Goal: Entertainment & Leisure: Consume media (video, audio)

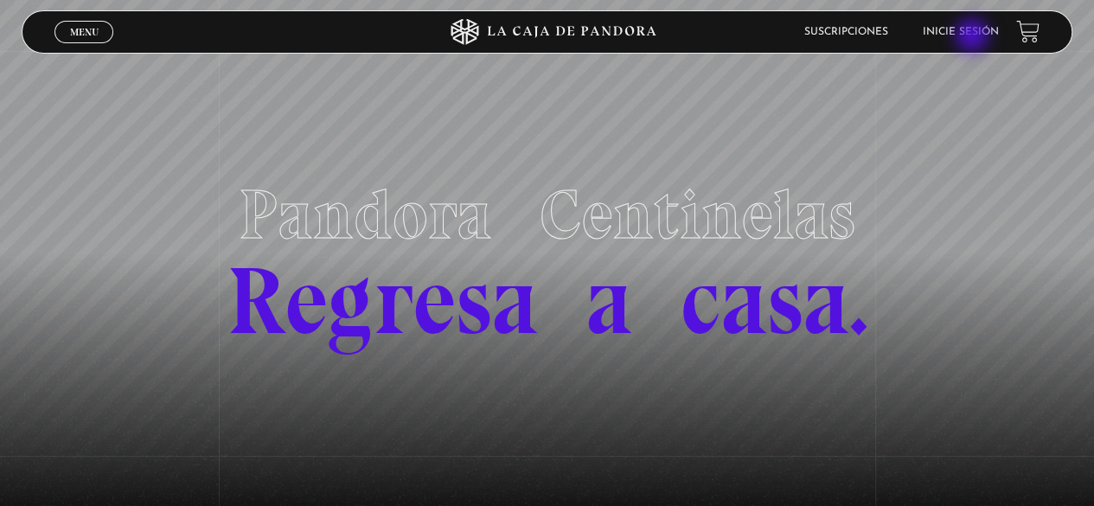
click at [973, 37] on link "Inicie sesión" at bounding box center [960, 32] width 76 height 10
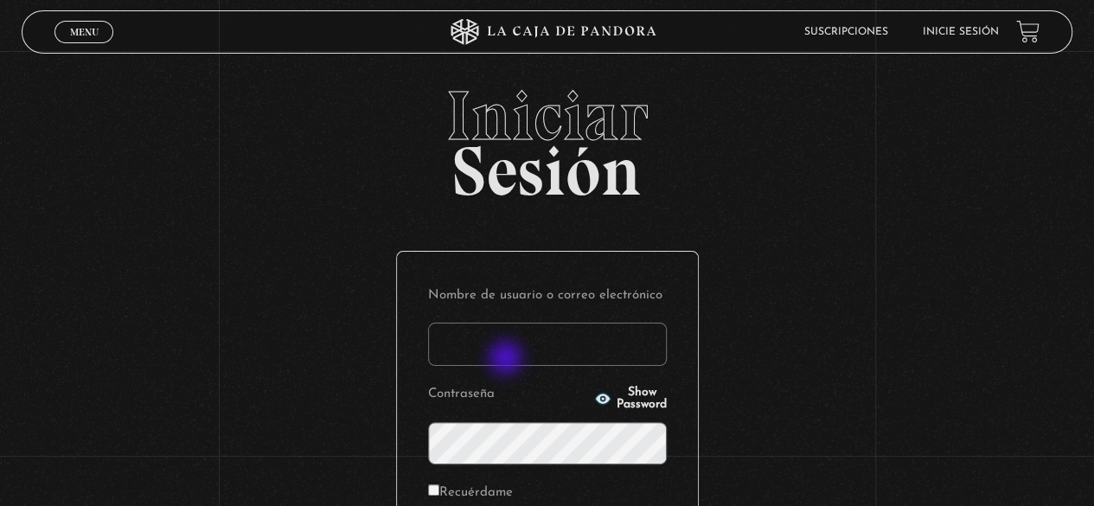
click at [507, 360] on input "Nombre de usuario o correo electrónico" at bounding box center [547, 343] width 239 height 43
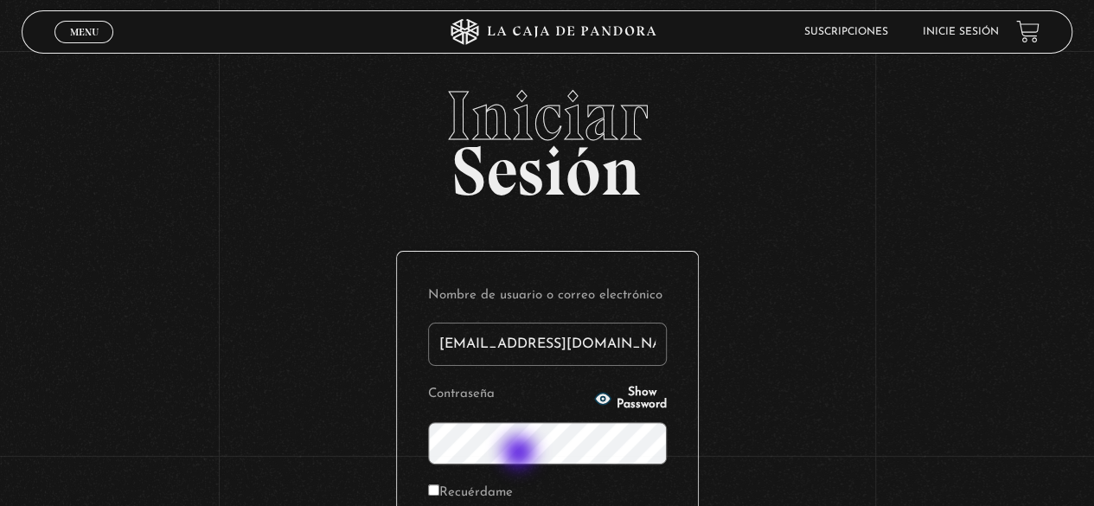
type input "[EMAIL_ADDRESS][DOMAIN_NAME]"
click at [633, 405] on button "Show Password" at bounding box center [630, 398] width 73 height 24
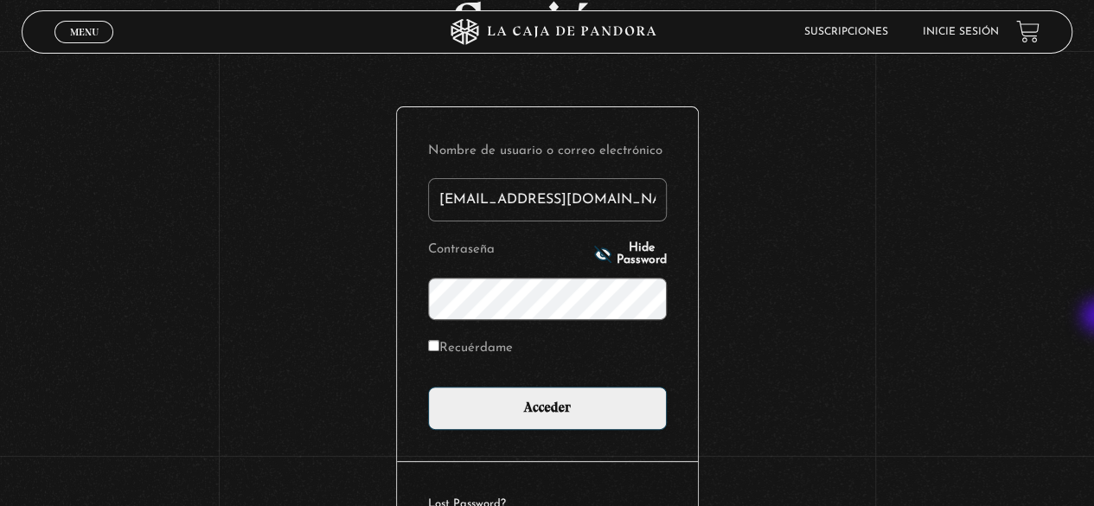
scroll to position [148, 0]
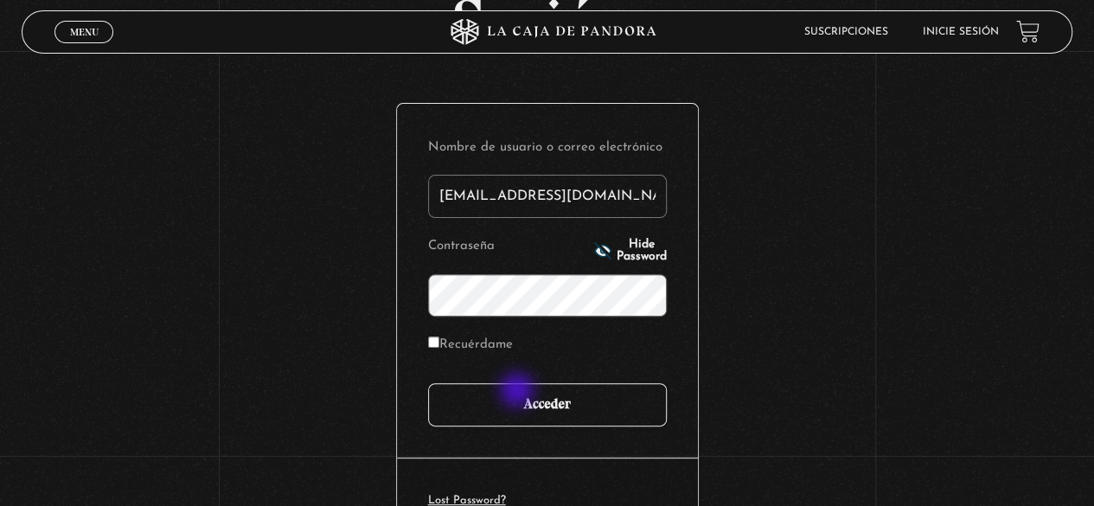
click at [519, 392] on input "Acceder" at bounding box center [547, 404] width 239 height 43
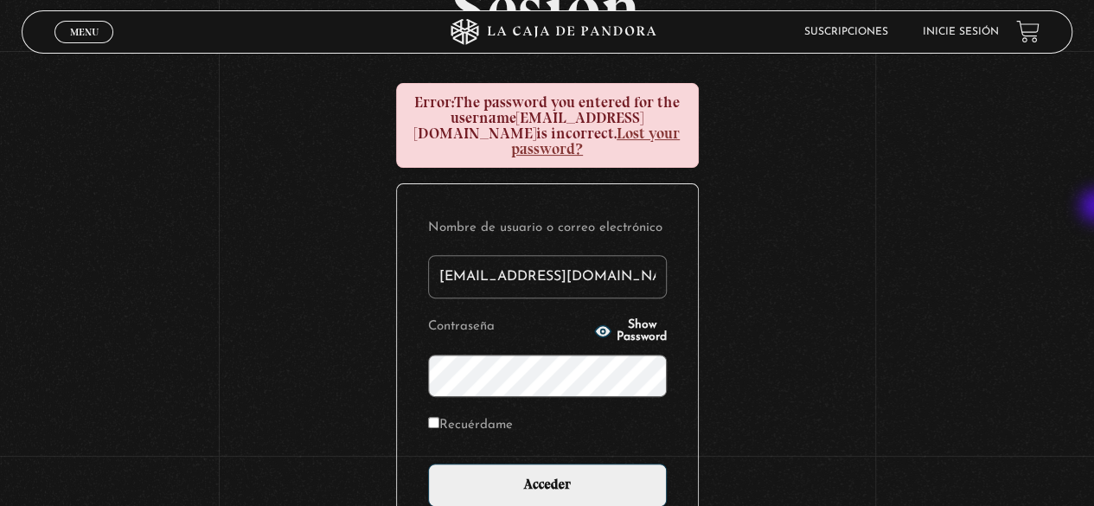
scroll to position [199, 0]
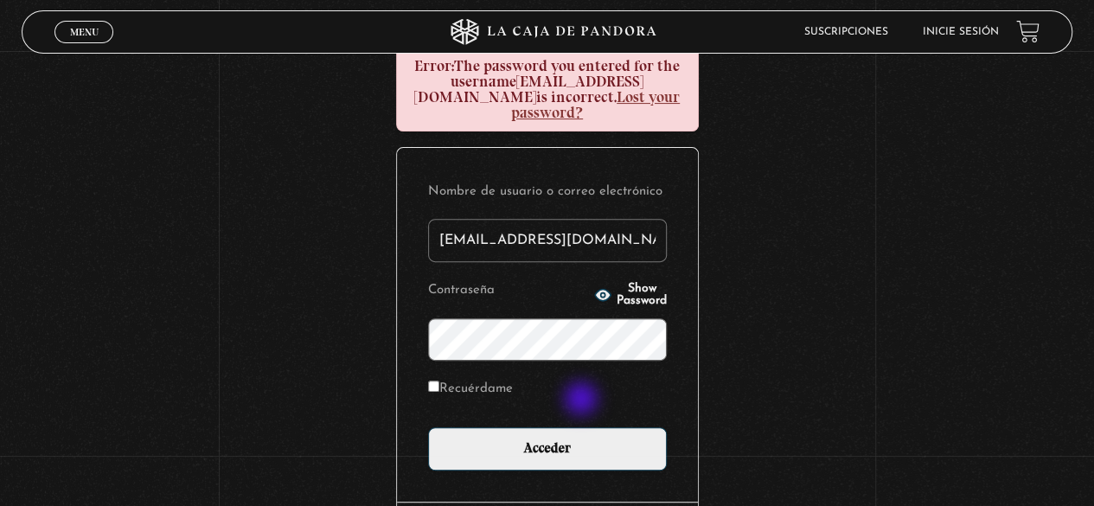
type input "rebe_sanchez28@hotmail.com"
click at [617, 293] on span "Show Password" at bounding box center [641, 295] width 50 height 24
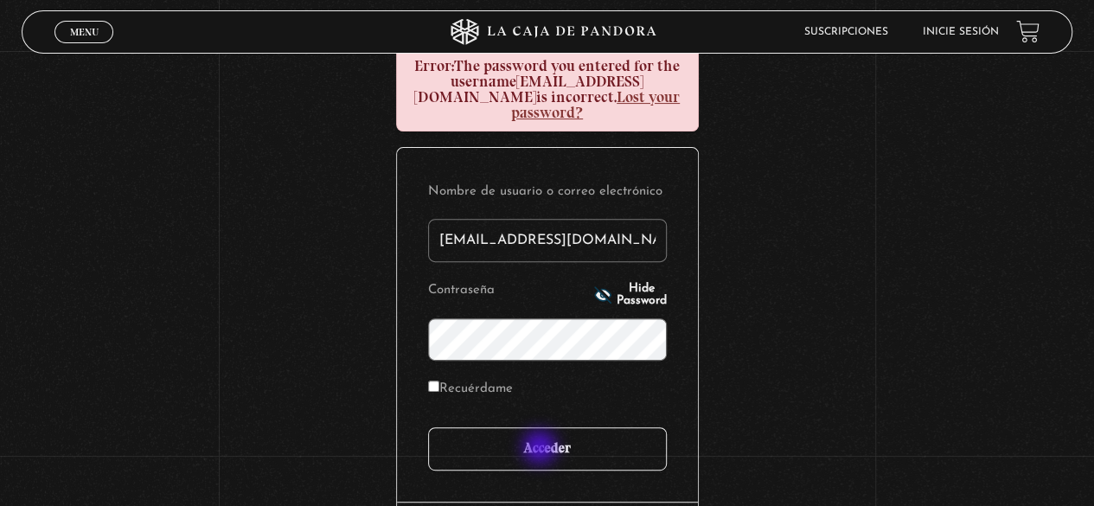
click at [541, 449] on input "Acceder" at bounding box center [547, 448] width 239 height 43
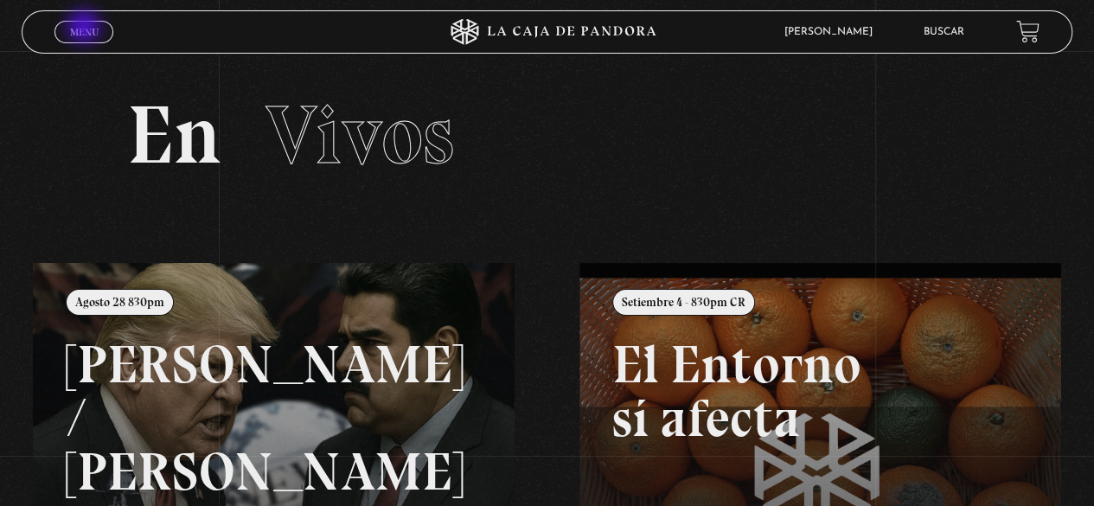
click at [86, 29] on span "Menu" at bounding box center [84, 32] width 29 height 10
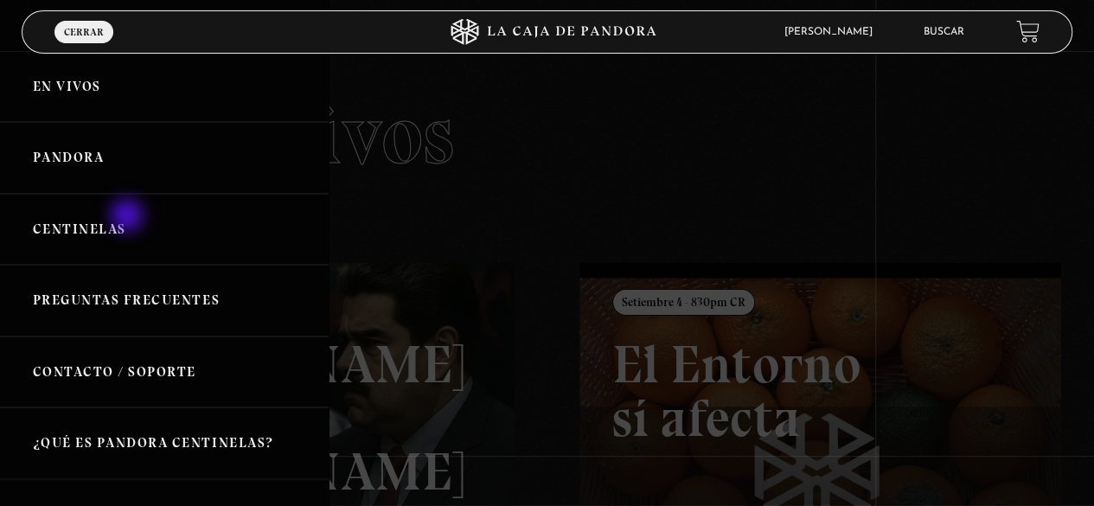
click at [129, 217] on link "Centinelas" at bounding box center [164, 230] width 329 height 72
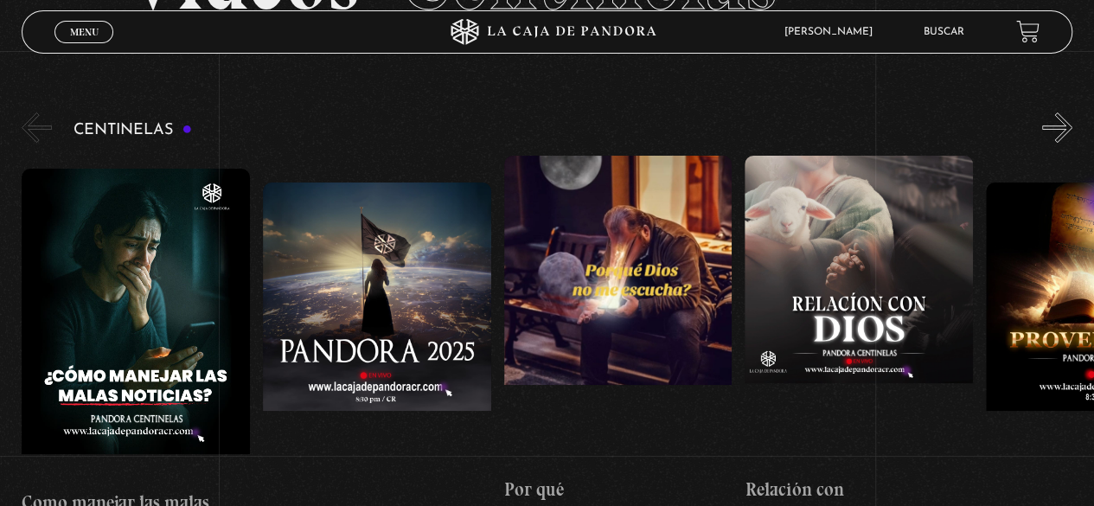
scroll to position [167, 0]
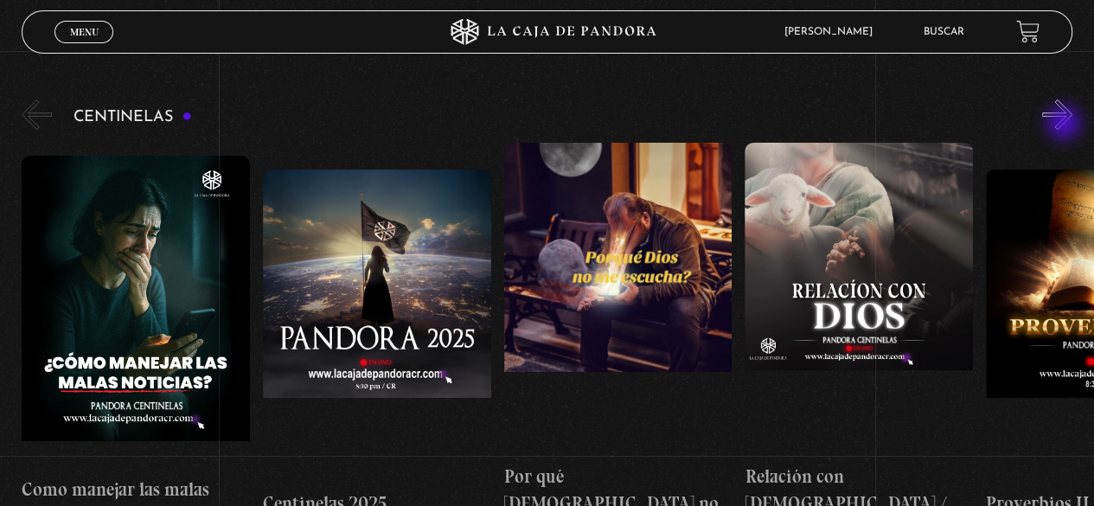
click at [1065, 124] on button "»" at bounding box center [1057, 114] width 30 height 30
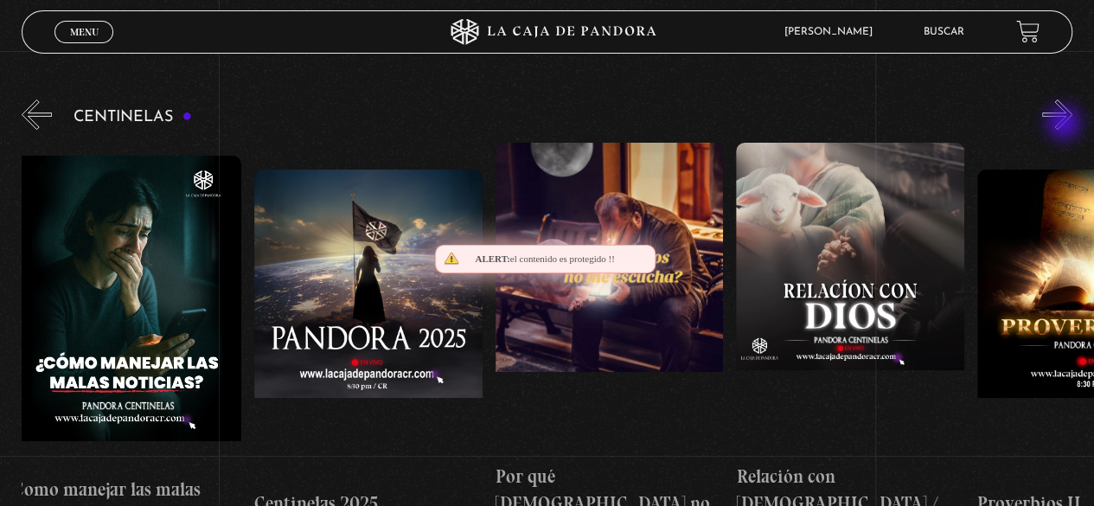
click at [1065, 124] on button "»" at bounding box center [1057, 114] width 30 height 30
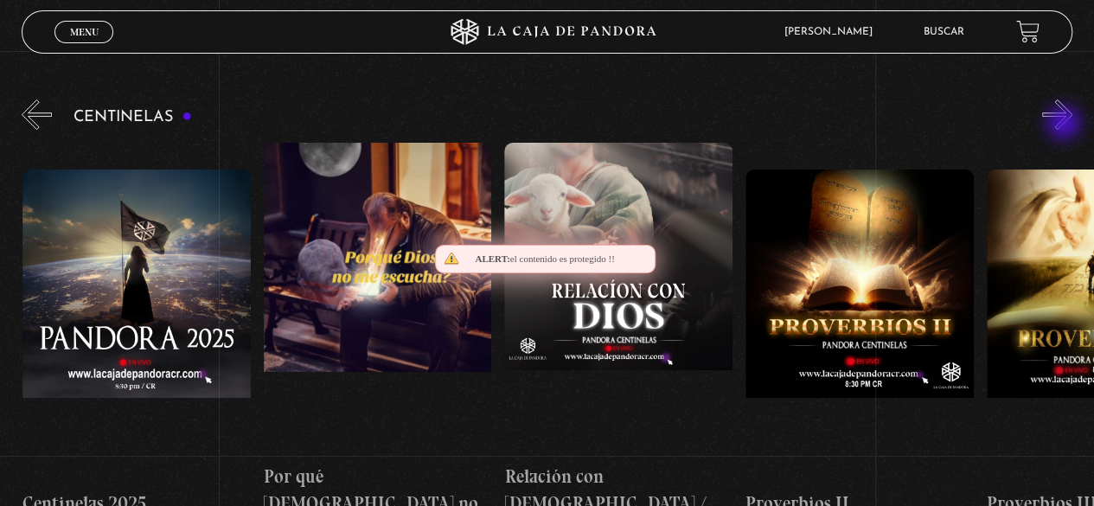
click at [1065, 124] on button "»" at bounding box center [1057, 114] width 30 height 30
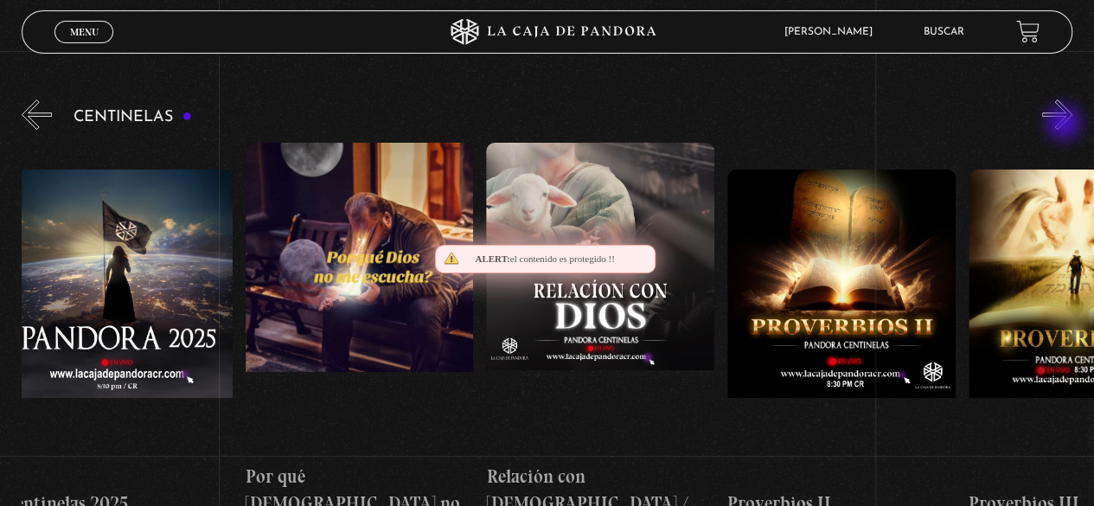
click at [1065, 124] on button "»" at bounding box center [1057, 114] width 30 height 30
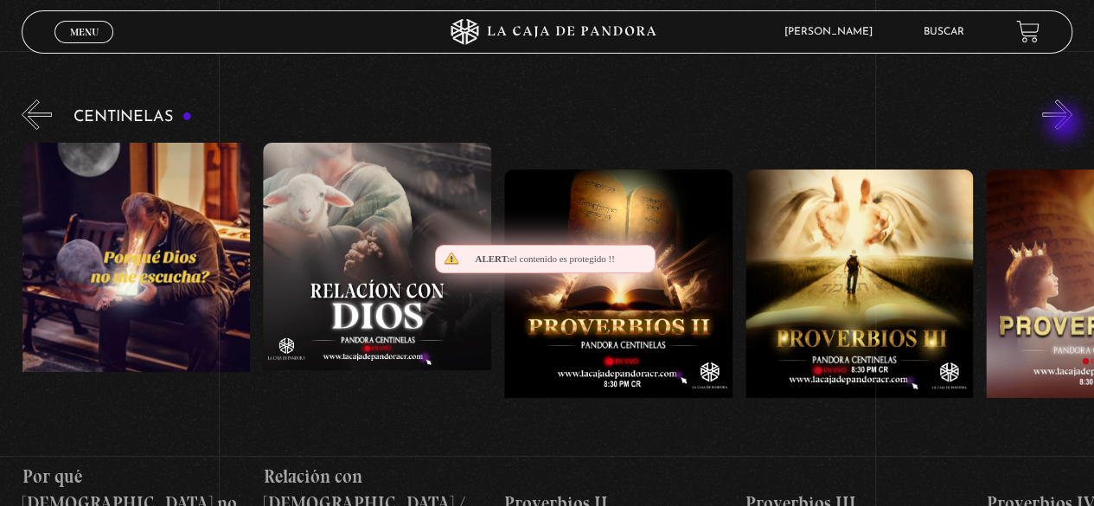
click at [1065, 124] on button "»" at bounding box center [1057, 114] width 30 height 30
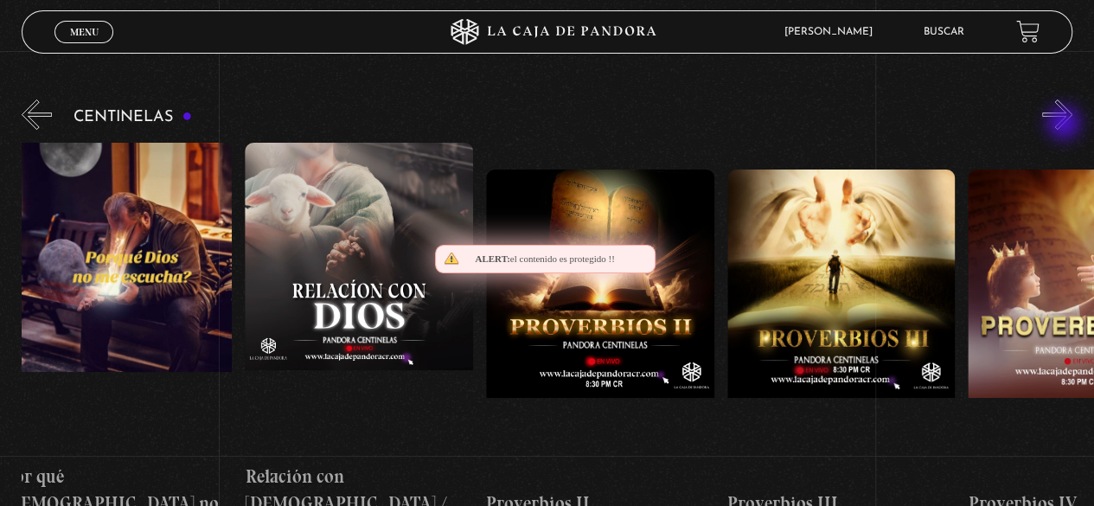
click at [1065, 124] on button "»" at bounding box center [1057, 114] width 30 height 30
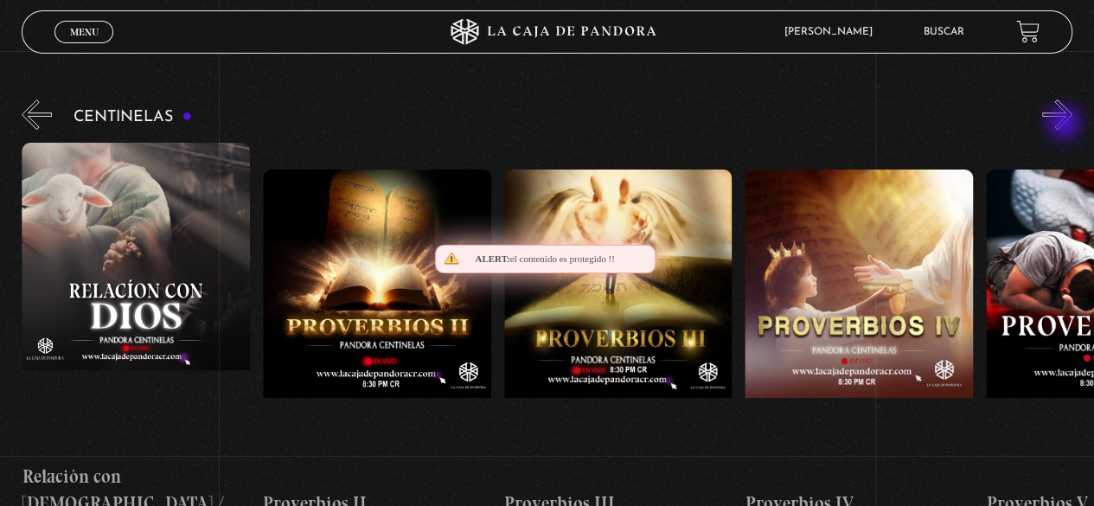
click at [1065, 124] on button "»" at bounding box center [1057, 114] width 30 height 30
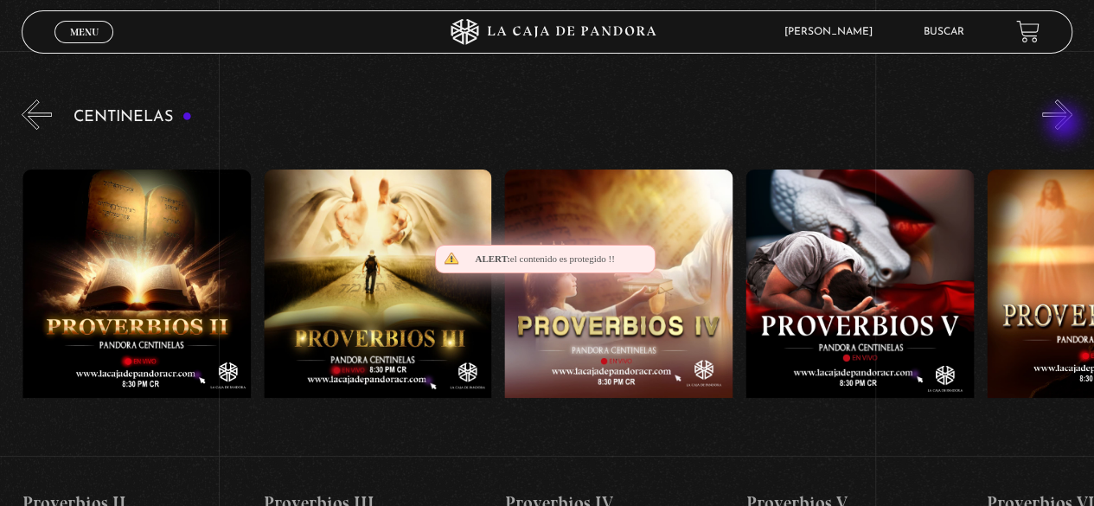
click at [1065, 124] on button "»" at bounding box center [1057, 114] width 30 height 30
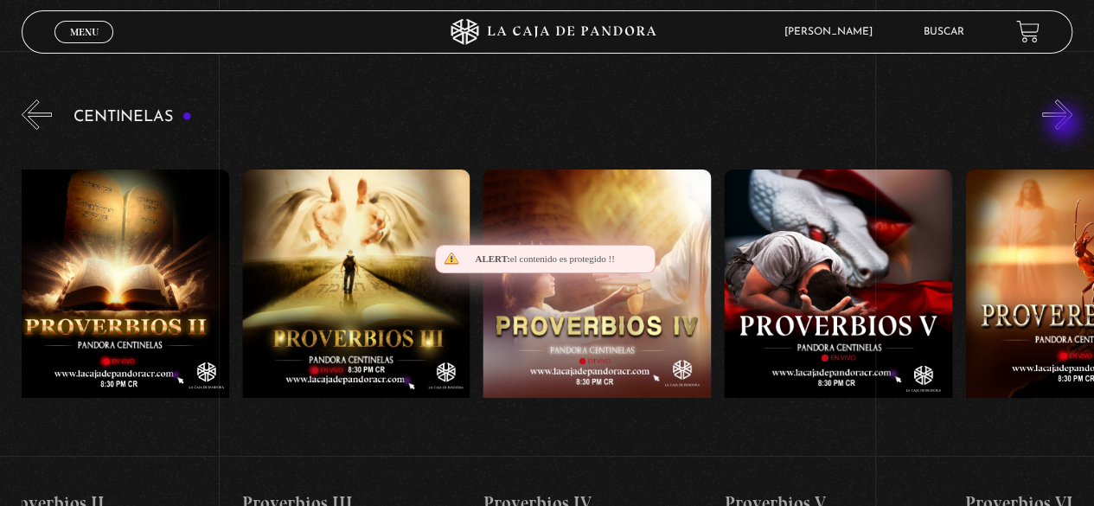
click at [1065, 124] on button "»" at bounding box center [1057, 114] width 30 height 30
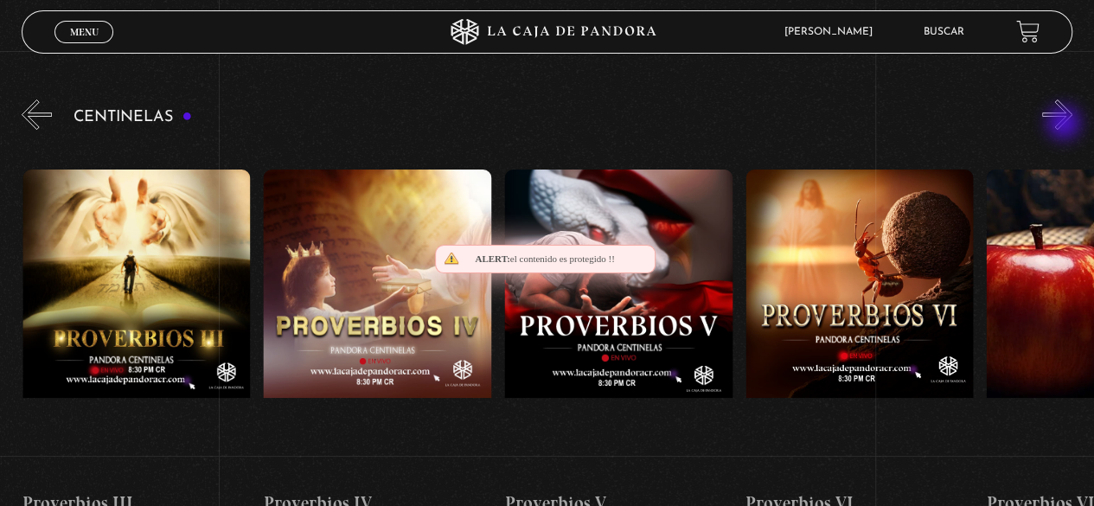
click at [1065, 124] on button "»" at bounding box center [1057, 114] width 30 height 30
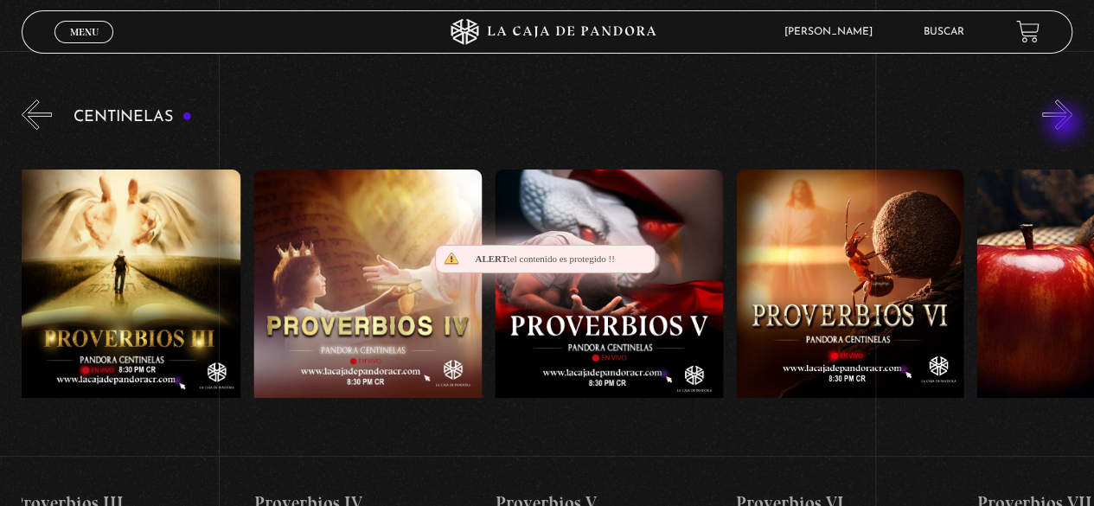
click at [1065, 124] on button "»" at bounding box center [1057, 114] width 30 height 30
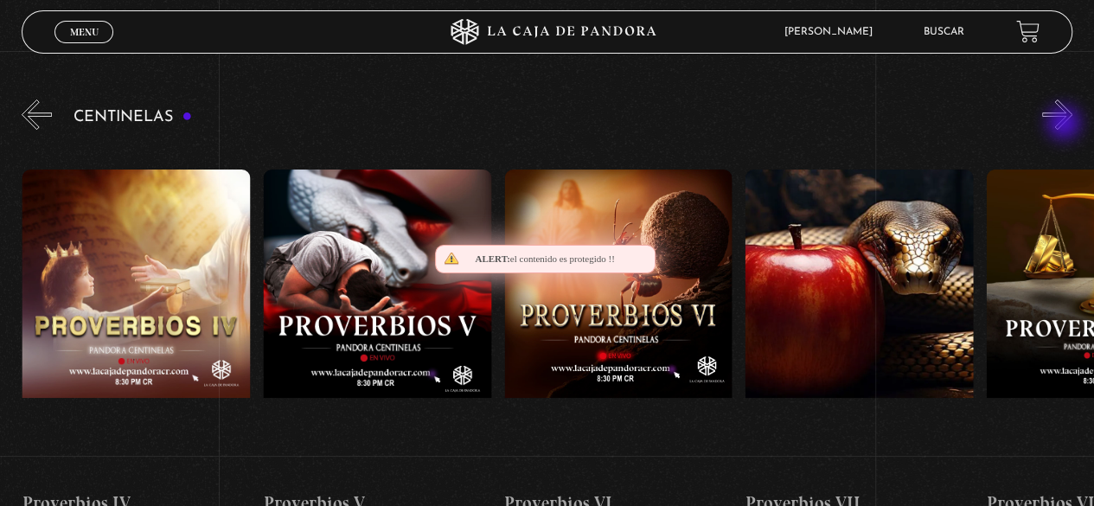
click at [1065, 124] on button "»" at bounding box center [1057, 114] width 30 height 30
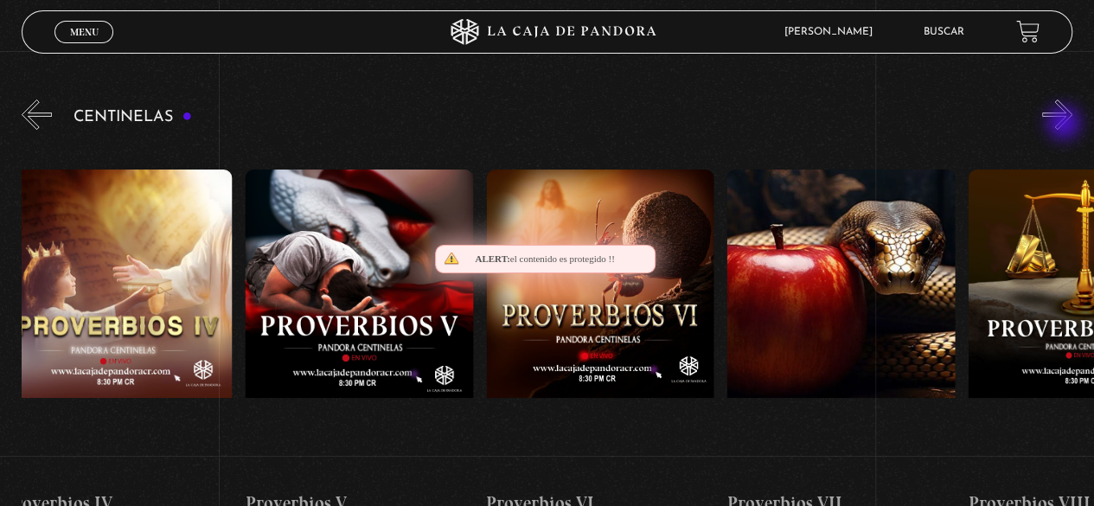
click at [1065, 124] on button "»" at bounding box center [1057, 114] width 30 height 30
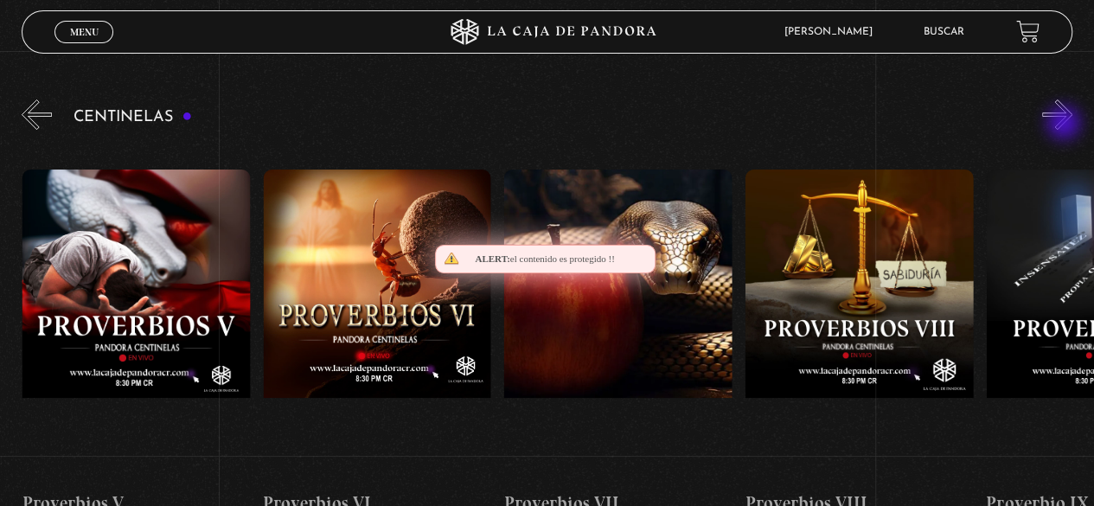
click at [1065, 124] on button "»" at bounding box center [1057, 114] width 30 height 30
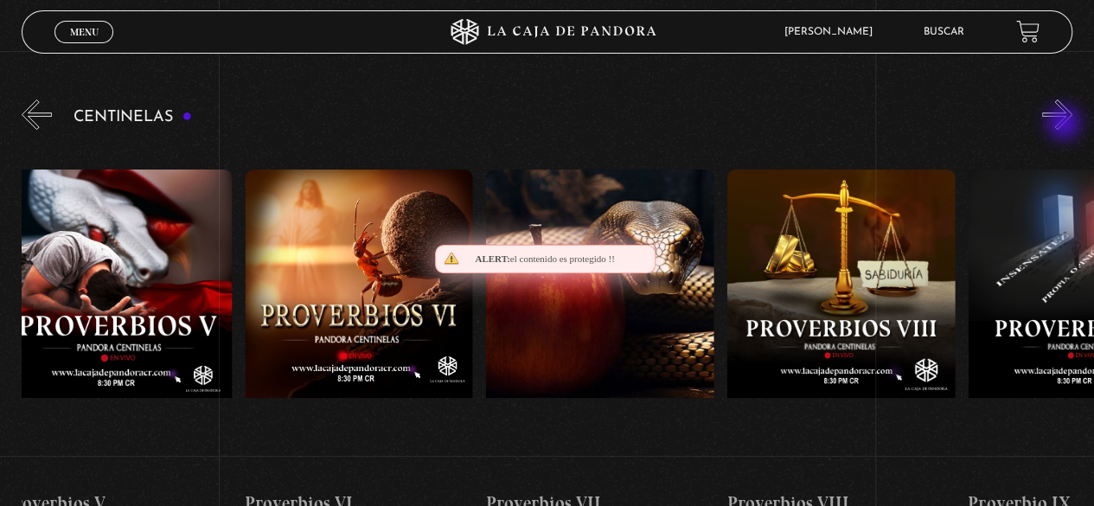
click at [1065, 124] on button "»" at bounding box center [1057, 114] width 30 height 30
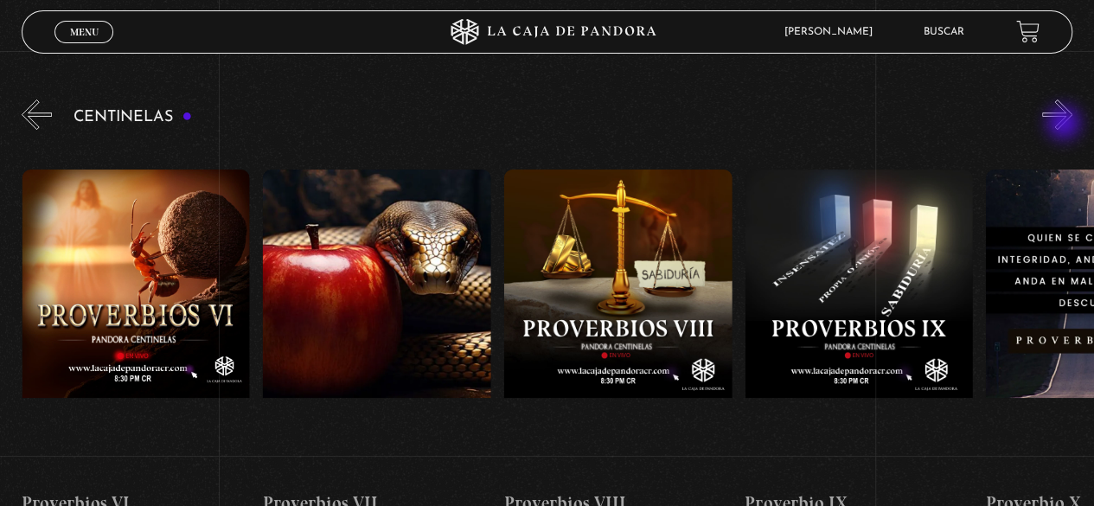
click at [1065, 124] on button "»" at bounding box center [1057, 114] width 30 height 30
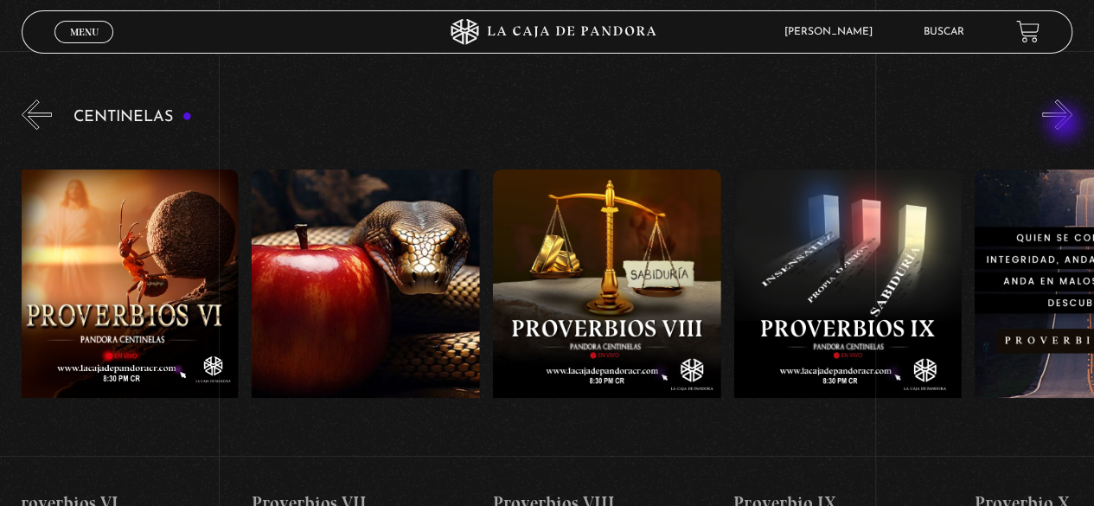
click at [1065, 124] on button "»" at bounding box center [1057, 114] width 30 height 30
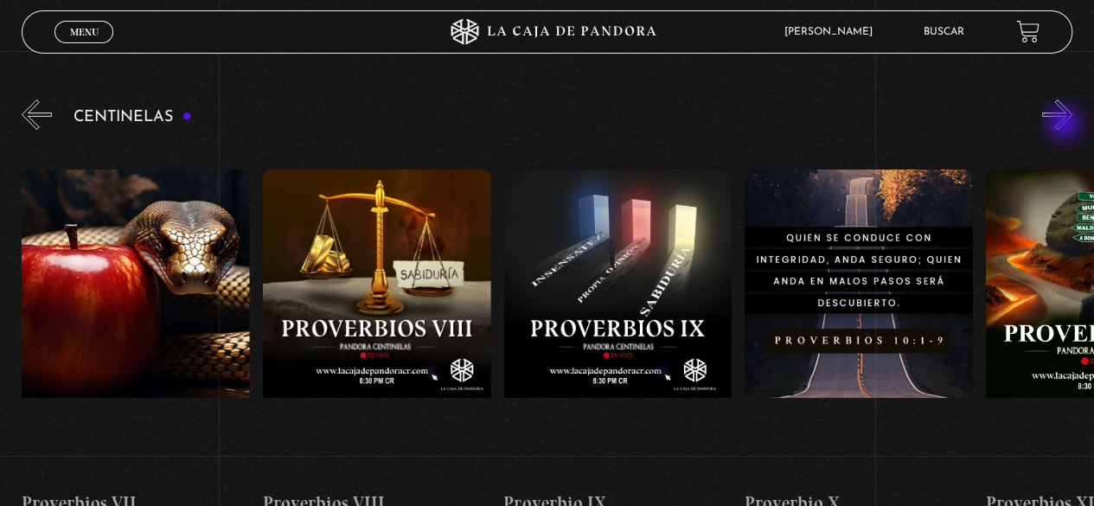
click at [1065, 124] on button "»" at bounding box center [1057, 114] width 30 height 30
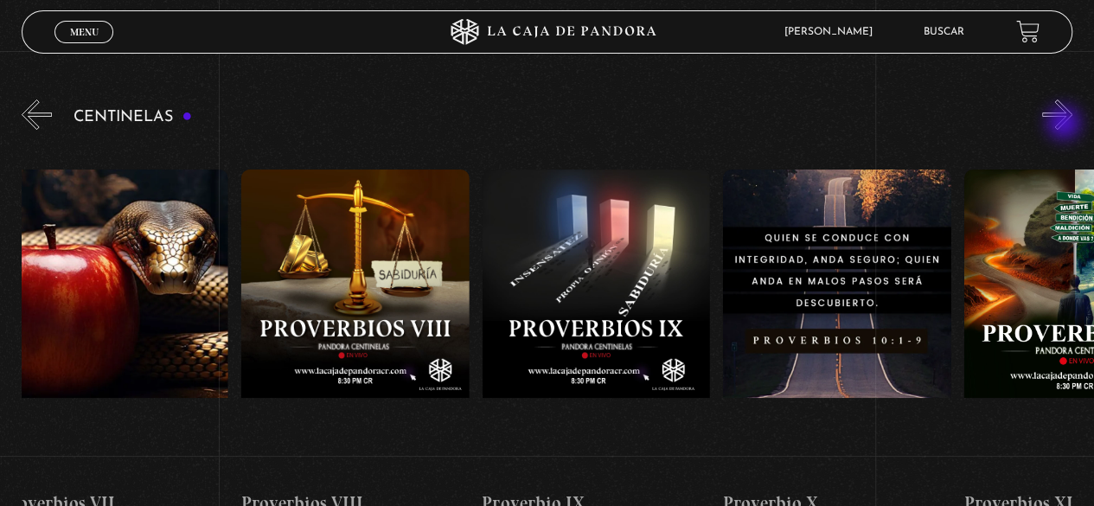
click at [1065, 124] on button "»" at bounding box center [1057, 114] width 30 height 30
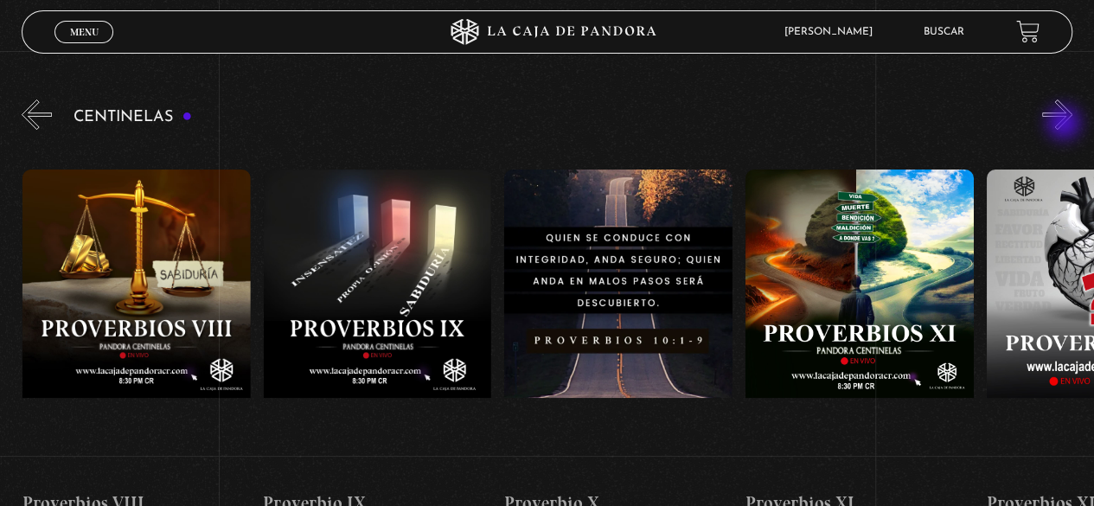
click at [1065, 124] on button "»" at bounding box center [1057, 114] width 30 height 30
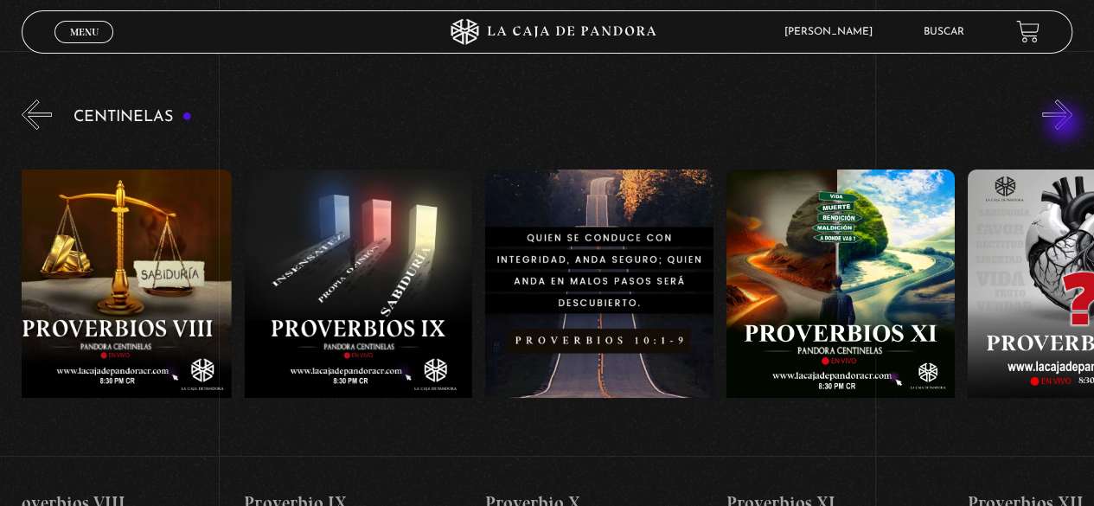
click at [1065, 124] on button "»" at bounding box center [1057, 114] width 30 height 30
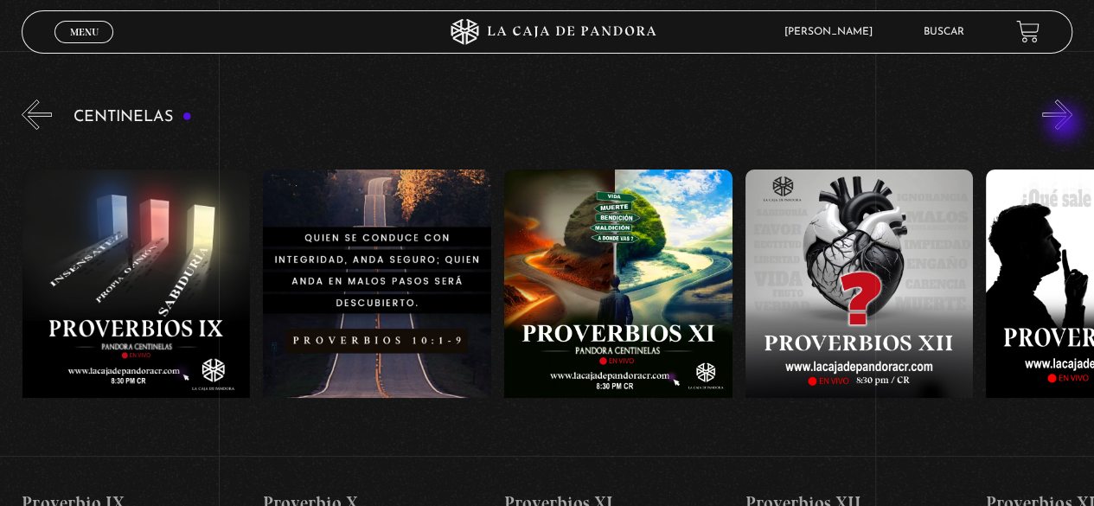
click at [1065, 124] on button "»" at bounding box center [1057, 114] width 30 height 30
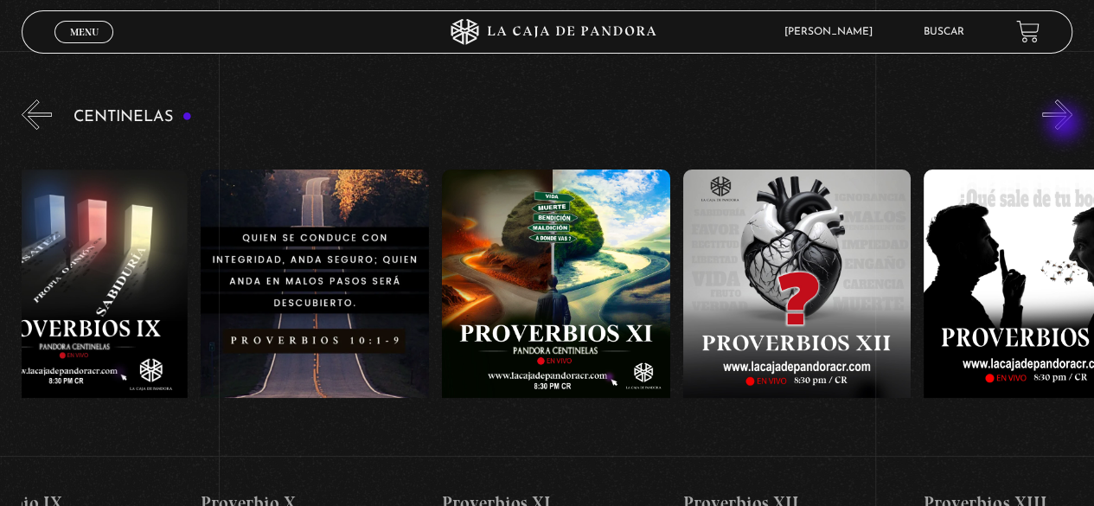
click at [1065, 124] on button "»" at bounding box center [1057, 114] width 30 height 30
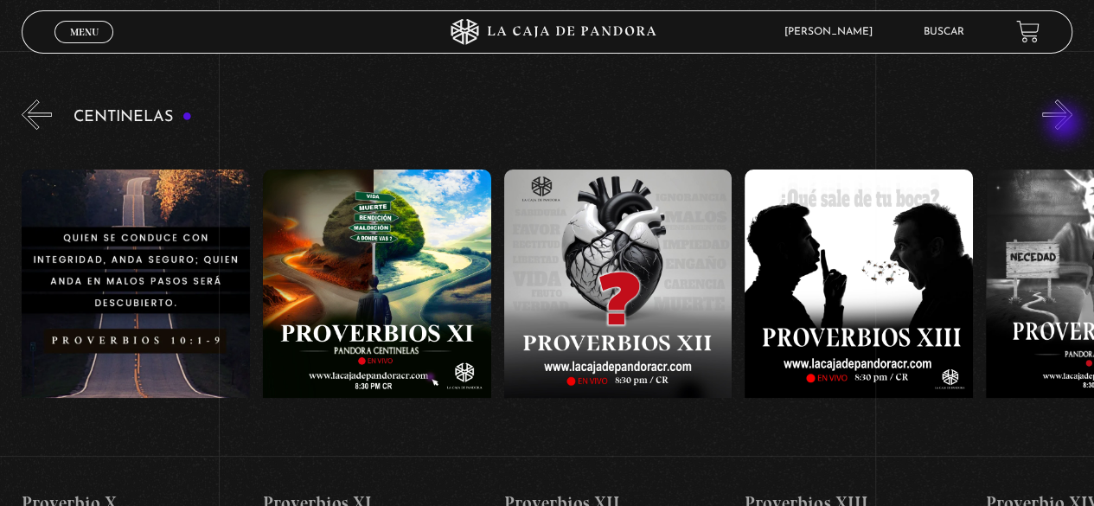
click at [1065, 124] on button "»" at bounding box center [1057, 114] width 30 height 30
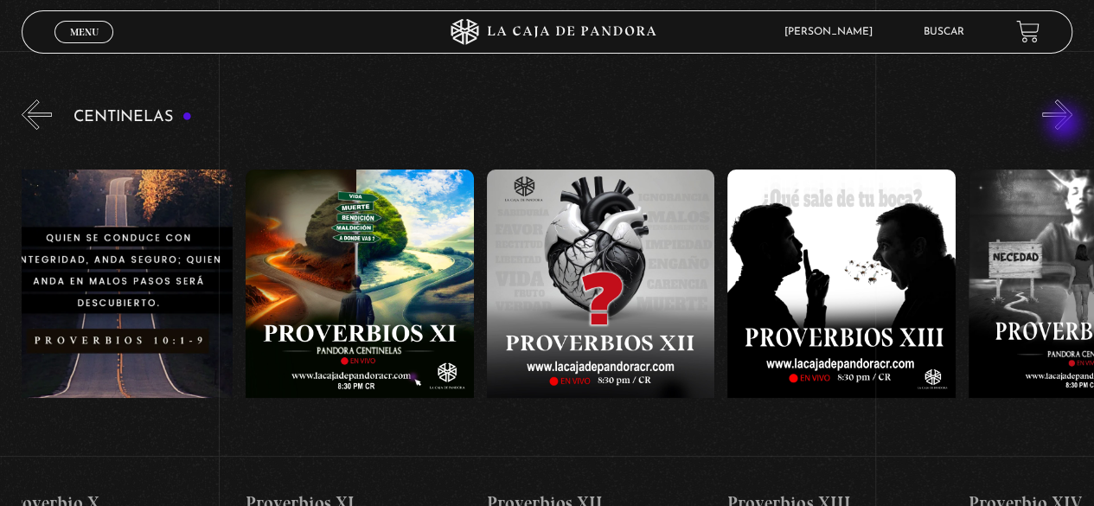
click at [1065, 124] on button "»" at bounding box center [1057, 114] width 30 height 30
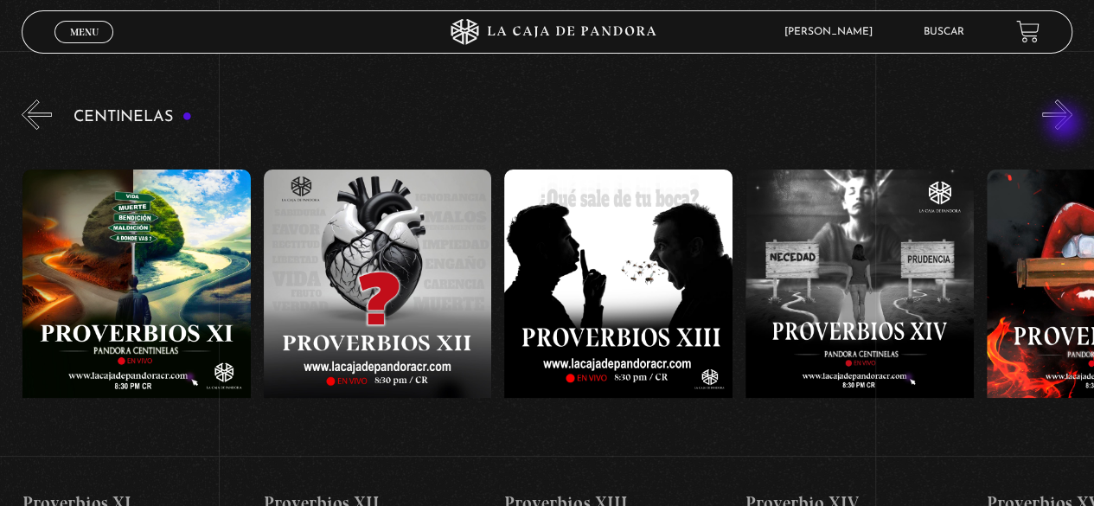
click at [1065, 124] on button "»" at bounding box center [1057, 114] width 30 height 30
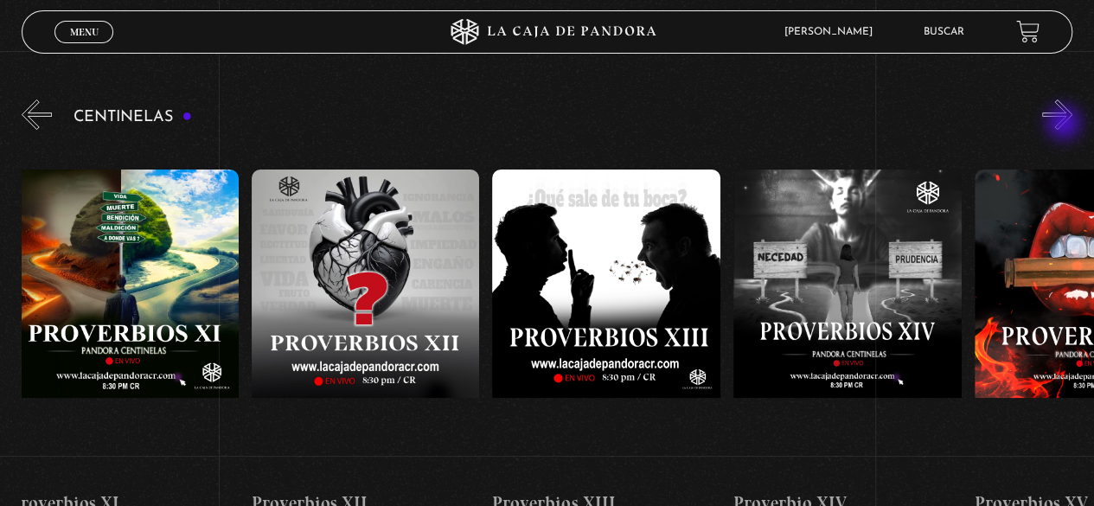
click at [1065, 124] on button "»" at bounding box center [1057, 114] width 30 height 30
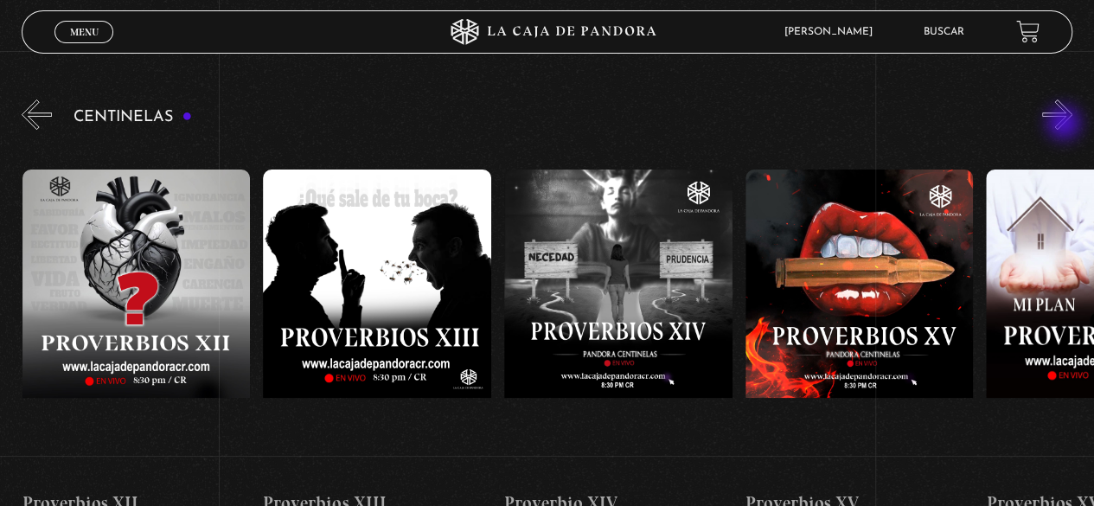
click at [1065, 124] on button "»" at bounding box center [1057, 114] width 30 height 30
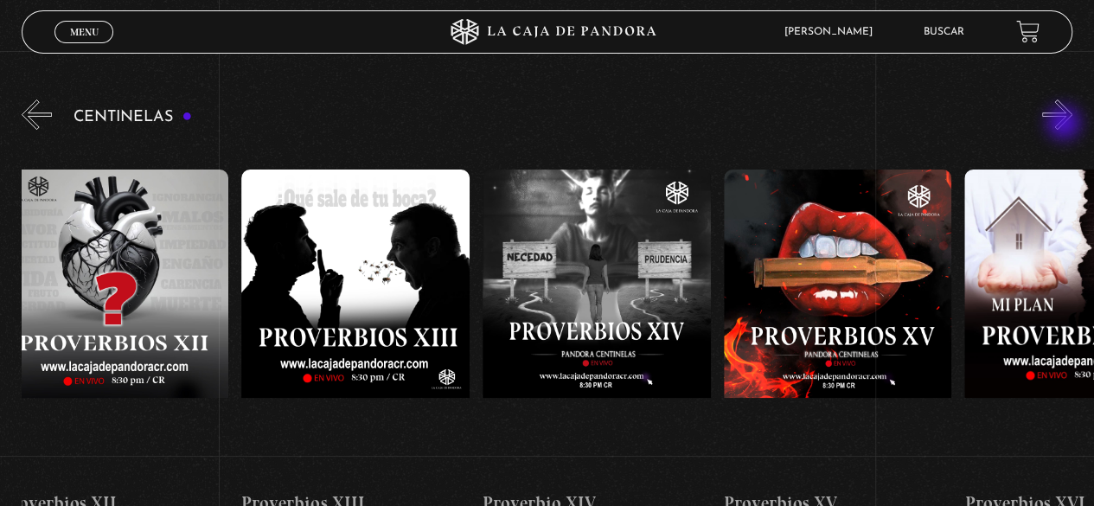
click at [1065, 124] on button "»" at bounding box center [1057, 114] width 30 height 30
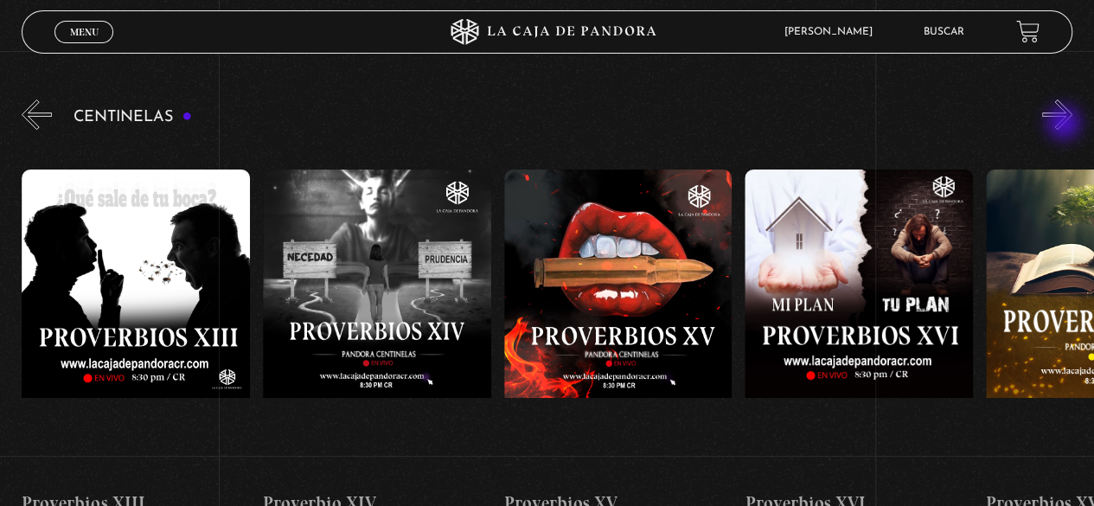
click at [1065, 124] on button "»" at bounding box center [1057, 114] width 30 height 30
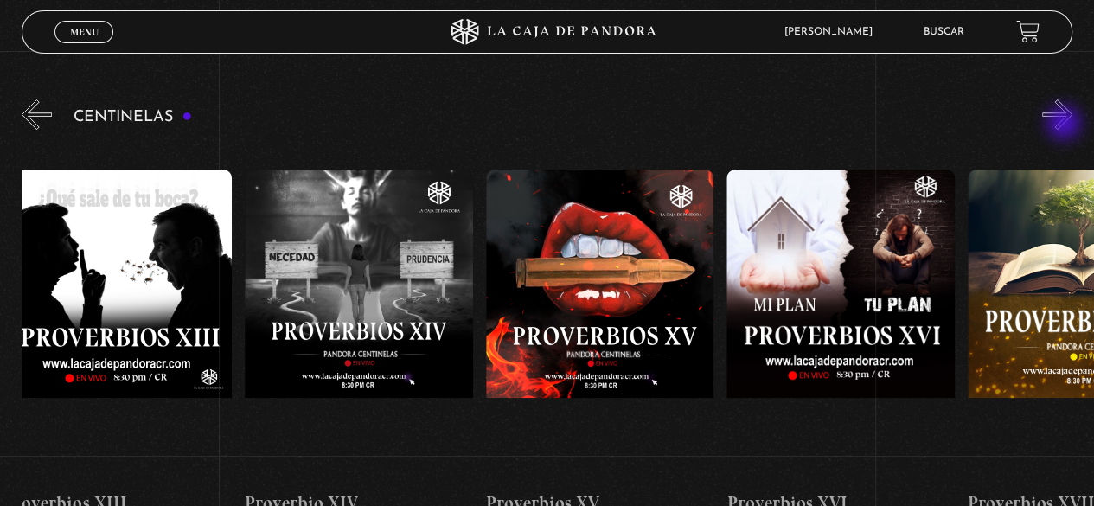
click at [1065, 124] on button "»" at bounding box center [1057, 114] width 30 height 30
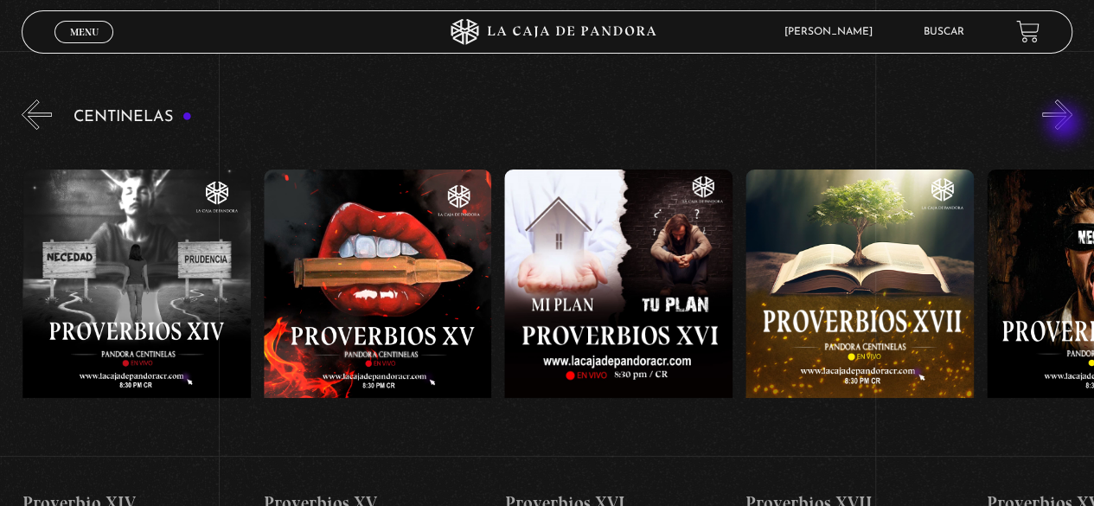
click at [1065, 124] on button "»" at bounding box center [1057, 114] width 30 height 30
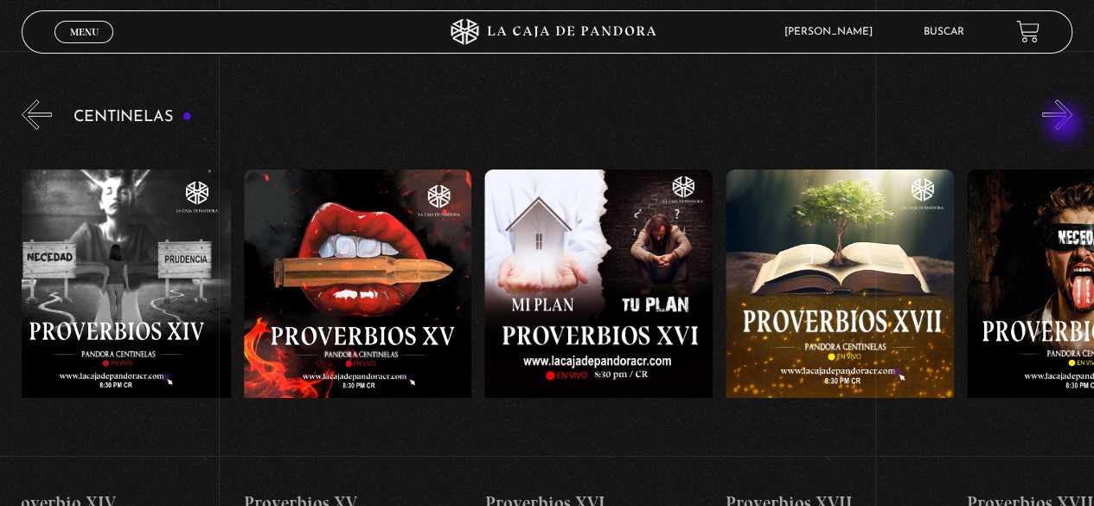
click at [1065, 124] on button "»" at bounding box center [1057, 114] width 30 height 30
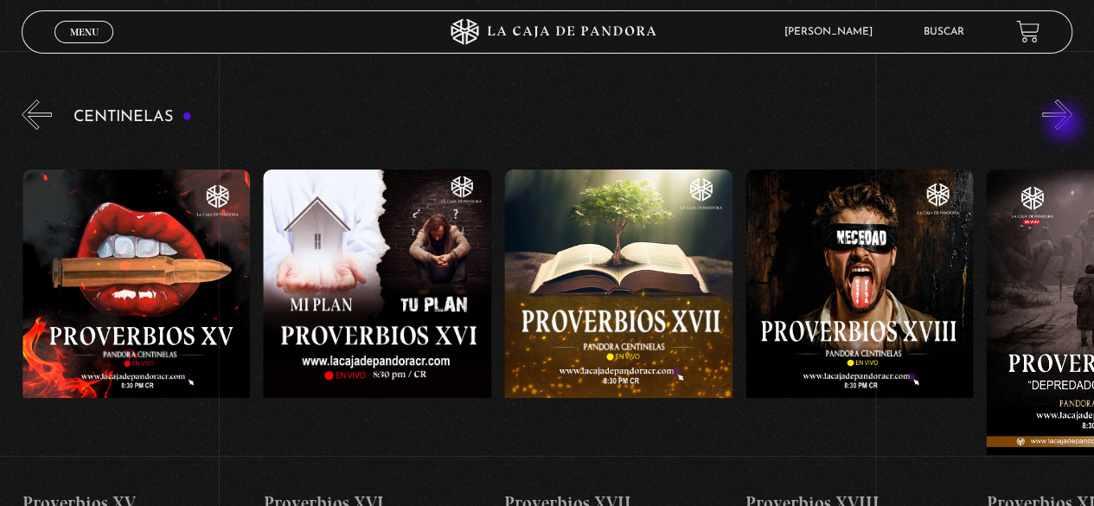
click at [1065, 124] on button "»" at bounding box center [1057, 114] width 30 height 30
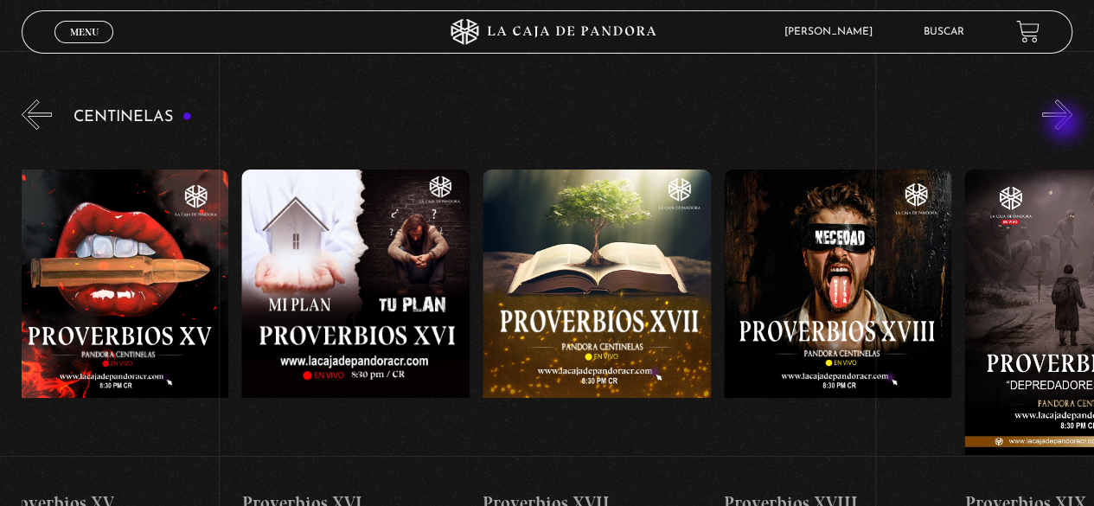
click at [1065, 124] on button "»" at bounding box center [1057, 114] width 30 height 30
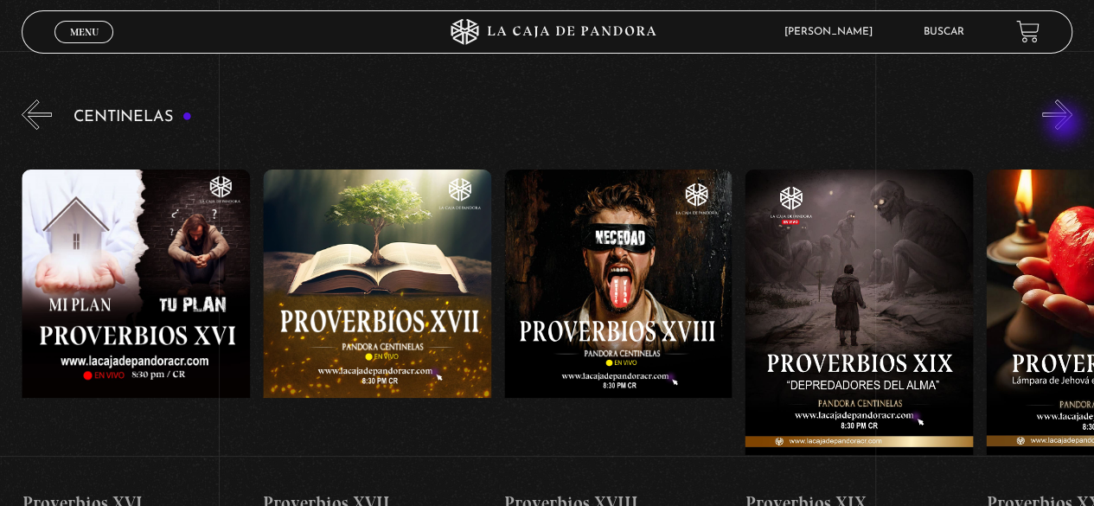
click at [1065, 124] on button "»" at bounding box center [1057, 114] width 30 height 30
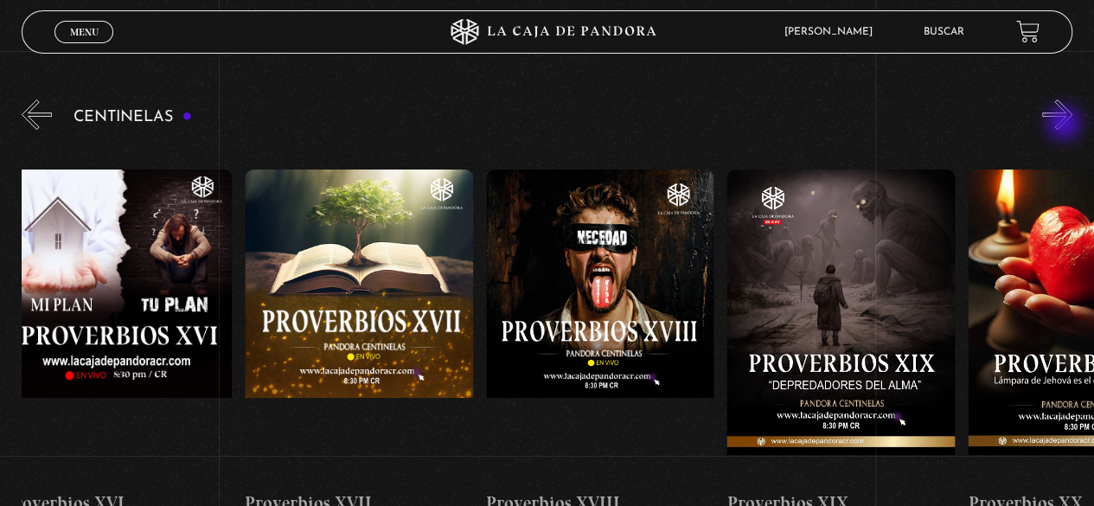
click at [1065, 124] on button "»" at bounding box center [1057, 114] width 30 height 30
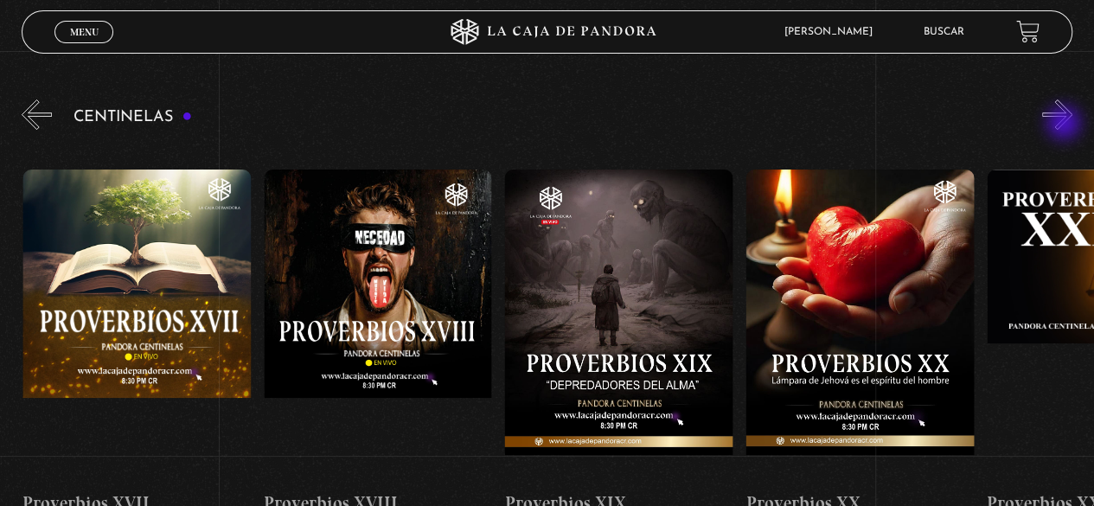
click at [1065, 124] on button "»" at bounding box center [1057, 114] width 30 height 30
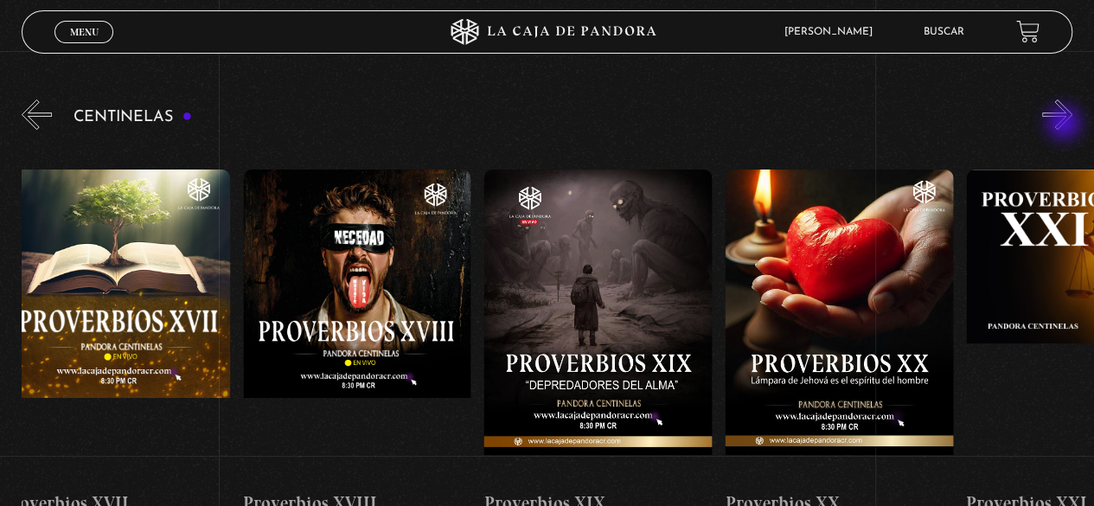
click at [1065, 124] on button "»" at bounding box center [1057, 114] width 30 height 30
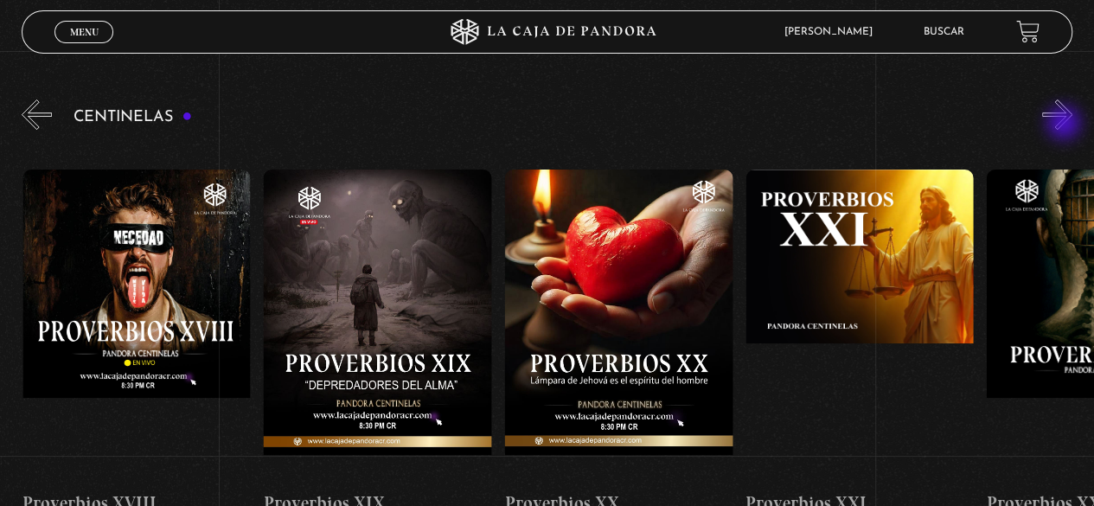
click at [1065, 124] on button "»" at bounding box center [1057, 114] width 30 height 30
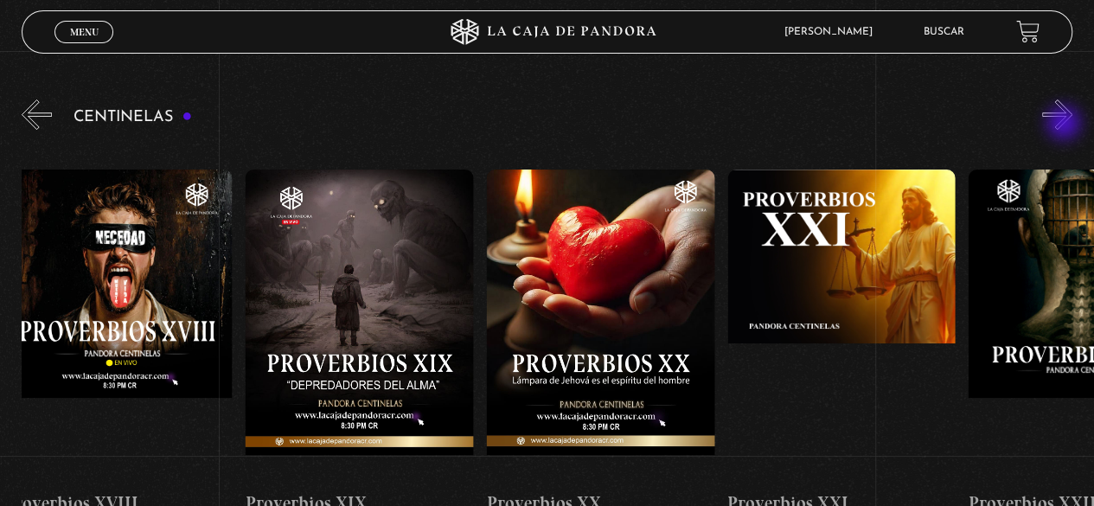
click at [1065, 124] on button "»" at bounding box center [1057, 114] width 30 height 30
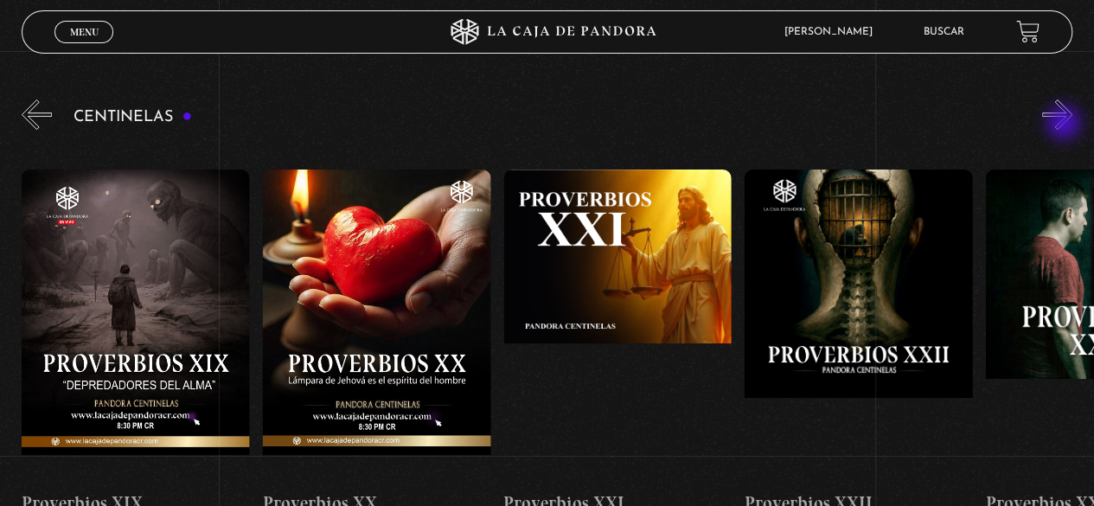
click at [1065, 124] on button "»" at bounding box center [1057, 114] width 30 height 30
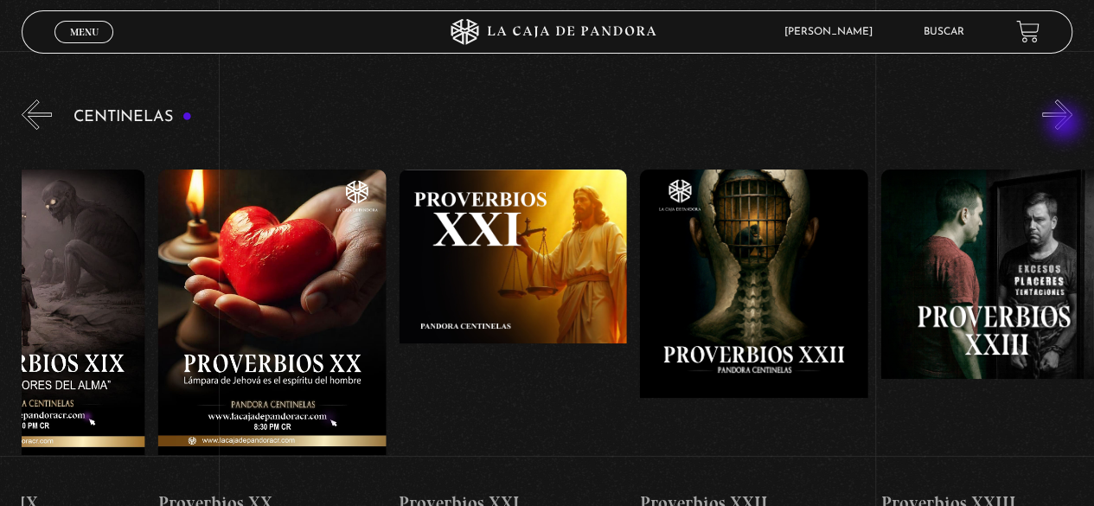
click at [1065, 124] on button "»" at bounding box center [1057, 114] width 30 height 30
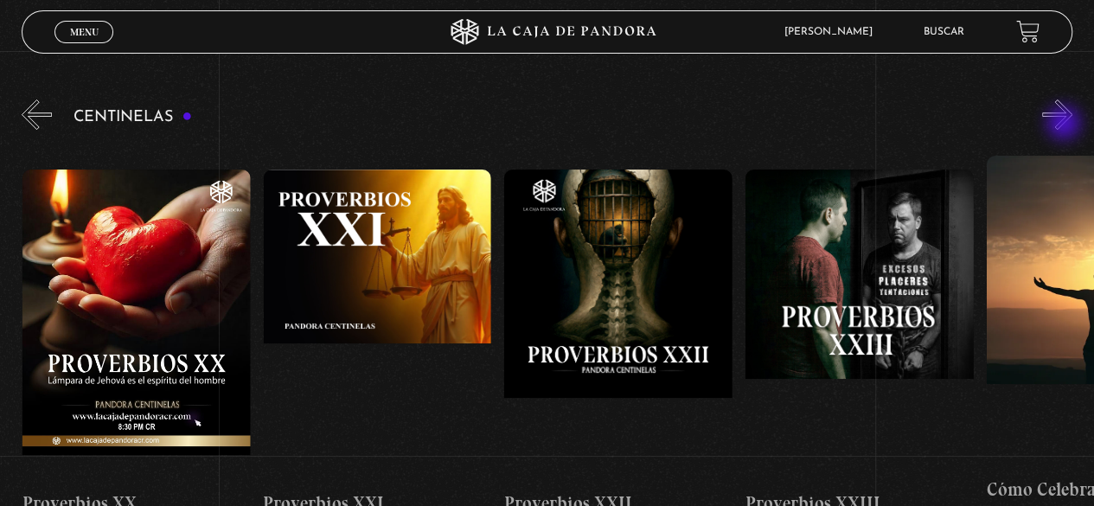
click at [1065, 124] on button "»" at bounding box center [1057, 114] width 30 height 30
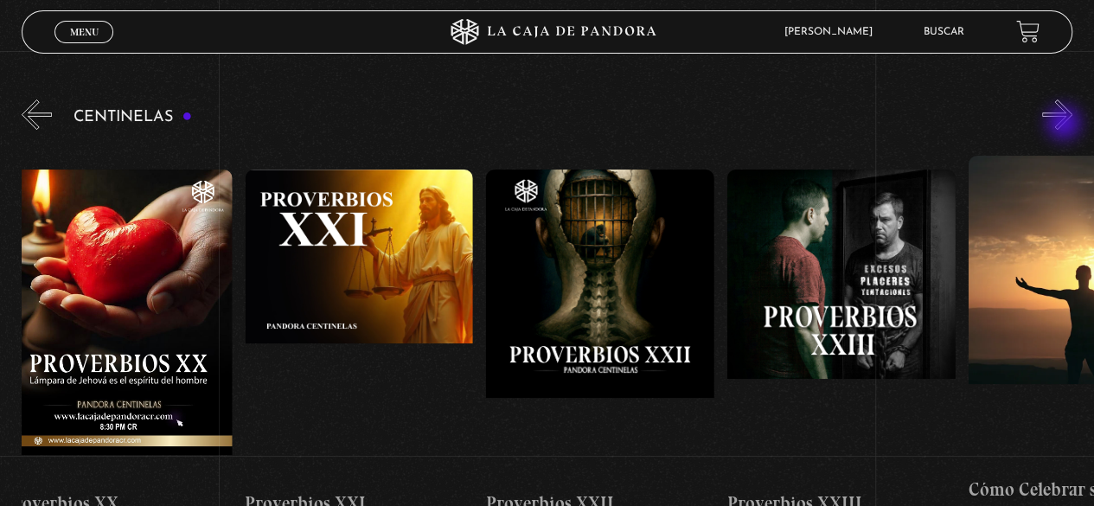
click at [1065, 124] on button "»" at bounding box center [1057, 114] width 30 height 30
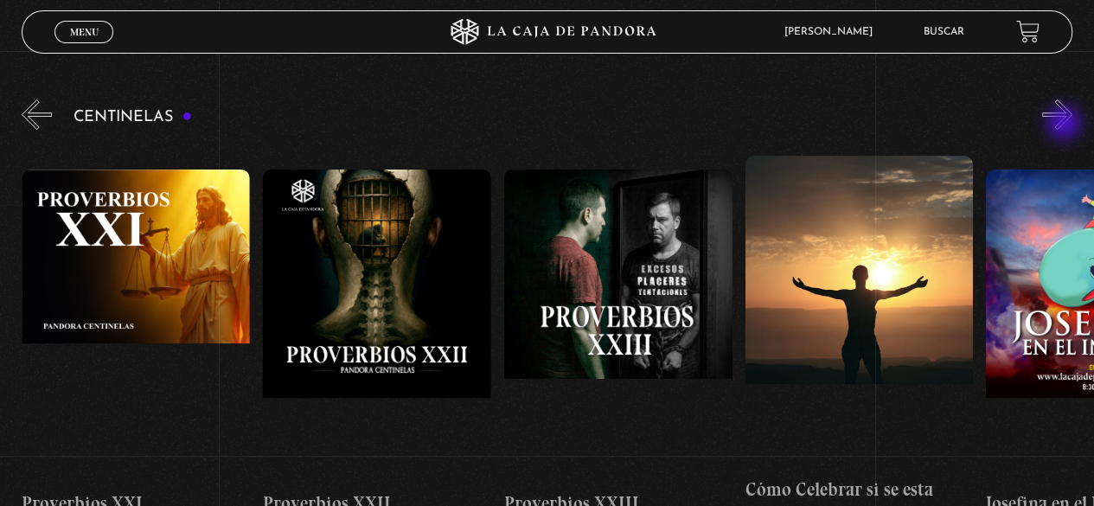
click at [1065, 124] on button "»" at bounding box center [1057, 114] width 30 height 30
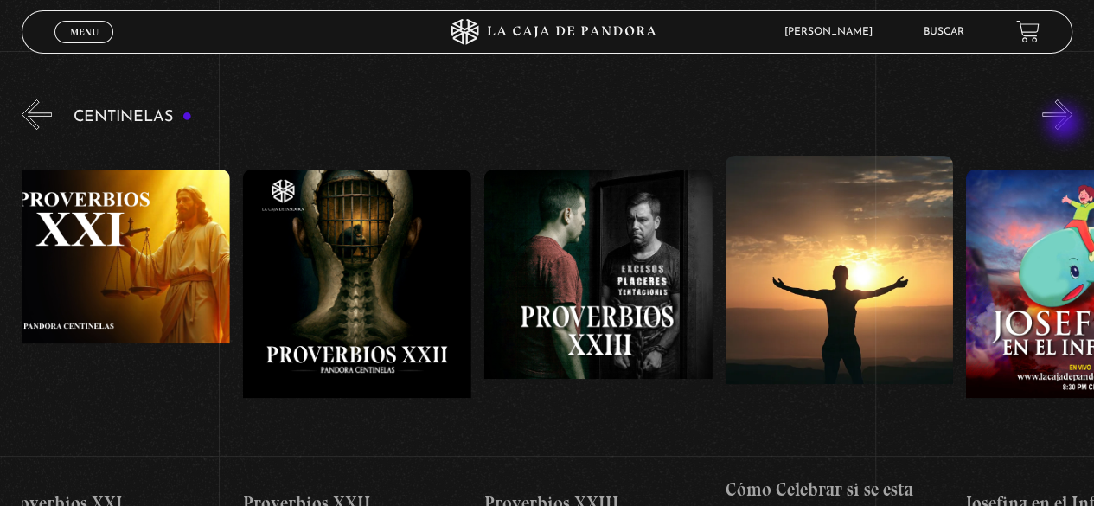
click at [1065, 124] on button "»" at bounding box center [1057, 114] width 30 height 30
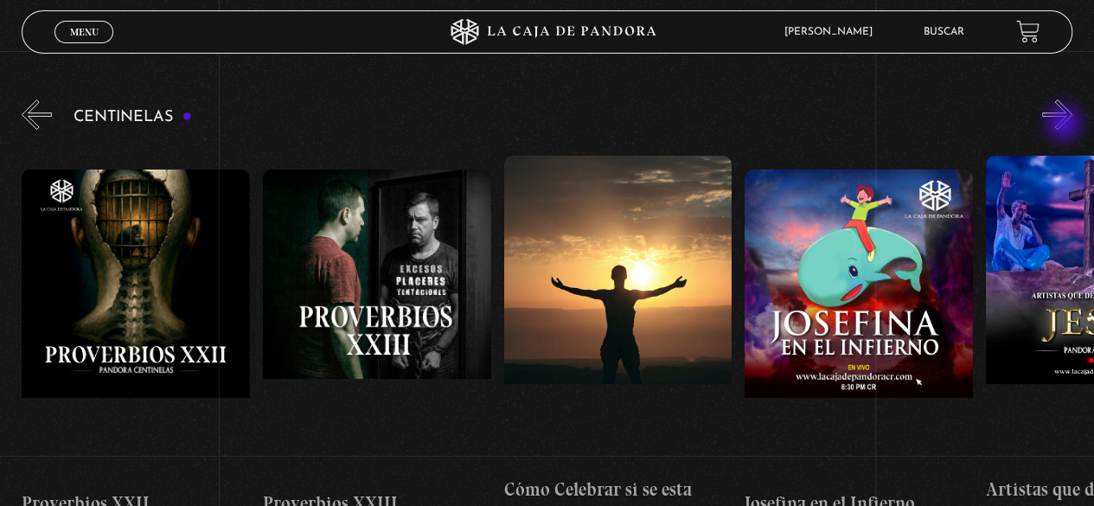
click at [1065, 124] on button "»" at bounding box center [1057, 114] width 30 height 30
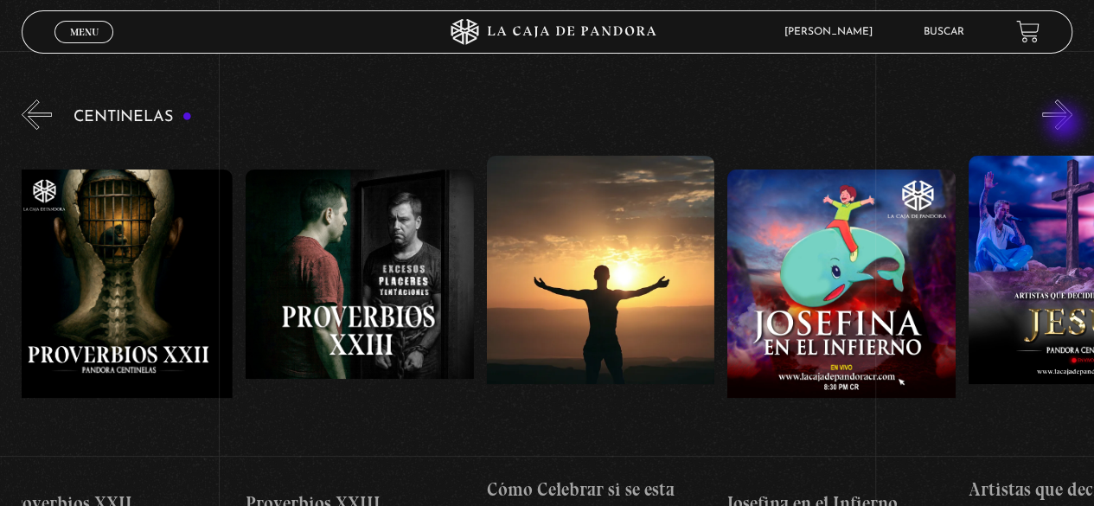
click at [1065, 124] on button "»" at bounding box center [1057, 114] width 30 height 30
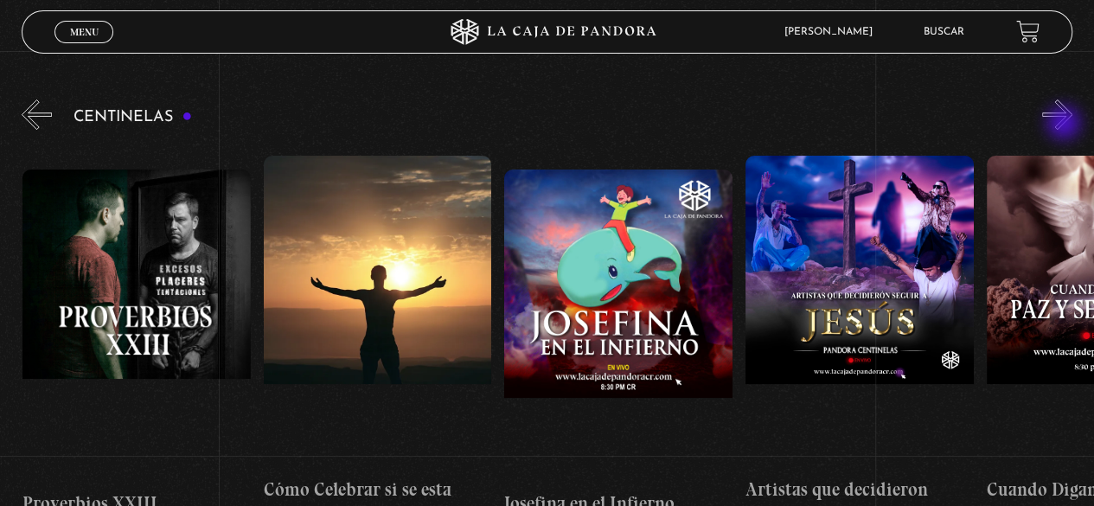
click at [1065, 124] on button "»" at bounding box center [1057, 114] width 30 height 30
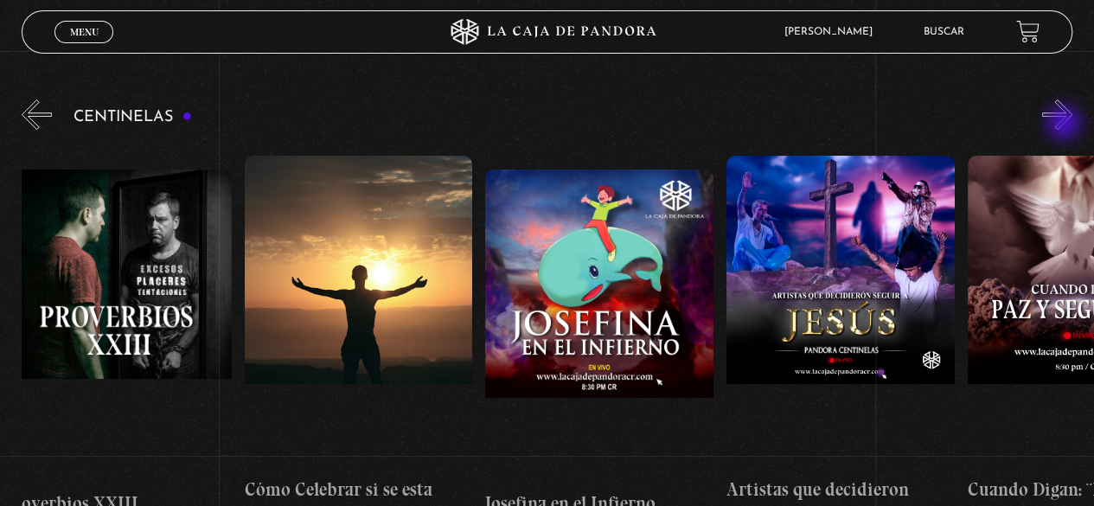
click at [1065, 124] on button "»" at bounding box center [1057, 114] width 30 height 30
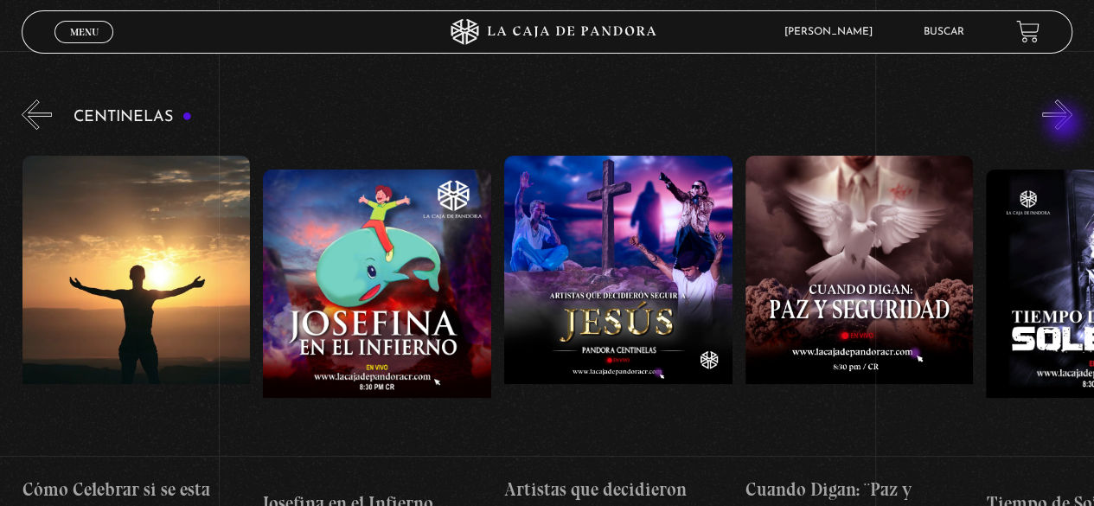
click at [1065, 124] on button "»" at bounding box center [1057, 114] width 30 height 30
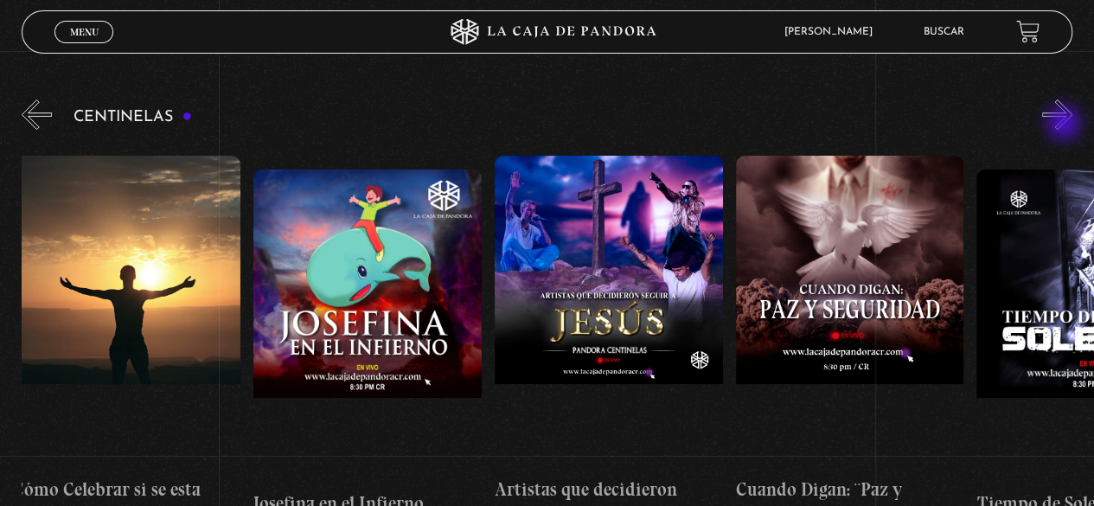
click at [1065, 124] on button "»" at bounding box center [1057, 114] width 30 height 30
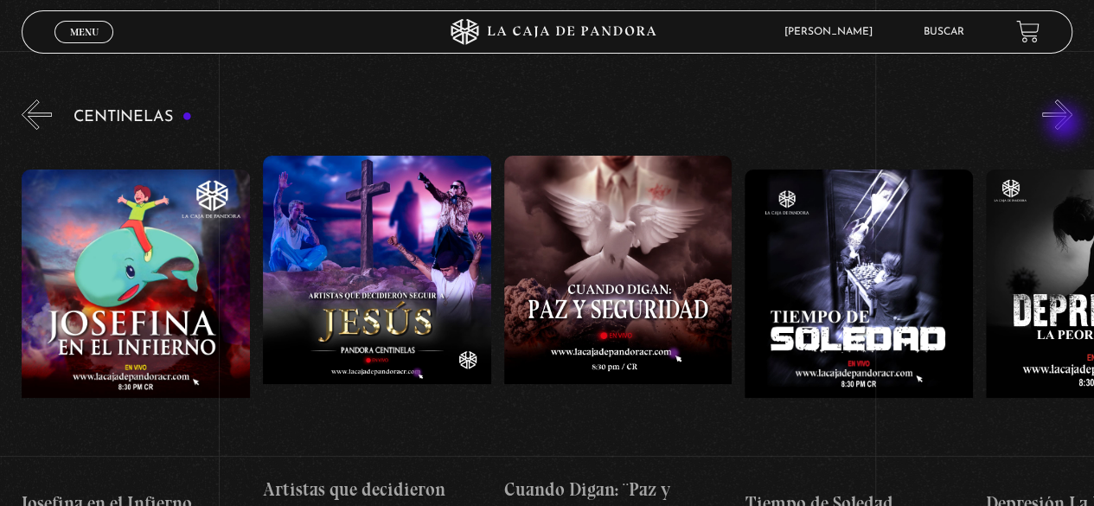
click at [1065, 124] on button "»" at bounding box center [1057, 114] width 30 height 30
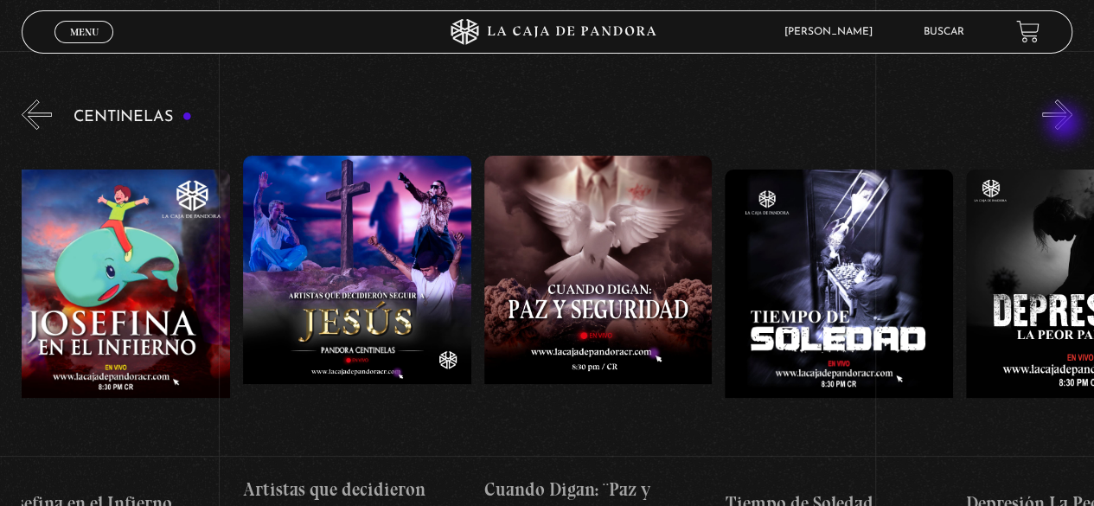
click at [1065, 124] on button "»" at bounding box center [1057, 114] width 30 height 30
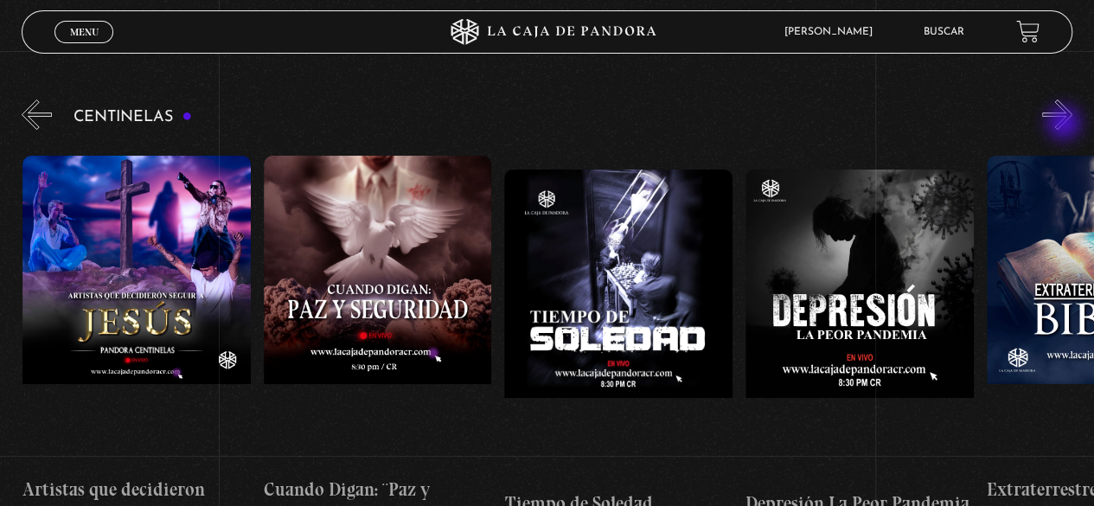
click at [1065, 124] on button "»" at bounding box center [1057, 114] width 30 height 30
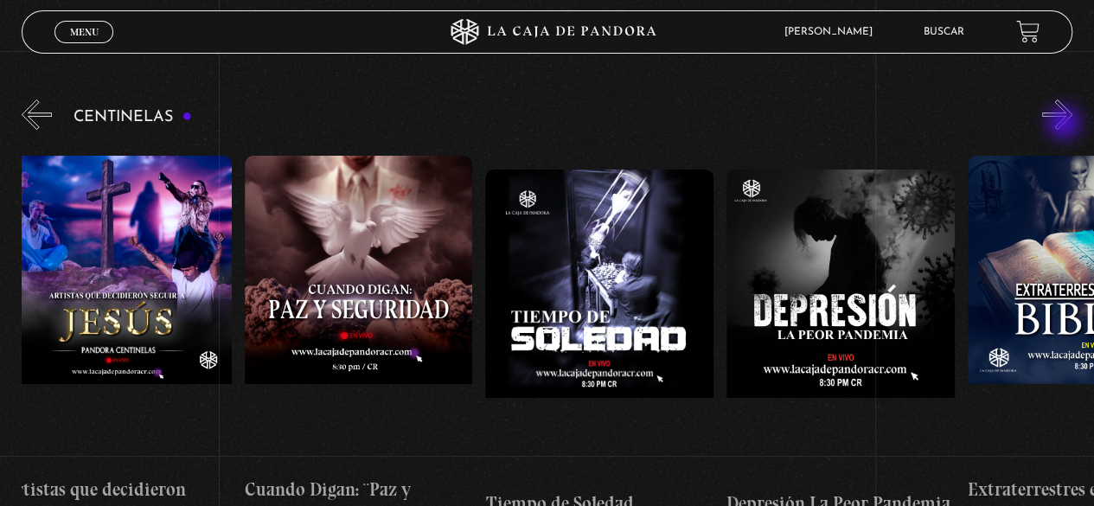
click at [1065, 124] on button "»" at bounding box center [1057, 114] width 30 height 30
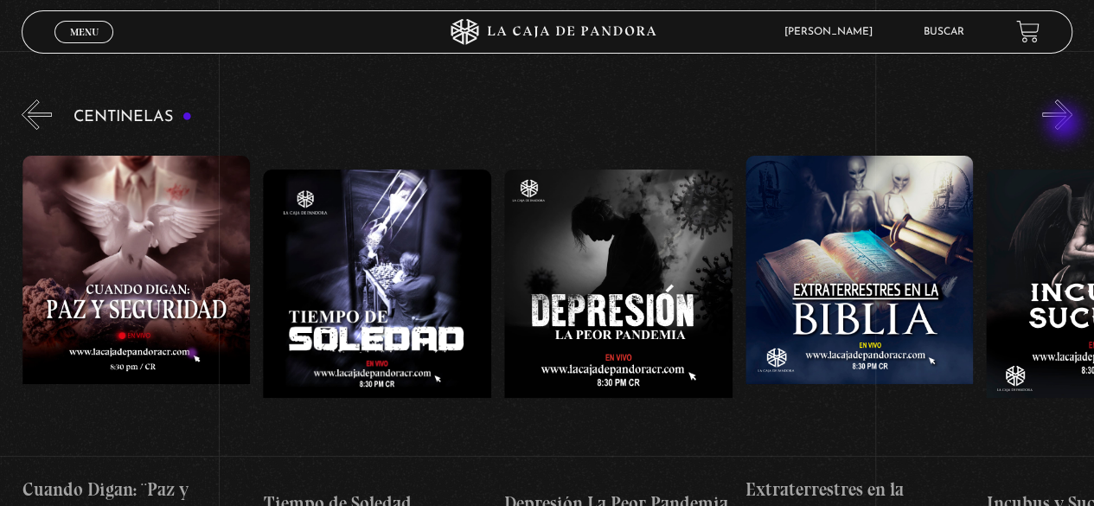
click at [1065, 124] on button "»" at bounding box center [1057, 114] width 30 height 30
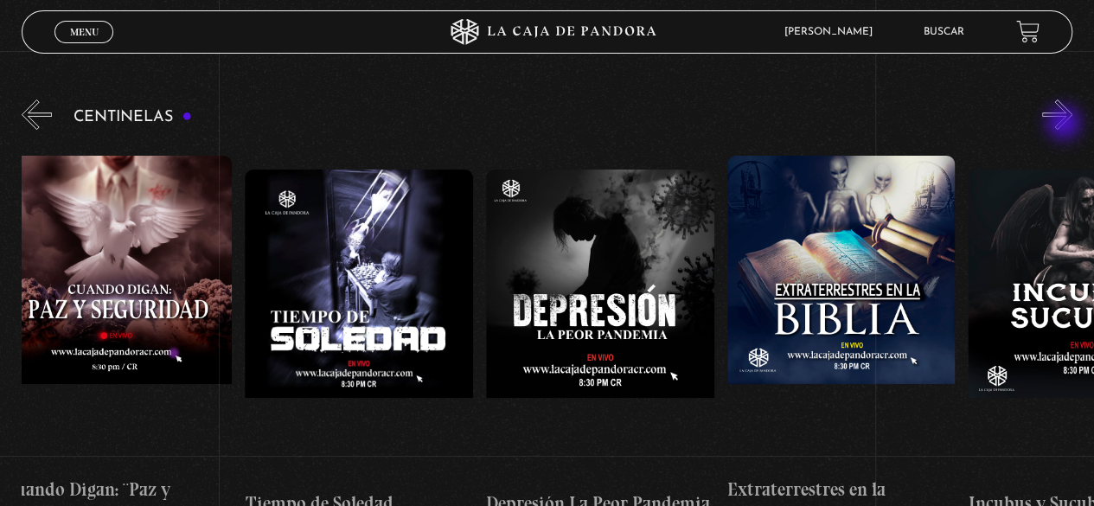
click at [1065, 124] on button "»" at bounding box center [1057, 114] width 30 height 30
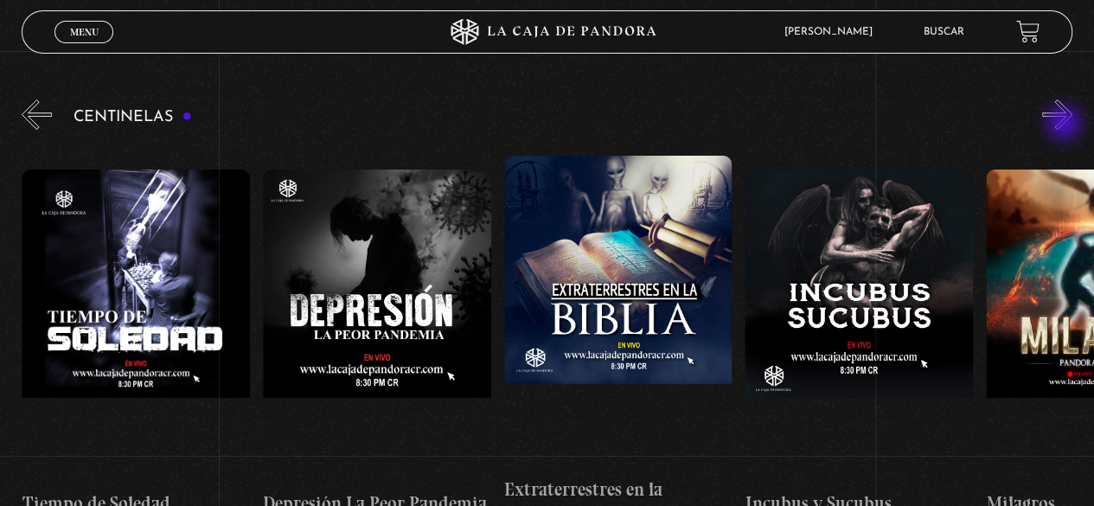
click at [1065, 124] on button "»" at bounding box center [1057, 114] width 30 height 30
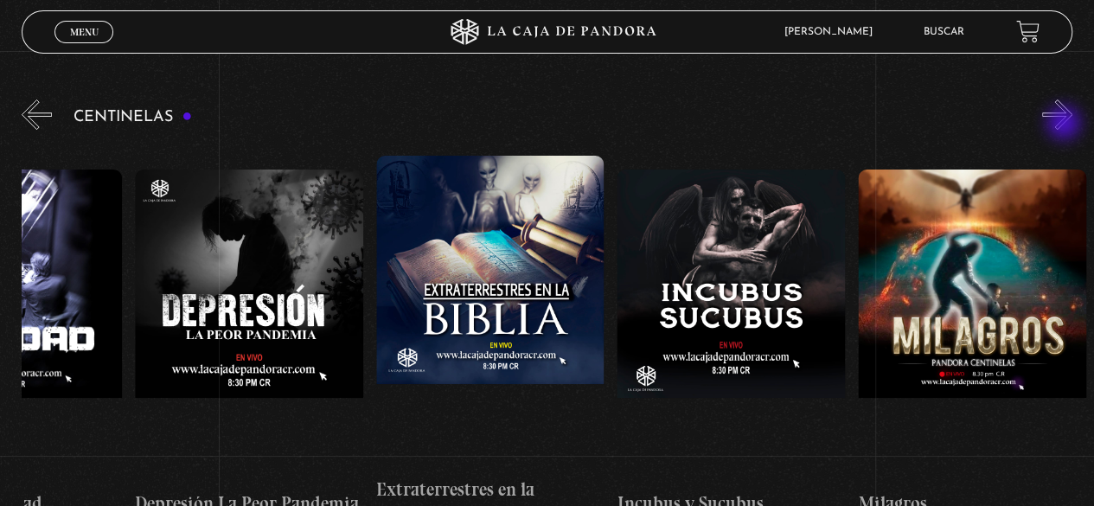
click at [1065, 124] on button "»" at bounding box center [1057, 114] width 30 height 30
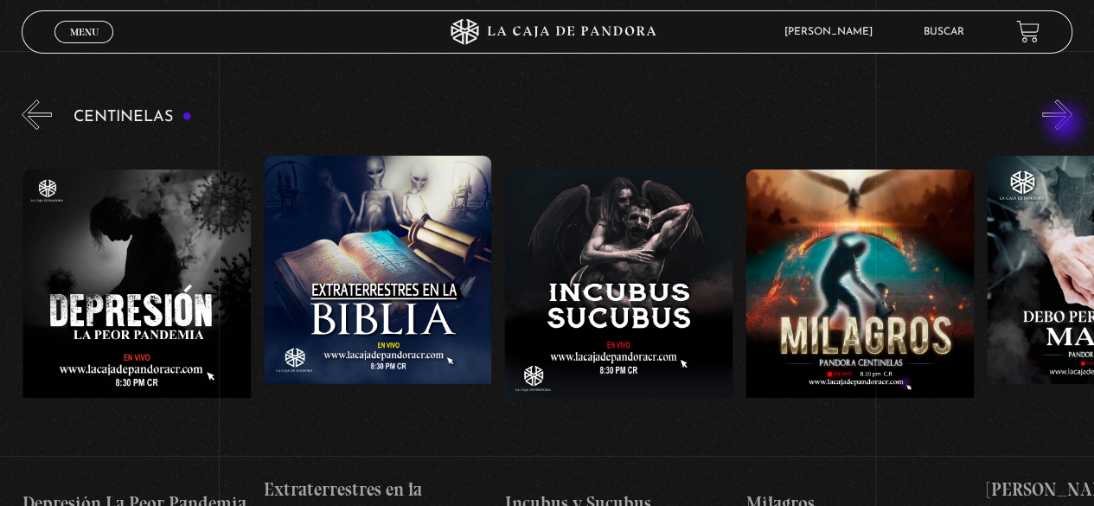
click at [1065, 124] on button "»" at bounding box center [1057, 114] width 30 height 30
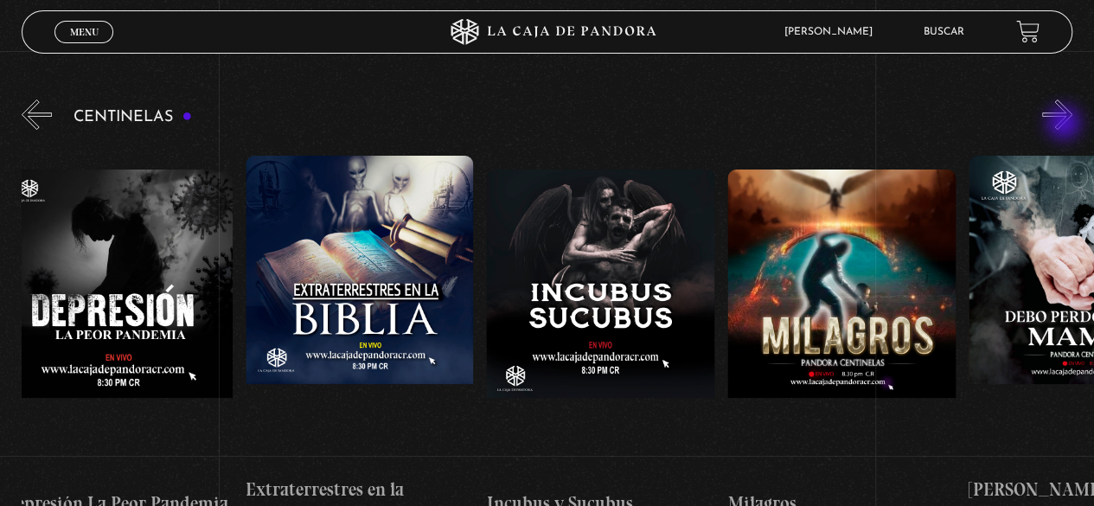
click at [1065, 124] on button "»" at bounding box center [1057, 114] width 30 height 30
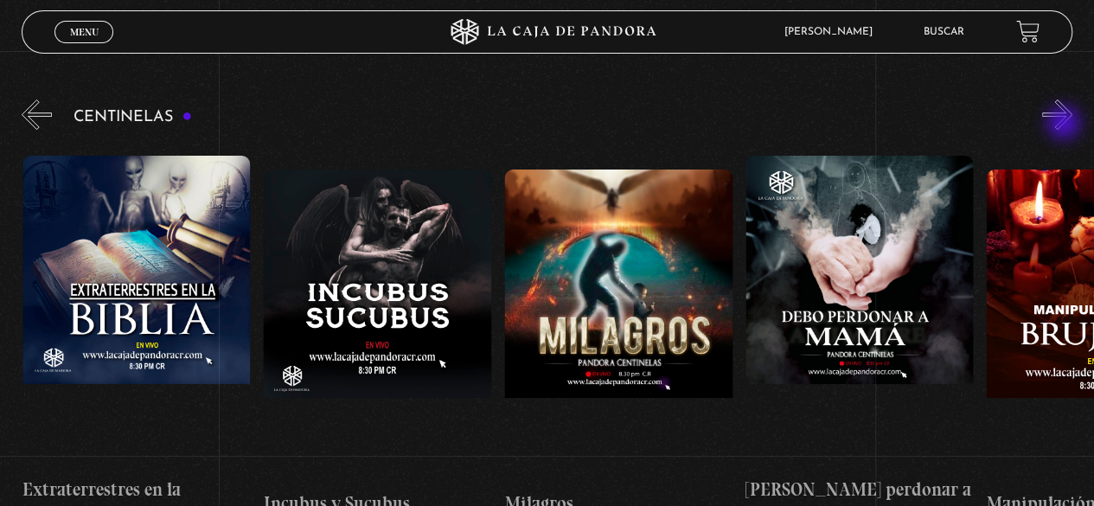
click at [1065, 124] on button "»" at bounding box center [1057, 114] width 30 height 30
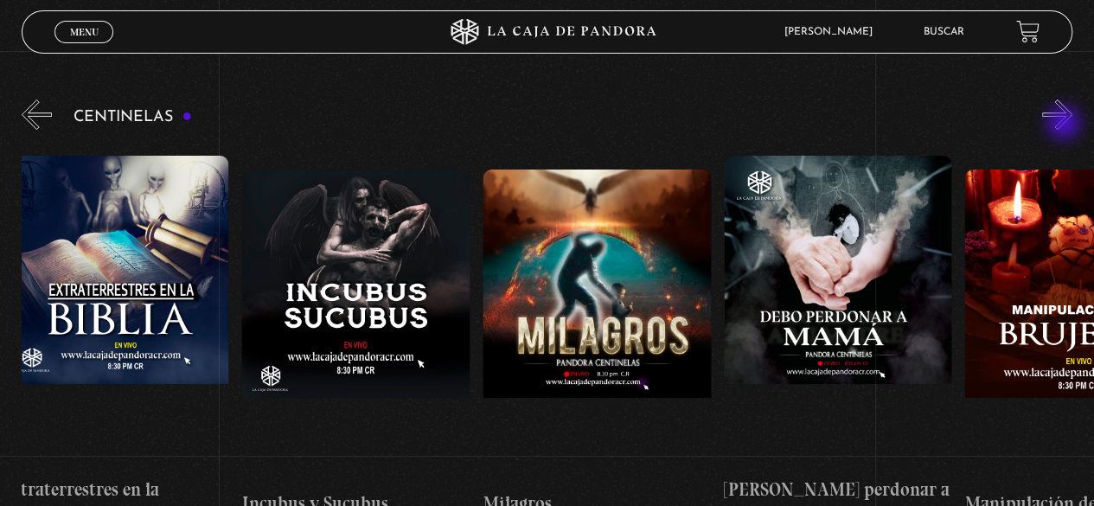
click at [1065, 124] on button "»" at bounding box center [1057, 114] width 30 height 30
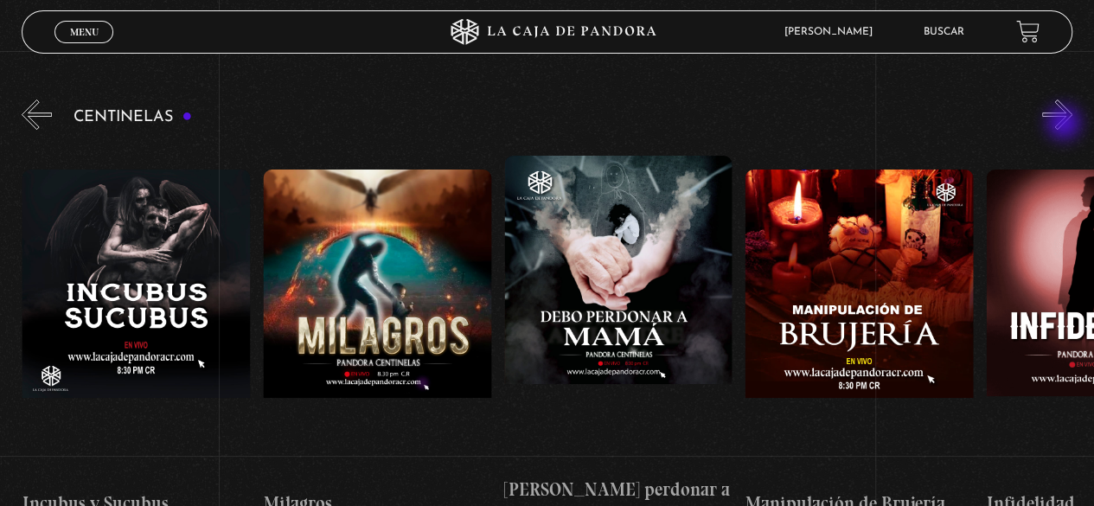
click at [1065, 124] on button "»" at bounding box center [1057, 114] width 30 height 30
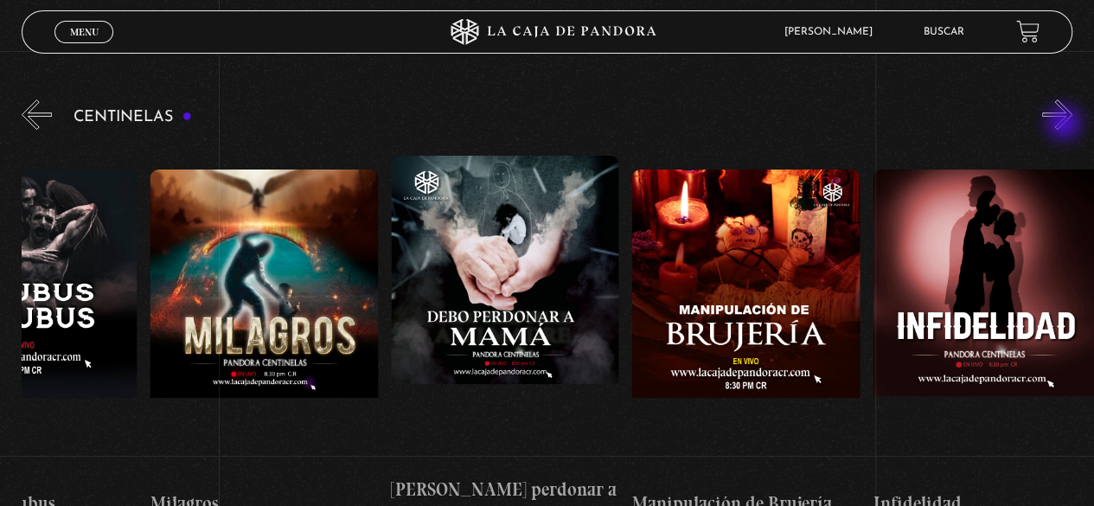
click at [1065, 124] on button "»" at bounding box center [1057, 114] width 30 height 30
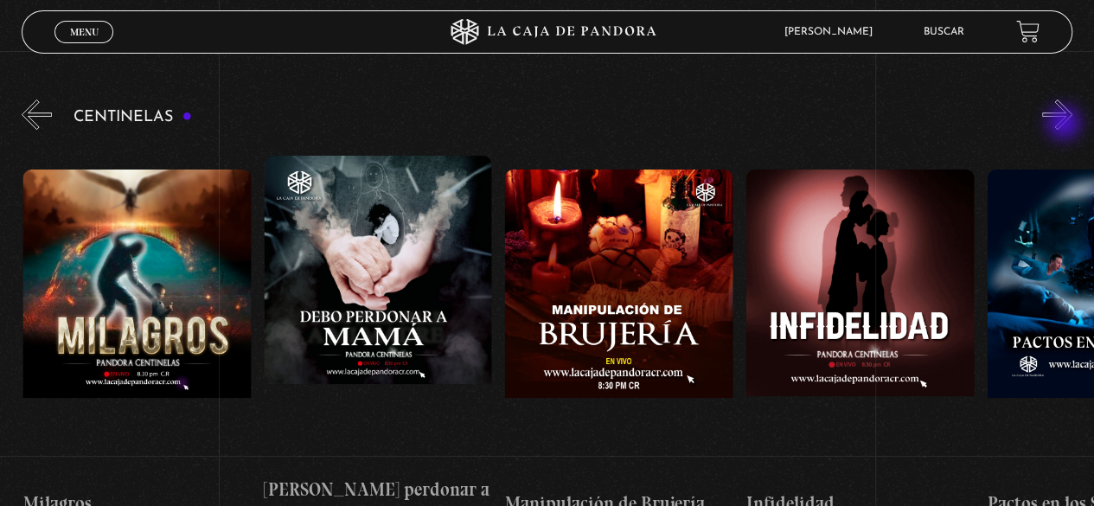
click at [1065, 124] on button "»" at bounding box center [1057, 114] width 30 height 30
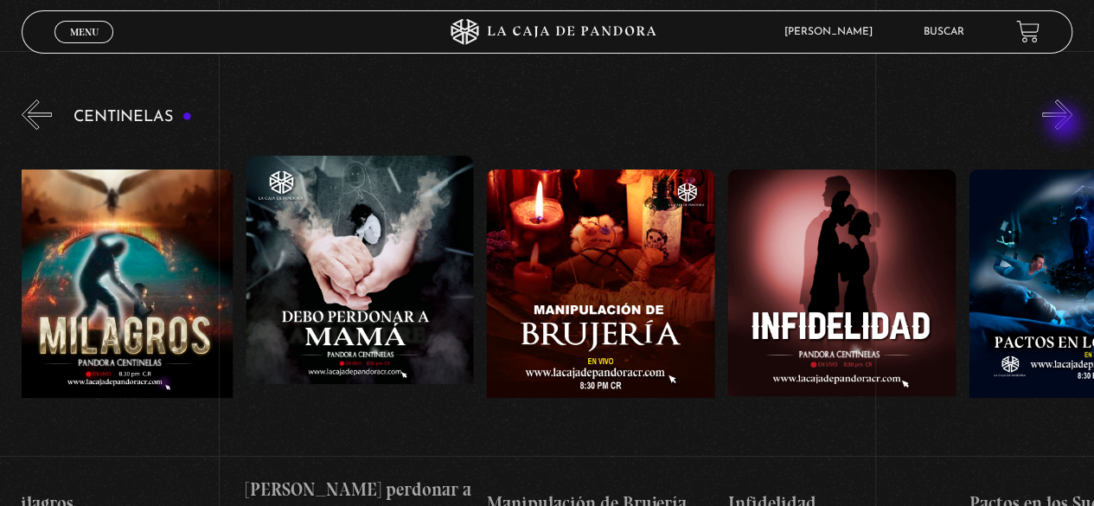
click at [1065, 124] on button "»" at bounding box center [1057, 114] width 30 height 30
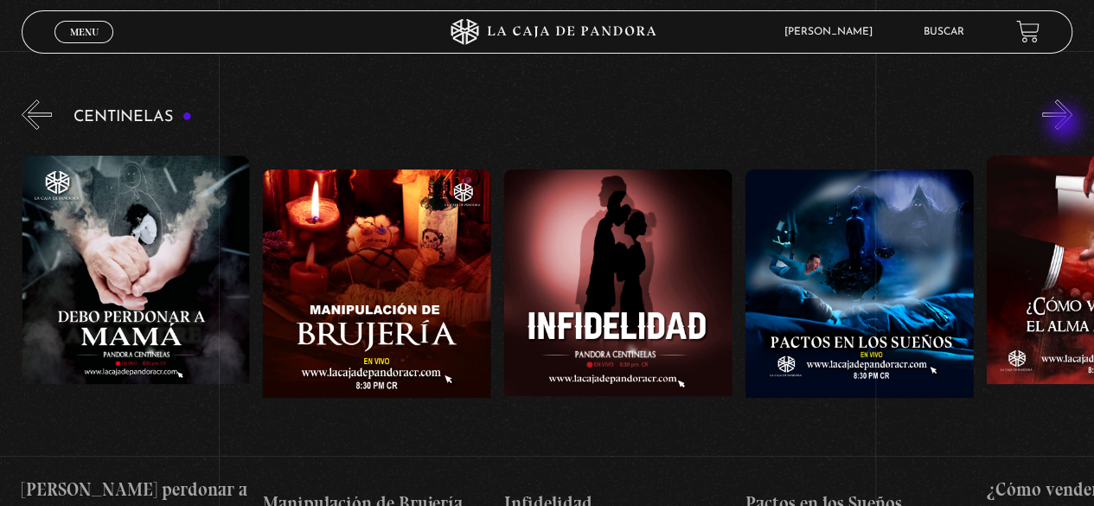
click at [1065, 124] on button "»" at bounding box center [1057, 114] width 30 height 30
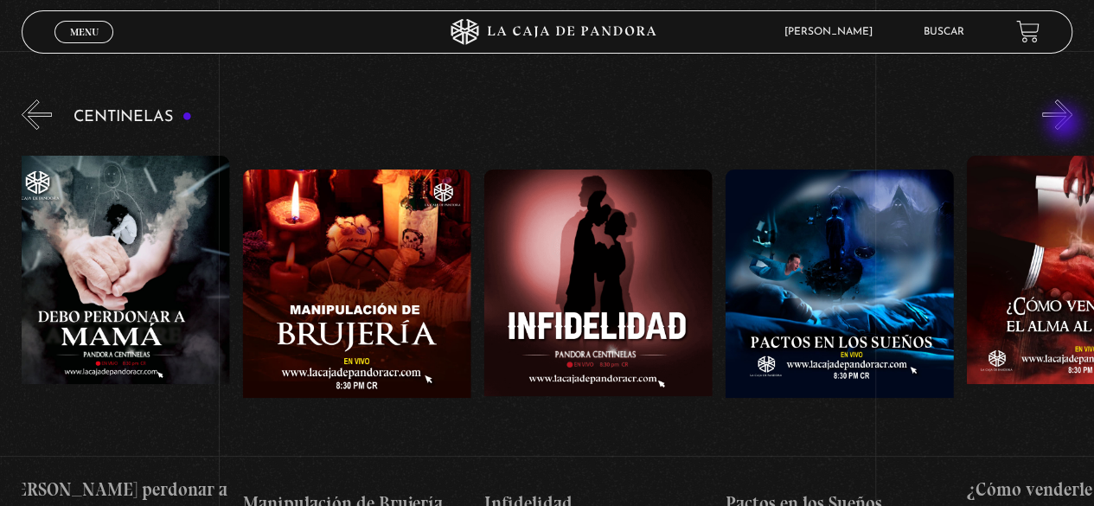
click at [1065, 124] on button "»" at bounding box center [1057, 114] width 30 height 30
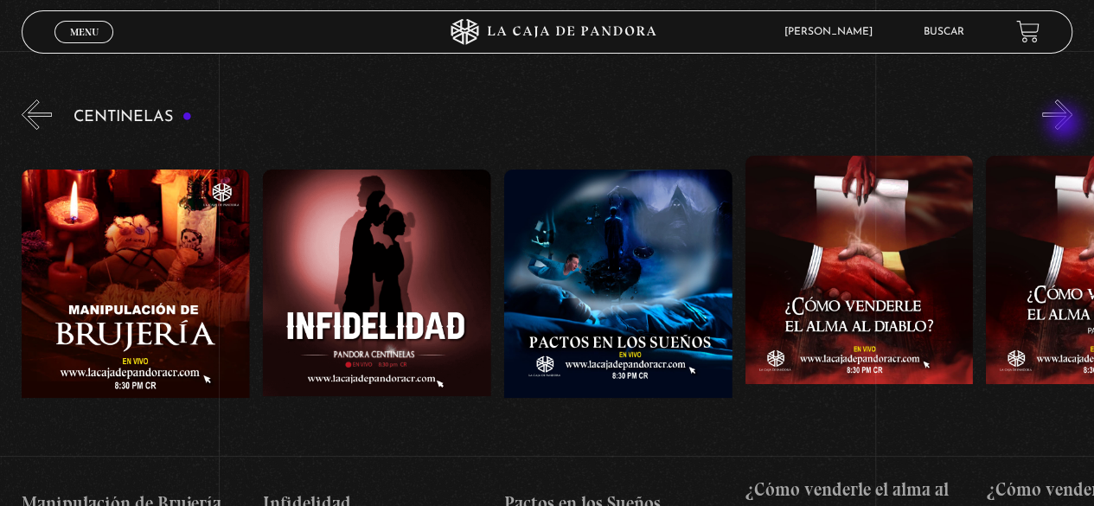
click at [1065, 124] on button "»" at bounding box center [1057, 114] width 30 height 30
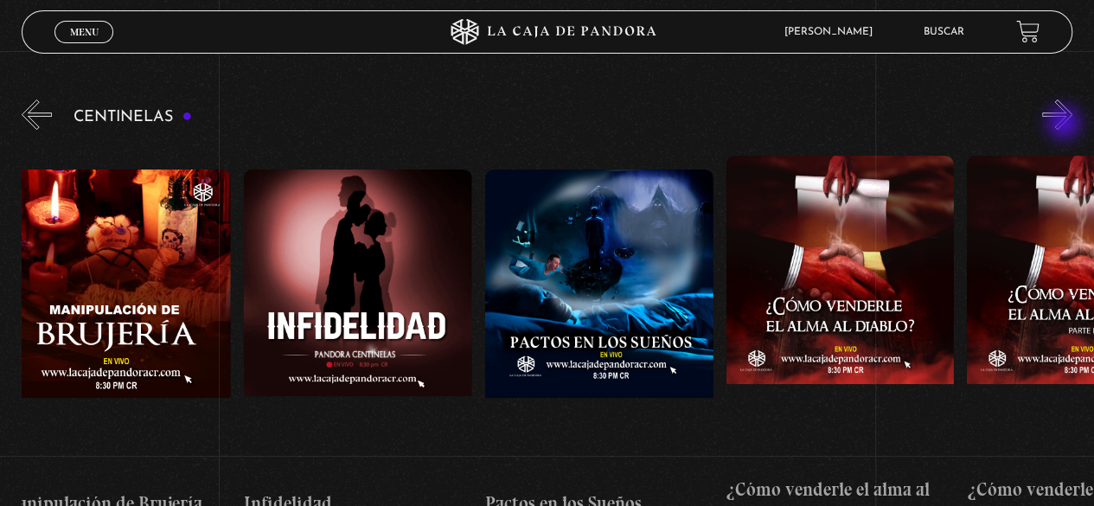
click at [1065, 124] on button "»" at bounding box center [1057, 114] width 30 height 30
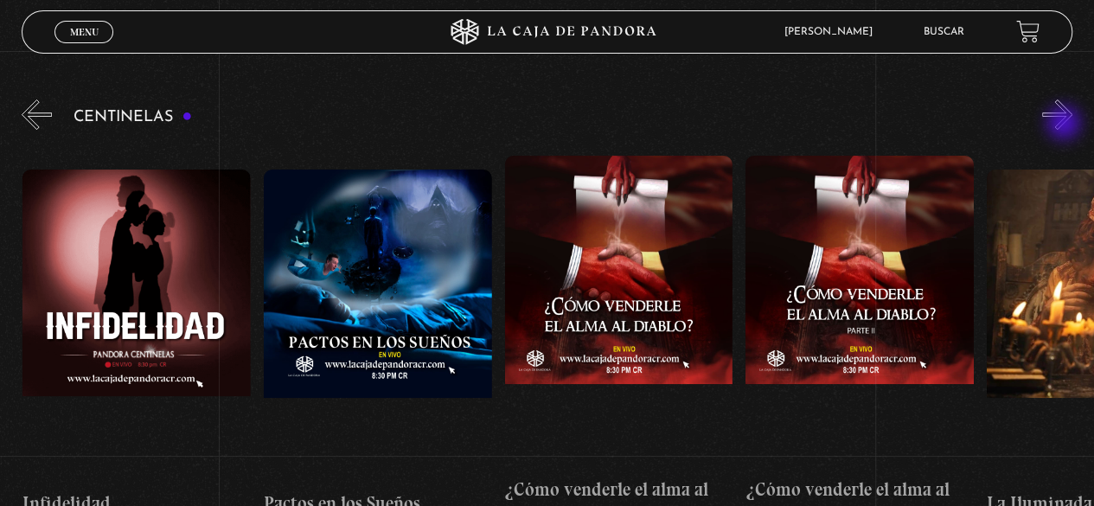
click at [1065, 124] on button "»" at bounding box center [1057, 114] width 30 height 30
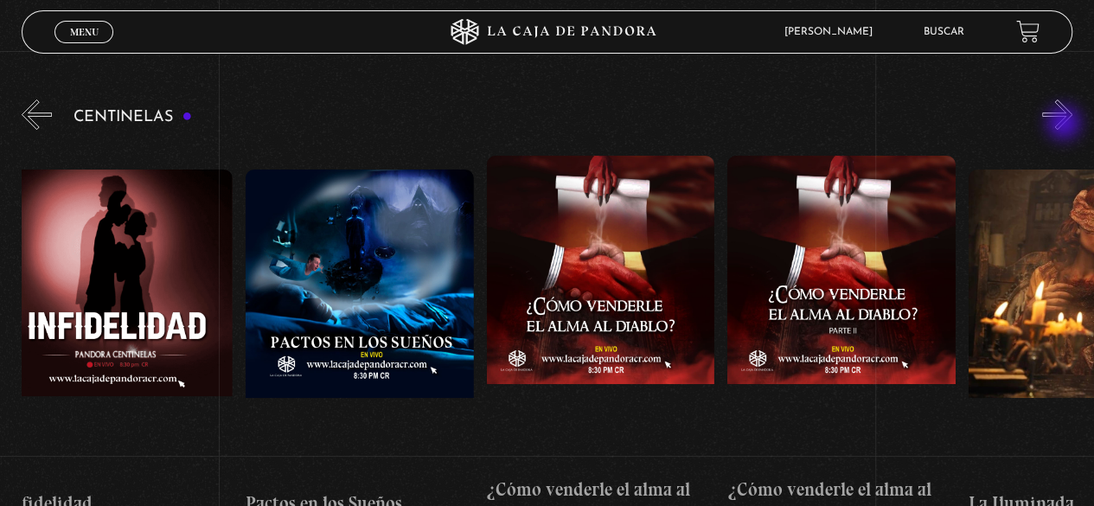
click at [1065, 124] on button "»" at bounding box center [1057, 114] width 30 height 30
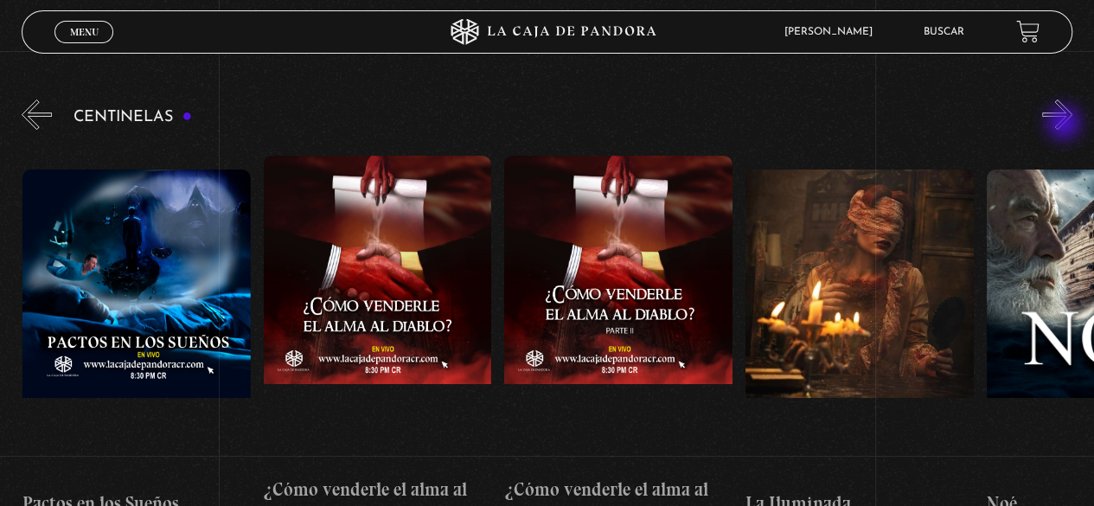
click at [1065, 124] on button "»" at bounding box center [1057, 114] width 30 height 30
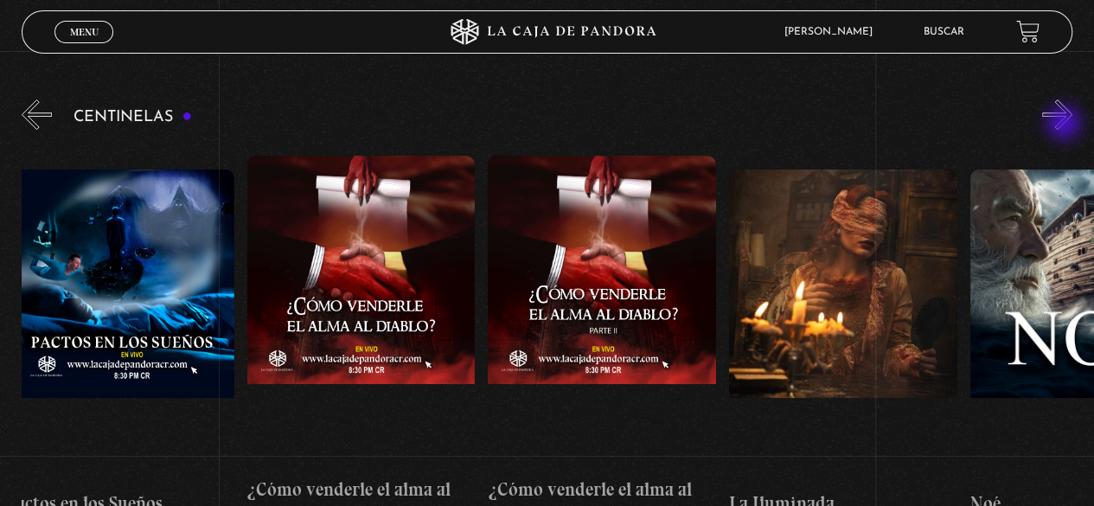
click at [1065, 124] on button "»" at bounding box center [1057, 114] width 30 height 30
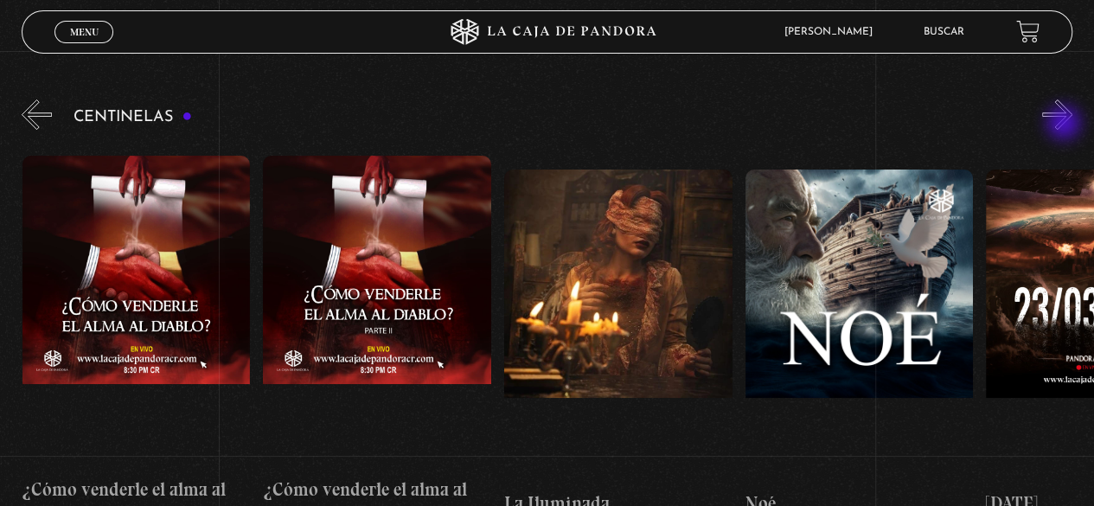
click at [1065, 124] on button "»" at bounding box center [1057, 114] width 30 height 30
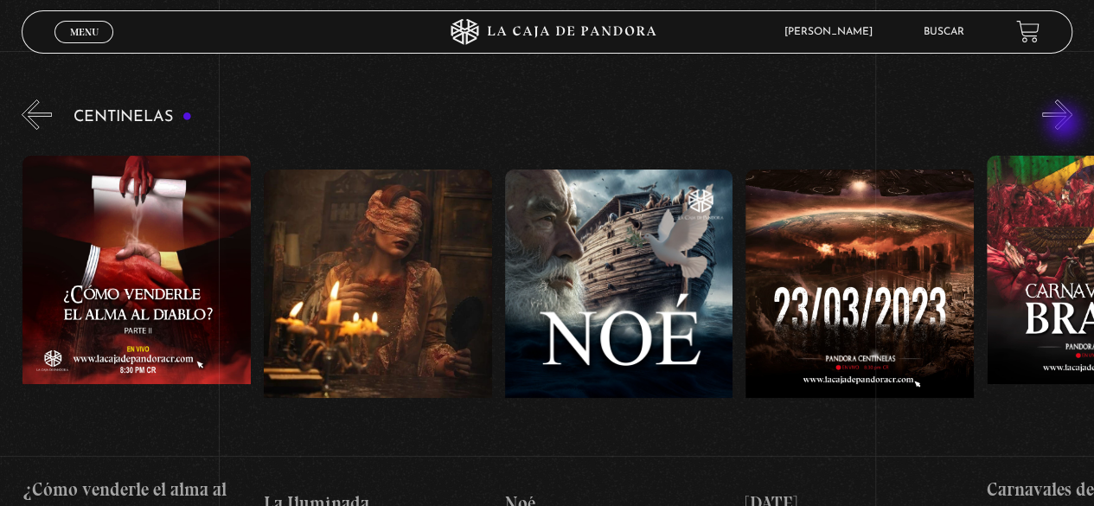
scroll to position [0, 9636]
click at [1065, 124] on button "»" at bounding box center [1057, 114] width 30 height 30
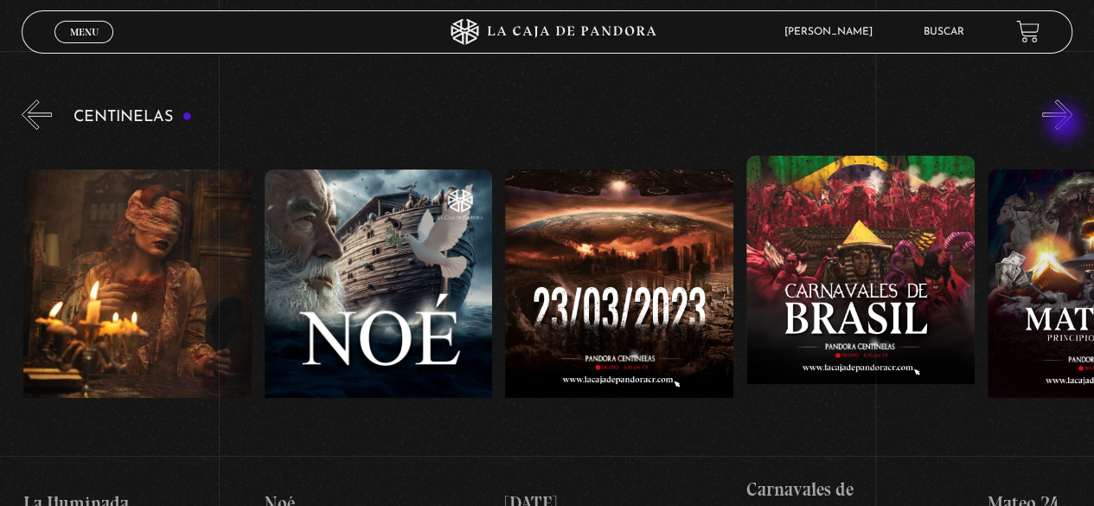
click at [1065, 124] on button "»" at bounding box center [1057, 114] width 30 height 30
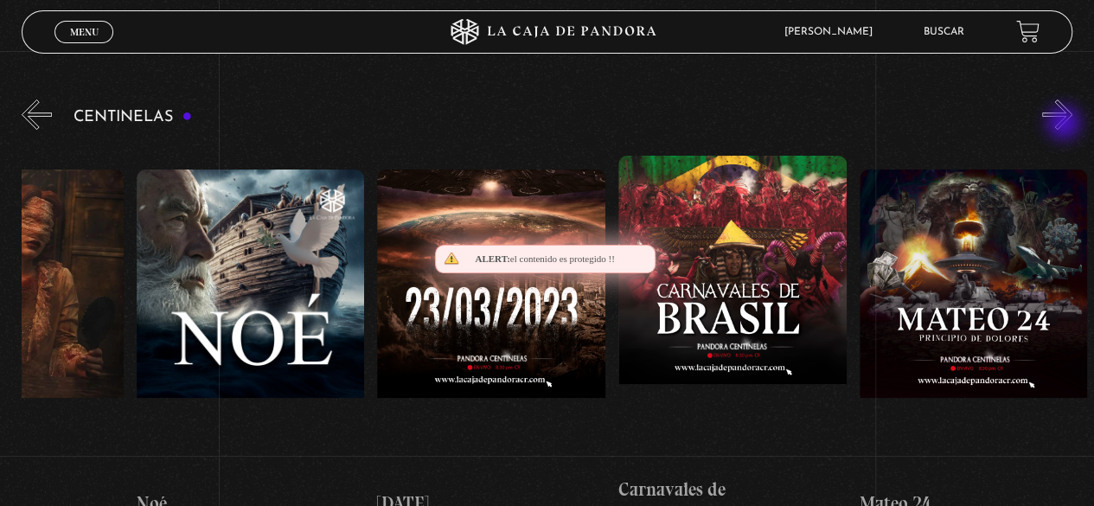
click at [1065, 124] on button "»" at bounding box center [1057, 114] width 30 height 30
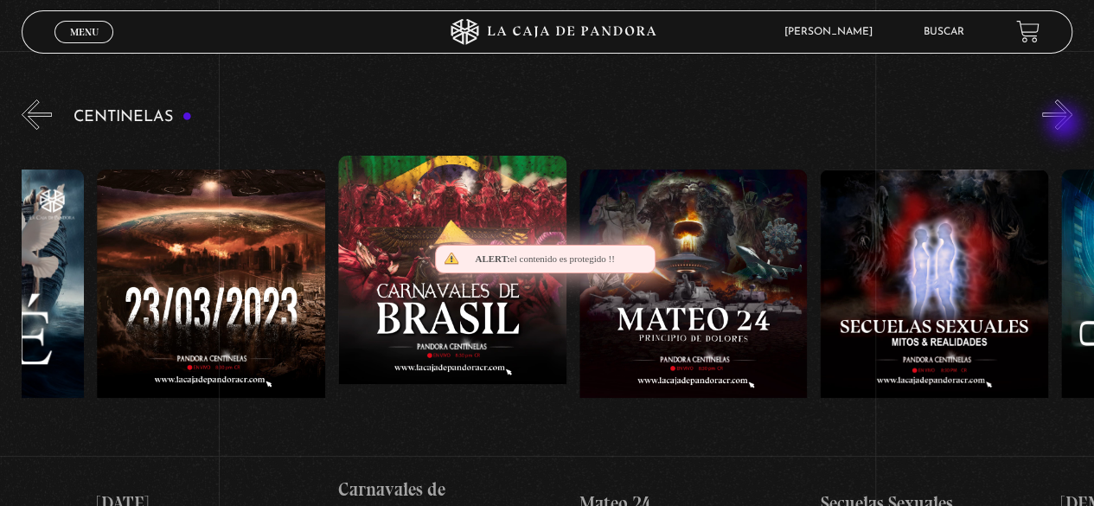
click at [1065, 124] on button "»" at bounding box center [1057, 114] width 30 height 30
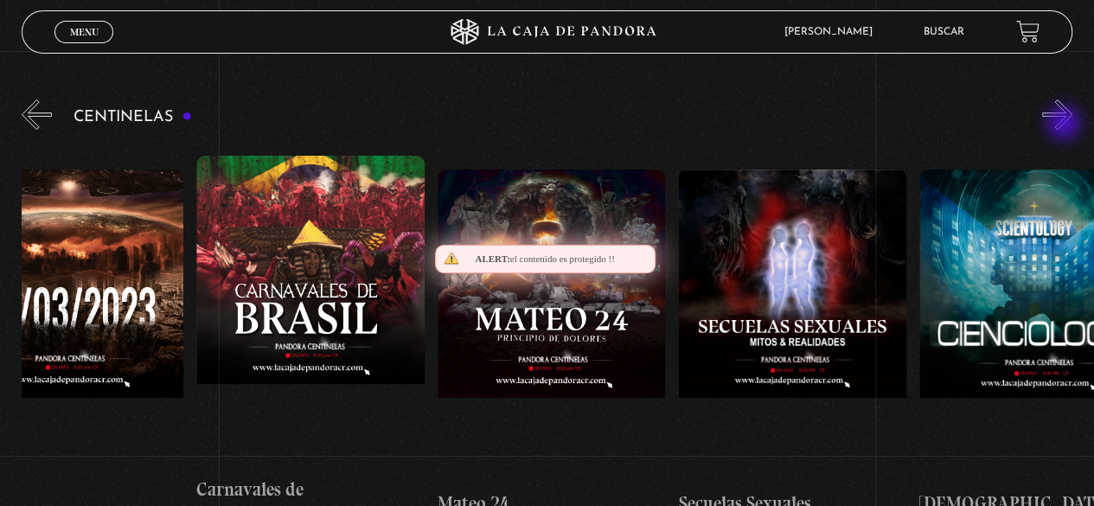
click at [1065, 124] on button "»" at bounding box center [1057, 114] width 30 height 30
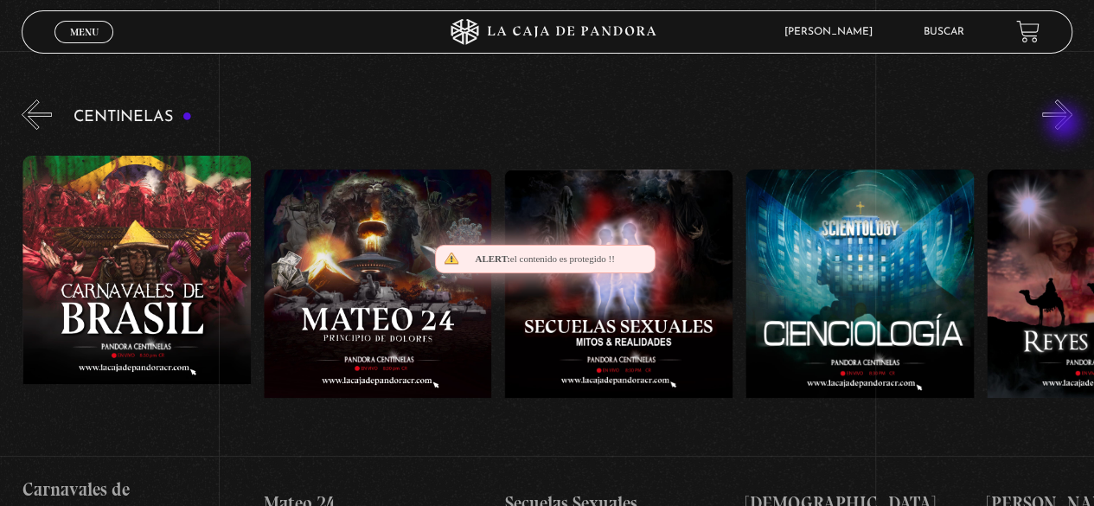
click at [1065, 124] on button "»" at bounding box center [1057, 114] width 30 height 30
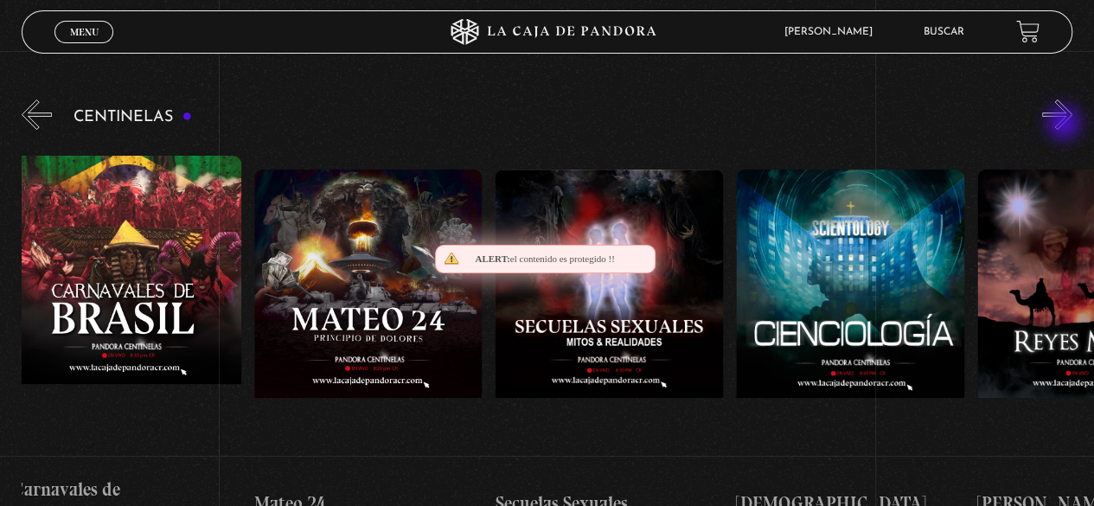
click at [1065, 124] on button "»" at bounding box center [1057, 114] width 30 height 30
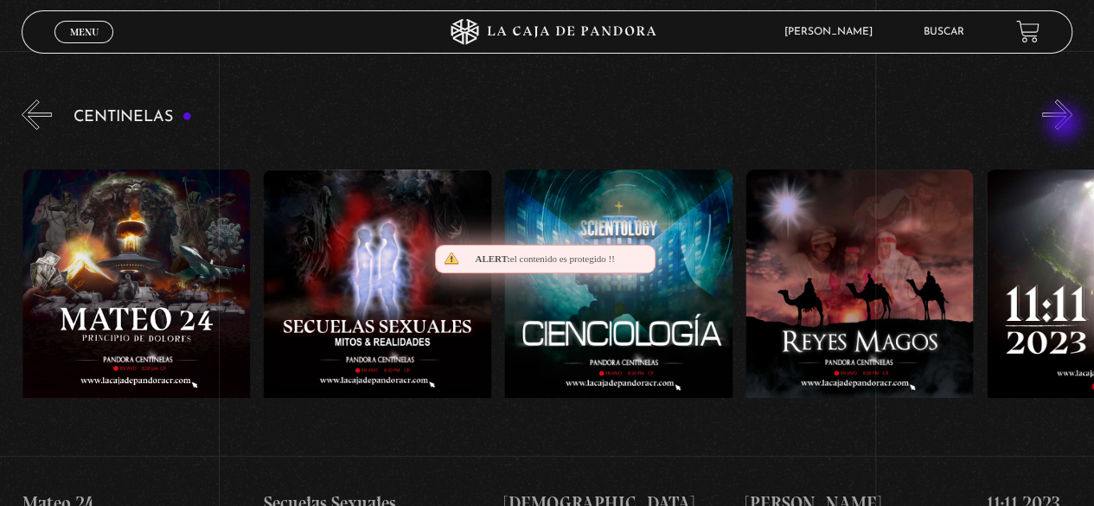
click at [1065, 124] on button "»" at bounding box center [1057, 114] width 30 height 30
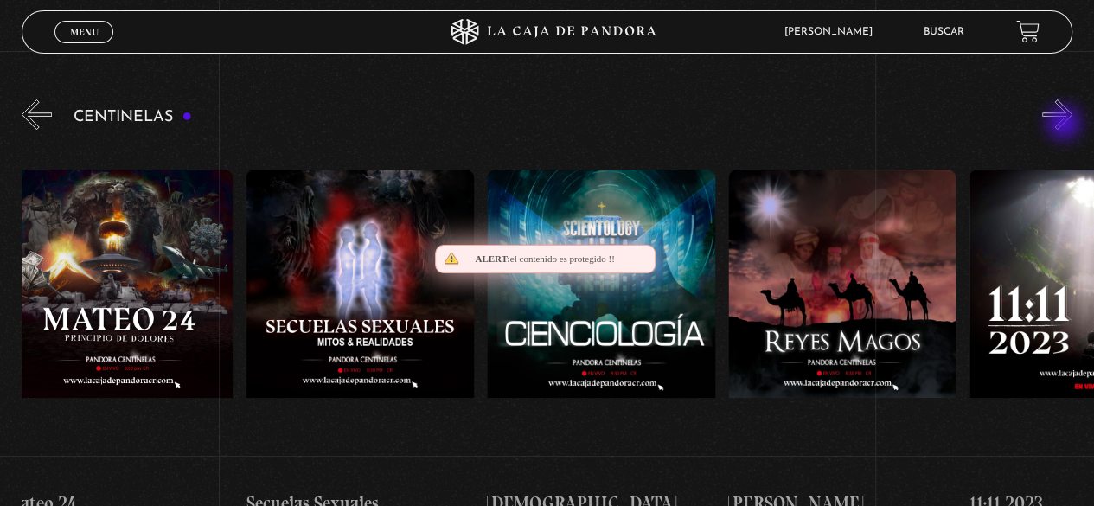
click at [1065, 124] on button "»" at bounding box center [1057, 114] width 30 height 30
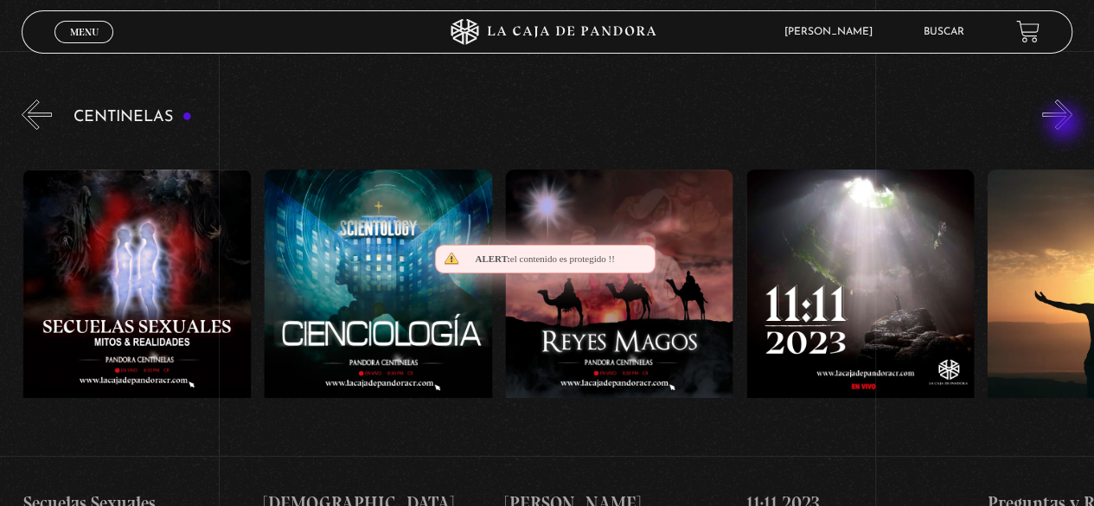
click at [1065, 124] on button "»" at bounding box center [1057, 114] width 30 height 30
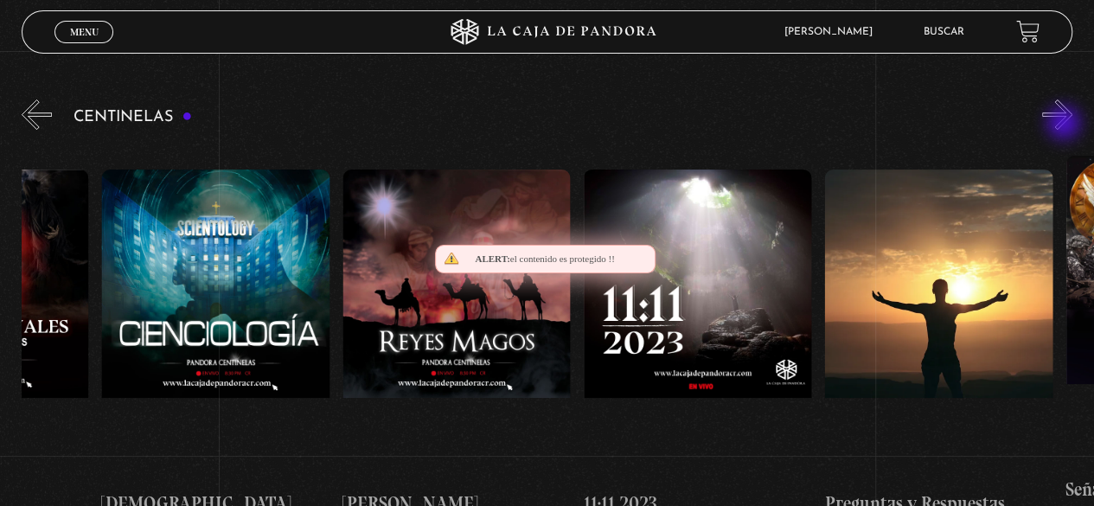
click at [1065, 124] on button "»" at bounding box center [1057, 114] width 30 height 30
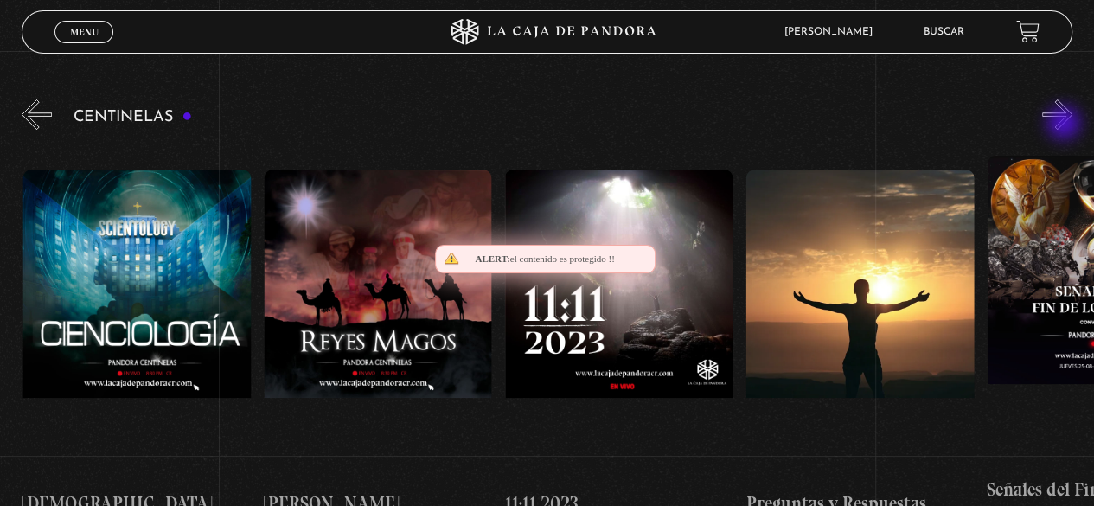
click at [1065, 124] on button "»" at bounding box center [1057, 114] width 30 height 30
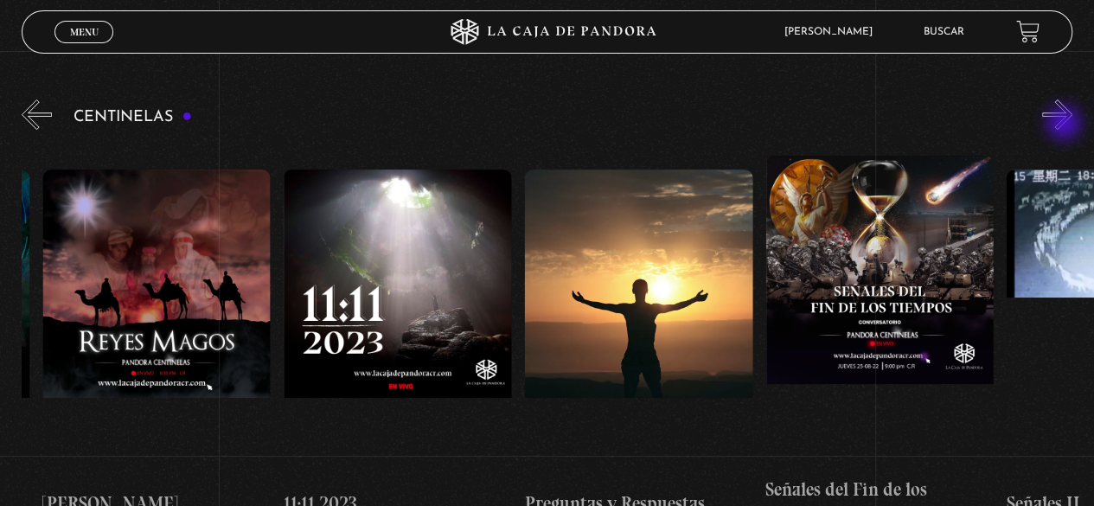
click at [1065, 124] on button "»" at bounding box center [1057, 114] width 30 height 30
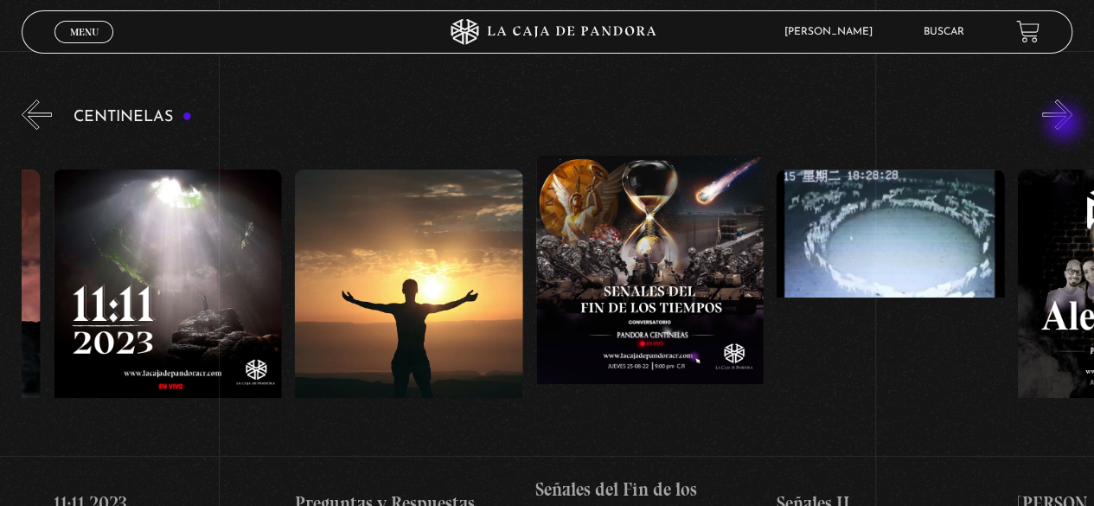
click at [1065, 124] on button "»" at bounding box center [1057, 114] width 30 height 30
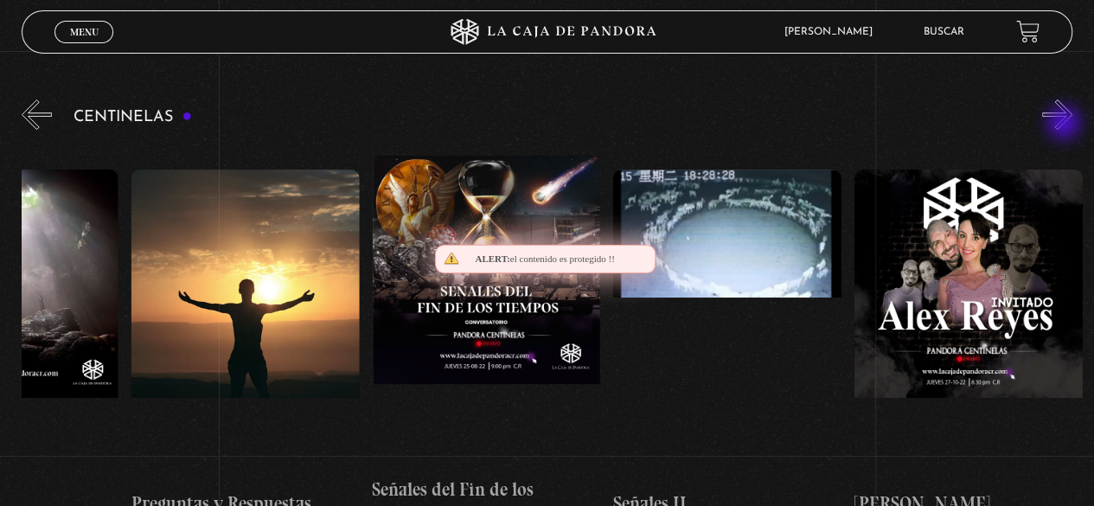
click at [1065, 124] on button "»" at bounding box center [1057, 114] width 30 height 30
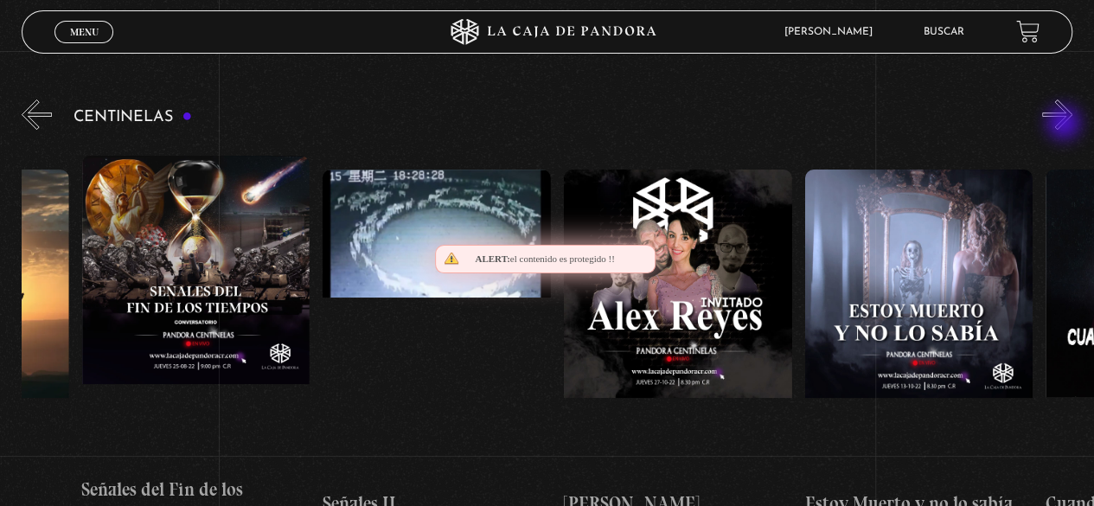
click at [1065, 124] on button "»" at bounding box center [1057, 114] width 30 height 30
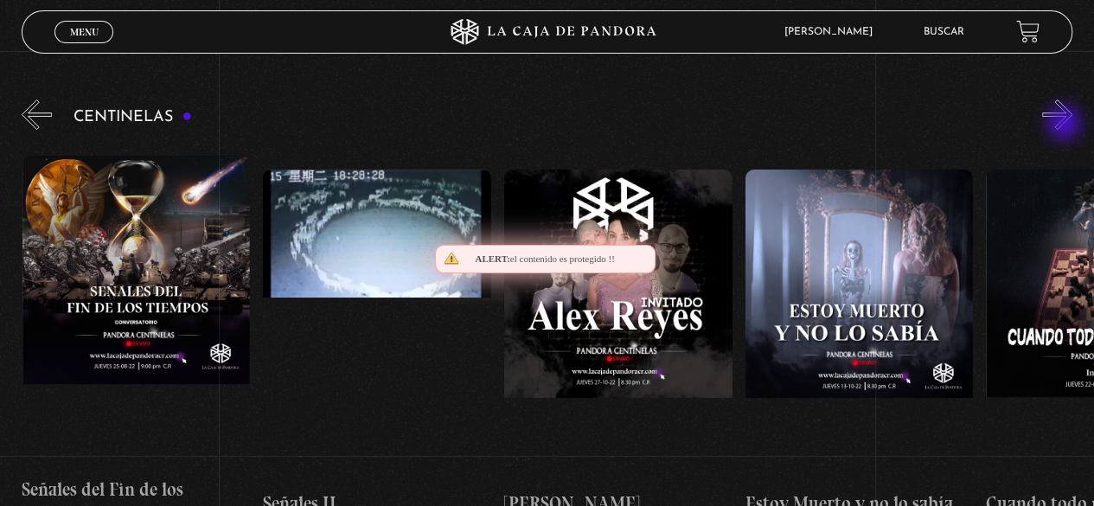
click at [1065, 124] on button "»" at bounding box center [1057, 114] width 30 height 30
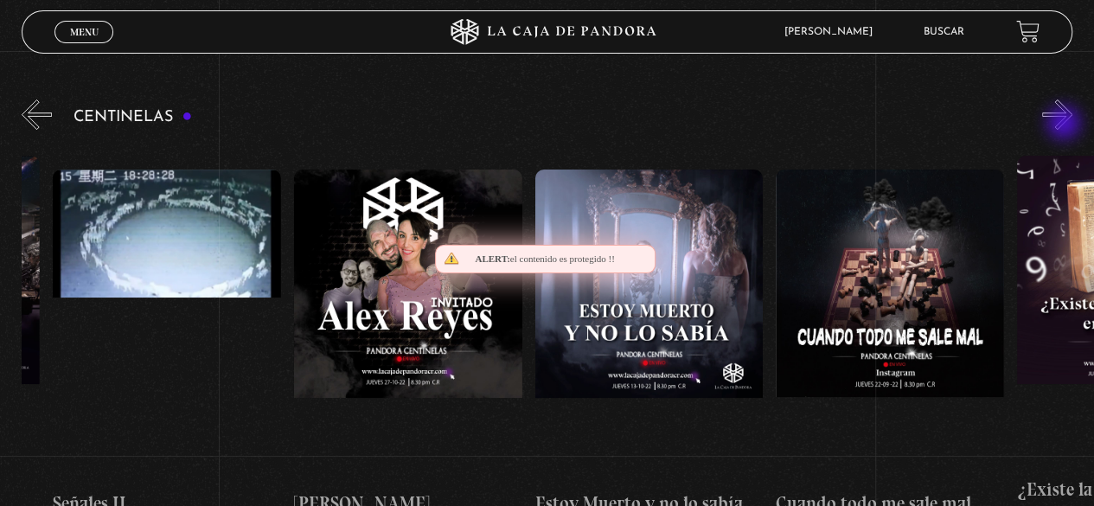
click at [1065, 124] on button "»" at bounding box center [1057, 114] width 30 height 30
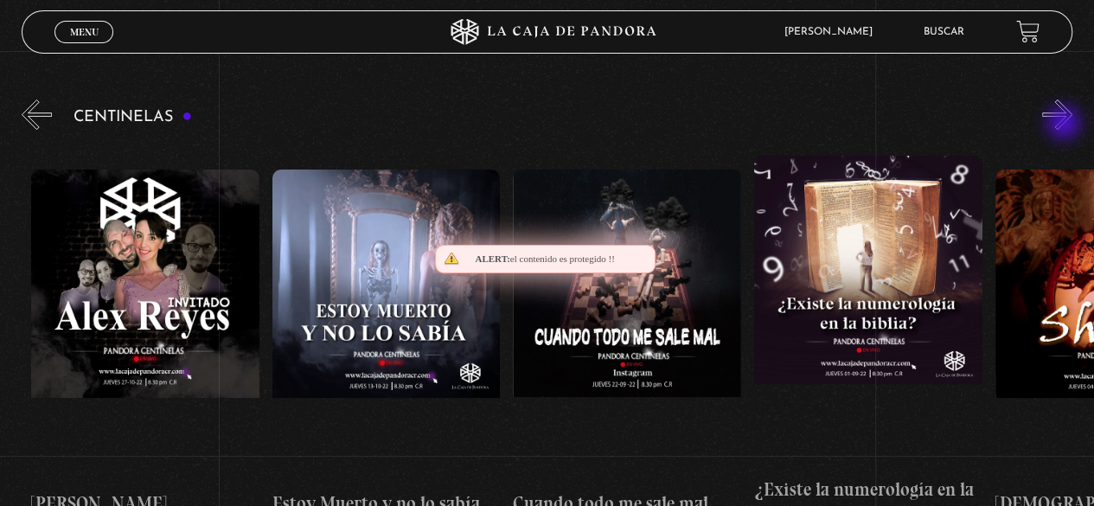
click at [1065, 124] on button "»" at bounding box center [1057, 114] width 30 height 30
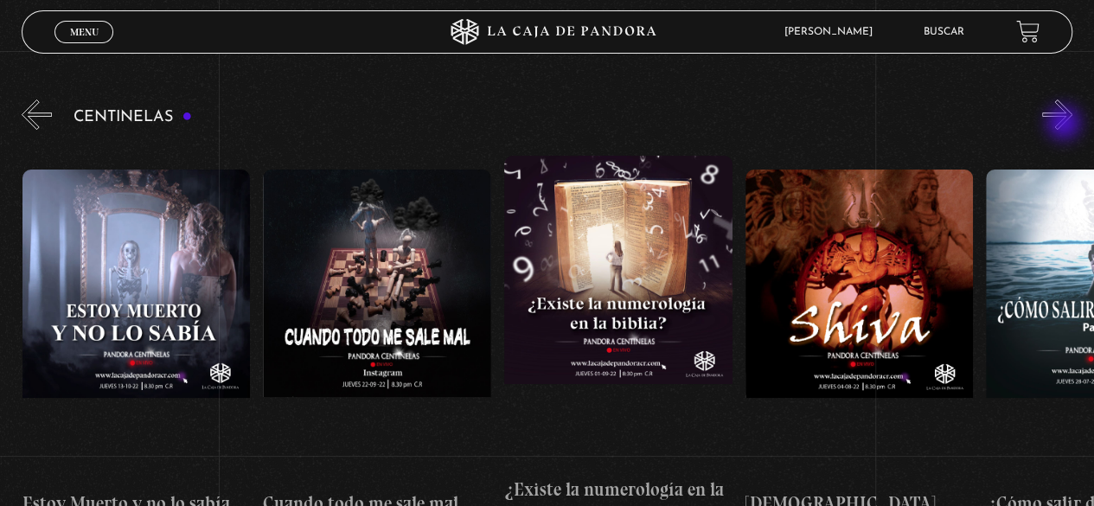
click at [1065, 124] on button "»" at bounding box center [1057, 114] width 30 height 30
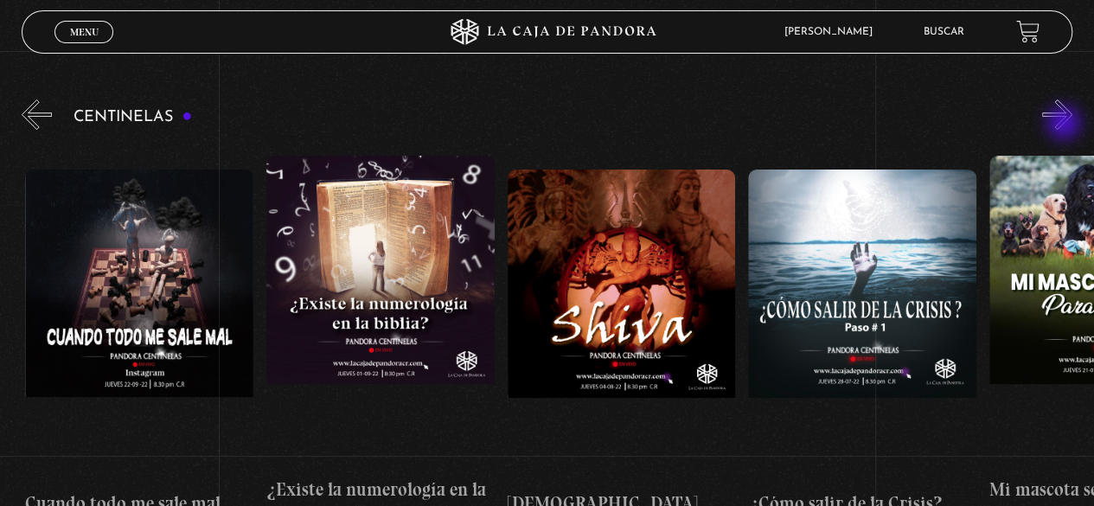
click at [1065, 124] on button "»" at bounding box center [1057, 114] width 30 height 30
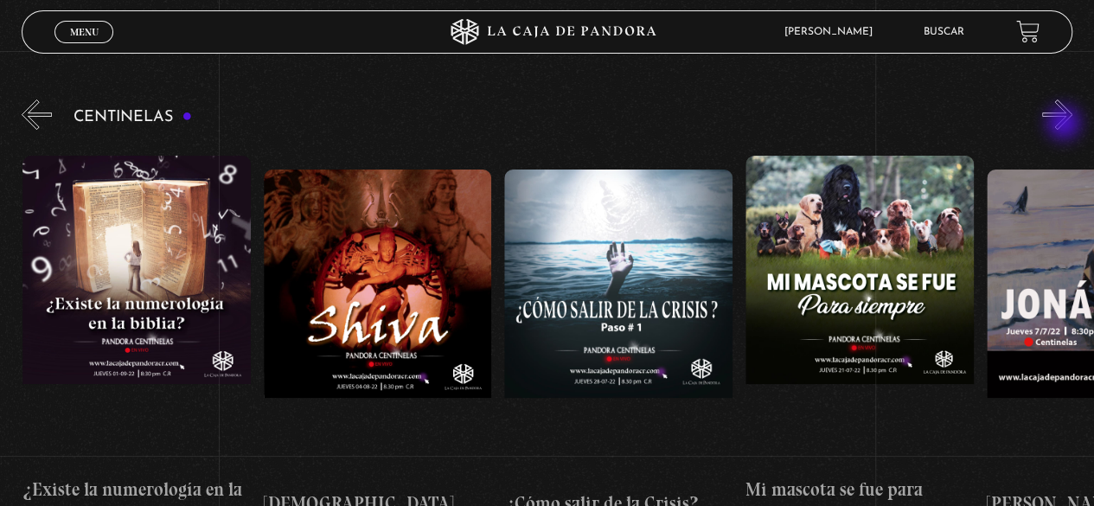
click at [1065, 124] on button "»" at bounding box center [1057, 114] width 30 height 30
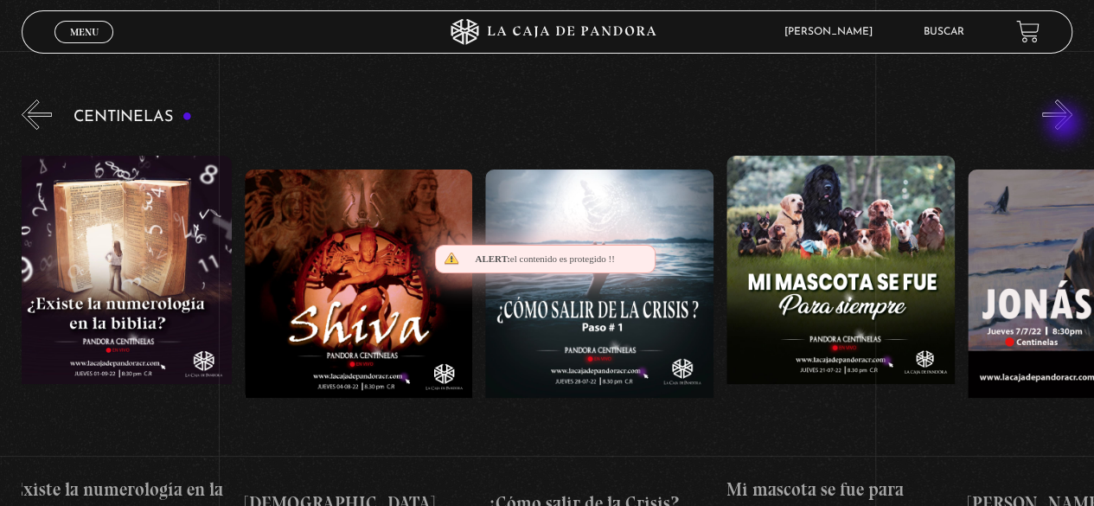
click at [1065, 124] on button "»" at bounding box center [1057, 114] width 30 height 30
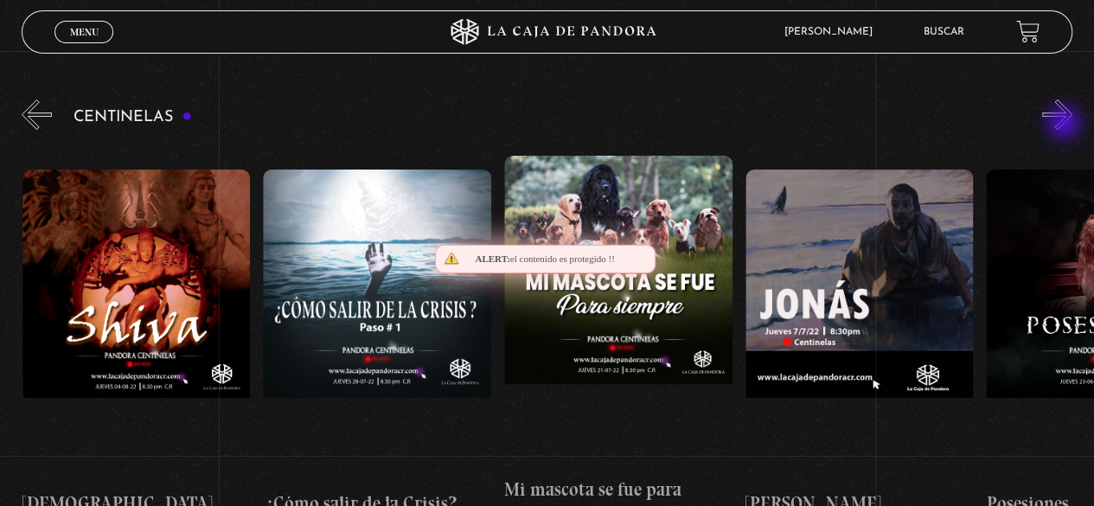
click at [1065, 124] on button "»" at bounding box center [1057, 114] width 30 height 30
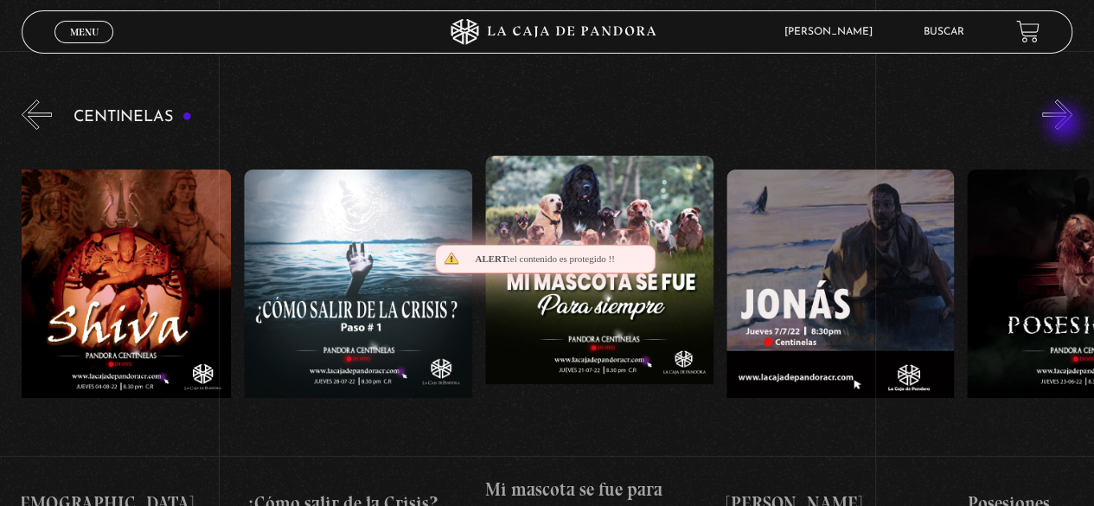
click at [1065, 124] on button "»" at bounding box center [1057, 114] width 30 height 30
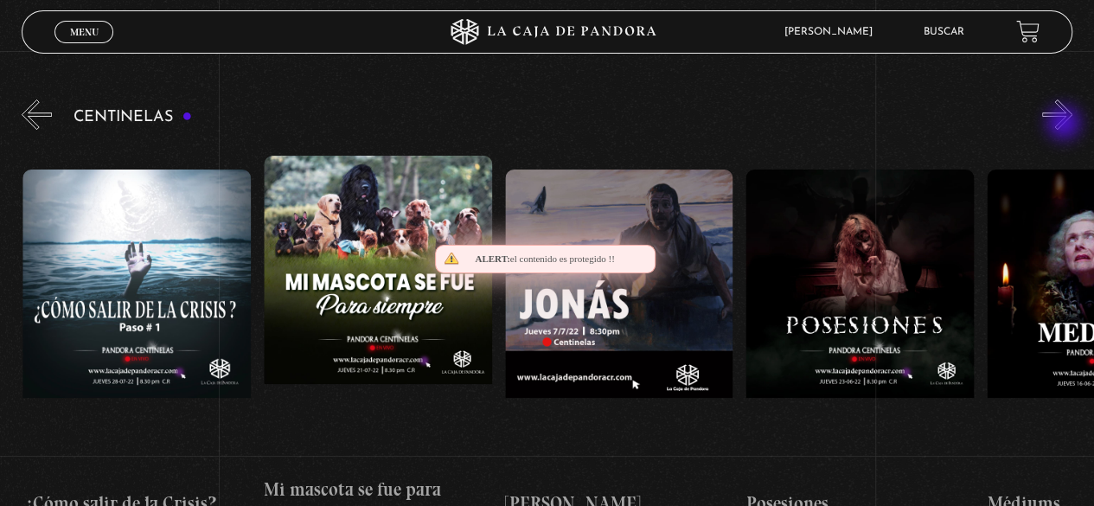
click at [1065, 124] on button "»" at bounding box center [1057, 114] width 30 height 30
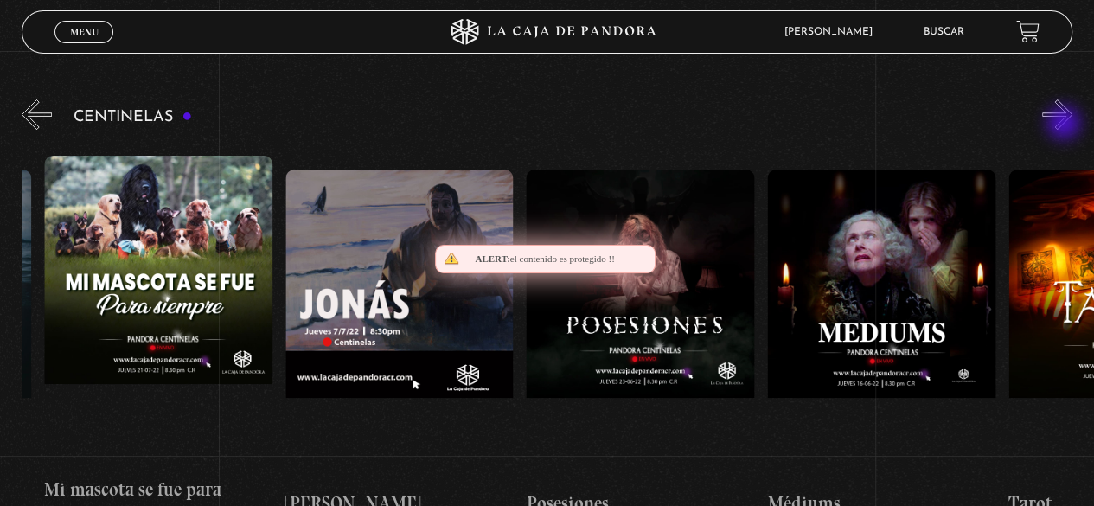
click at [1065, 124] on button "»" at bounding box center [1057, 114] width 30 height 30
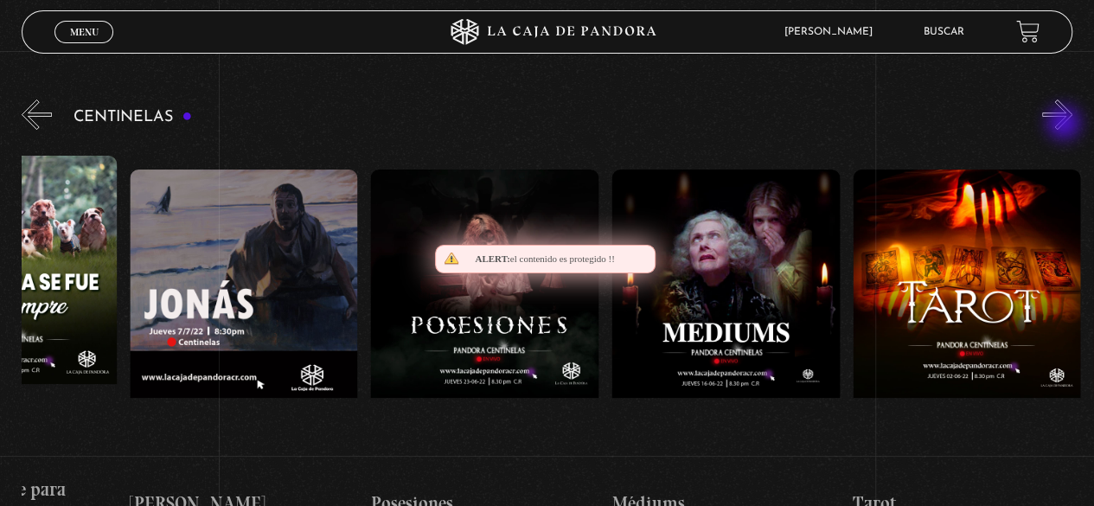
click at [1065, 124] on button "»" at bounding box center [1057, 114] width 30 height 30
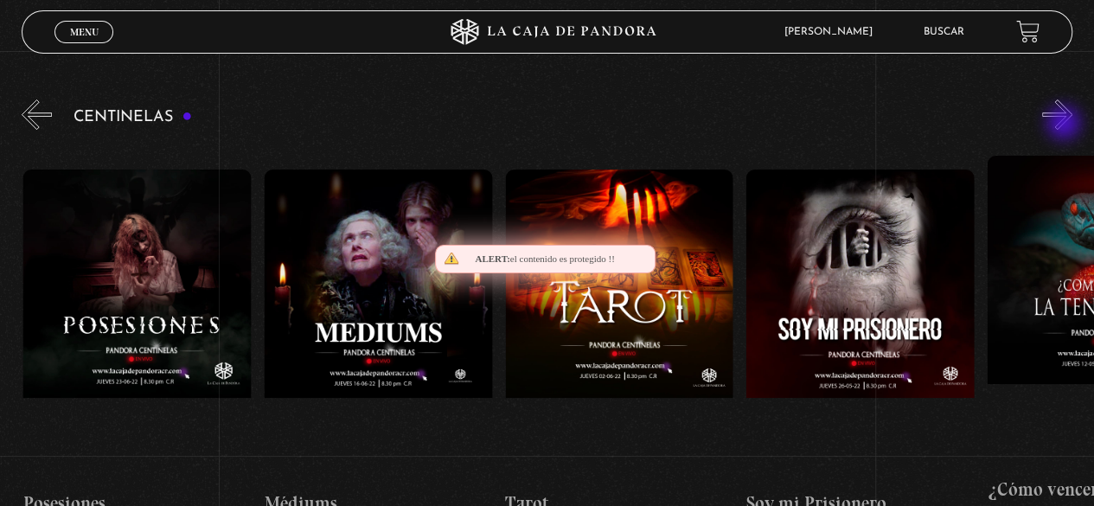
scroll to position [0, 14695]
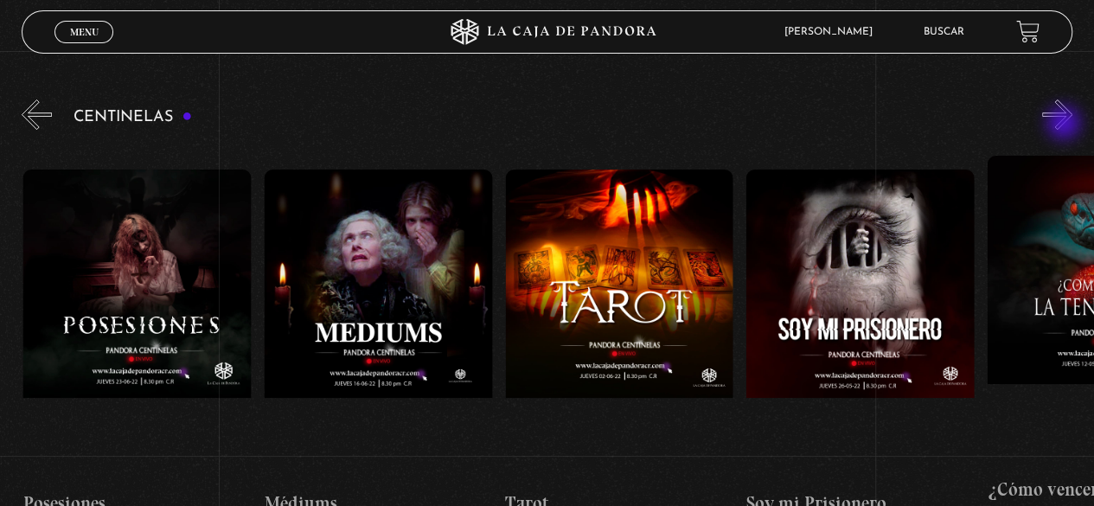
click at [1065, 124] on button "»" at bounding box center [1057, 114] width 30 height 30
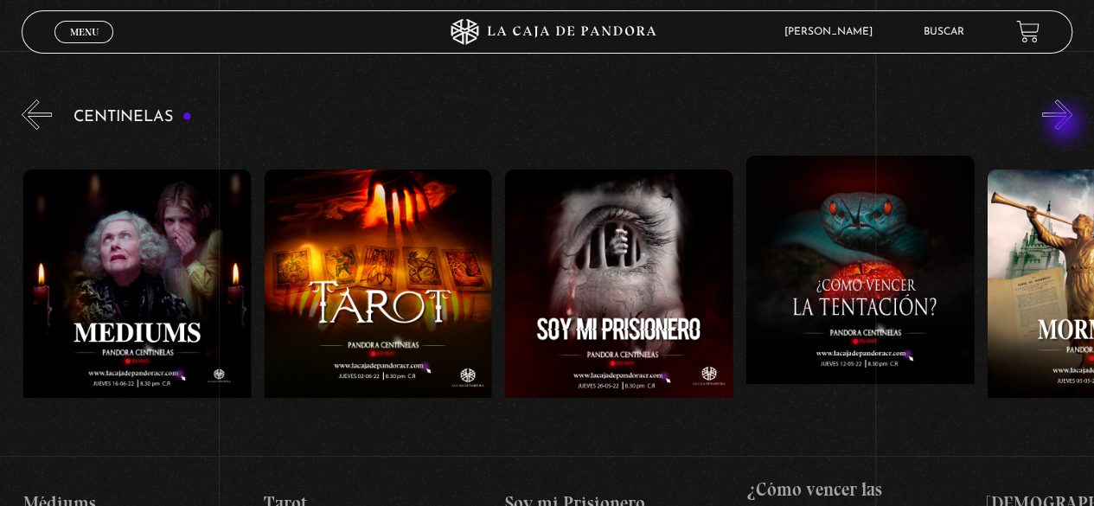
click at [1065, 124] on button "»" at bounding box center [1057, 114] width 30 height 30
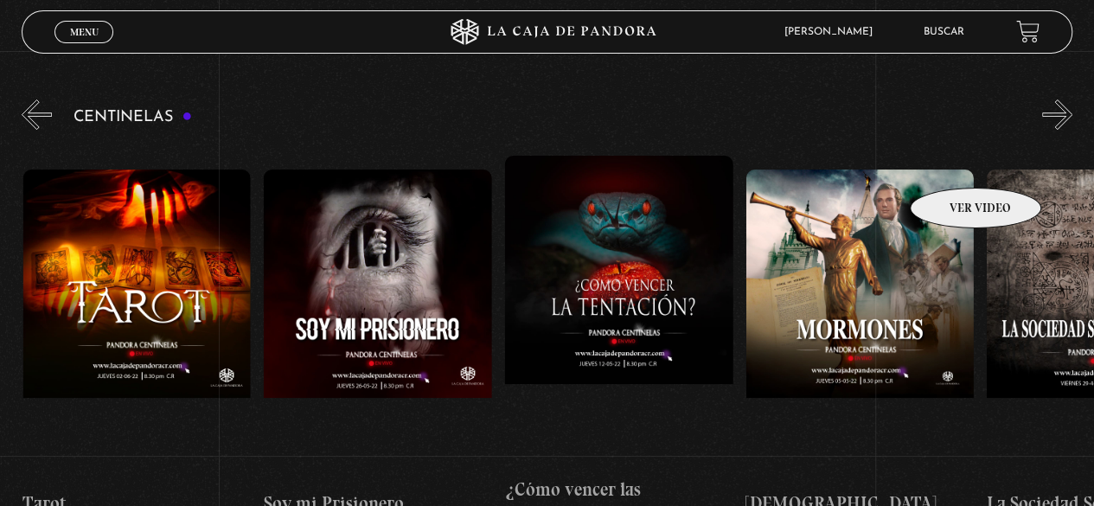
scroll to position [0, 15177]
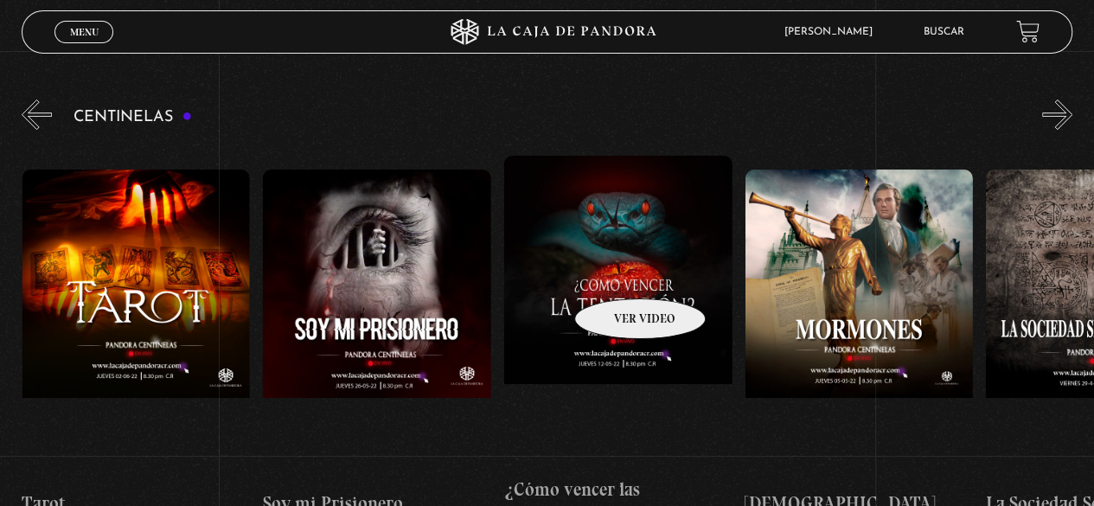
click at [617, 272] on figure at bounding box center [618, 311] width 228 height 311
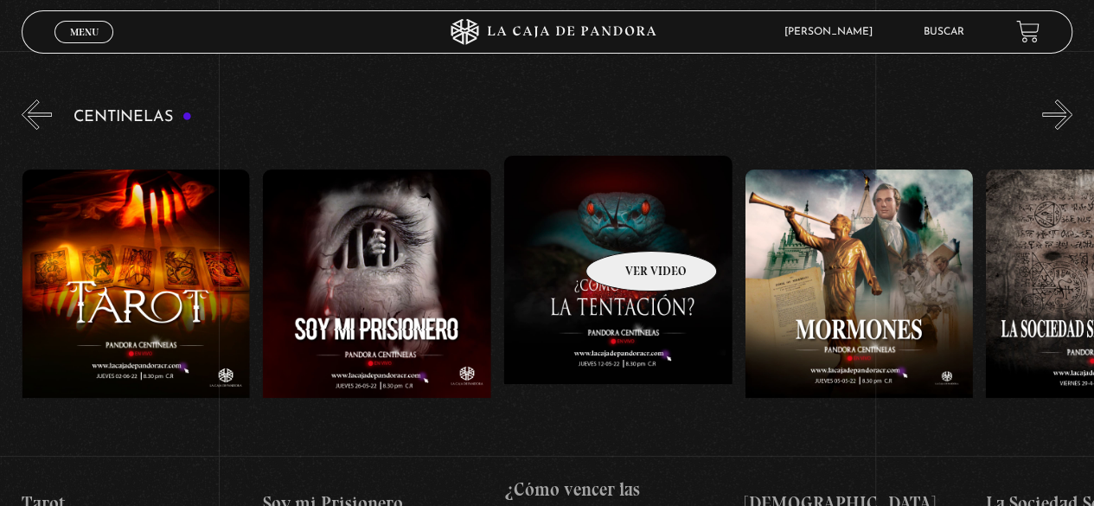
click at [628, 225] on figure at bounding box center [618, 311] width 228 height 311
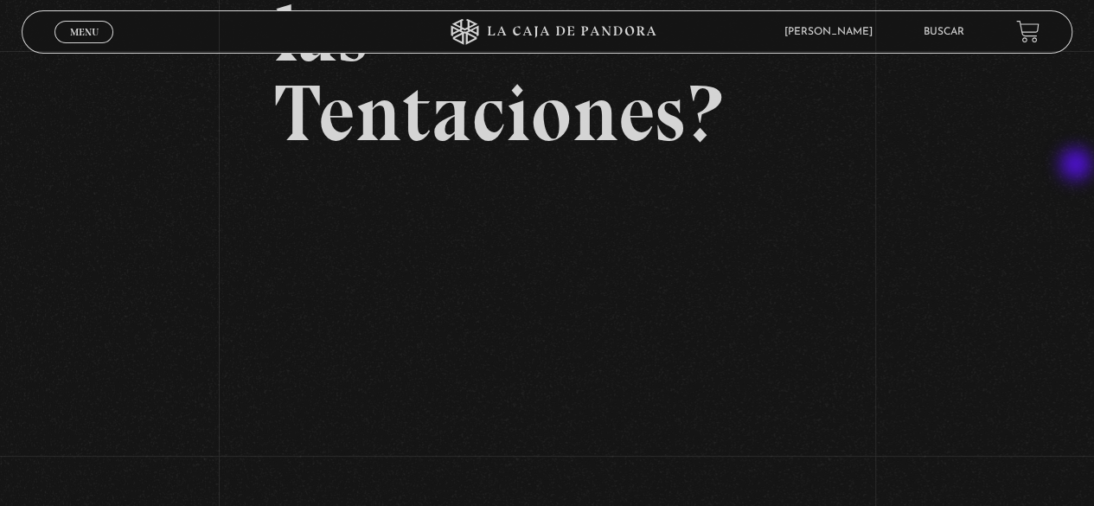
scroll to position [227, 0]
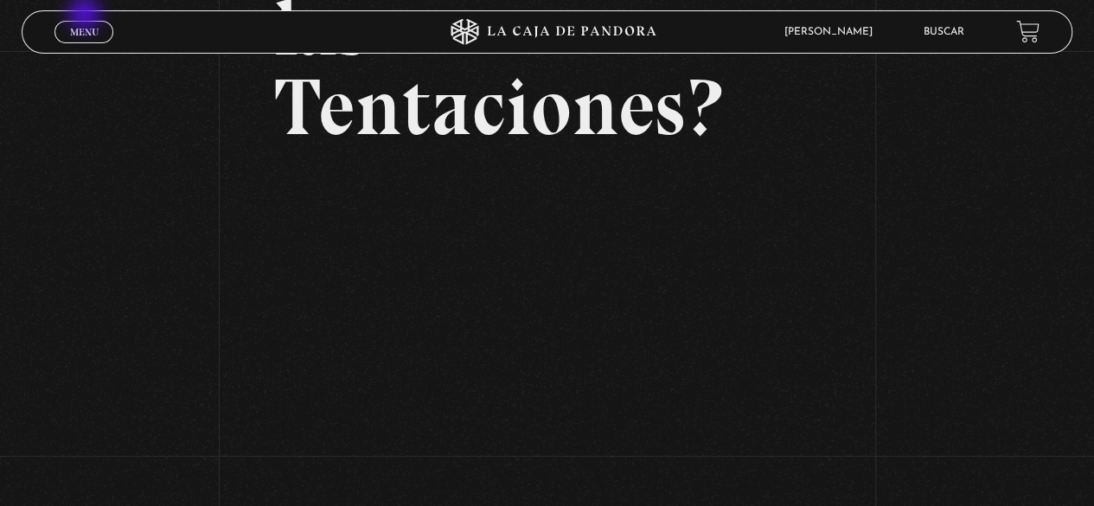
click at [86, 16] on div "Menu Cerrar" at bounding box center [218, 31] width 329 height 41
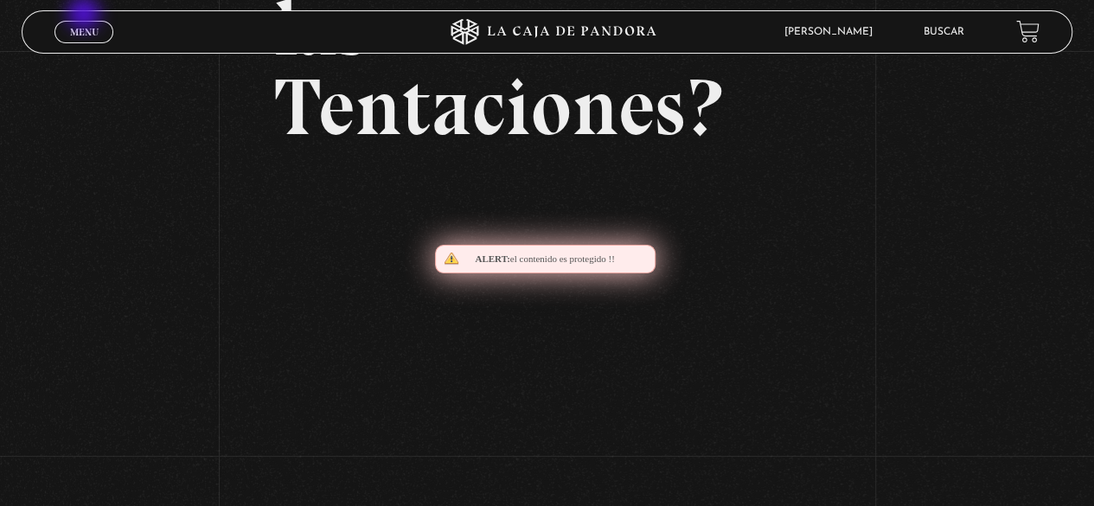
click at [86, 16] on div "Menu Cerrar" at bounding box center [218, 31] width 329 height 41
click at [85, 29] on span "Menu" at bounding box center [84, 32] width 29 height 10
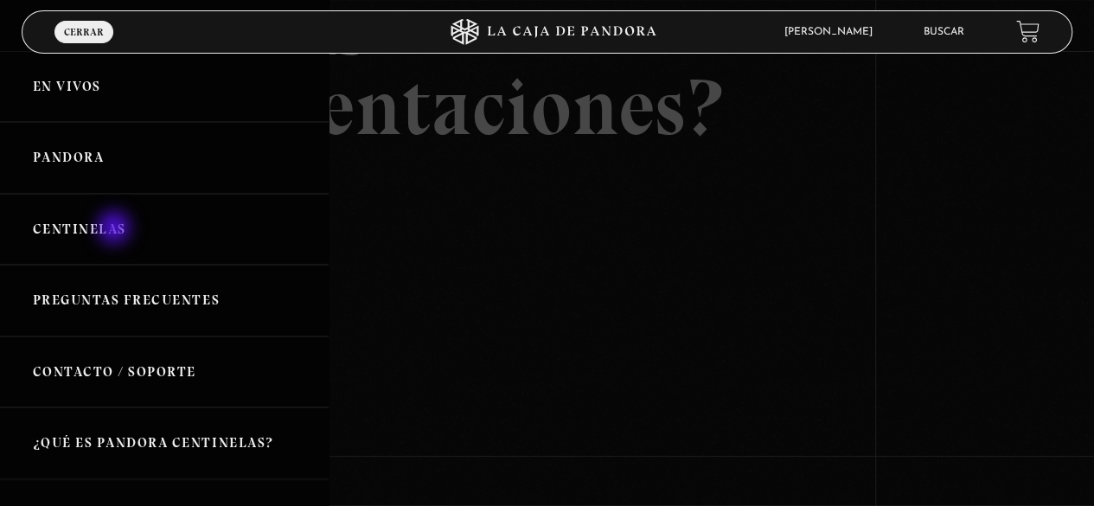
click at [116, 229] on link "Centinelas" at bounding box center [164, 230] width 329 height 72
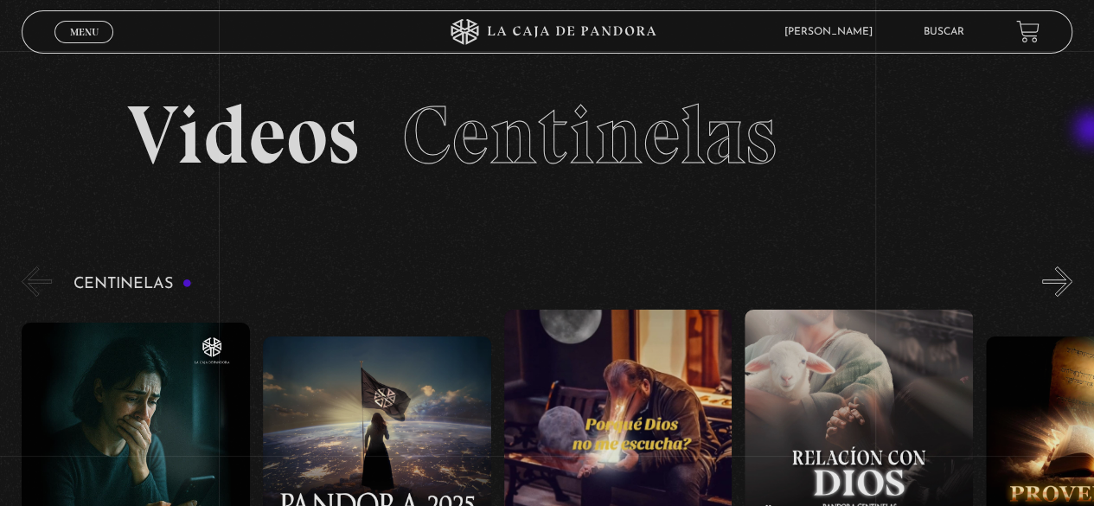
drag, startPoint x: 1093, startPoint y: 90, endPoint x: 1103, endPoint y: 188, distance: 98.2
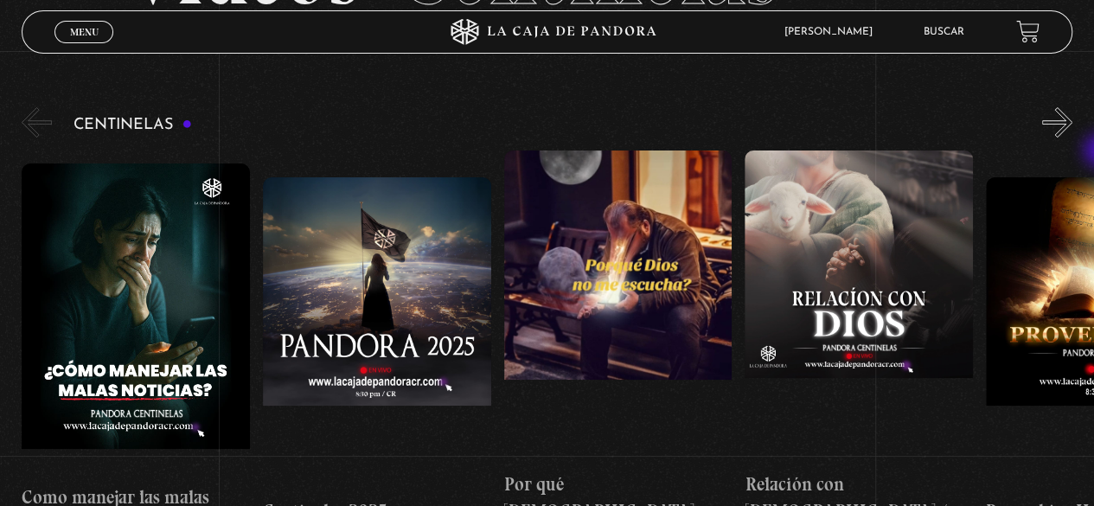
scroll to position [152, 0]
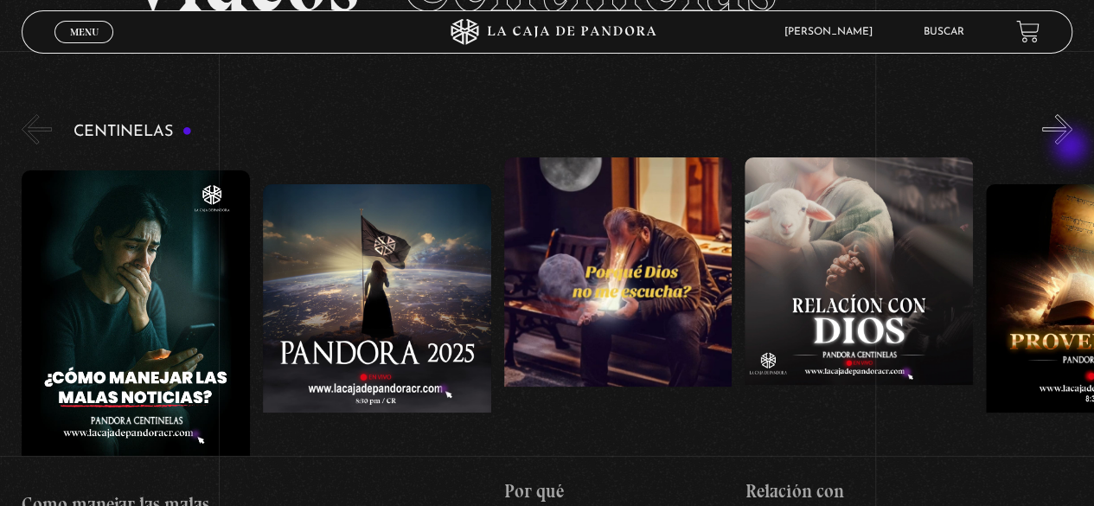
click at [1072, 148] on div "Centinelas" at bounding box center [558, 335] width 1072 height 449
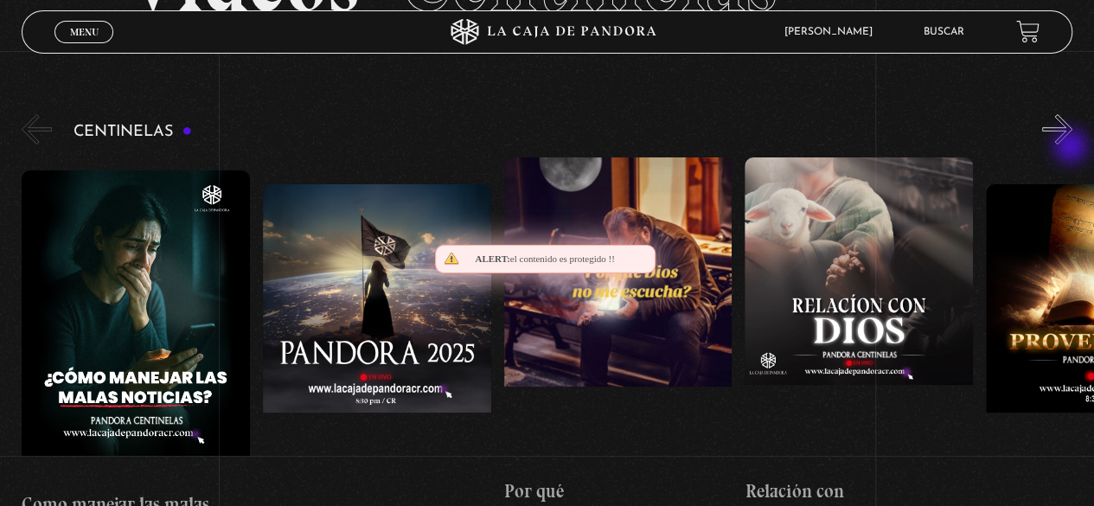
click at [1072, 148] on div "Centinelas" at bounding box center [558, 335] width 1072 height 449
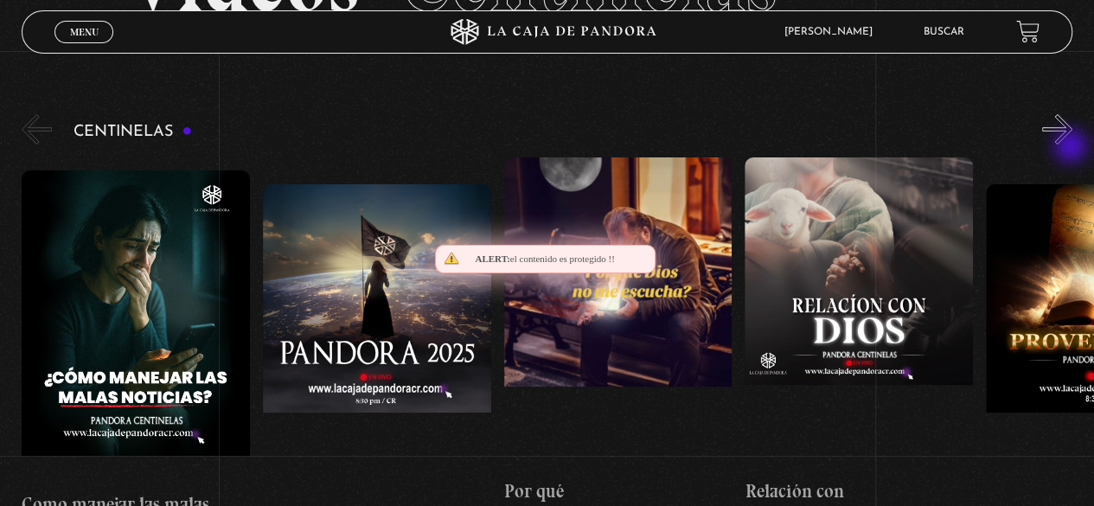
click at [1072, 148] on div "Centinelas" at bounding box center [558, 335] width 1072 height 449
drag, startPoint x: 1072, startPoint y: 148, endPoint x: 1060, endPoint y: 122, distance: 28.6
click at [1060, 122] on div "Centinelas" at bounding box center [558, 335] width 1072 height 449
click at [1060, 122] on button "»" at bounding box center [1057, 129] width 30 height 30
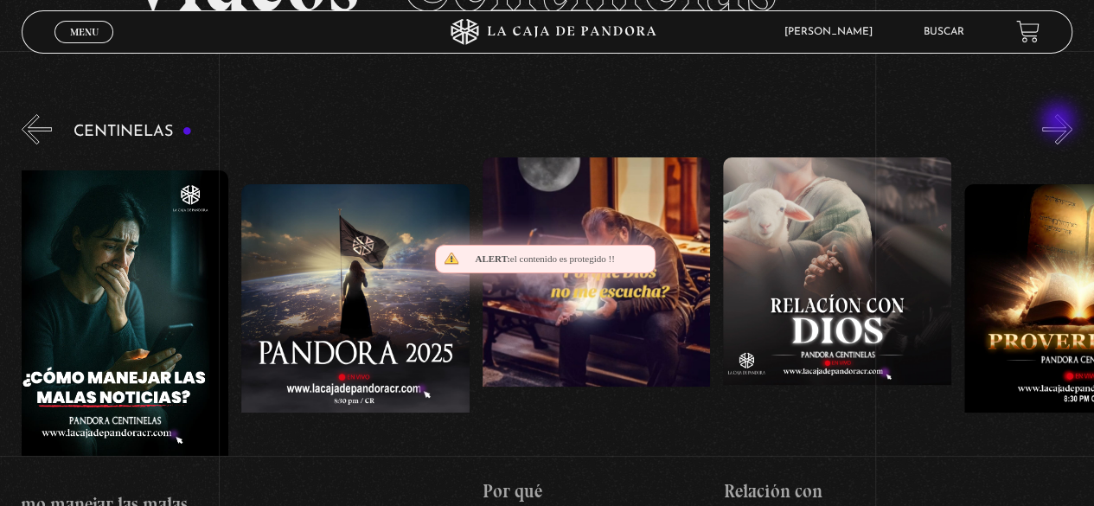
click at [1060, 122] on button "»" at bounding box center [1057, 129] width 30 height 30
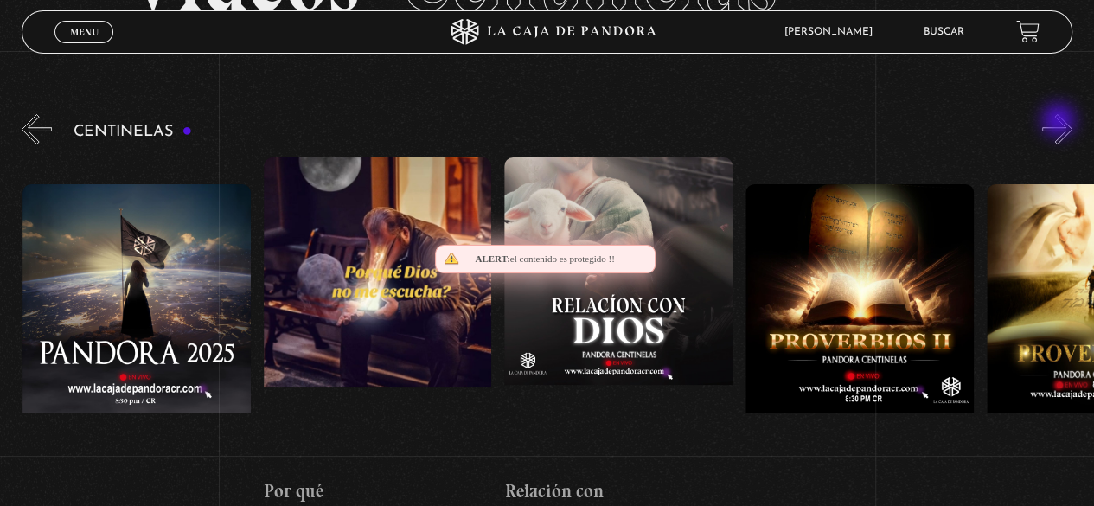
click at [1060, 122] on button "»" at bounding box center [1057, 129] width 30 height 30
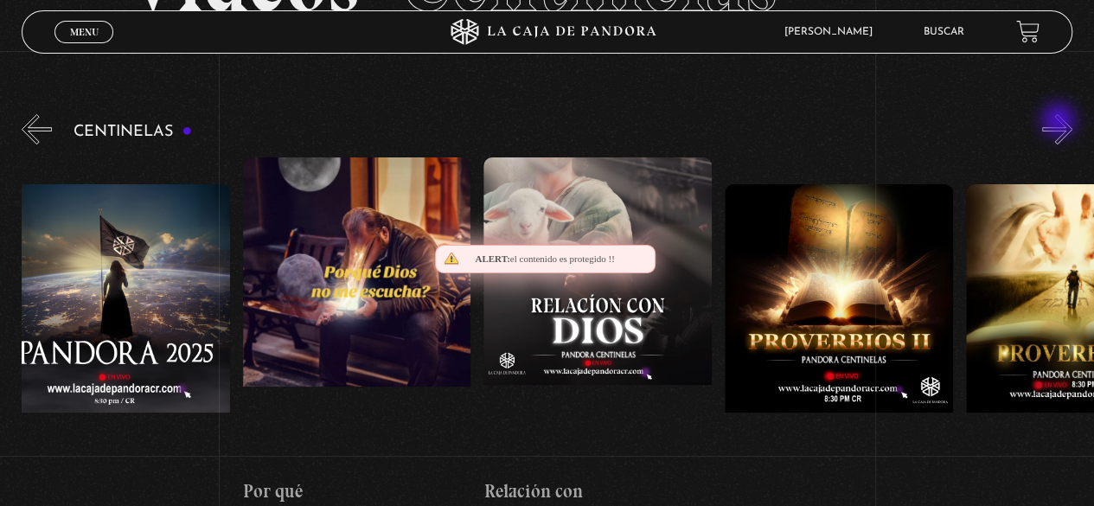
click at [1060, 122] on button "»" at bounding box center [1057, 129] width 30 height 30
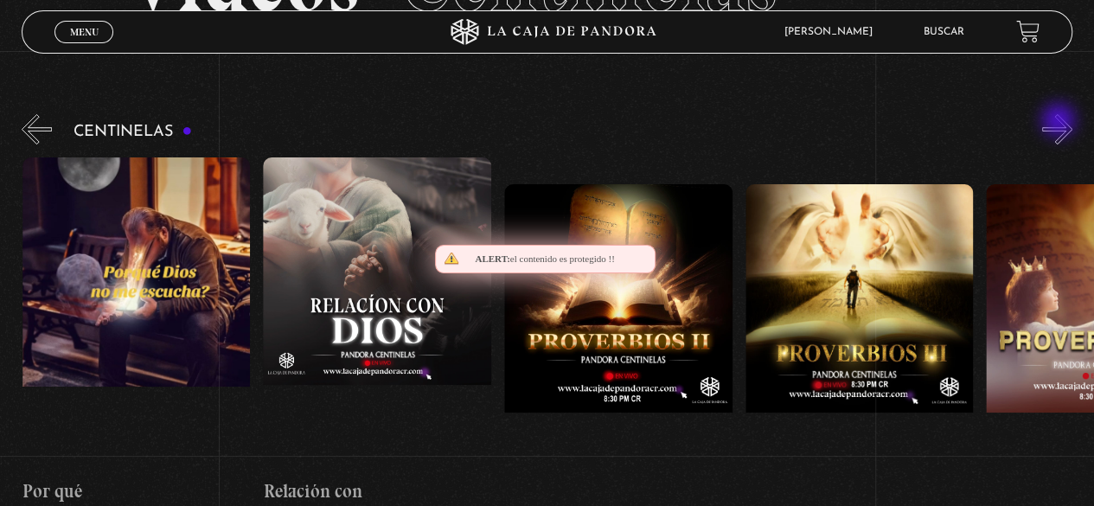
click at [1060, 122] on button "»" at bounding box center [1057, 129] width 30 height 30
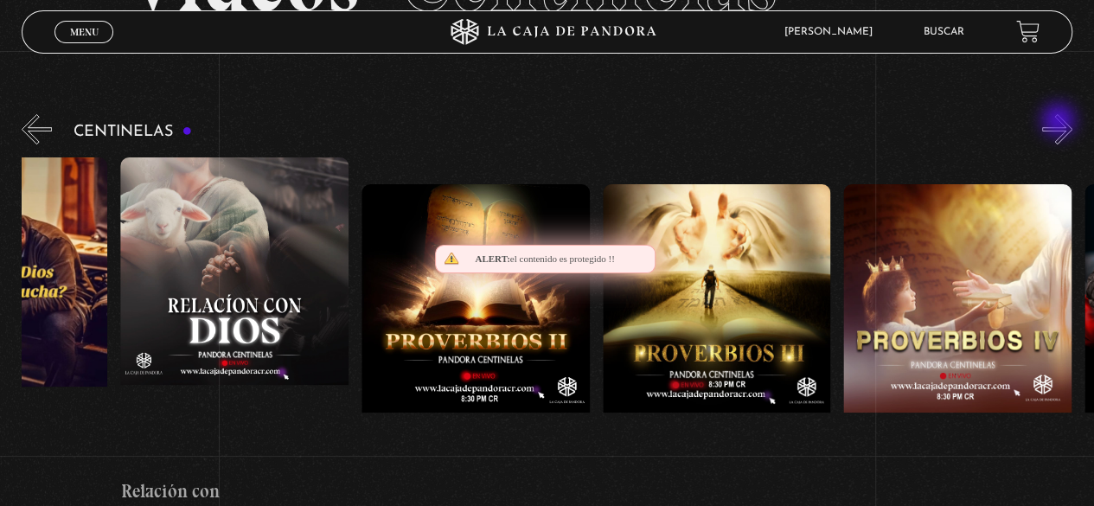
click at [1060, 122] on button "»" at bounding box center [1057, 129] width 30 height 30
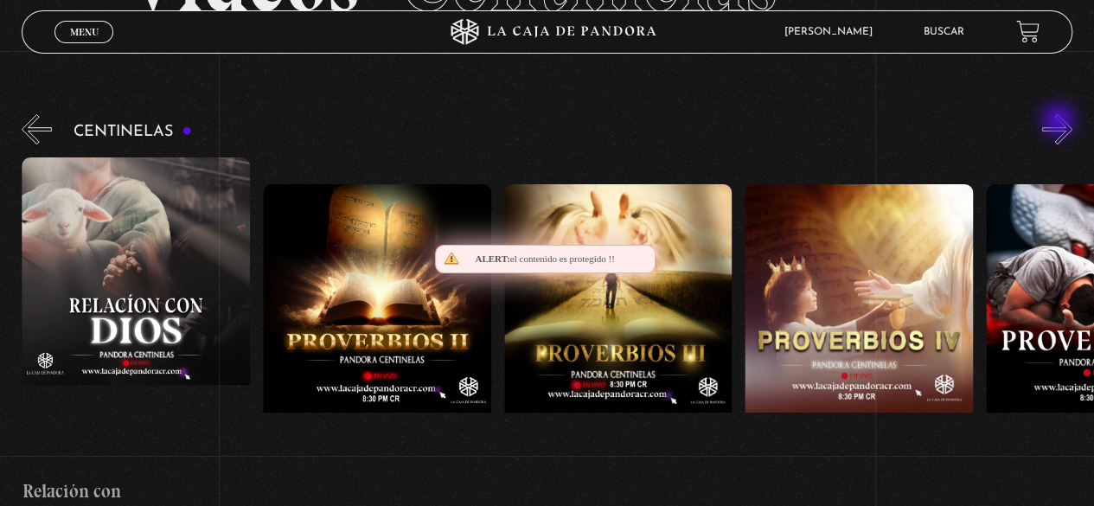
click at [1060, 122] on button "»" at bounding box center [1057, 129] width 30 height 30
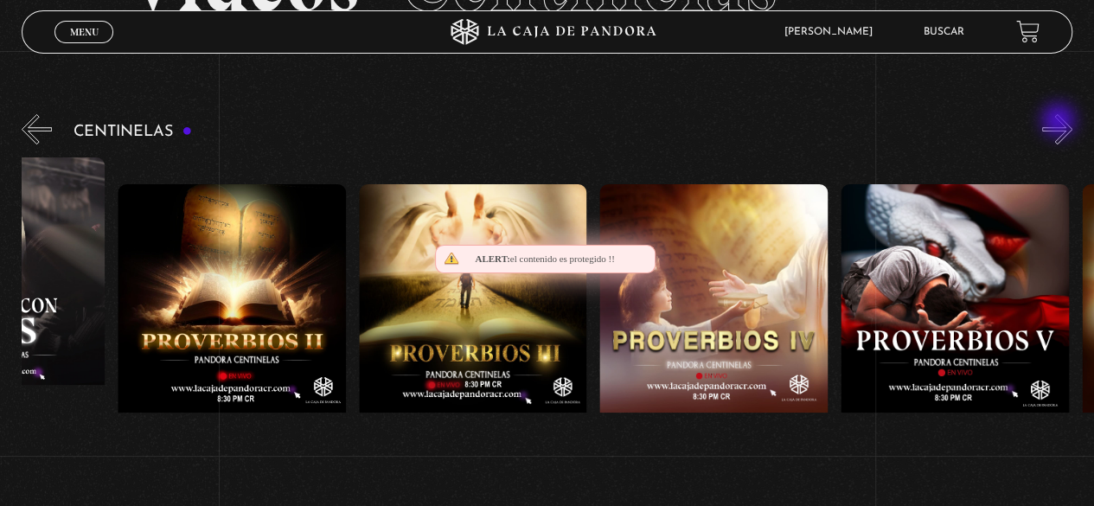
click at [1060, 122] on button "»" at bounding box center [1057, 129] width 30 height 30
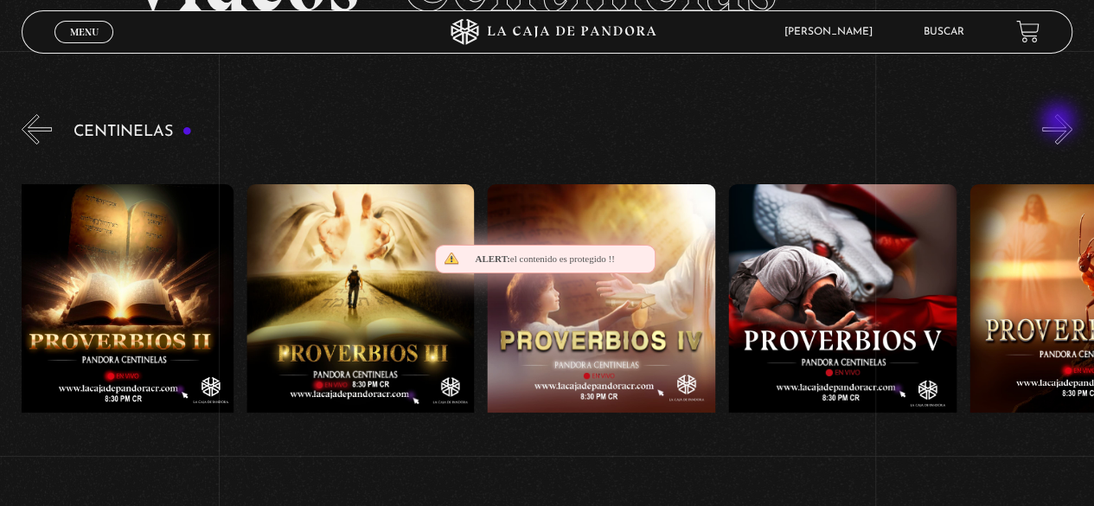
click at [1060, 122] on button "»" at bounding box center [1057, 129] width 30 height 30
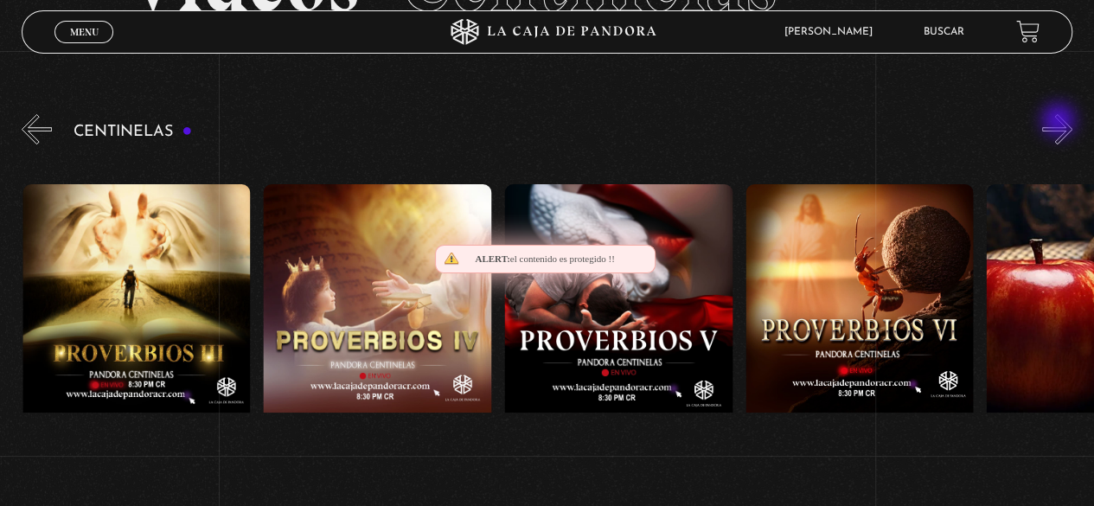
click at [1060, 122] on button "»" at bounding box center [1057, 129] width 30 height 30
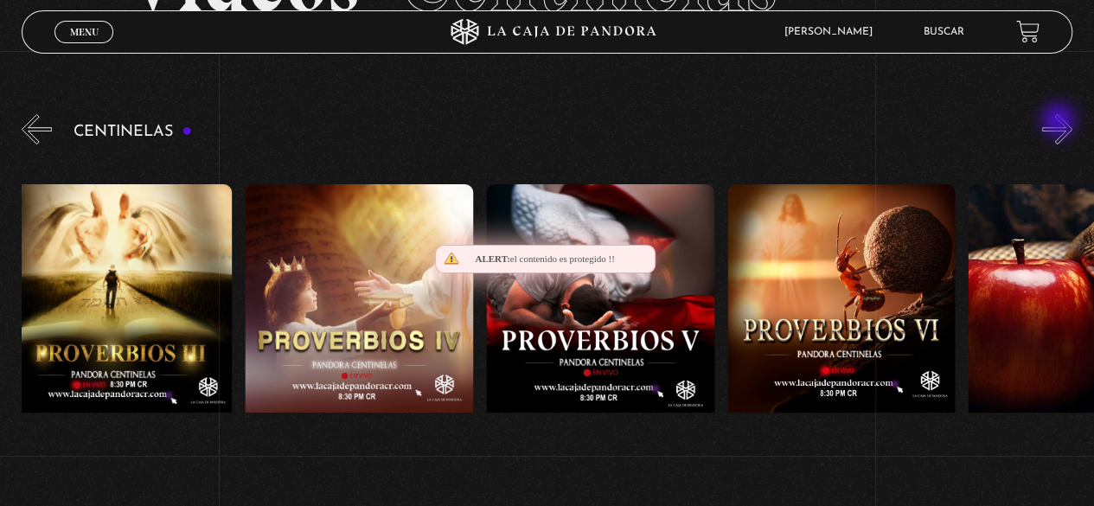
click at [1060, 122] on button "»" at bounding box center [1057, 129] width 30 height 30
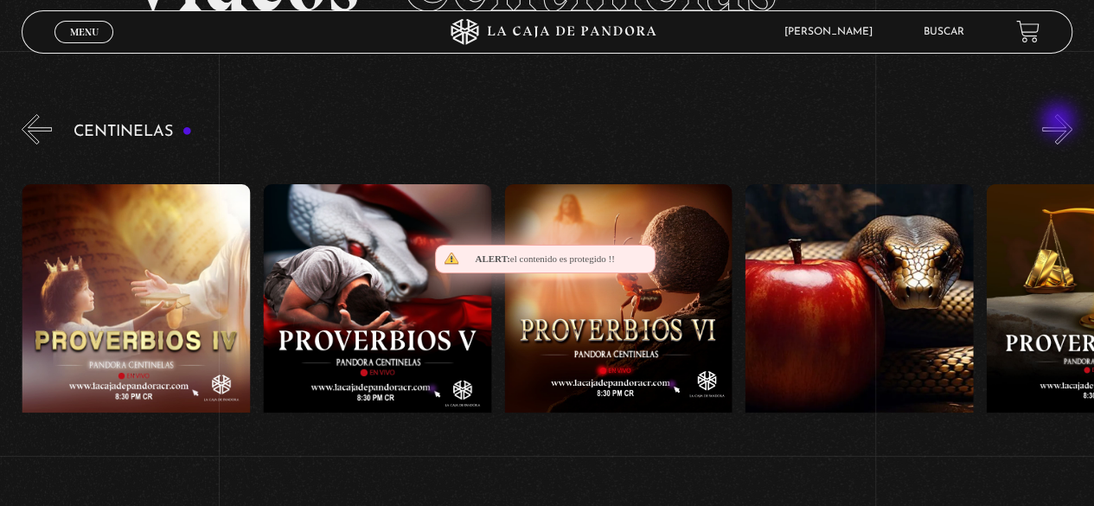
click at [1060, 122] on button "»" at bounding box center [1057, 129] width 30 height 30
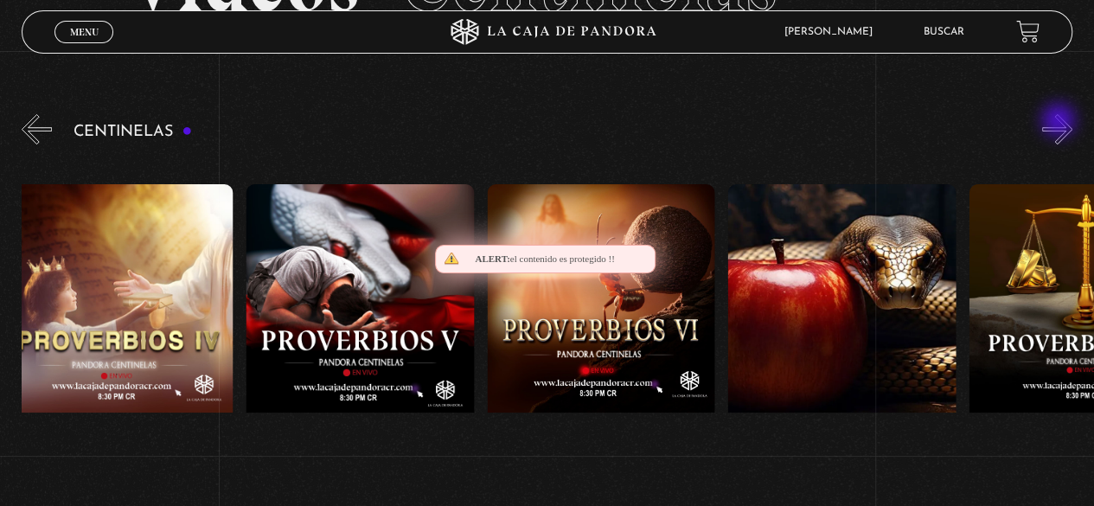
click at [1060, 122] on button "»" at bounding box center [1057, 129] width 30 height 30
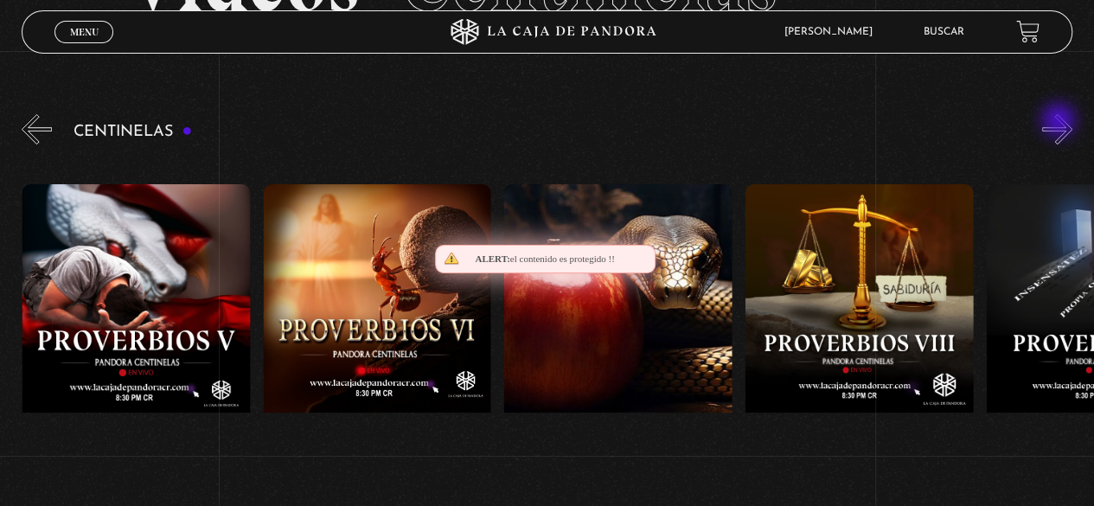
click at [1060, 122] on button "»" at bounding box center [1057, 129] width 30 height 30
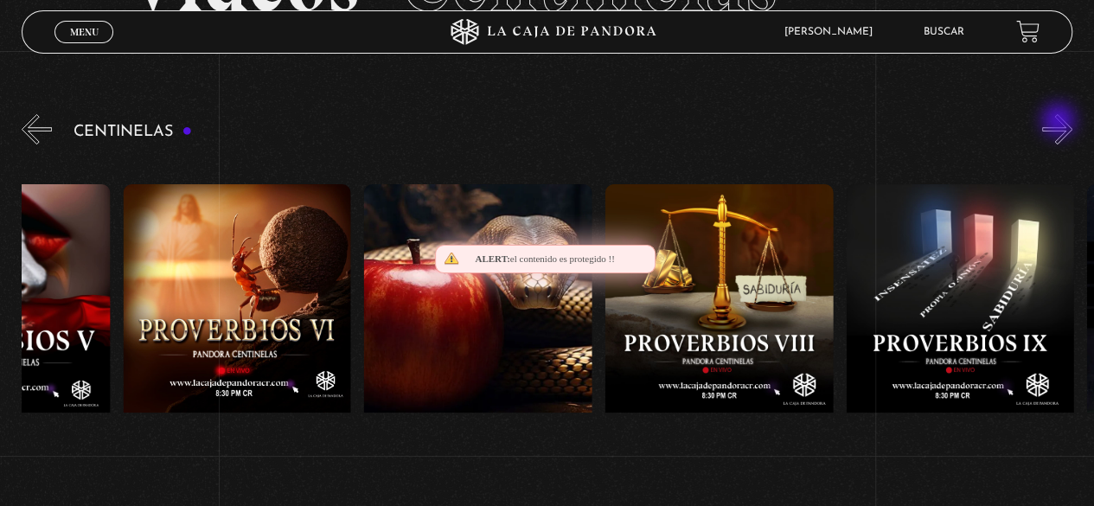
click at [1060, 122] on button "»" at bounding box center [1057, 129] width 30 height 30
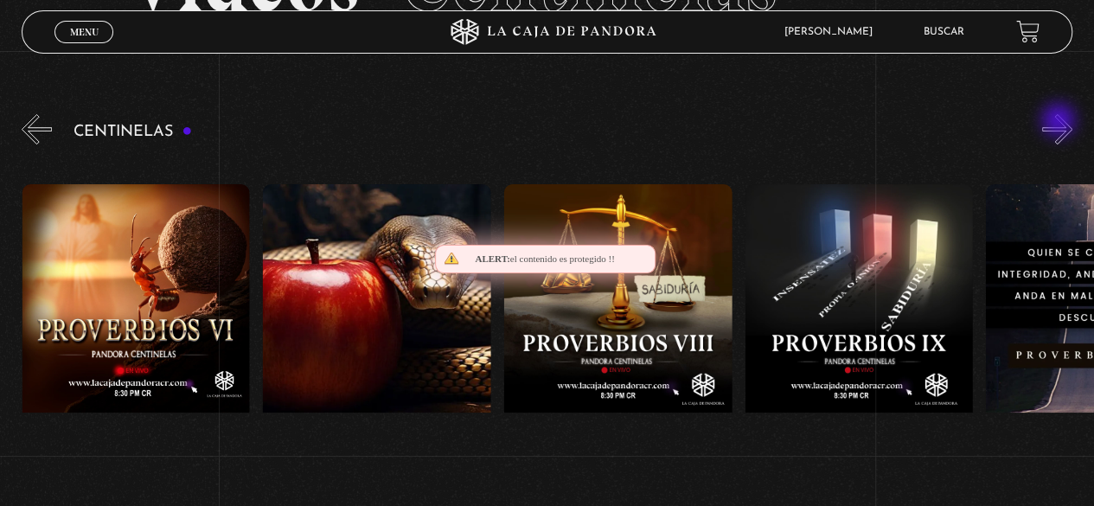
click at [1060, 122] on button "»" at bounding box center [1057, 129] width 30 height 30
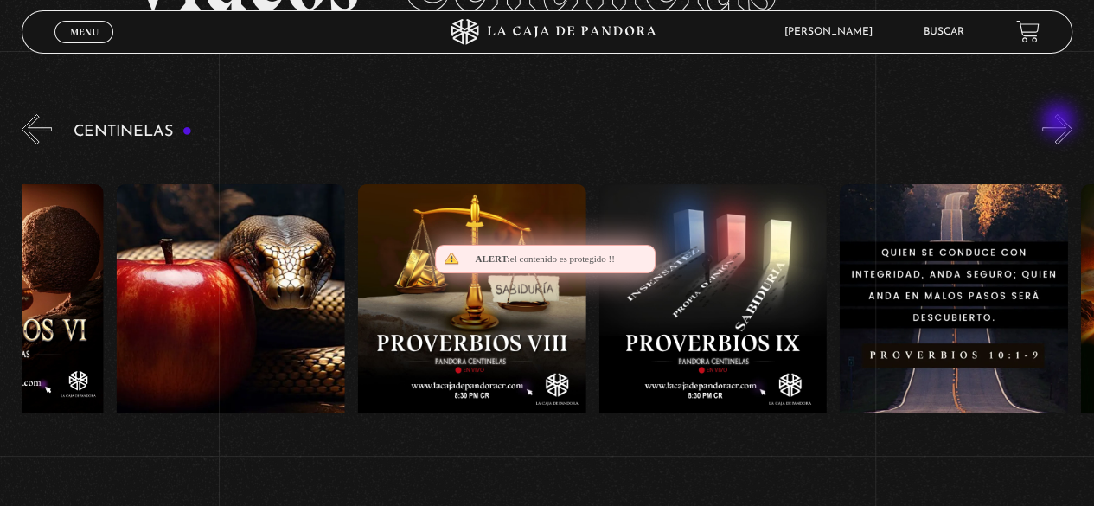
click at [1060, 122] on button "»" at bounding box center [1057, 129] width 30 height 30
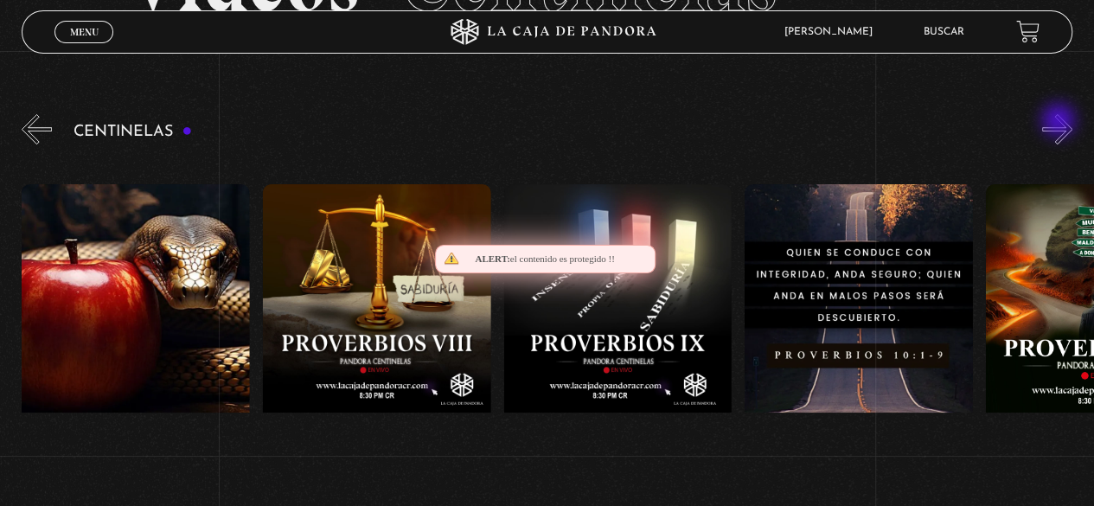
click at [1060, 122] on button "»" at bounding box center [1057, 129] width 30 height 30
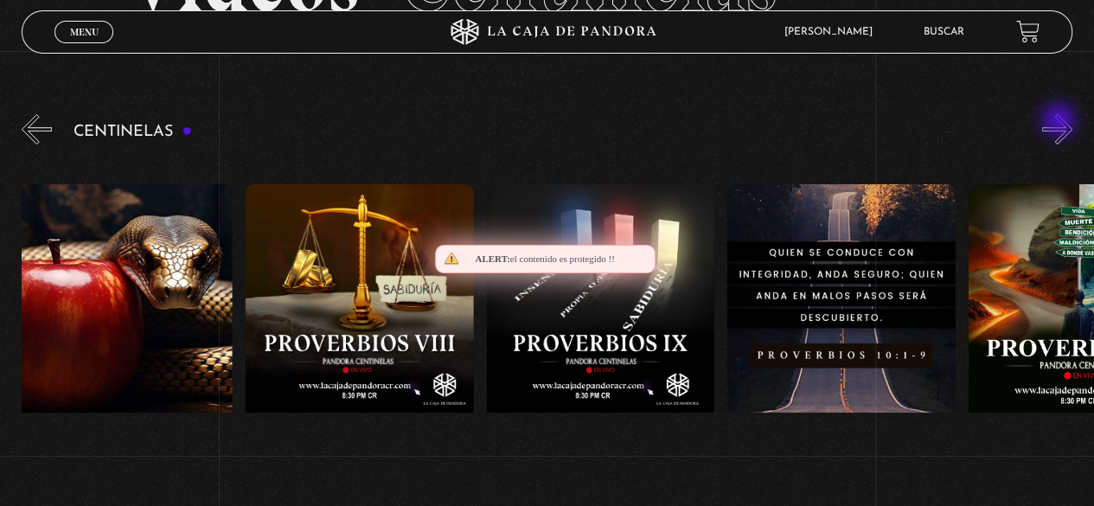
click at [1060, 122] on button "»" at bounding box center [1057, 129] width 30 height 30
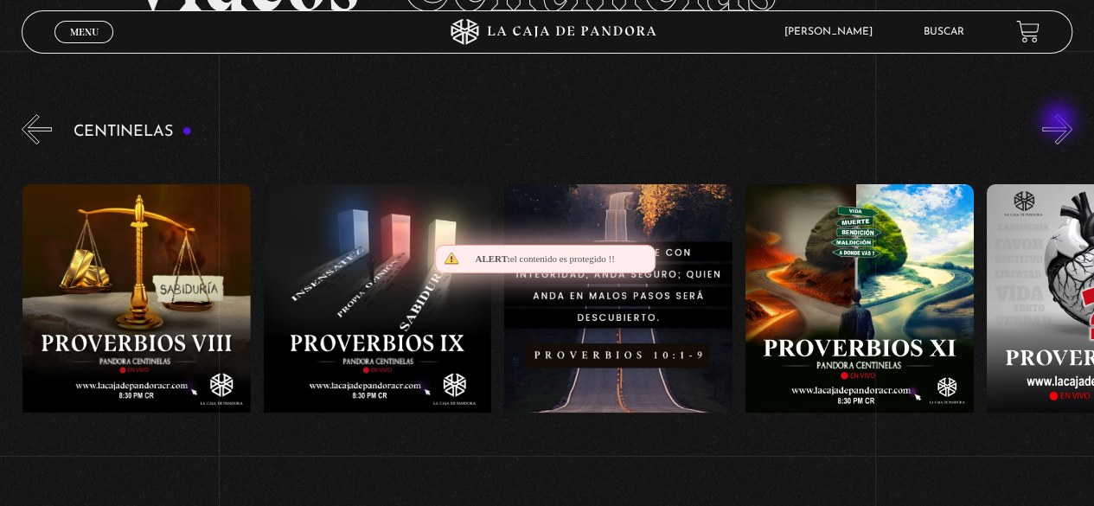
click at [1060, 122] on button "»" at bounding box center [1057, 129] width 30 height 30
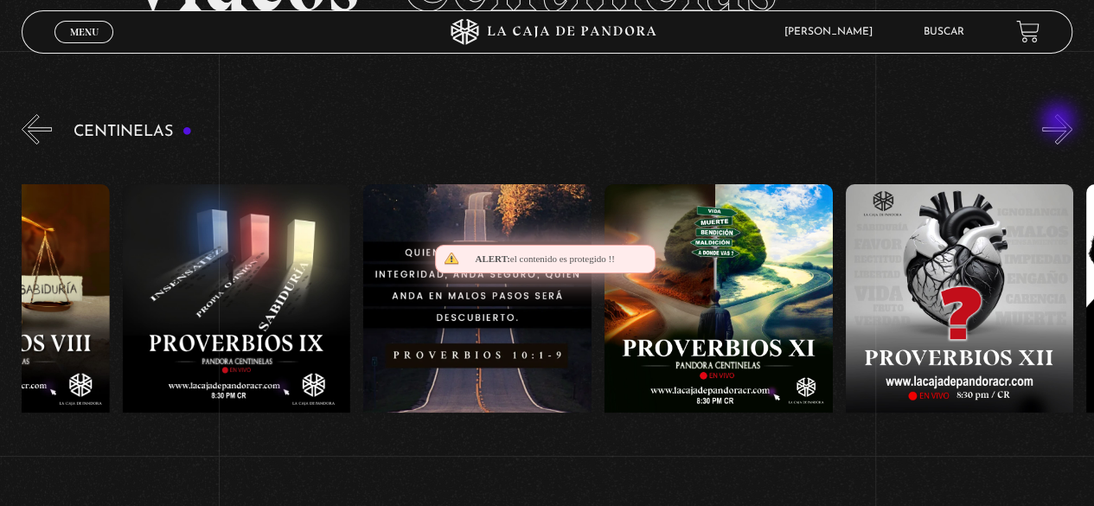
click at [1060, 122] on button "»" at bounding box center [1057, 129] width 30 height 30
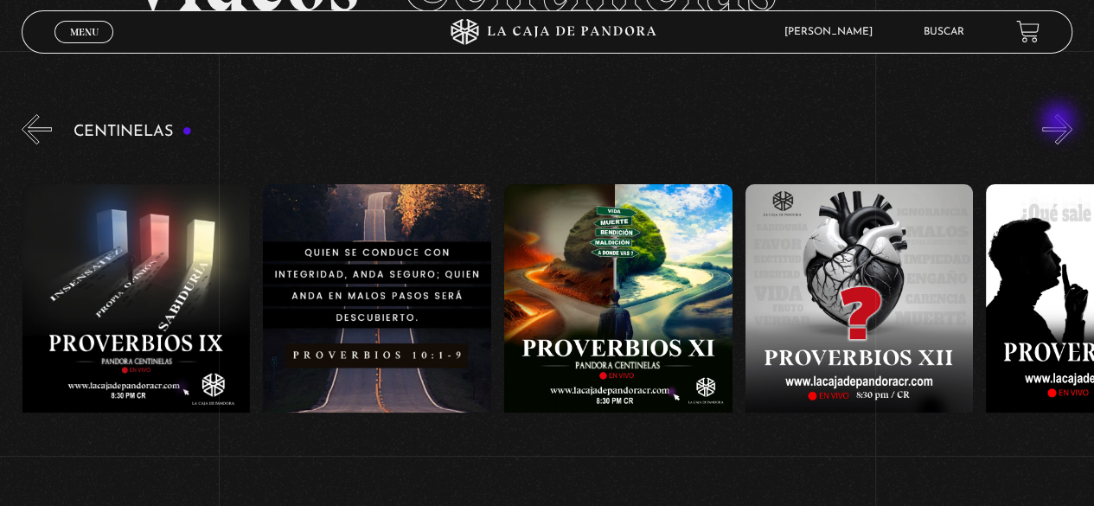
click at [1060, 122] on button "»" at bounding box center [1057, 129] width 30 height 30
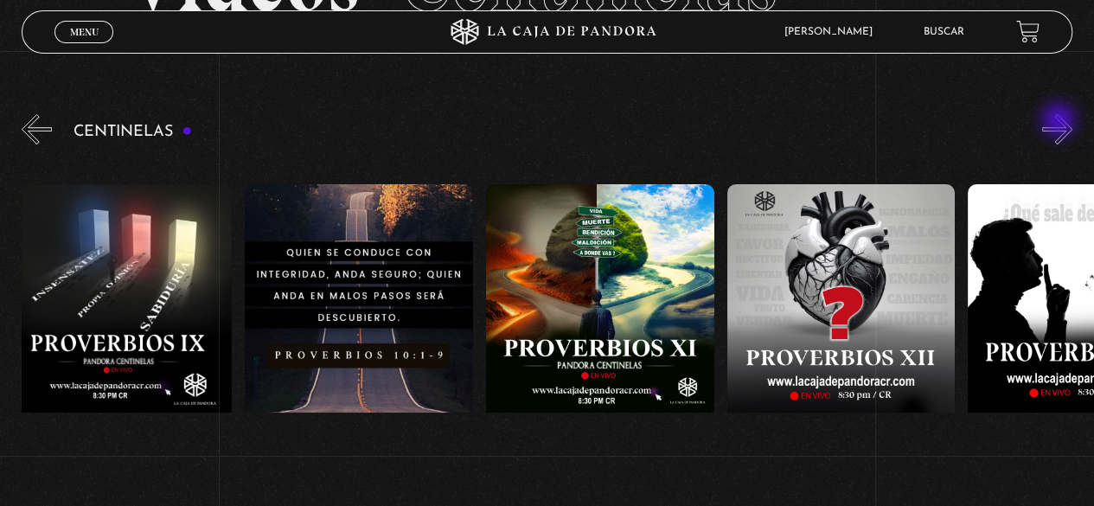
click at [1060, 122] on button "»" at bounding box center [1057, 129] width 30 height 30
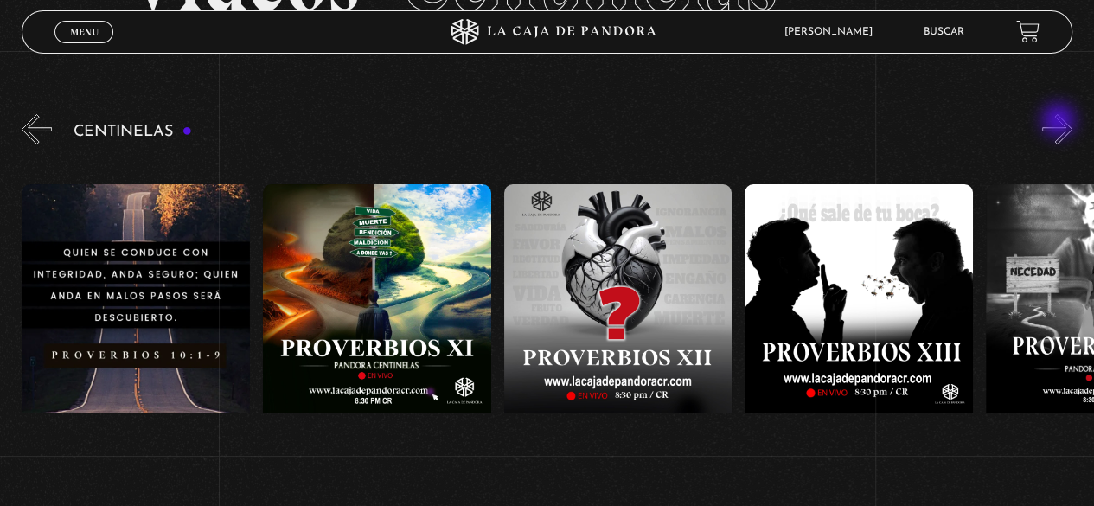
click at [1060, 122] on button "»" at bounding box center [1057, 129] width 30 height 30
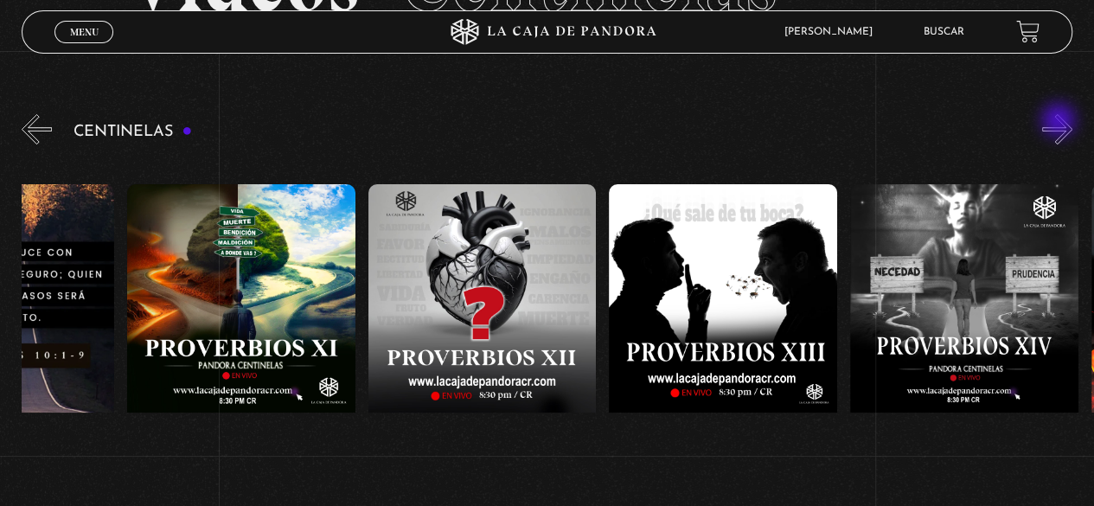
click at [1060, 122] on button "»" at bounding box center [1057, 129] width 30 height 30
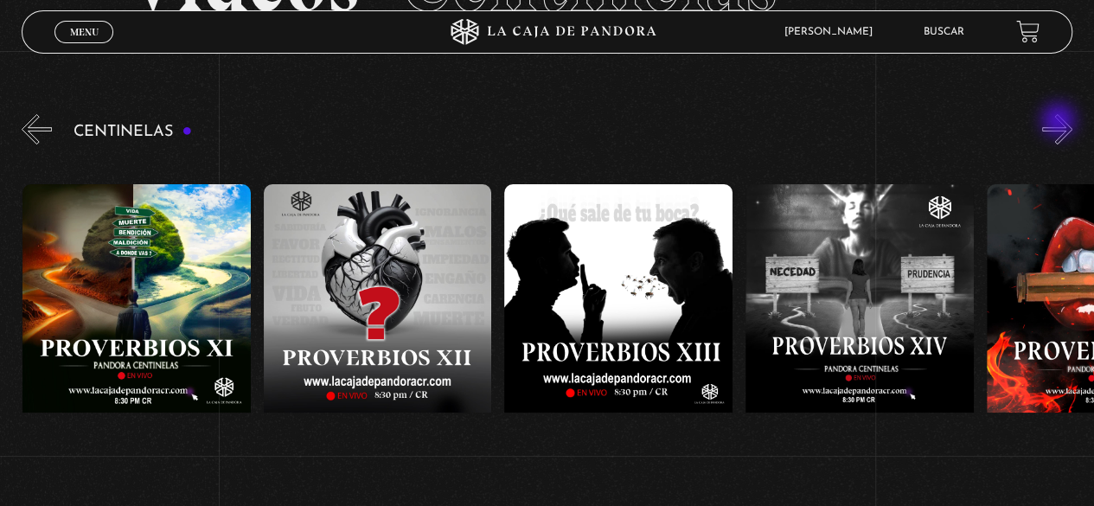
click at [1060, 122] on button "»" at bounding box center [1057, 129] width 30 height 30
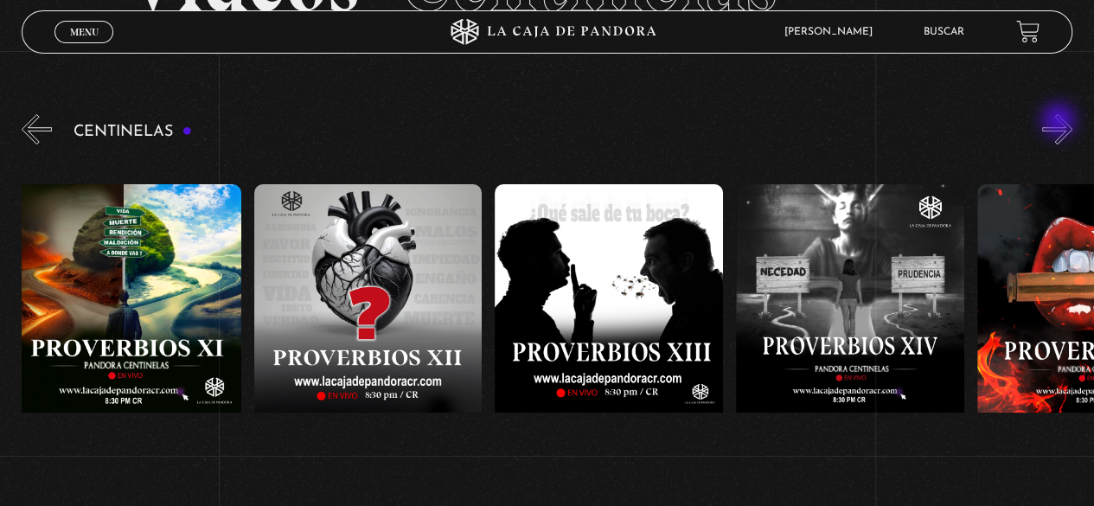
click at [1060, 122] on button "»" at bounding box center [1057, 129] width 30 height 30
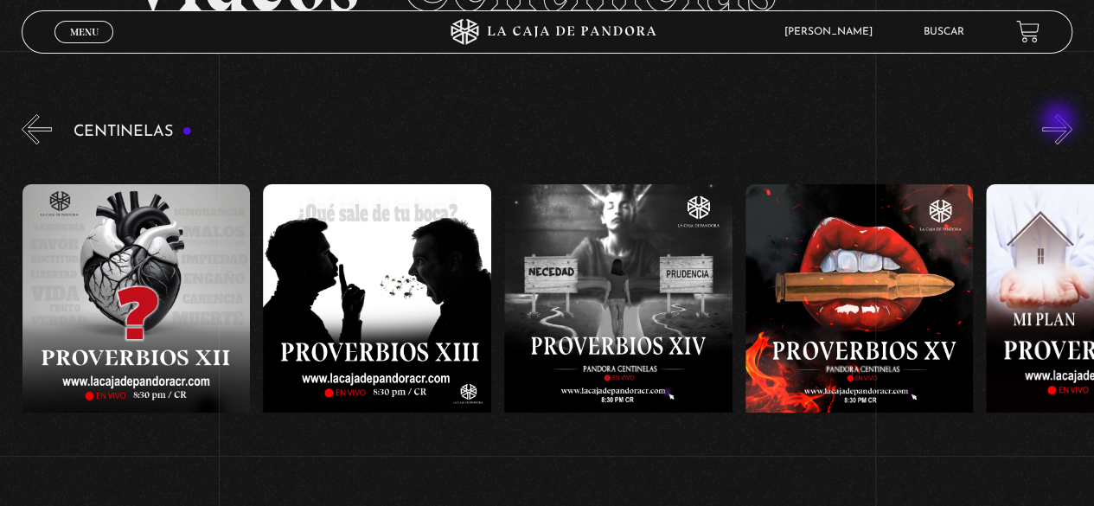
click at [1060, 122] on button "»" at bounding box center [1057, 129] width 30 height 30
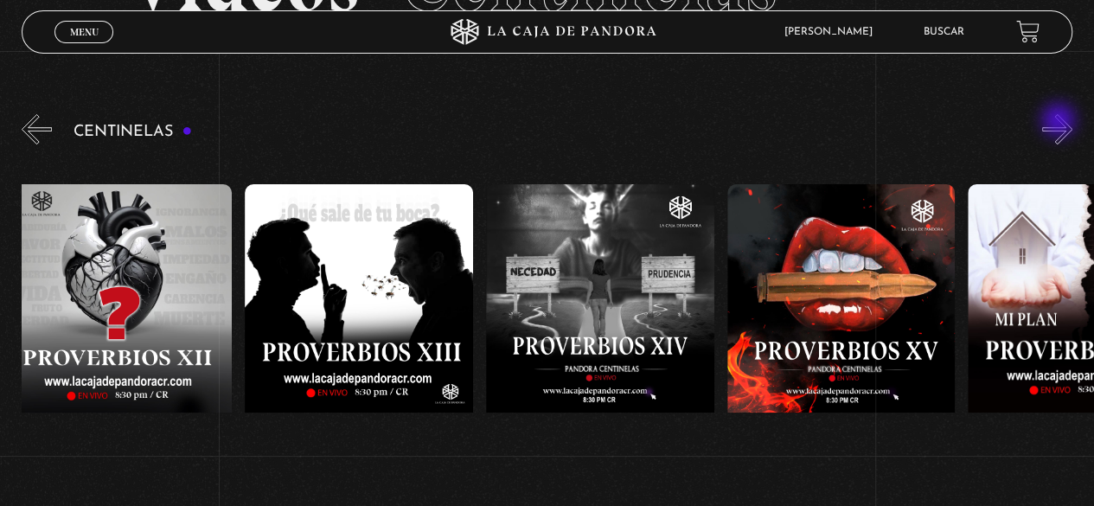
click at [1060, 122] on button "»" at bounding box center [1057, 129] width 30 height 30
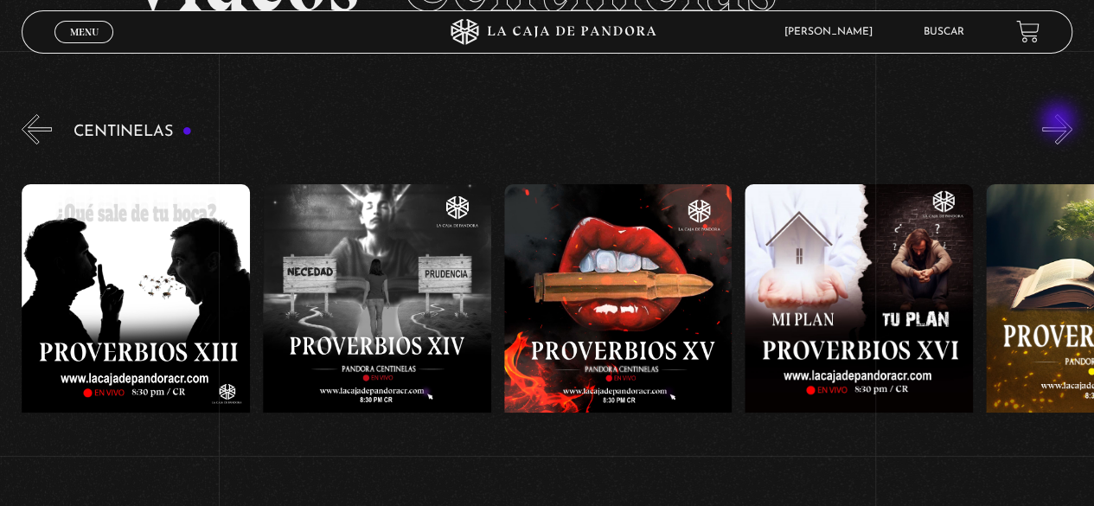
click at [1060, 122] on button "»" at bounding box center [1057, 129] width 30 height 30
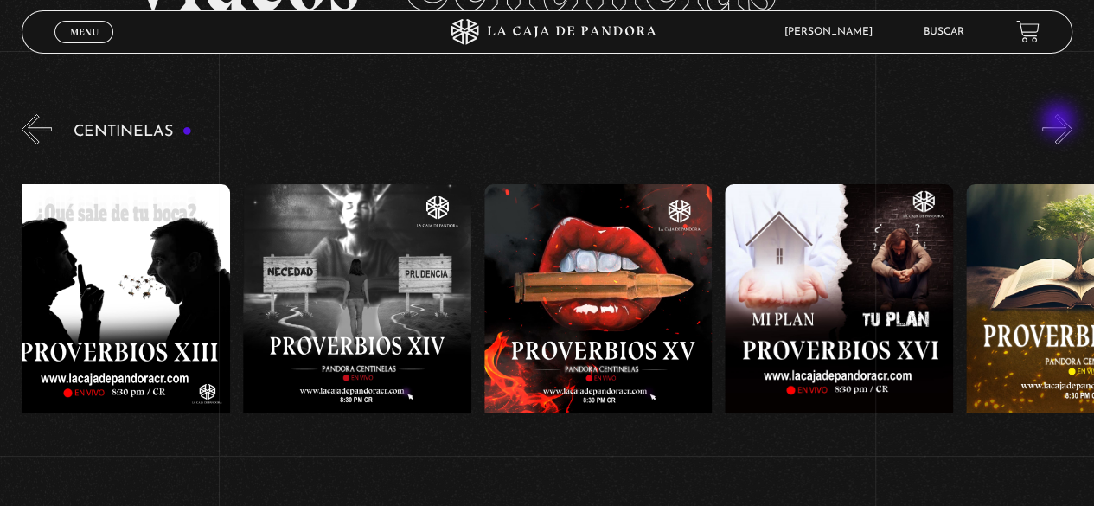
click at [1060, 122] on button "»" at bounding box center [1057, 129] width 30 height 30
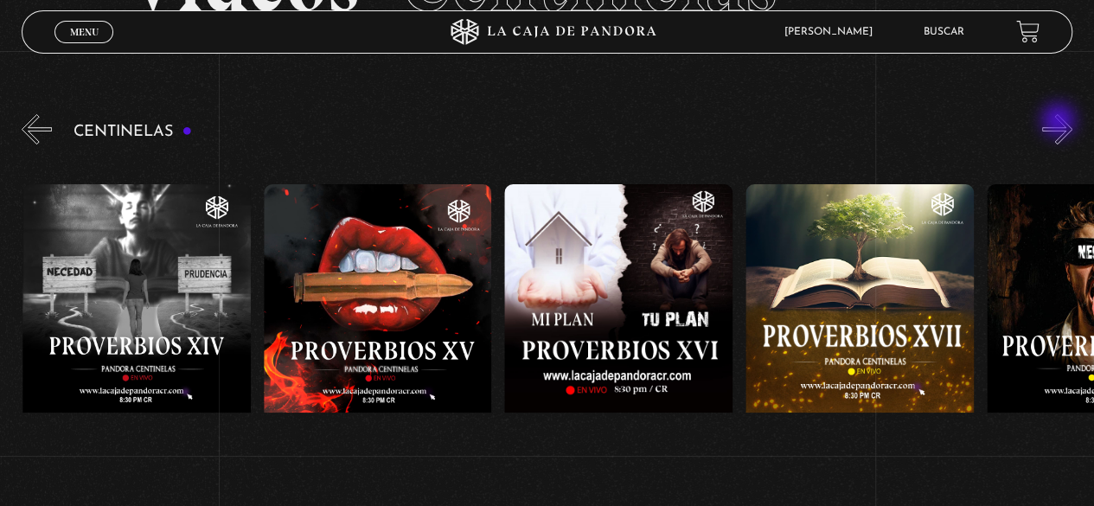
click at [1060, 122] on button "»" at bounding box center [1057, 129] width 30 height 30
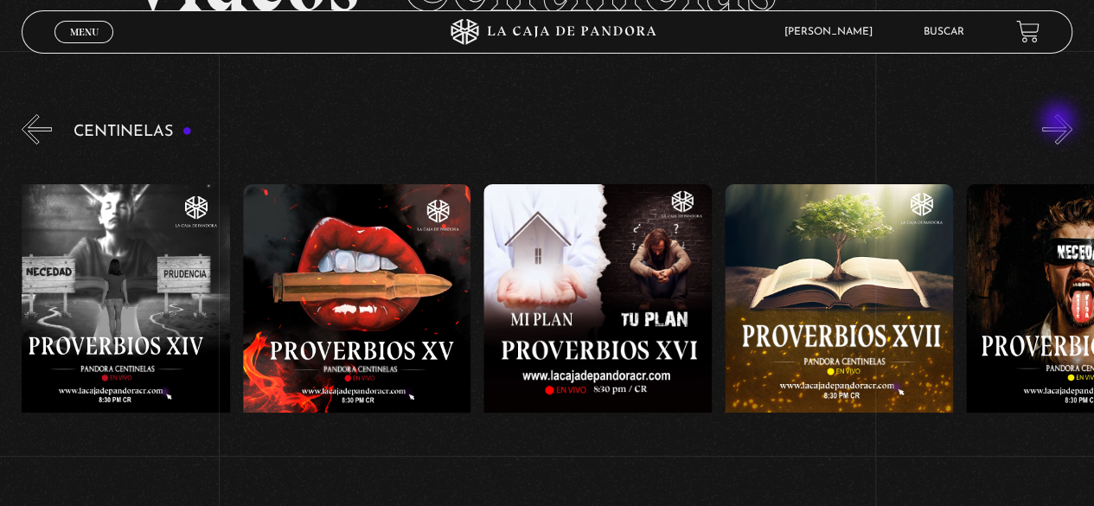
click at [1060, 122] on button "»" at bounding box center [1057, 129] width 30 height 30
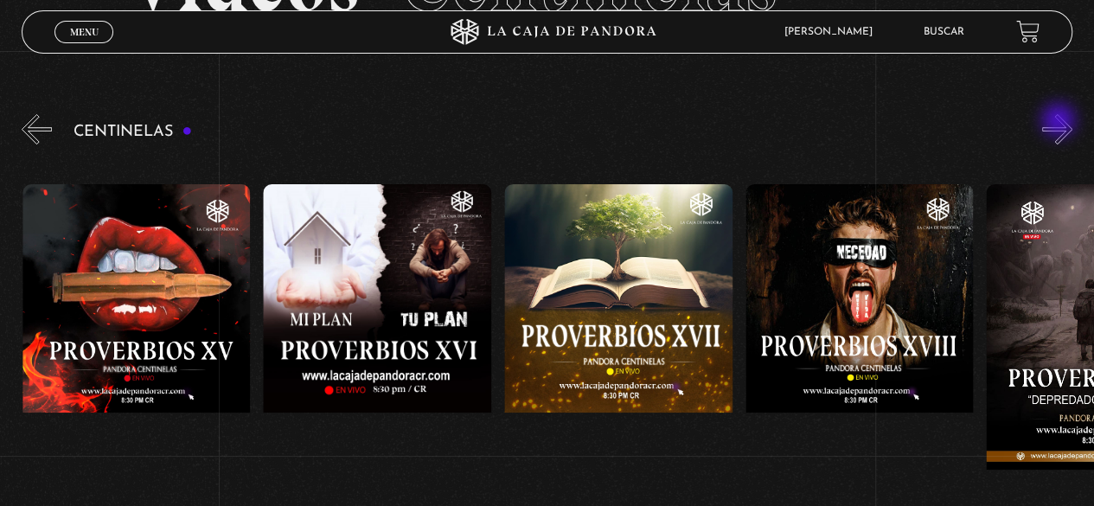
click at [1060, 122] on button "»" at bounding box center [1057, 129] width 30 height 30
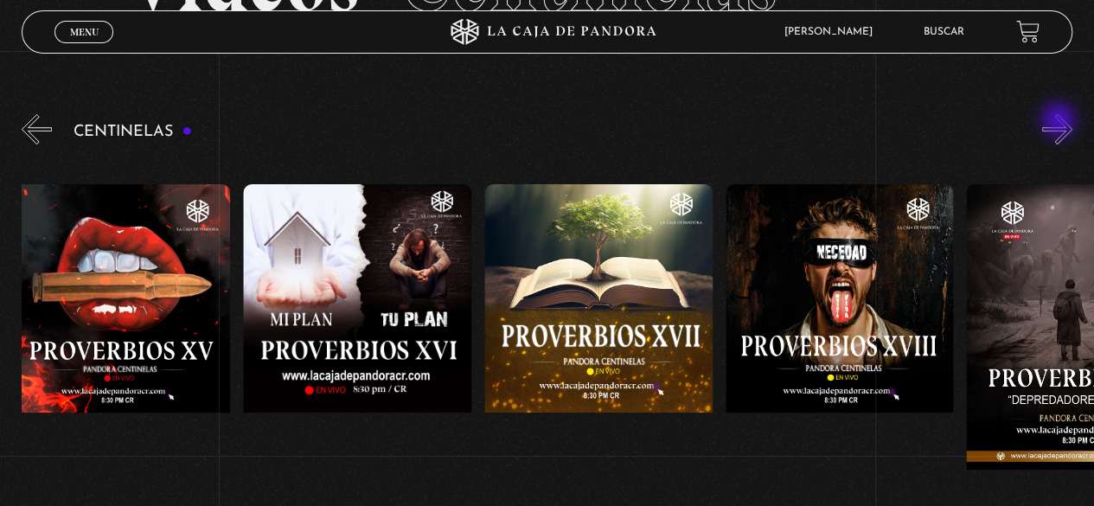
click at [1060, 122] on button "»" at bounding box center [1057, 129] width 30 height 30
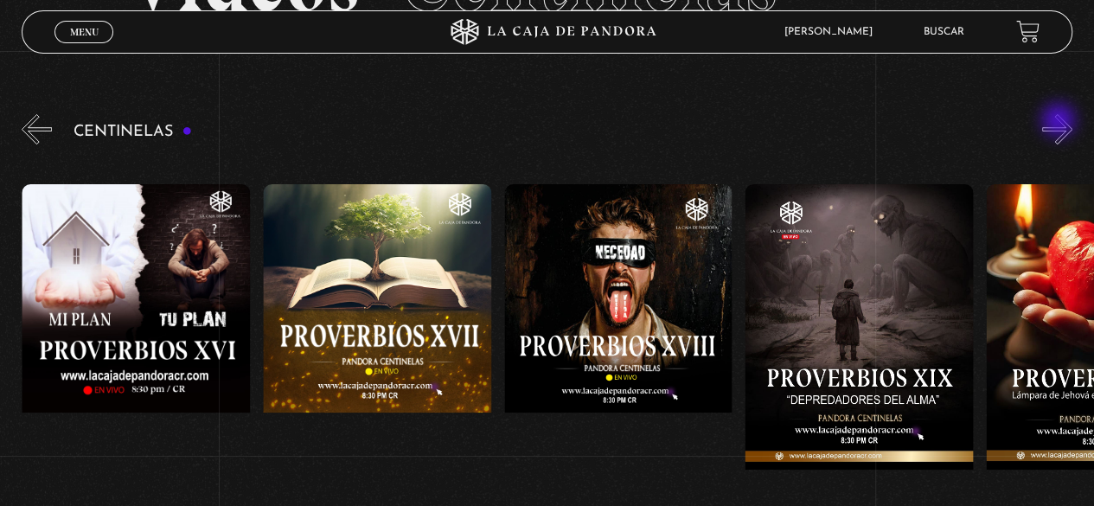
click at [1060, 122] on button "»" at bounding box center [1057, 129] width 30 height 30
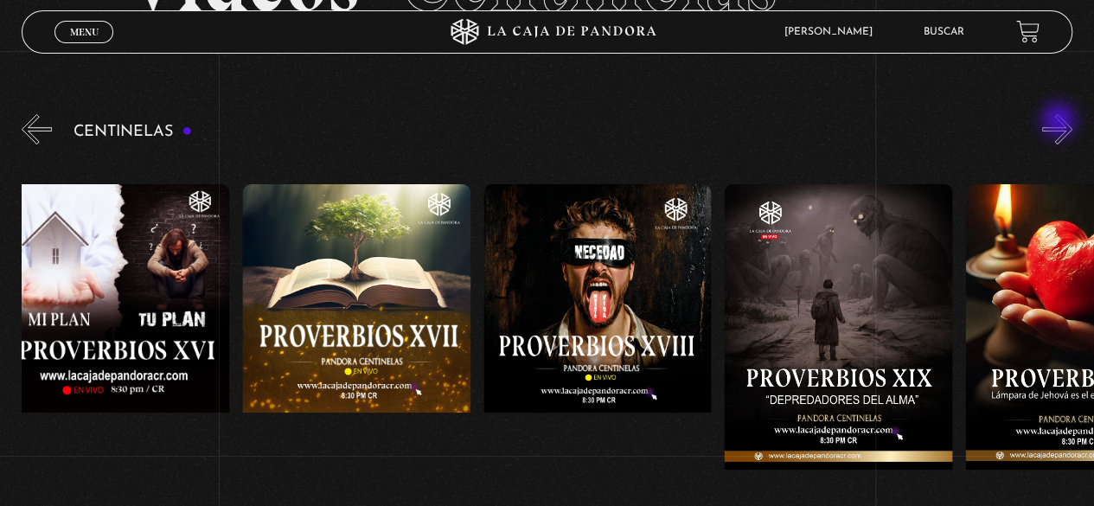
click at [1060, 122] on button "»" at bounding box center [1057, 129] width 30 height 30
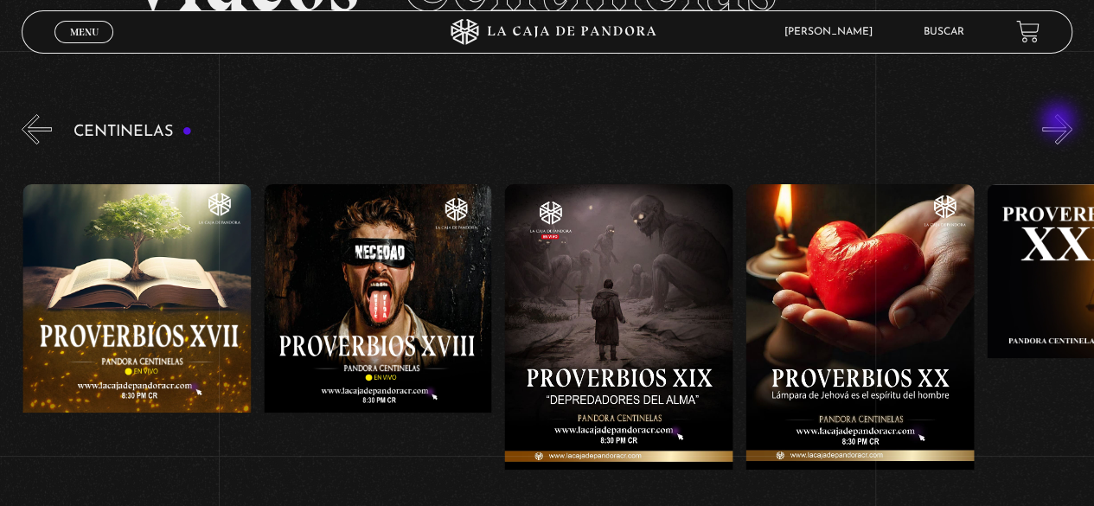
click at [1060, 122] on button "»" at bounding box center [1057, 129] width 30 height 30
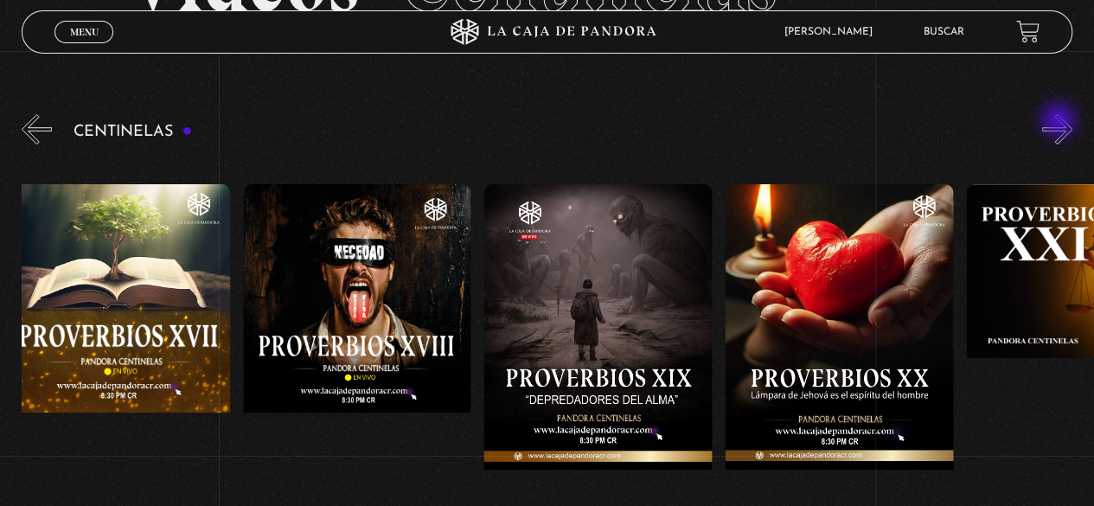
click at [1060, 122] on button "»" at bounding box center [1057, 129] width 30 height 30
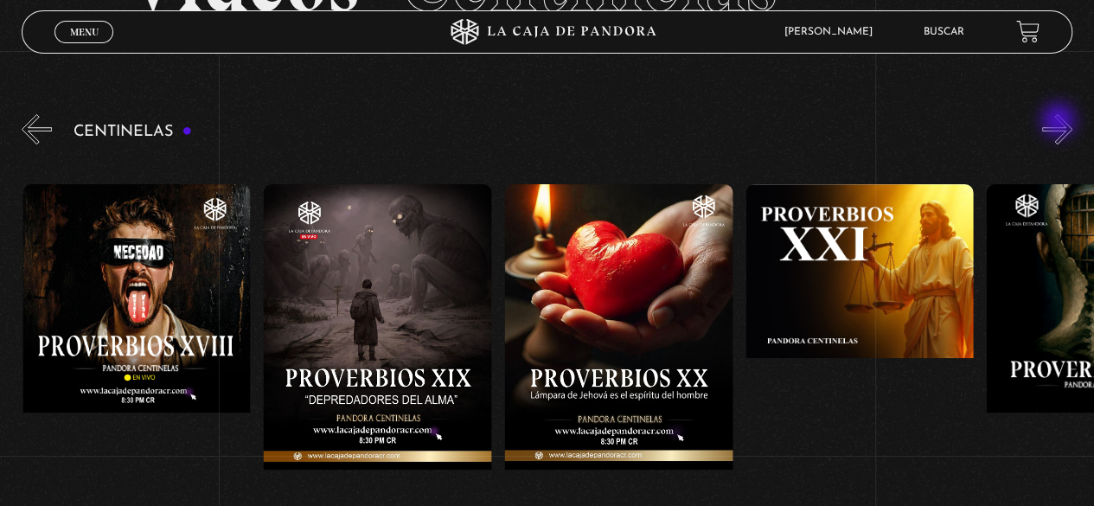
click at [1060, 122] on button "»" at bounding box center [1057, 129] width 30 height 30
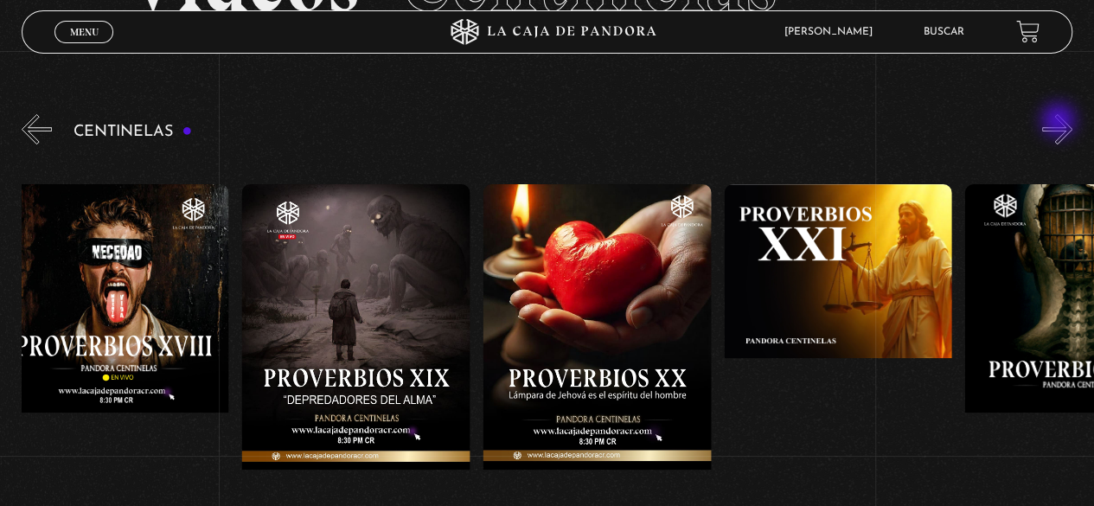
click at [1060, 122] on button "»" at bounding box center [1057, 129] width 30 height 30
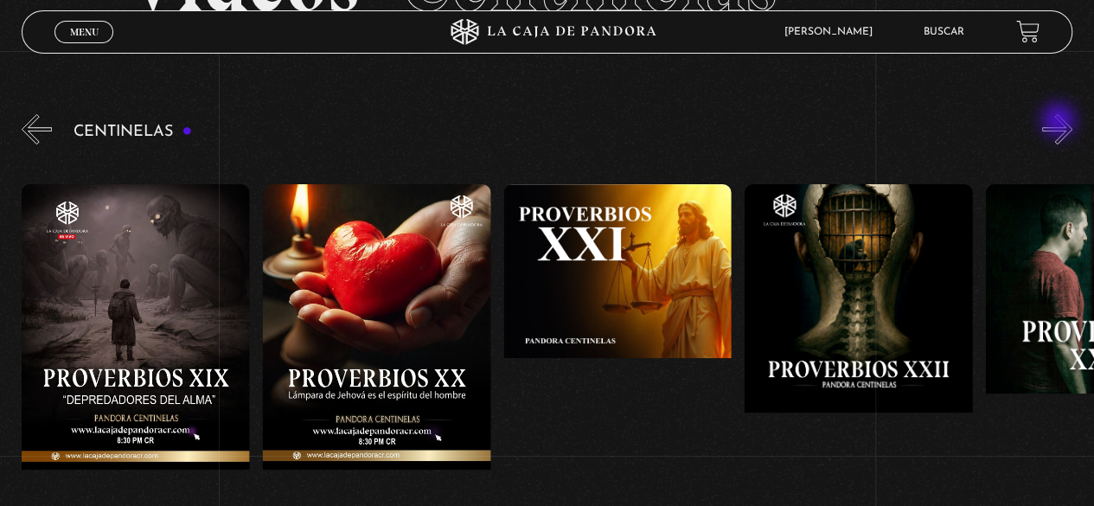
click at [1060, 122] on button "»" at bounding box center [1057, 129] width 30 height 30
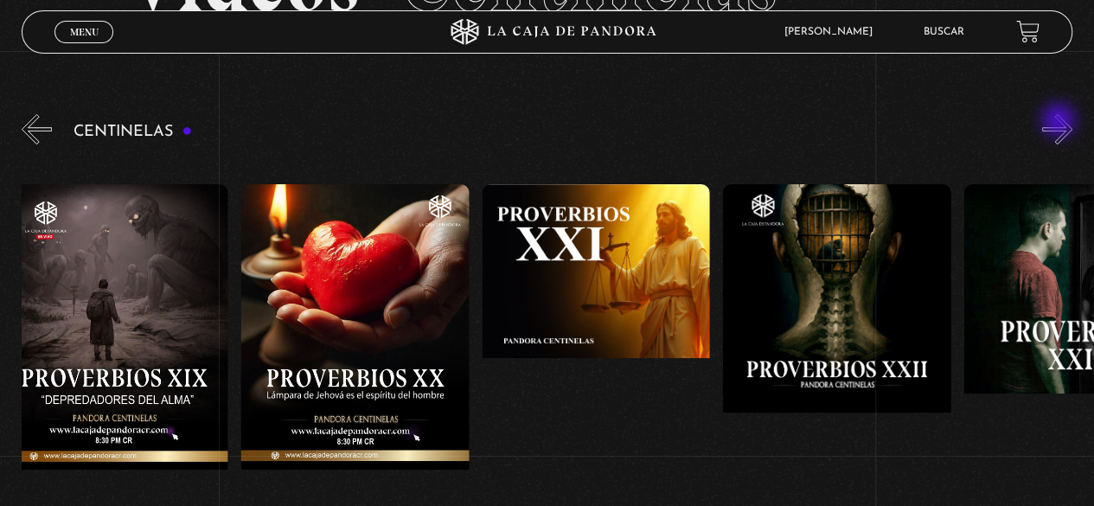
click at [1060, 122] on button "»" at bounding box center [1057, 129] width 30 height 30
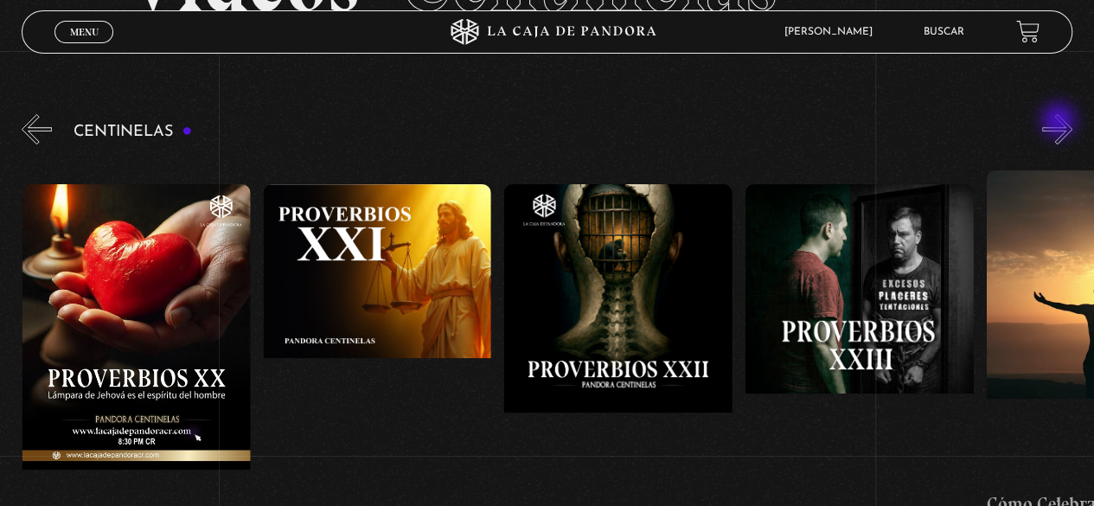
click at [1060, 122] on button "»" at bounding box center [1057, 129] width 30 height 30
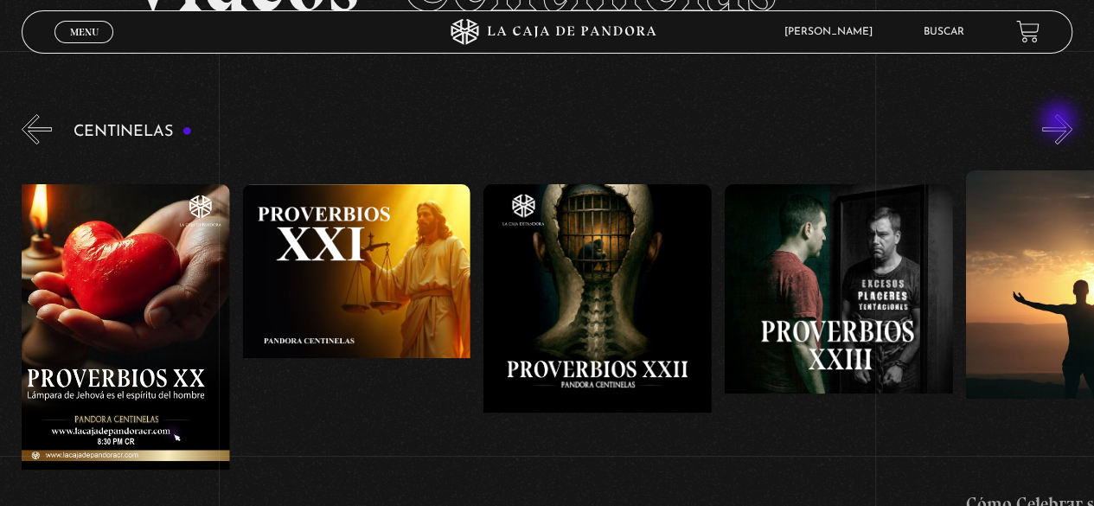
click at [1060, 122] on button "»" at bounding box center [1057, 129] width 30 height 30
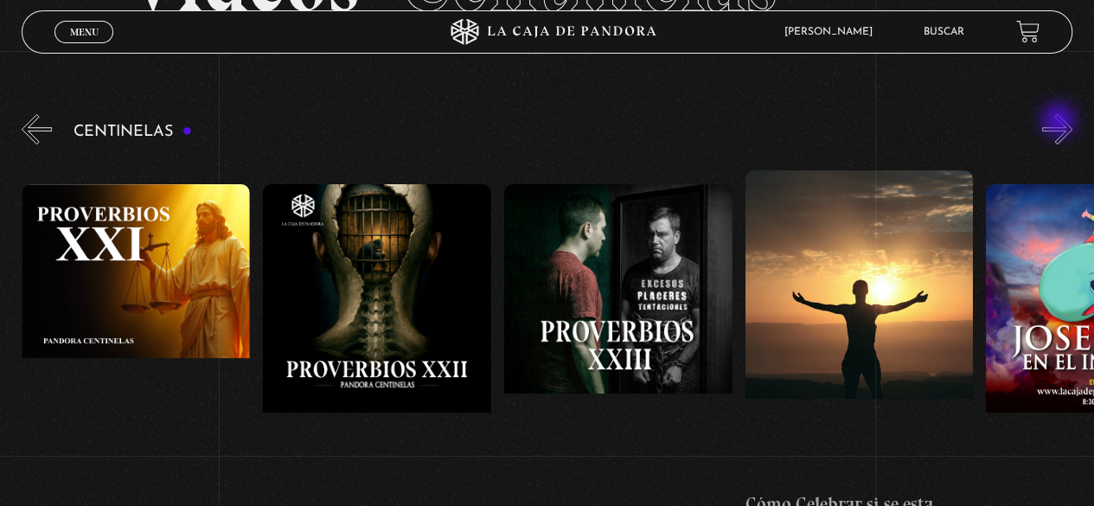
click at [1060, 122] on button "»" at bounding box center [1057, 129] width 30 height 30
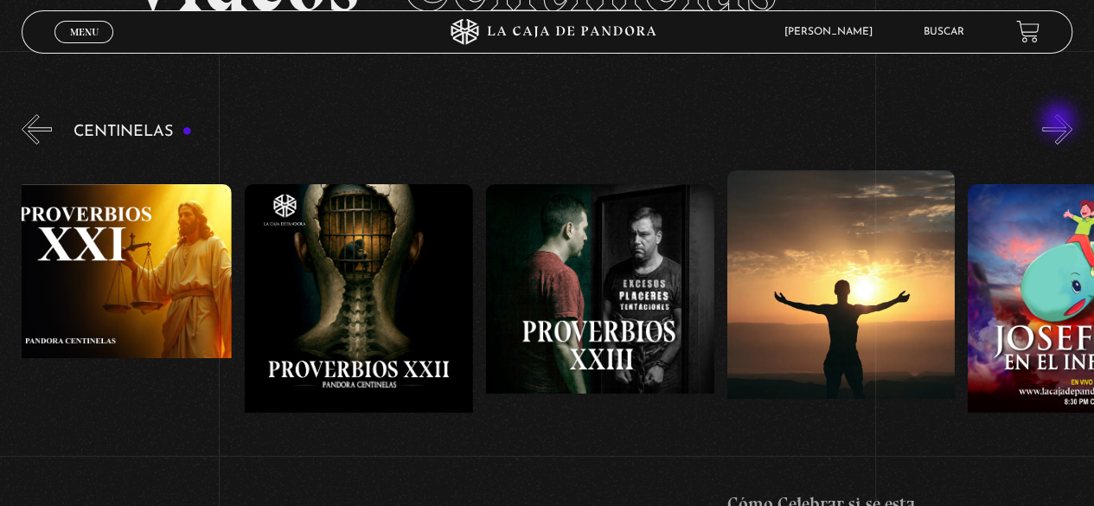
click at [1060, 122] on button "»" at bounding box center [1057, 129] width 30 height 30
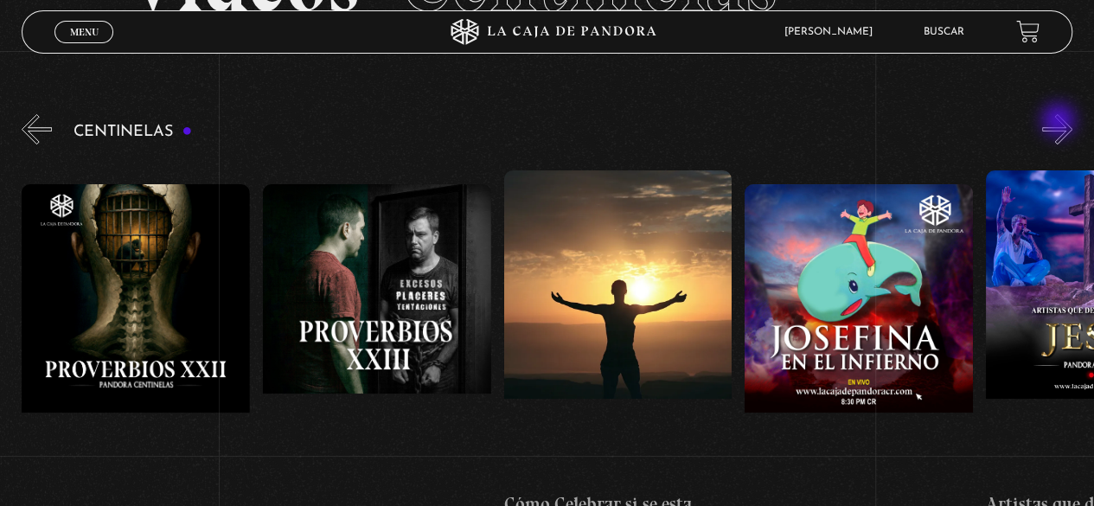
click at [1060, 122] on button "»" at bounding box center [1057, 129] width 30 height 30
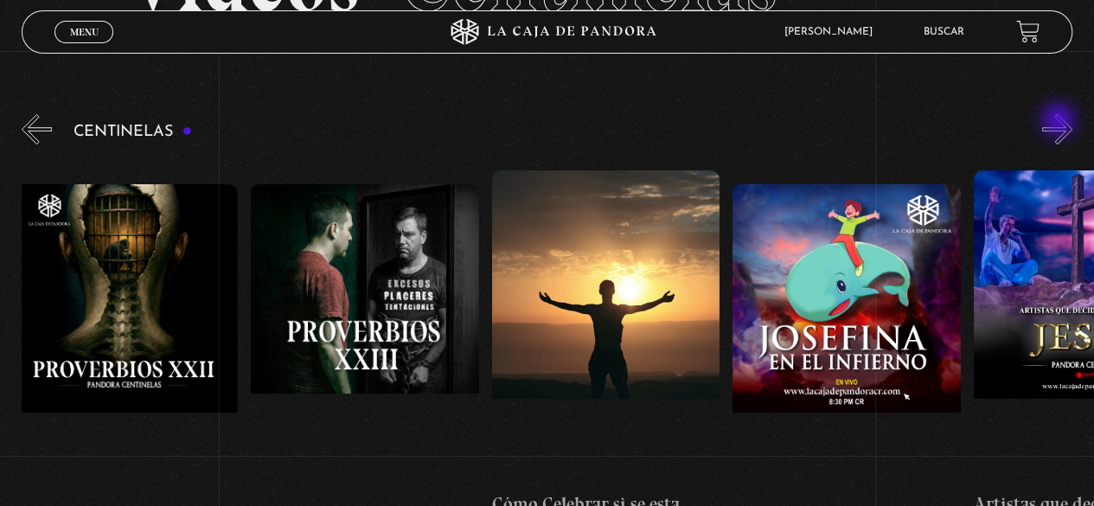
click at [1060, 122] on button "»" at bounding box center [1057, 129] width 30 height 30
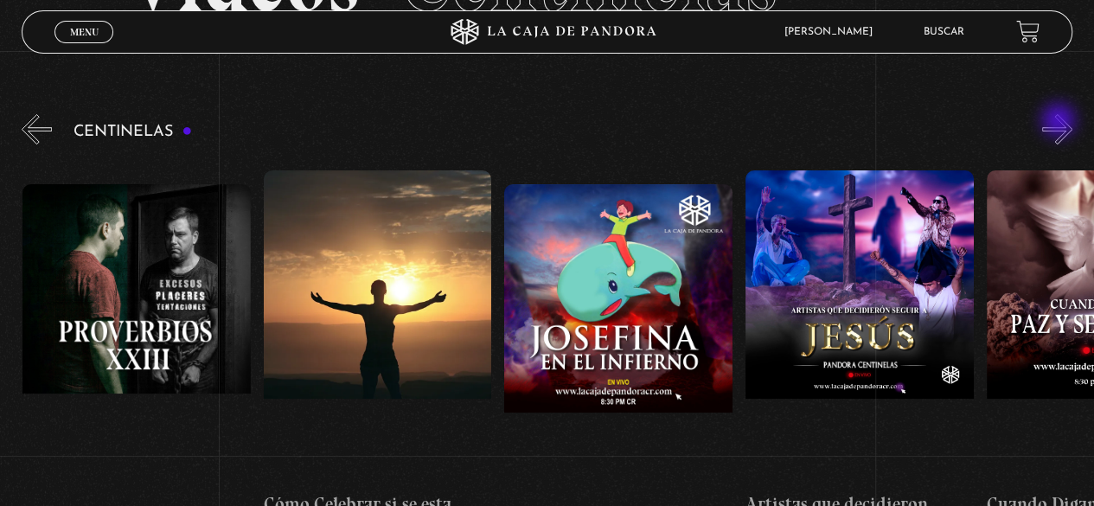
click at [1060, 122] on button "»" at bounding box center [1057, 129] width 30 height 30
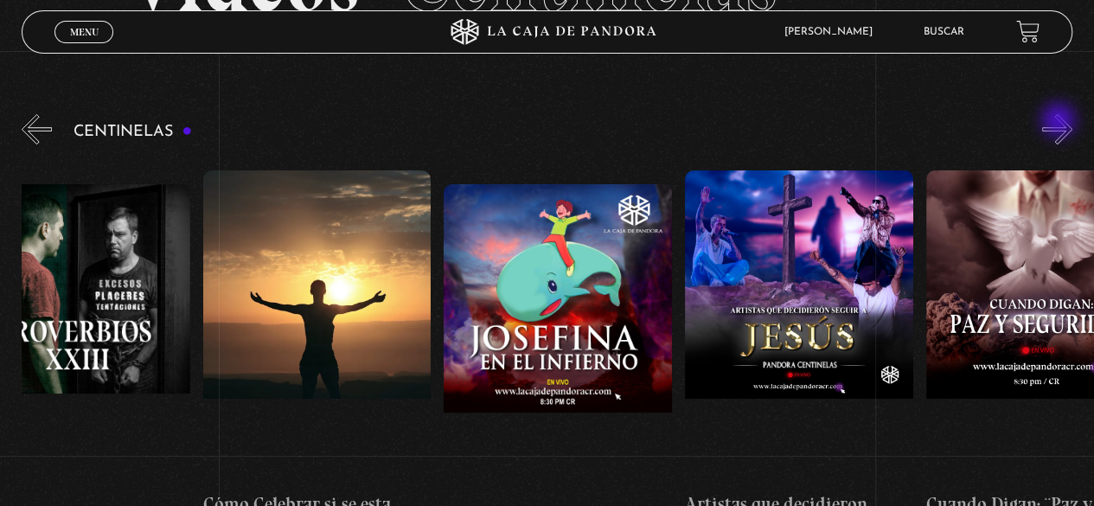
click at [1060, 122] on button "»" at bounding box center [1057, 129] width 30 height 30
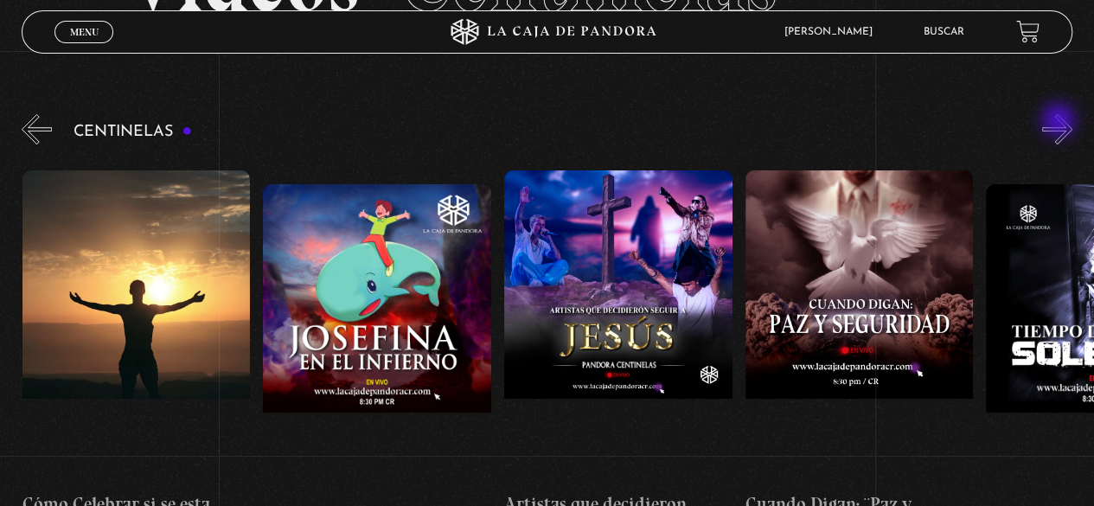
click at [1060, 122] on button "»" at bounding box center [1057, 129] width 30 height 30
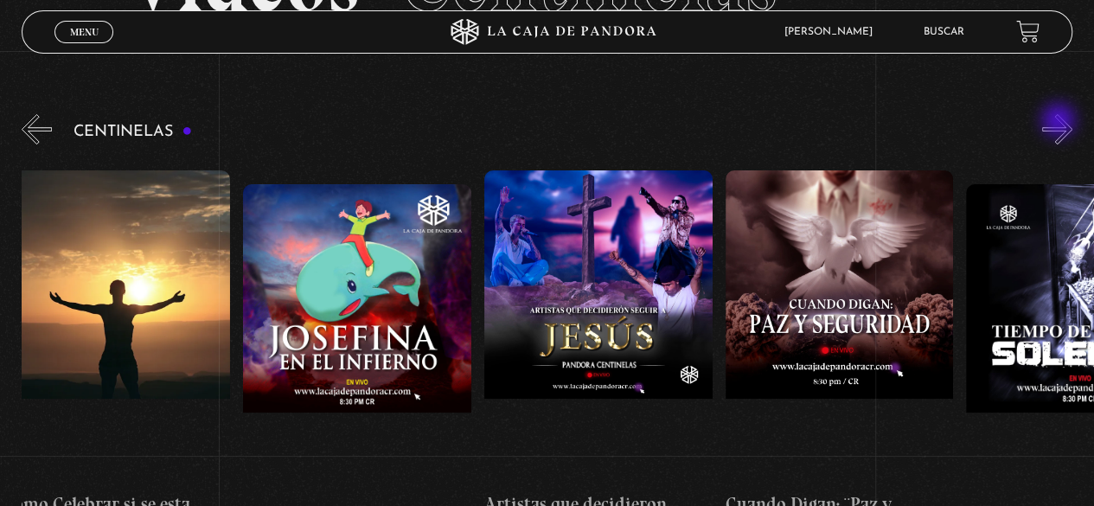
click at [1060, 122] on button "»" at bounding box center [1057, 129] width 30 height 30
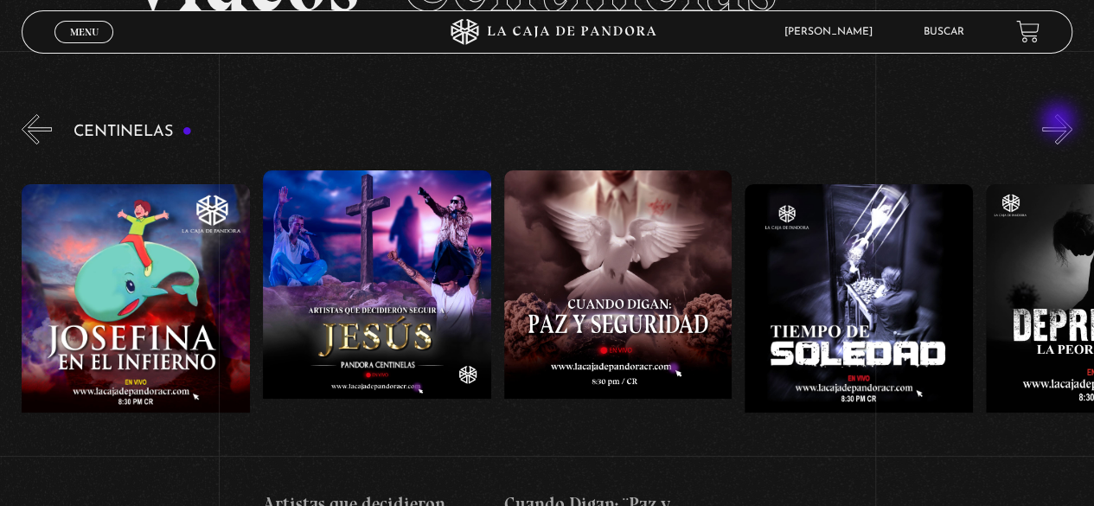
click at [1060, 122] on button "»" at bounding box center [1057, 129] width 30 height 30
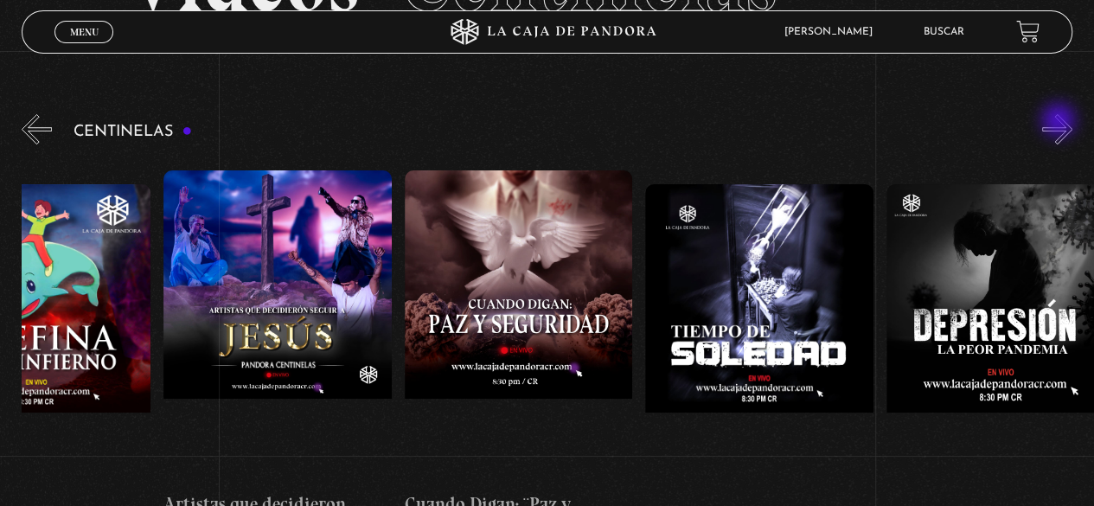
click at [1060, 122] on button "»" at bounding box center [1057, 129] width 30 height 30
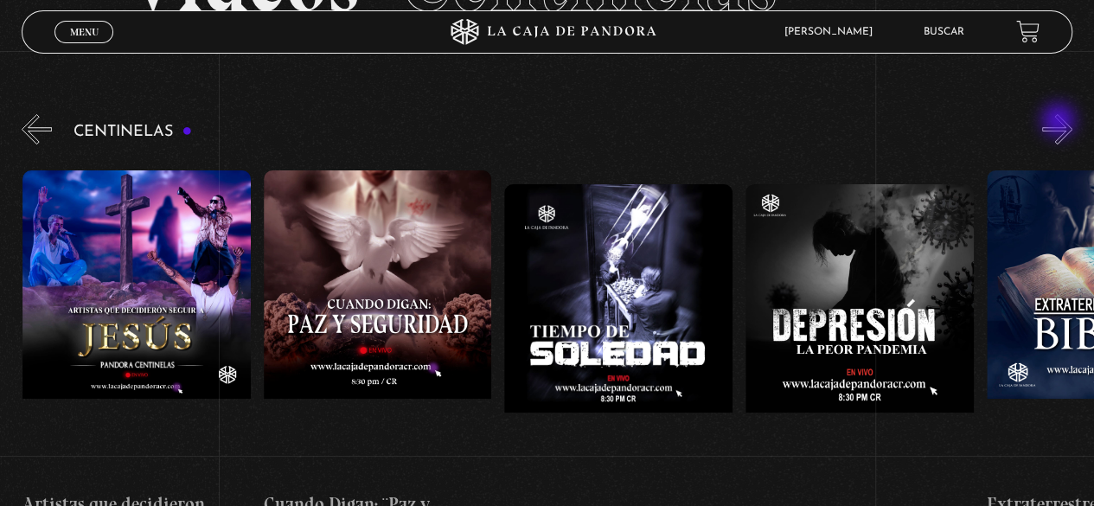
click at [1060, 122] on button "»" at bounding box center [1057, 129] width 30 height 30
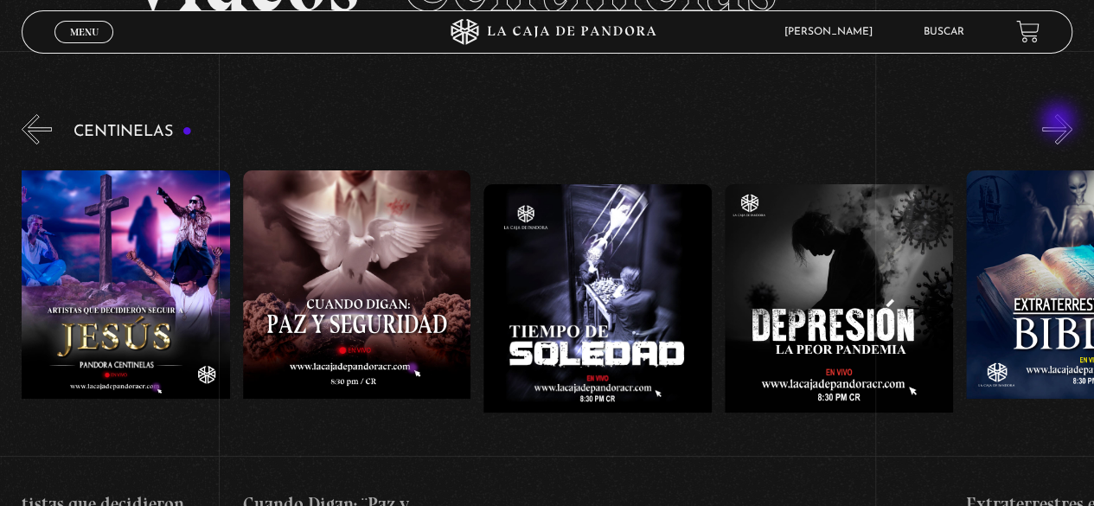
click at [1060, 122] on button "»" at bounding box center [1057, 129] width 30 height 30
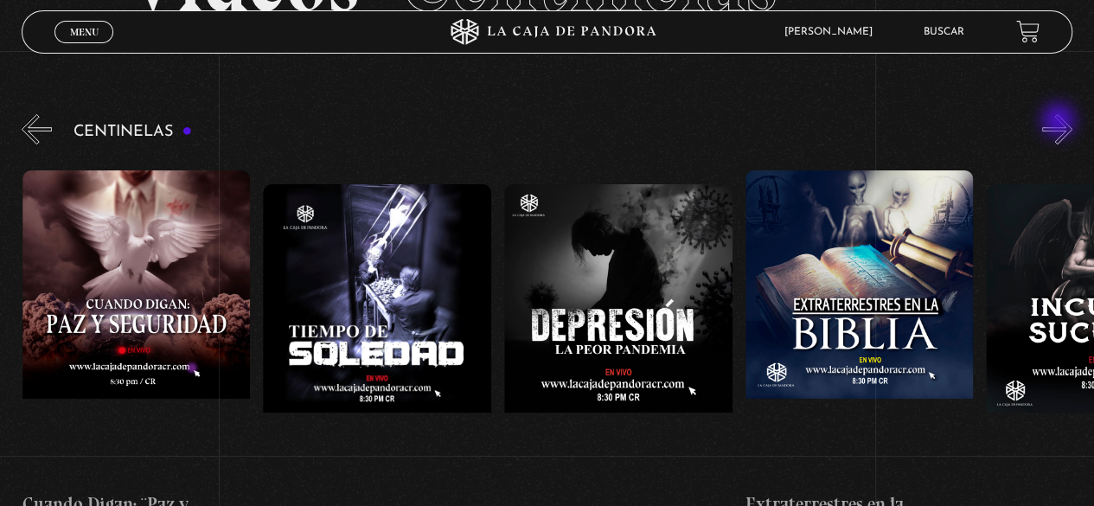
click at [1060, 122] on button "»" at bounding box center [1057, 129] width 30 height 30
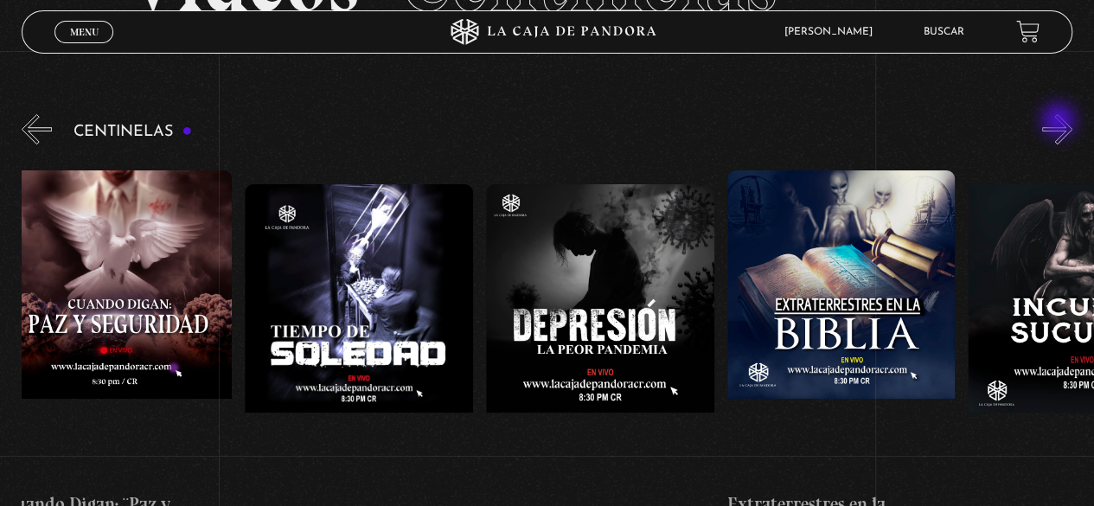
click at [1060, 122] on button "»" at bounding box center [1057, 129] width 30 height 30
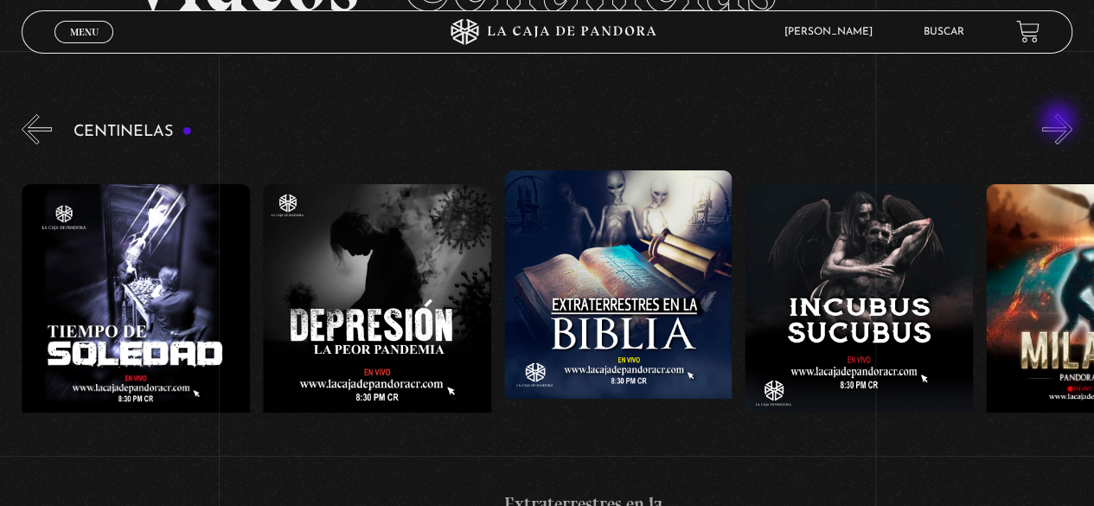
click at [1060, 122] on button "»" at bounding box center [1057, 129] width 30 height 30
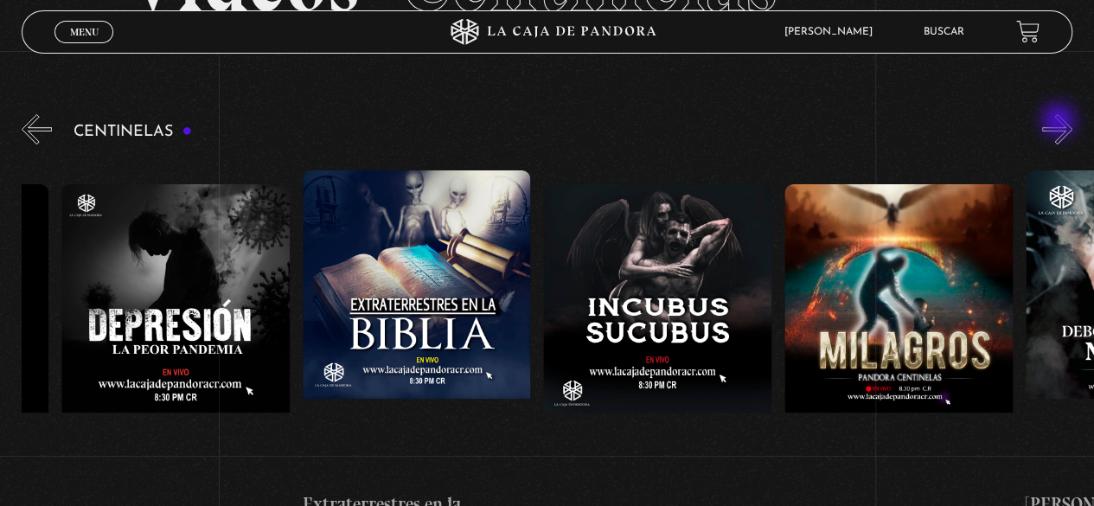
click at [1060, 122] on button "»" at bounding box center [1057, 129] width 30 height 30
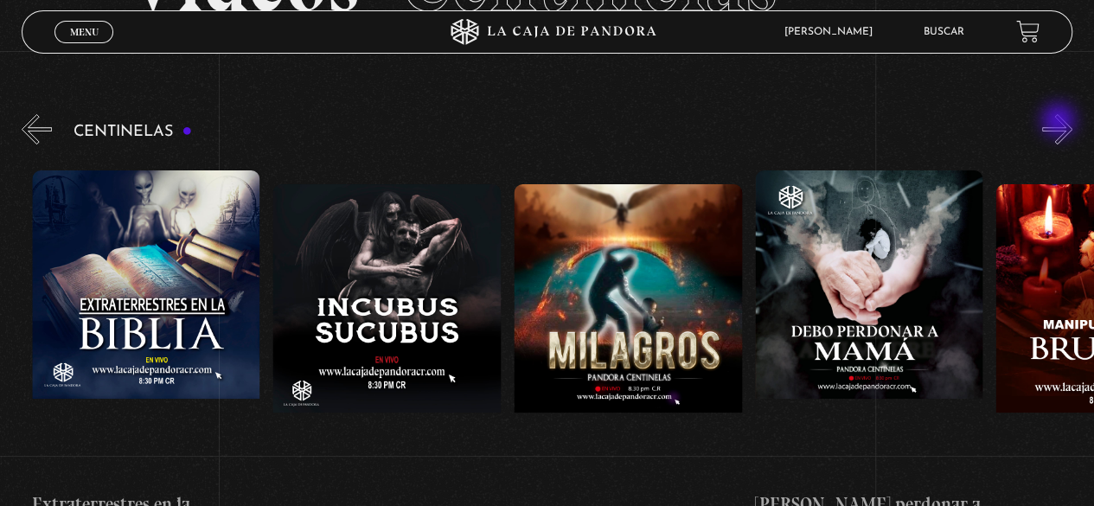
click at [1060, 122] on button "»" at bounding box center [1057, 129] width 30 height 30
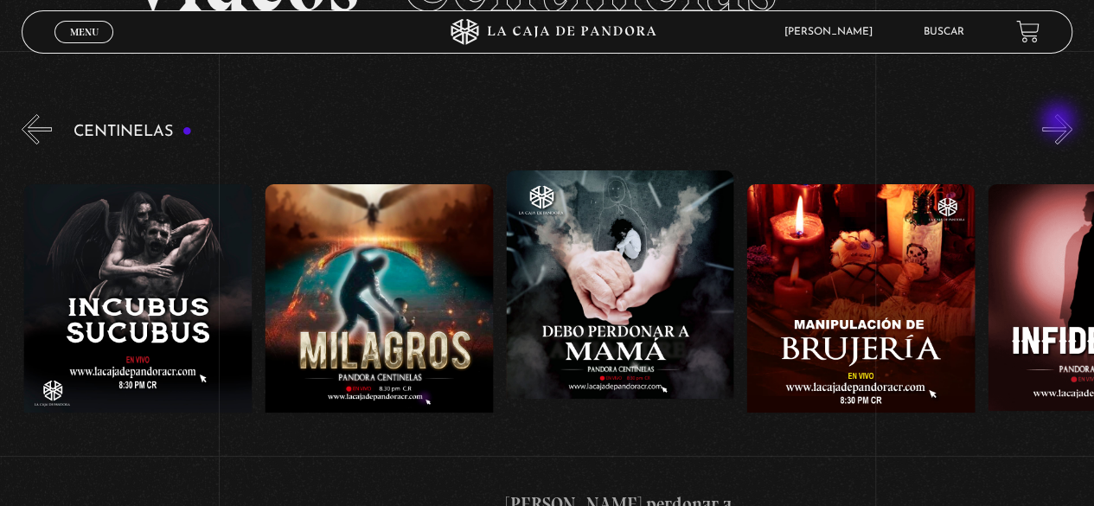
click at [1060, 122] on button "»" at bounding box center [1057, 129] width 30 height 30
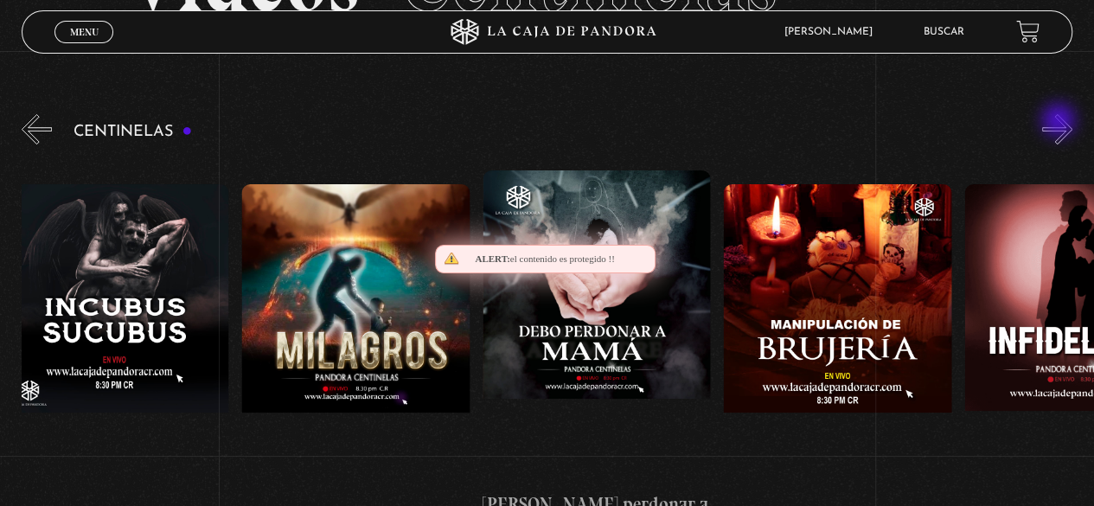
click at [1060, 122] on button "»" at bounding box center [1057, 129] width 30 height 30
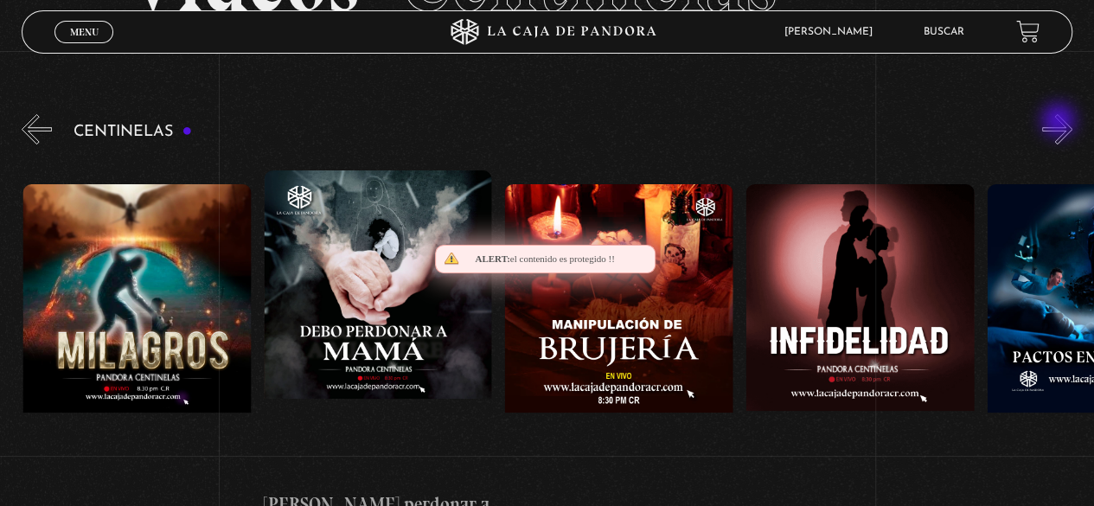
click at [1060, 122] on button "»" at bounding box center [1057, 129] width 30 height 30
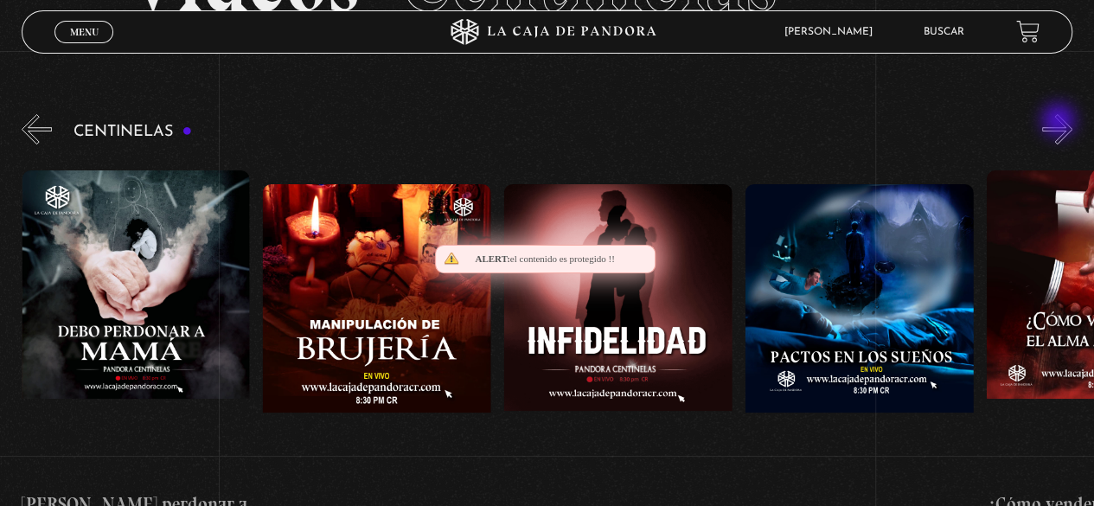
click at [1060, 122] on button "»" at bounding box center [1057, 129] width 30 height 30
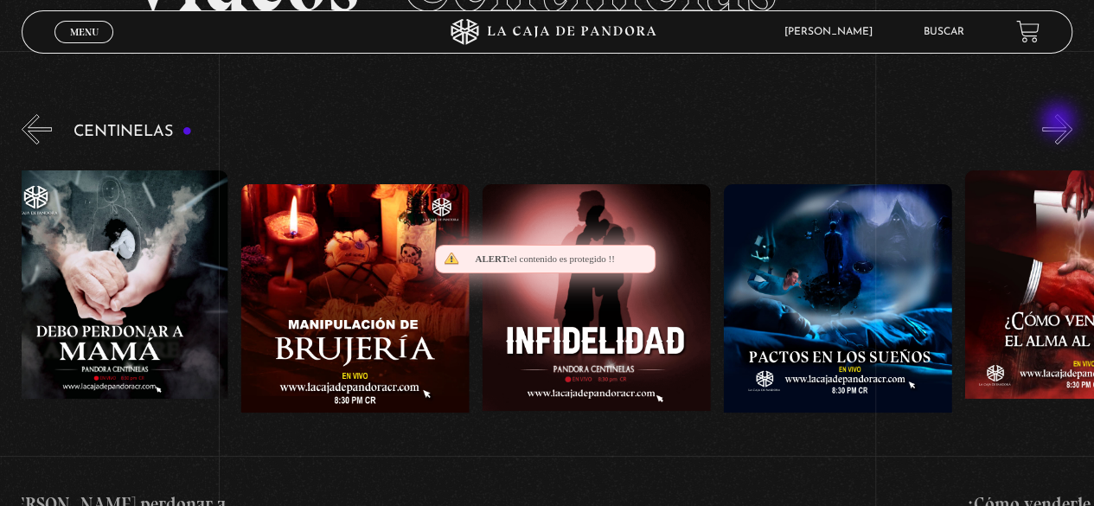
click at [1060, 122] on button "»" at bounding box center [1057, 129] width 30 height 30
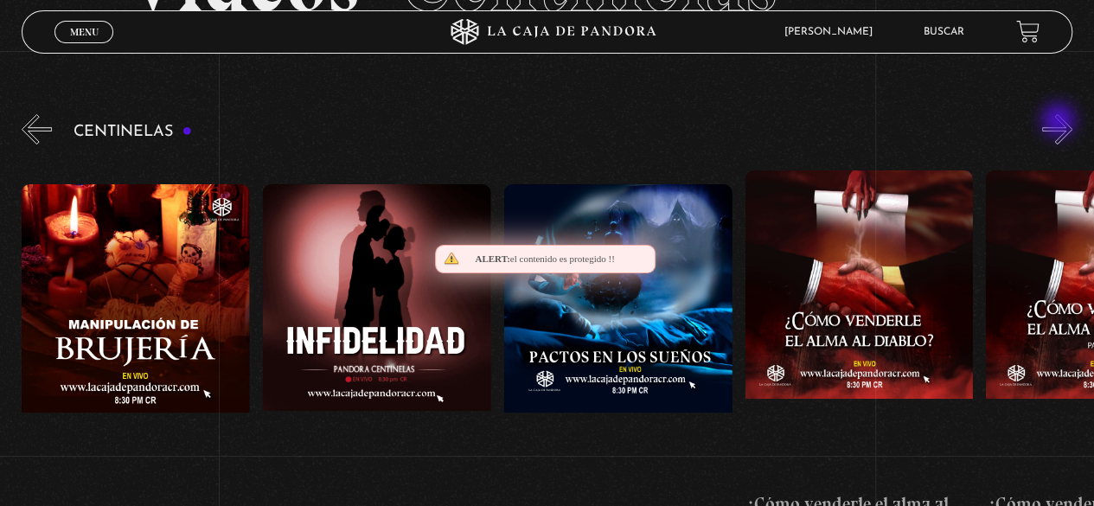
click at [1060, 122] on button "»" at bounding box center [1057, 129] width 30 height 30
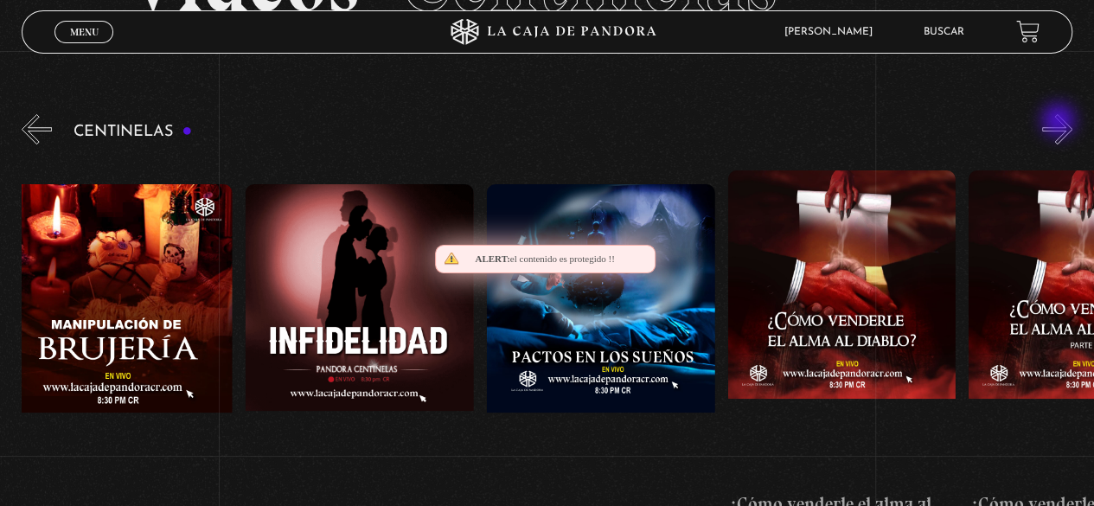
click at [1060, 122] on button "»" at bounding box center [1057, 129] width 30 height 30
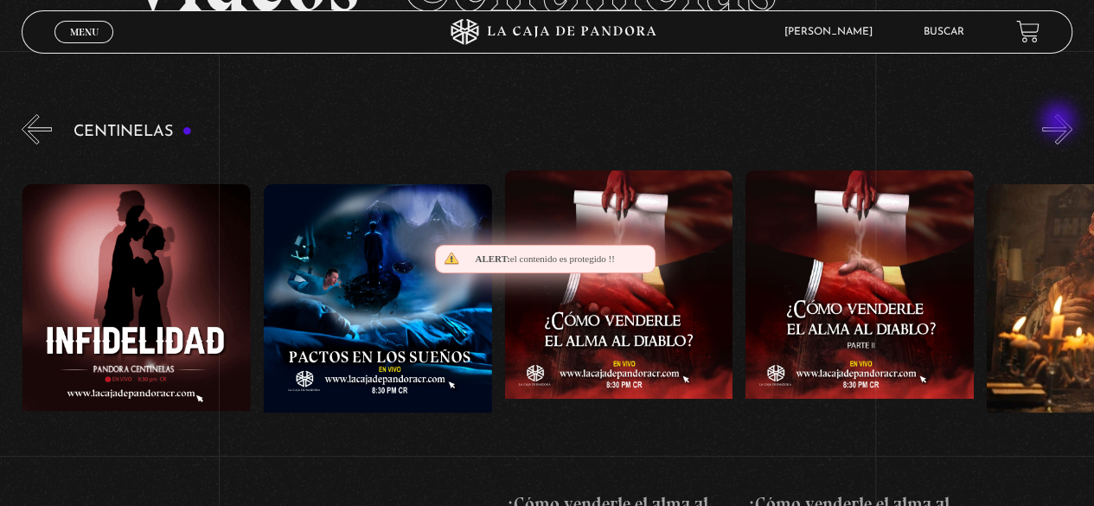
click at [1060, 122] on button "»" at bounding box center [1057, 129] width 30 height 30
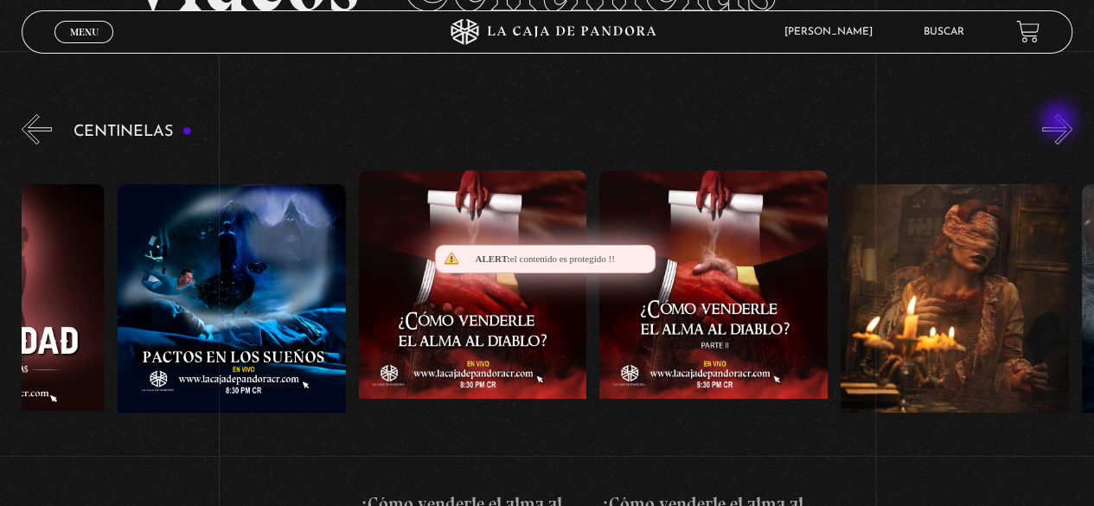
click at [1060, 122] on button "»" at bounding box center [1057, 129] width 30 height 30
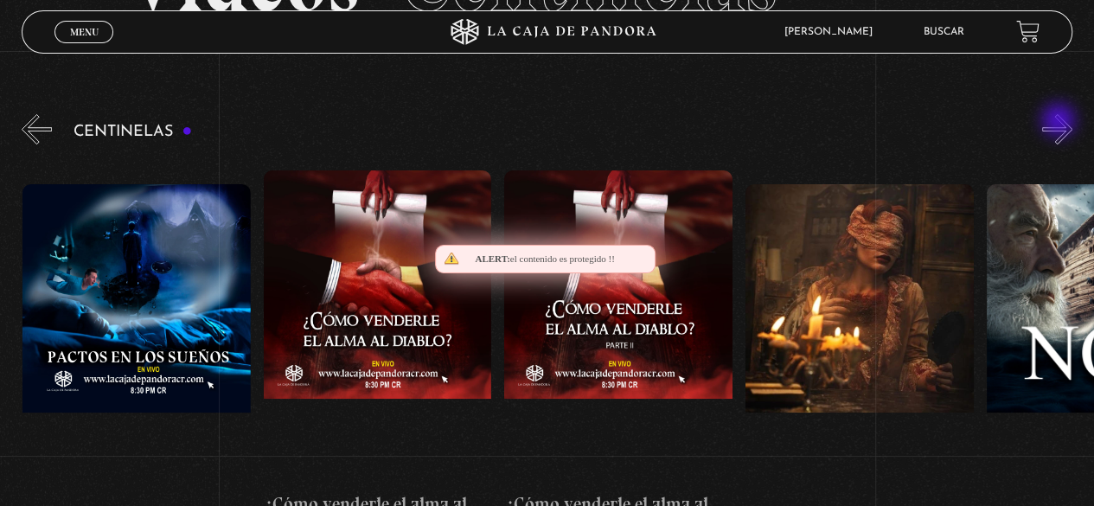
click at [1060, 122] on button "»" at bounding box center [1057, 129] width 30 height 30
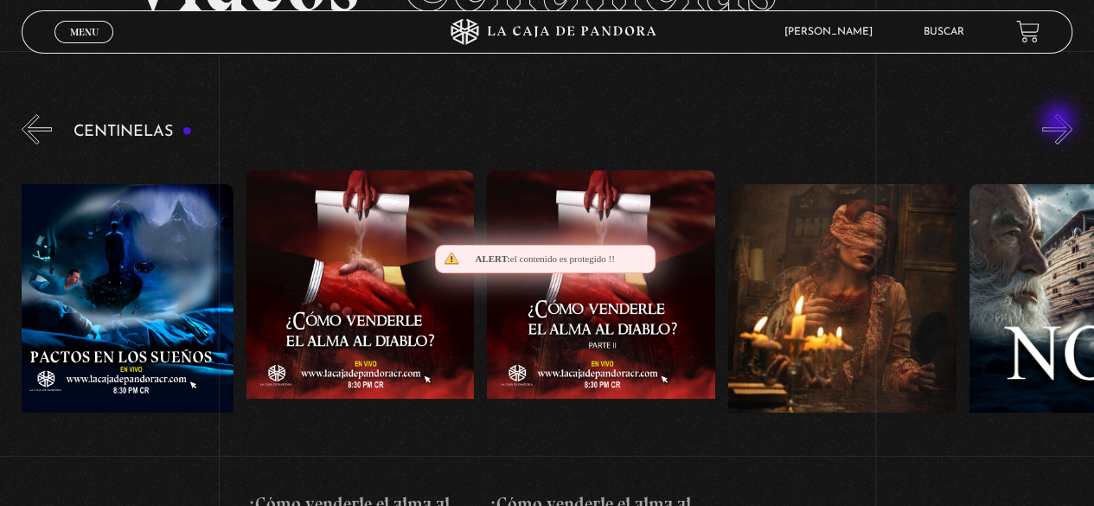
click at [1060, 122] on button "»" at bounding box center [1057, 129] width 30 height 30
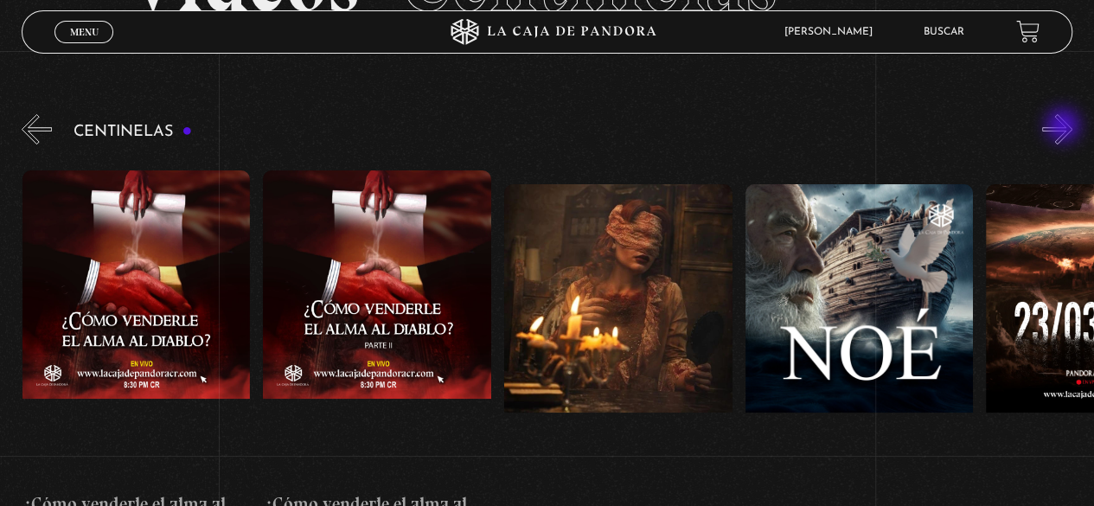
click at [1064, 127] on button "»" at bounding box center [1057, 129] width 30 height 30
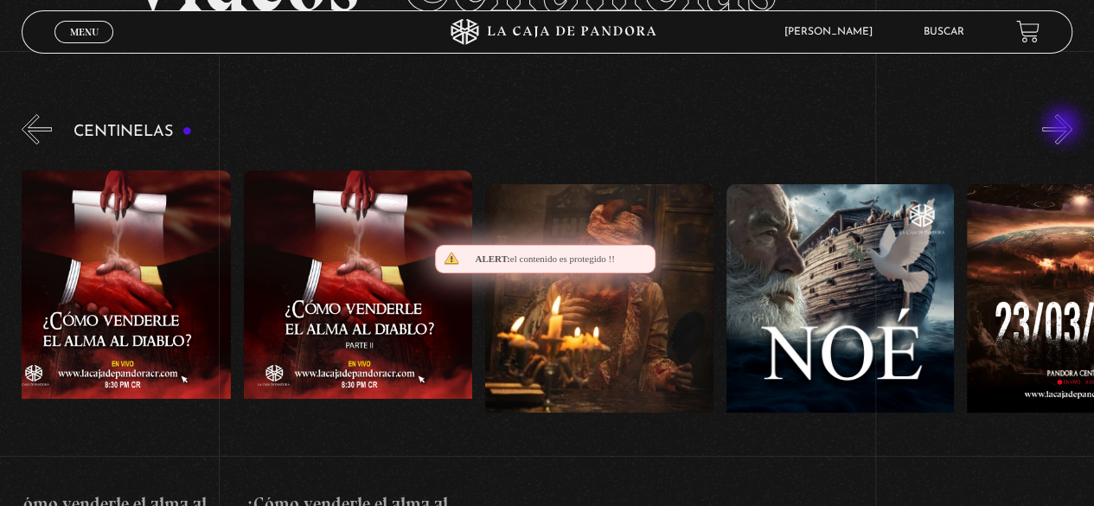
click at [1064, 127] on button "»" at bounding box center [1057, 129] width 30 height 30
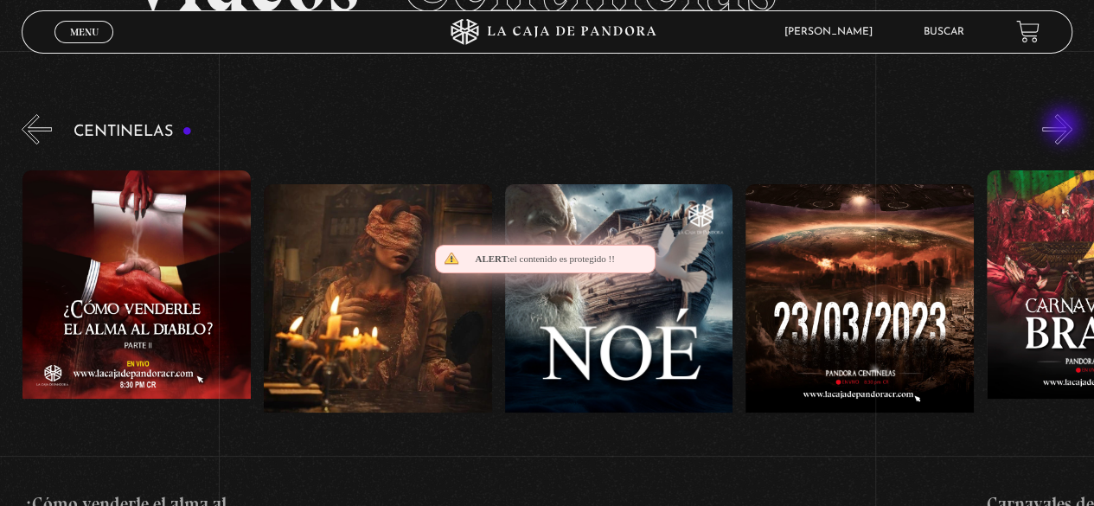
click at [1064, 127] on button "»" at bounding box center [1057, 129] width 30 height 30
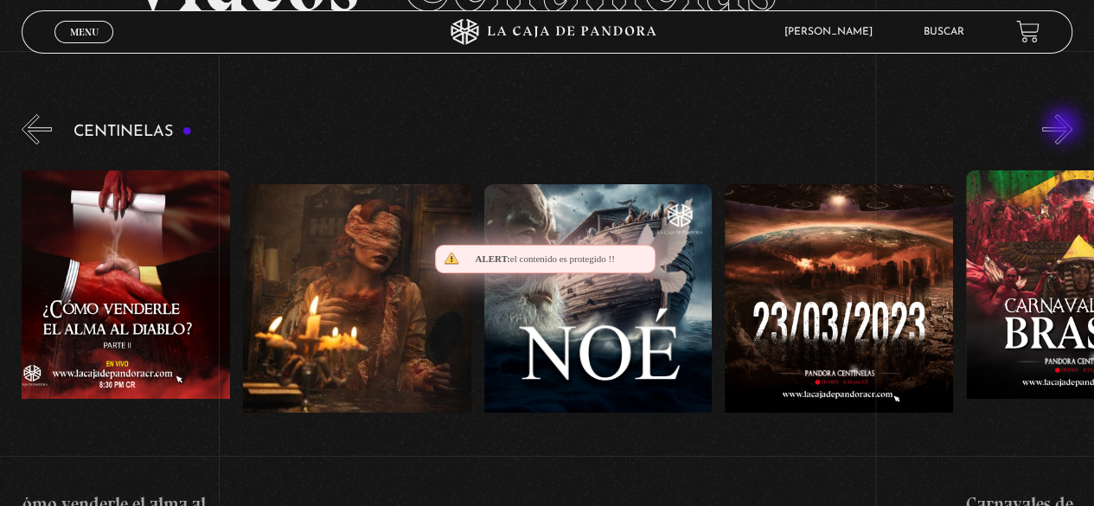
click at [1064, 127] on button "»" at bounding box center [1057, 129] width 30 height 30
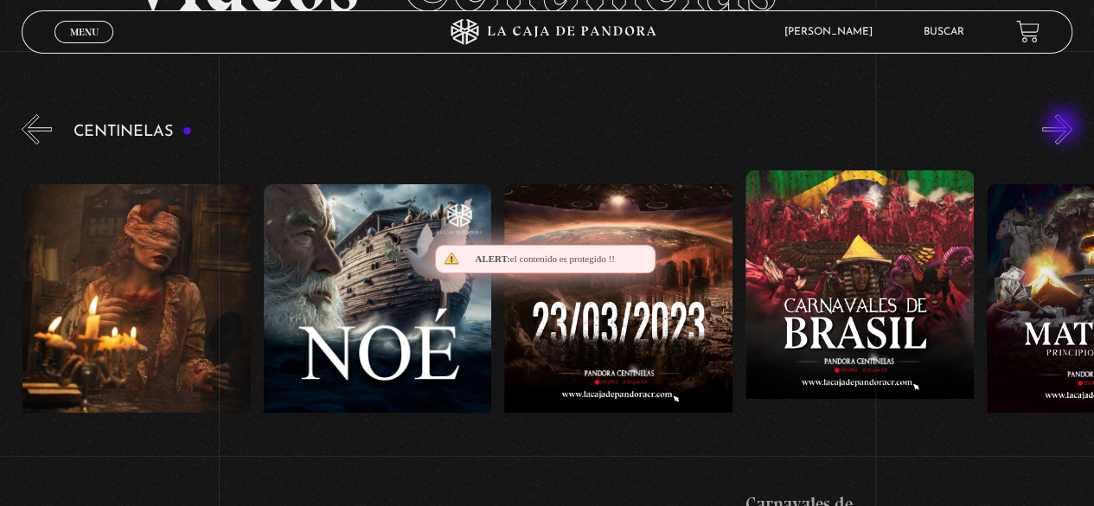
click at [1064, 127] on button "»" at bounding box center [1057, 129] width 30 height 30
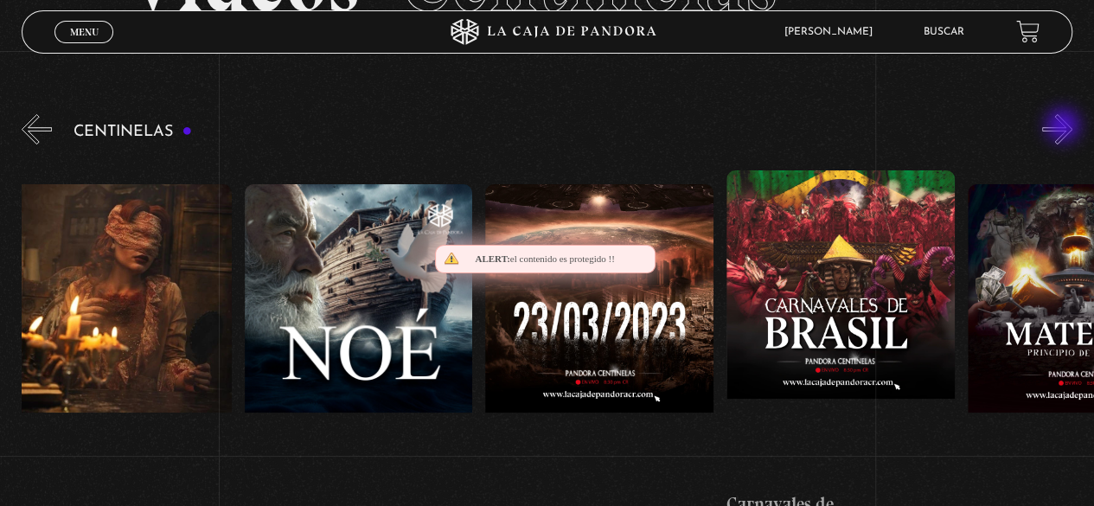
click at [1064, 127] on button "»" at bounding box center [1057, 129] width 30 height 30
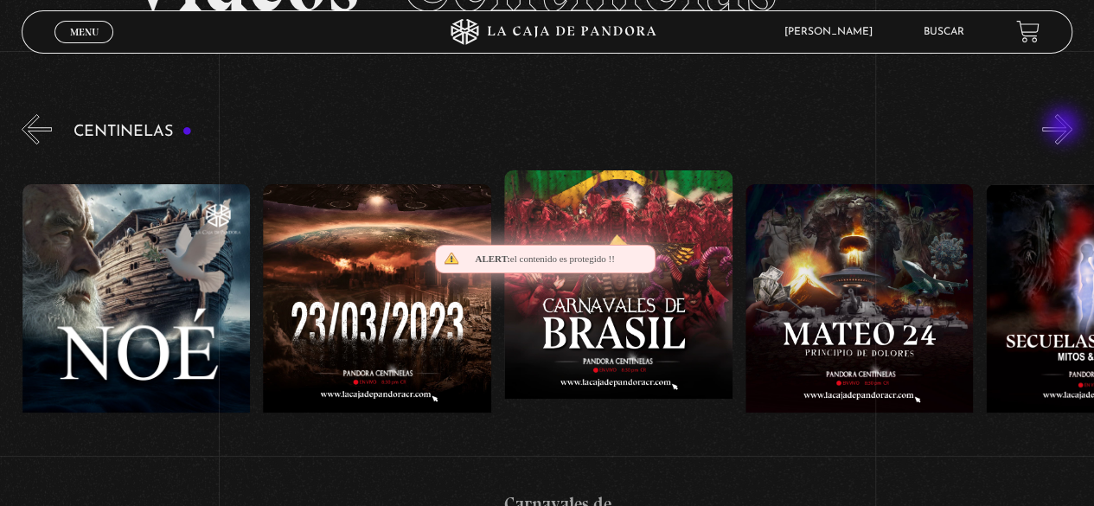
click at [1064, 127] on button "»" at bounding box center [1057, 129] width 30 height 30
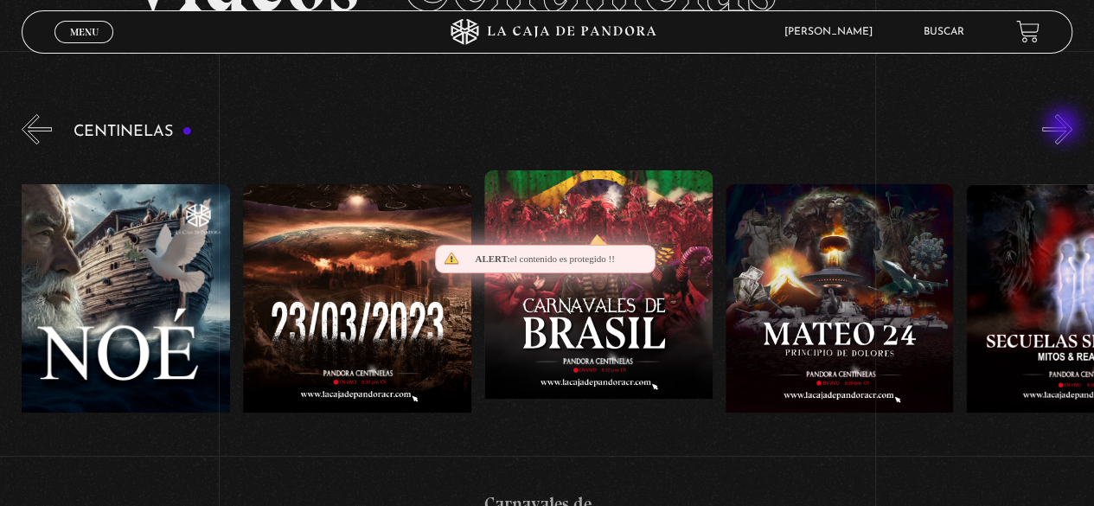
click at [1064, 127] on button "»" at bounding box center [1057, 129] width 30 height 30
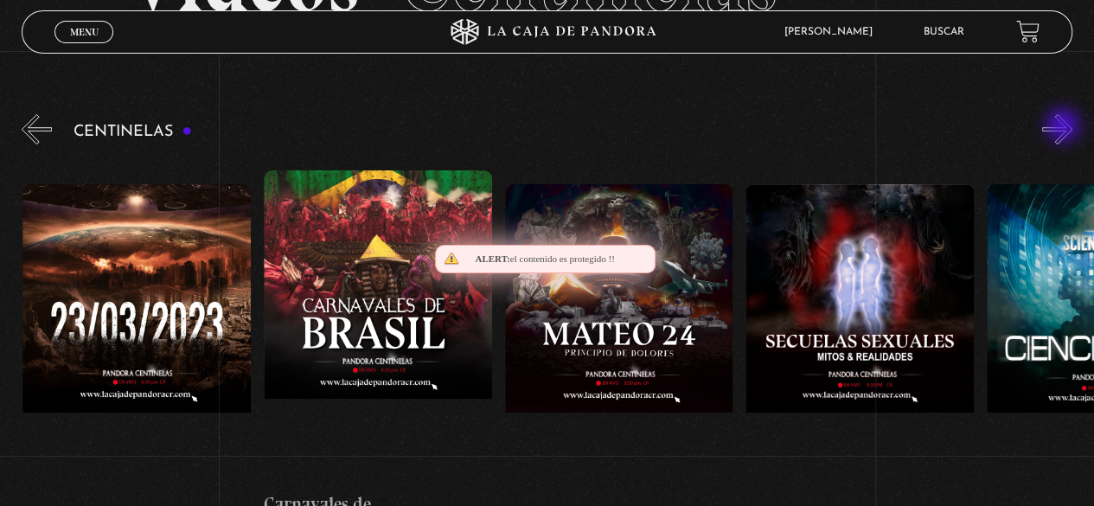
click at [1064, 127] on button "»" at bounding box center [1057, 129] width 30 height 30
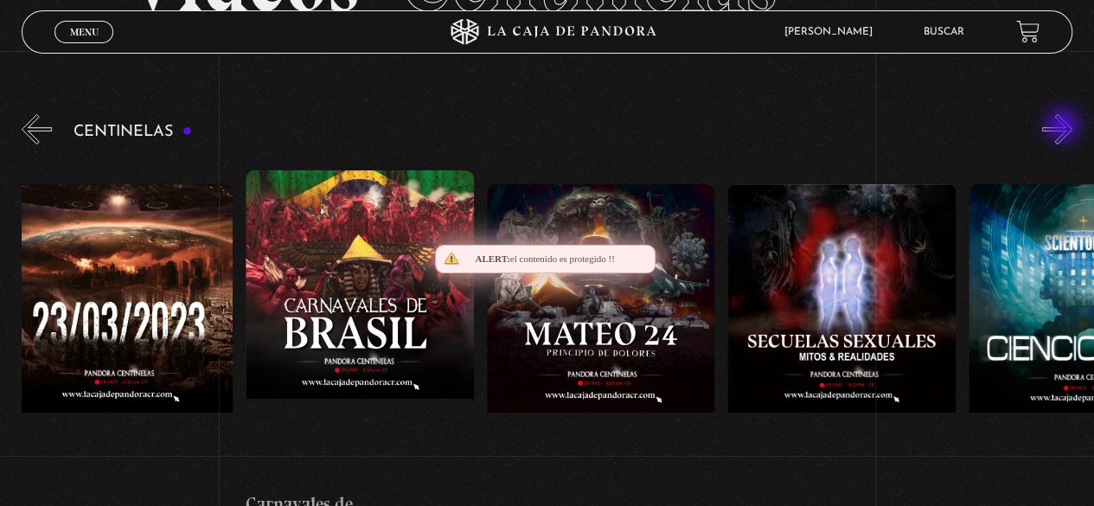
click at [1064, 127] on button "»" at bounding box center [1057, 129] width 30 height 30
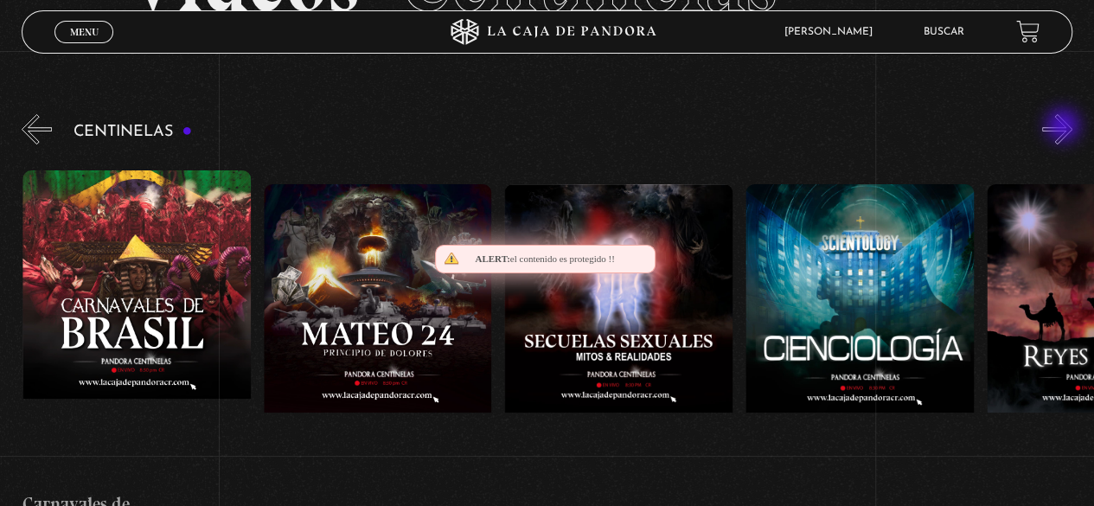
click at [1064, 127] on button "»" at bounding box center [1057, 129] width 30 height 30
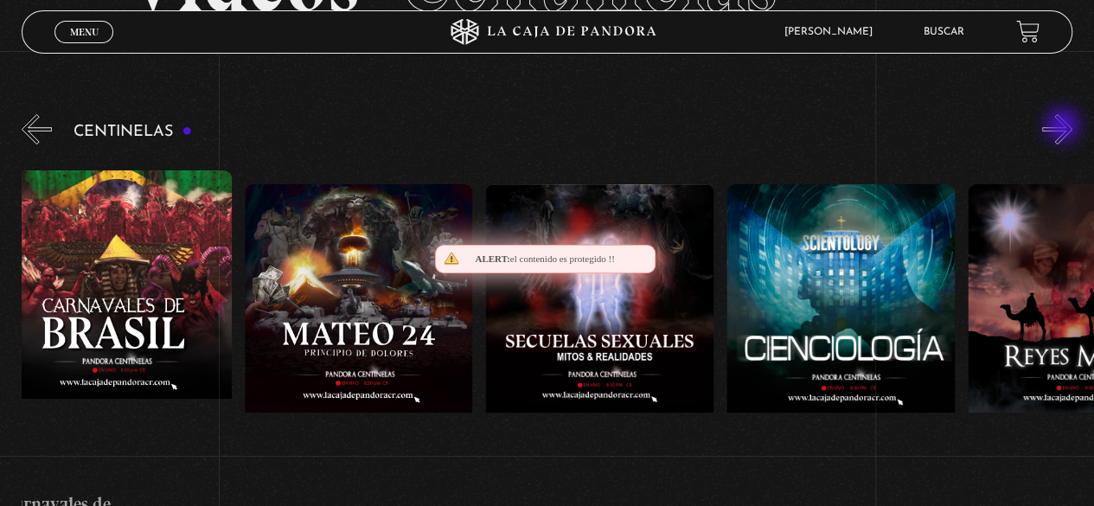
click at [1064, 127] on button "»" at bounding box center [1057, 129] width 30 height 30
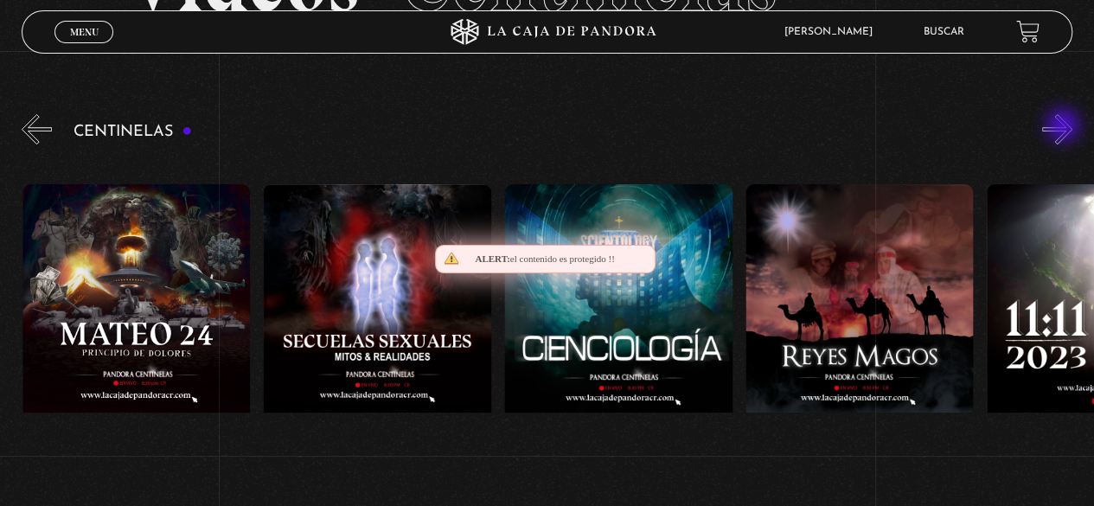
click at [1064, 127] on button "»" at bounding box center [1057, 129] width 30 height 30
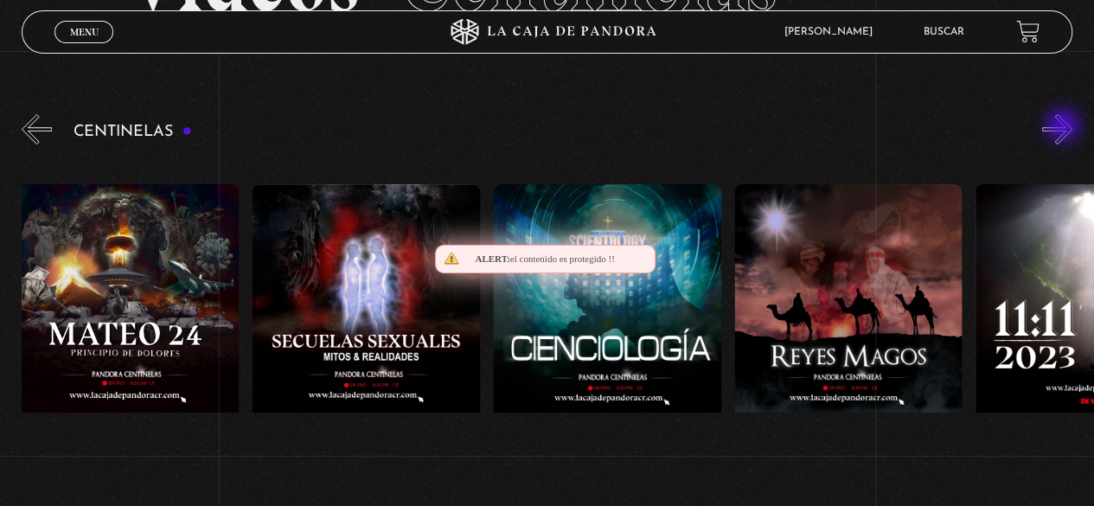
click at [1064, 127] on button "»" at bounding box center [1057, 129] width 30 height 30
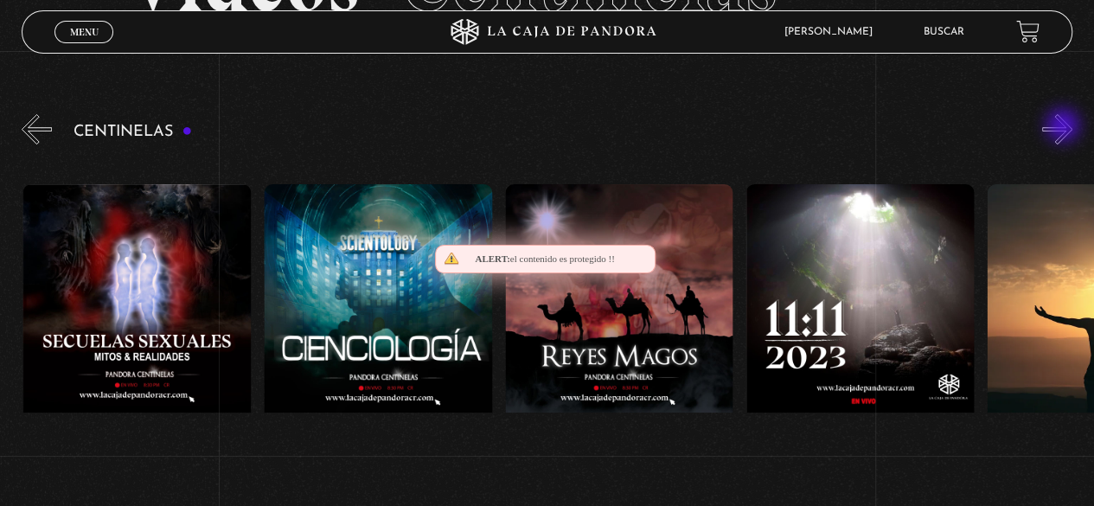
click at [1064, 127] on button "»" at bounding box center [1057, 129] width 30 height 30
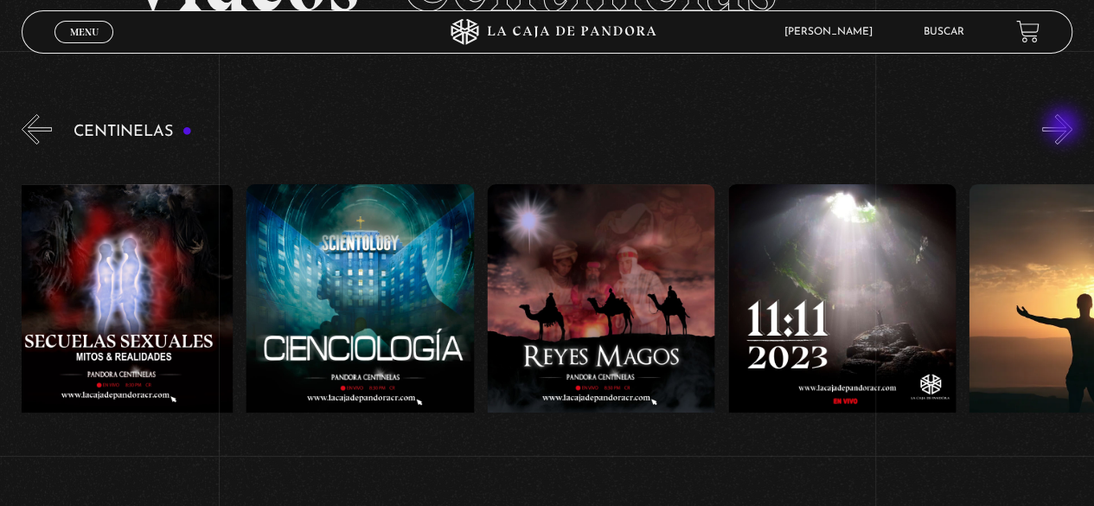
click at [1064, 127] on button "»" at bounding box center [1057, 129] width 30 height 30
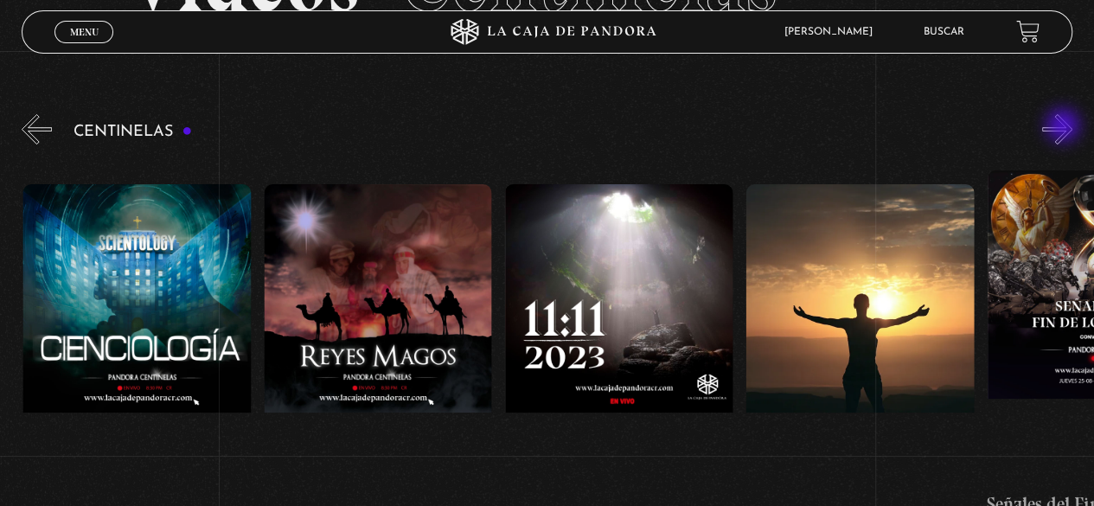
click at [1064, 127] on button "»" at bounding box center [1057, 129] width 30 height 30
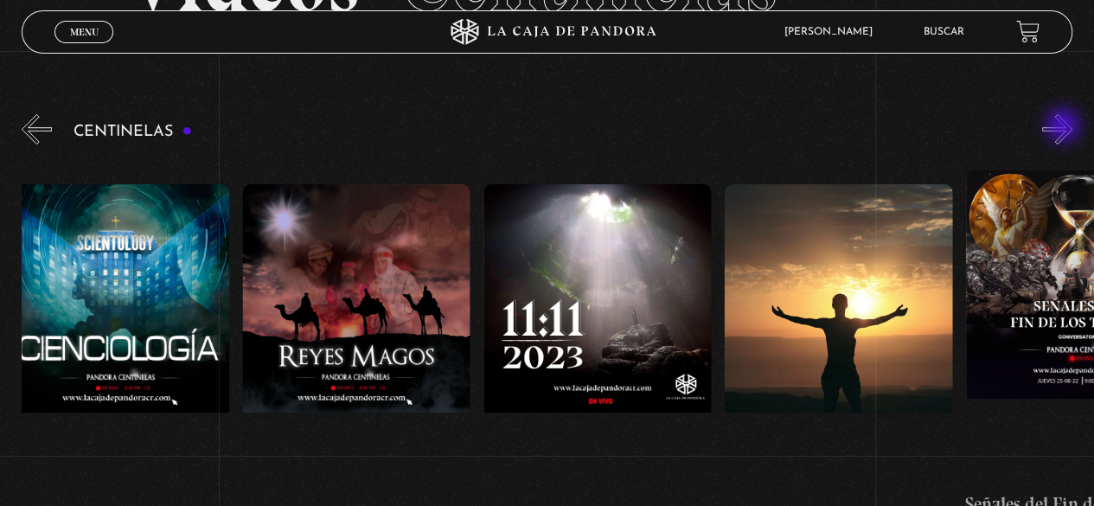
click at [1064, 127] on button "»" at bounding box center [1057, 129] width 30 height 30
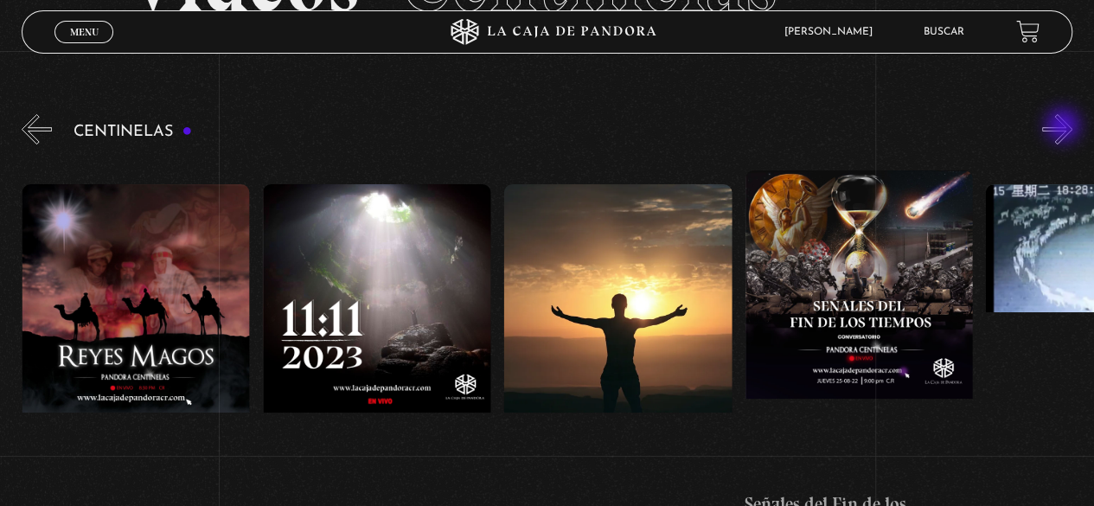
click at [1064, 127] on button "»" at bounding box center [1057, 129] width 30 height 30
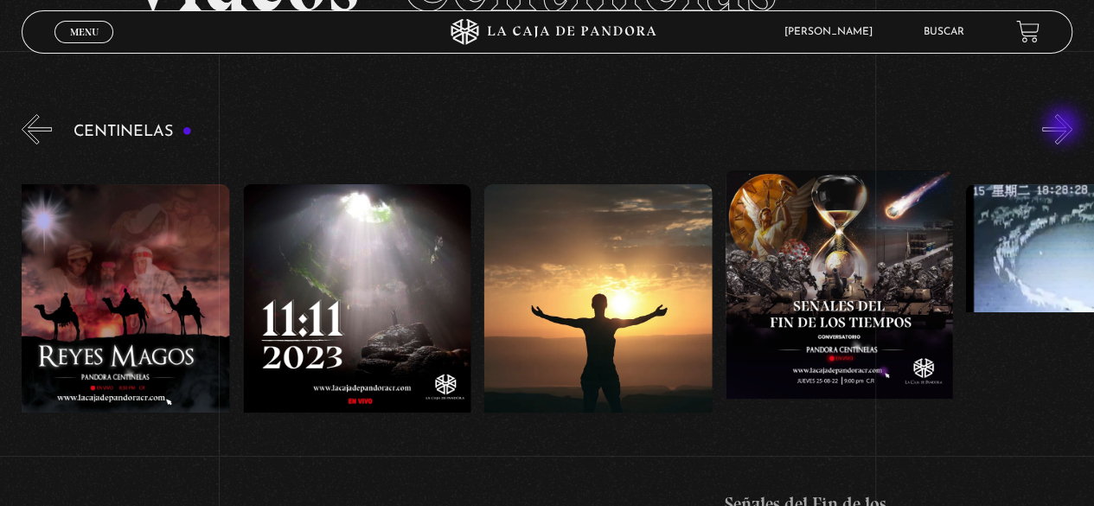
click at [1064, 127] on button "»" at bounding box center [1057, 129] width 30 height 30
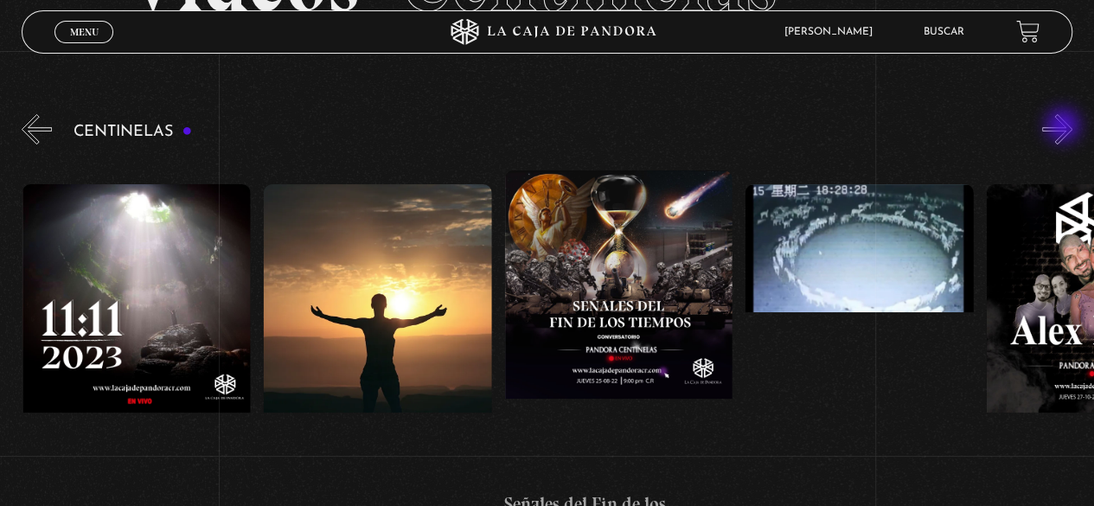
click at [1064, 127] on button "»" at bounding box center [1057, 129] width 30 height 30
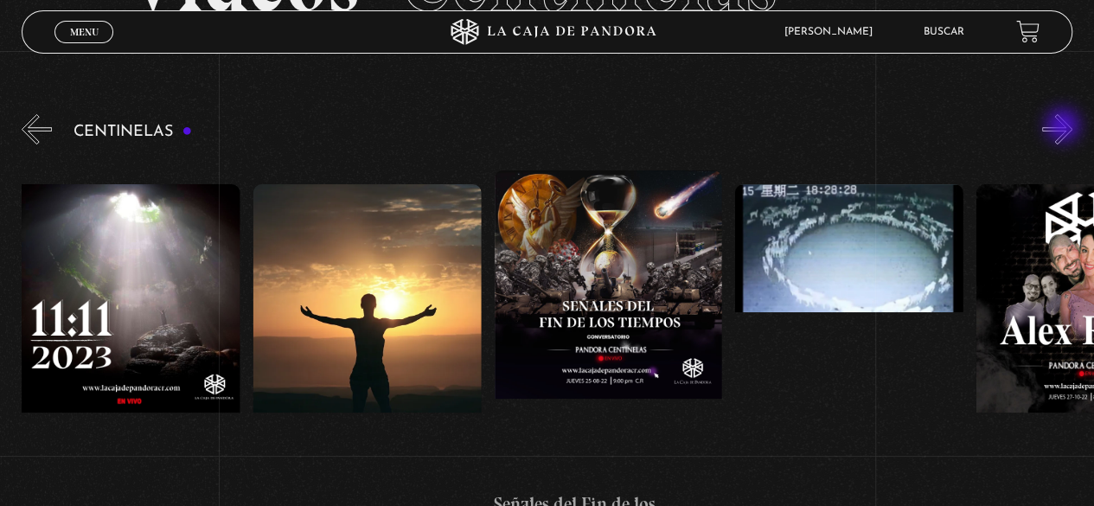
click at [1064, 127] on button "»" at bounding box center [1057, 129] width 30 height 30
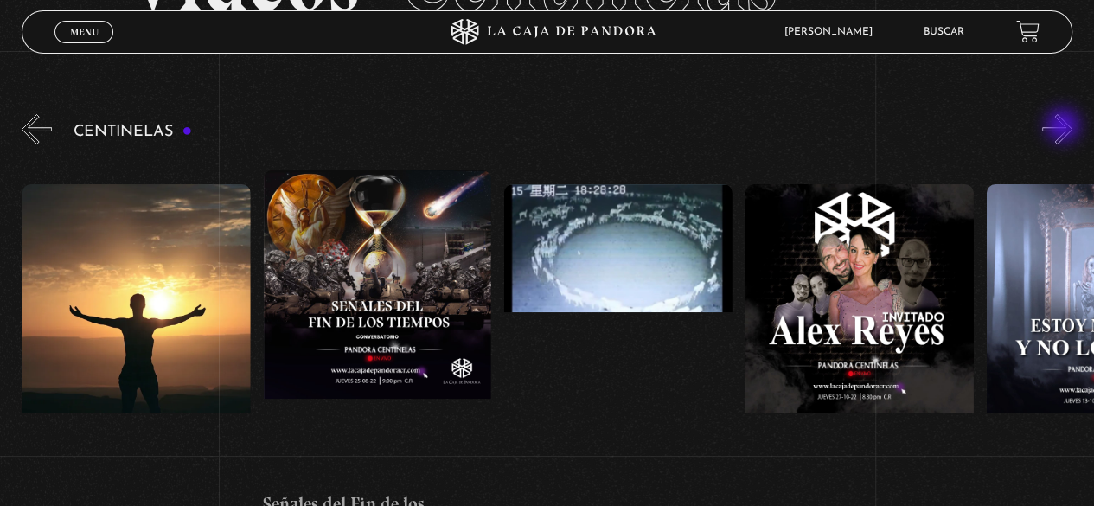
click at [1064, 127] on button "»" at bounding box center [1057, 129] width 30 height 30
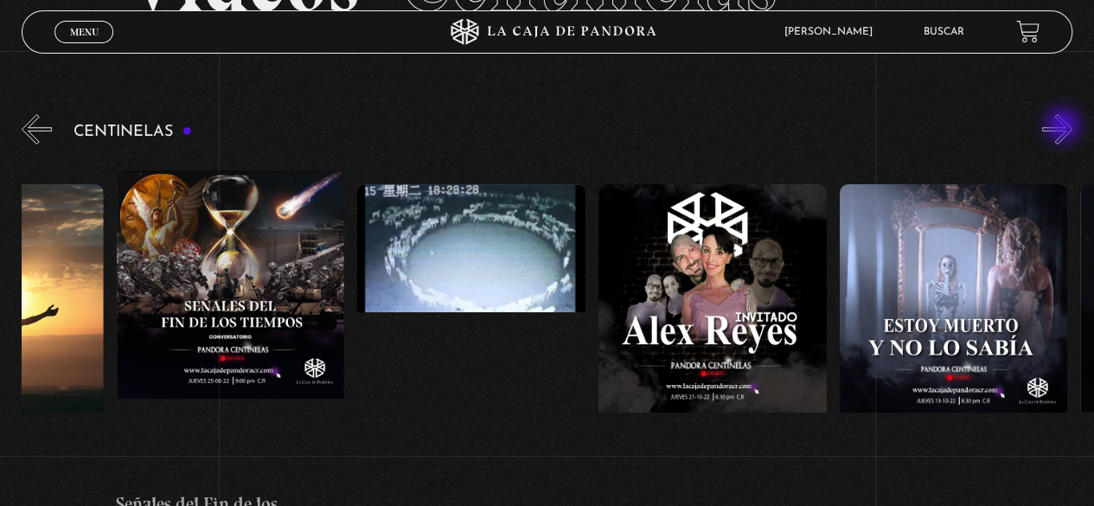
click at [1064, 127] on button "»" at bounding box center [1057, 129] width 30 height 30
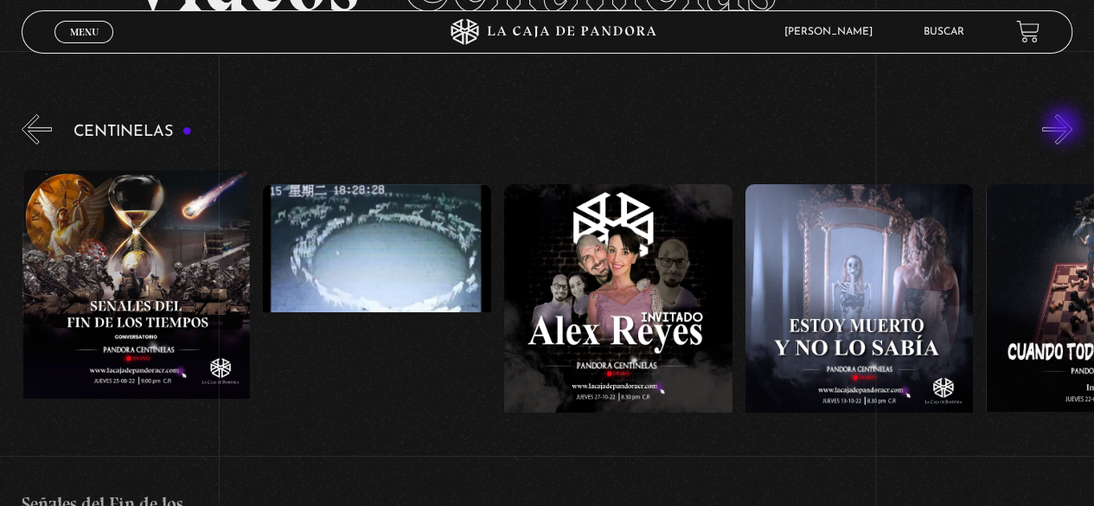
click at [1064, 127] on button "»" at bounding box center [1057, 129] width 30 height 30
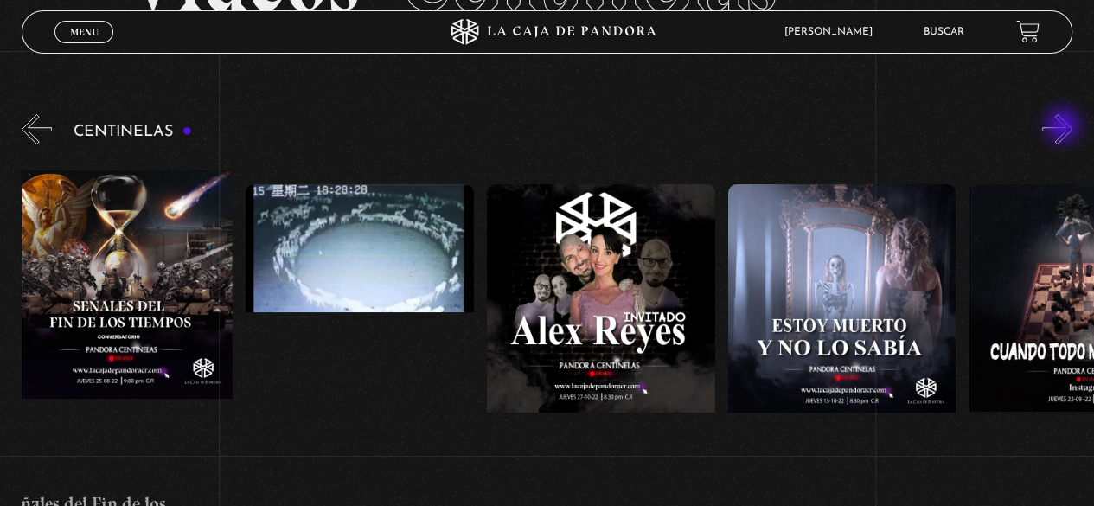
click at [1064, 127] on button "»" at bounding box center [1057, 129] width 30 height 30
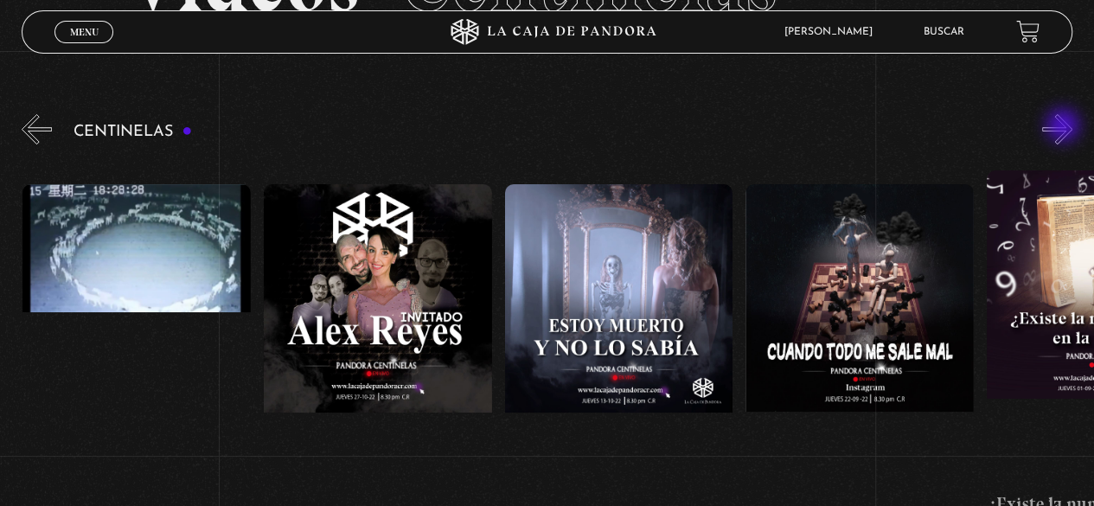
click at [1064, 127] on button "»" at bounding box center [1057, 129] width 30 height 30
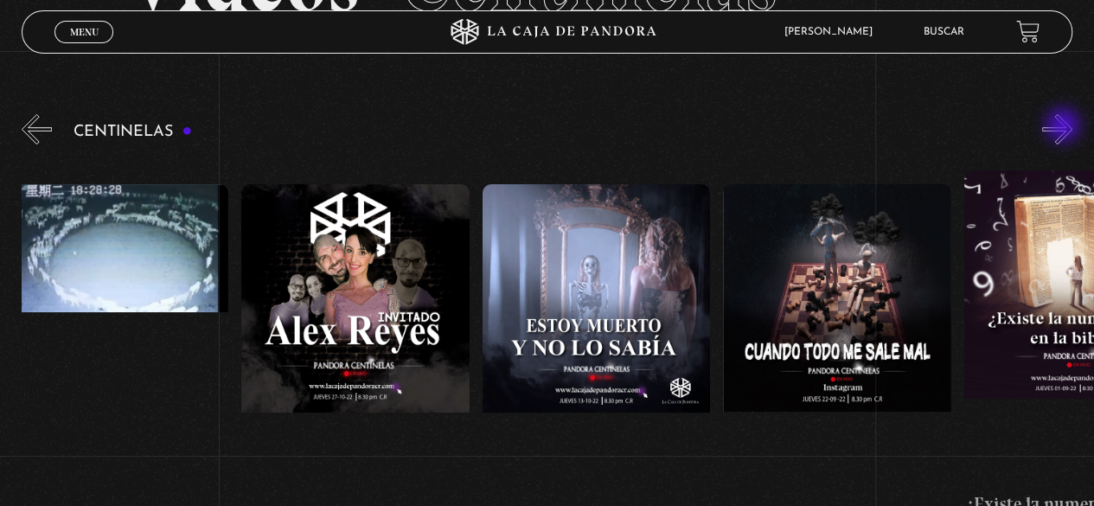
click at [1064, 127] on button "»" at bounding box center [1057, 129] width 30 height 30
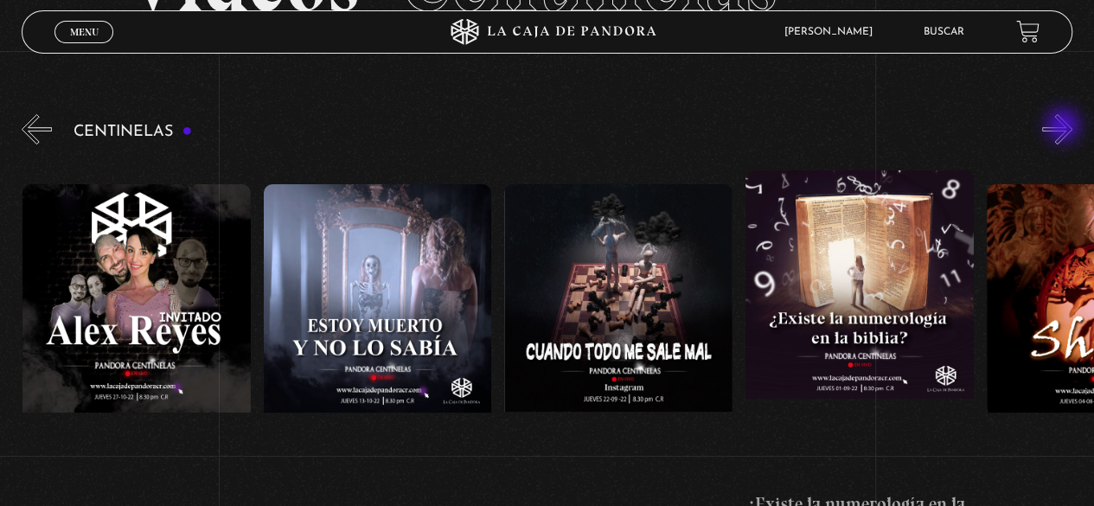
click at [1064, 127] on button "»" at bounding box center [1057, 129] width 30 height 30
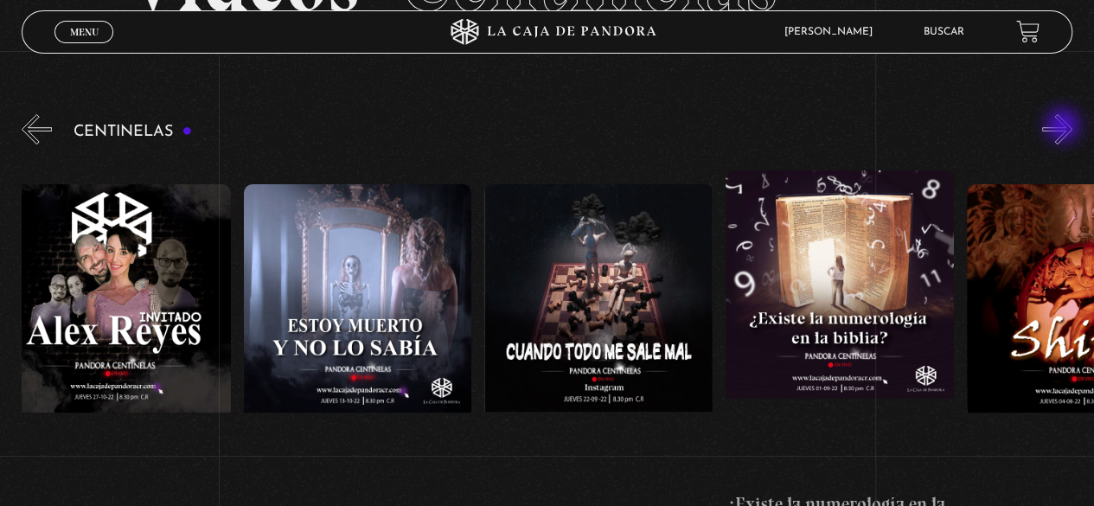
click at [1064, 127] on button "»" at bounding box center [1057, 129] width 30 height 30
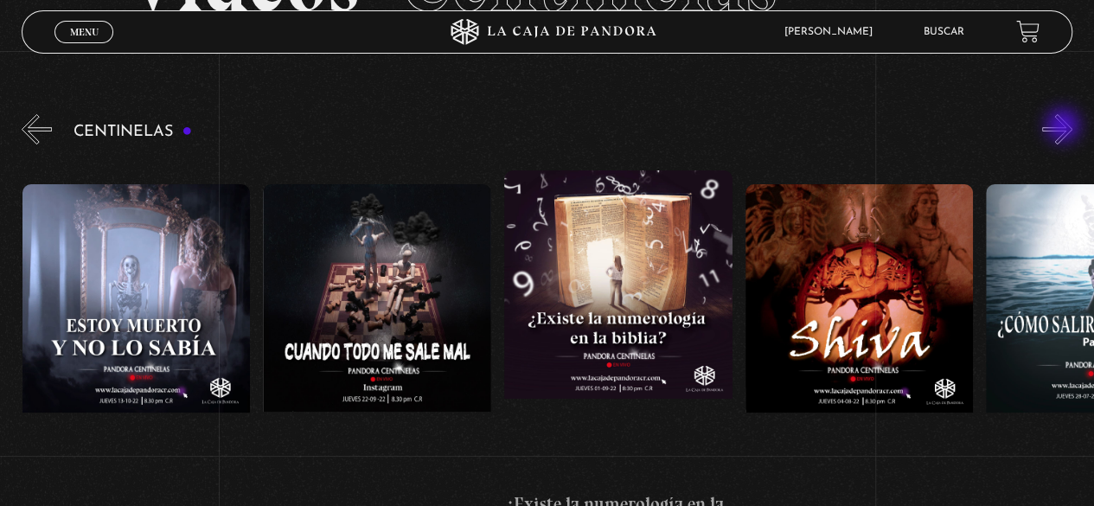
click at [1064, 127] on button "»" at bounding box center [1057, 129] width 30 height 30
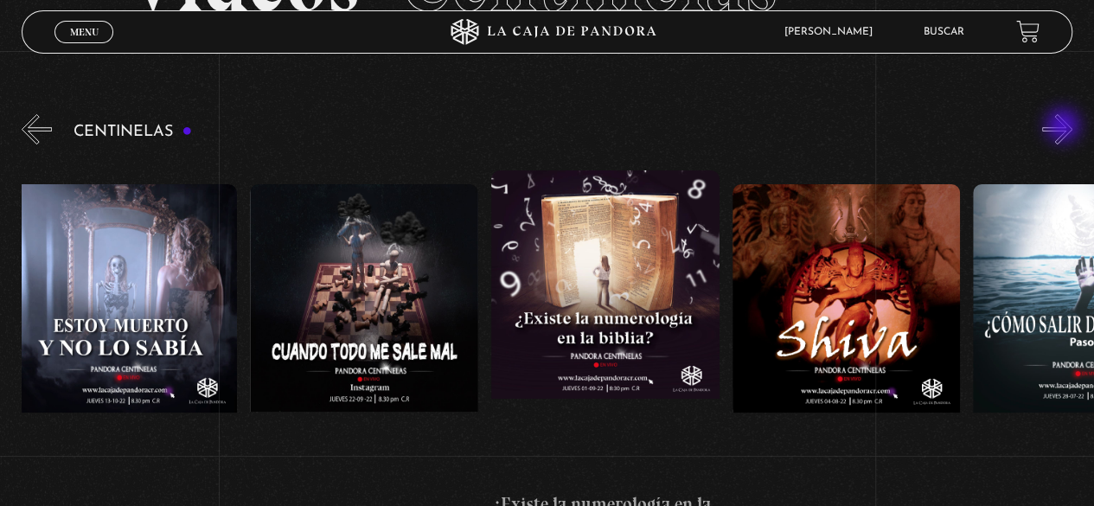
click at [1064, 127] on button "»" at bounding box center [1057, 129] width 30 height 30
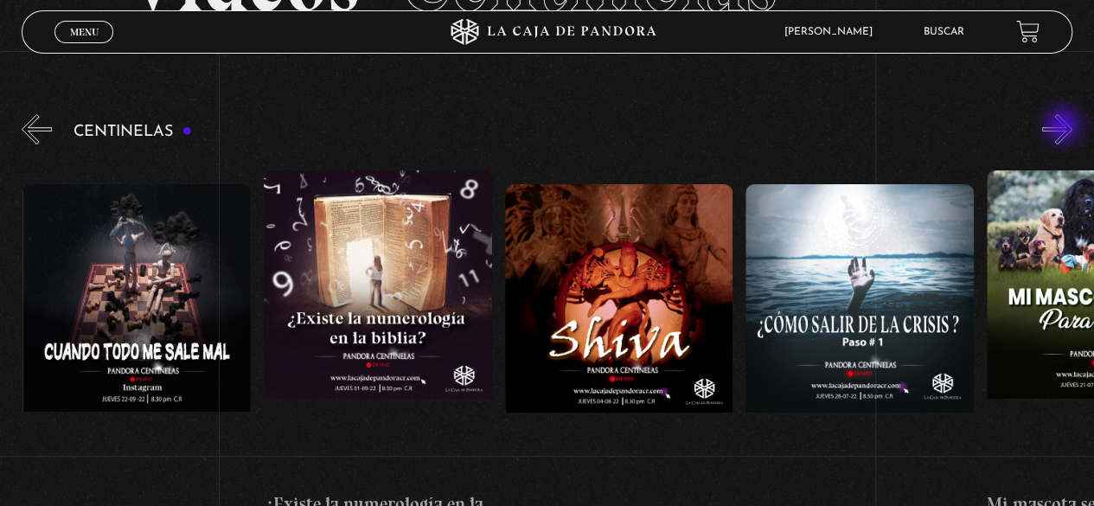
click at [1064, 127] on button "»" at bounding box center [1057, 129] width 30 height 30
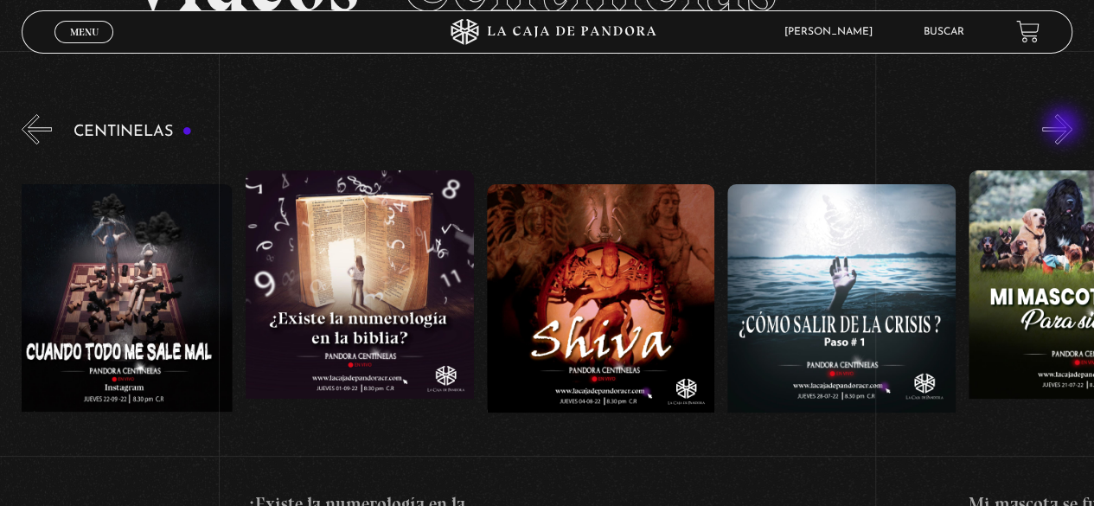
click at [1064, 127] on button "»" at bounding box center [1057, 129] width 30 height 30
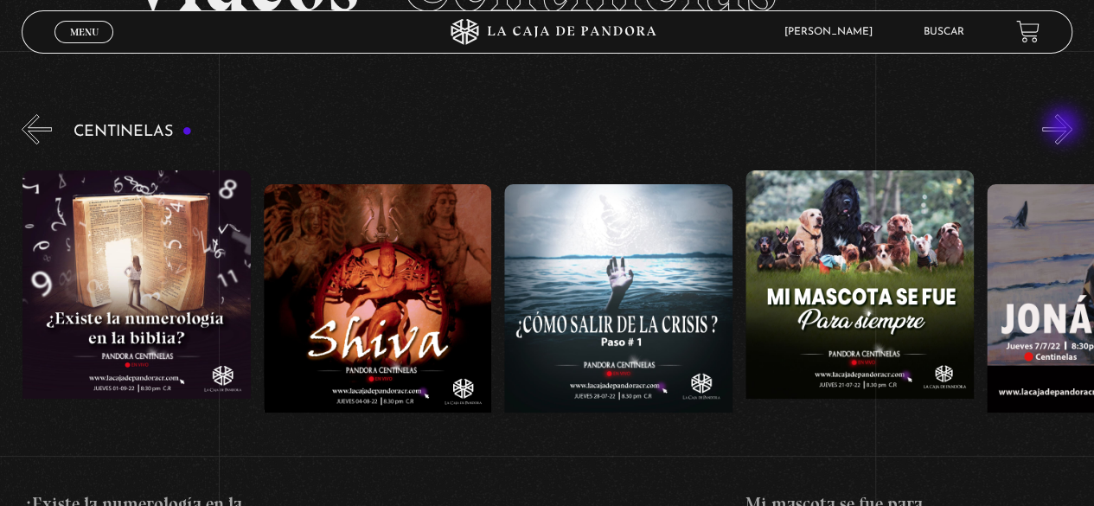
click at [1064, 127] on button "»" at bounding box center [1057, 129] width 30 height 30
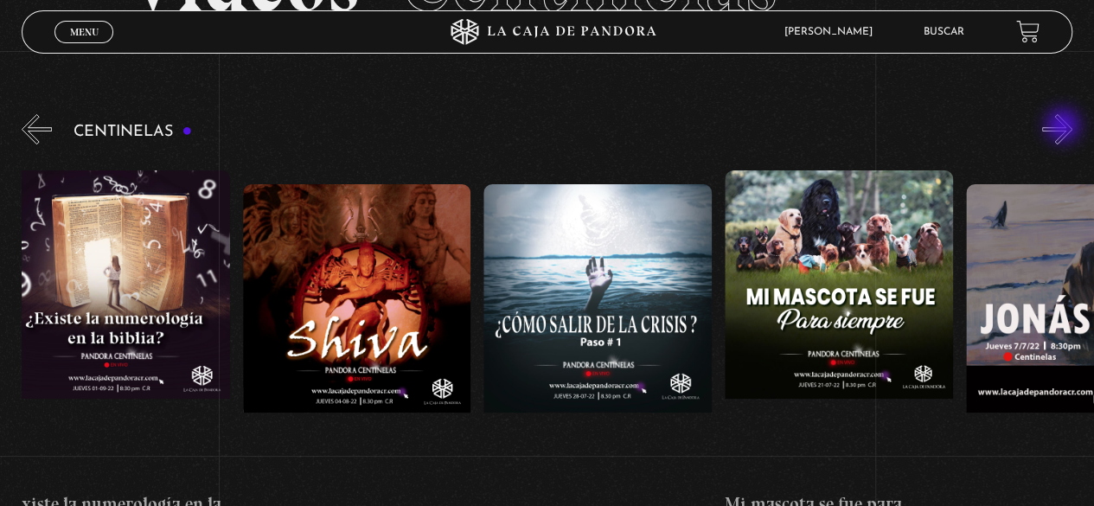
click at [1064, 127] on button "»" at bounding box center [1057, 129] width 30 height 30
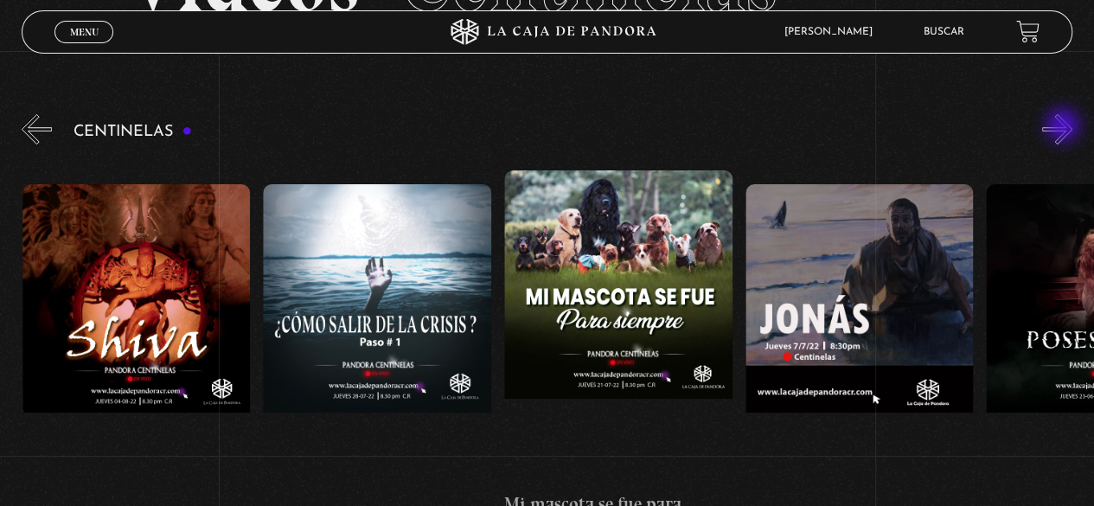
click at [1064, 127] on button "»" at bounding box center [1057, 129] width 30 height 30
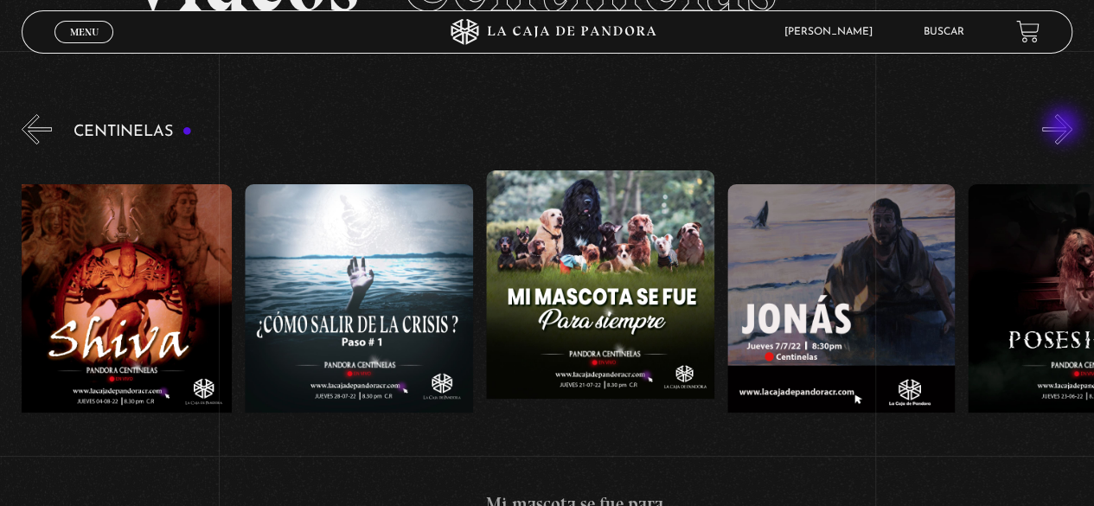
click at [1064, 127] on button "»" at bounding box center [1057, 129] width 30 height 30
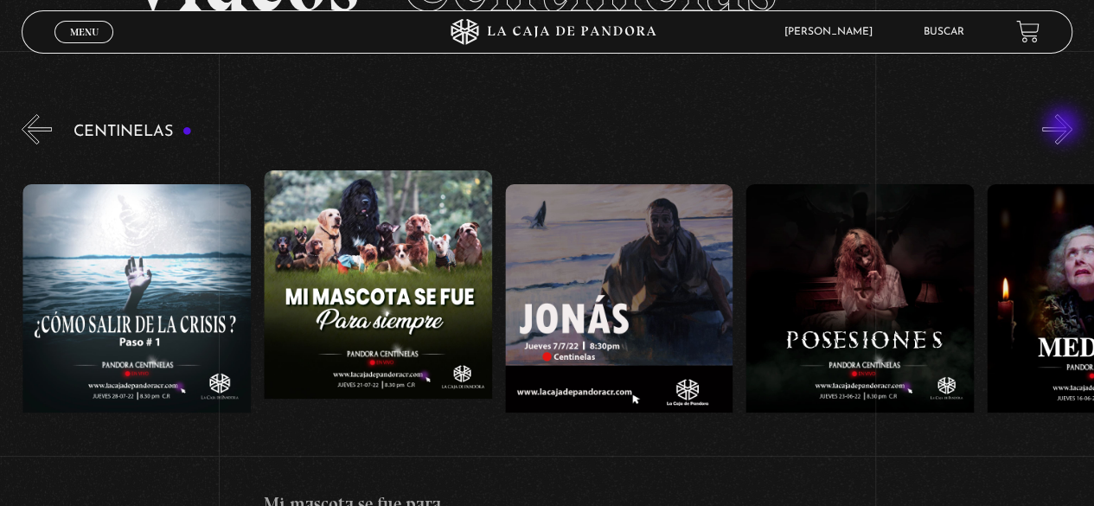
click at [1064, 127] on button "»" at bounding box center [1057, 129] width 30 height 30
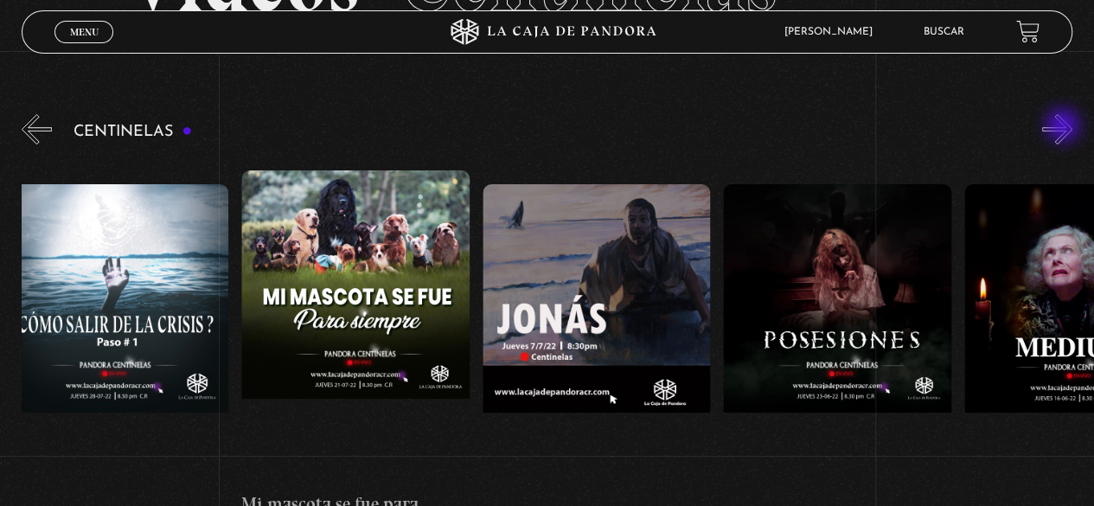
click at [1064, 127] on button "»" at bounding box center [1057, 129] width 30 height 30
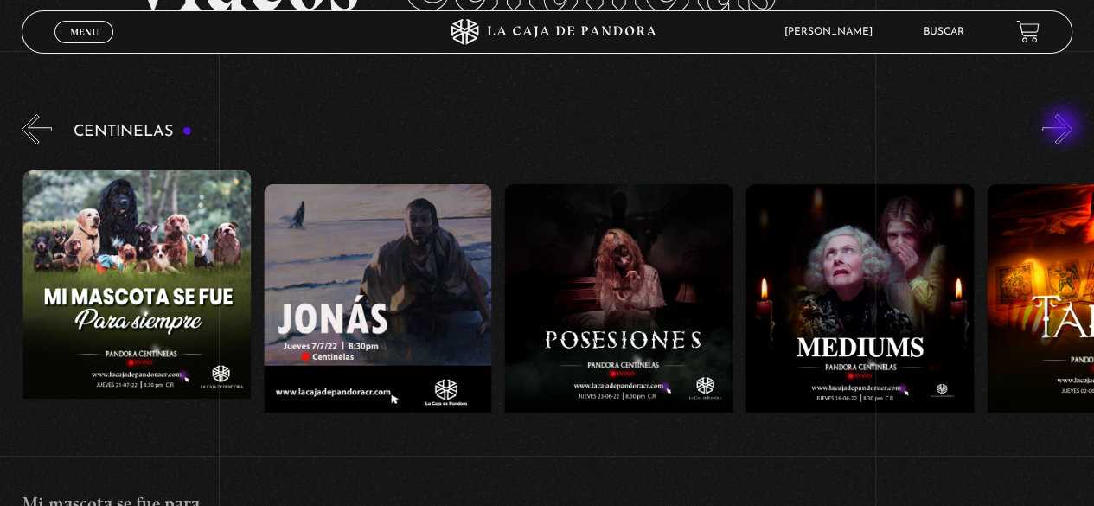
click at [1064, 127] on button "»" at bounding box center [1057, 129] width 30 height 30
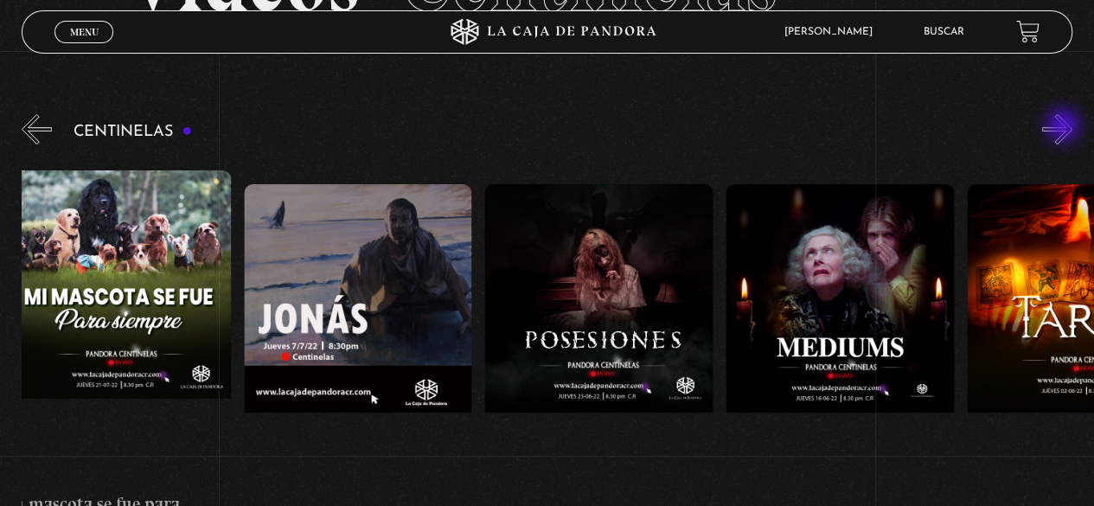
click at [1064, 127] on button "»" at bounding box center [1057, 129] width 30 height 30
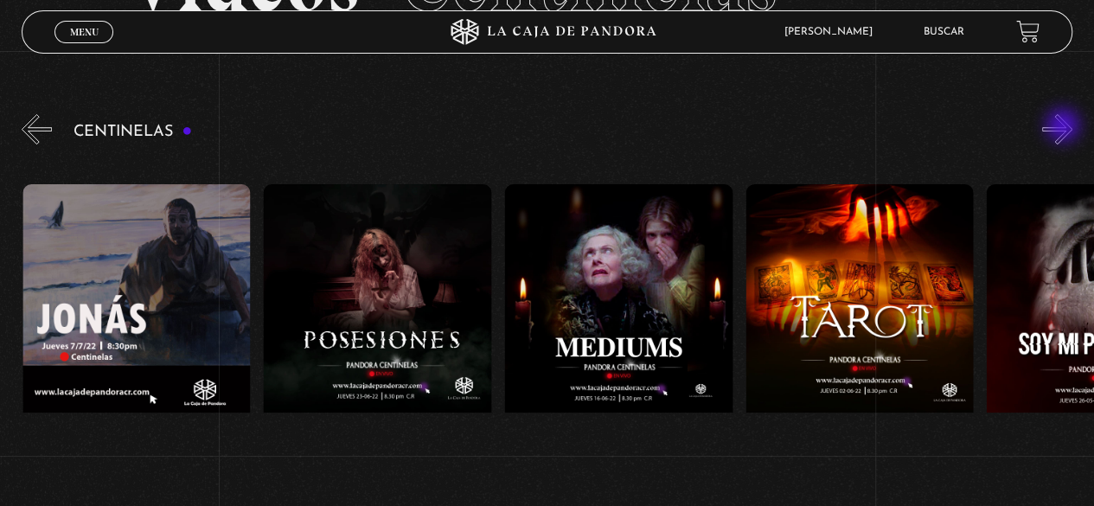
click at [1064, 127] on button "»" at bounding box center [1057, 129] width 30 height 30
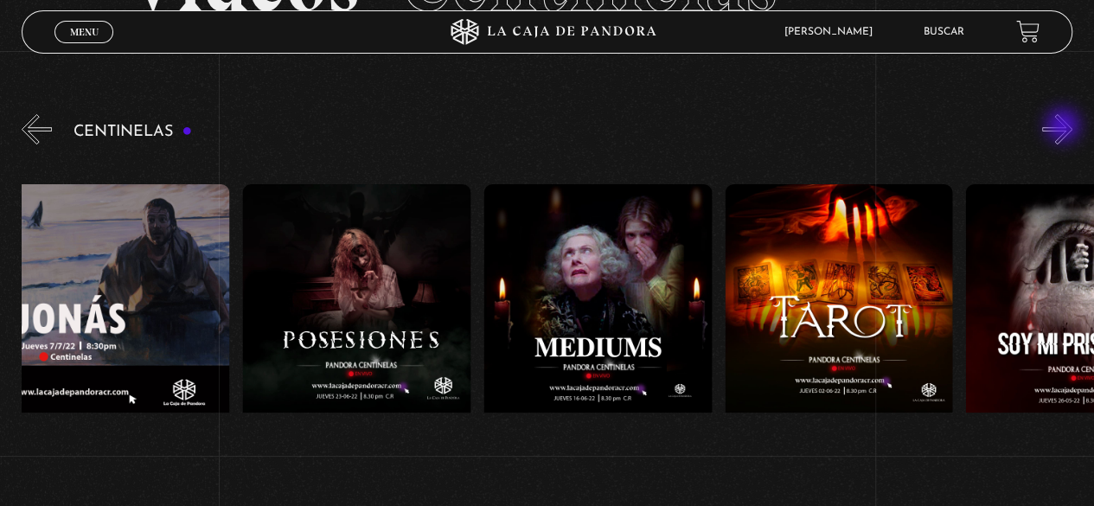
click at [1064, 127] on button "»" at bounding box center [1057, 129] width 30 height 30
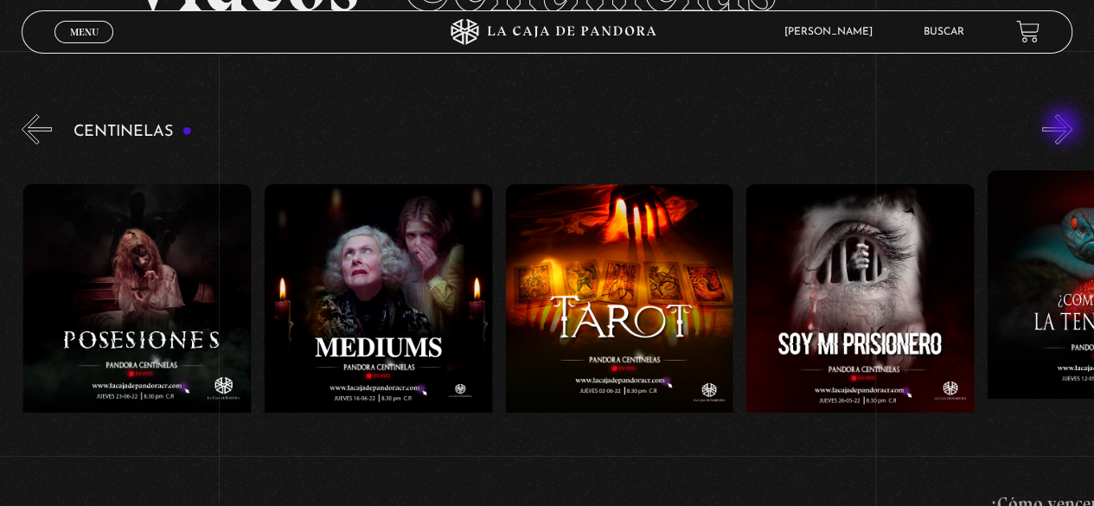
click at [1064, 127] on button "»" at bounding box center [1057, 129] width 30 height 30
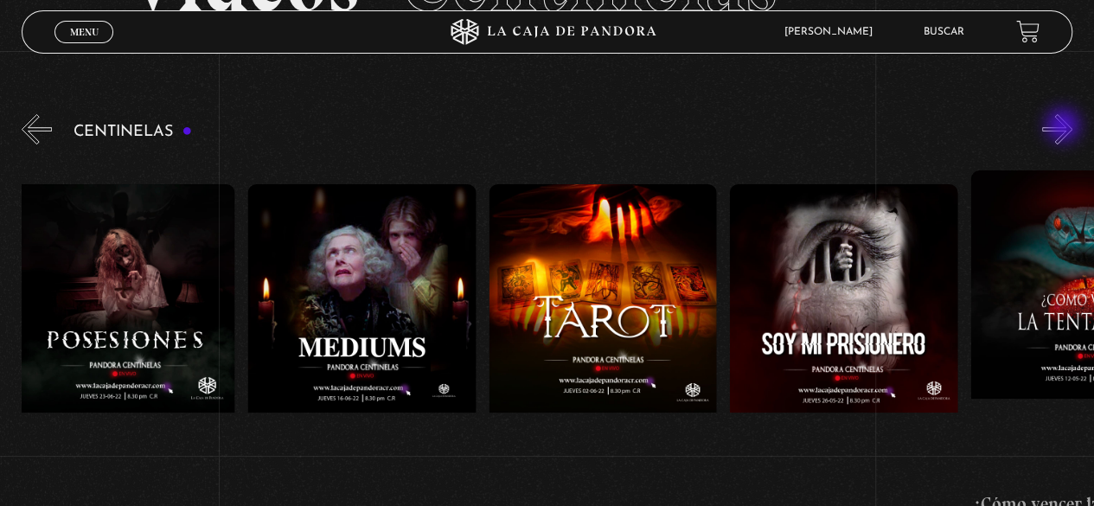
click at [1064, 127] on button "»" at bounding box center [1057, 129] width 30 height 30
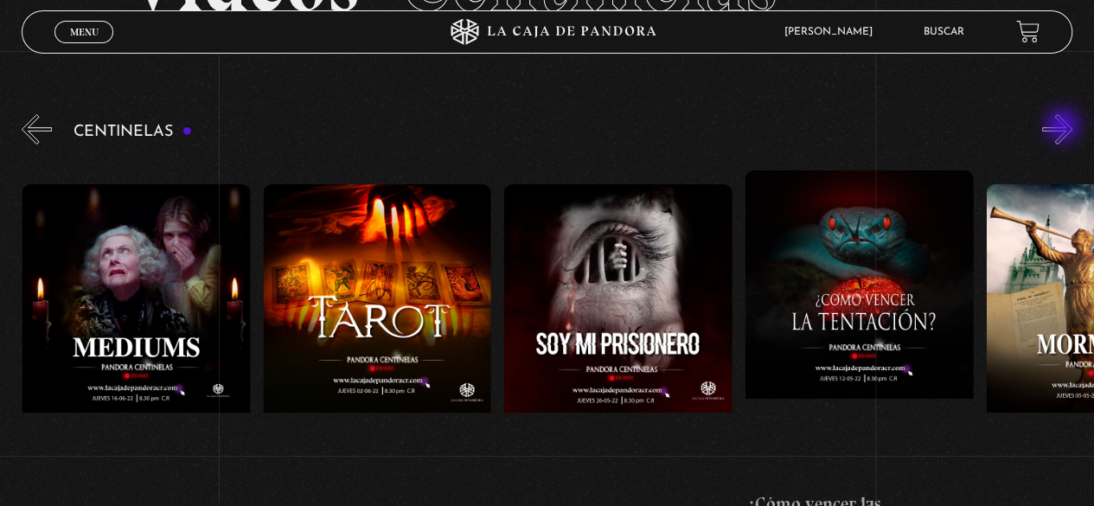
click at [1064, 127] on button "»" at bounding box center [1057, 129] width 30 height 30
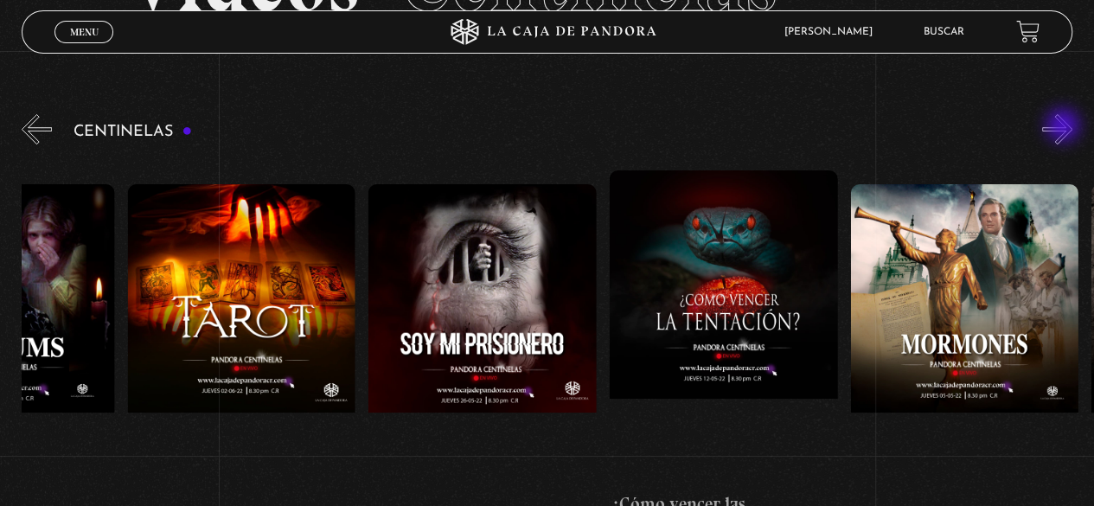
click at [1064, 127] on button "»" at bounding box center [1057, 129] width 30 height 30
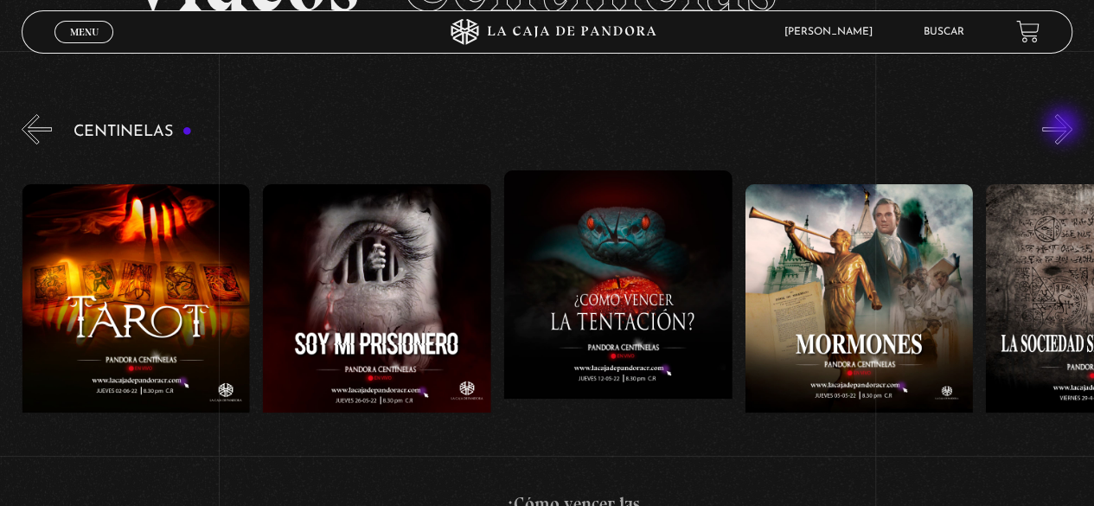
click at [1064, 127] on button "»" at bounding box center [1057, 129] width 30 height 30
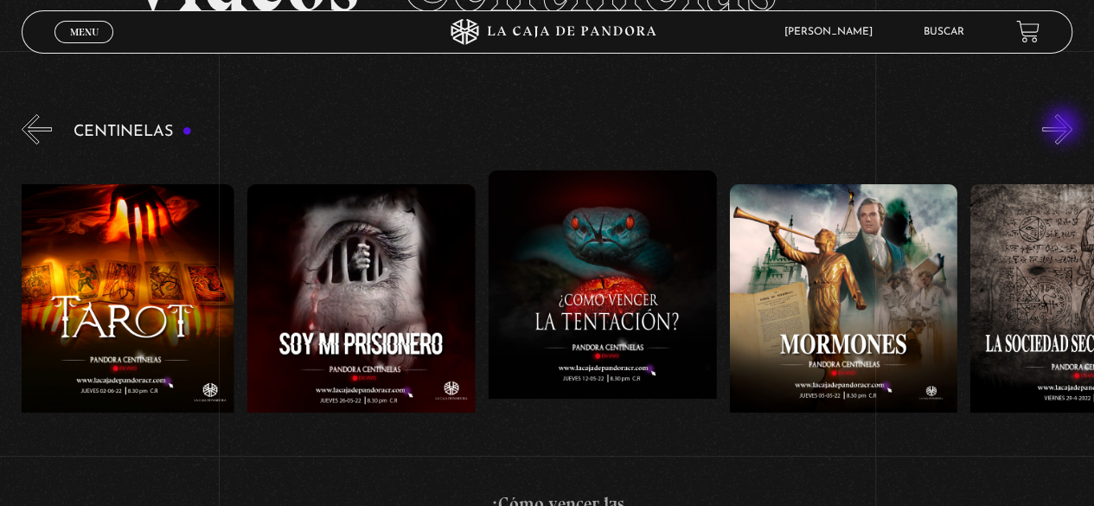
click at [1064, 127] on button "»" at bounding box center [1057, 129] width 30 height 30
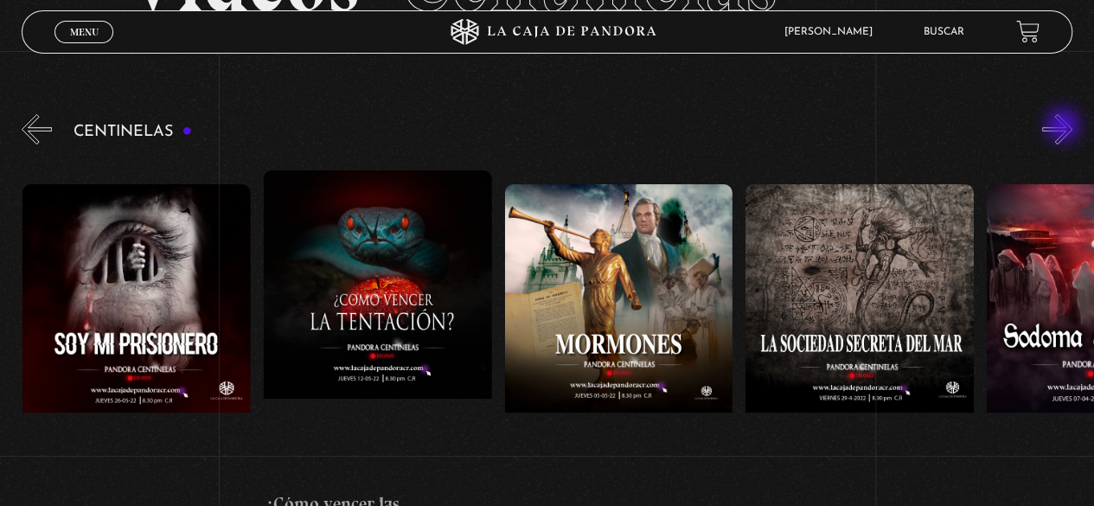
click at [1064, 127] on button "»" at bounding box center [1057, 129] width 30 height 30
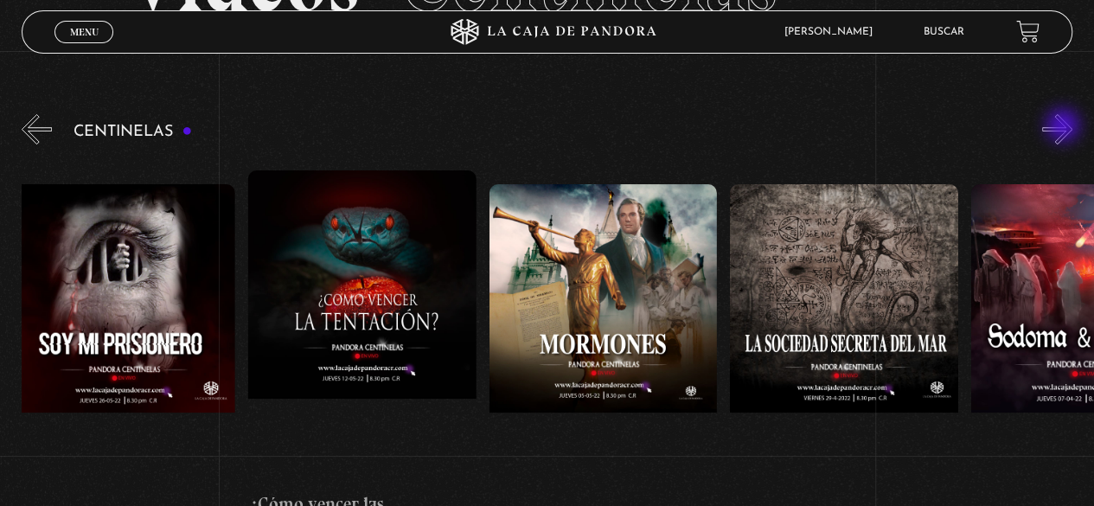
click at [1064, 127] on button "»" at bounding box center [1057, 129] width 30 height 30
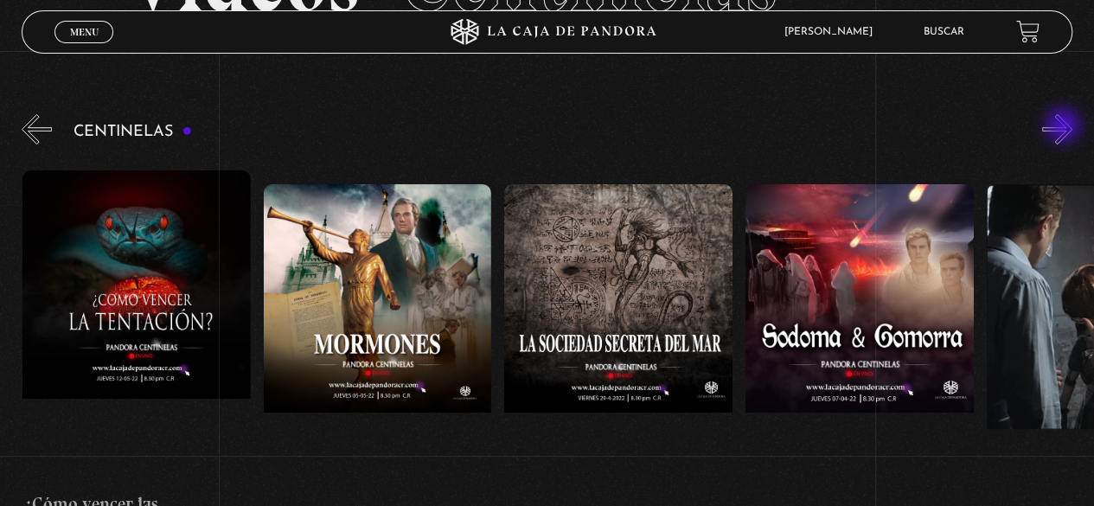
click at [1064, 127] on button "»" at bounding box center [1057, 129] width 30 height 30
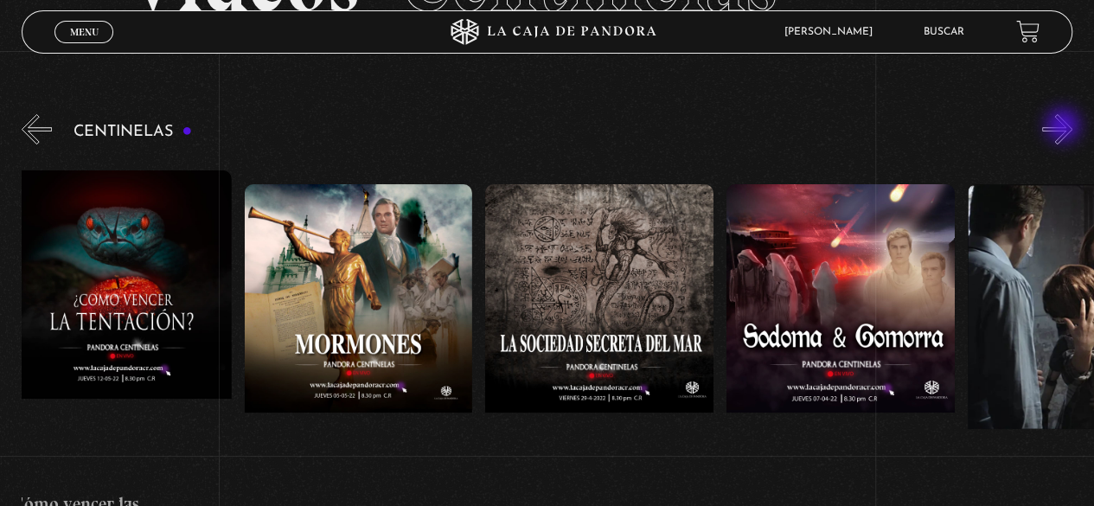
click at [1064, 127] on button "»" at bounding box center [1057, 129] width 30 height 30
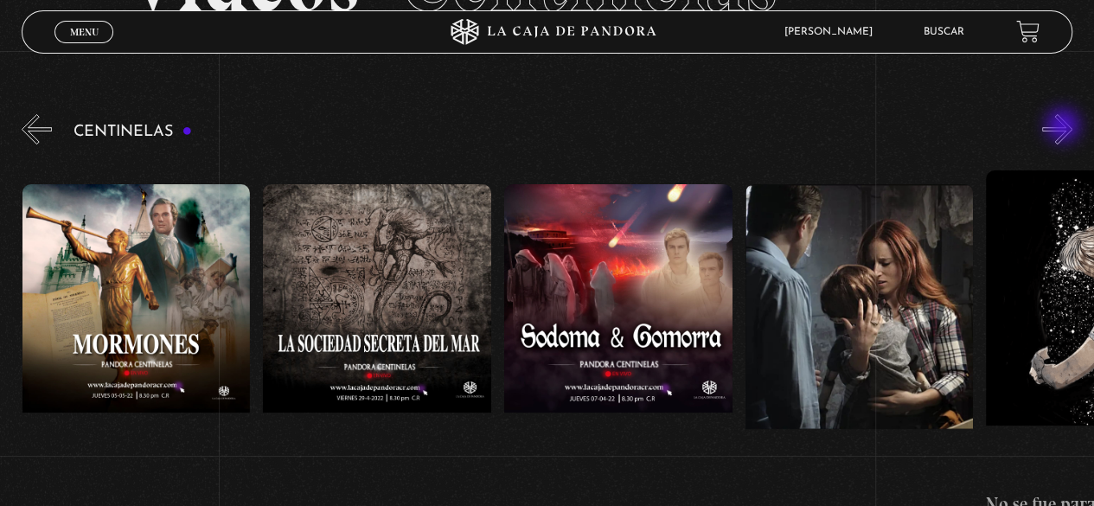
click at [1064, 127] on button "»" at bounding box center [1057, 129] width 30 height 30
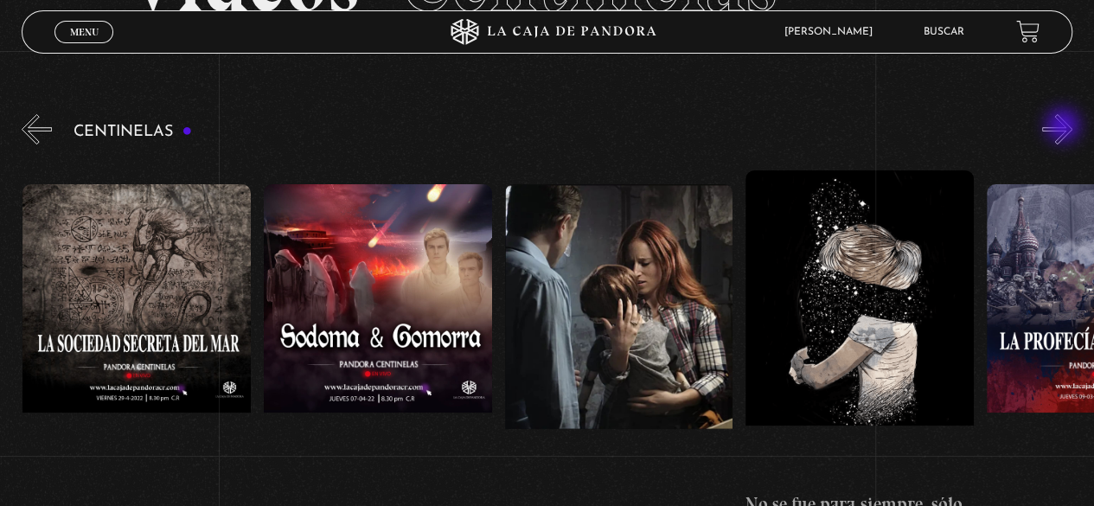
click at [1064, 127] on button "»" at bounding box center [1057, 129] width 30 height 30
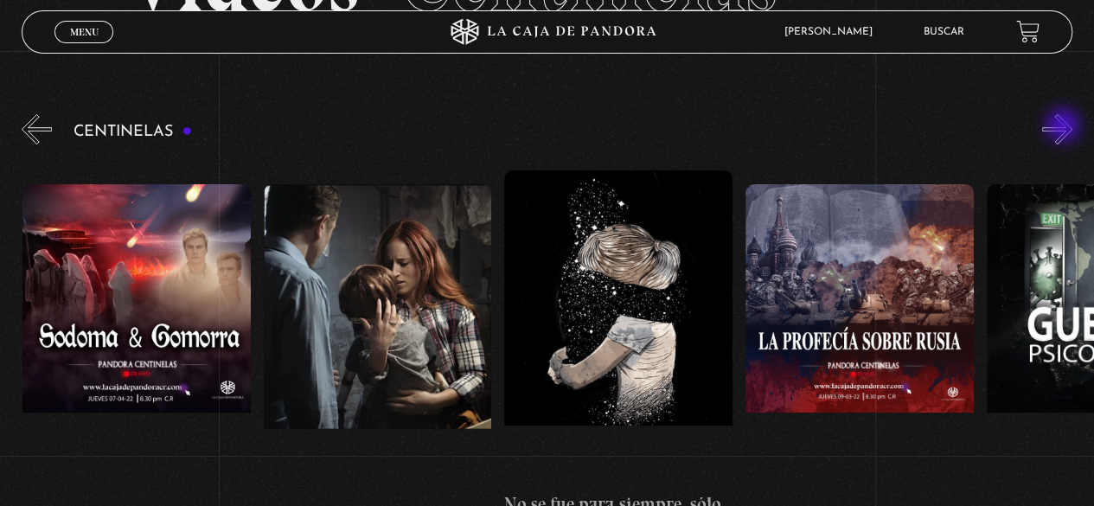
click at [1064, 127] on button "»" at bounding box center [1057, 129] width 30 height 30
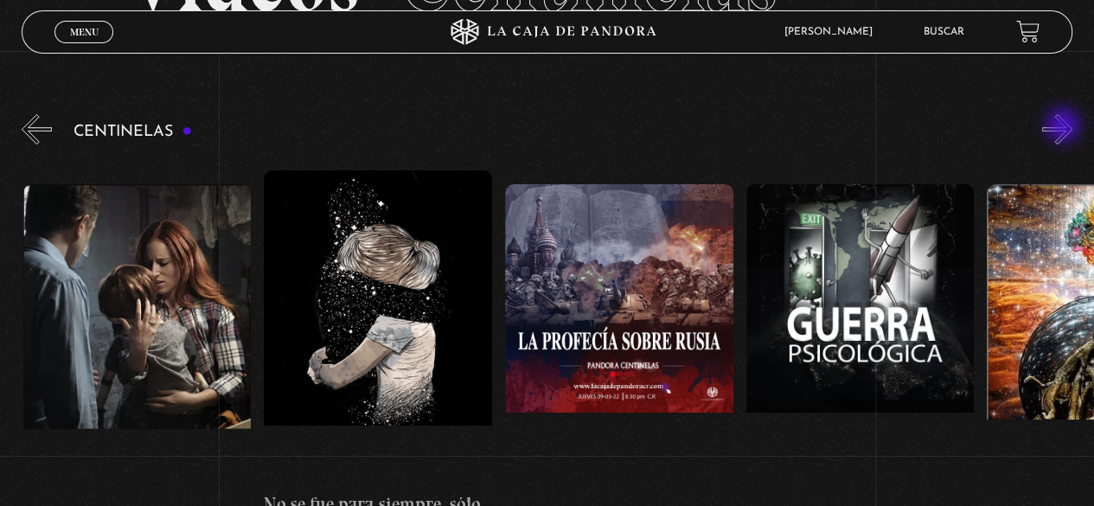
click at [1064, 127] on button "»" at bounding box center [1057, 129] width 30 height 30
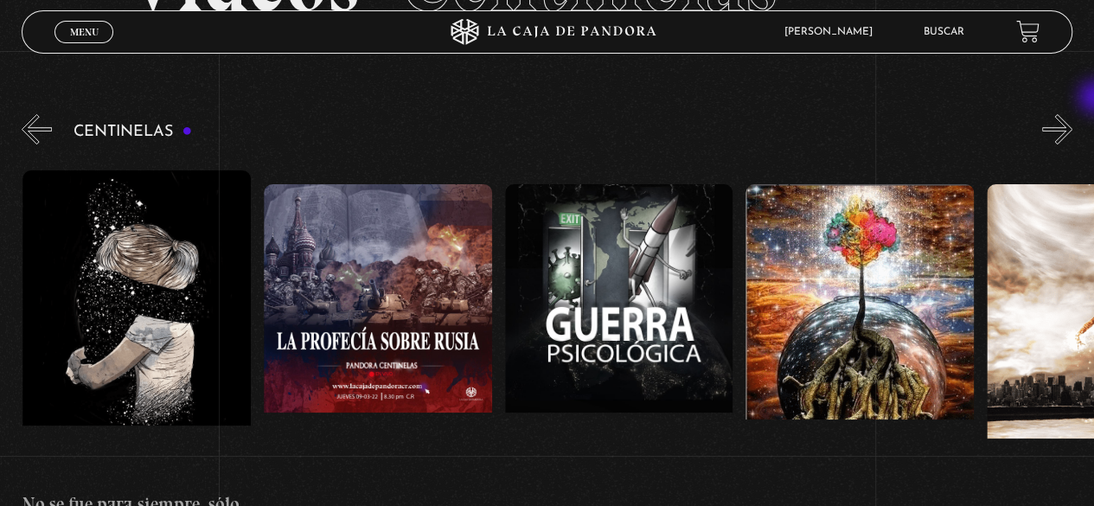
scroll to position [249, 0]
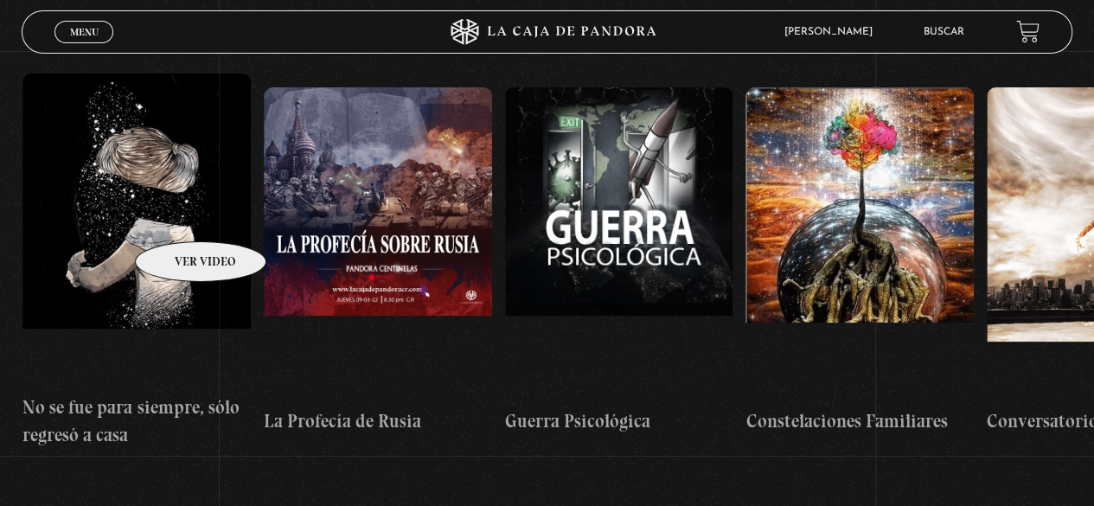
click at [178, 215] on figure at bounding box center [136, 228] width 228 height 311
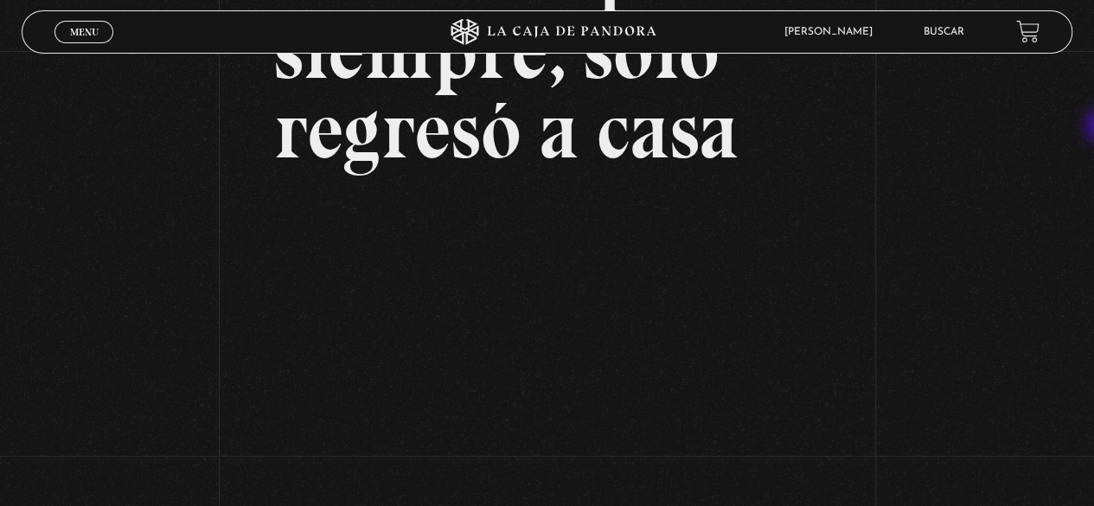
scroll to position [216, 0]
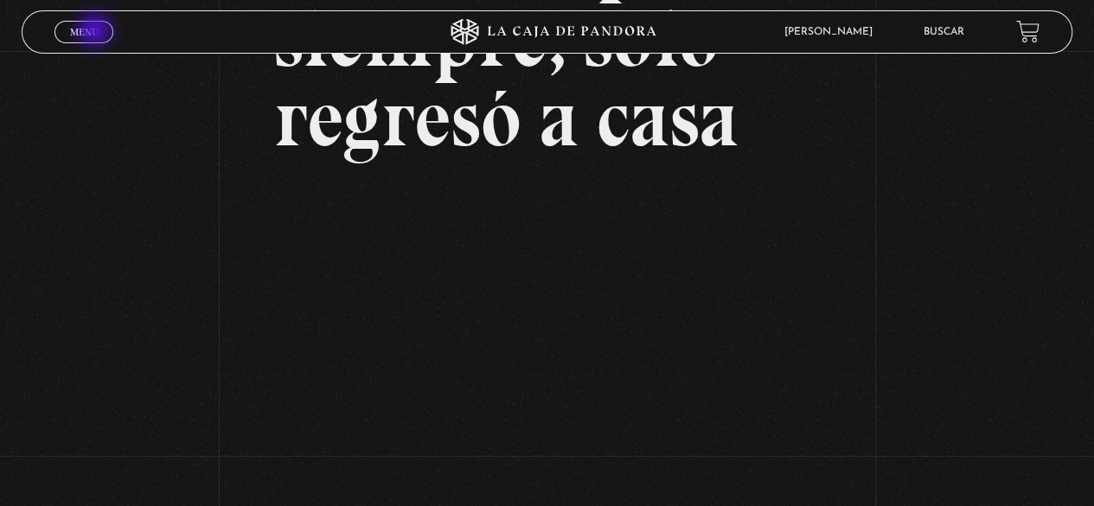
click at [97, 32] on span "Menu" at bounding box center [84, 32] width 29 height 10
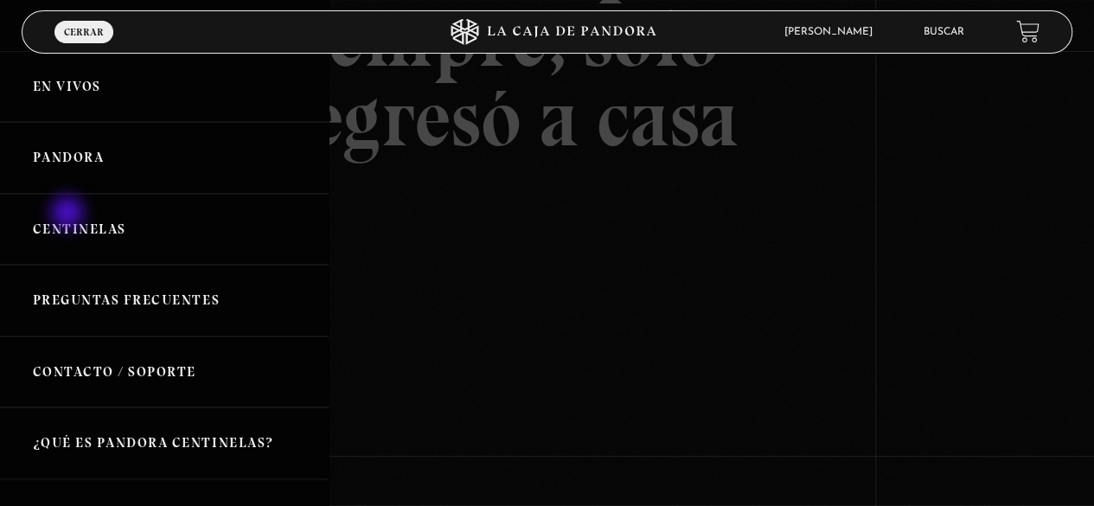
click at [69, 214] on link "Centinelas" at bounding box center [164, 230] width 329 height 72
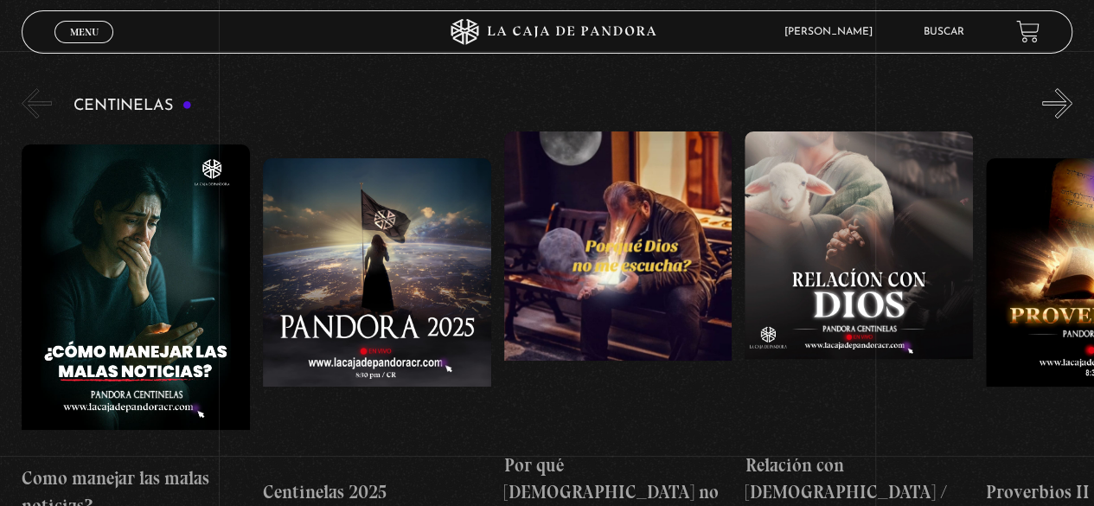
scroll to position [197, 0]
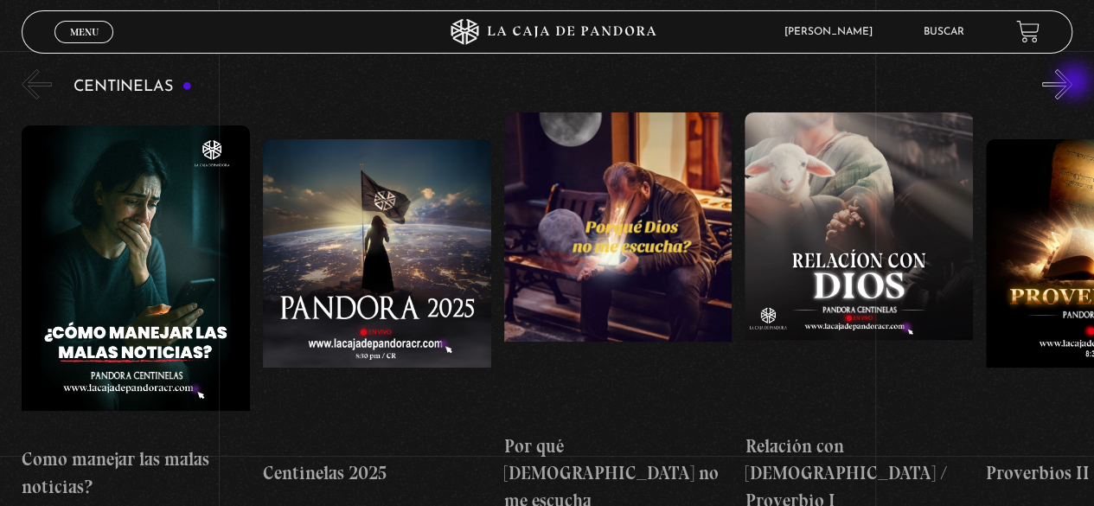
click at [1072, 83] on button "»" at bounding box center [1057, 84] width 30 height 30
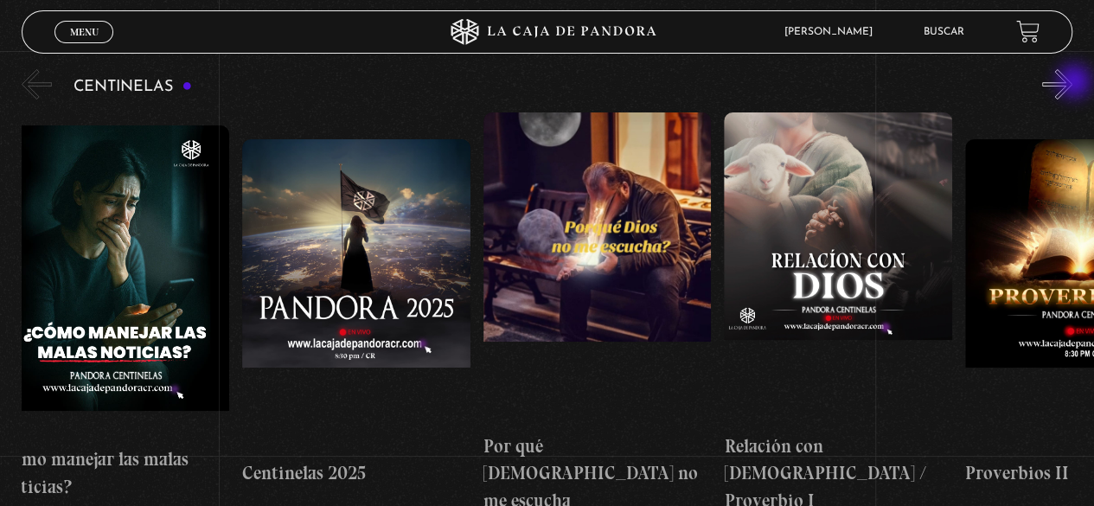
click at [1072, 83] on button "»" at bounding box center [1057, 84] width 30 height 30
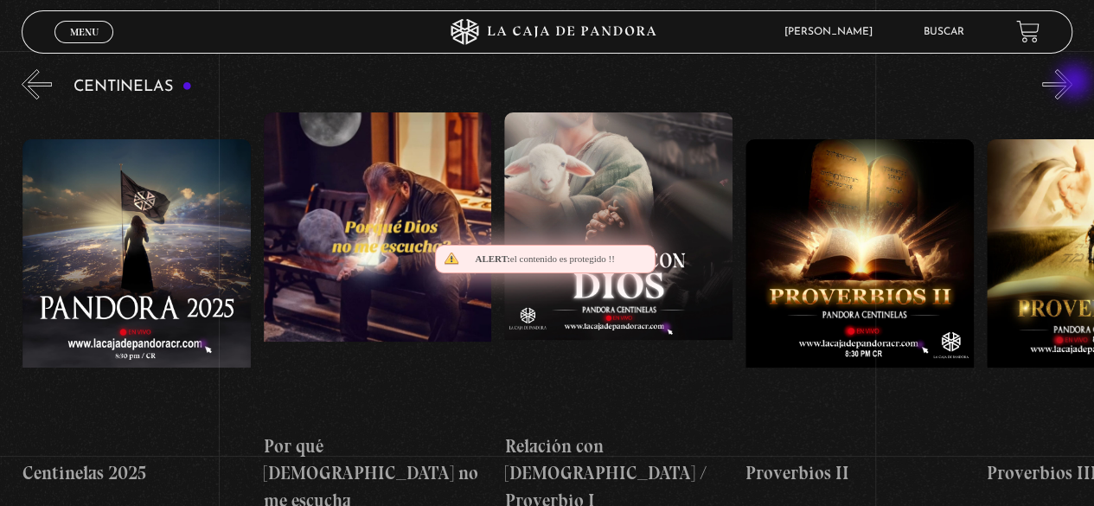
click at [1072, 83] on button "»" at bounding box center [1057, 84] width 30 height 30
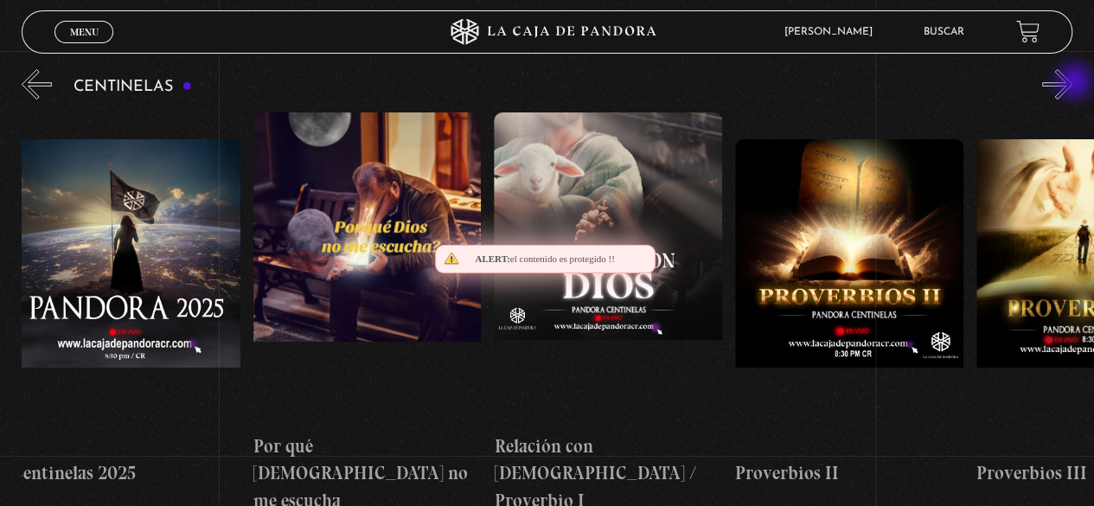
click at [1072, 83] on button "»" at bounding box center [1057, 84] width 30 height 30
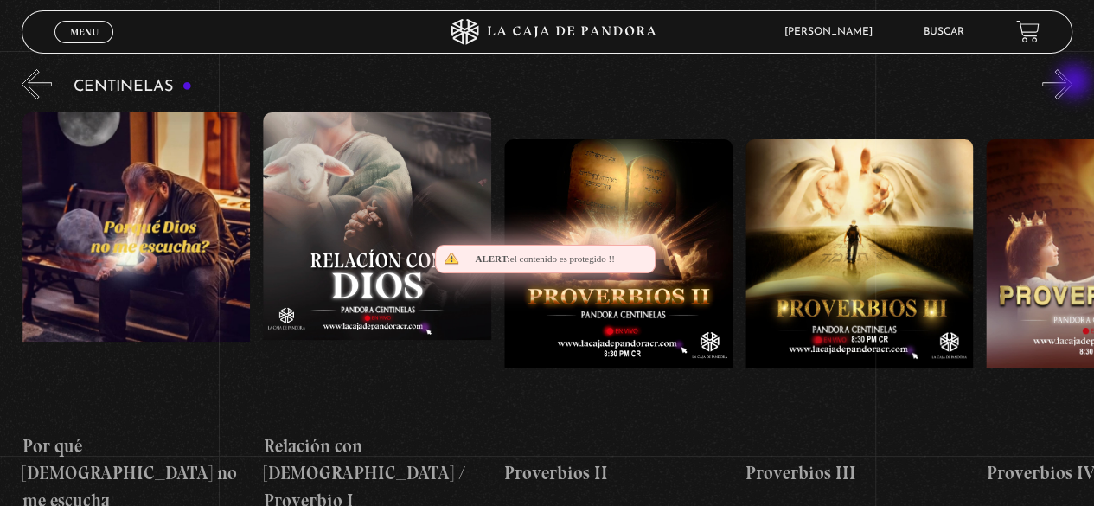
click at [1072, 83] on button "»" at bounding box center [1057, 84] width 30 height 30
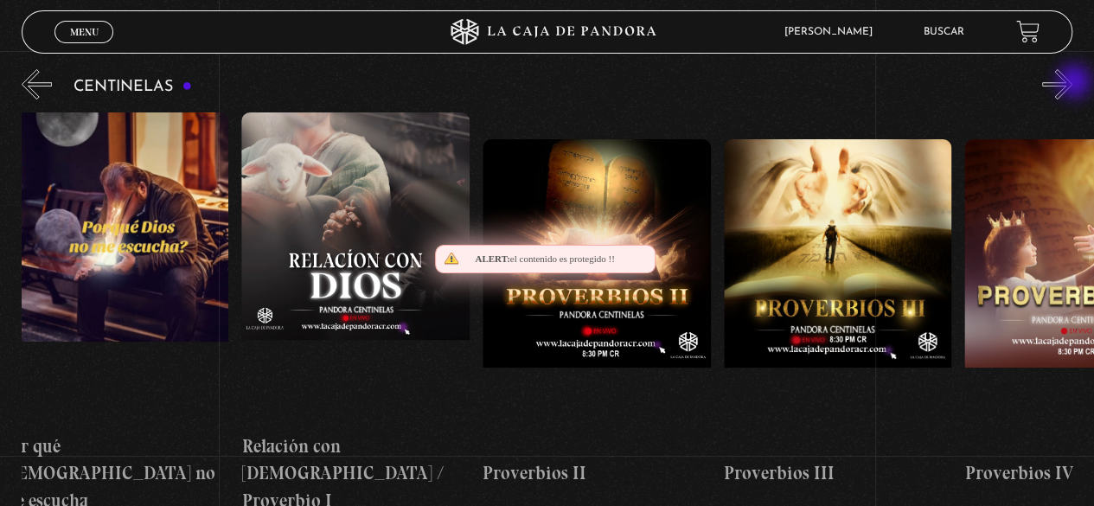
click at [1072, 83] on button "»" at bounding box center [1057, 84] width 30 height 30
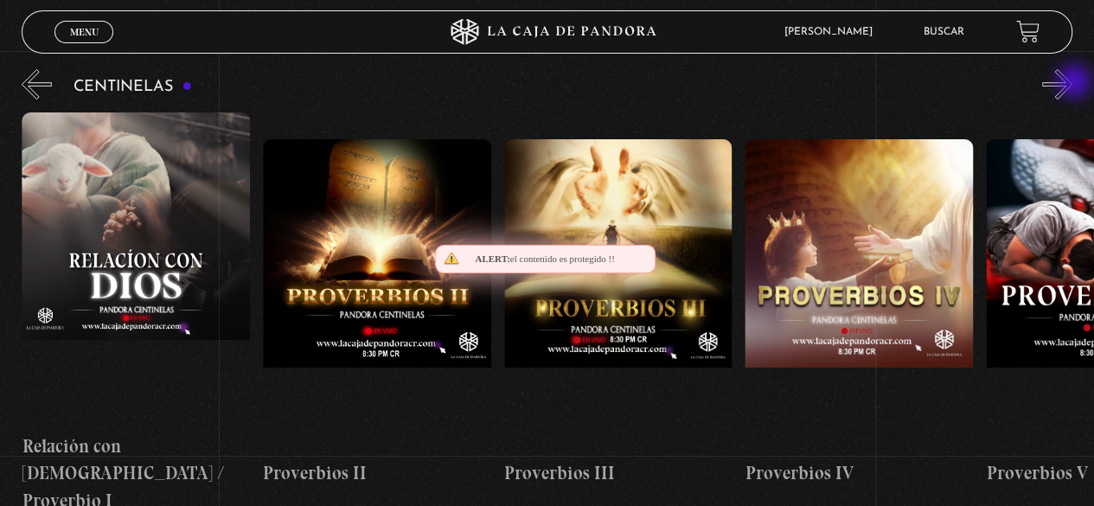
click at [1072, 83] on button "»" at bounding box center [1057, 84] width 30 height 30
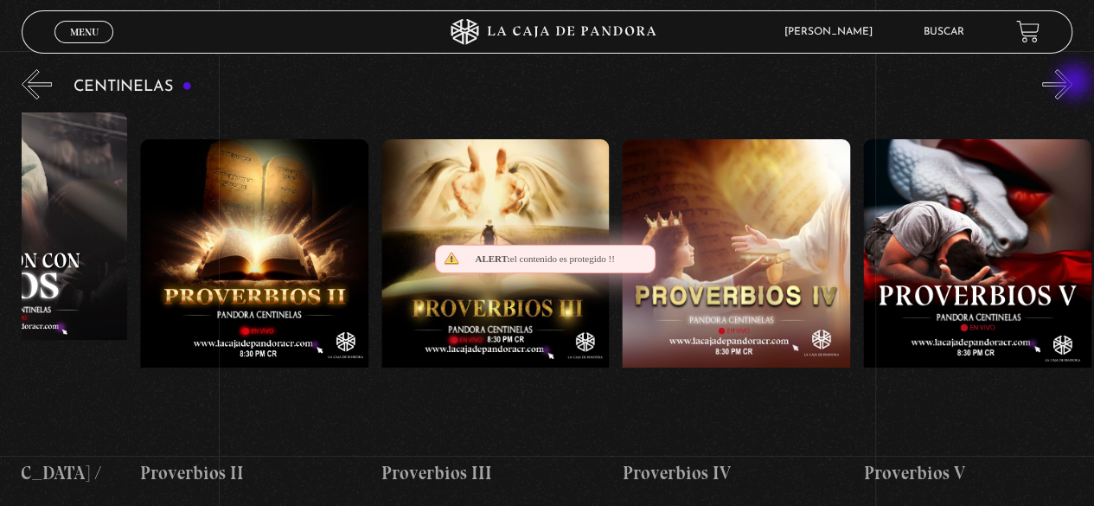
click at [1072, 83] on button "»" at bounding box center [1057, 84] width 30 height 30
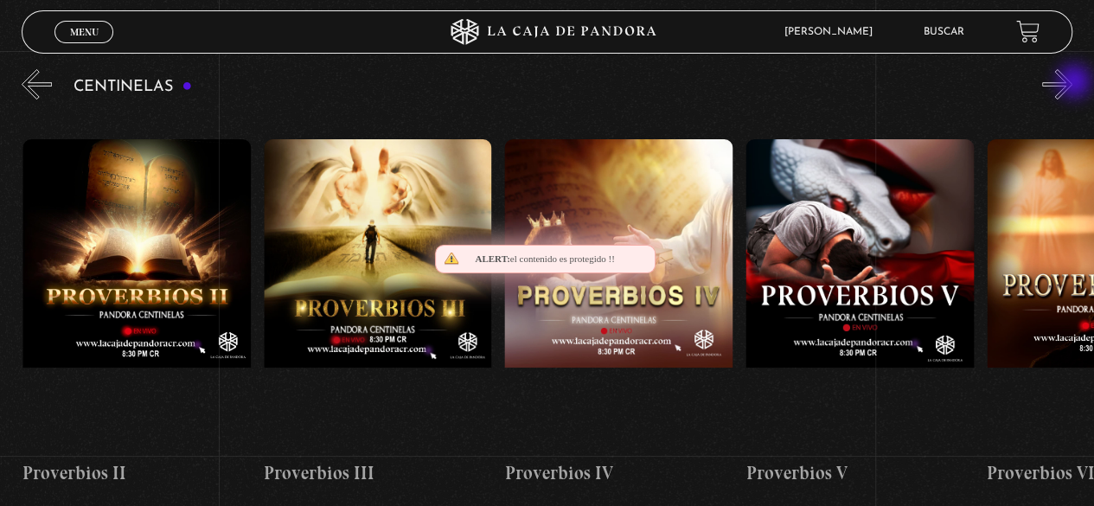
click at [1072, 83] on button "»" at bounding box center [1057, 84] width 30 height 30
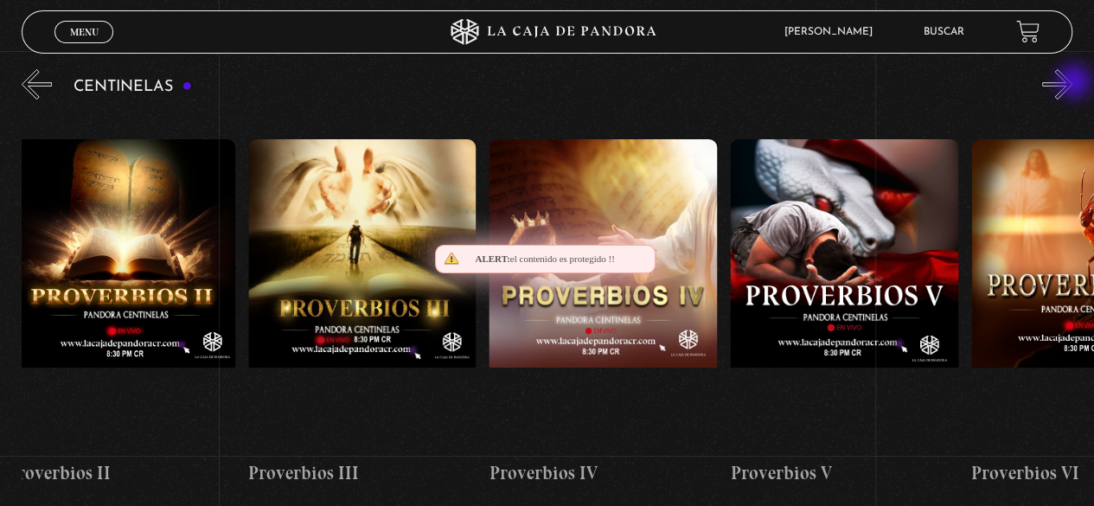
click at [1072, 83] on button "»" at bounding box center [1057, 84] width 30 height 30
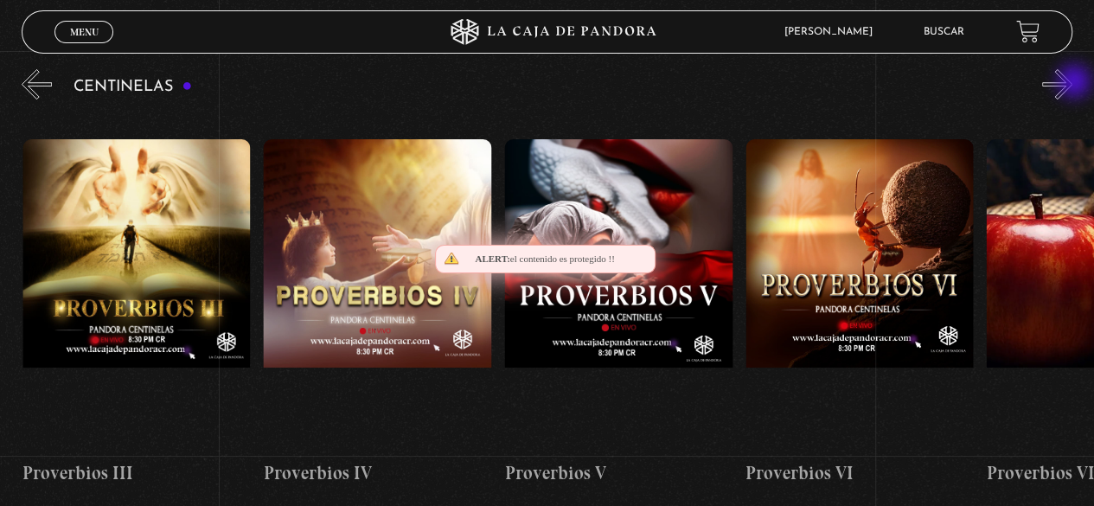
click at [1072, 83] on button "»" at bounding box center [1057, 84] width 30 height 30
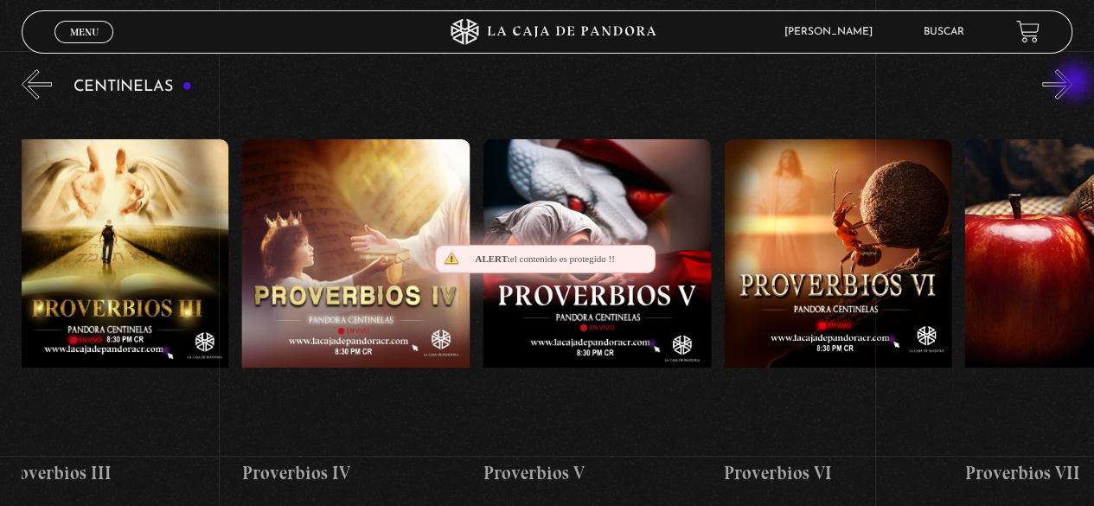
click at [1072, 83] on button "»" at bounding box center [1057, 84] width 30 height 30
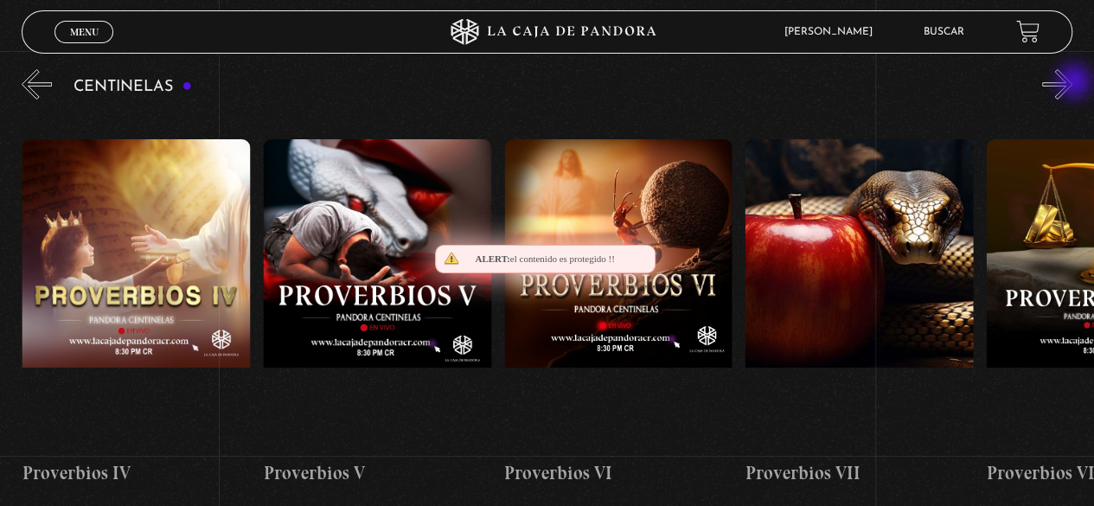
click at [1072, 83] on button "»" at bounding box center [1057, 84] width 30 height 30
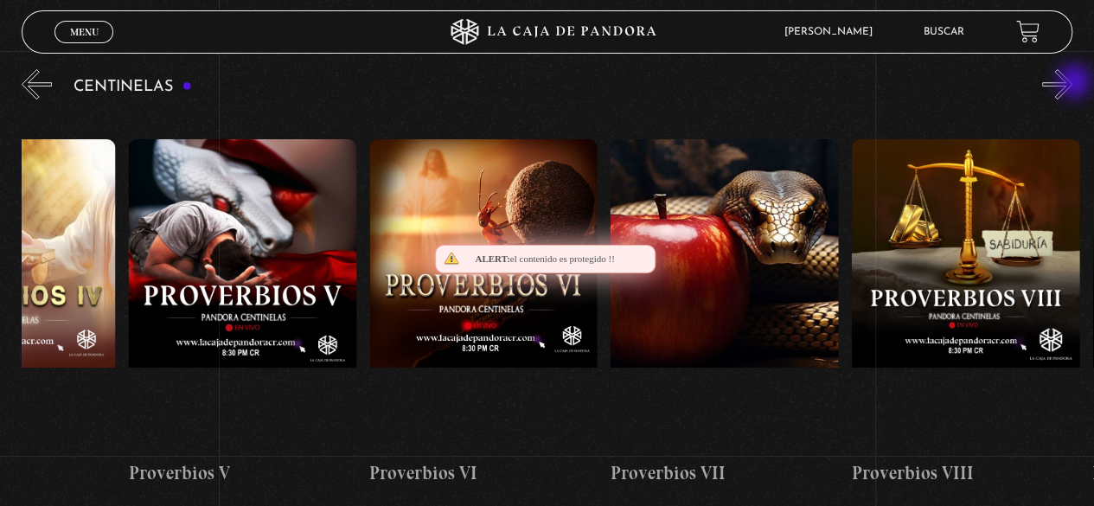
click at [1072, 83] on button "»" at bounding box center [1057, 84] width 30 height 30
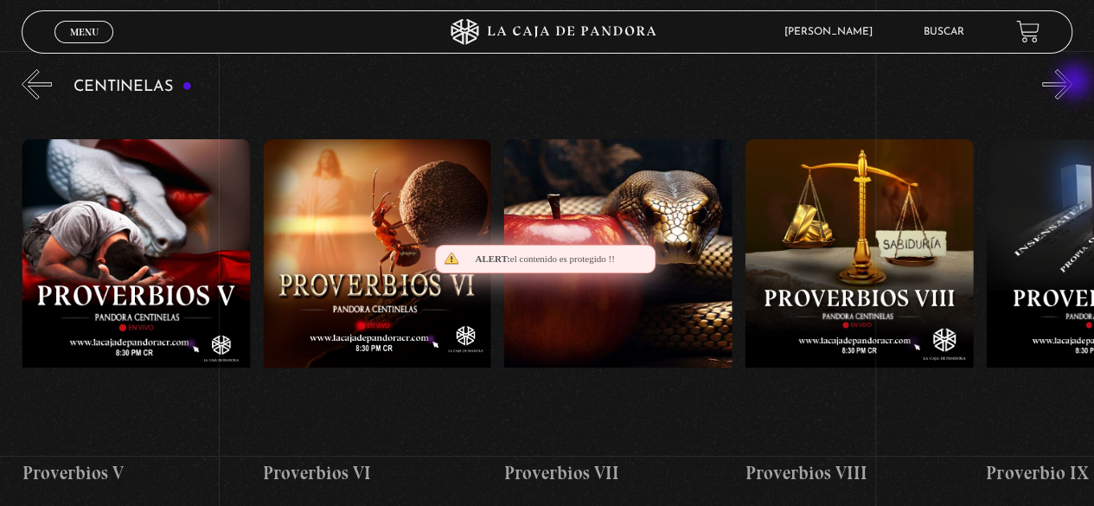
click at [1072, 83] on button "»" at bounding box center [1057, 84] width 30 height 30
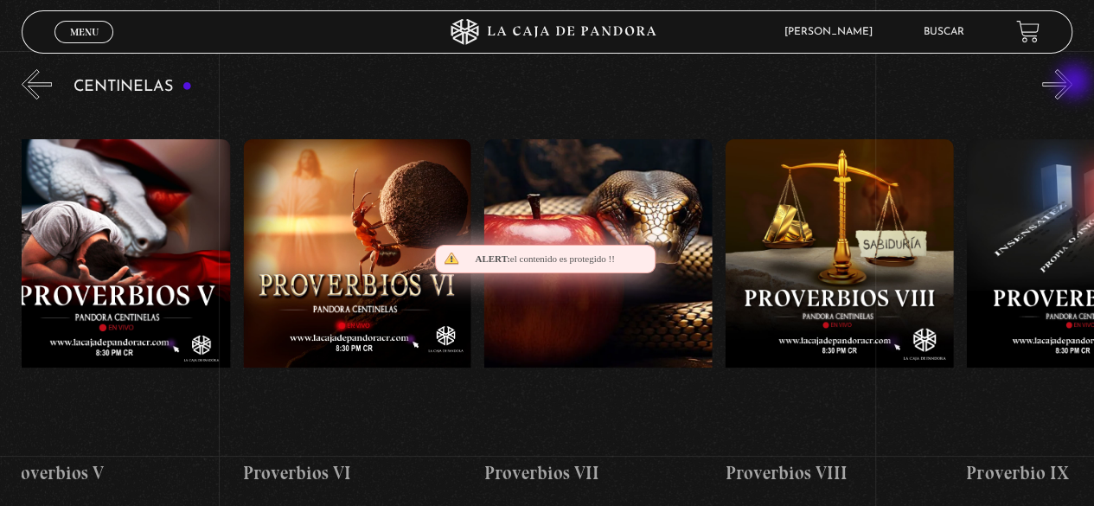
click at [1072, 83] on button "»" at bounding box center [1057, 84] width 30 height 30
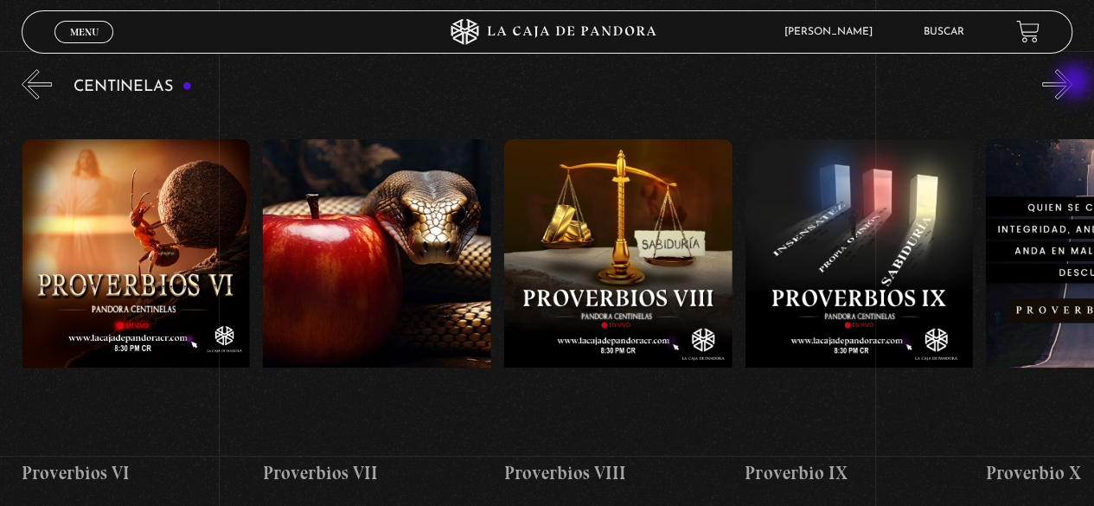
click at [1072, 83] on button "»" at bounding box center [1057, 84] width 30 height 30
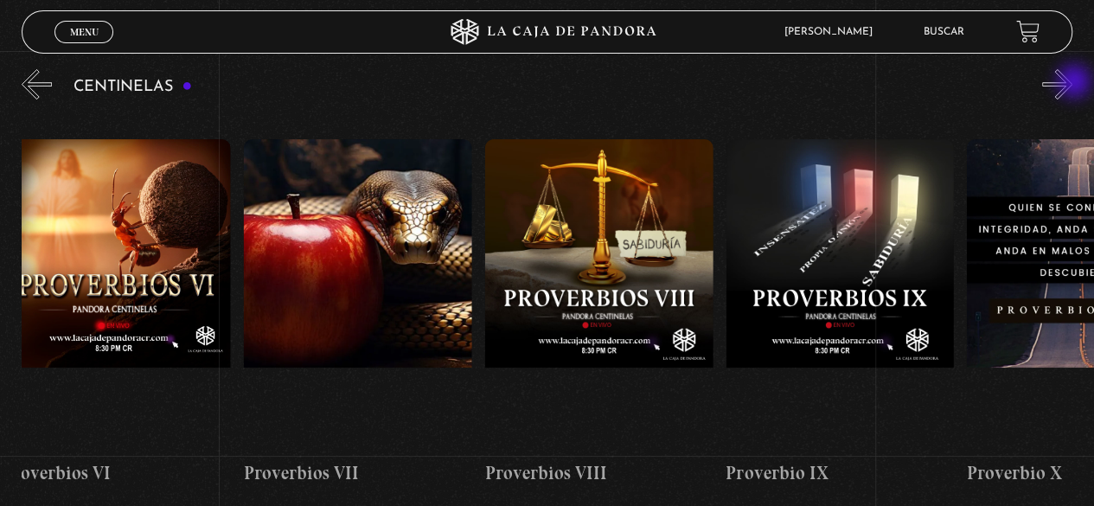
click at [1072, 83] on button "»" at bounding box center [1057, 84] width 30 height 30
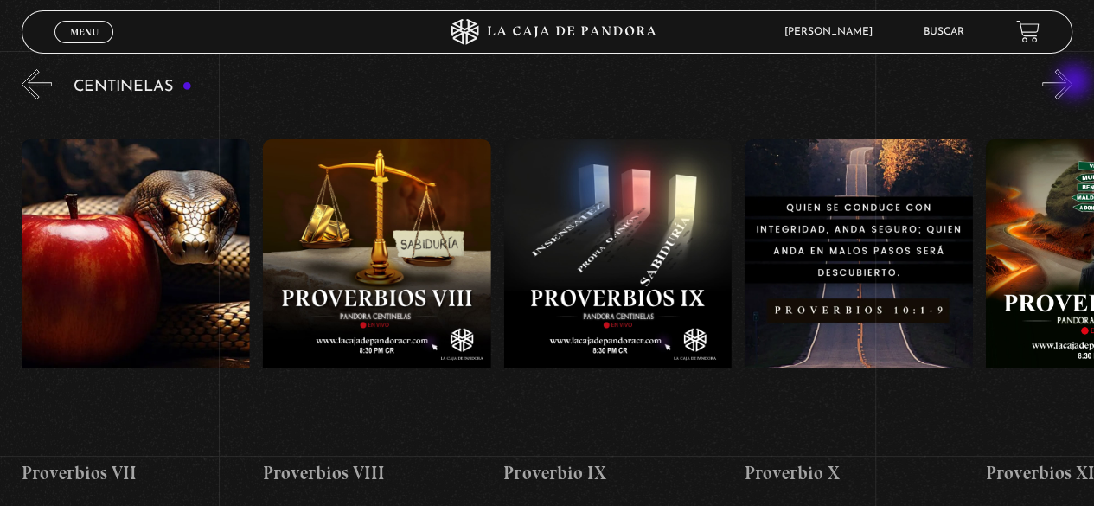
click at [1072, 83] on button "»" at bounding box center [1057, 84] width 30 height 30
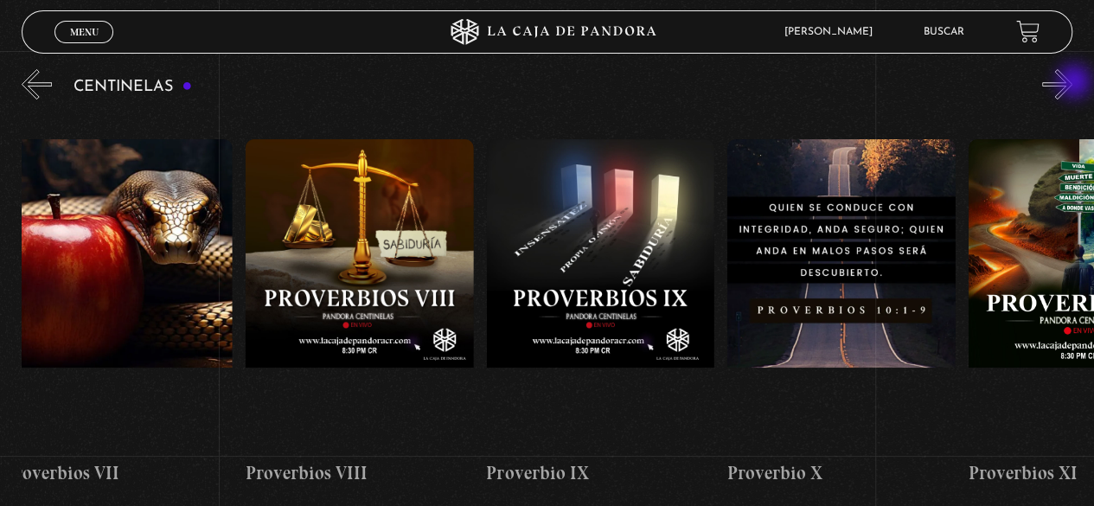
click at [1072, 83] on button "»" at bounding box center [1057, 84] width 30 height 30
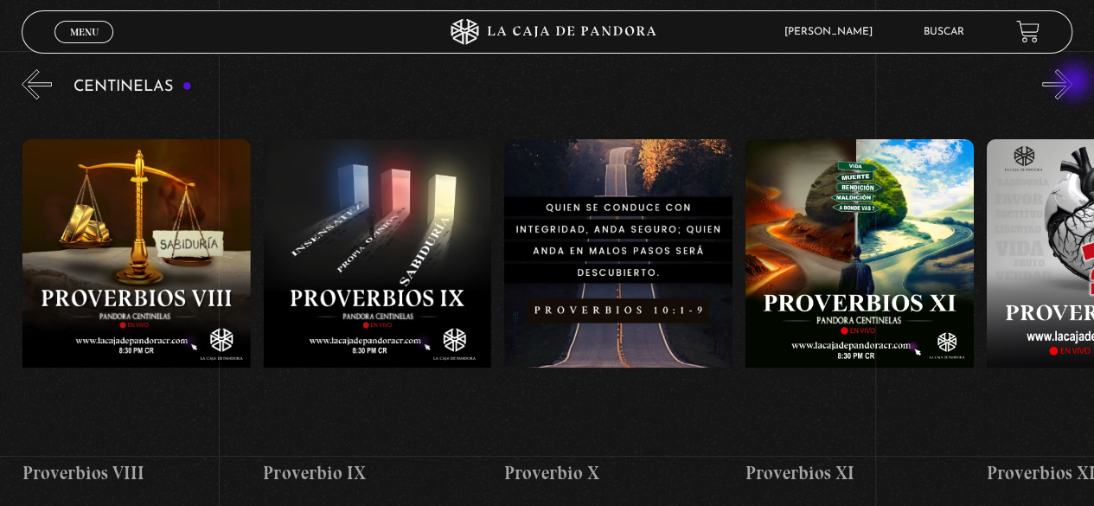
click at [1072, 83] on button "»" at bounding box center [1057, 84] width 30 height 30
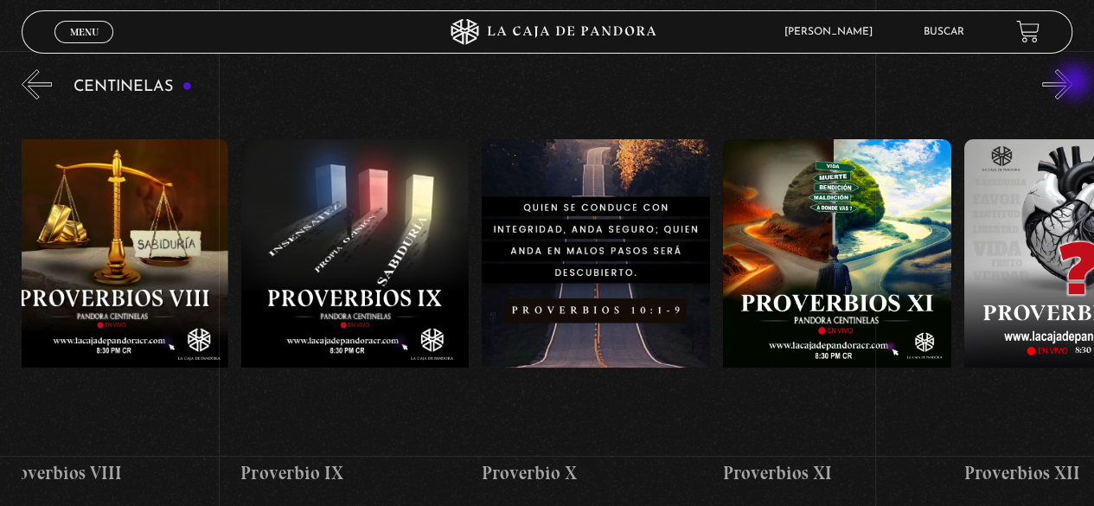
click at [1072, 83] on button "»" at bounding box center [1057, 84] width 30 height 30
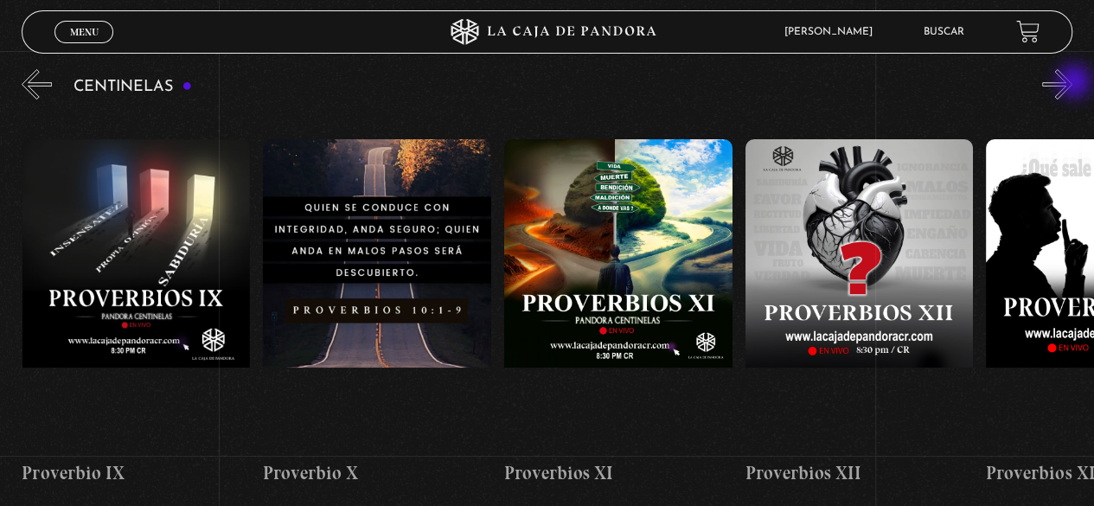
click at [1072, 83] on button "»" at bounding box center [1057, 84] width 30 height 30
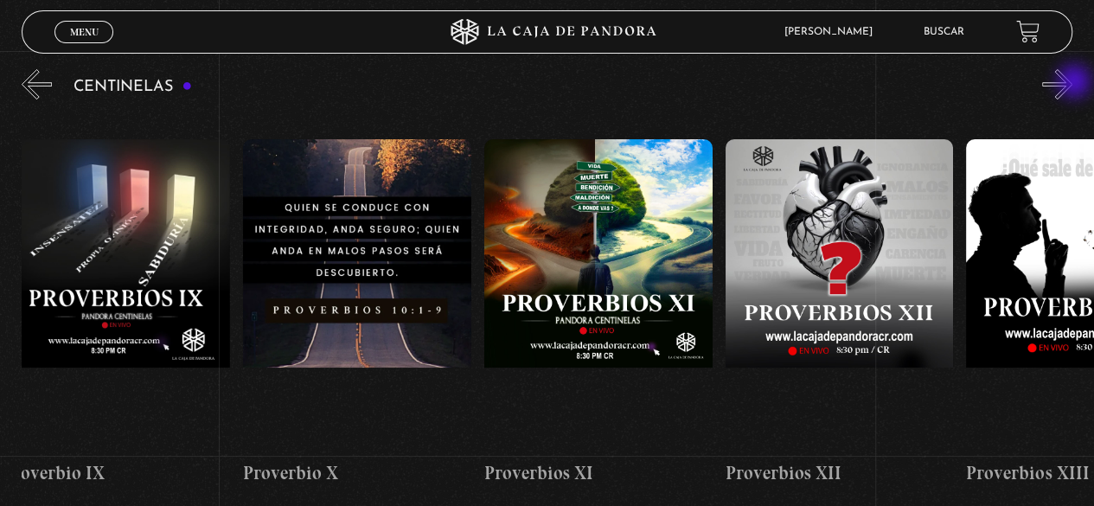
click at [1072, 83] on button "»" at bounding box center [1057, 84] width 30 height 30
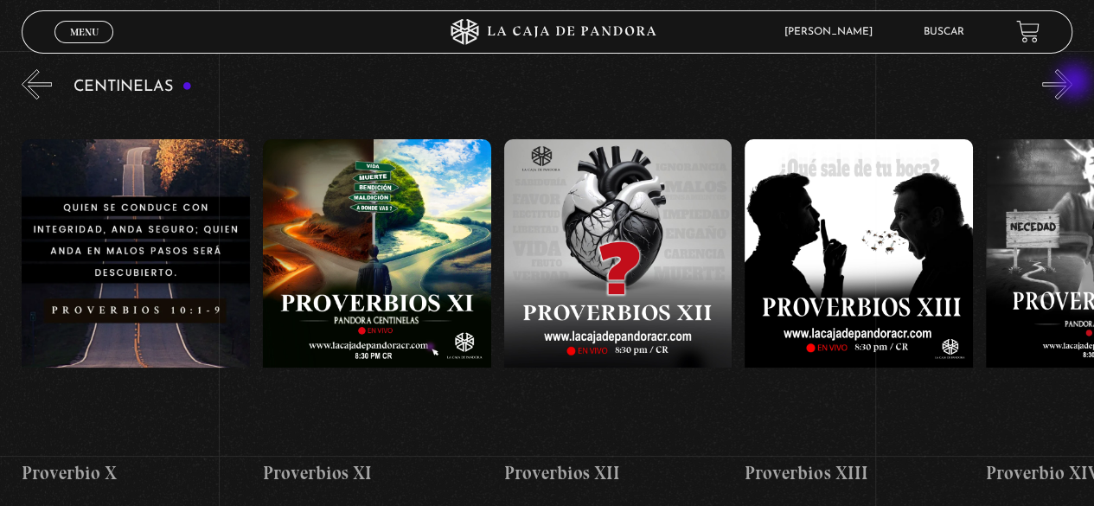
click at [1072, 83] on button "»" at bounding box center [1057, 84] width 30 height 30
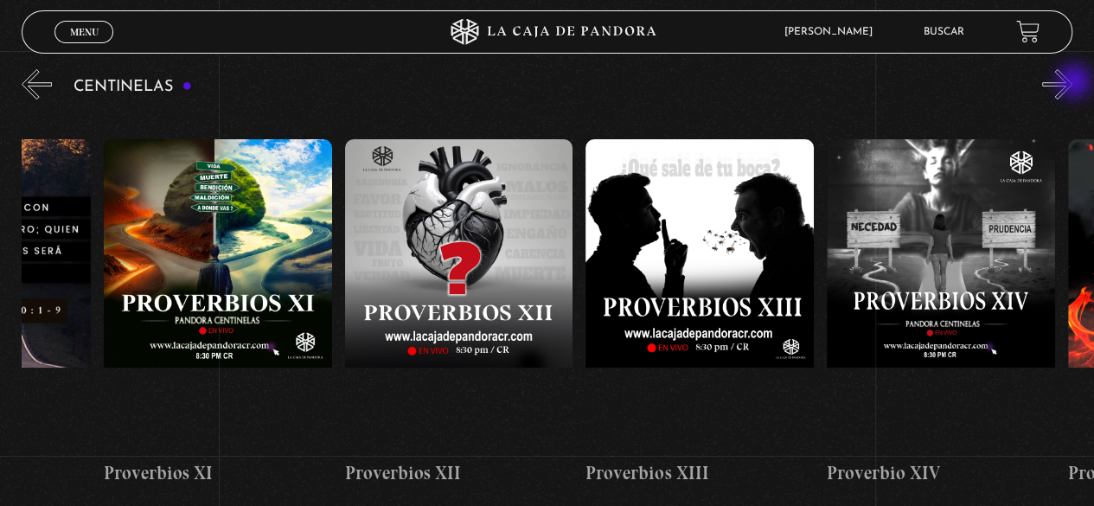
click at [1072, 83] on button "»" at bounding box center [1057, 84] width 30 height 30
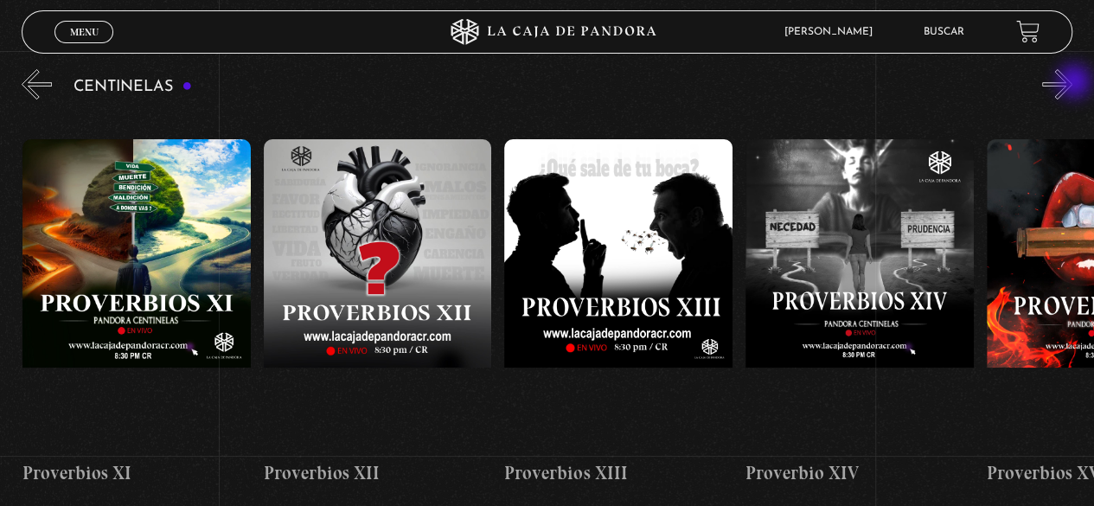
click at [1072, 83] on button "»" at bounding box center [1057, 84] width 30 height 30
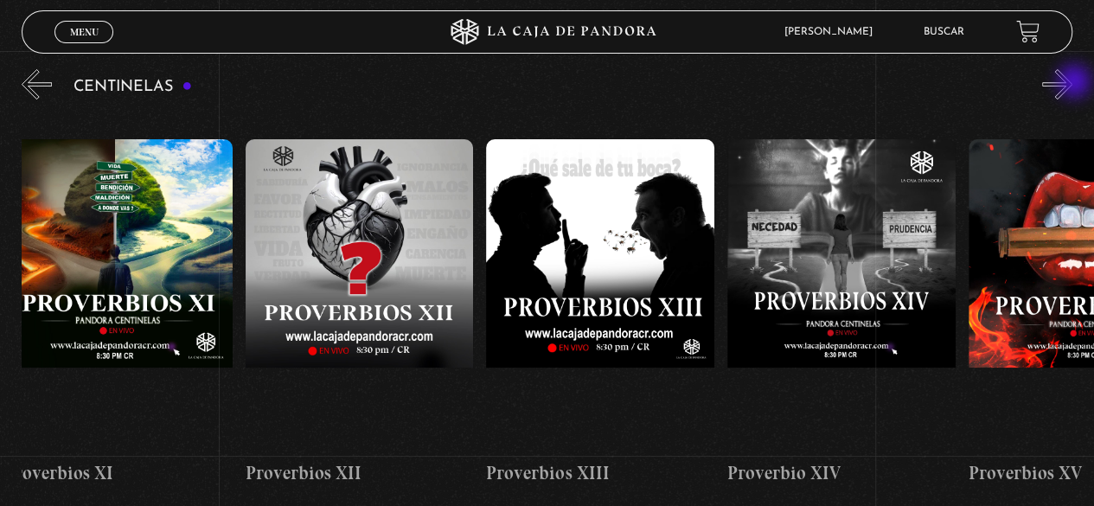
click at [1072, 83] on button "»" at bounding box center [1057, 84] width 30 height 30
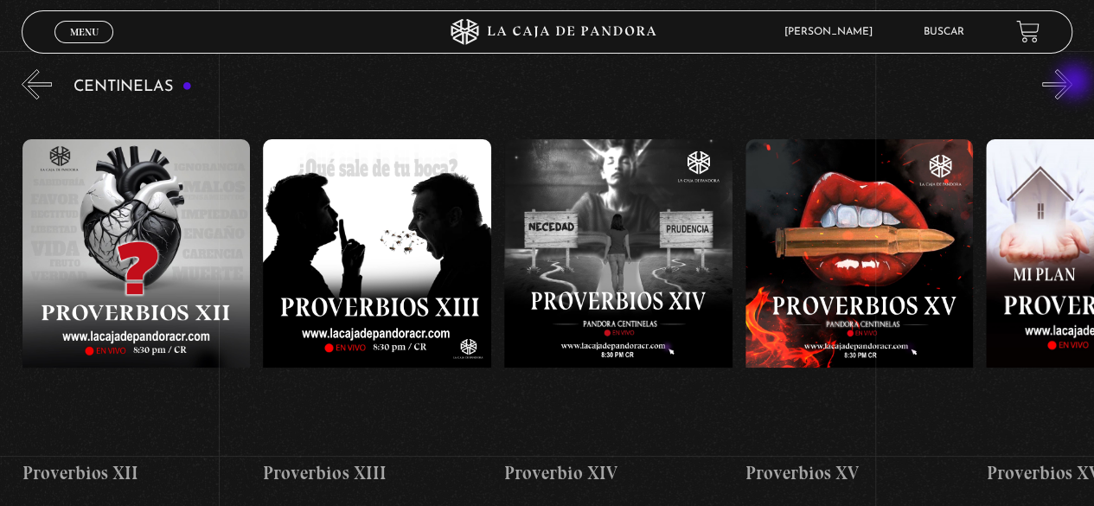
click at [1072, 83] on button "»" at bounding box center [1057, 84] width 30 height 30
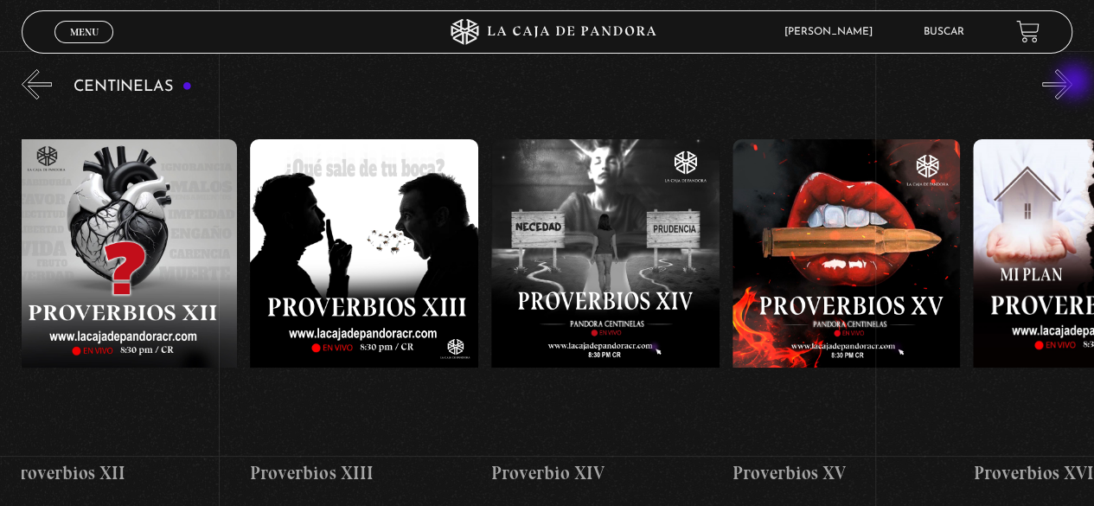
click at [1072, 83] on button "»" at bounding box center [1057, 84] width 30 height 30
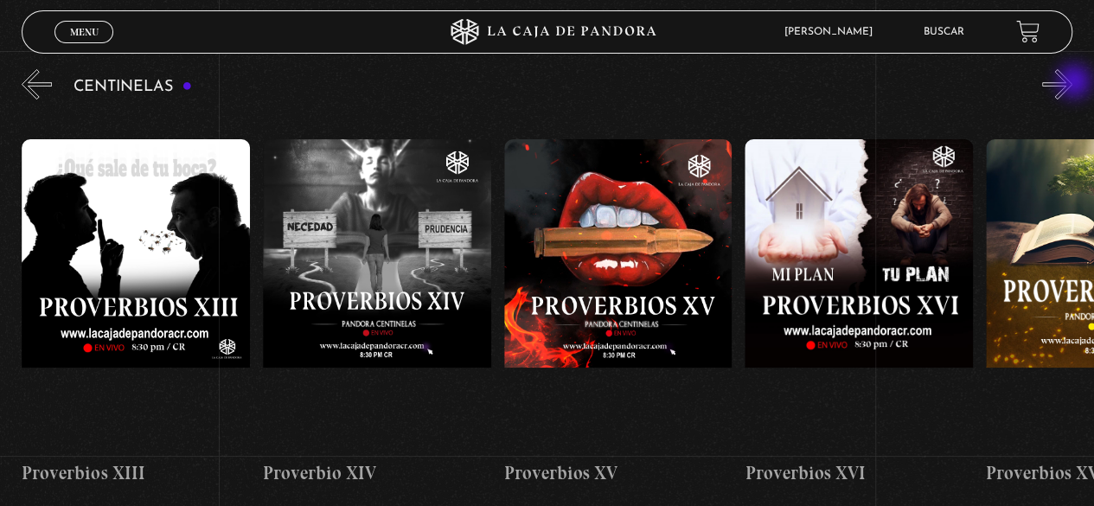
click at [1072, 83] on button "»" at bounding box center [1057, 84] width 30 height 30
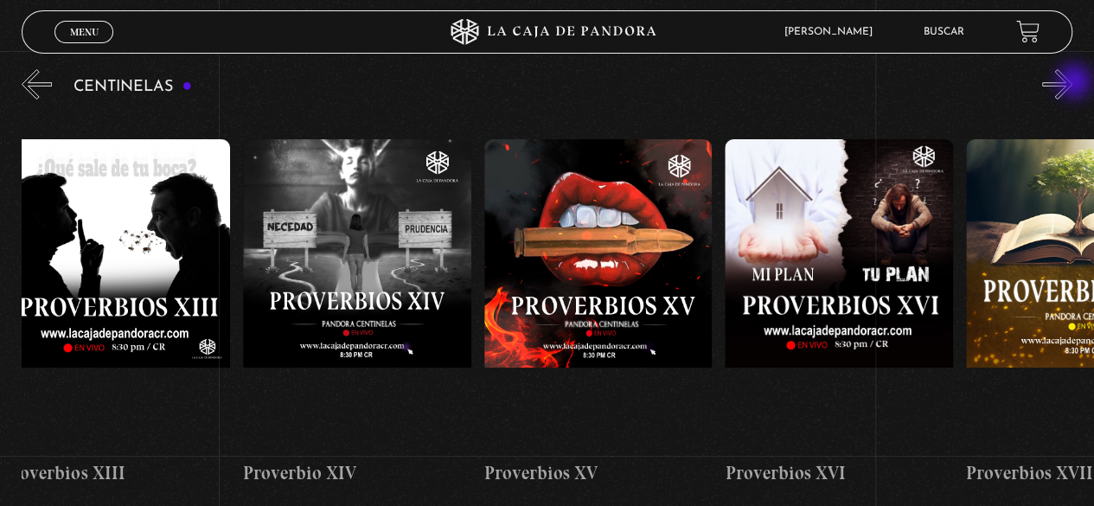
click at [1072, 83] on button "»" at bounding box center [1057, 84] width 30 height 30
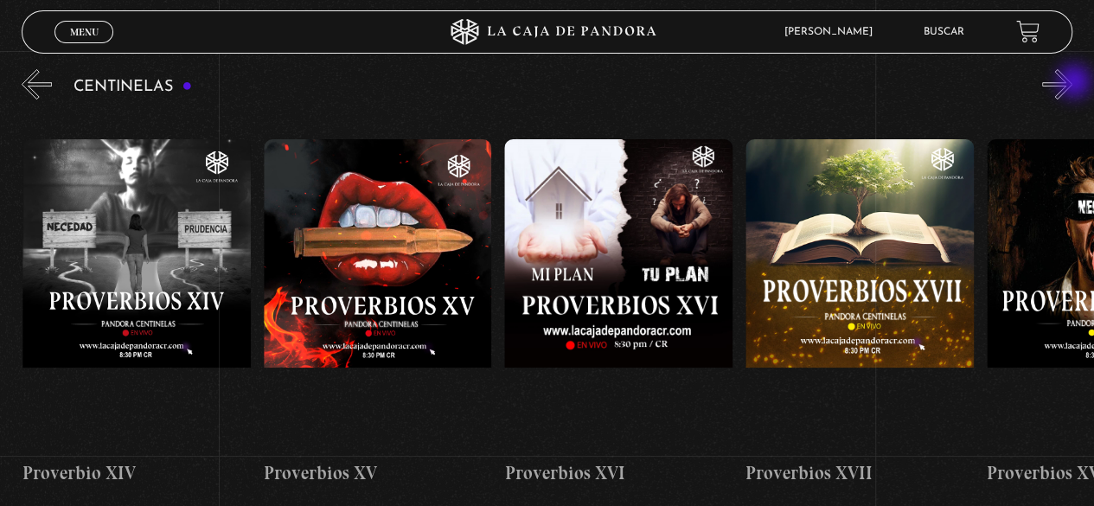
click at [1072, 83] on button "»" at bounding box center [1057, 84] width 30 height 30
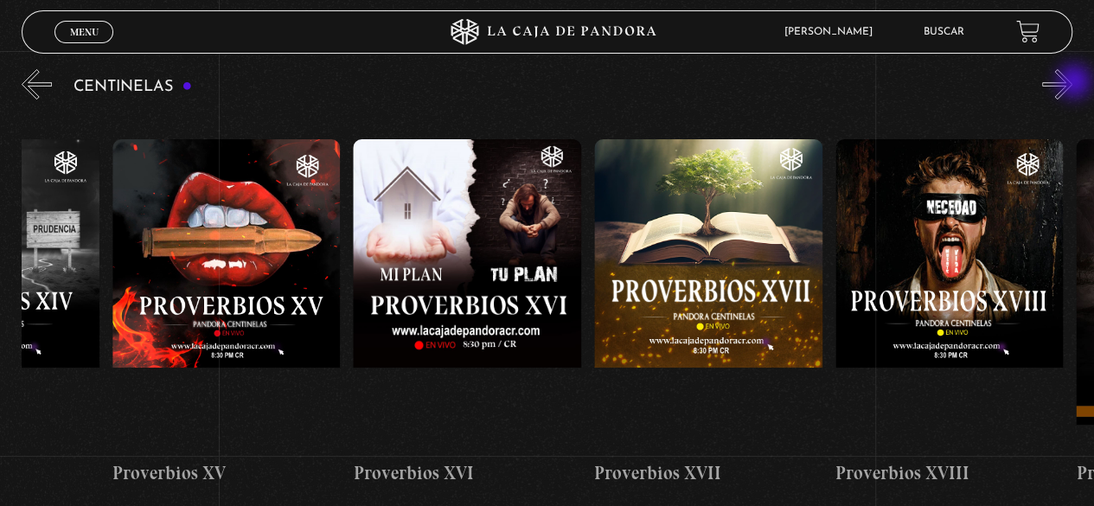
click at [1072, 83] on button "»" at bounding box center [1057, 84] width 30 height 30
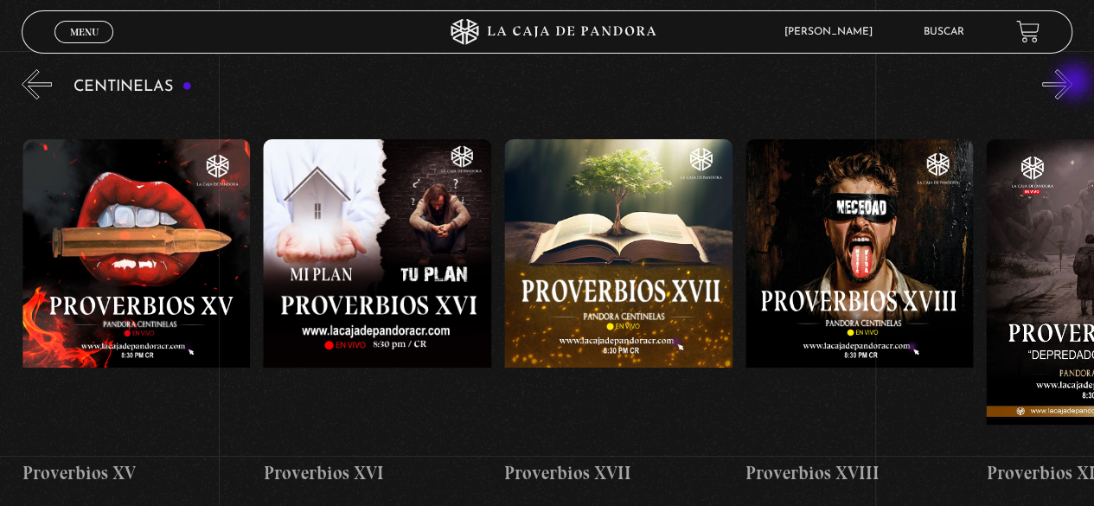
click at [1072, 83] on button "»" at bounding box center [1057, 84] width 30 height 30
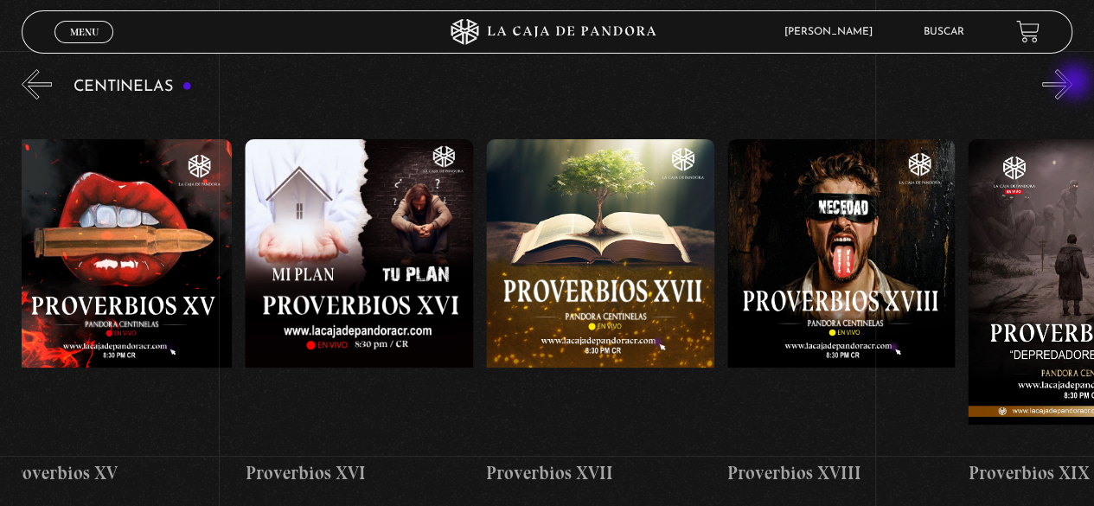
click at [1072, 83] on button "»" at bounding box center [1057, 84] width 30 height 30
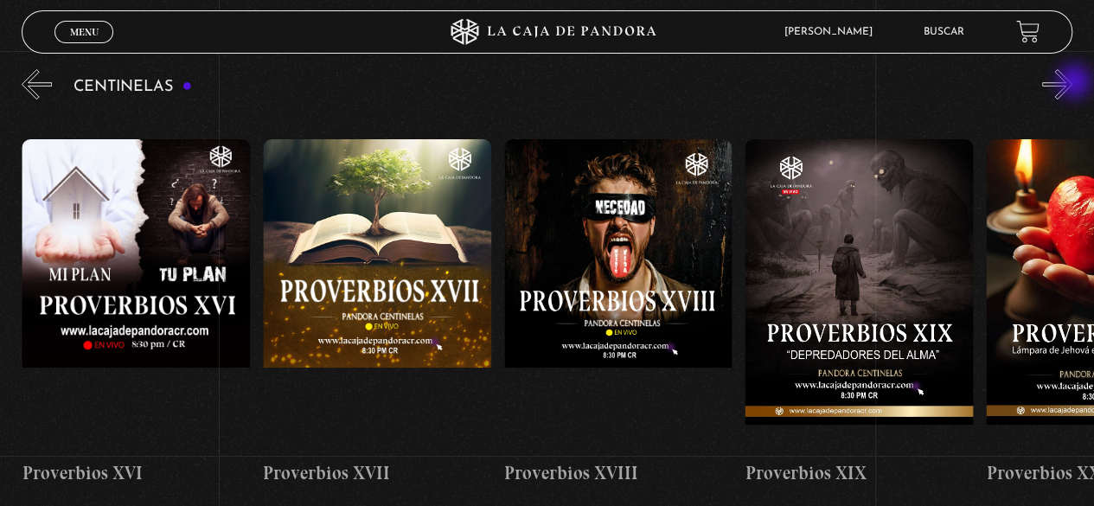
click at [1072, 83] on button "»" at bounding box center [1057, 84] width 30 height 30
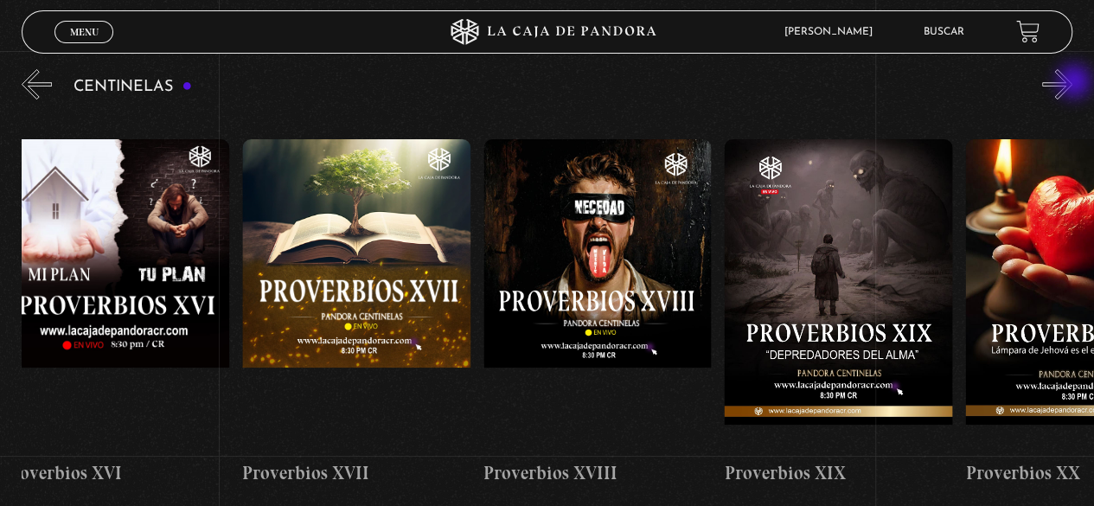
click at [1072, 83] on button "»" at bounding box center [1057, 84] width 30 height 30
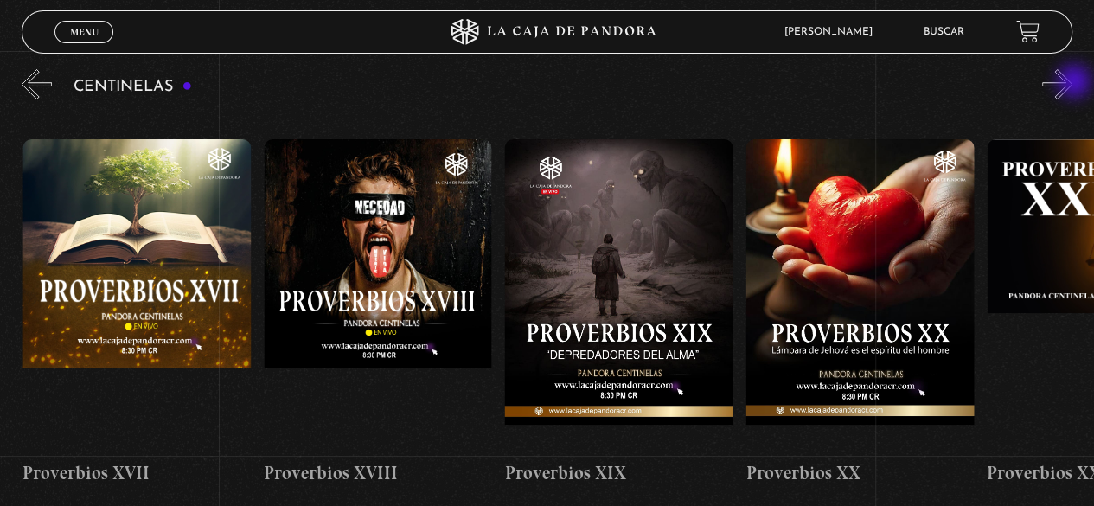
click at [1072, 83] on button "»" at bounding box center [1057, 84] width 30 height 30
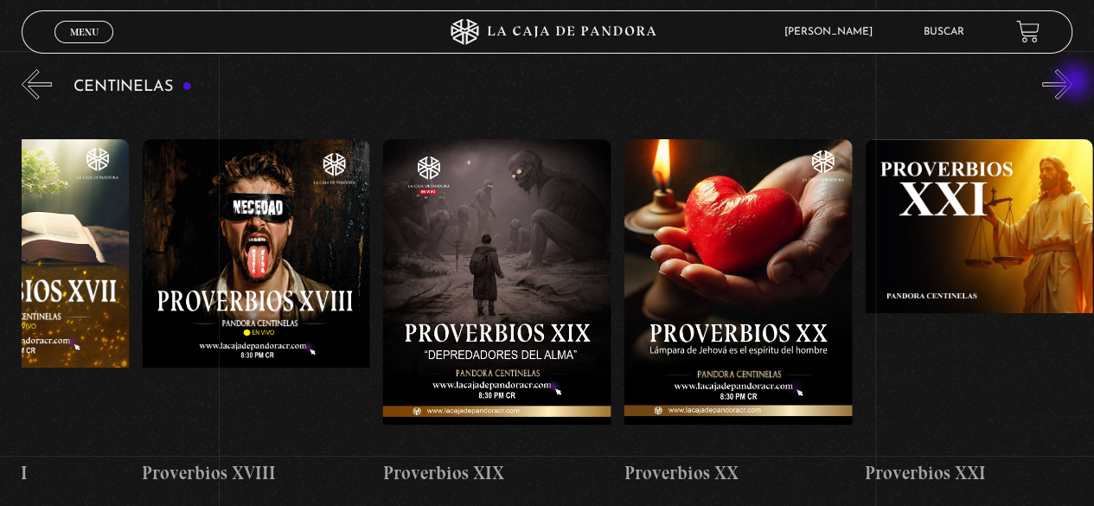
click at [1072, 83] on button "»" at bounding box center [1057, 84] width 30 height 30
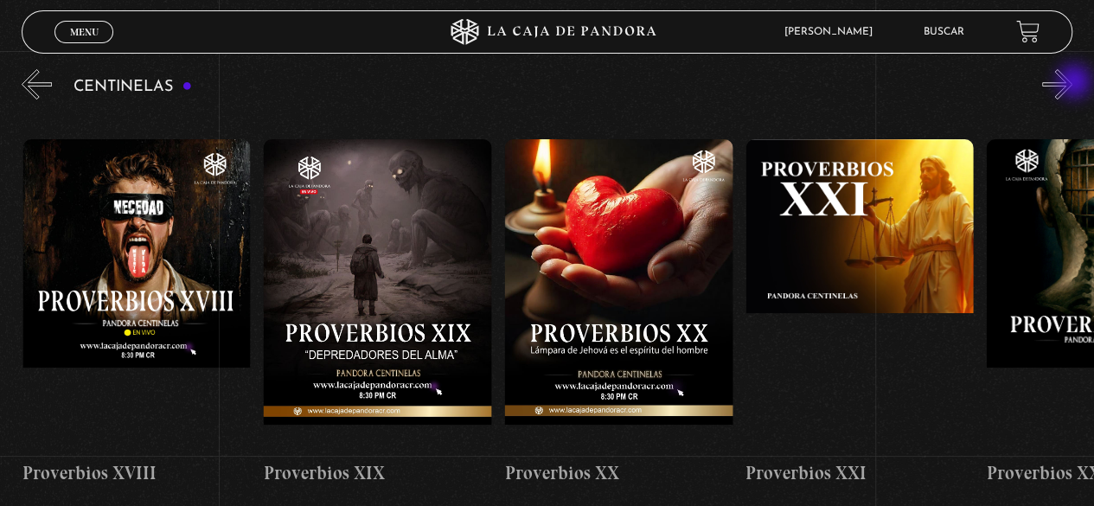
click at [1072, 83] on button "»" at bounding box center [1057, 84] width 30 height 30
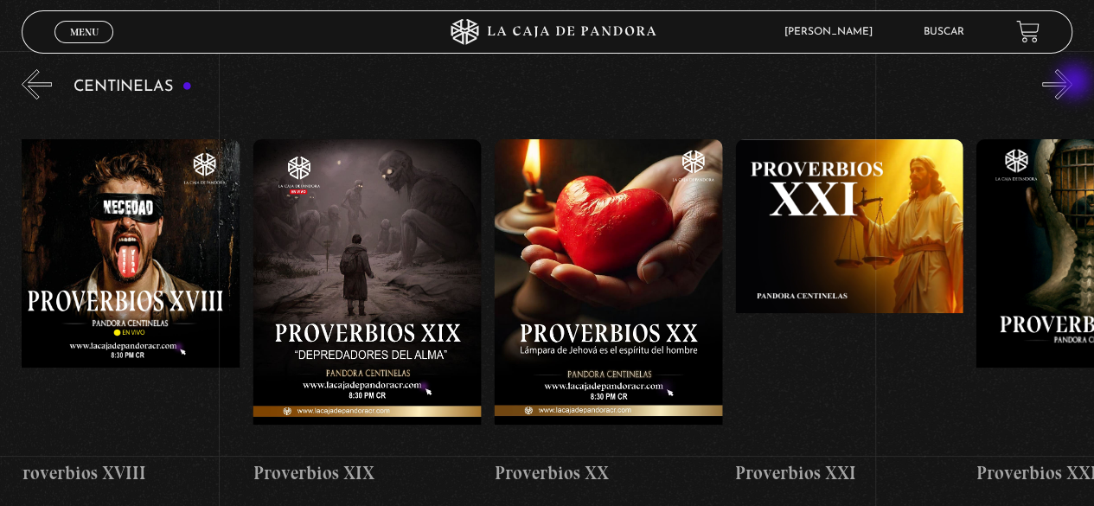
click at [1072, 83] on button "»" at bounding box center [1057, 84] width 30 height 30
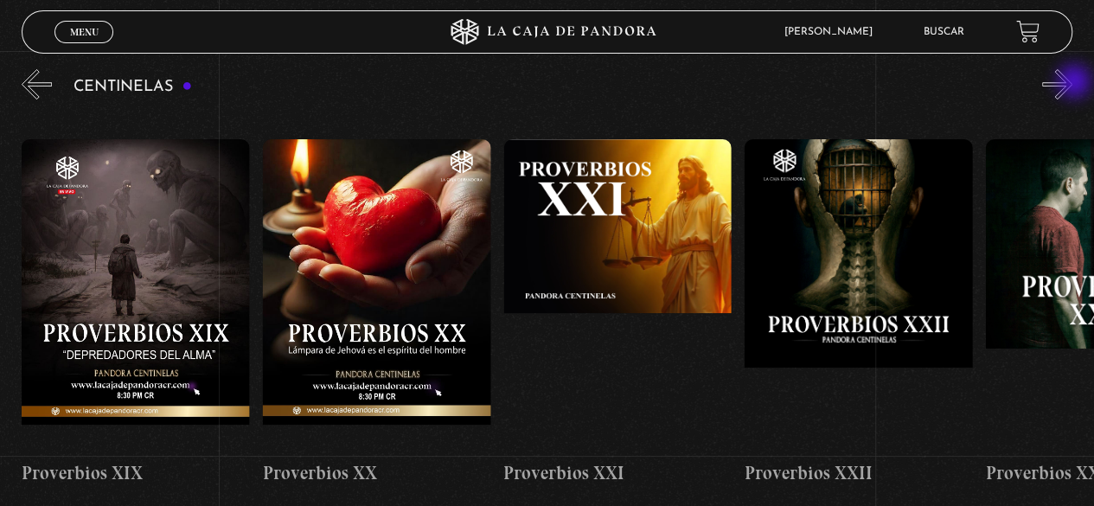
click at [1072, 83] on button "»" at bounding box center [1057, 84] width 30 height 30
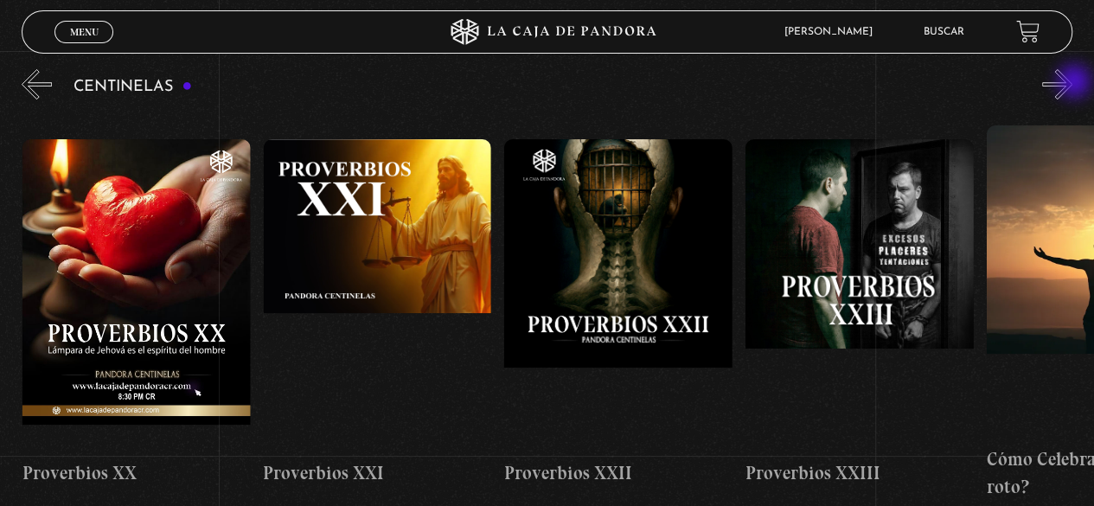
click at [1072, 83] on button "»" at bounding box center [1057, 84] width 30 height 30
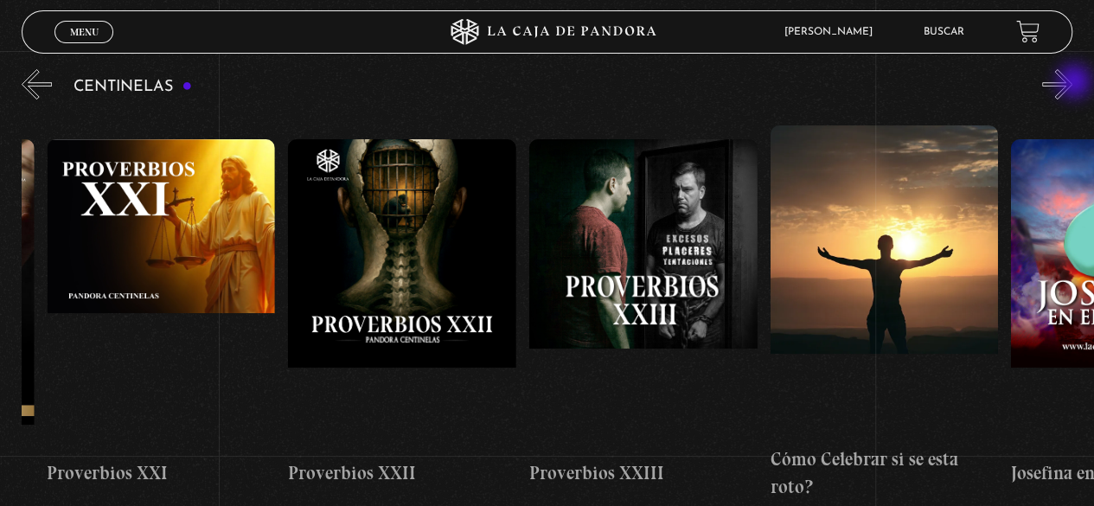
click at [1072, 83] on button "»" at bounding box center [1057, 84] width 30 height 30
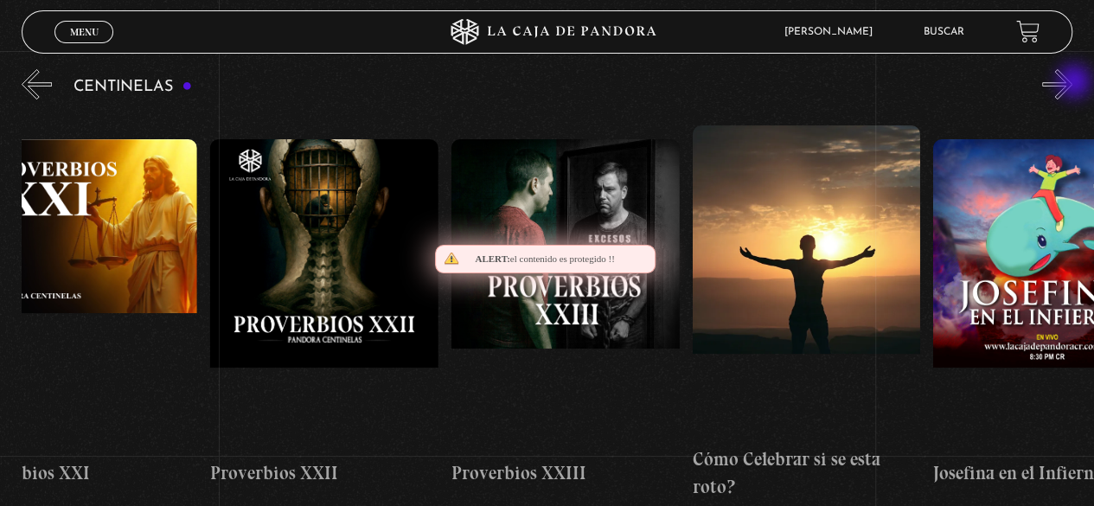
click at [1072, 83] on button "»" at bounding box center [1057, 84] width 30 height 30
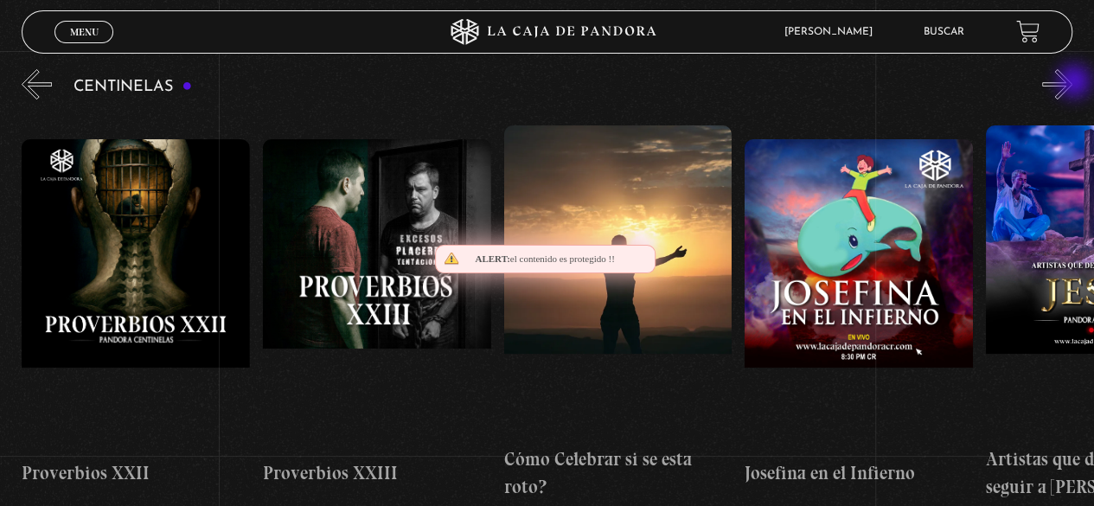
click at [1072, 83] on button "»" at bounding box center [1057, 84] width 30 height 30
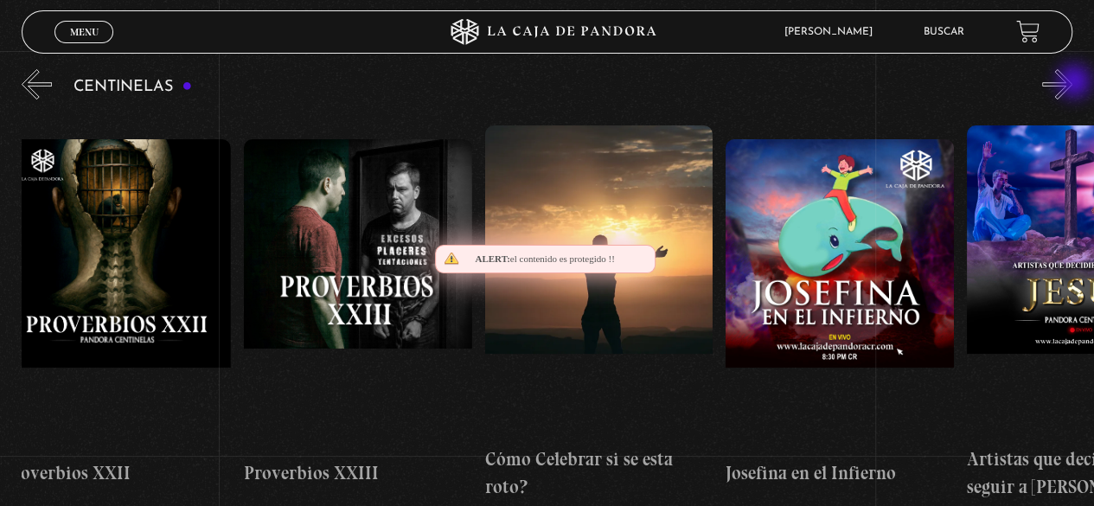
click at [1072, 83] on button "»" at bounding box center [1057, 84] width 30 height 30
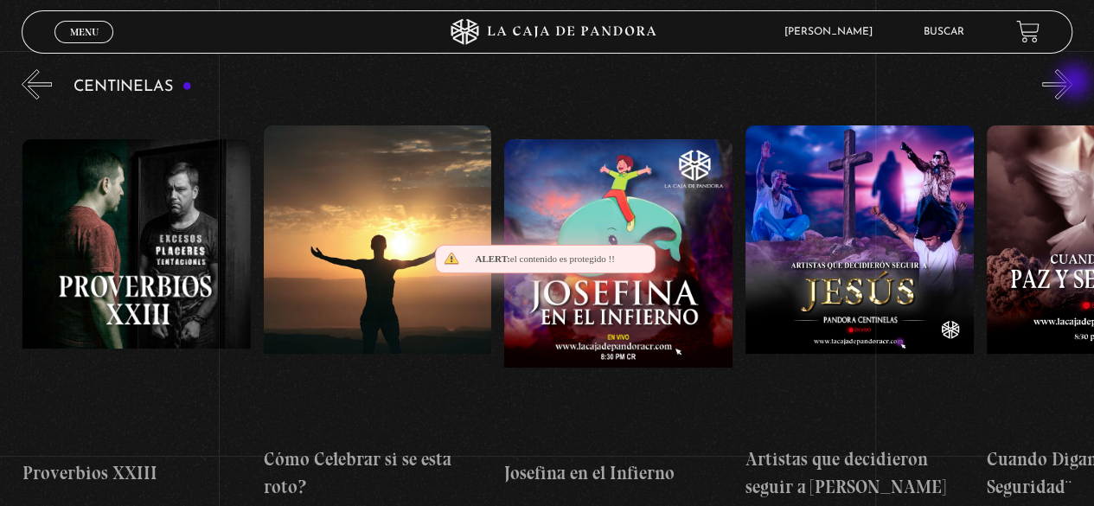
click at [1072, 83] on button "»" at bounding box center [1057, 84] width 30 height 30
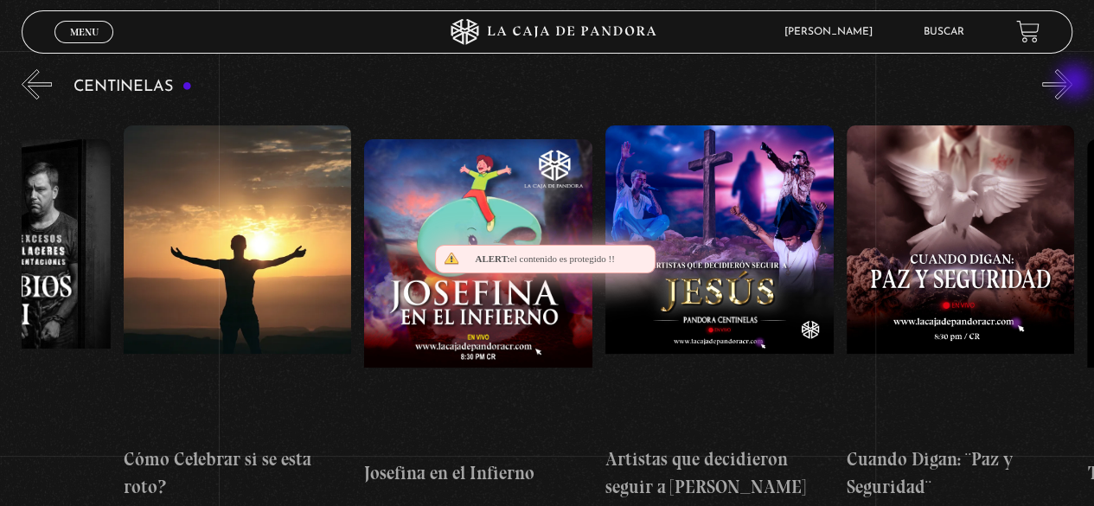
click at [1072, 83] on button "»" at bounding box center [1057, 84] width 30 height 30
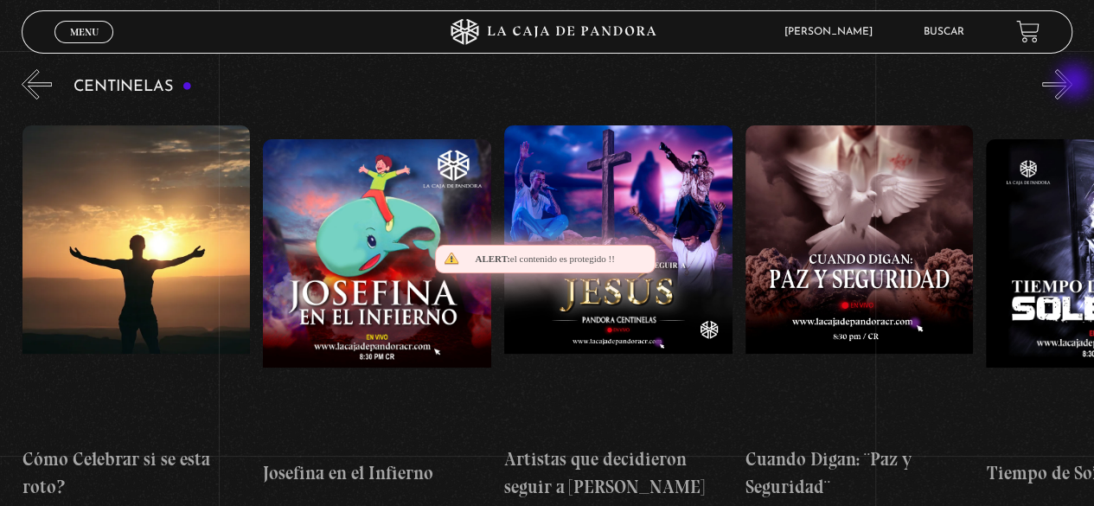
click at [1072, 83] on button "»" at bounding box center [1057, 84] width 30 height 30
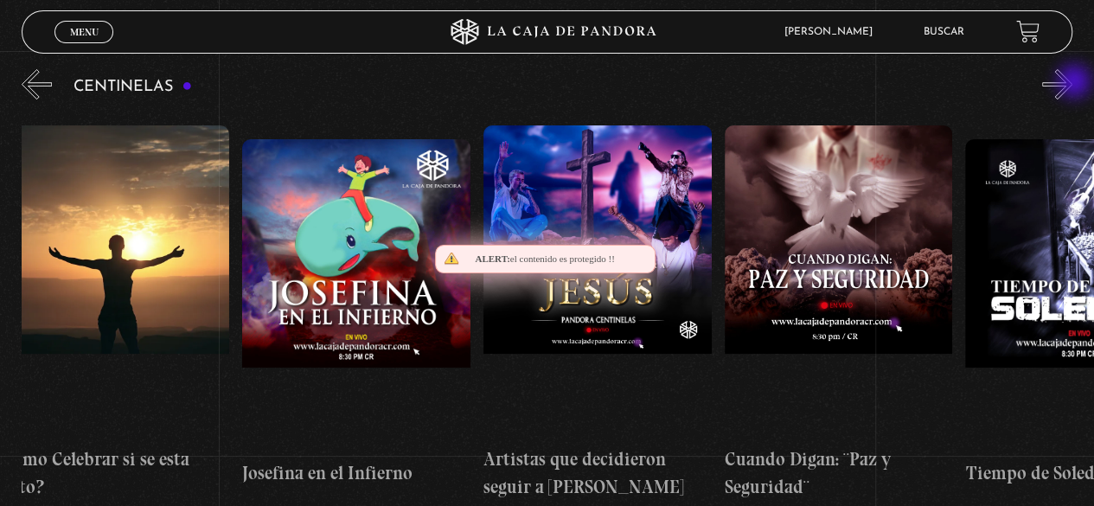
click at [1072, 83] on button "»" at bounding box center [1057, 84] width 30 height 30
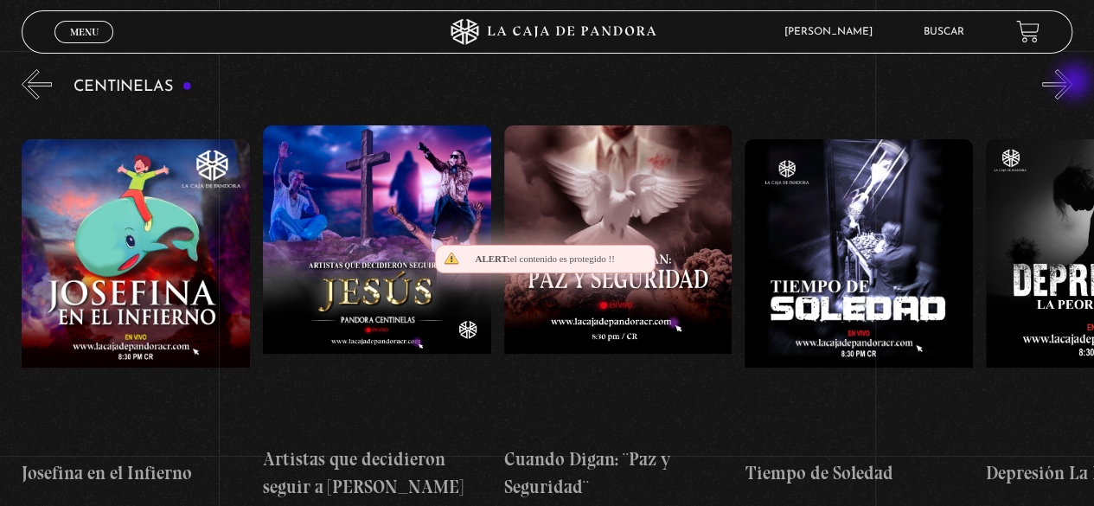
click at [1072, 83] on button "»" at bounding box center [1057, 84] width 30 height 30
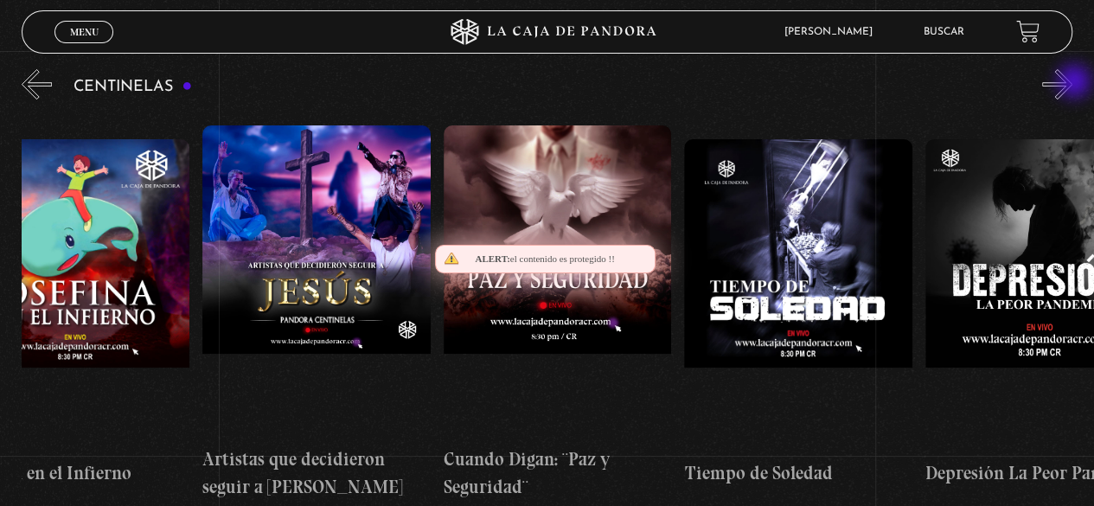
click at [1072, 83] on button "»" at bounding box center [1057, 84] width 30 height 30
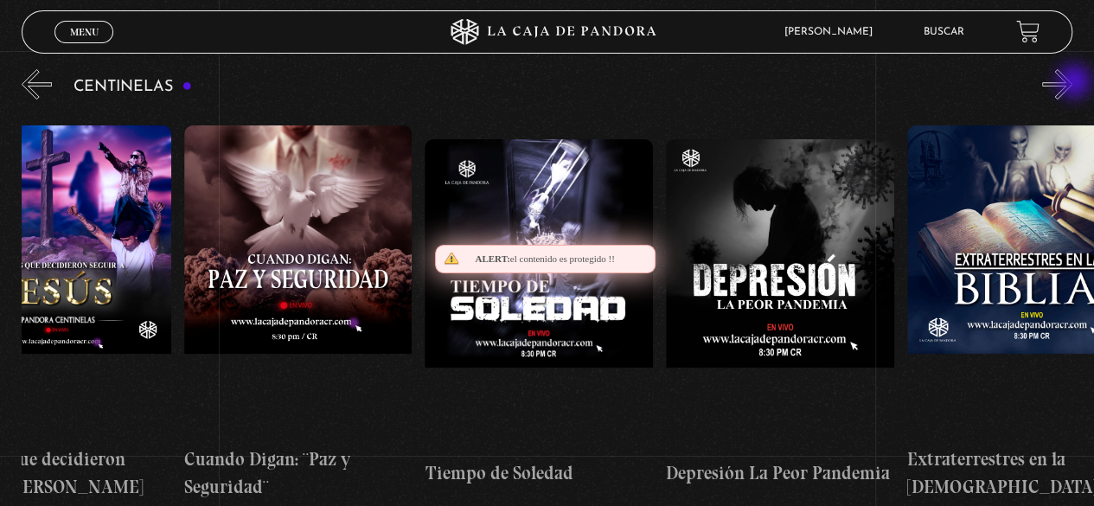
click at [1072, 83] on button "»" at bounding box center [1057, 84] width 30 height 30
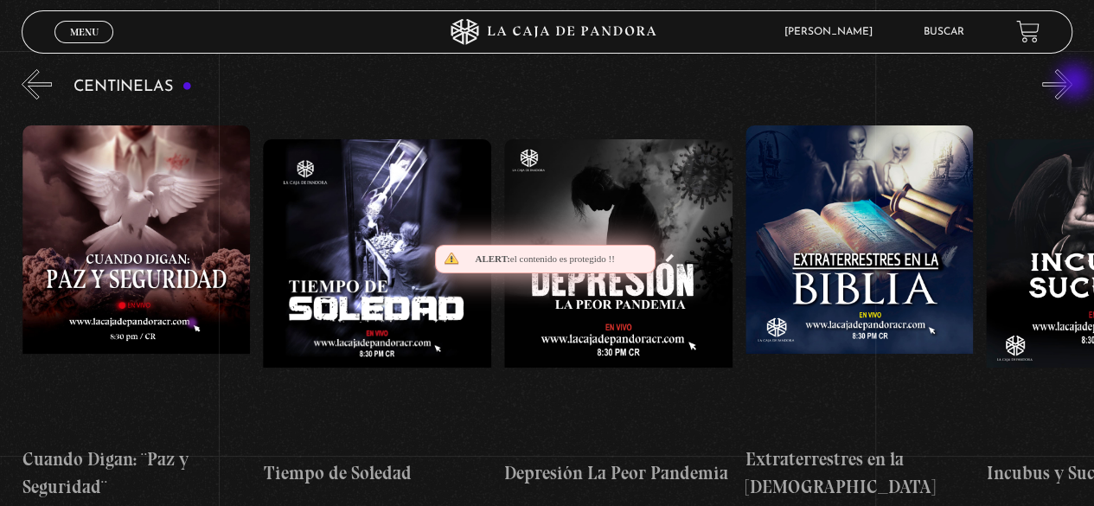
click at [1072, 83] on button "»" at bounding box center [1057, 84] width 30 height 30
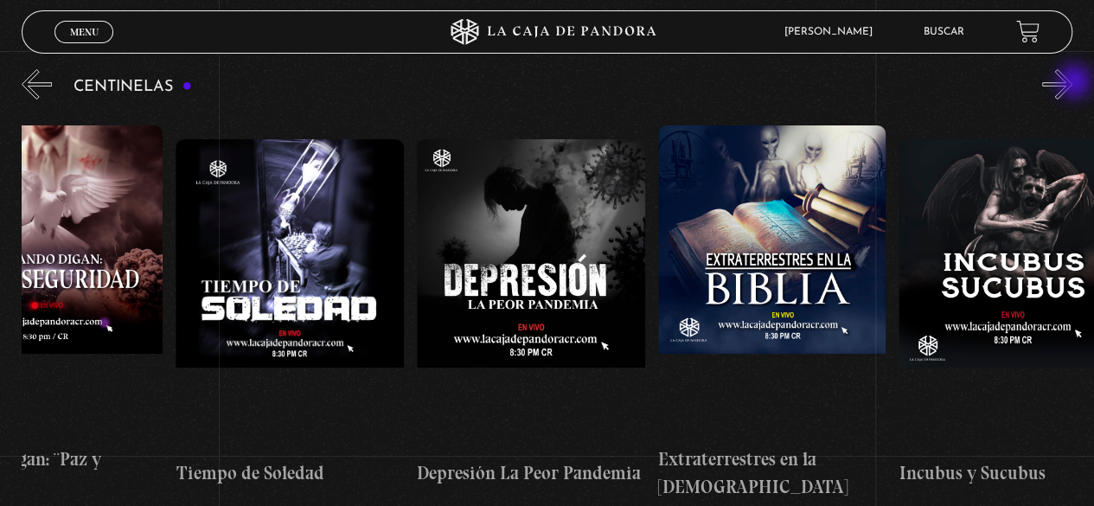
click at [1072, 83] on button "»" at bounding box center [1057, 84] width 30 height 30
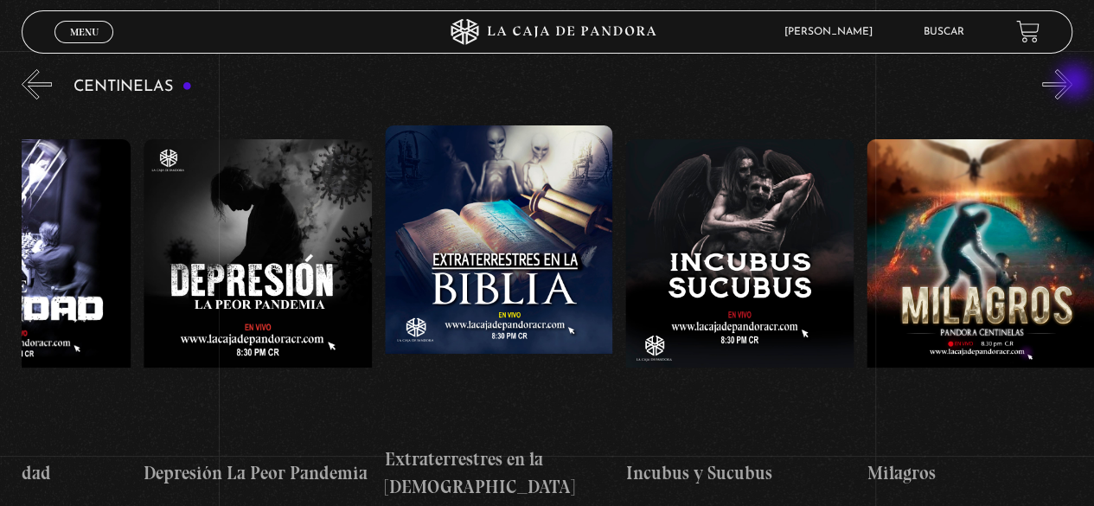
click at [1072, 83] on button "»" at bounding box center [1057, 84] width 30 height 30
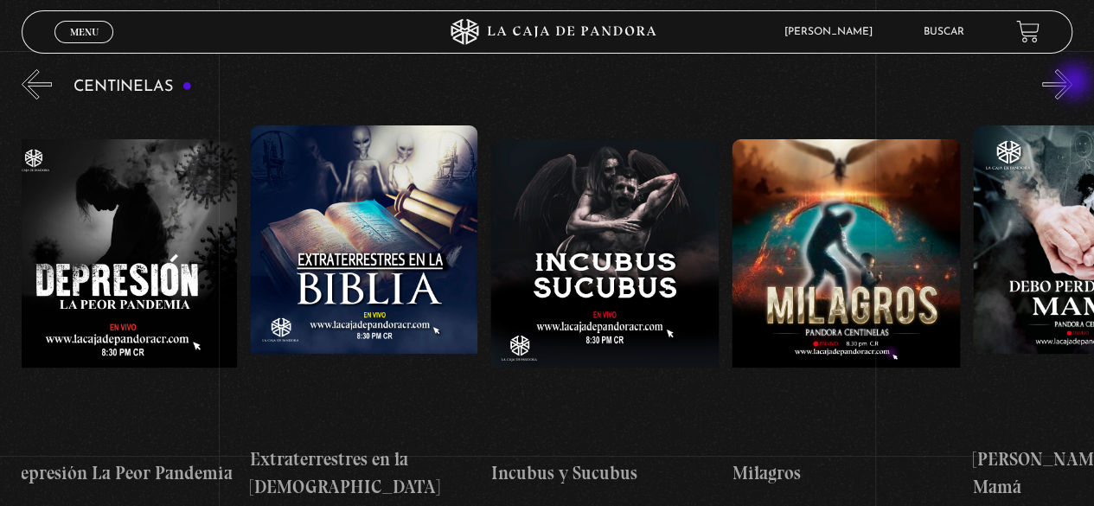
click at [1072, 83] on button "»" at bounding box center [1057, 84] width 30 height 30
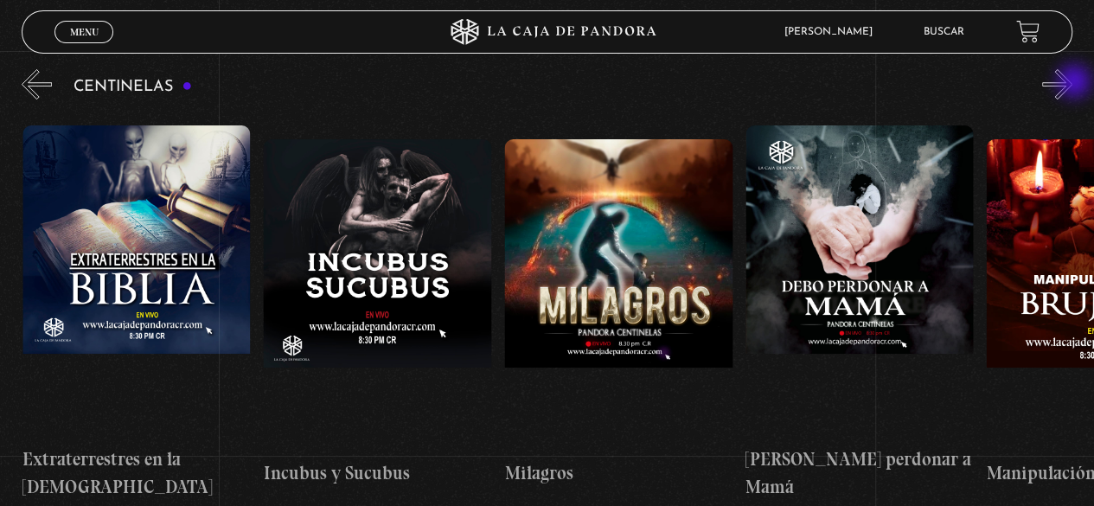
click at [1072, 83] on button "»" at bounding box center [1057, 84] width 30 height 30
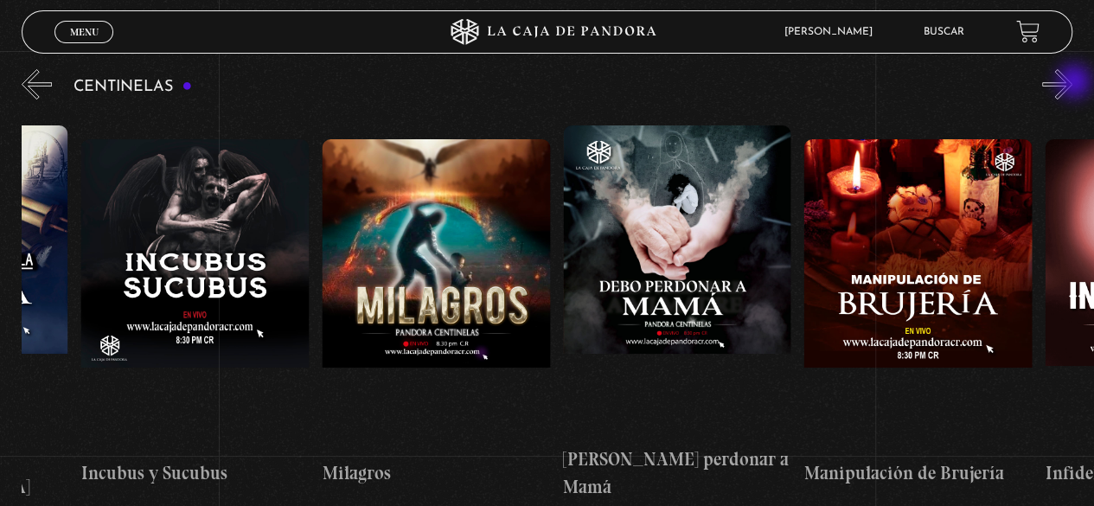
click at [1072, 83] on button "»" at bounding box center [1057, 84] width 30 height 30
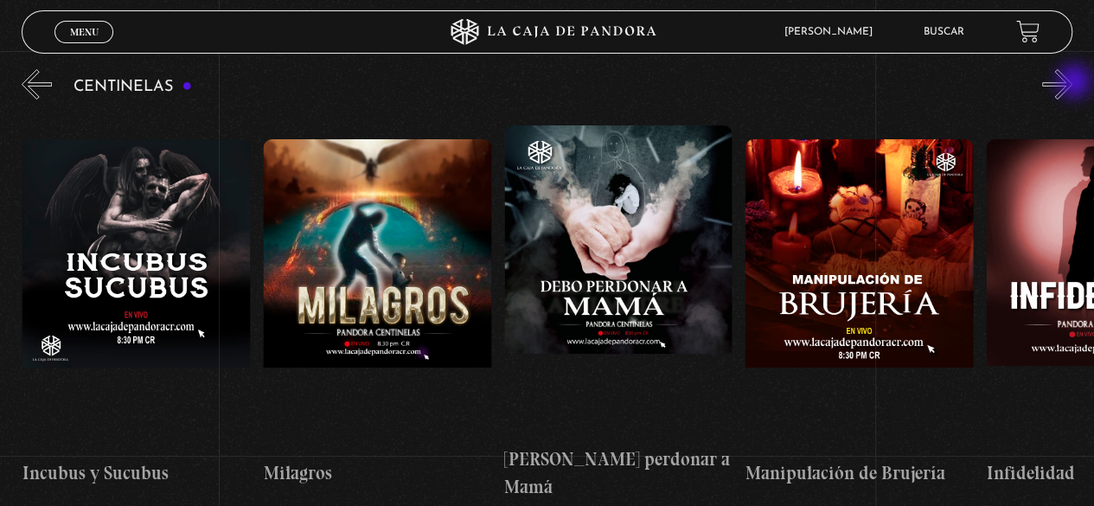
click at [1072, 83] on button "»" at bounding box center [1057, 84] width 30 height 30
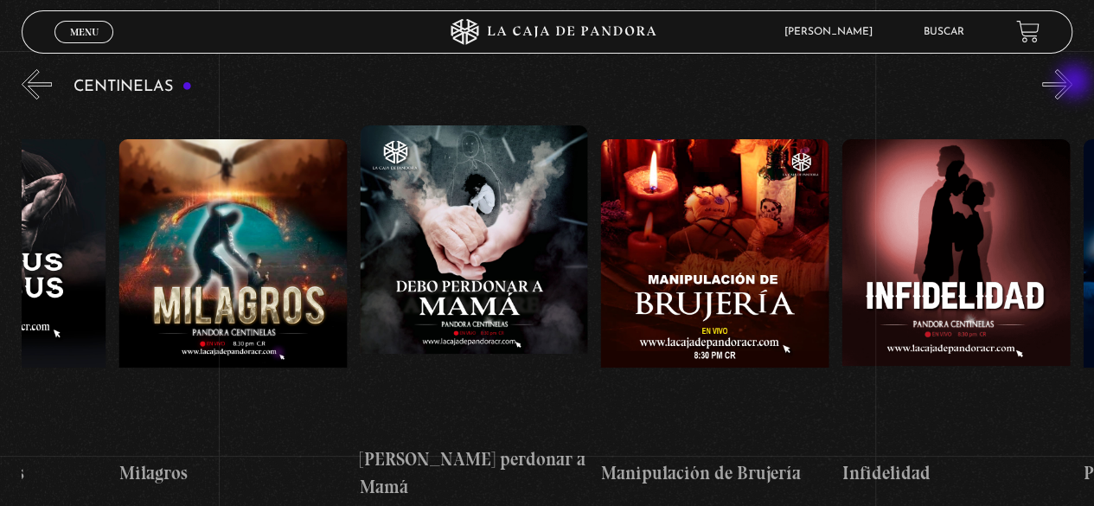
click at [1072, 83] on button "»" at bounding box center [1057, 84] width 30 height 30
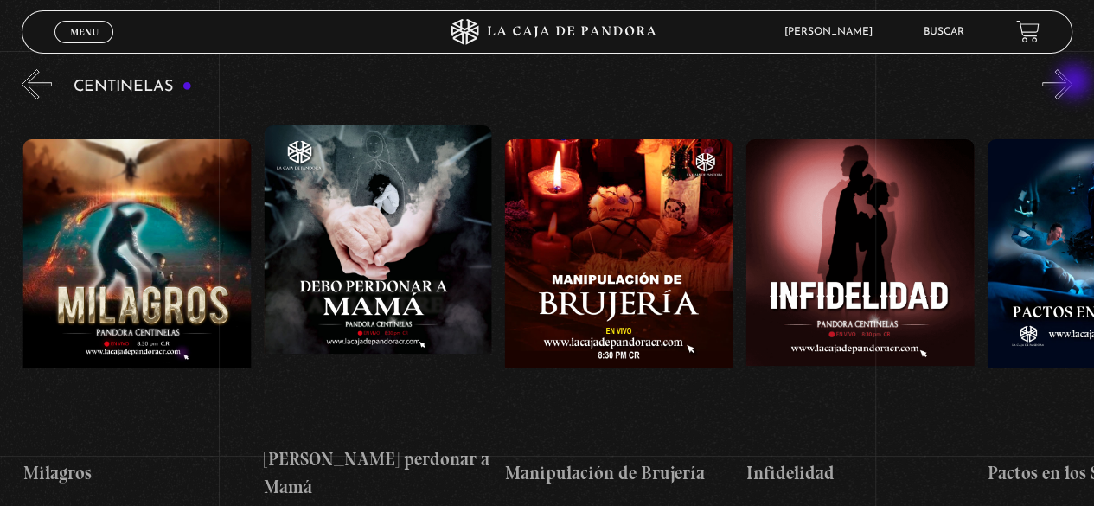
click at [1072, 83] on button "»" at bounding box center [1057, 84] width 30 height 30
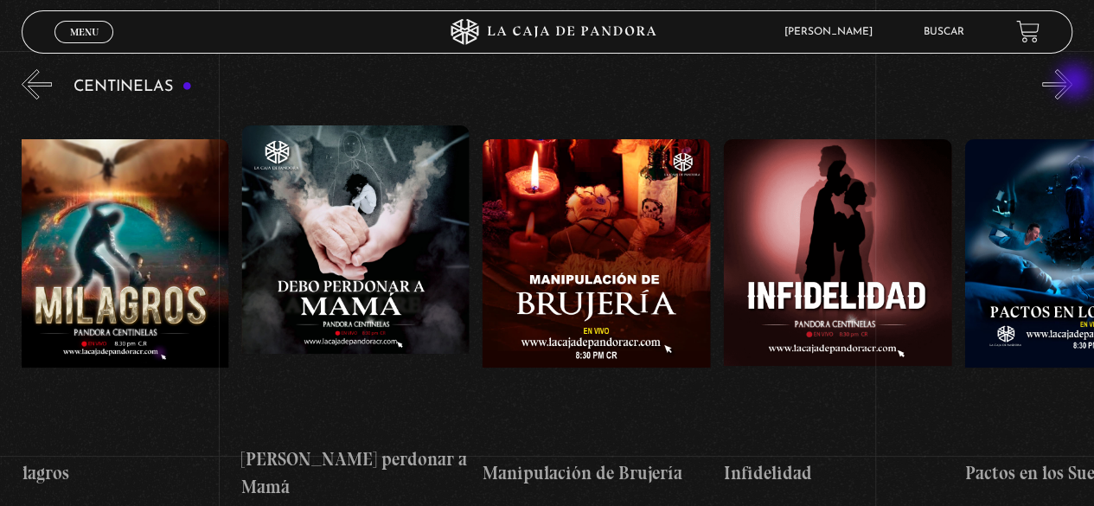
click at [1072, 83] on button "»" at bounding box center [1057, 84] width 30 height 30
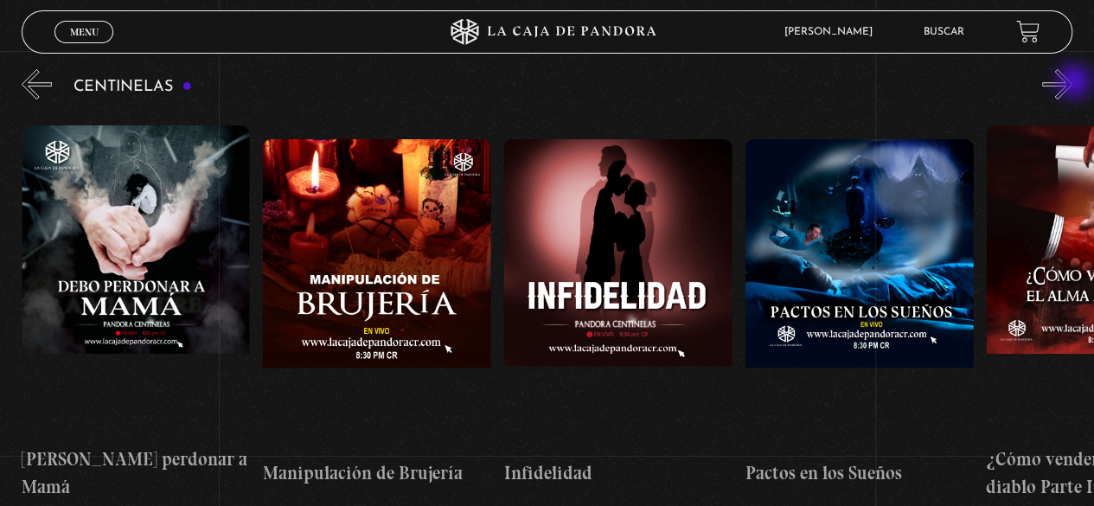
click at [1072, 83] on button "»" at bounding box center [1057, 84] width 30 height 30
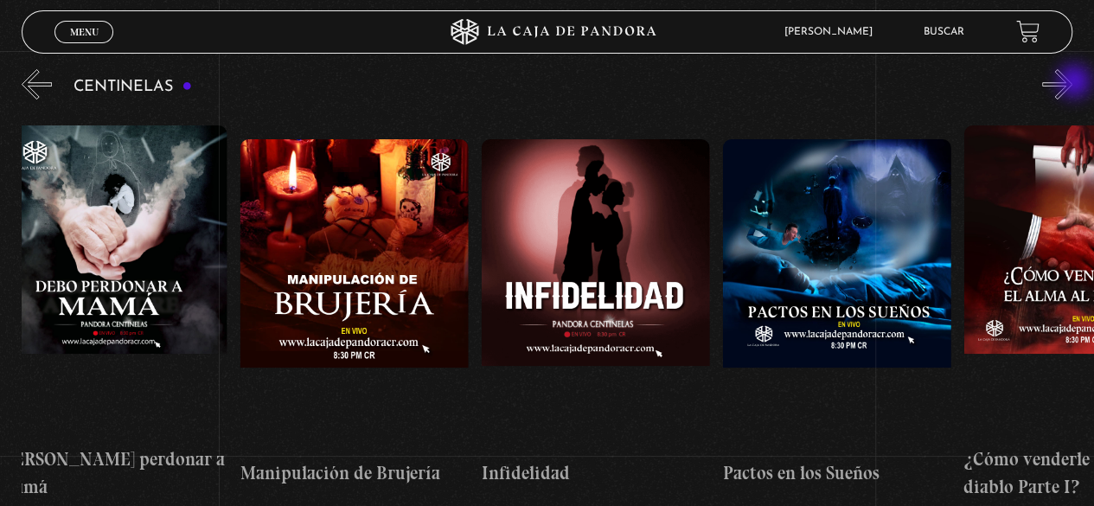
click at [1072, 83] on button "»" at bounding box center [1057, 84] width 30 height 30
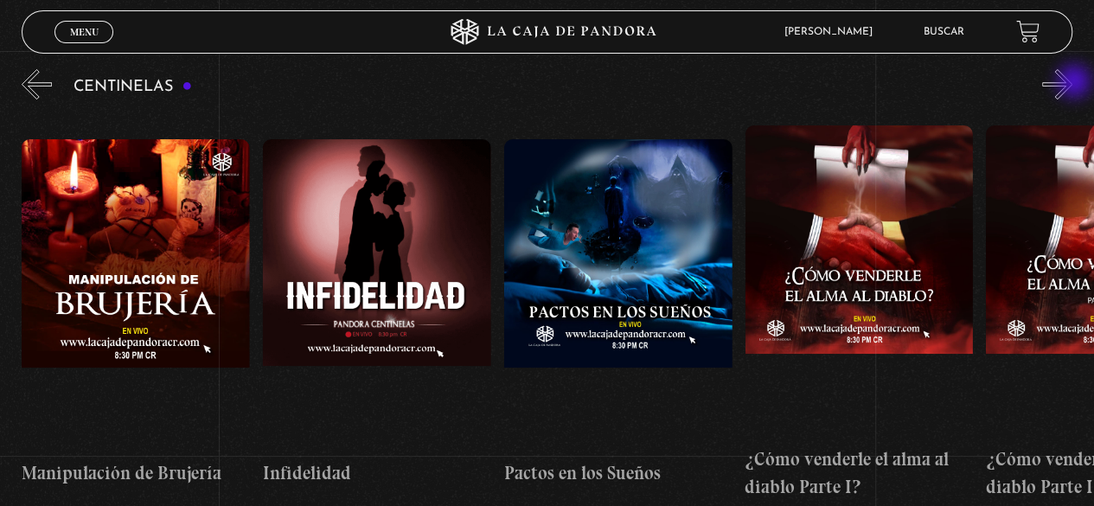
click at [1072, 83] on button "»" at bounding box center [1057, 84] width 30 height 30
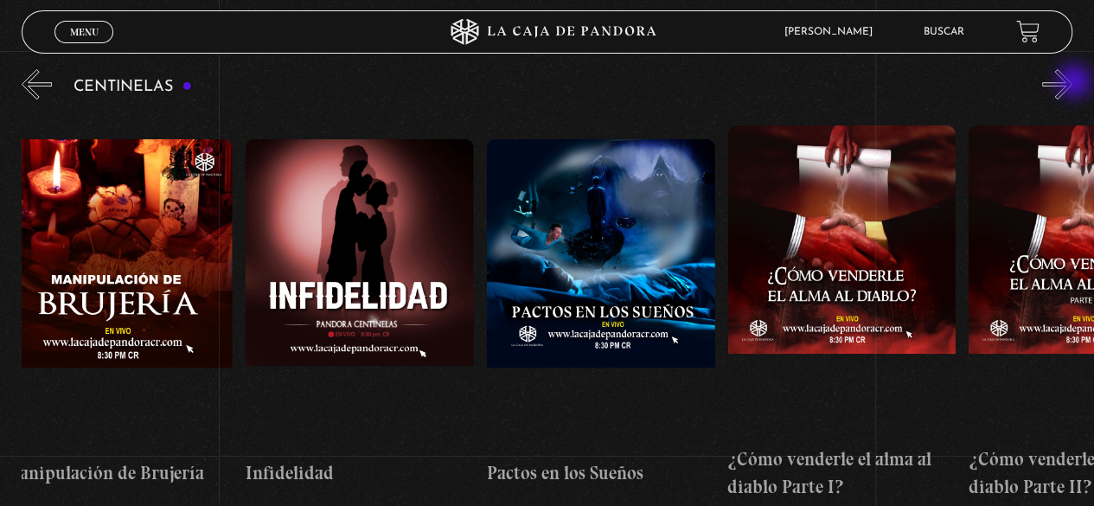
click at [1072, 83] on button "»" at bounding box center [1057, 84] width 30 height 30
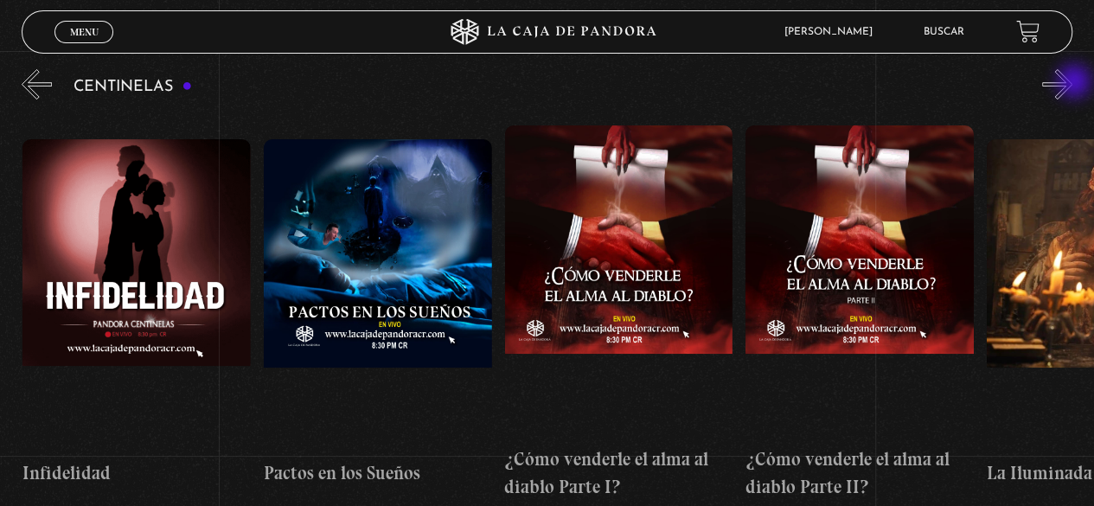
click at [1072, 83] on button "»" at bounding box center [1057, 84] width 30 height 30
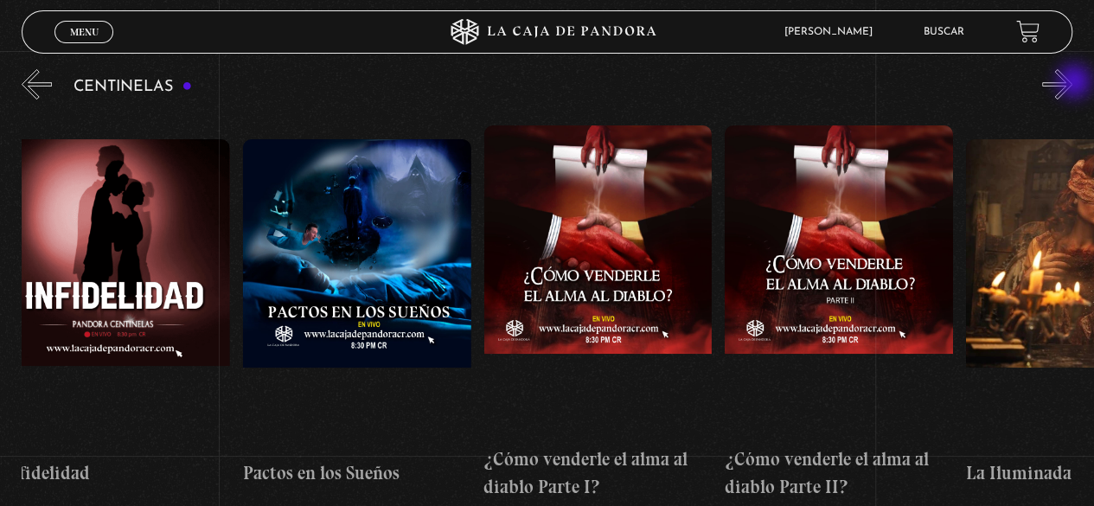
click at [1072, 83] on button "»" at bounding box center [1057, 84] width 30 height 30
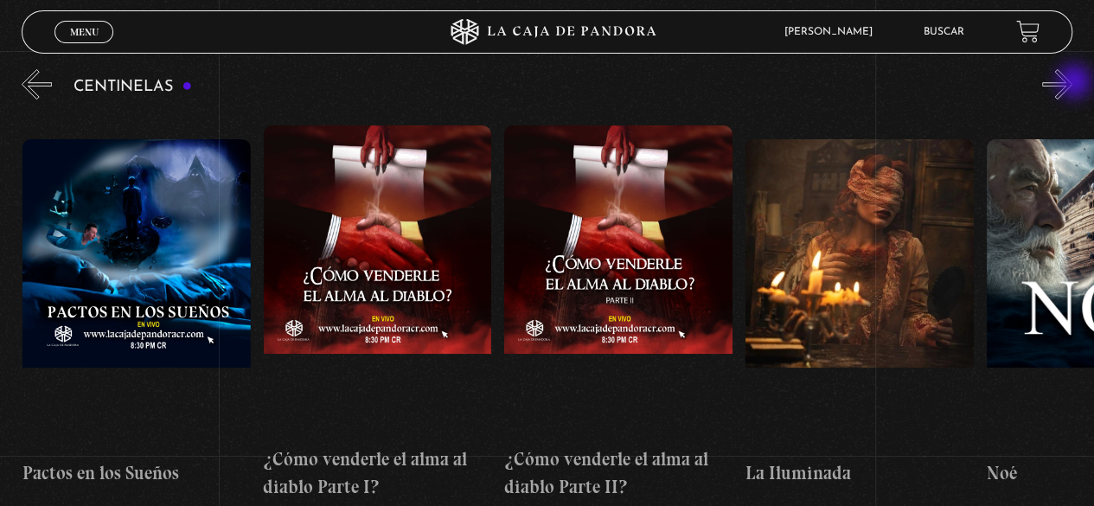
click at [1072, 83] on button "»" at bounding box center [1057, 84] width 30 height 30
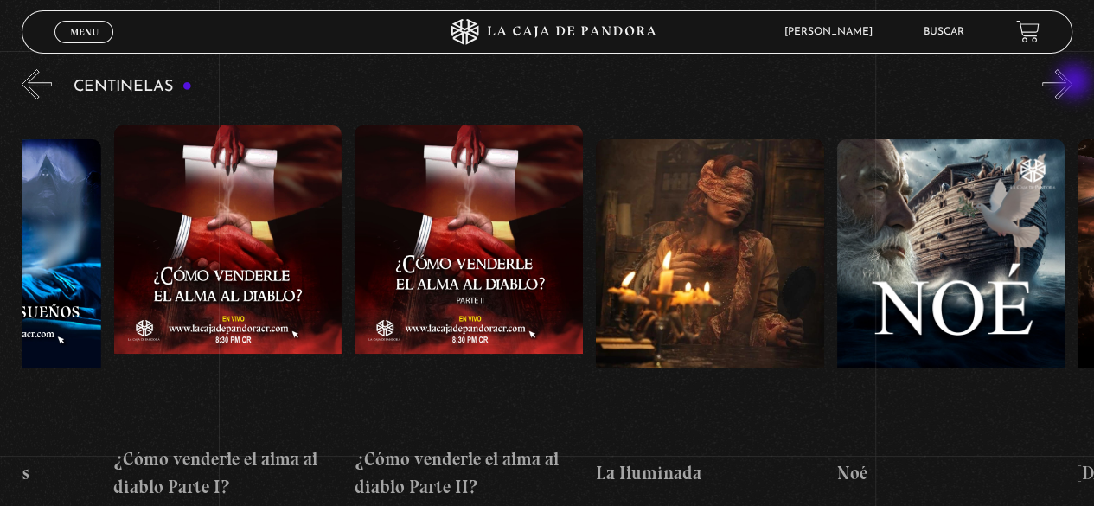
click at [1072, 83] on button "»" at bounding box center [1057, 84] width 30 height 30
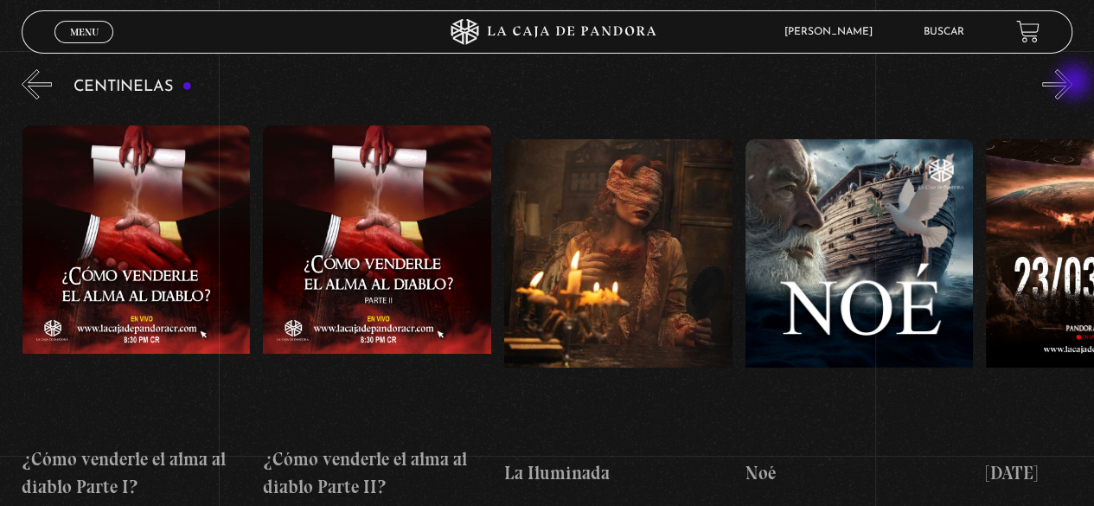
click at [1072, 83] on button "»" at bounding box center [1057, 84] width 30 height 30
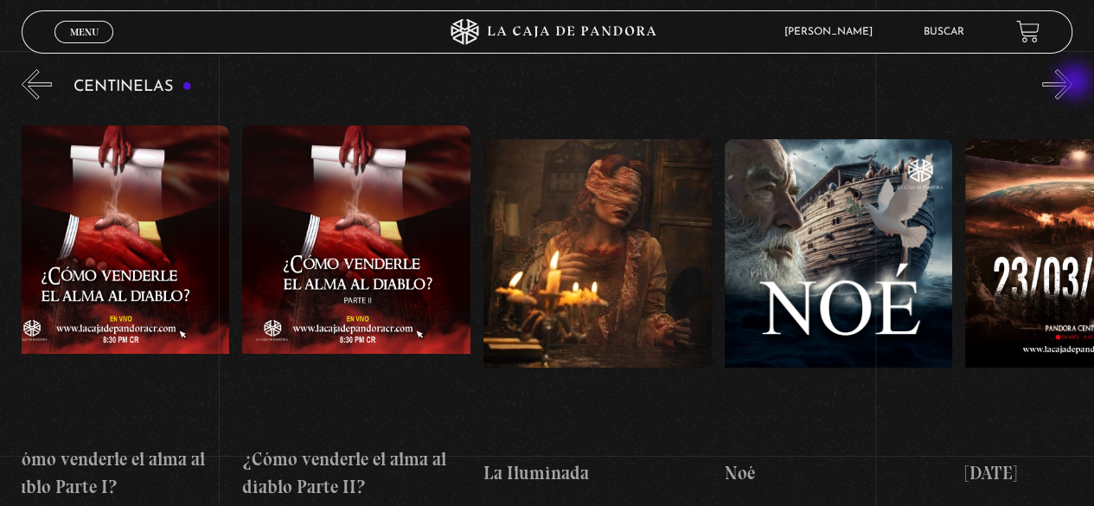
click at [1072, 83] on button "»" at bounding box center [1057, 84] width 30 height 30
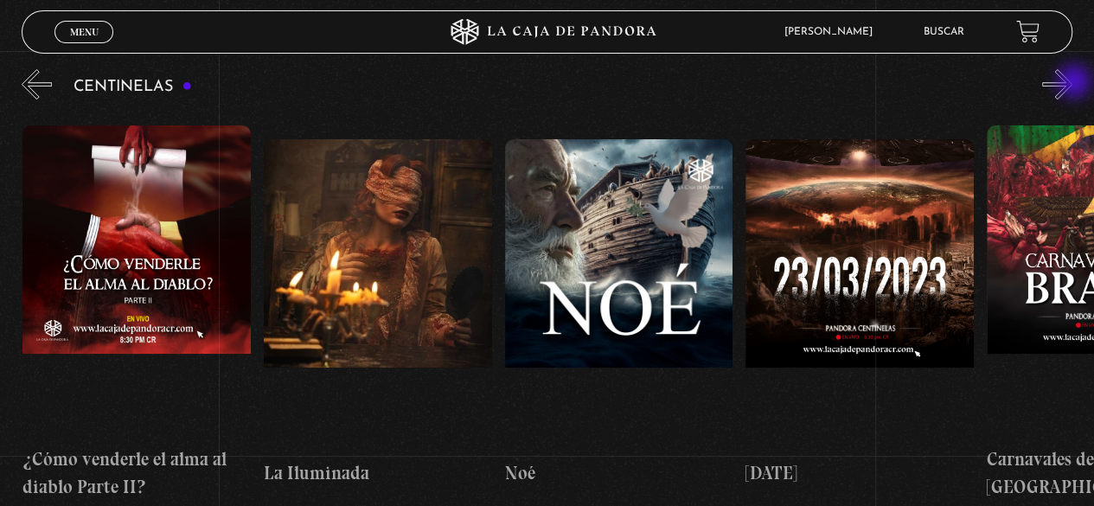
click at [1072, 83] on button "»" at bounding box center [1057, 84] width 30 height 30
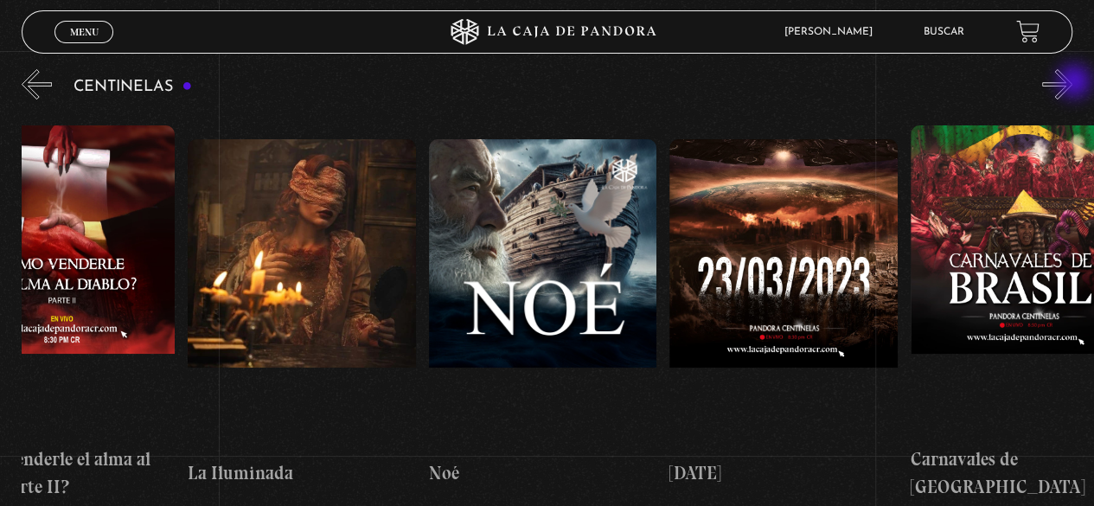
click at [1072, 83] on button "»" at bounding box center [1057, 84] width 30 height 30
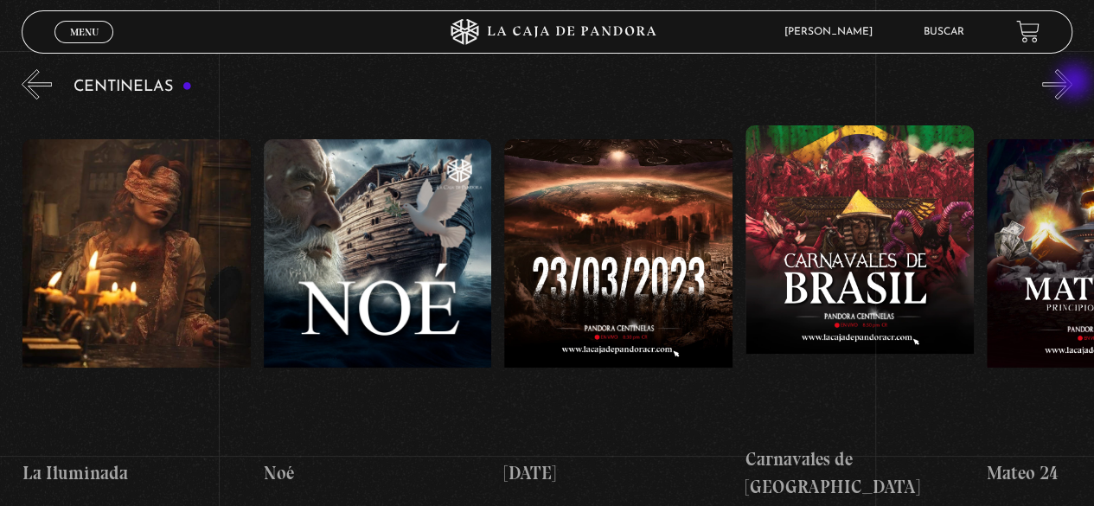
click at [1072, 83] on button "»" at bounding box center [1057, 84] width 30 height 30
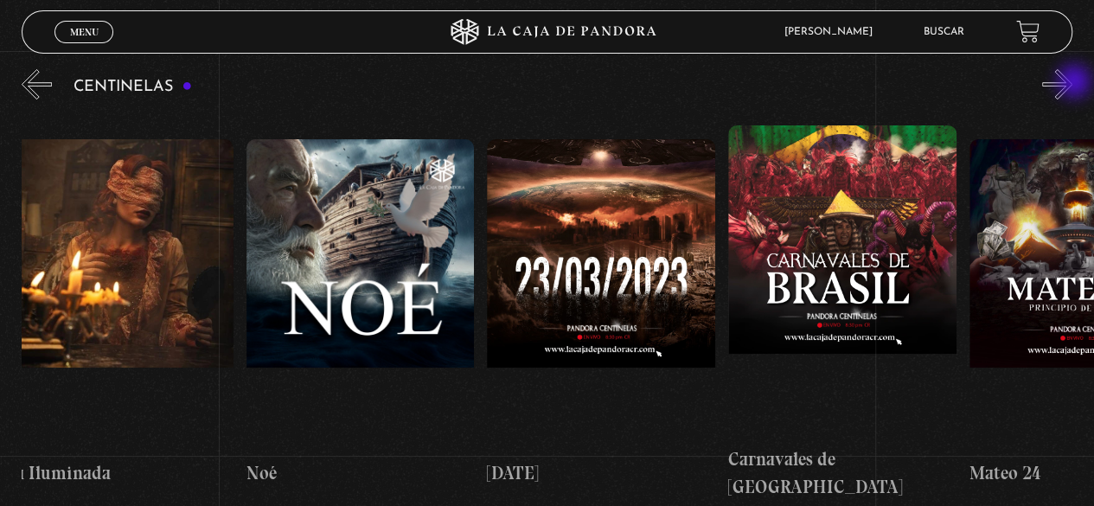
click at [1072, 83] on button "»" at bounding box center [1057, 84] width 30 height 30
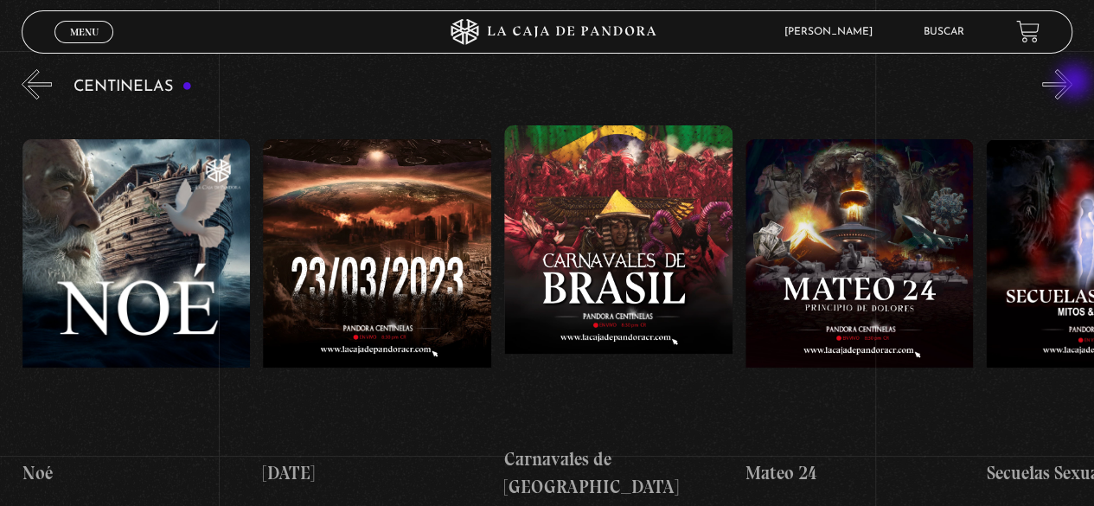
click at [1072, 83] on button "»" at bounding box center [1057, 84] width 30 height 30
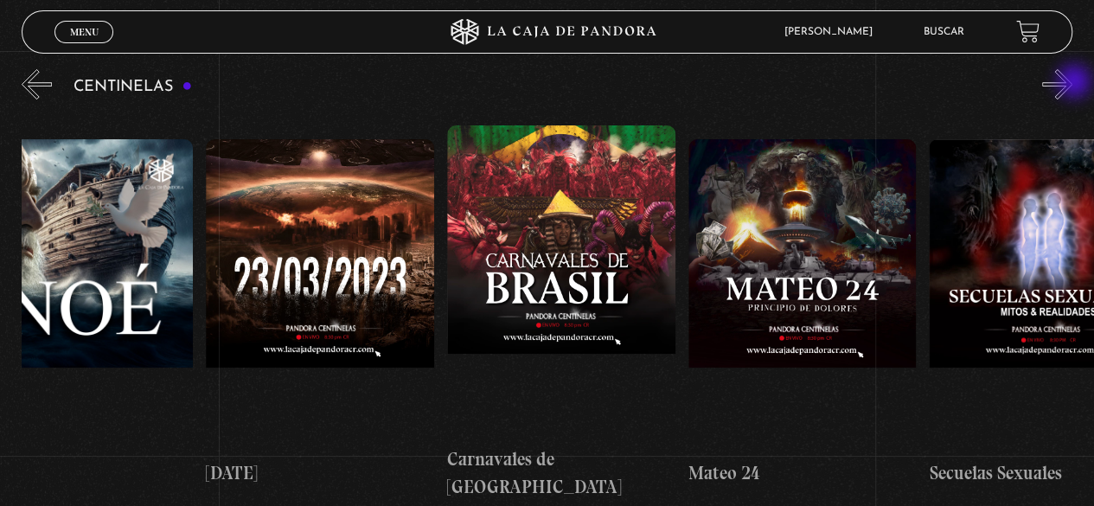
click at [1072, 83] on button "»" at bounding box center [1057, 84] width 30 height 30
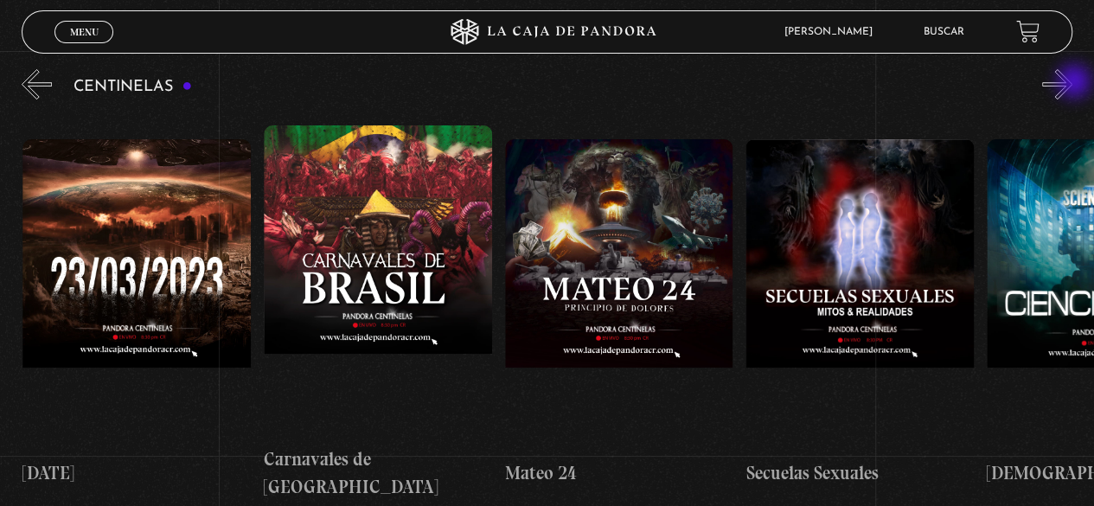
click at [1072, 83] on button "»" at bounding box center [1057, 84] width 30 height 30
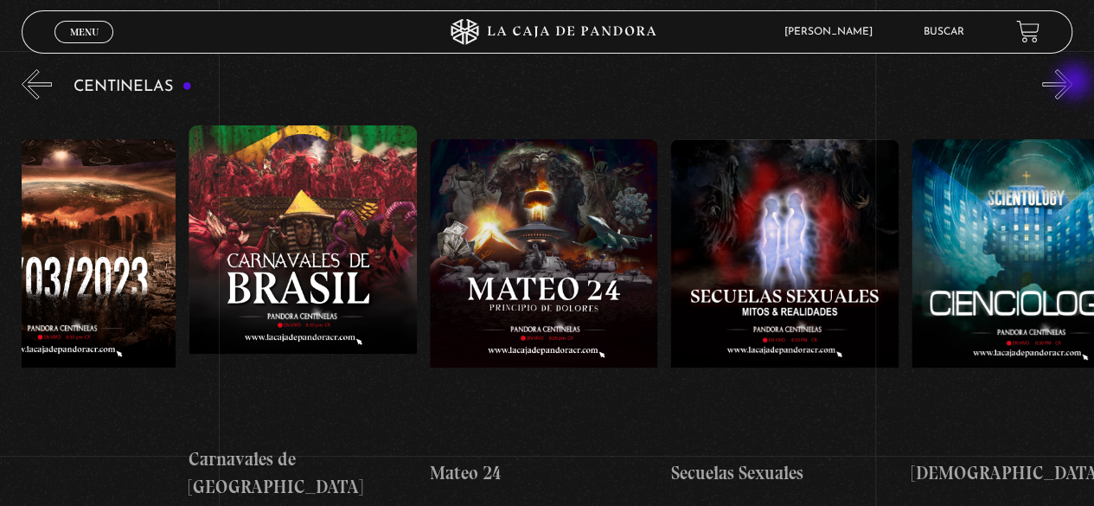
click at [1072, 83] on button "»" at bounding box center [1057, 84] width 30 height 30
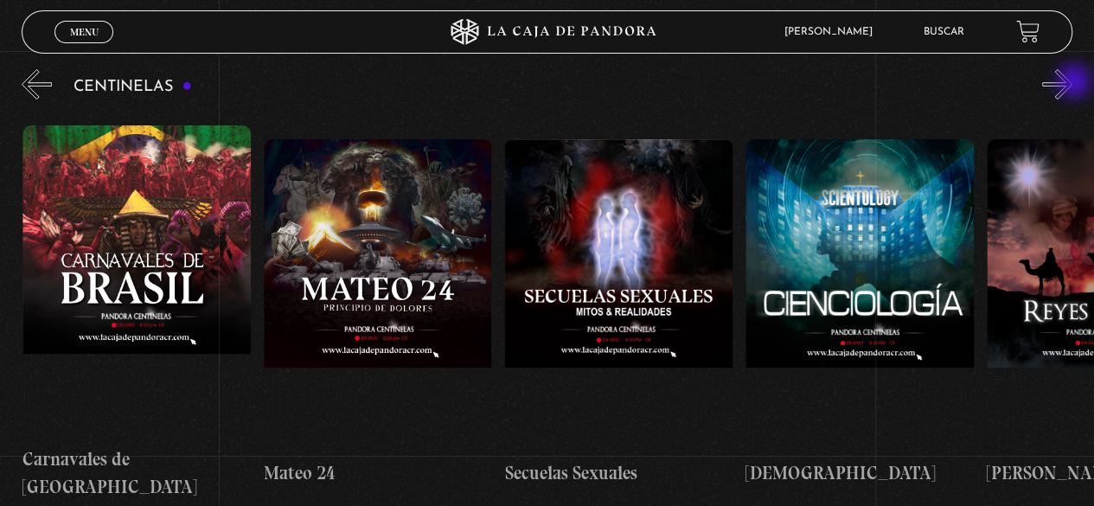
click at [1072, 83] on button "»" at bounding box center [1057, 84] width 30 height 30
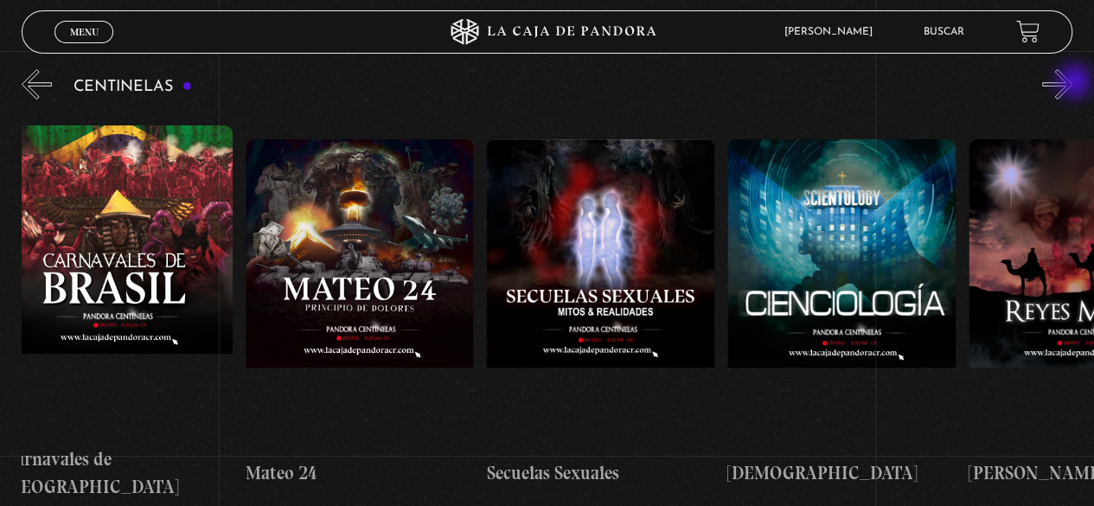
click at [1072, 83] on button "»" at bounding box center [1057, 84] width 30 height 30
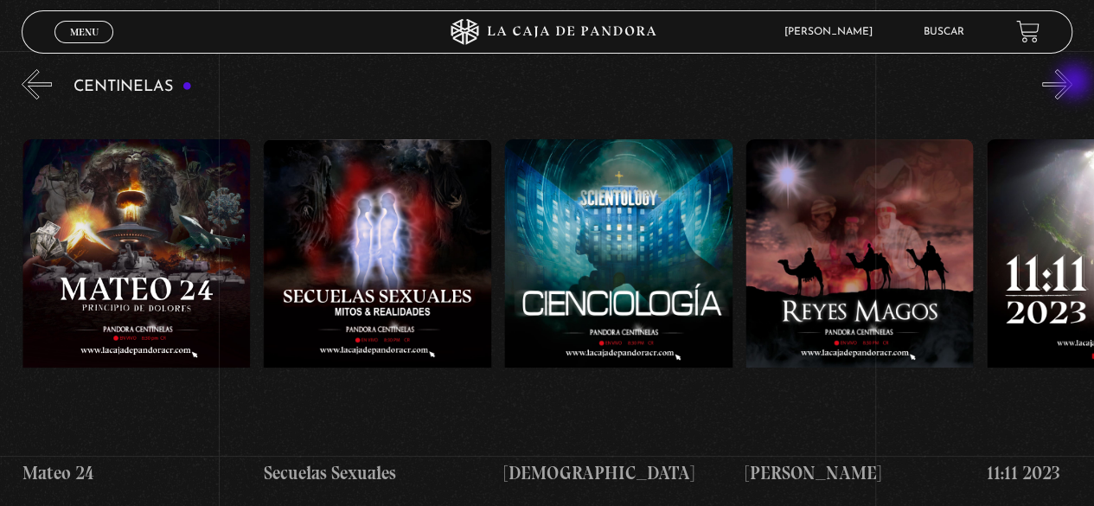
click at [1072, 83] on button "»" at bounding box center [1057, 84] width 30 height 30
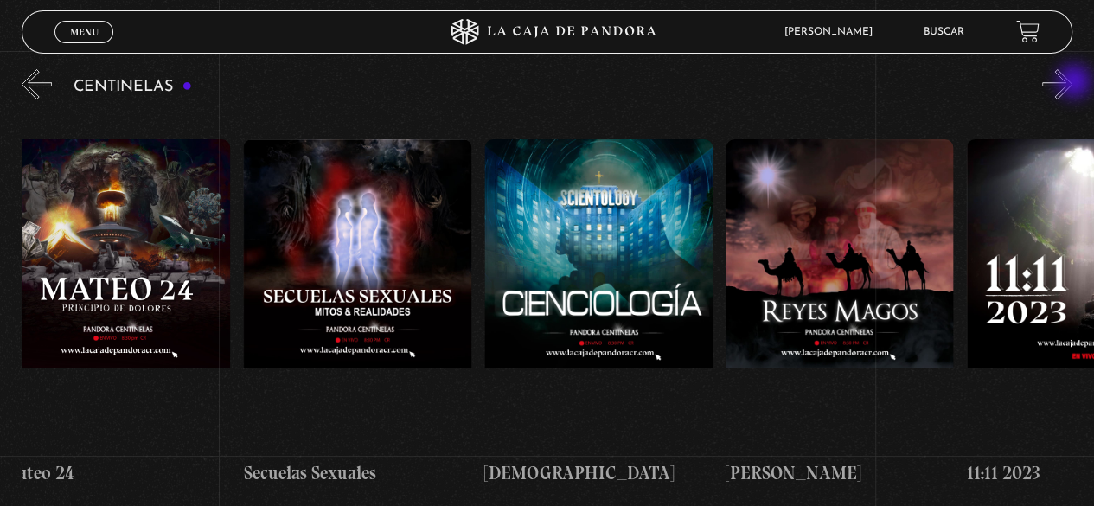
click at [1072, 83] on button "»" at bounding box center [1057, 84] width 30 height 30
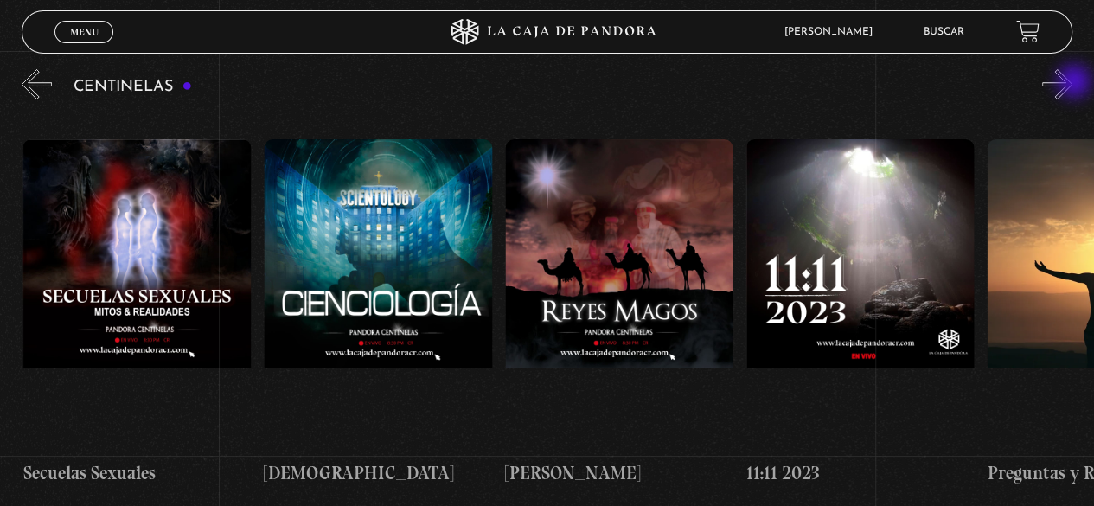
click at [1072, 83] on button "»" at bounding box center [1057, 84] width 30 height 30
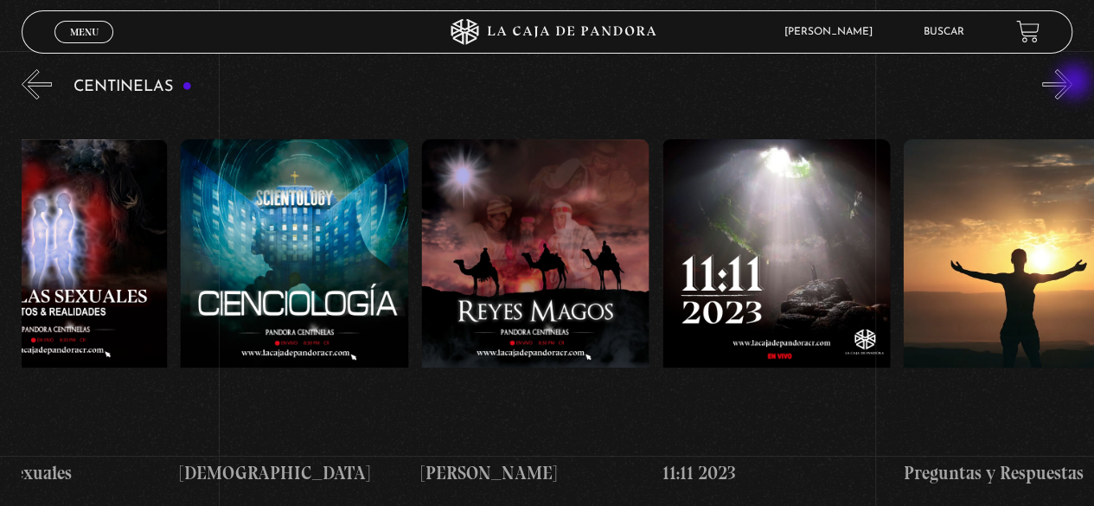
click at [1072, 83] on button "»" at bounding box center [1057, 84] width 30 height 30
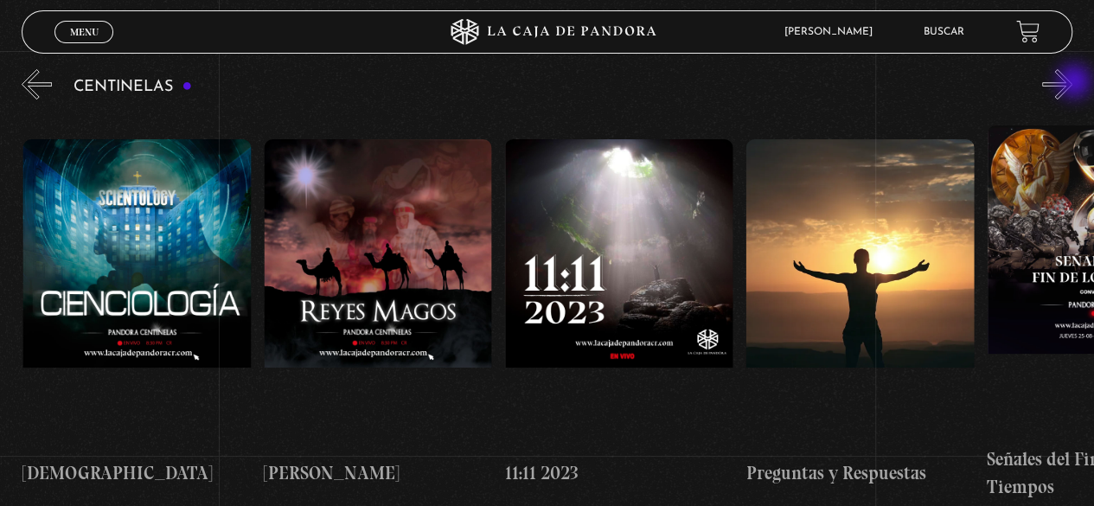
click at [1072, 83] on button "»" at bounding box center [1057, 84] width 30 height 30
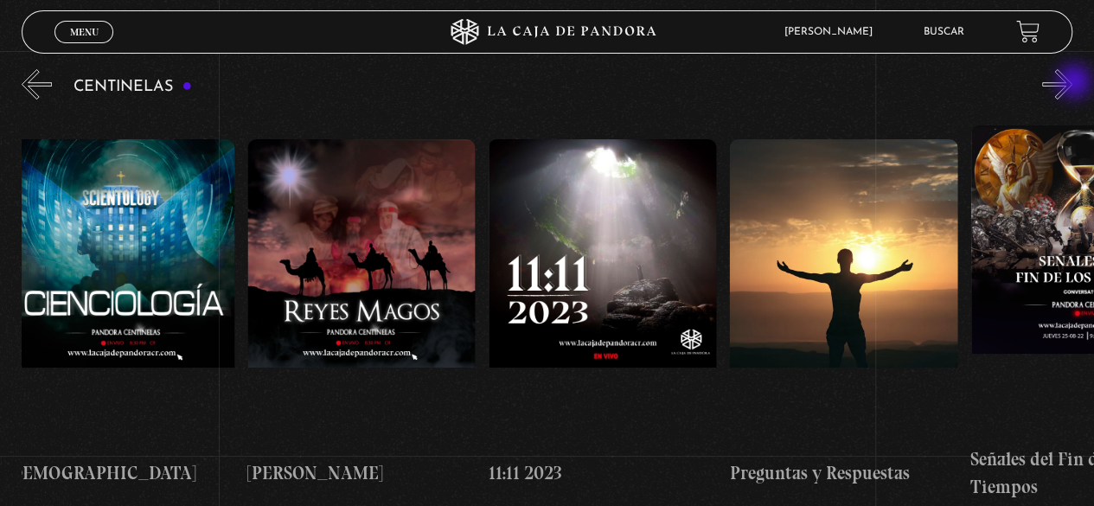
click at [1072, 83] on button "»" at bounding box center [1057, 84] width 30 height 30
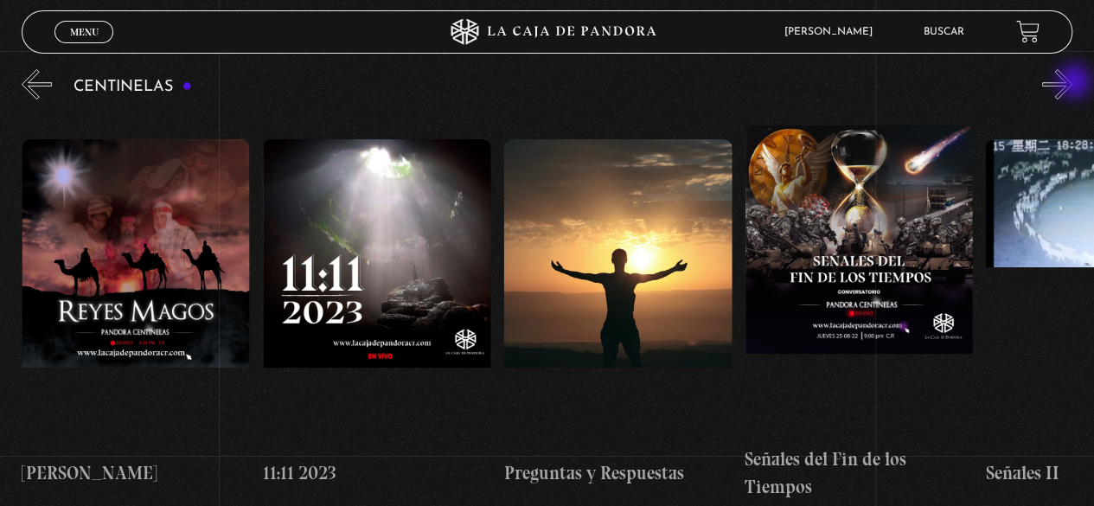
click at [1072, 83] on button "»" at bounding box center [1057, 84] width 30 height 30
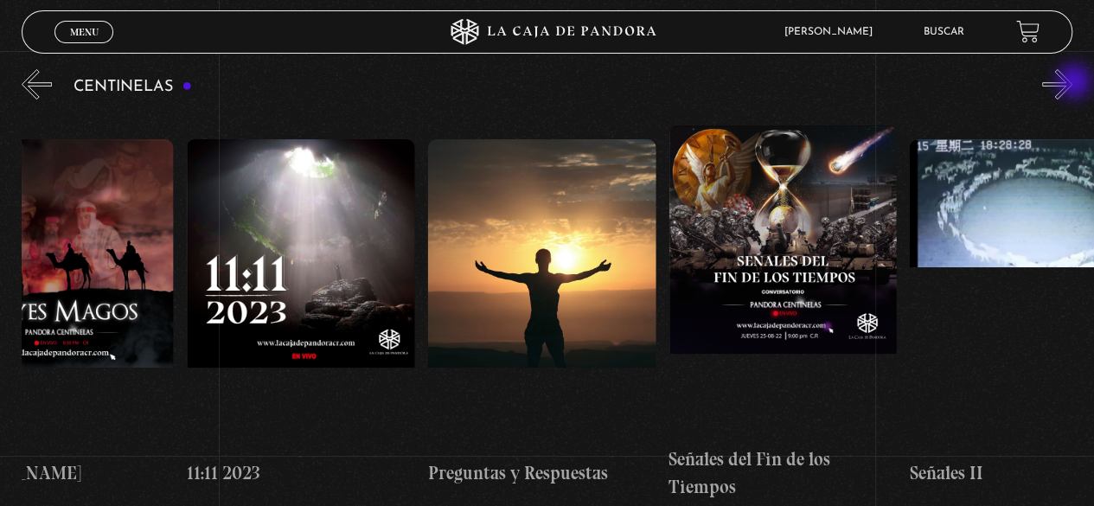
click at [1072, 83] on button "»" at bounding box center [1057, 84] width 30 height 30
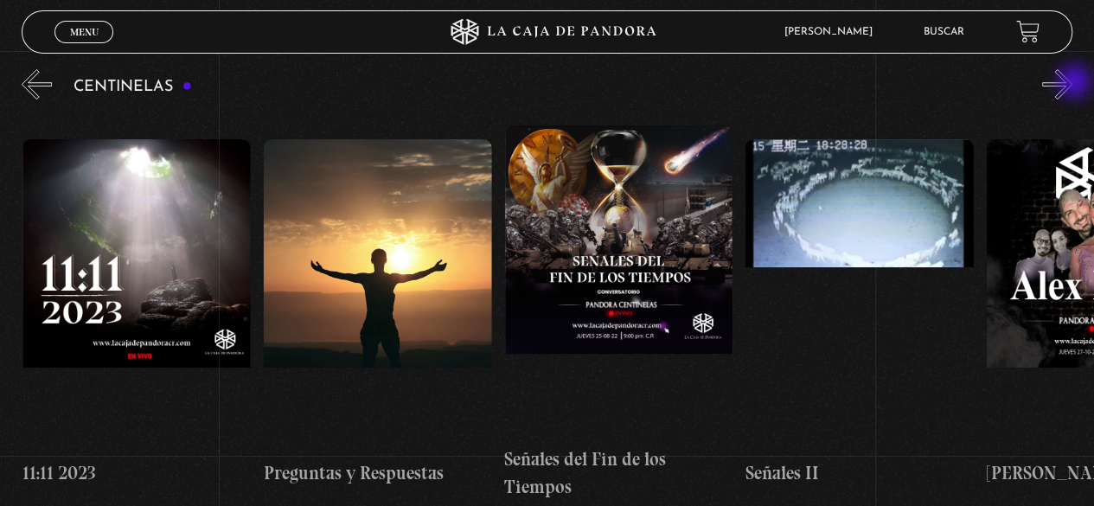
click at [1072, 83] on button "»" at bounding box center [1057, 84] width 30 height 30
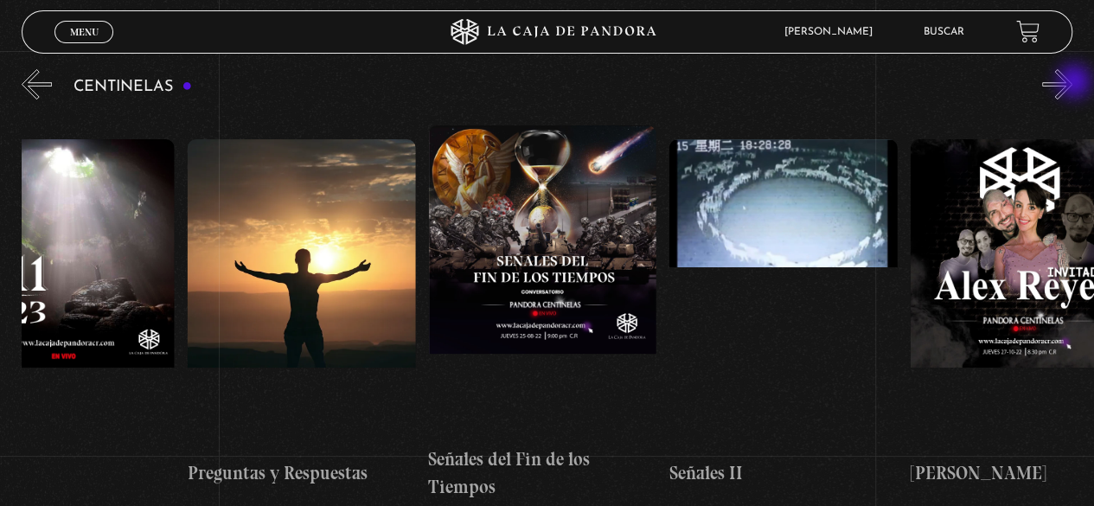
click at [1072, 83] on button "»" at bounding box center [1057, 84] width 30 height 30
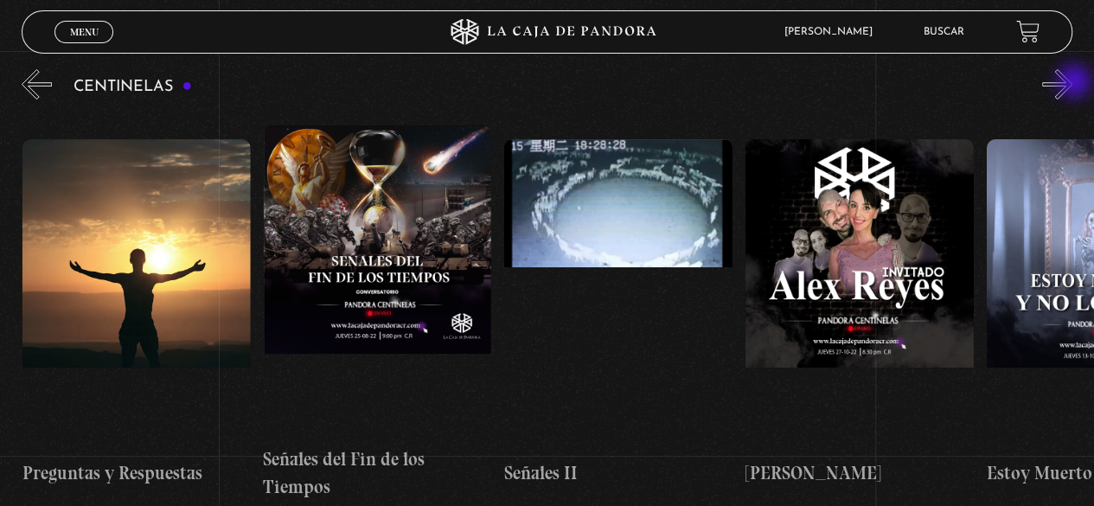
click at [1072, 83] on button "»" at bounding box center [1057, 84] width 30 height 30
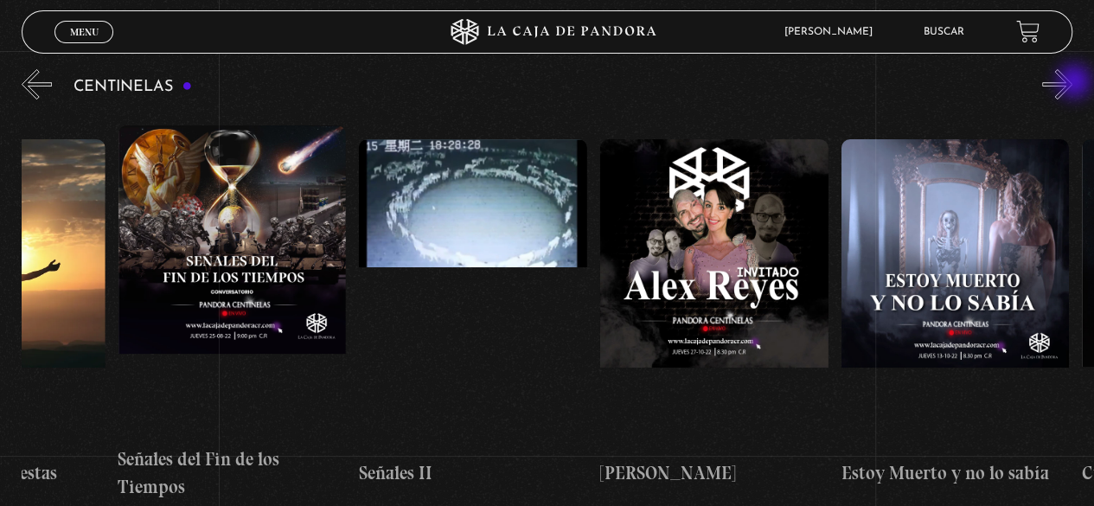
click at [1072, 83] on button "»" at bounding box center [1057, 84] width 30 height 30
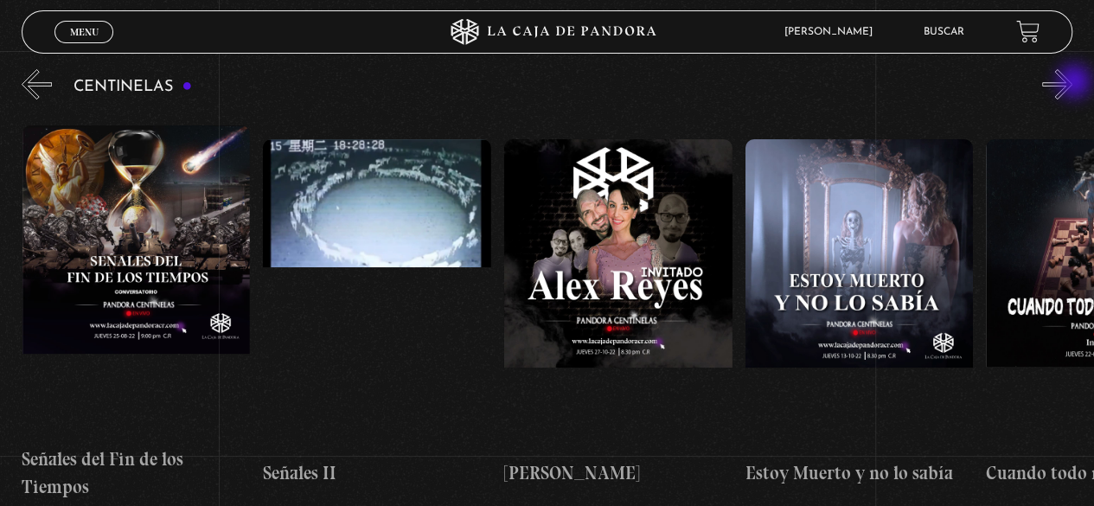
click at [1072, 83] on button "»" at bounding box center [1057, 84] width 30 height 30
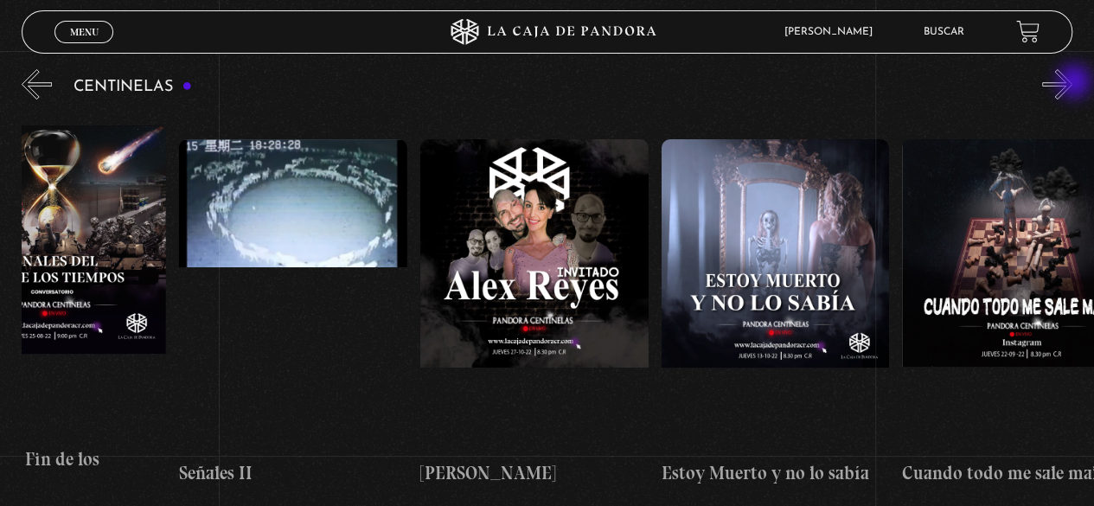
click at [1072, 83] on button "»" at bounding box center [1057, 84] width 30 height 30
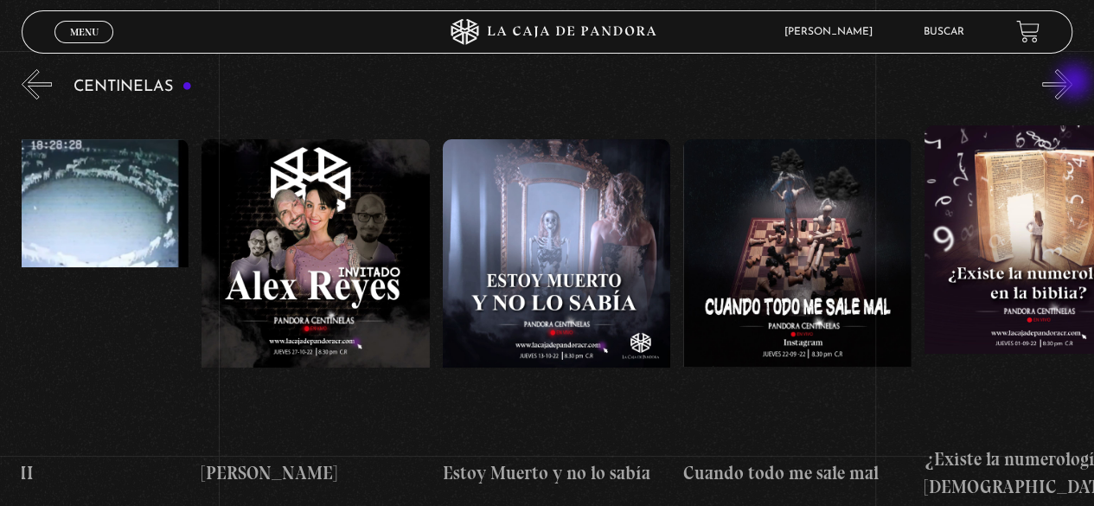
click at [1072, 83] on button "»" at bounding box center [1057, 84] width 30 height 30
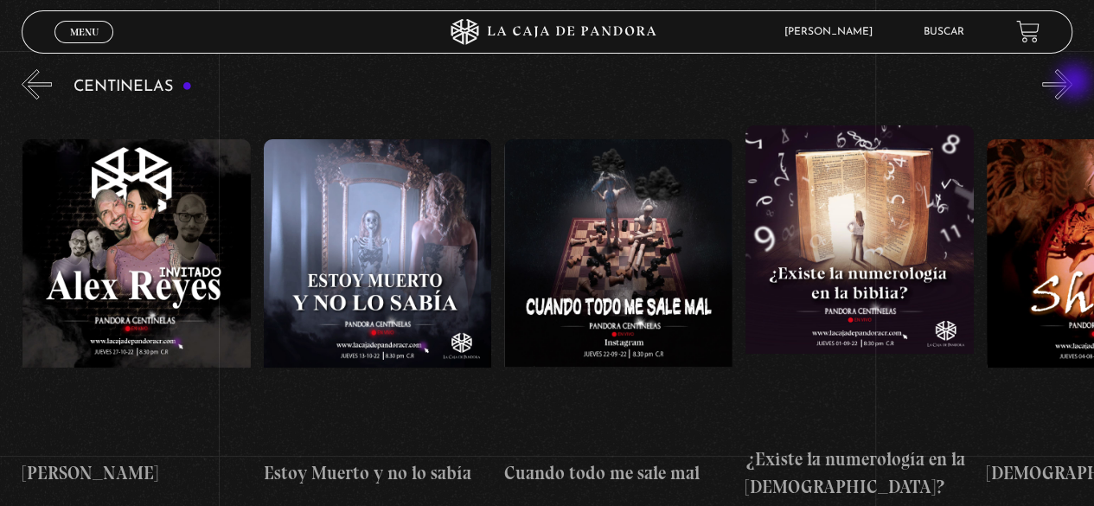
click at [1072, 83] on button "»" at bounding box center [1057, 84] width 30 height 30
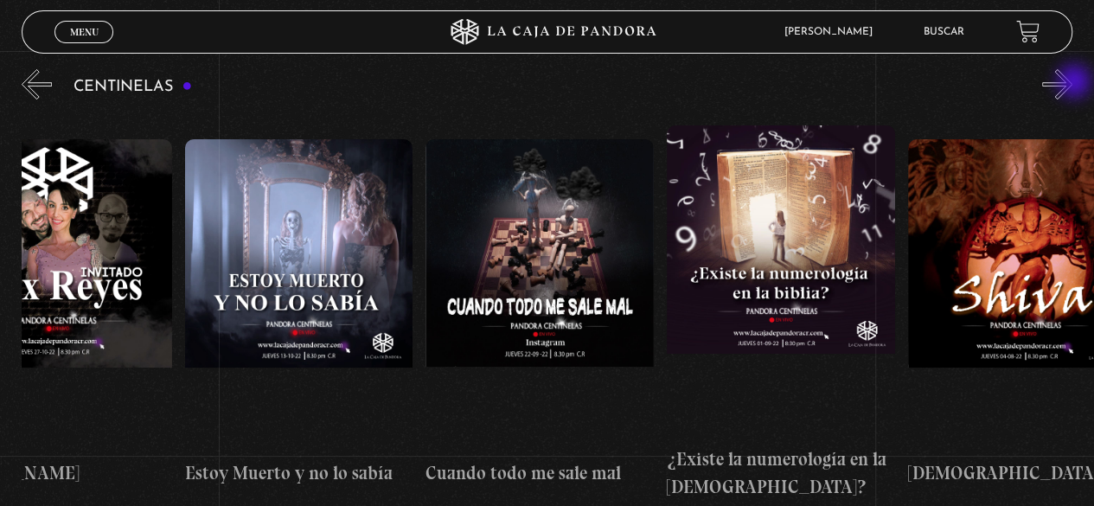
click at [1072, 83] on button "»" at bounding box center [1057, 84] width 30 height 30
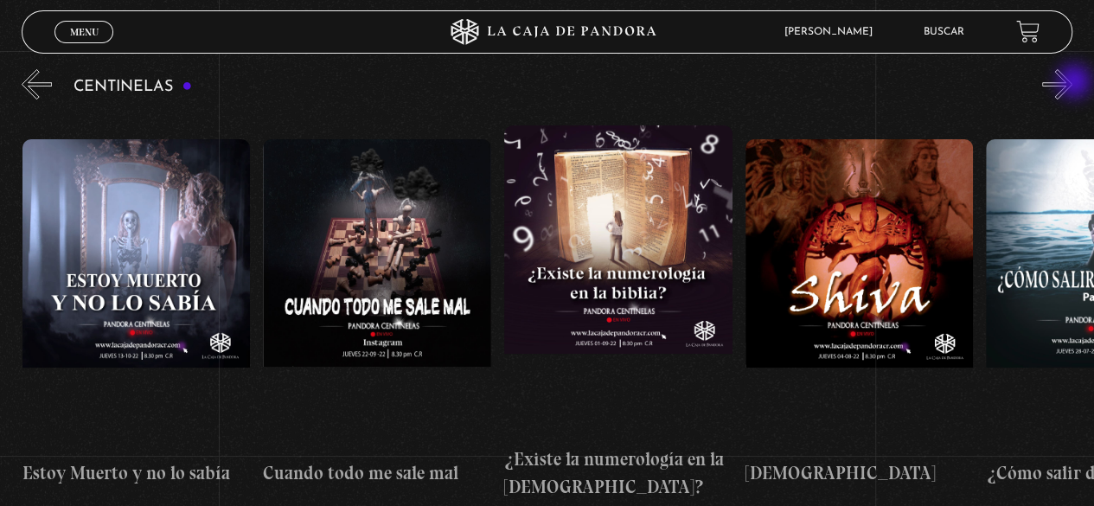
click at [1072, 83] on button "»" at bounding box center [1057, 84] width 30 height 30
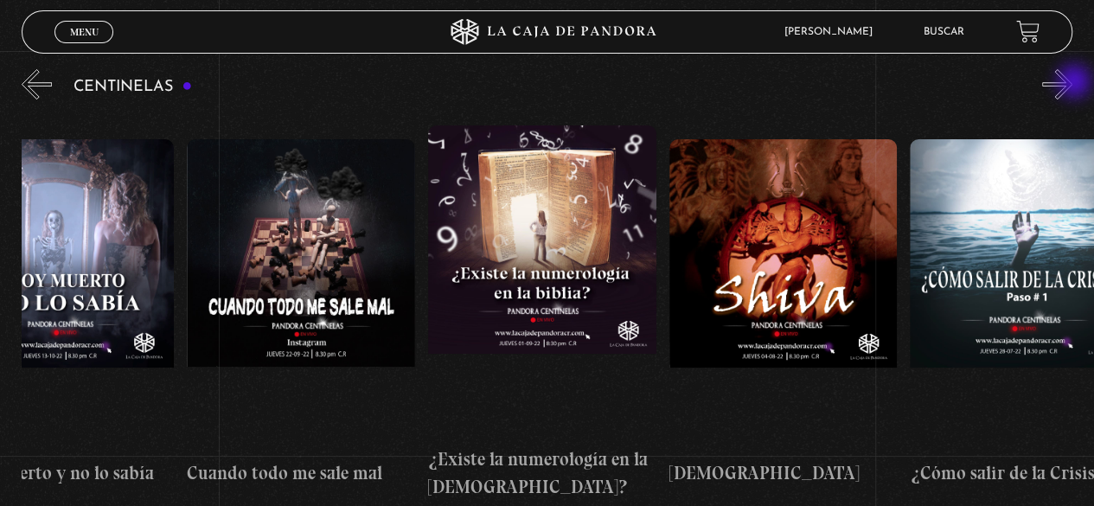
click at [1072, 83] on button "»" at bounding box center [1057, 84] width 30 height 30
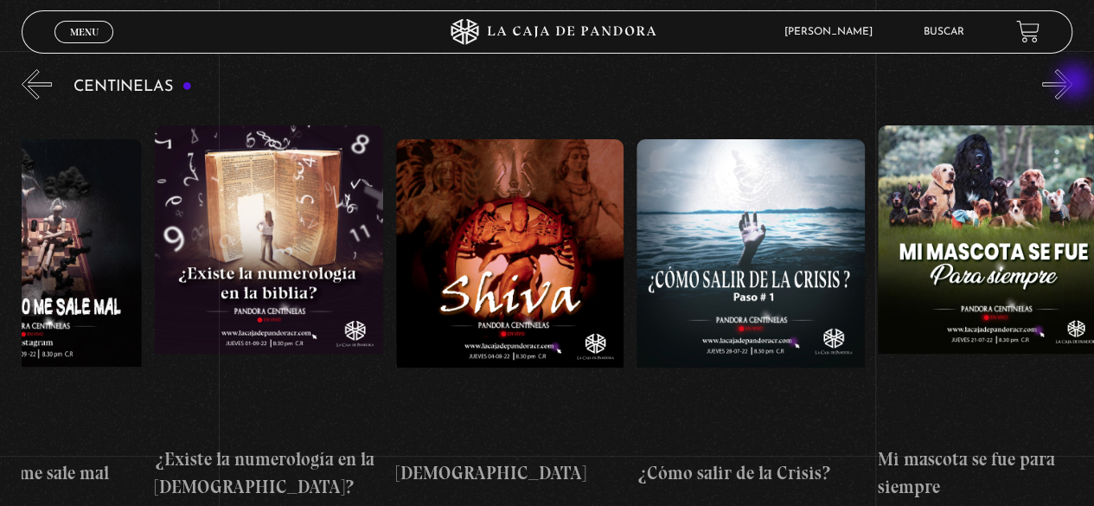
click at [1072, 83] on button "»" at bounding box center [1057, 84] width 30 height 30
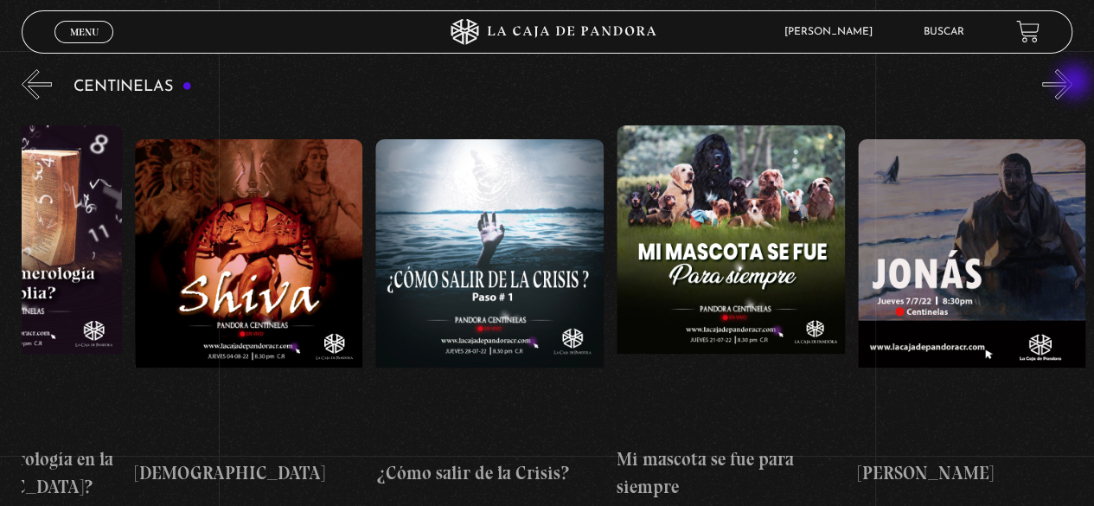
click at [1072, 83] on button "»" at bounding box center [1057, 84] width 30 height 30
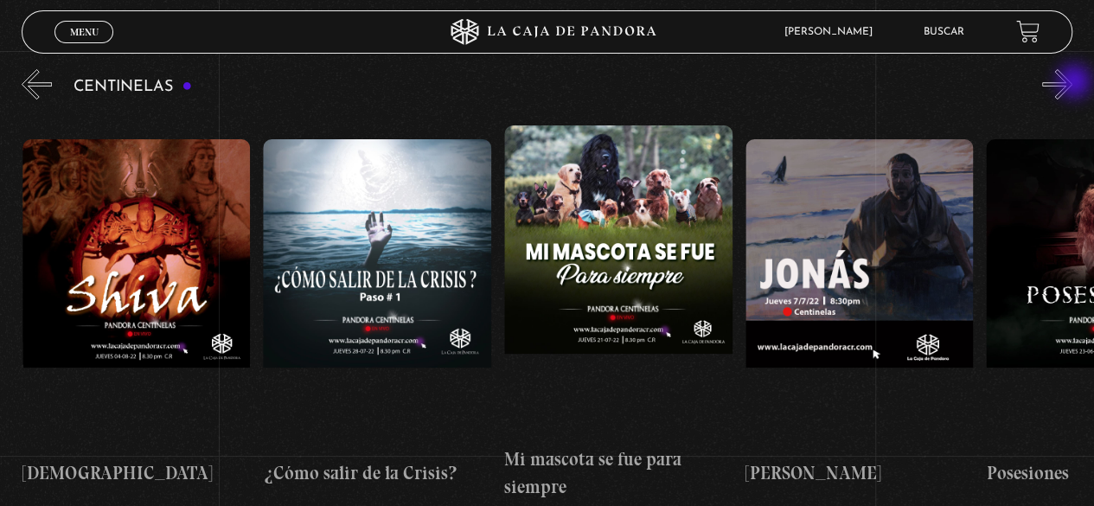
click at [1072, 83] on button "»" at bounding box center [1057, 84] width 30 height 30
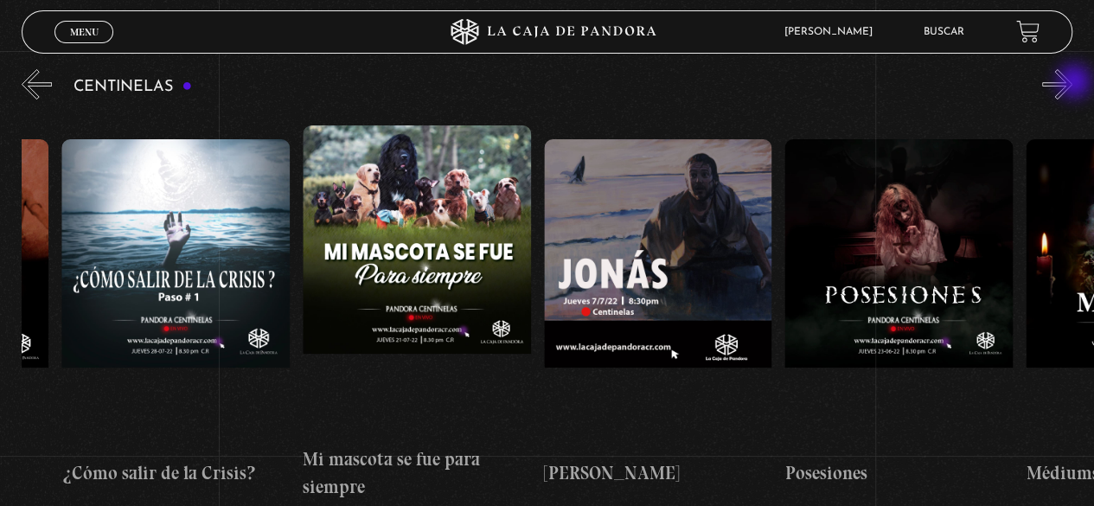
click at [1072, 83] on button "»" at bounding box center [1057, 84] width 30 height 30
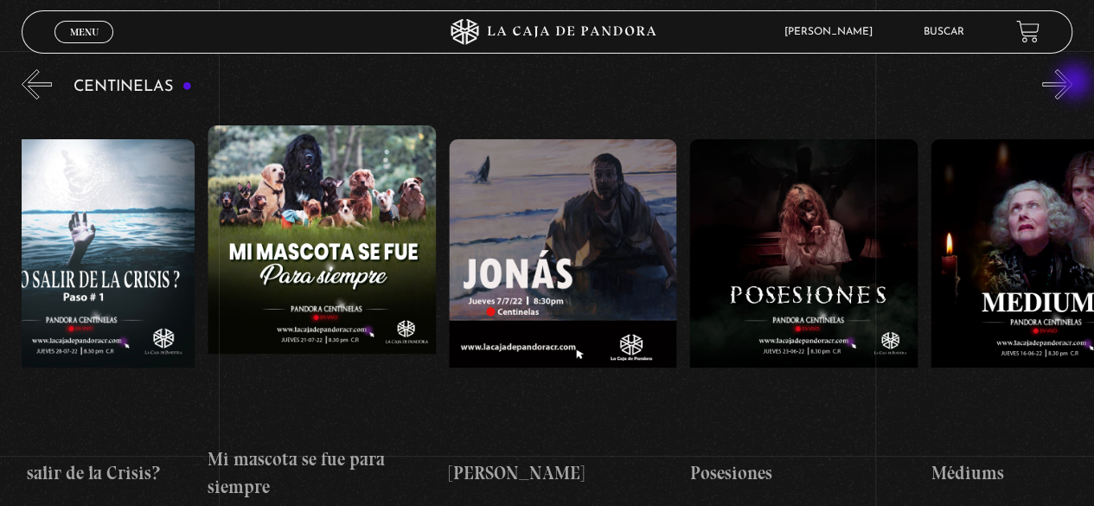
click at [1072, 83] on button "»" at bounding box center [1057, 84] width 30 height 30
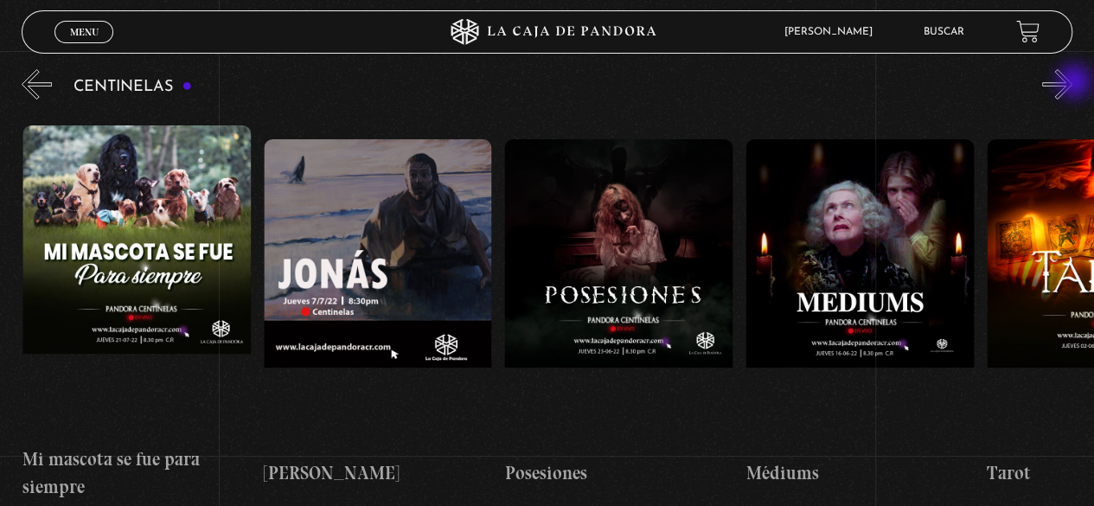
click at [1072, 83] on button "»" at bounding box center [1057, 84] width 30 height 30
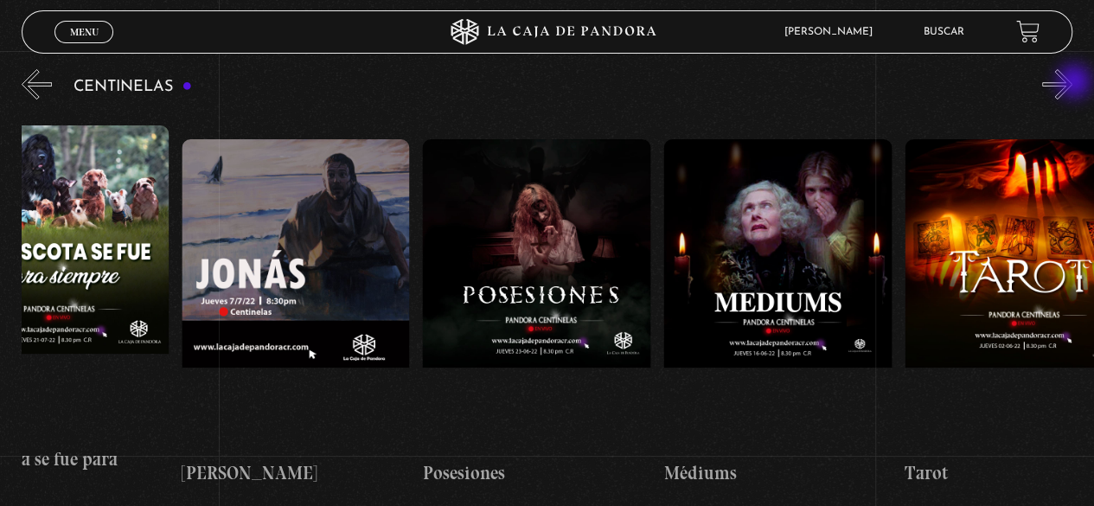
click at [1072, 83] on button "»" at bounding box center [1057, 84] width 30 height 30
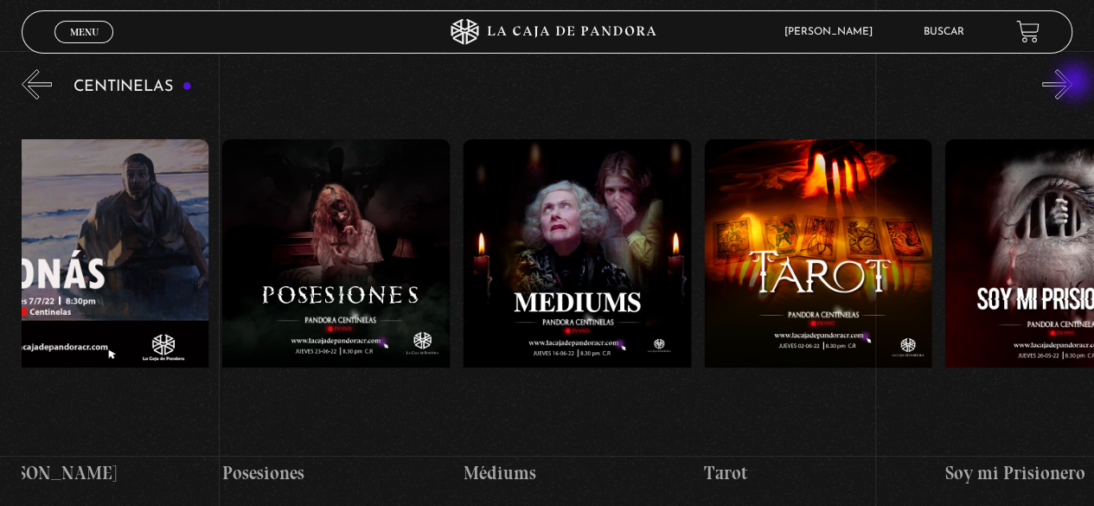
click at [1072, 83] on button "»" at bounding box center [1057, 84] width 30 height 30
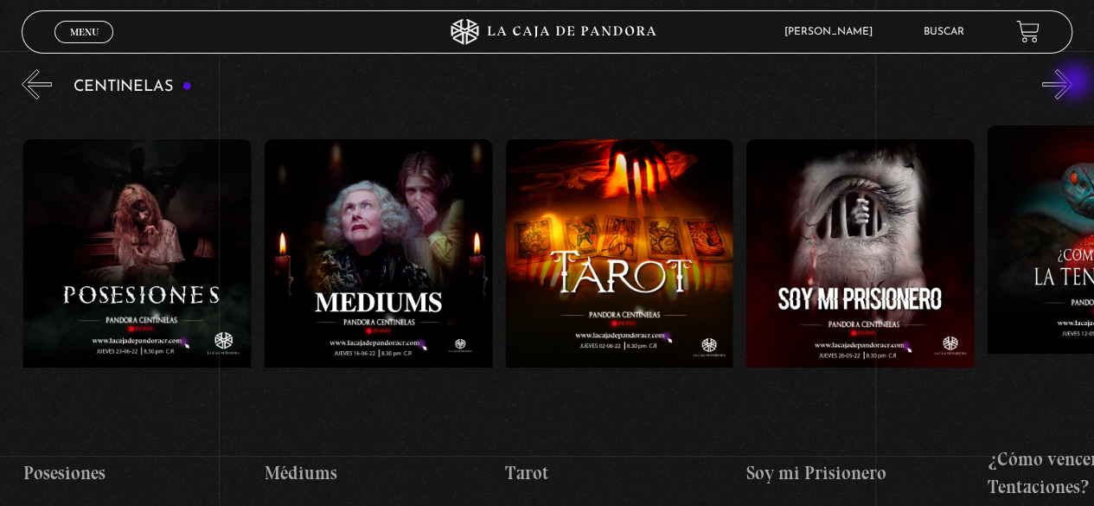
click at [1072, 83] on button "»" at bounding box center [1057, 84] width 30 height 30
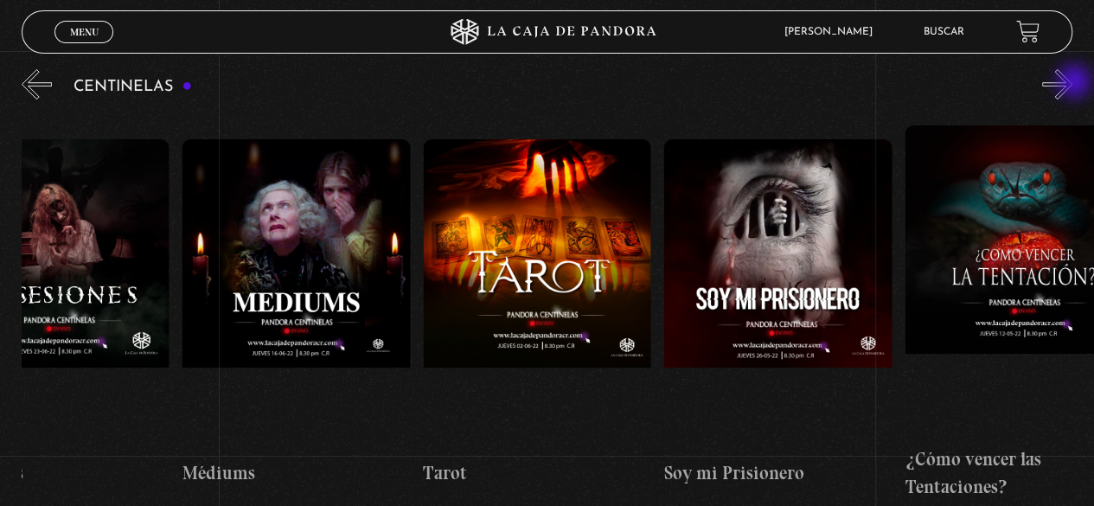
click at [1072, 83] on button "»" at bounding box center [1057, 84] width 30 height 30
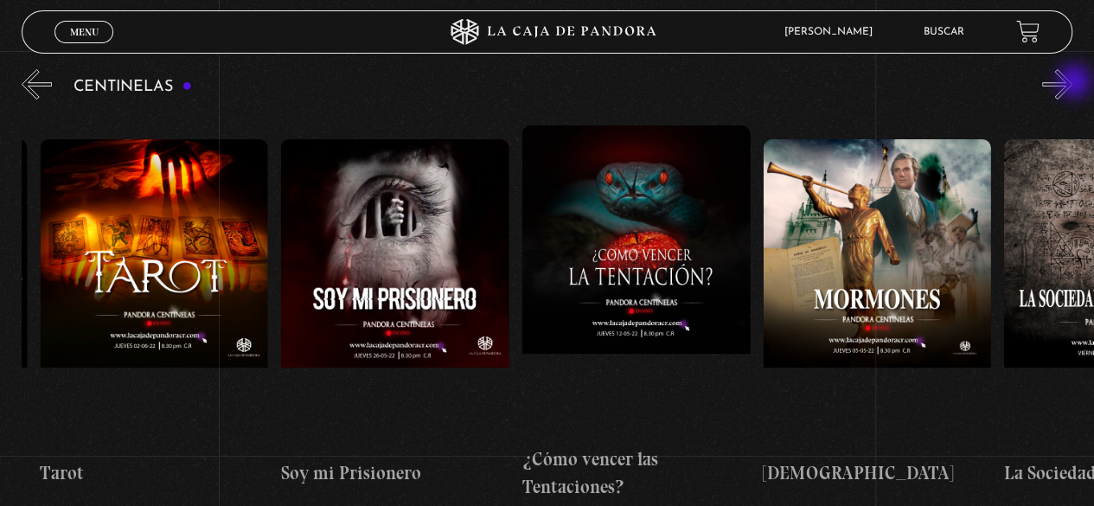
click at [1072, 83] on button "»" at bounding box center [1057, 84] width 30 height 30
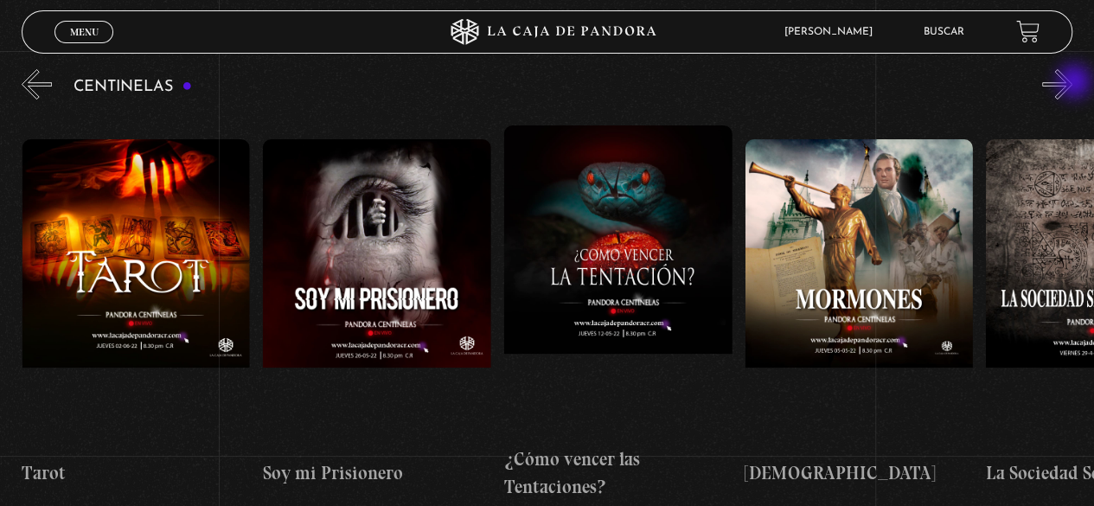
click at [1072, 83] on button "»" at bounding box center [1057, 84] width 30 height 30
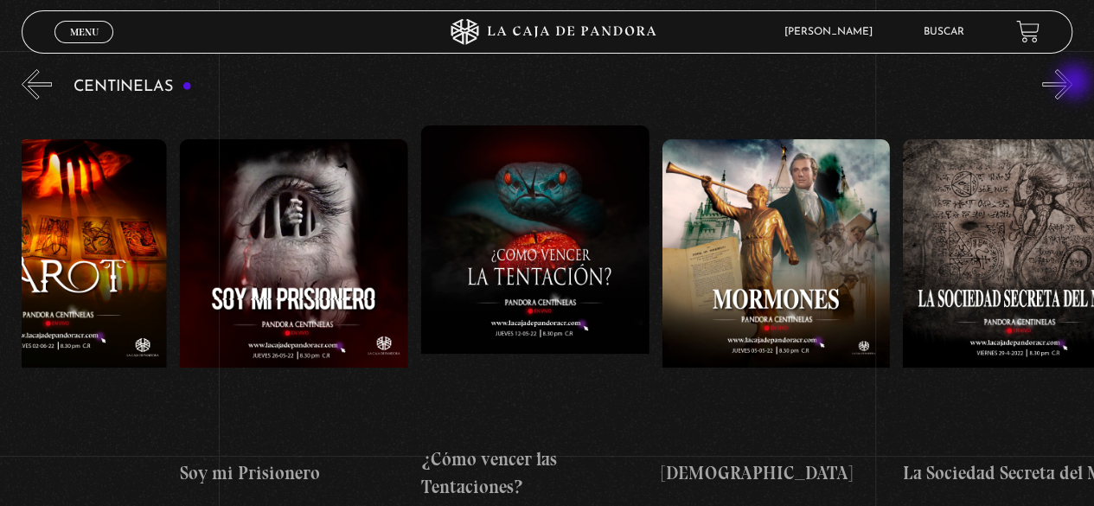
click at [1072, 83] on button "»" at bounding box center [1057, 84] width 30 height 30
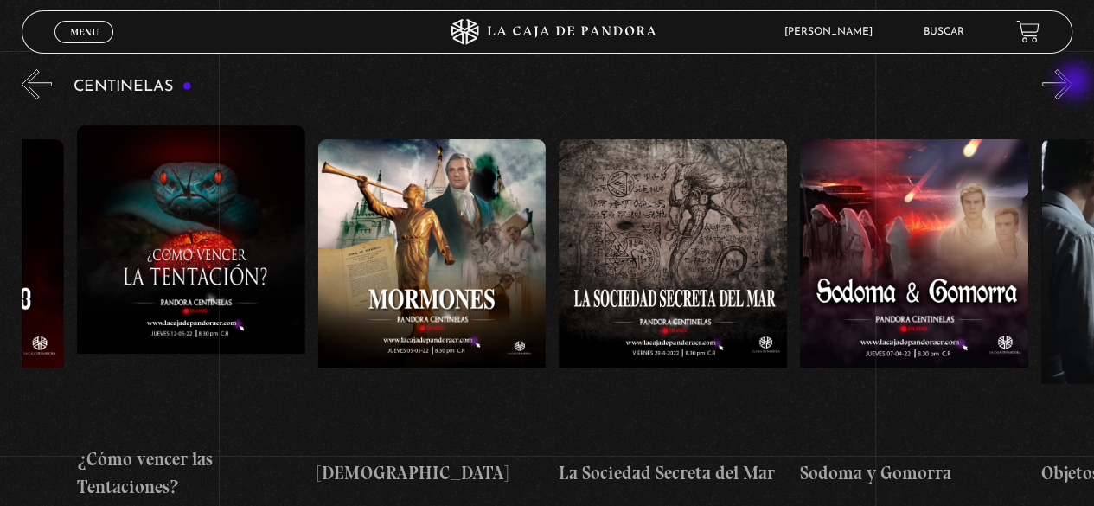
click at [1072, 83] on button "»" at bounding box center [1057, 84] width 30 height 30
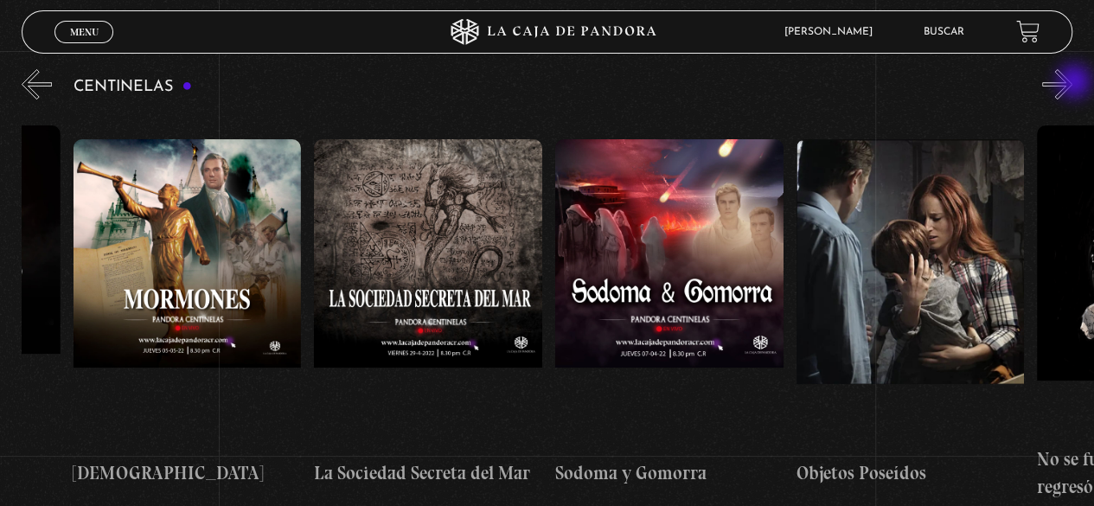
click at [1072, 83] on button "»" at bounding box center [1057, 84] width 30 height 30
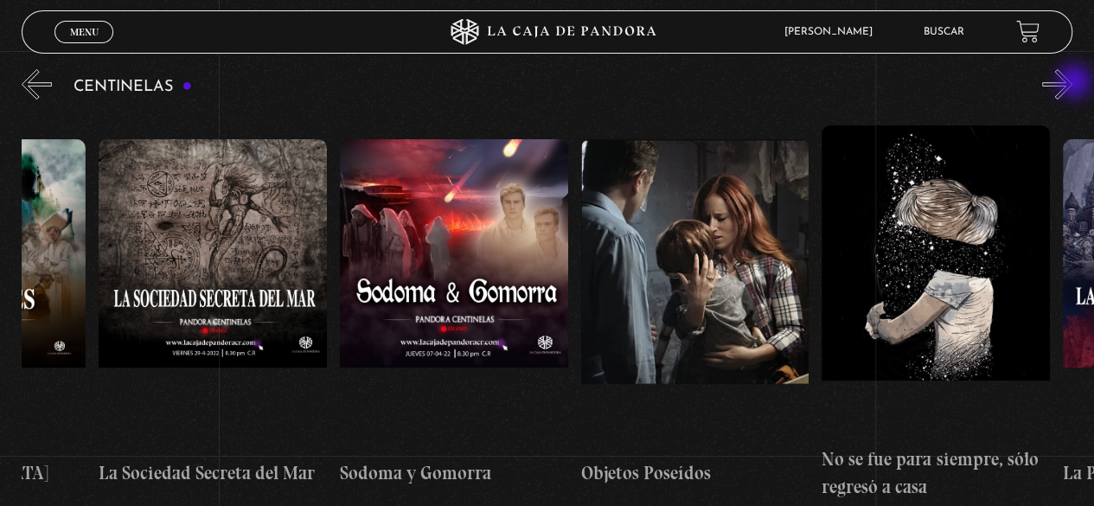
click at [1072, 83] on button "»" at bounding box center [1057, 84] width 30 height 30
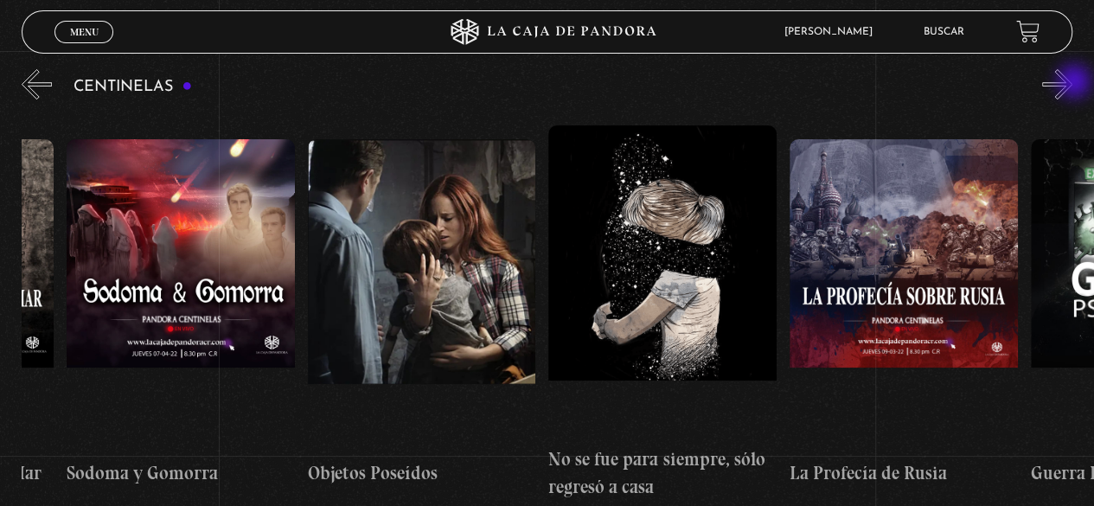
click at [1072, 83] on button "»" at bounding box center [1057, 84] width 30 height 30
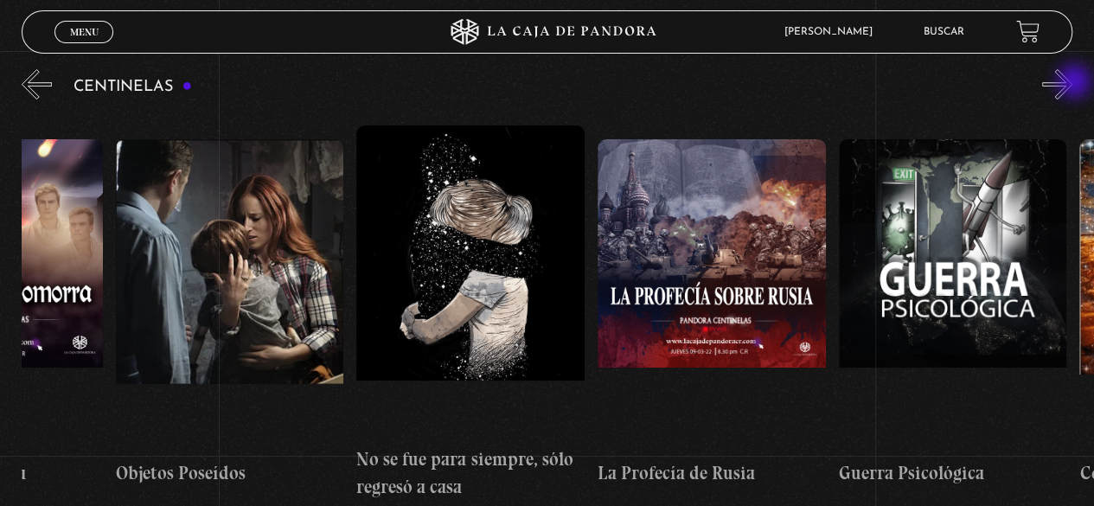
click at [1072, 83] on button "»" at bounding box center [1057, 84] width 30 height 30
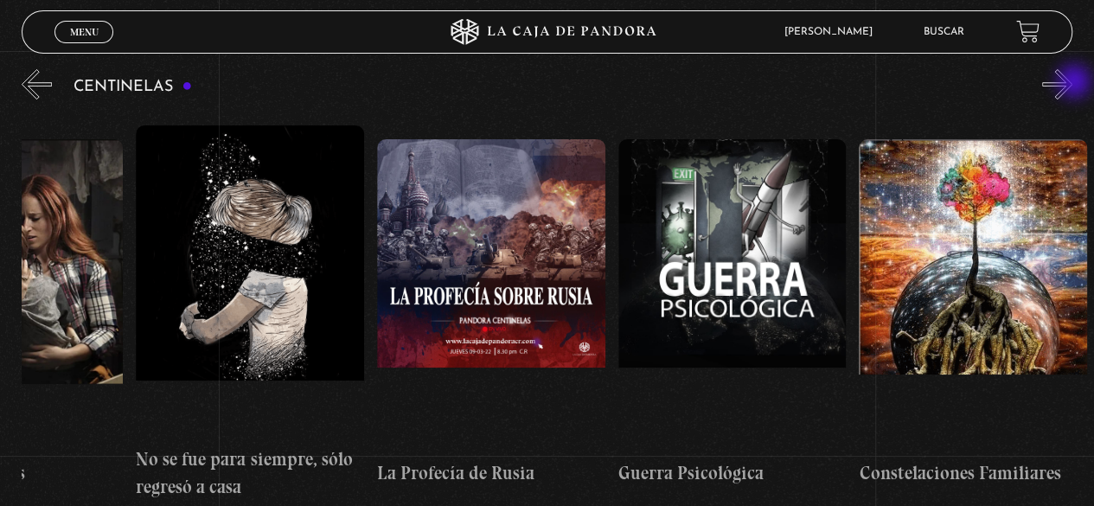
click at [1072, 83] on button "»" at bounding box center [1057, 84] width 30 height 30
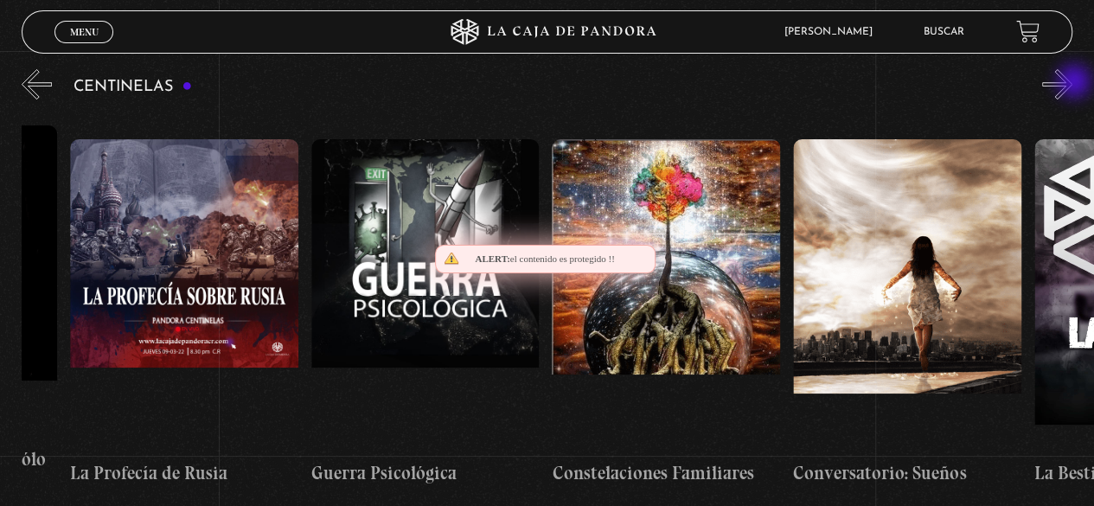
click at [1072, 83] on button "»" at bounding box center [1057, 84] width 30 height 30
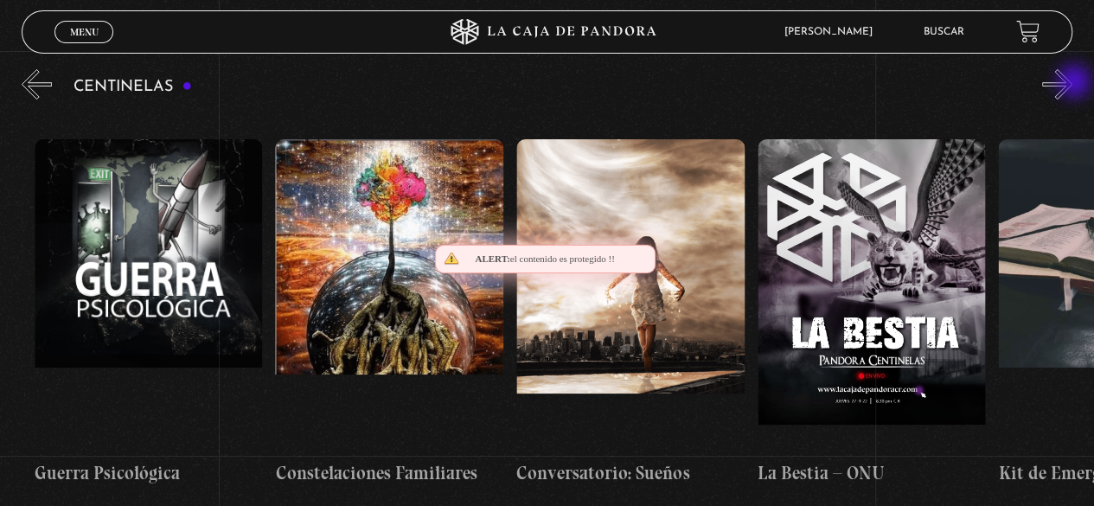
click at [1072, 83] on button "»" at bounding box center [1057, 84] width 30 height 30
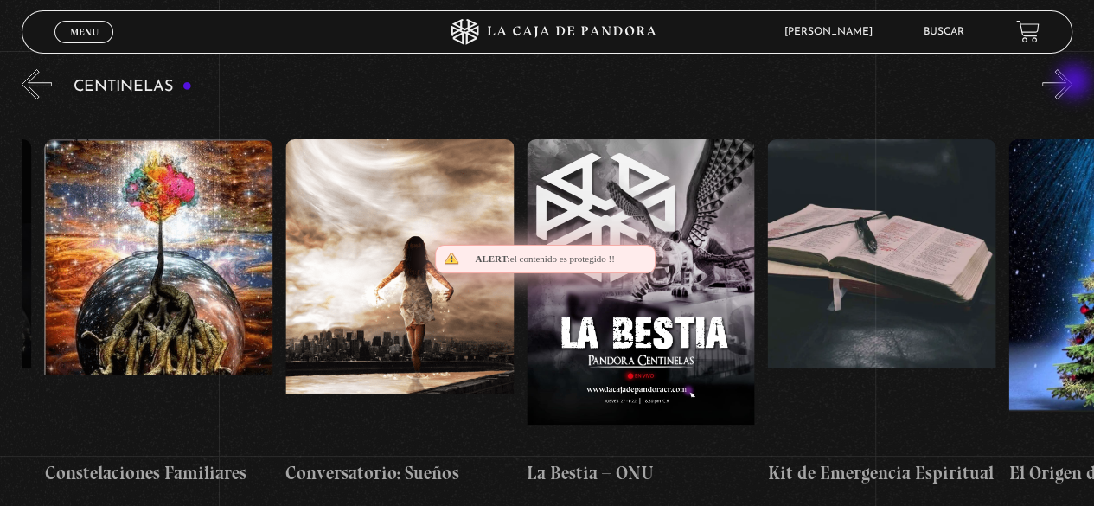
click at [1072, 83] on button "»" at bounding box center [1057, 84] width 30 height 30
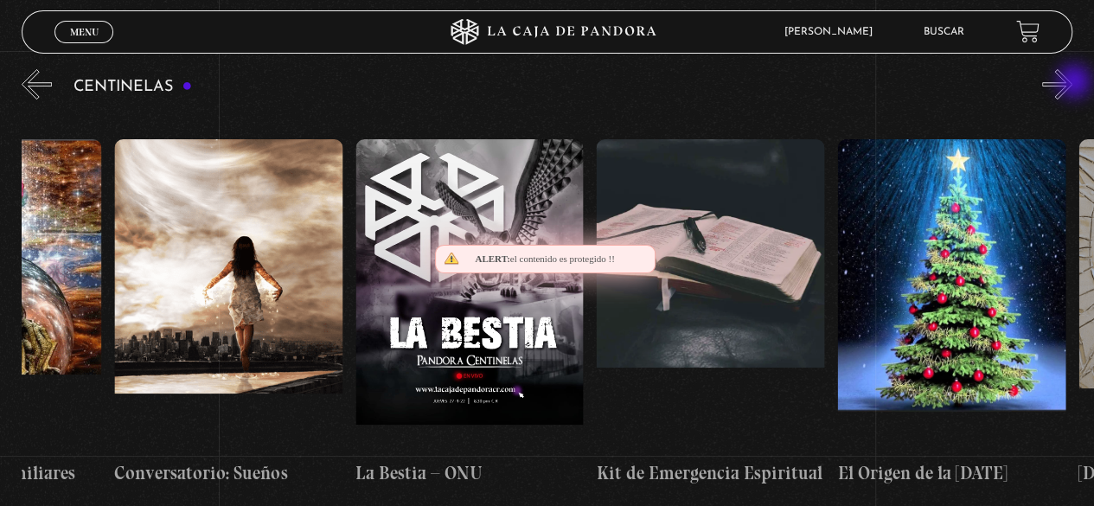
click at [1072, 83] on button "»" at bounding box center [1057, 84] width 30 height 30
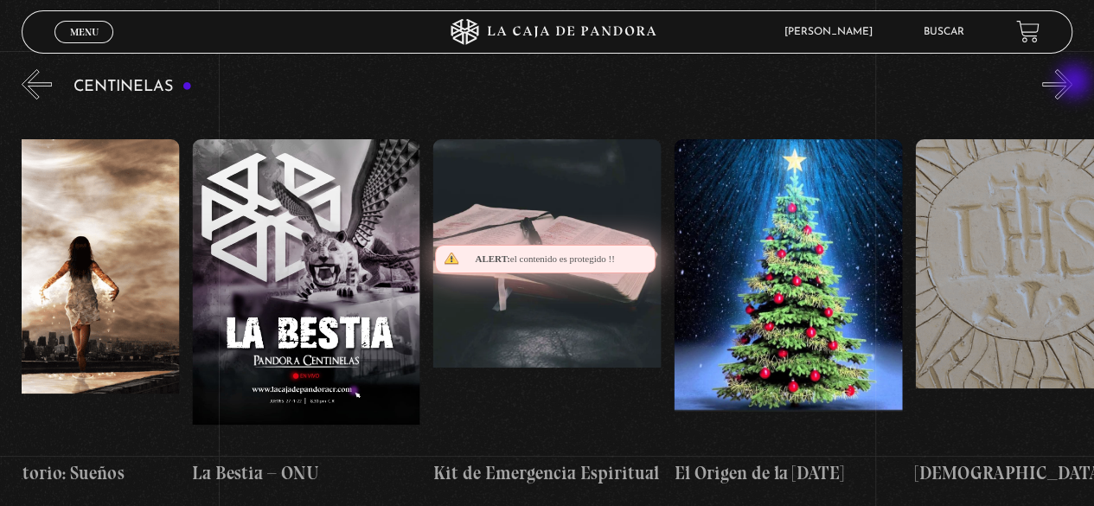
click at [1072, 83] on button "»" at bounding box center [1057, 84] width 30 height 30
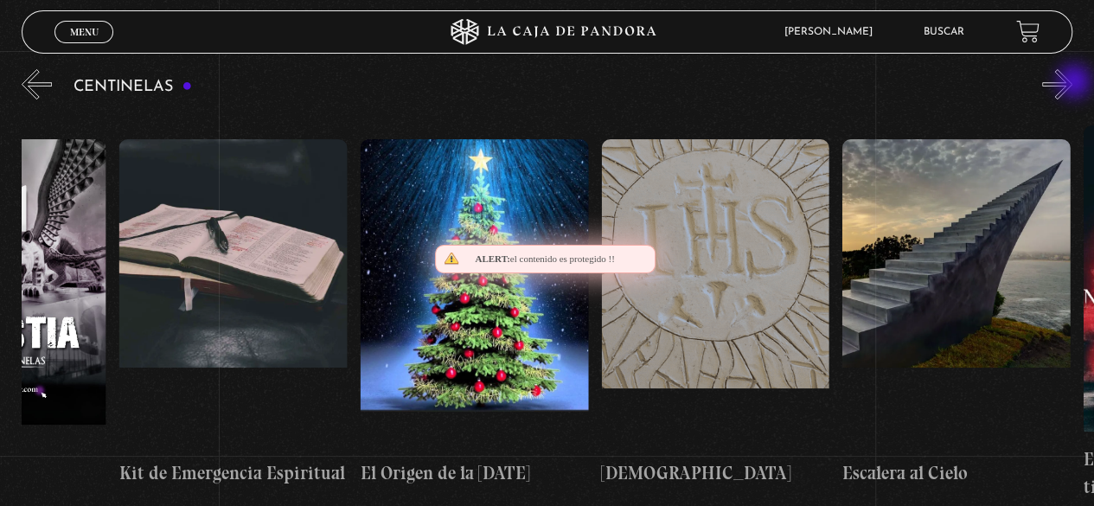
click at [1072, 83] on button "»" at bounding box center [1057, 84] width 30 height 30
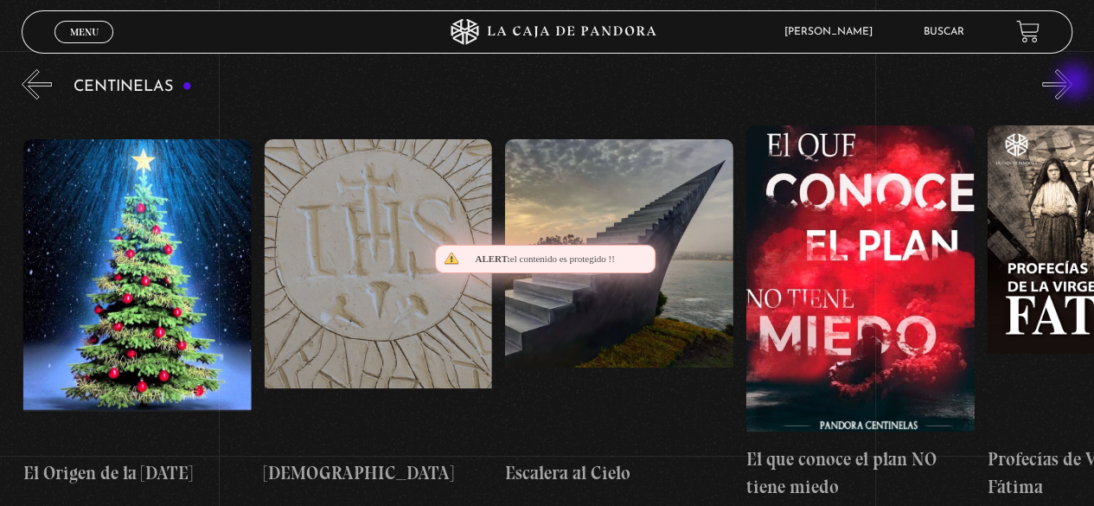
scroll to position [0, 18550]
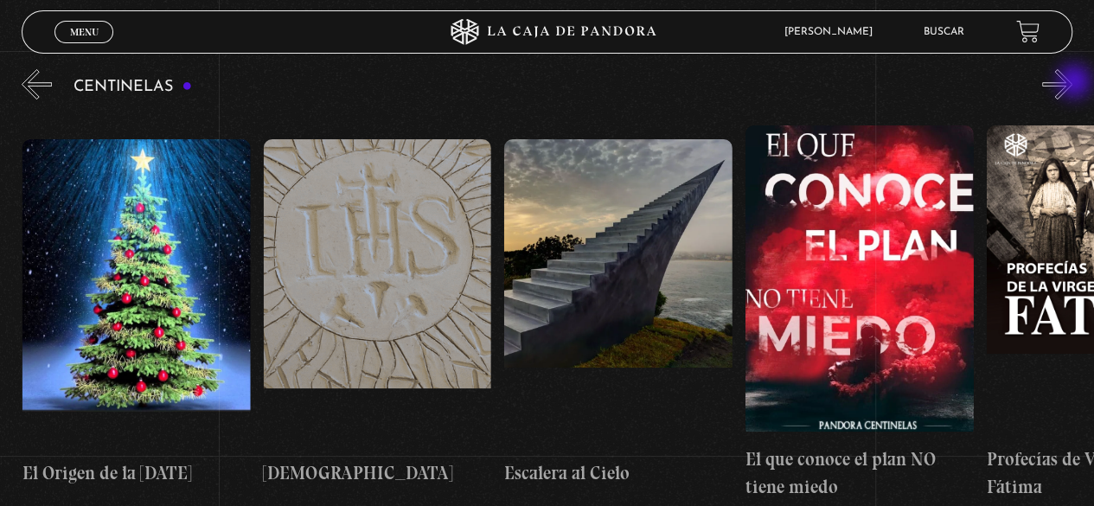
click at [1072, 83] on button "»" at bounding box center [1057, 84] width 30 height 30
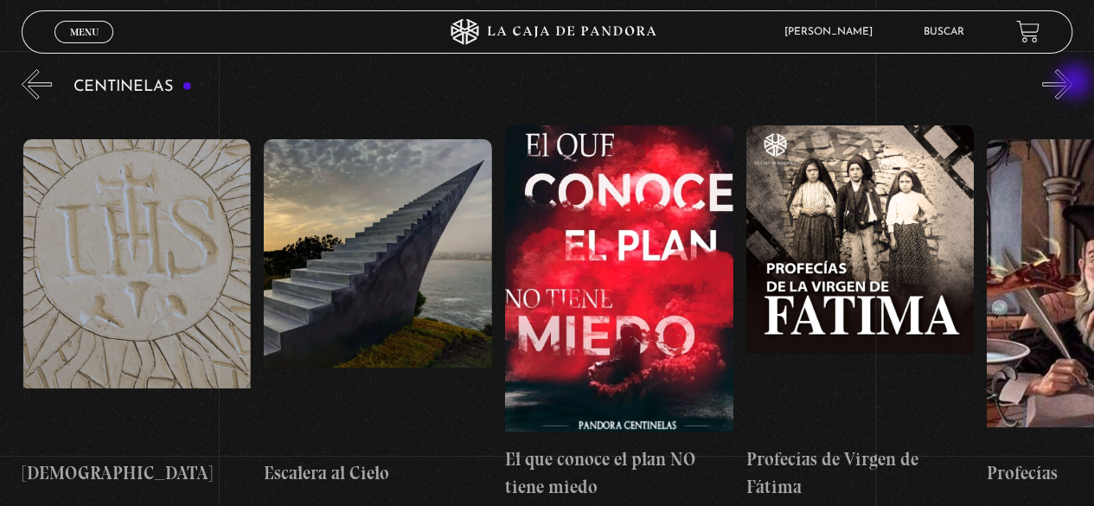
click at [1072, 83] on button "»" at bounding box center [1057, 84] width 30 height 30
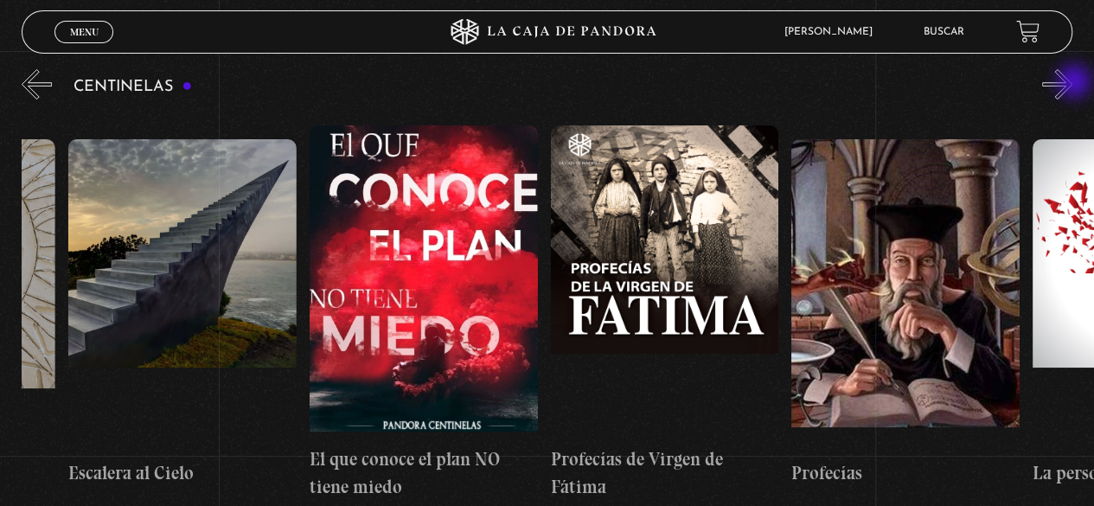
click at [1072, 83] on button "»" at bounding box center [1057, 84] width 30 height 30
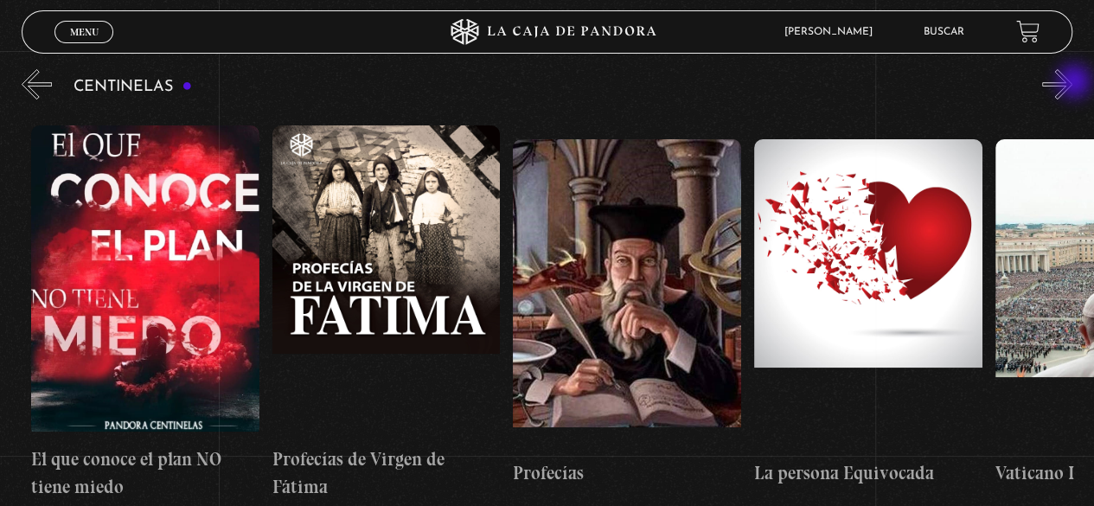
click at [1072, 83] on button "»" at bounding box center [1057, 84] width 30 height 30
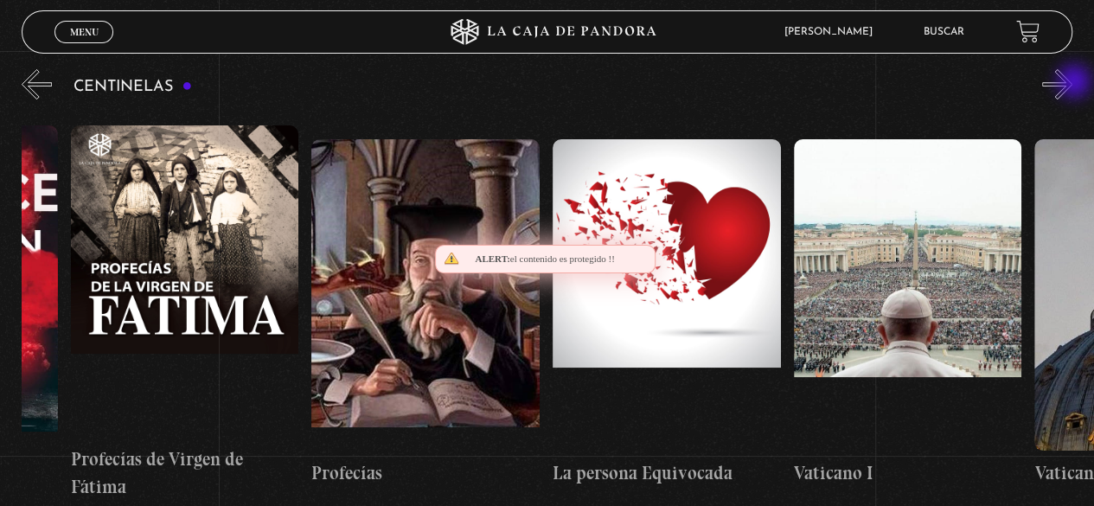
click at [1072, 83] on button "»" at bounding box center [1057, 84] width 30 height 30
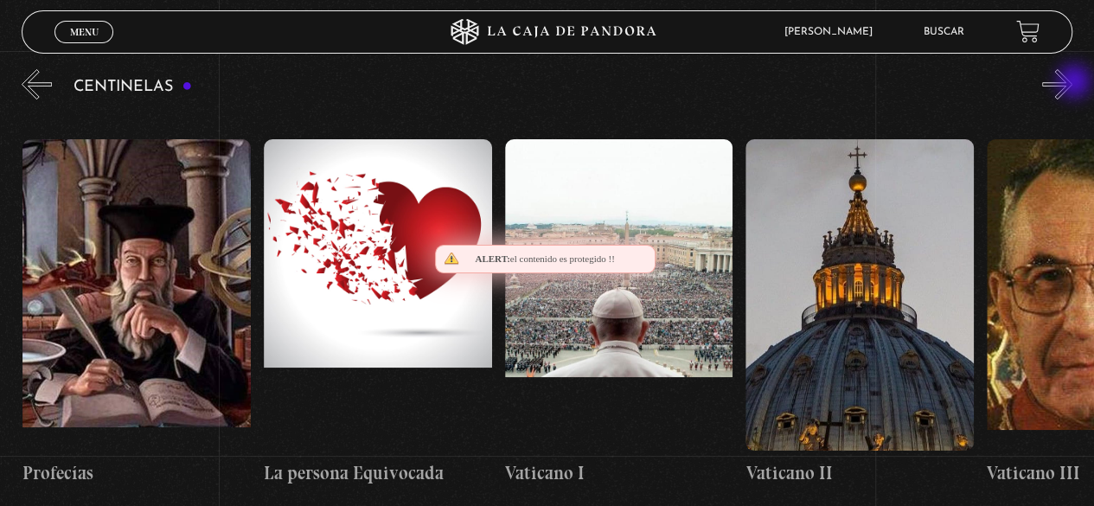
scroll to position [0, 19754]
click at [1072, 83] on button "»" at bounding box center [1057, 84] width 30 height 30
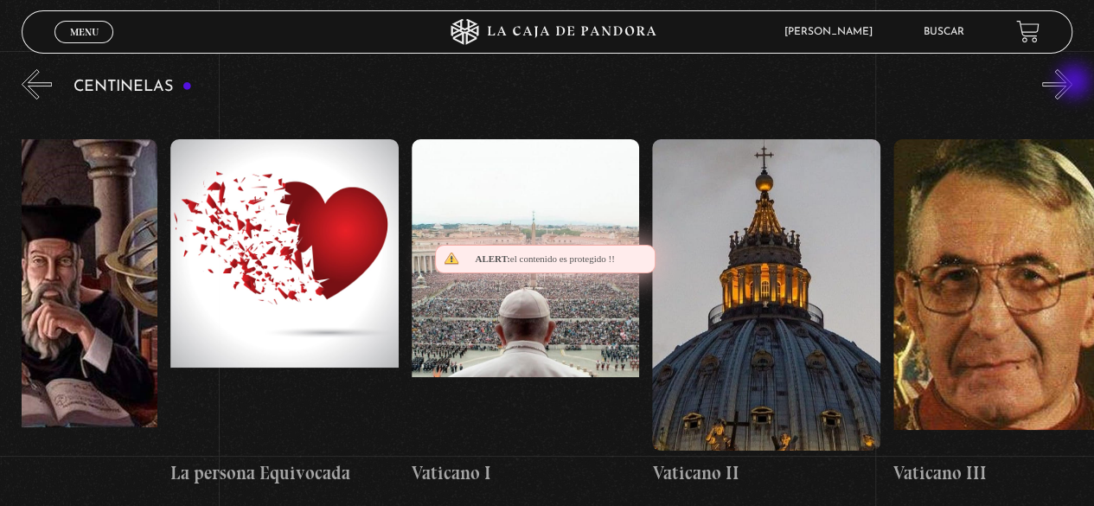
click at [1072, 83] on button "»" at bounding box center [1057, 84] width 30 height 30
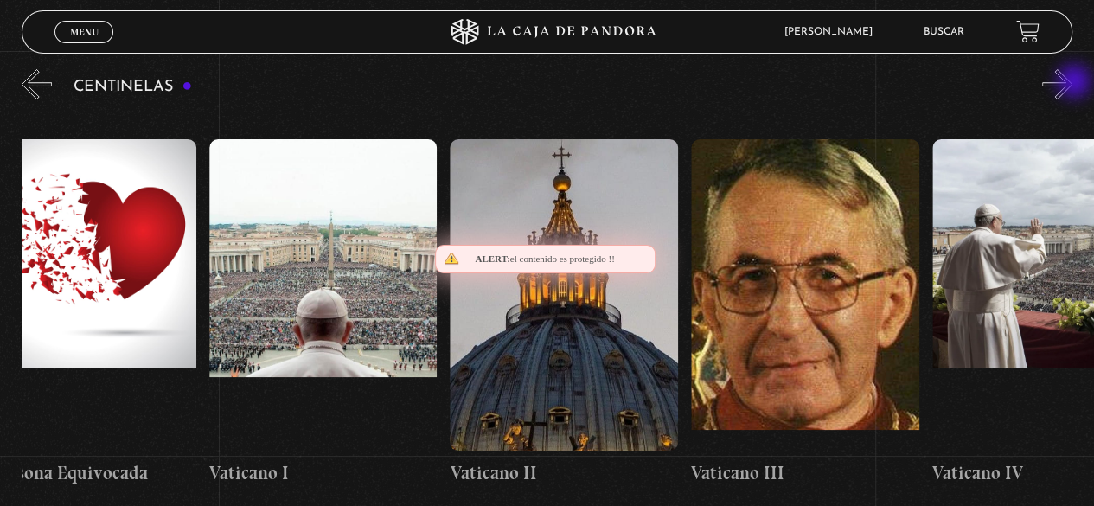
click at [1072, 83] on button "»" at bounding box center [1057, 84] width 30 height 30
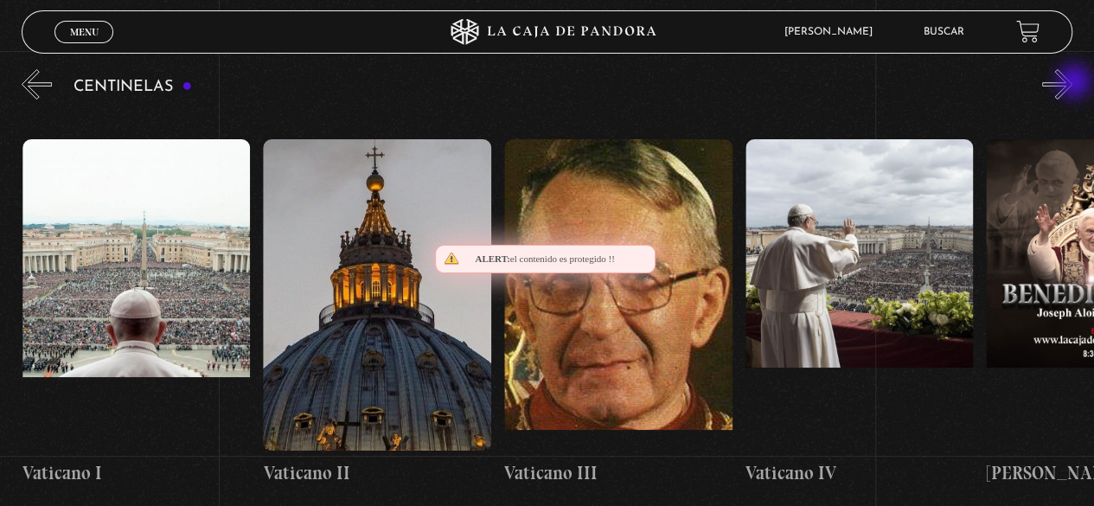
click at [1072, 83] on button "»" at bounding box center [1057, 84] width 30 height 30
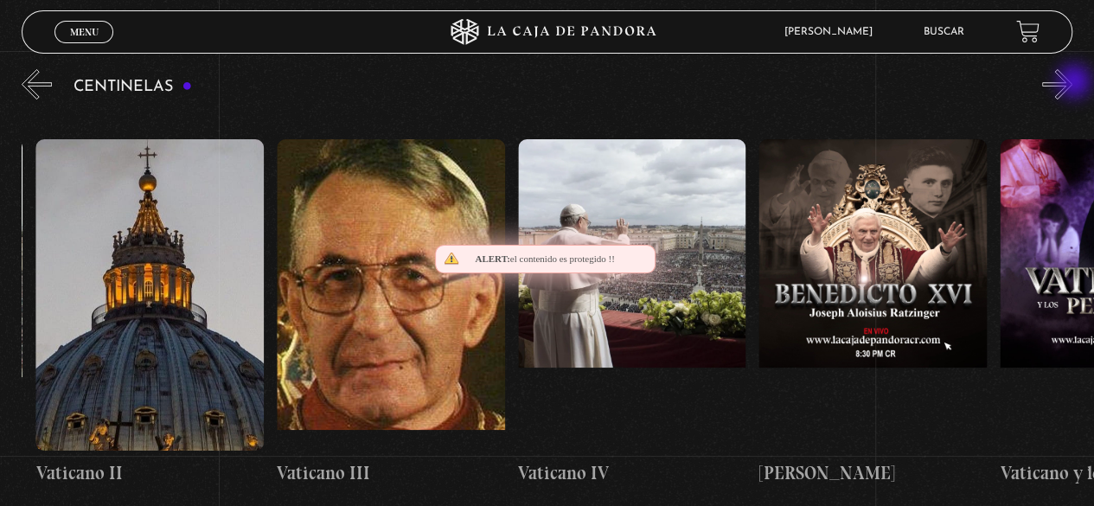
click at [1072, 83] on button "»" at bounding box center [1057, 84] width 30 height 30
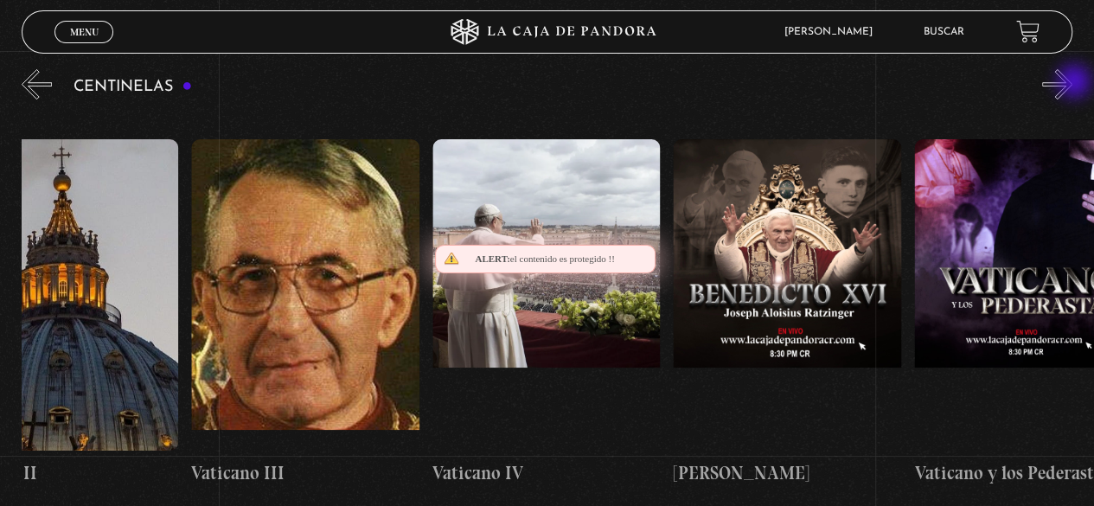
click at [1072, 83] on button "»" at bounding box center [1057, 84] width 30 height 30
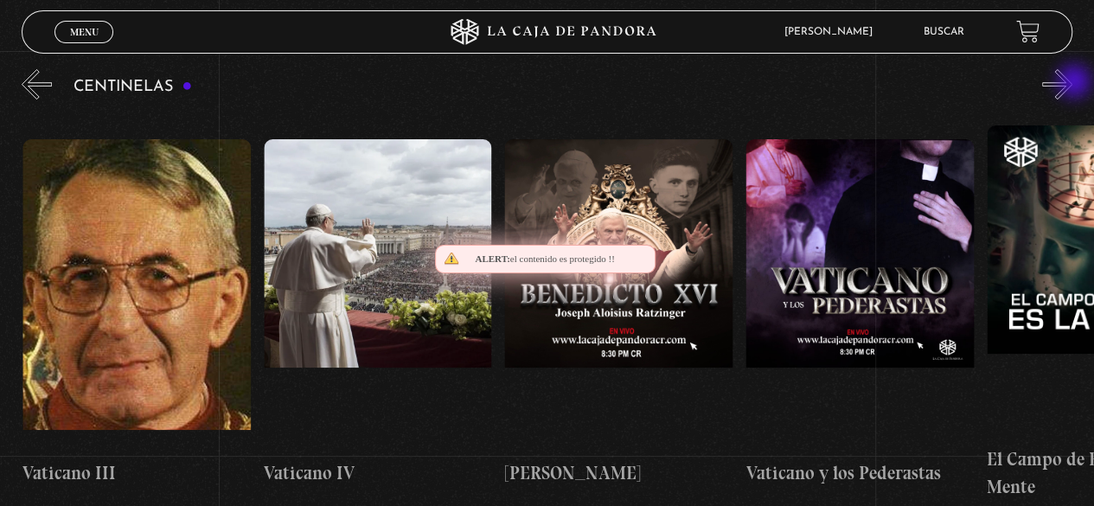
click at [1072, 83] on button "»" at bounding box center [1057, 84] width 30 height 30
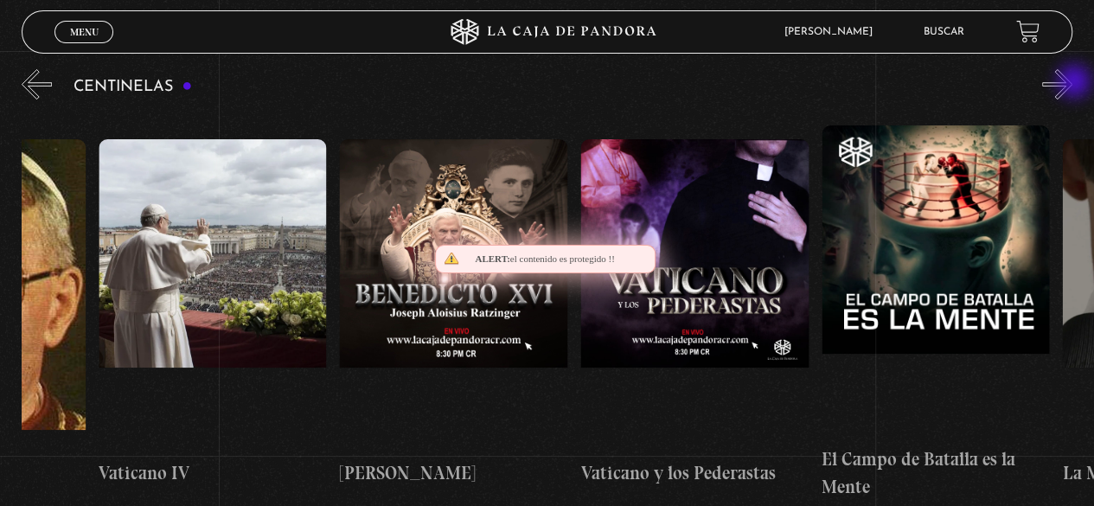
click at [1072, 83] on button "»" at bounding box center [1057, 84] width 30 height 30
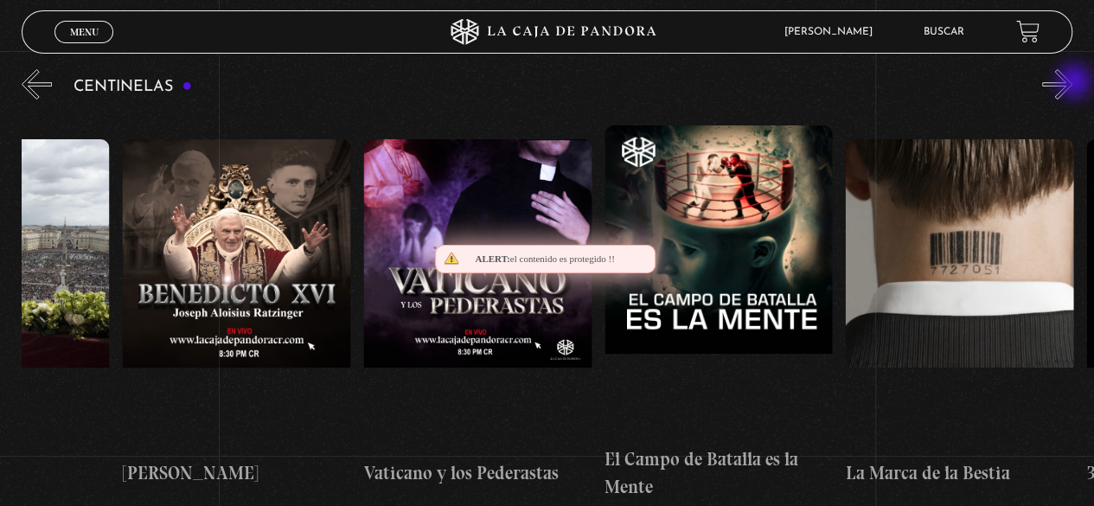
click at [1072, 83] on button "»" at bounding box center [1057, 84] width 30 height 30
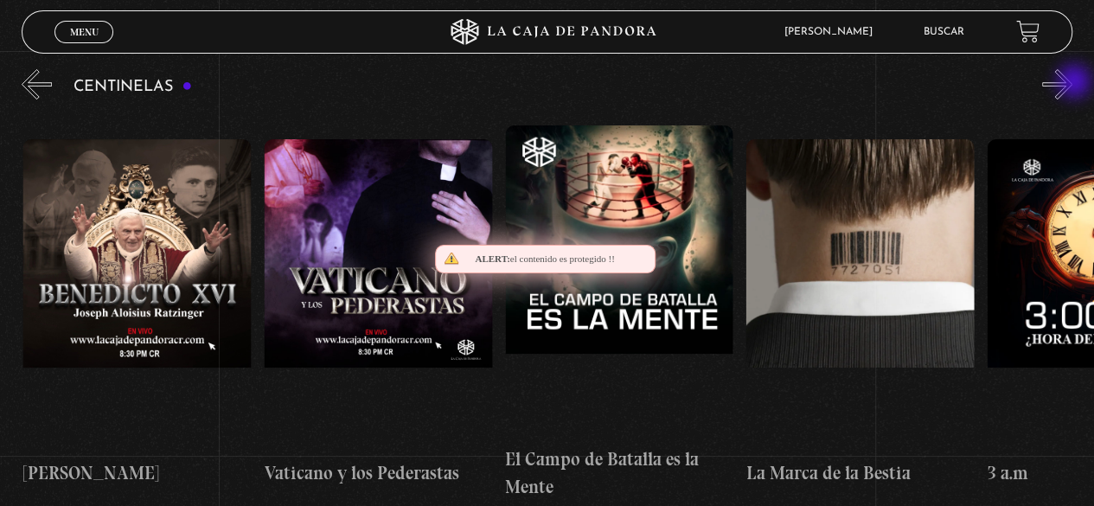
click at [1072, 83] on button "»" at bounding box center [1057, 84] width 30 height 30
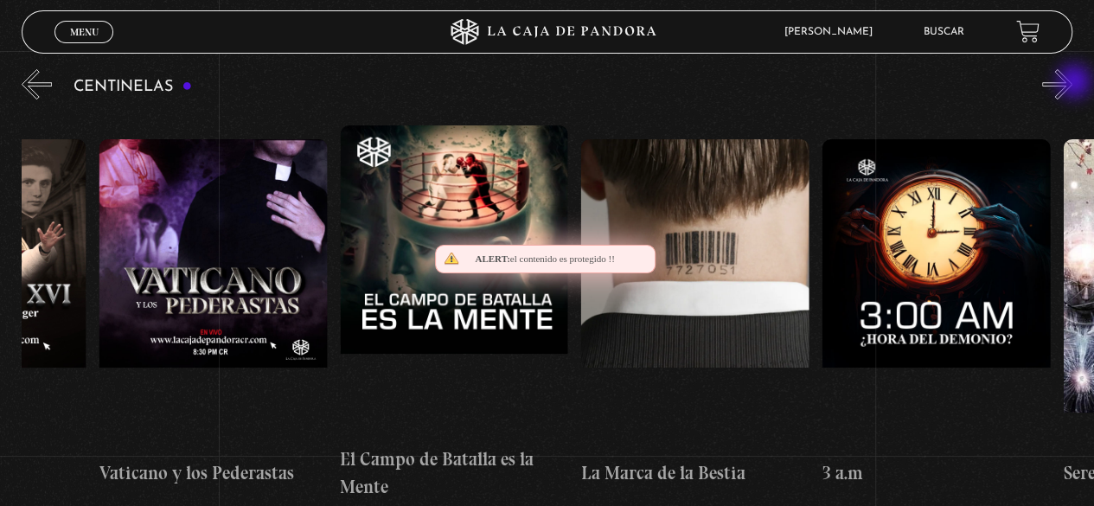
click at [1072, 83] on button "»" at bounding box center [1057, 84] width 30 height 30
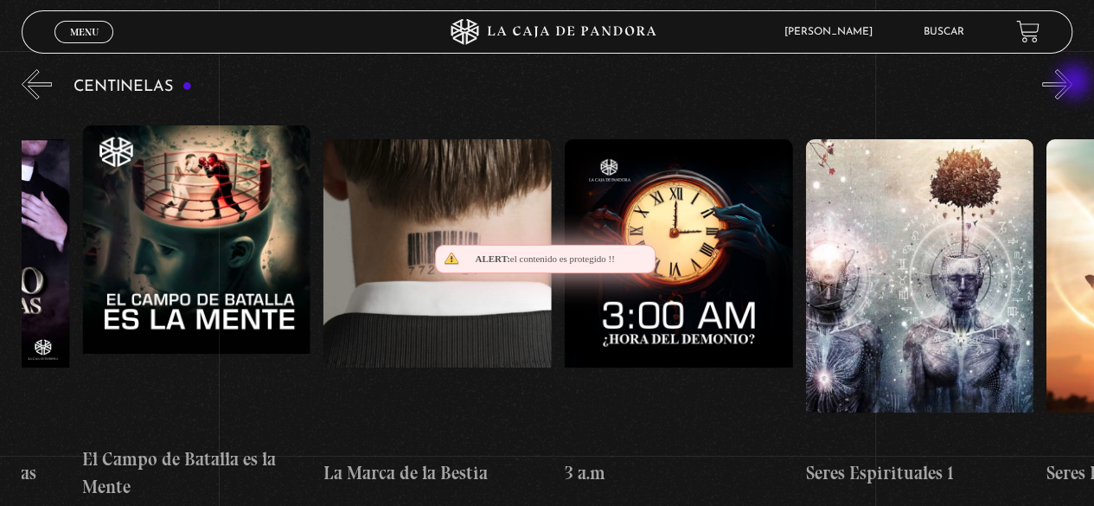
click at [1072, 83] on button "»" at bounding box center [1057, 84] width 30 height 30
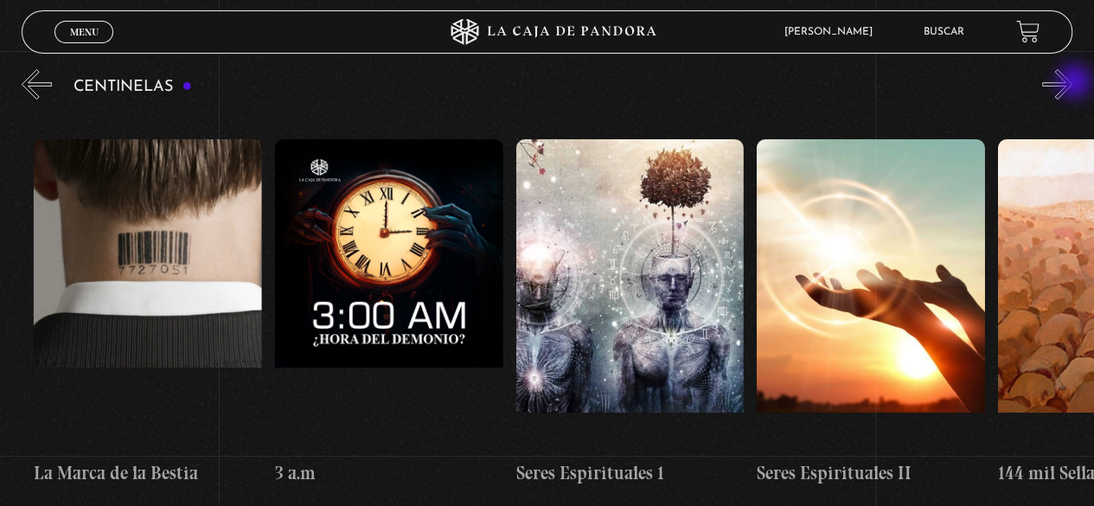
click at [1072, 83] on button "»" at bounding box center [1057, 84] width 30 height 30
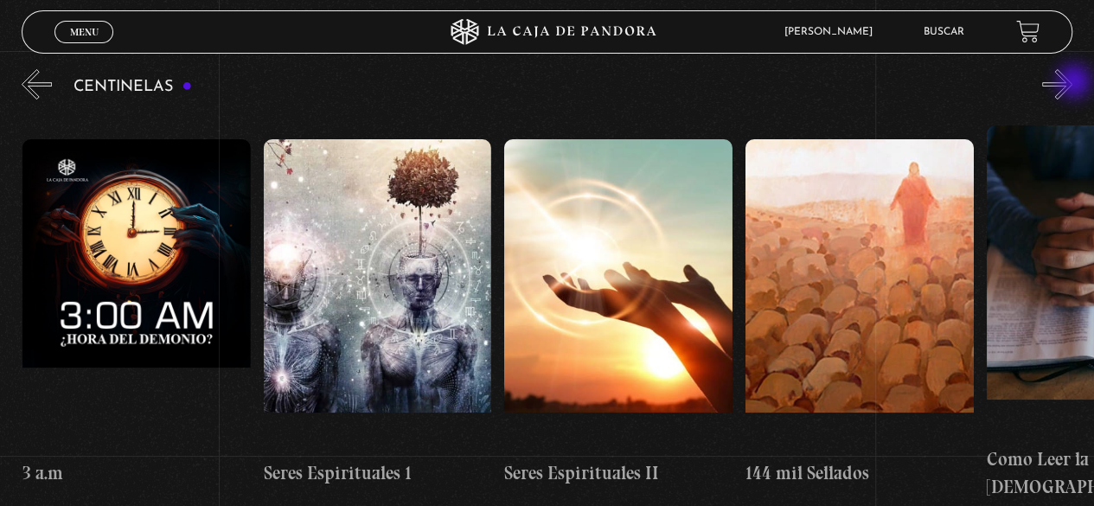
click at [1072, 83] on button "»" at bounding box center [1057, 84] width 30 height 30
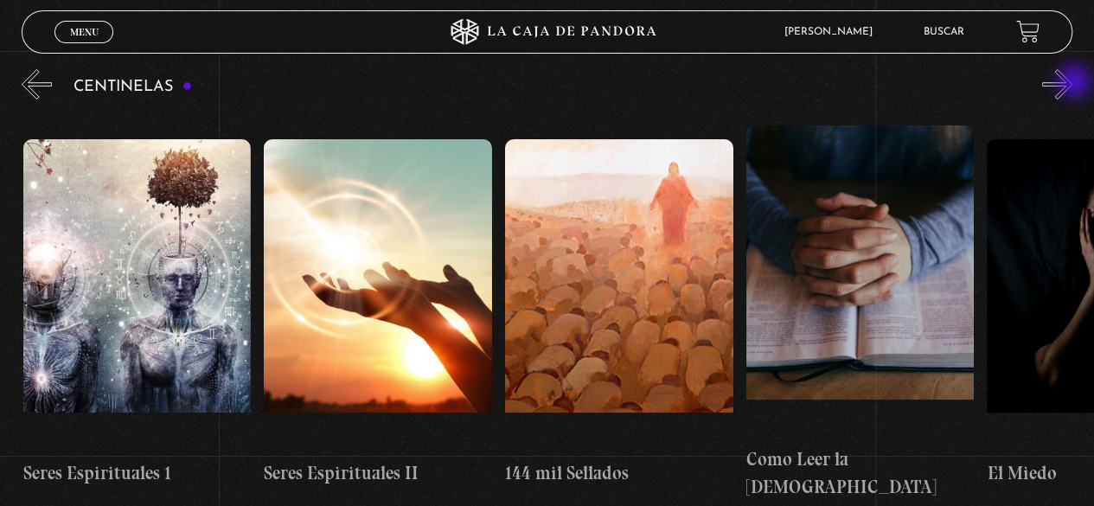
click at [1072, 83] on button "»" at bounding box center [1057, 84] width 30 height 30
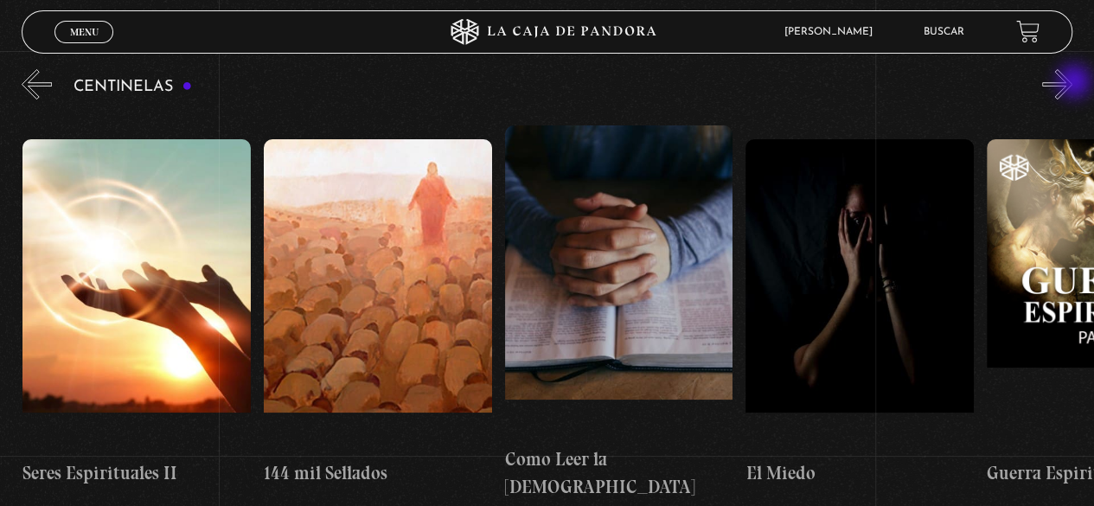
click at [1072, 83] on button "»" at bounding box center [1057, 84] width 30 height 30
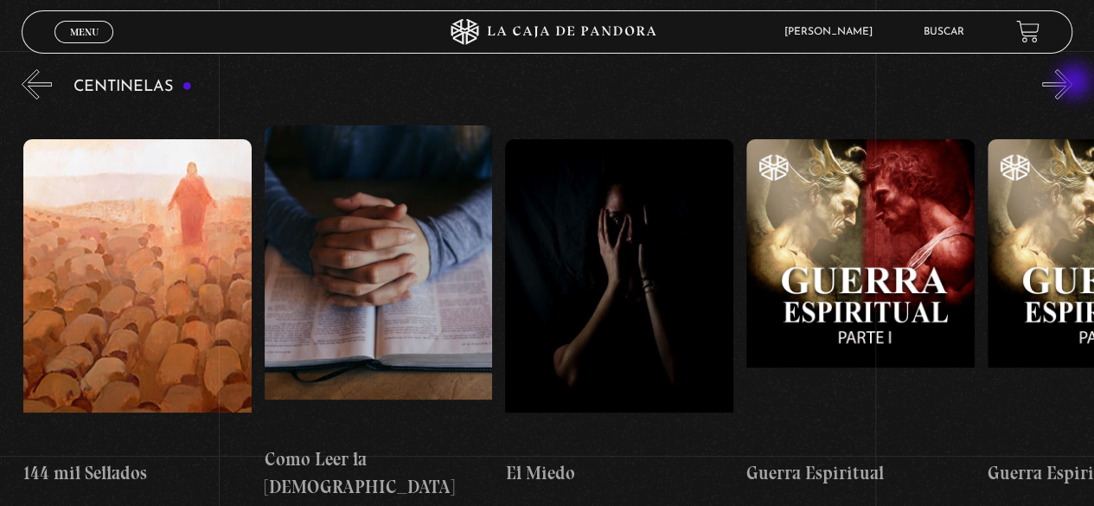
scroll to position [0, 22886]
click at [35, 86] on button "«" at bounding box center [37, 84] width 30 height 30
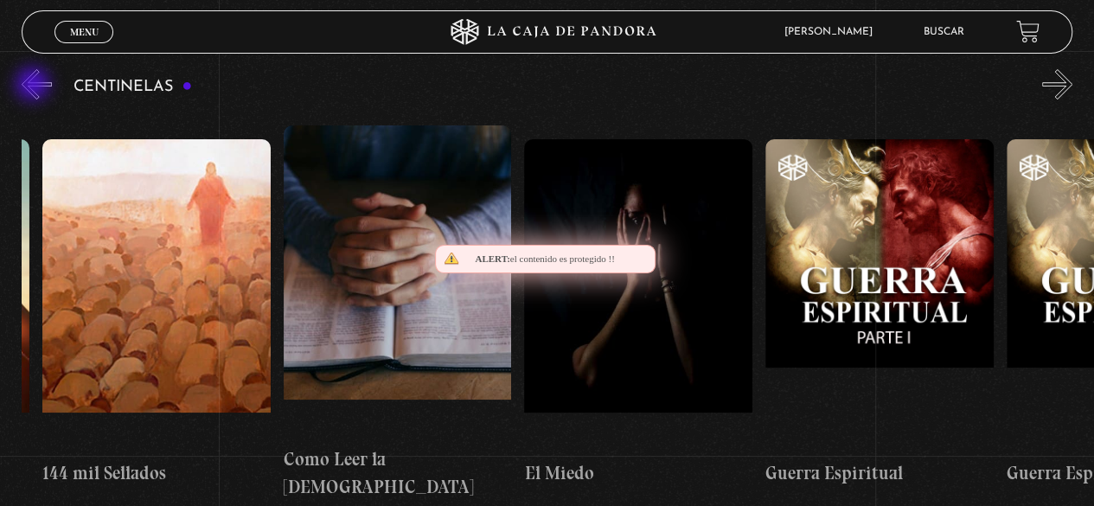
click at [35, 86] on button "«" at bounding box center [37, 84] width 30 height 30
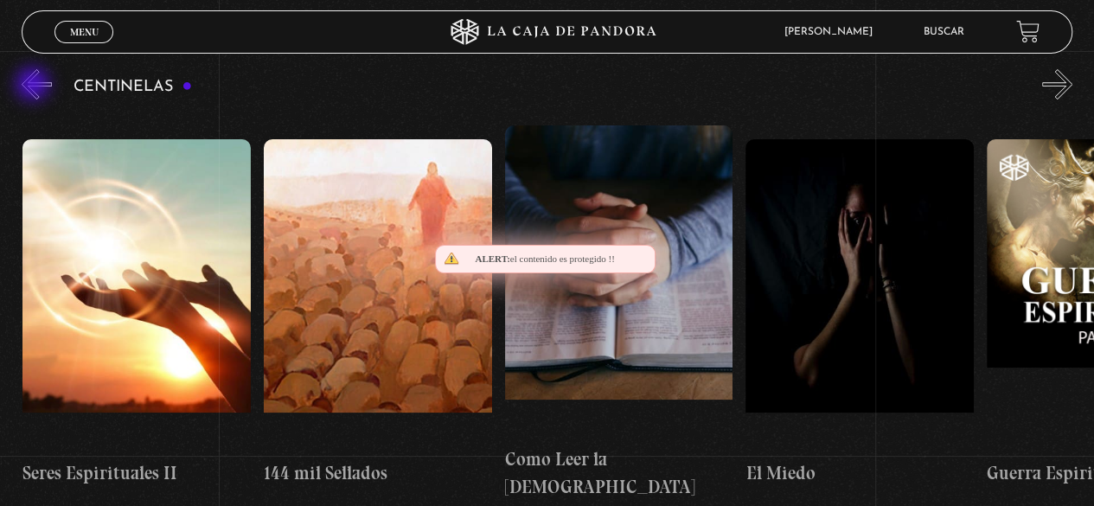
click at [35, 86] on button "«" at bounding box center [37, 84] width 30 height 30
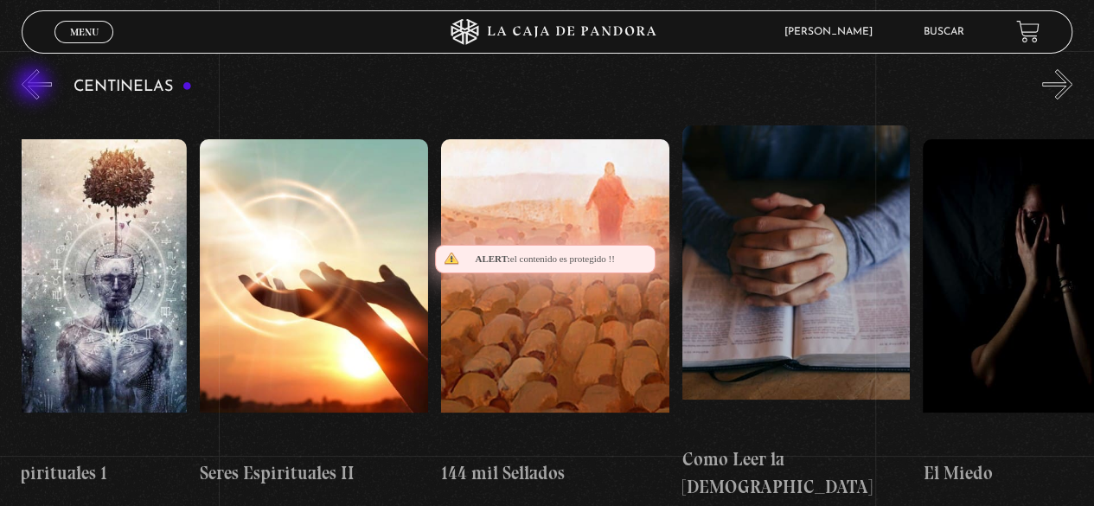
click at [35, 86] on button "«" at bounding box center [37, 84] width 30 height 30
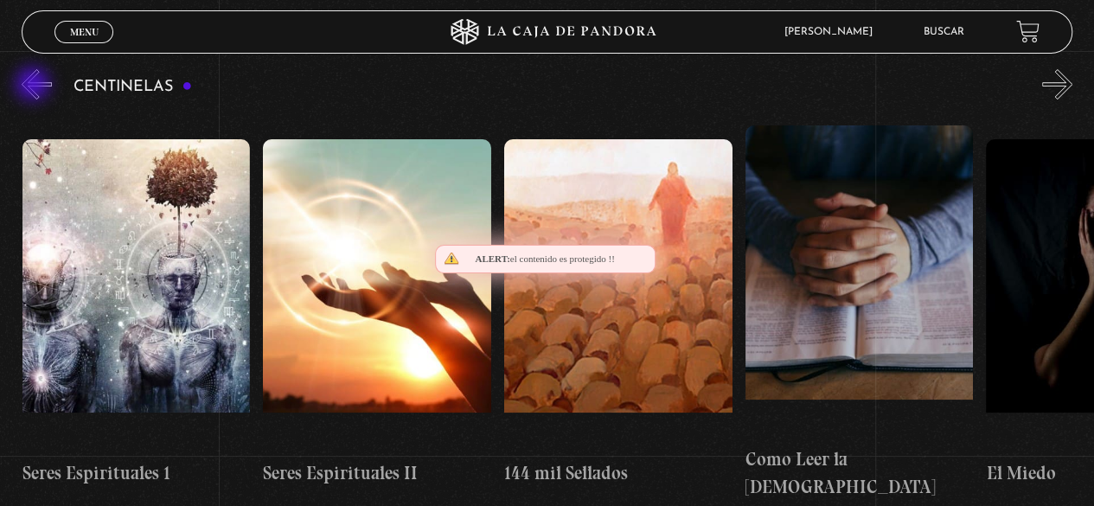
click at [35, 86] on button "«" at bounding box center [37, 84] width 30 height 30
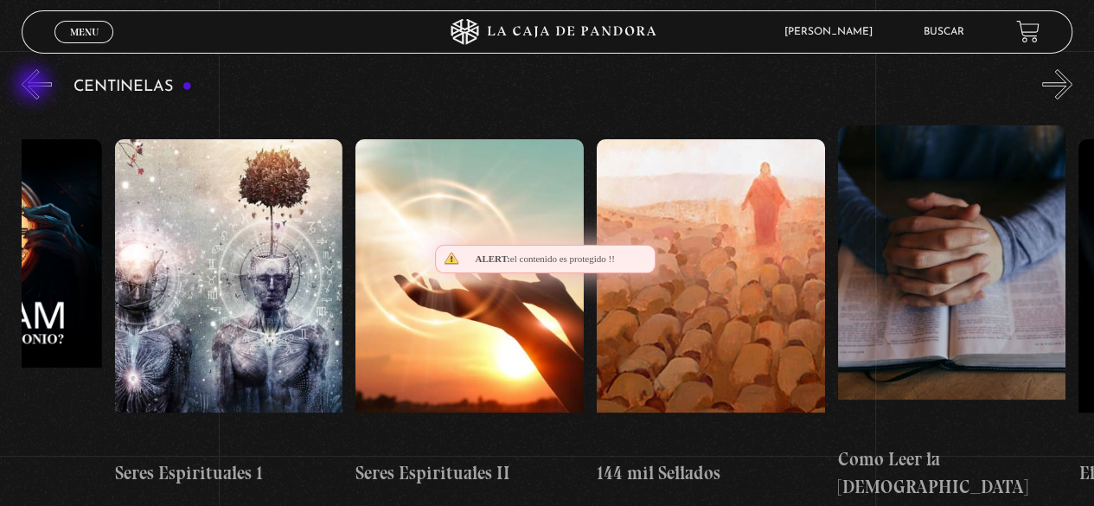
click at [35, 86] on button "«" at bounding box center [37, 84] width 30 height 30
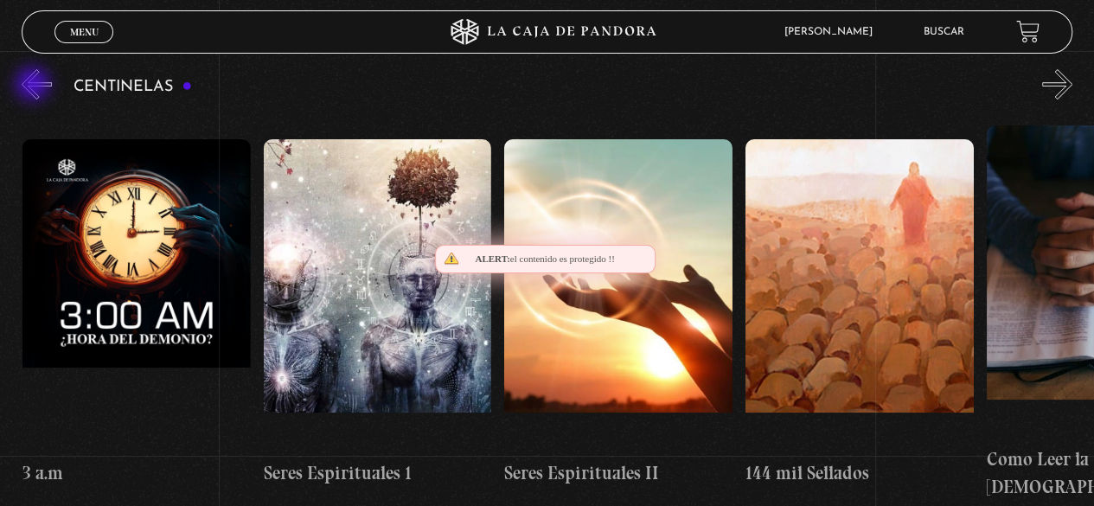
click at [35, 86] on button "«" at bounding box center [37, 84] width 30 height 30
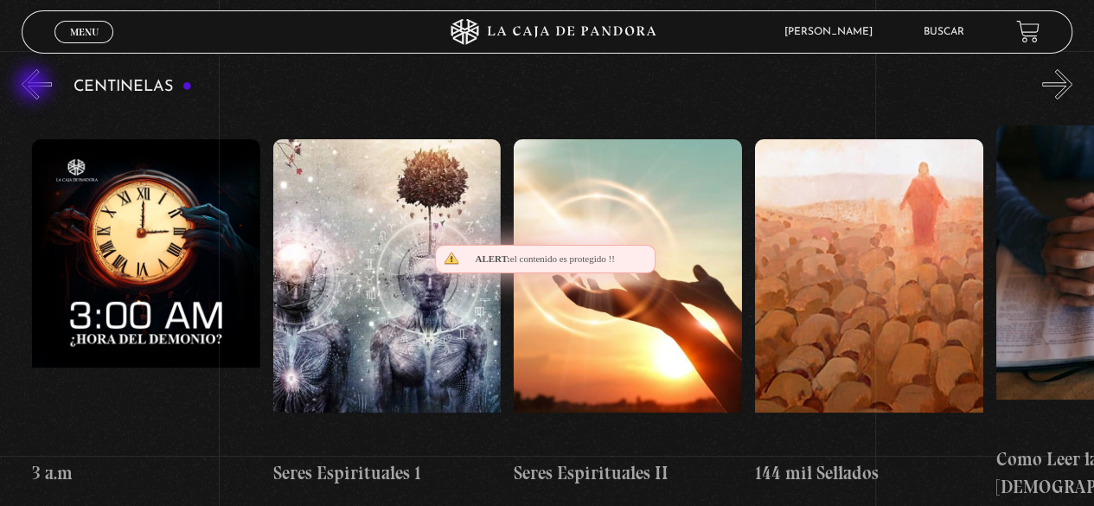
click at [35, 86] on button "«" at bounding box center [37, 84] width 30 height 30
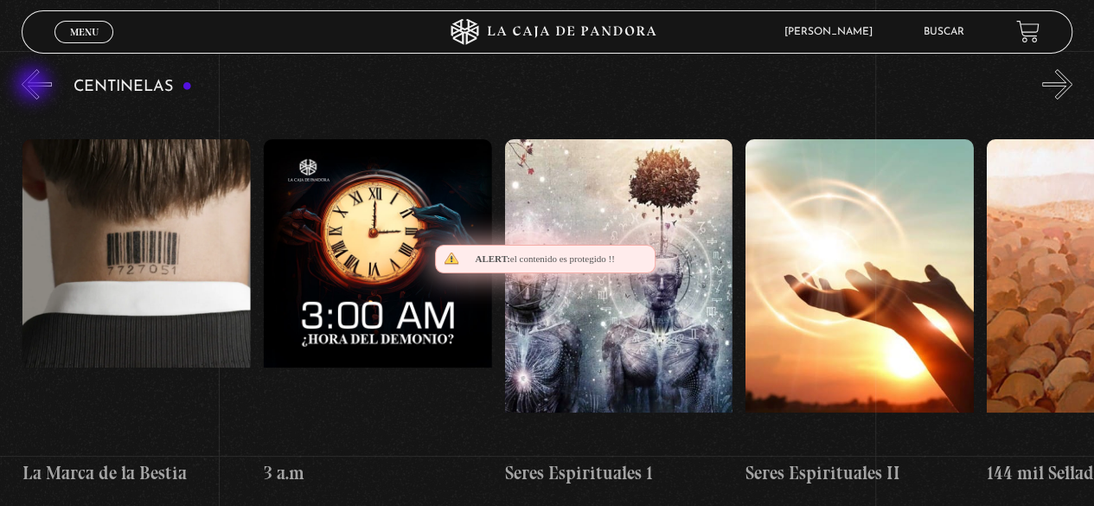
click at [35, 86] on button "«" at bounding box center [37, 84] width 30 height 30
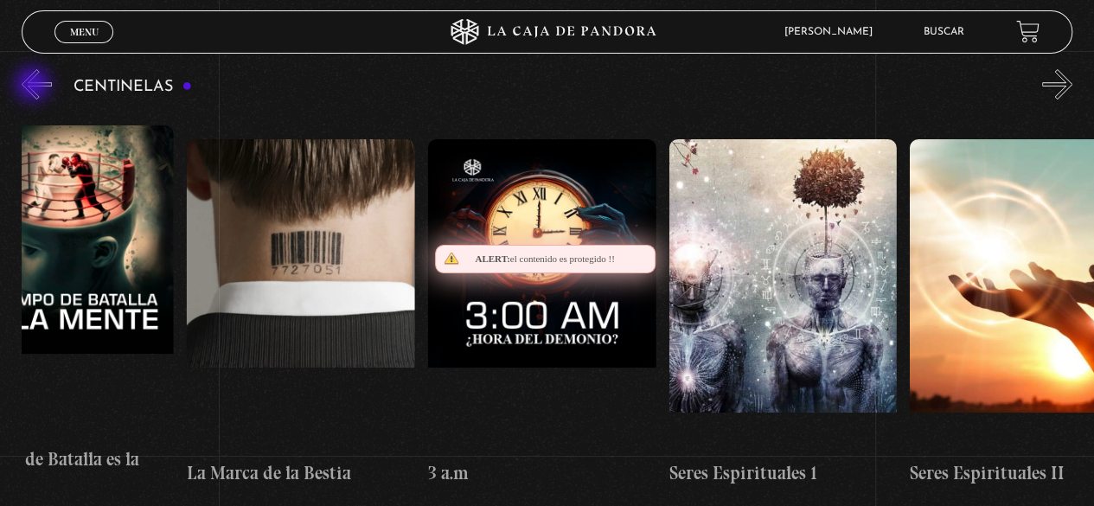
click at [35, 86] on button "«" at bounding box center [37, 84] width 30 height 30
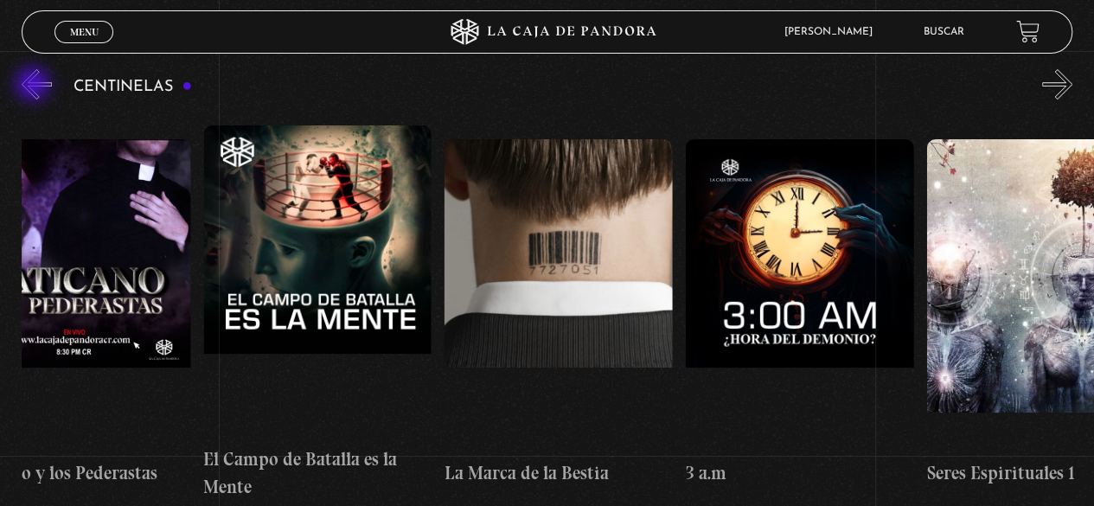
click at [35, 86] on button "«" at bounding box center [37, 84] width 30 height 30
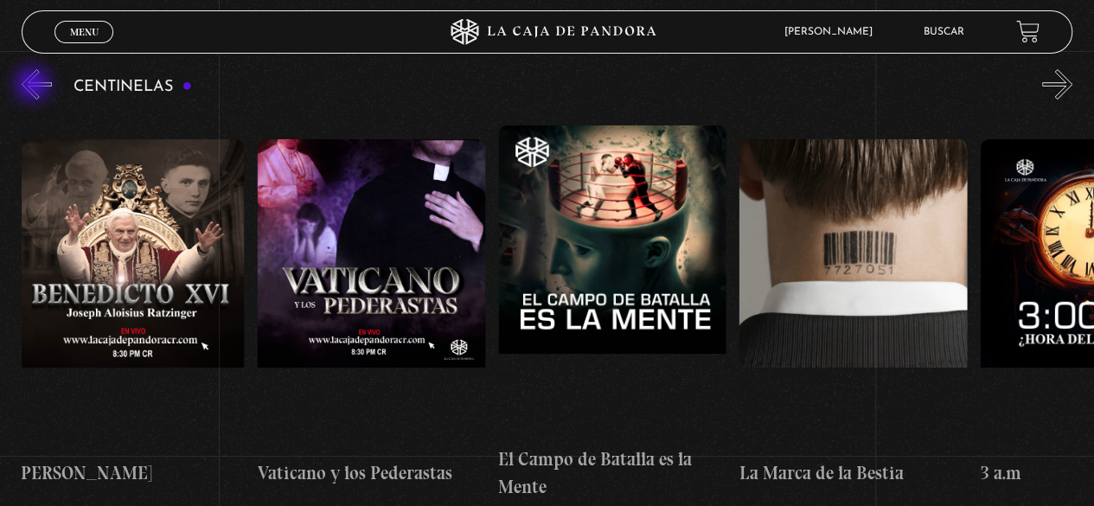
click at [35, 86] on button "«" at bounding box center [37, 84] width 30 height 30
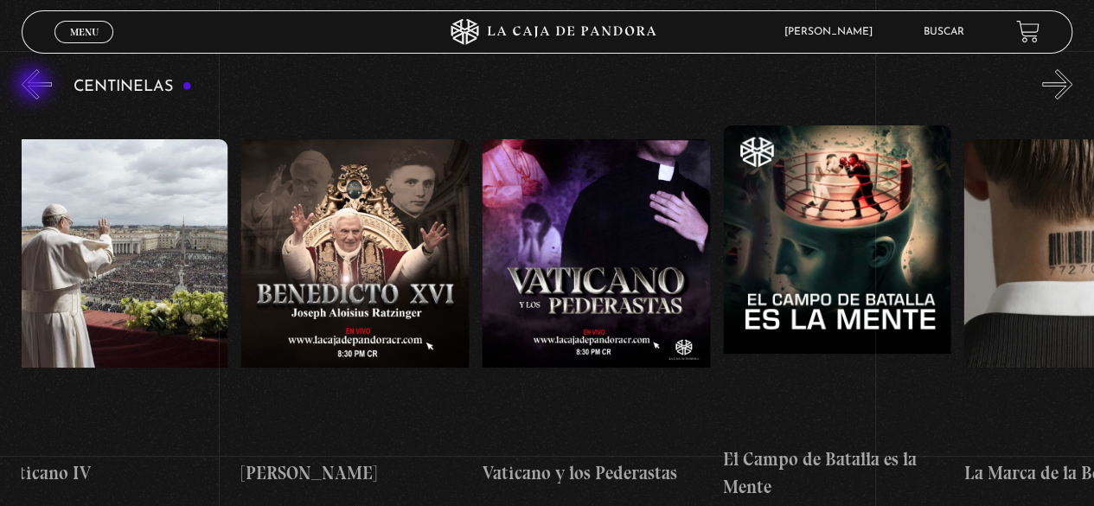
click at [35, 86] on button "«" at bounding box center [37, 84] width 30 height 30
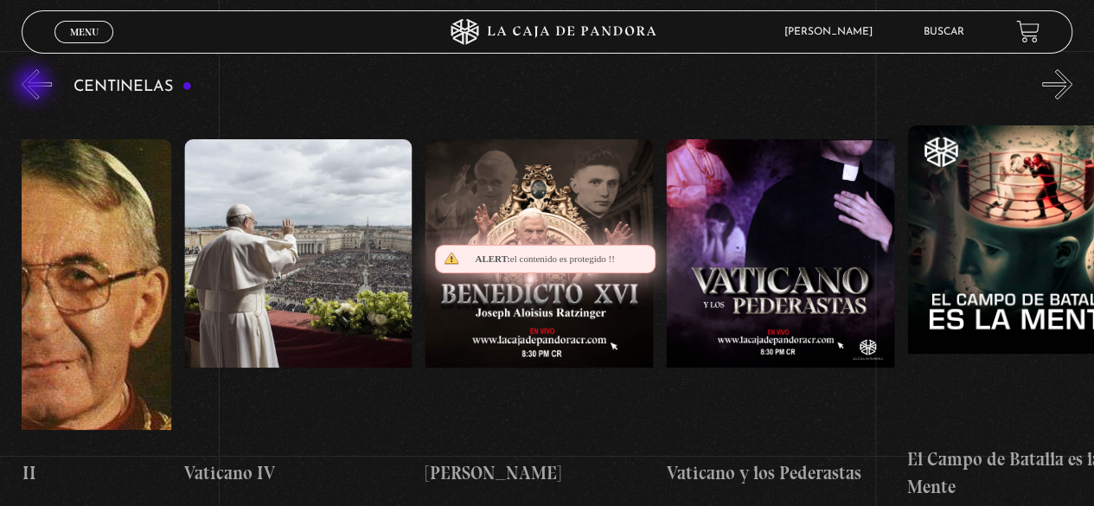
click at [35, 86] on button "«" at bounding box center [37, 84] width 30 height 30
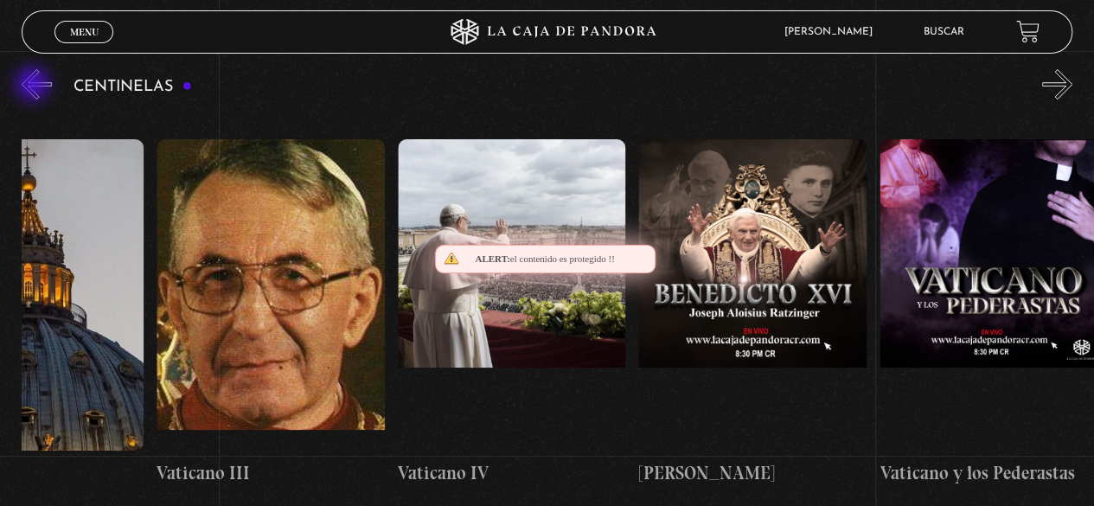
click at [35, 86] on button "«" at bounding box center [37, 84] width 30 height 30
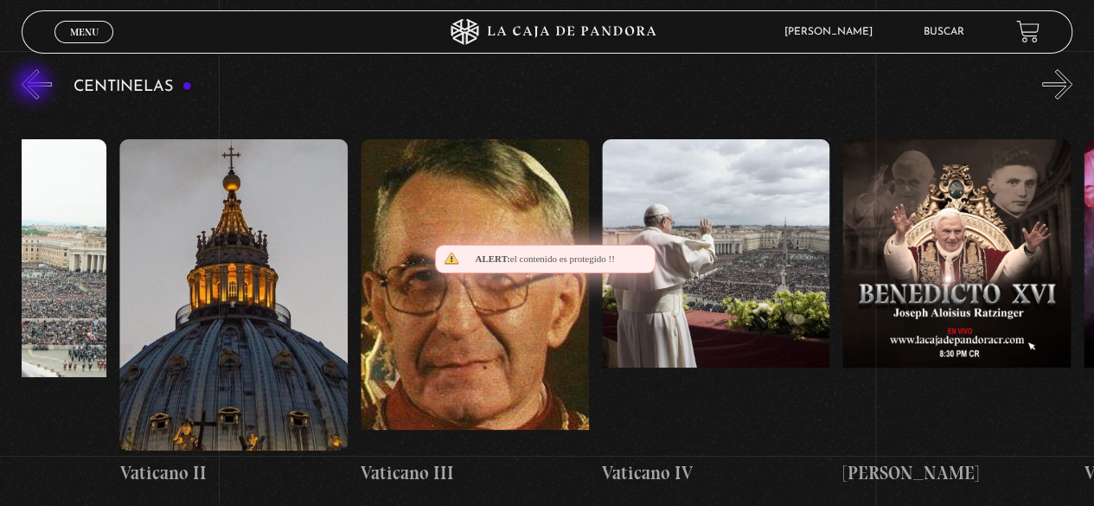
click at [35, 86] on button "«" at bounding box center [37, 84] width 30 height 30
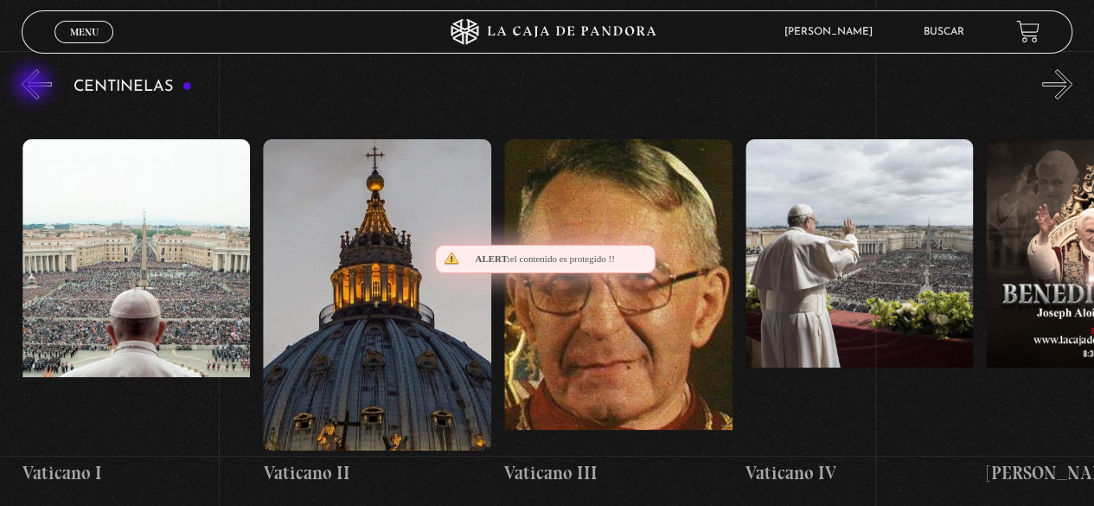
click at [35, 86] on button "«" at bounding box center [37, 84] width 30 height 30
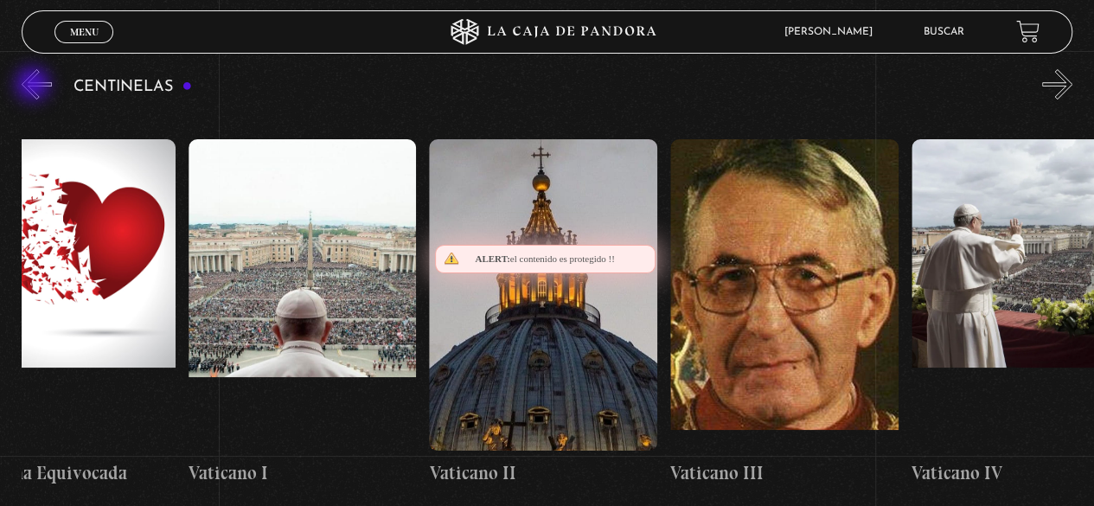
click at [35, 86] on button "«" at bounding box center [37, 84] width 30 height 30
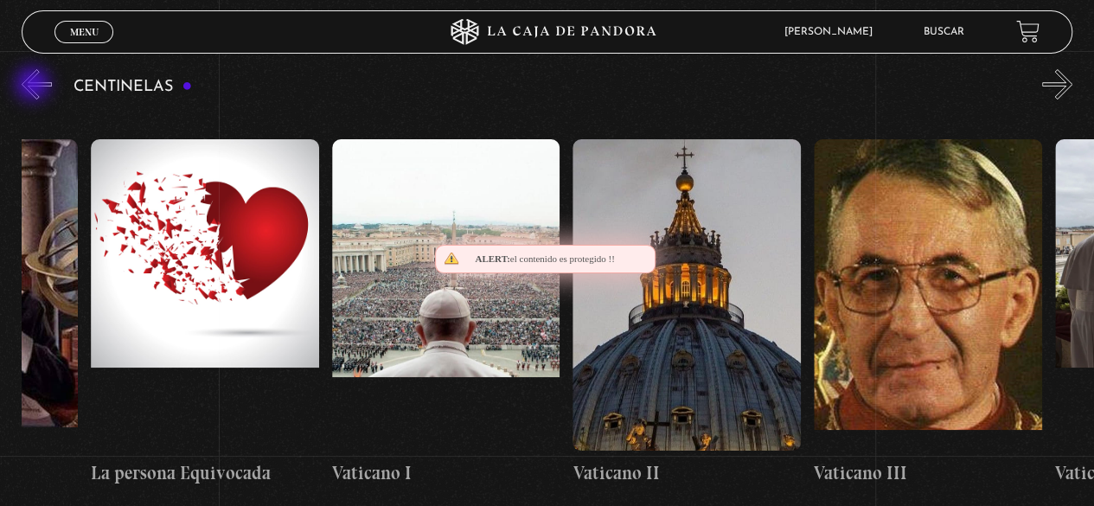
click at [35, 86] on button "«" at bounding box center [37, 84] width 30 height 30
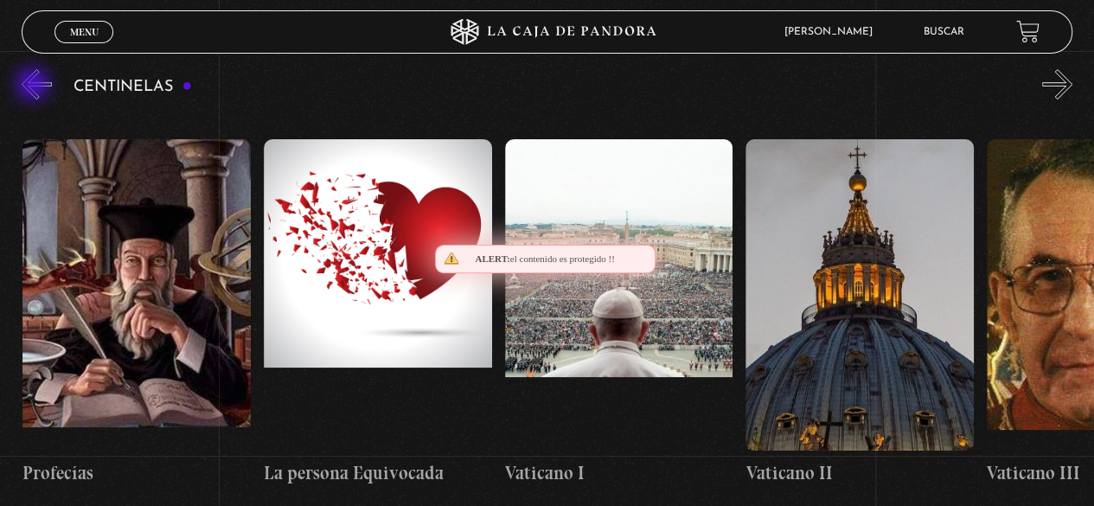
click at [35, 86] on button "«" at bounding box center [37, 84] width 30 height 30
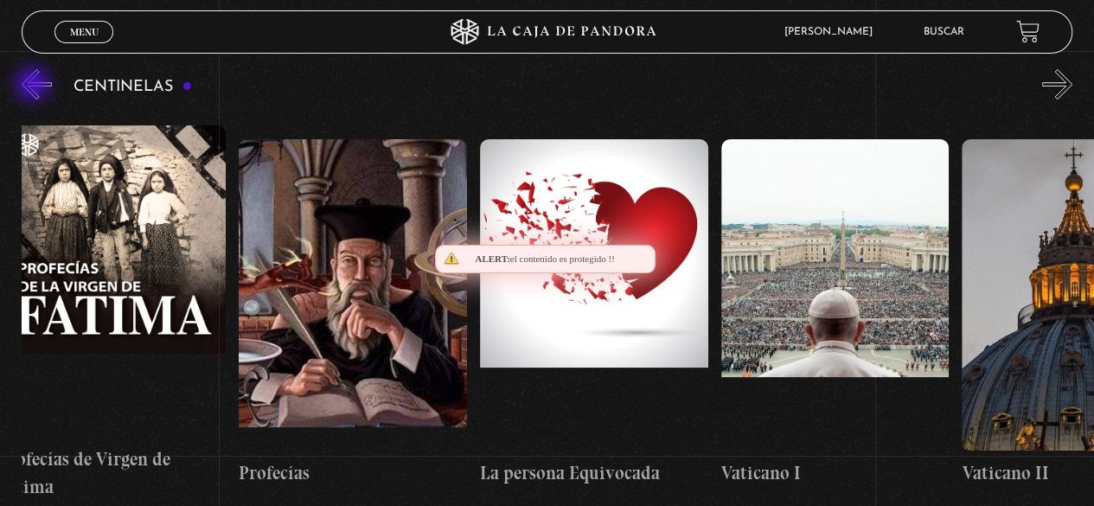
click at [35, 86] on button "«" at bounding box center [37, 84] width 30 height 30
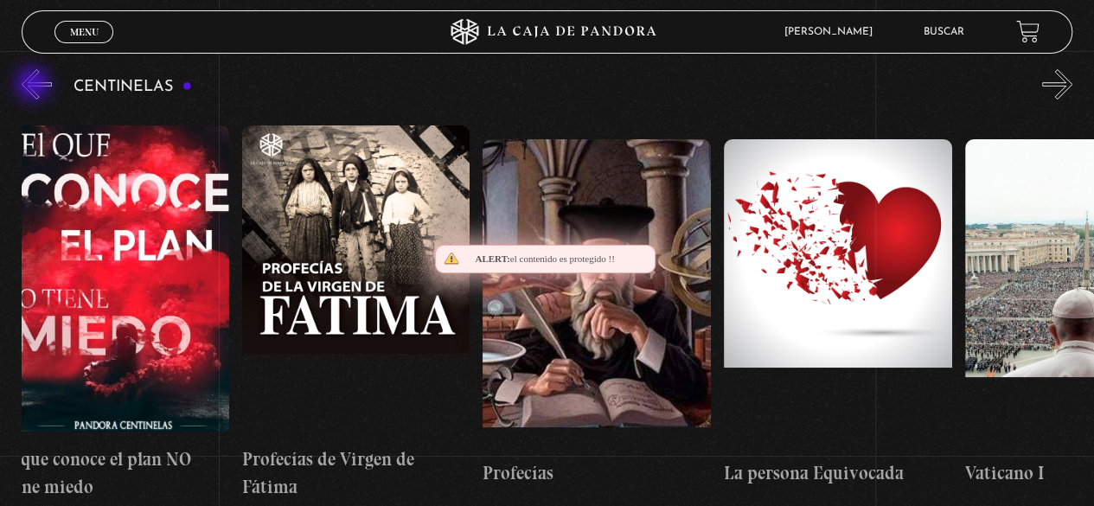
click at [35, 86] on button "«" at bounding box center [37, 84] width 30 height 30
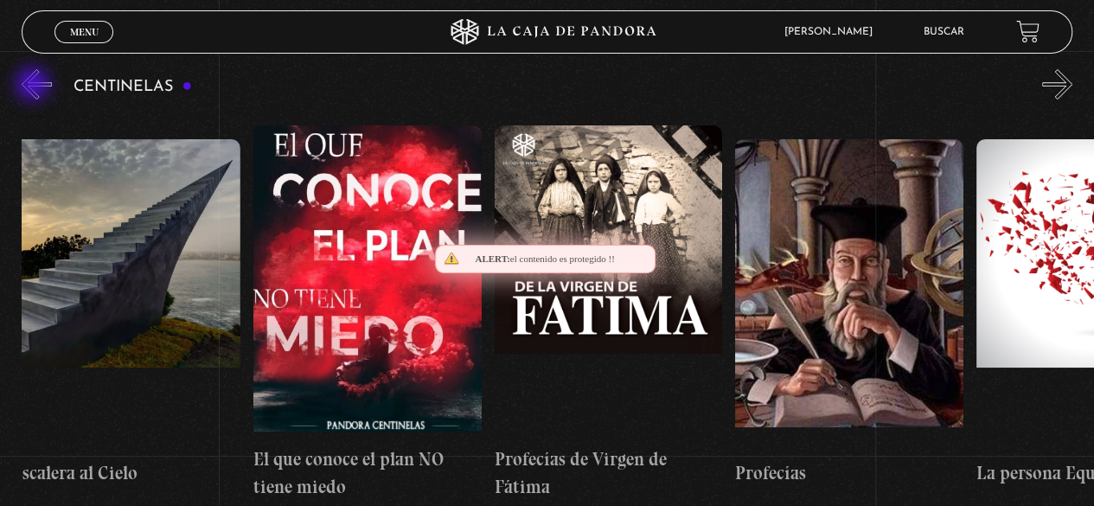
click at [35, 86] on button "«" at bounding box center [37, 84] width 30 height 30
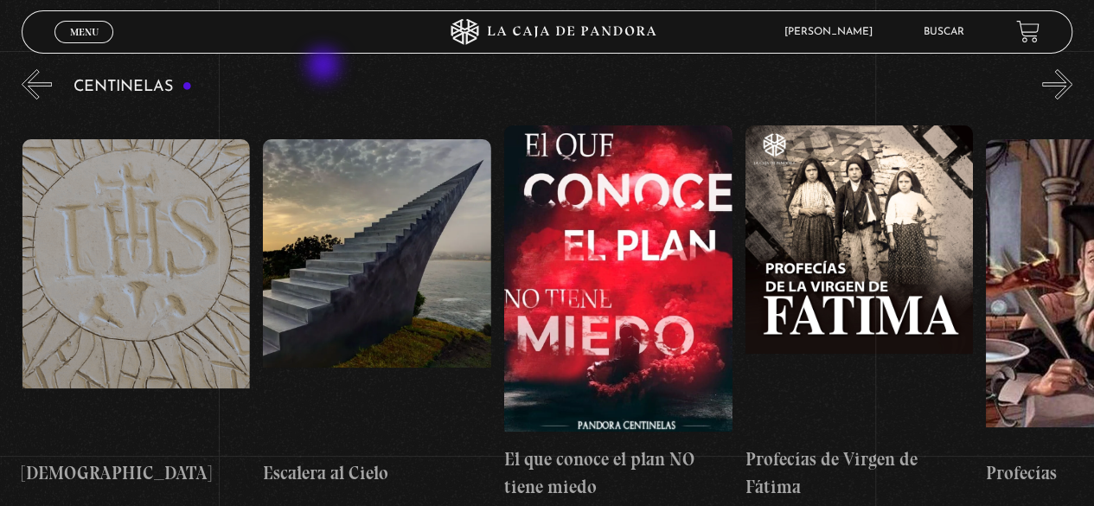
scroll to position [0, 18791]
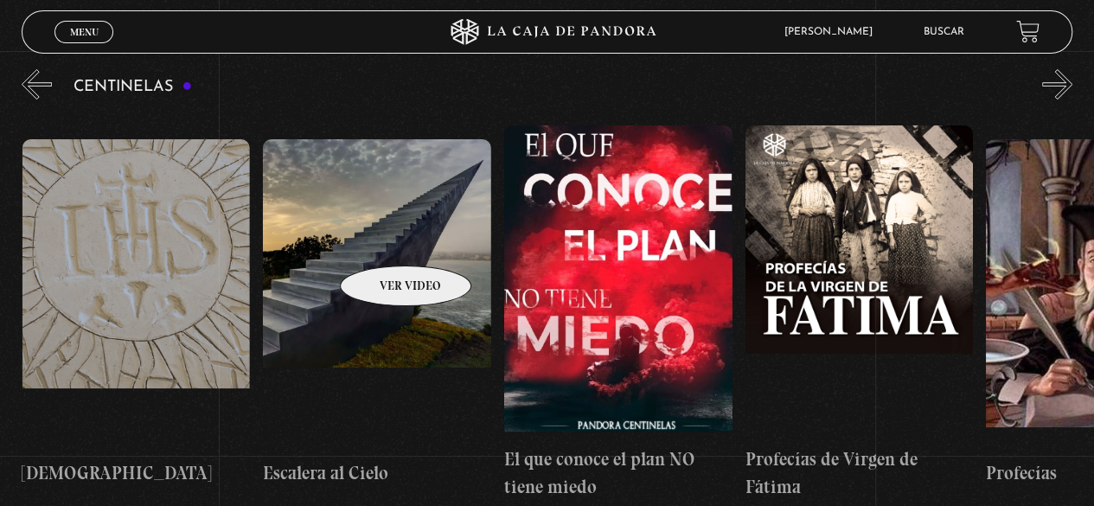
click at [383, 239] on figure at bounding box center [377, 294] width 228 height 311
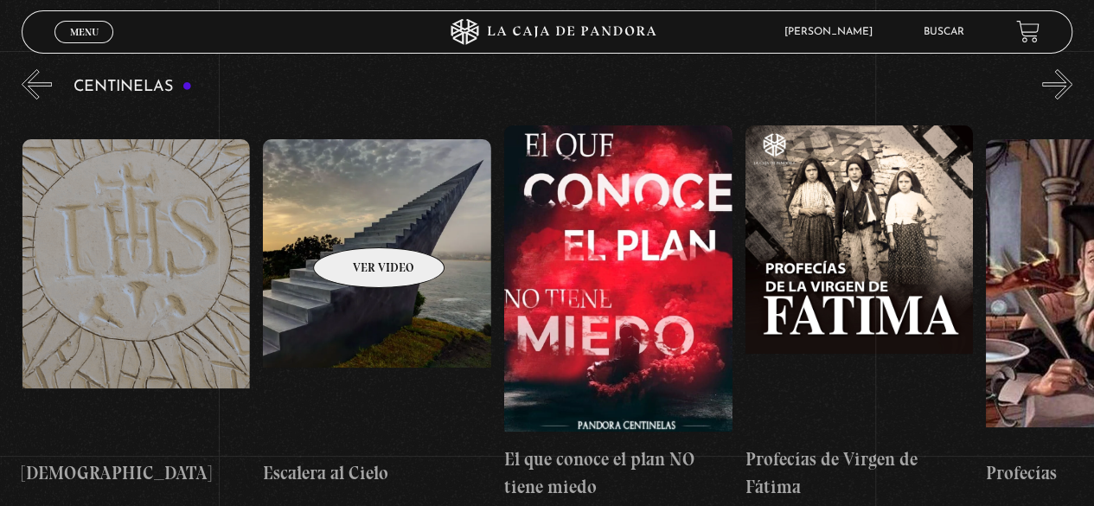
click at [356, 221] on figure at bounding box center [377, 294] width 228 height 311
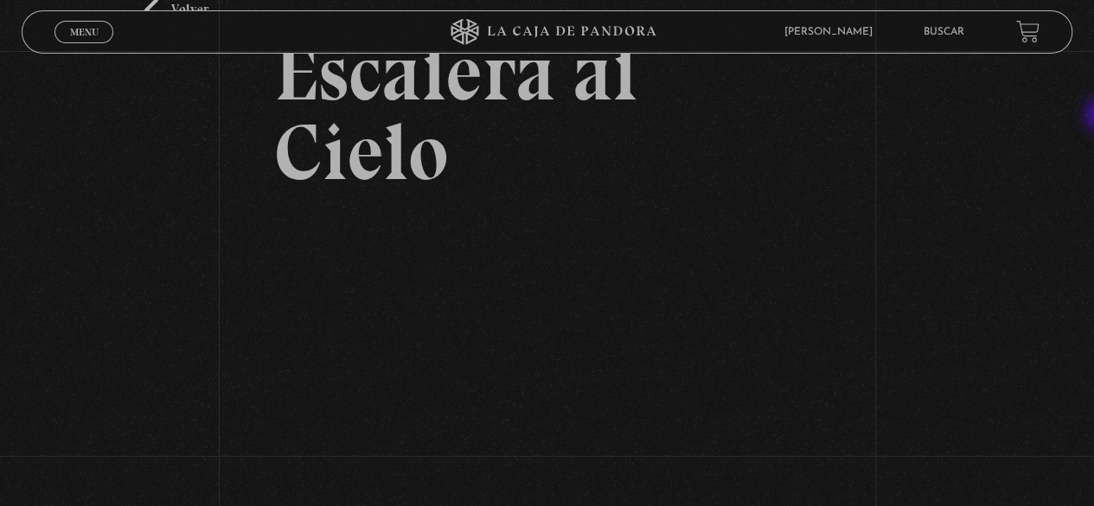
scroll to position [137, 0]
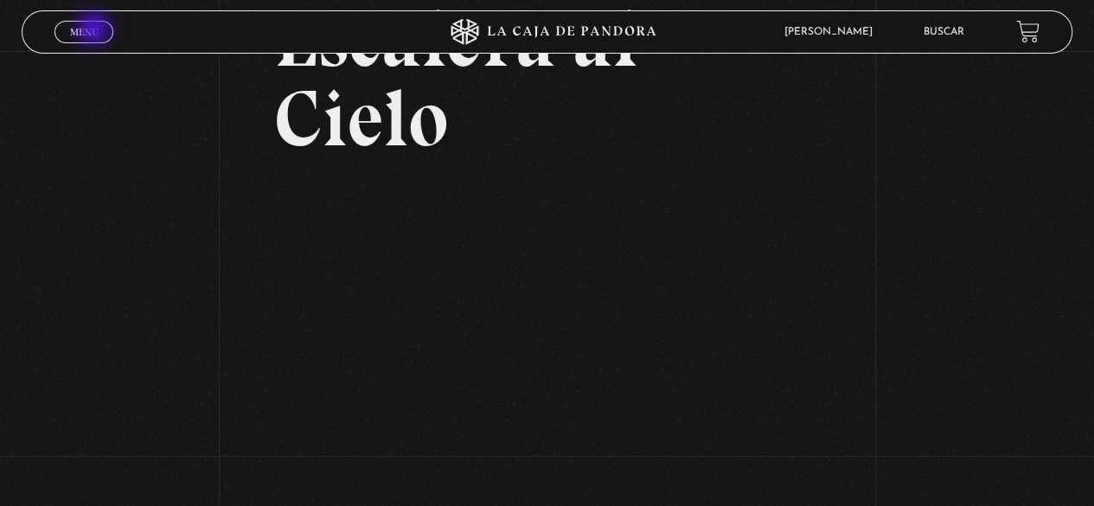
click at [95, 30] on span "Menu" at bounding box center [84, 32] width 29 height 10
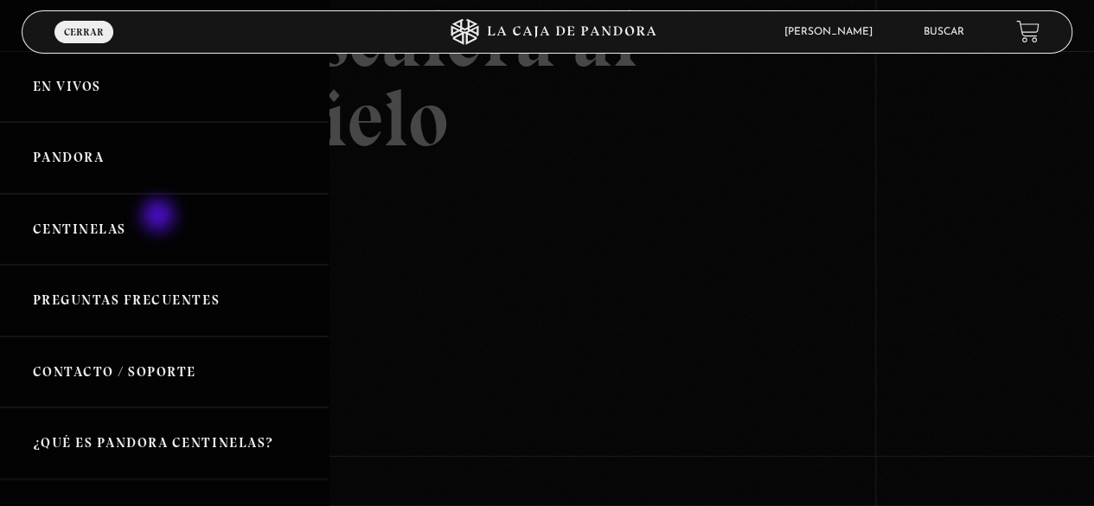
click at [160, 217] on link "Centinelas" at bounding box center [164, 230] width 329 height 72
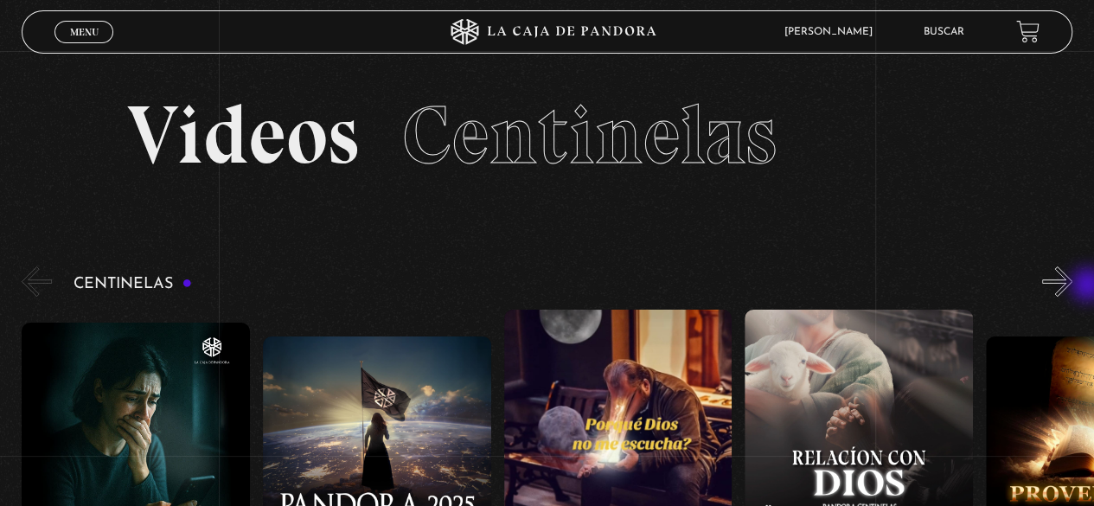
click at [1089, 286] on div "Centinelas" at bounding box center [558, 487] width 1072 height 449
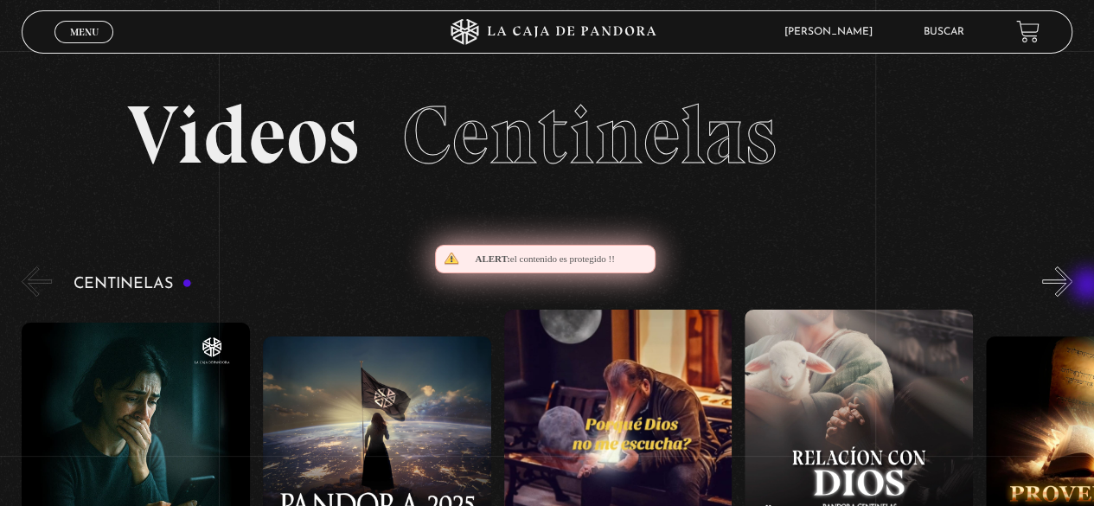
click at [1089, 286] on div "Centinelas" at bounding box center [558, 487] width 1072 height 449
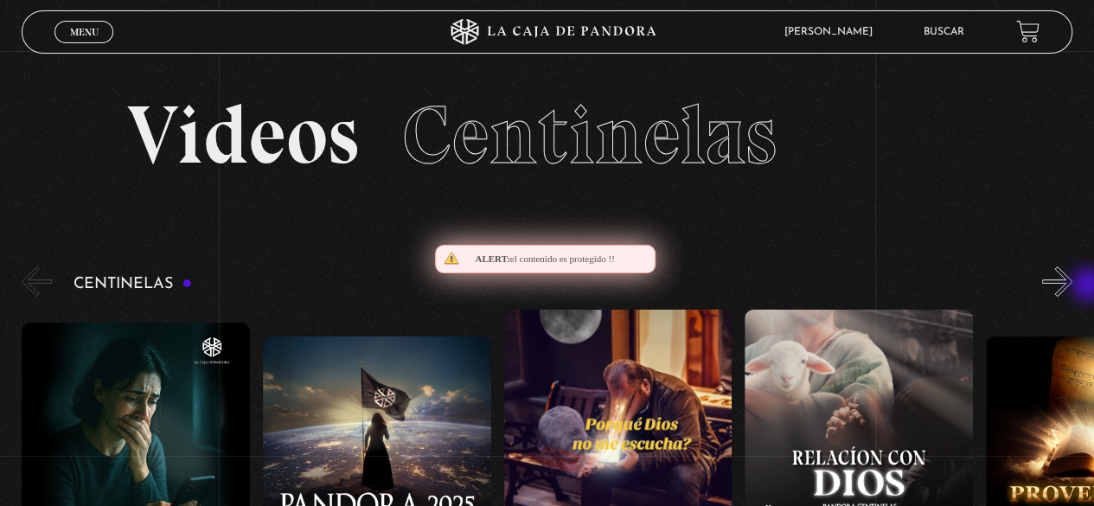
click at [1089, 286] on div "Centinelas" at bounding box center [558, 487] width 1072 height 449
click at [1085, 286] on div "Centinelas" at bounding box center [558, 487] width 1072 height 449
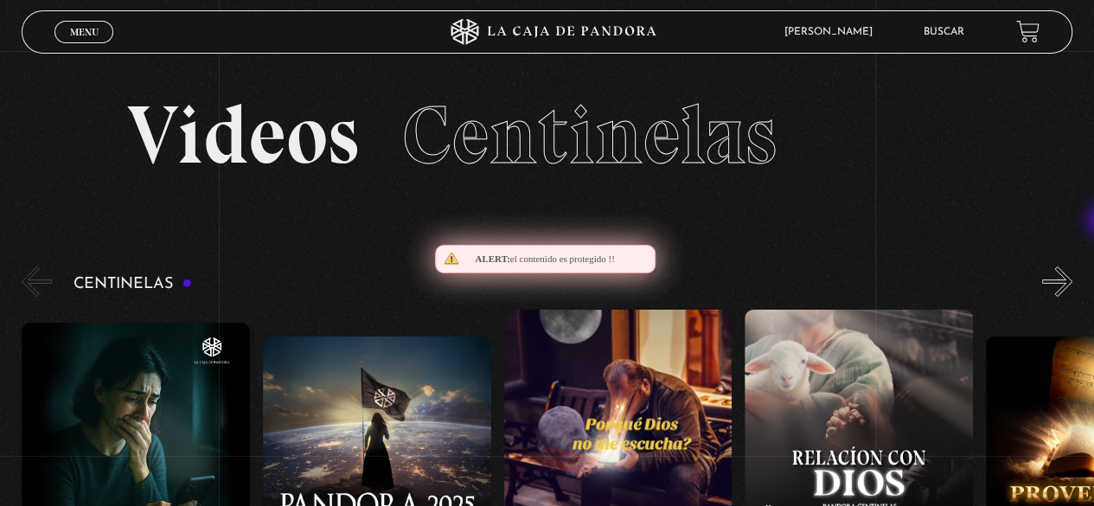
drag, startPoint x: 1085, startPoint y: 286, endPoint x: 1106, endPoint y: 193, distance: 95.6
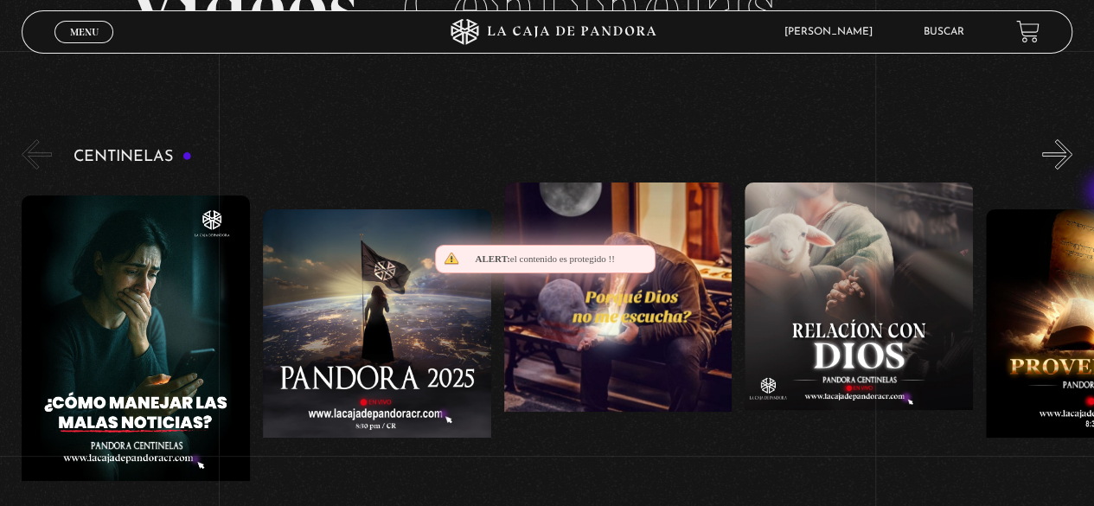
scroll to position [135, 0]
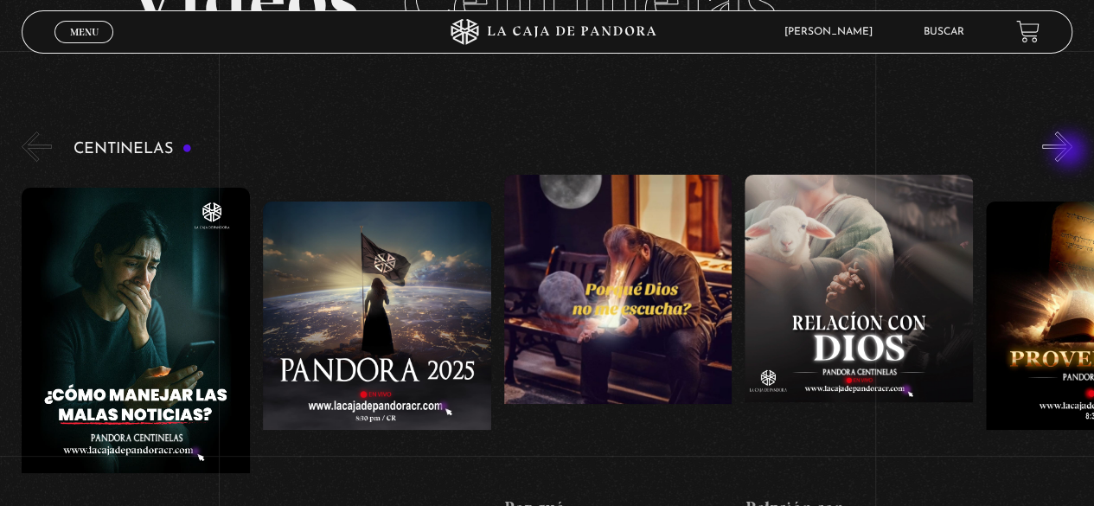
click at [1070, 152] on button "»" at bounding box center [1057, 146] width 30 height 30
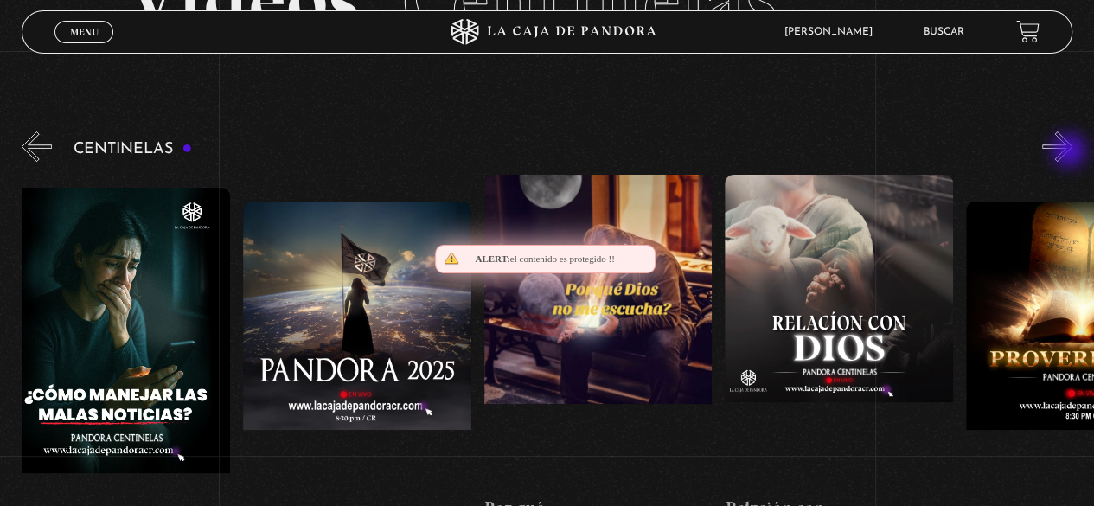
click at [1070, 152] on button "»" at bounding box center [1057, 146] width 30 height 30
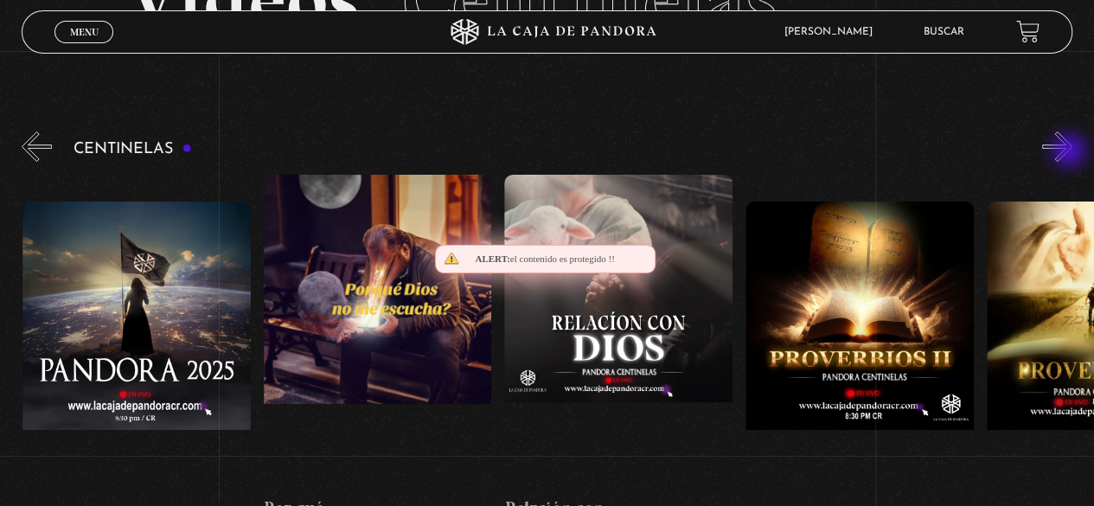
click at [1070, 152] on button "»" at bounding box center [1057, 146] width 30 height 30
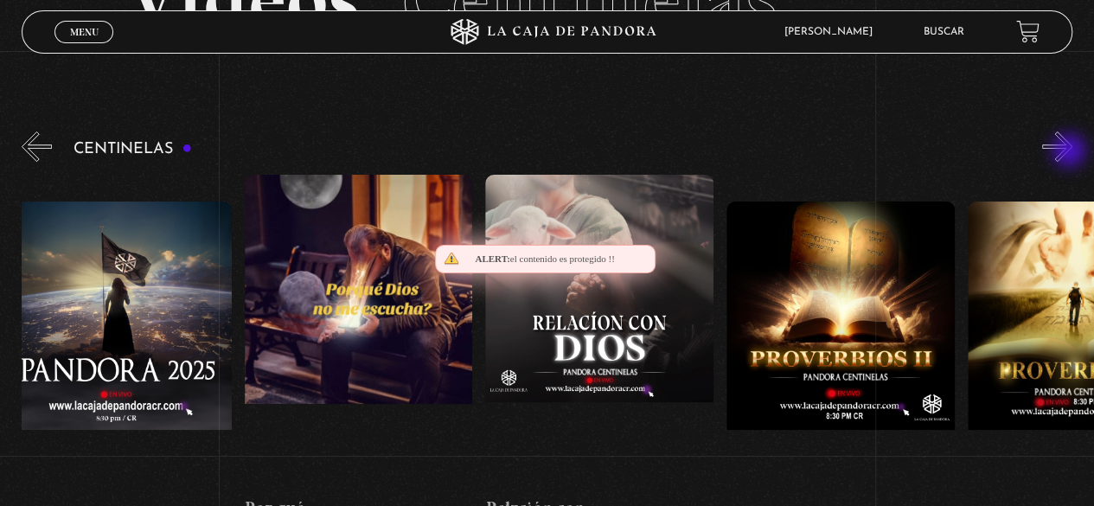
click at [1070, 152] on button "»" at bounding box center [1057, 146] width 30 height 30
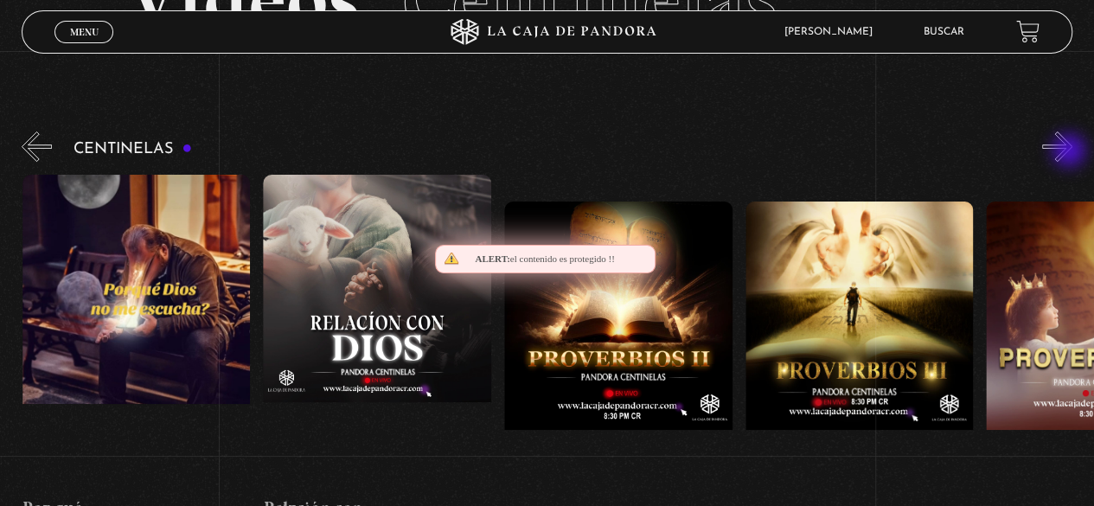
click at [1070, 152] on button "»" at bounding box center [1057, 146] width 30 height 30
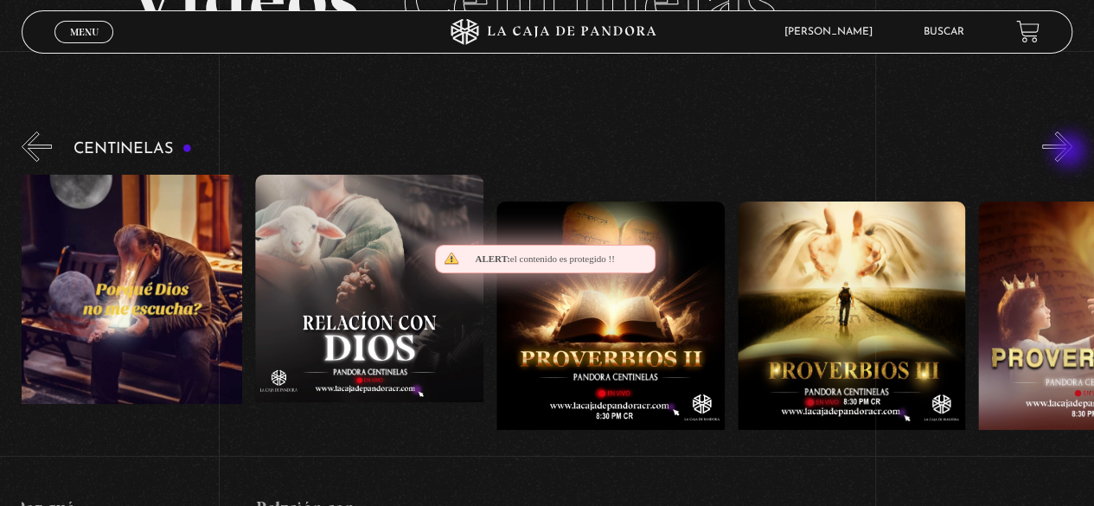
click at [1070, 152] on button "»" at bounding box center [1057, 146] width 30 height 30
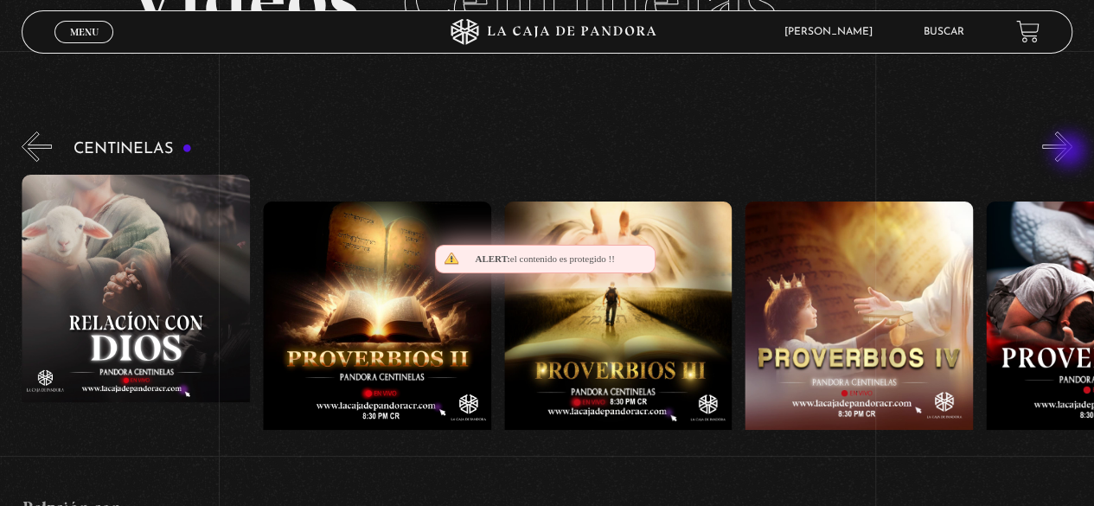
click at [1070, 152] on button "»" at bounding box center [1057, 146] width 30 height 30
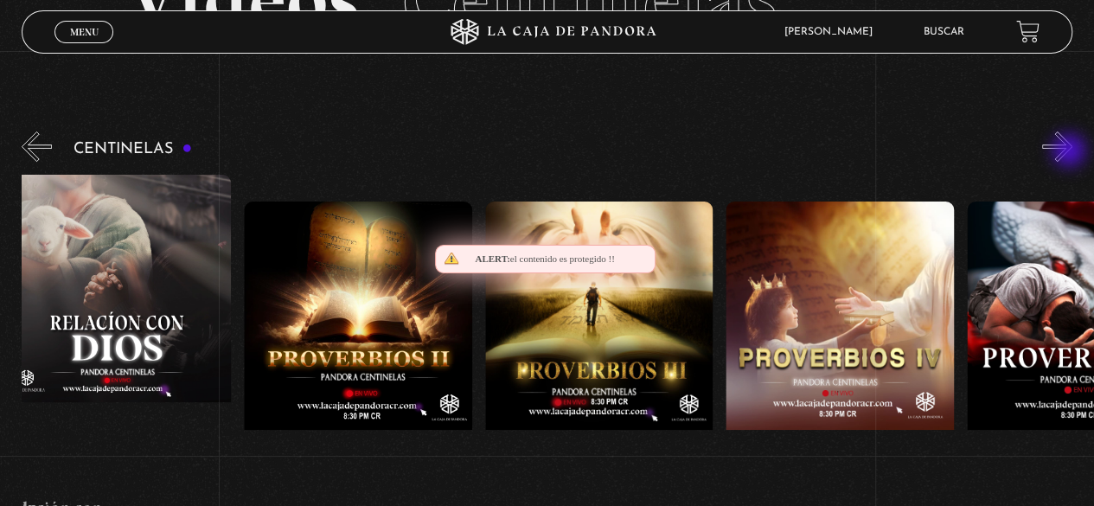
click at [1070, 152] on button "»" at bounding box center [1057, 146] width 30 height 30
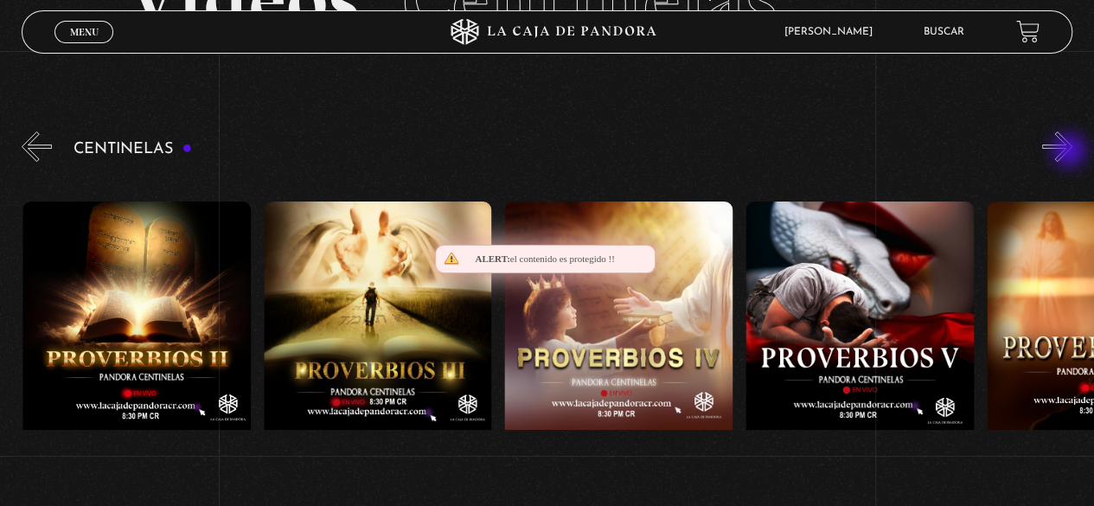
click at [1070, 152] on button "»" at bounding box center [1057, 146] width 30 height 30
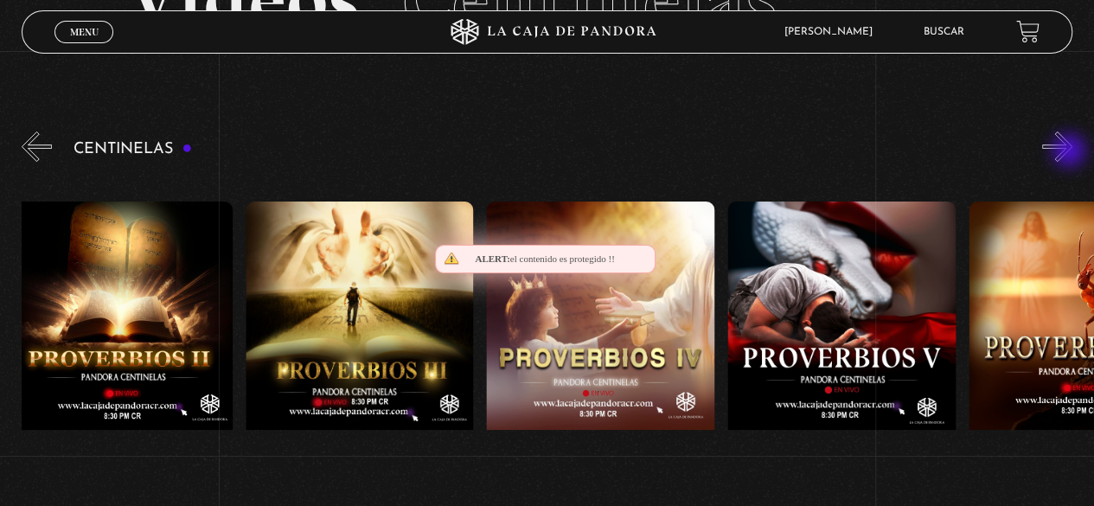
click at [1070, 152] on button "»" at bounding box center [1057, 146] width 30 height 30
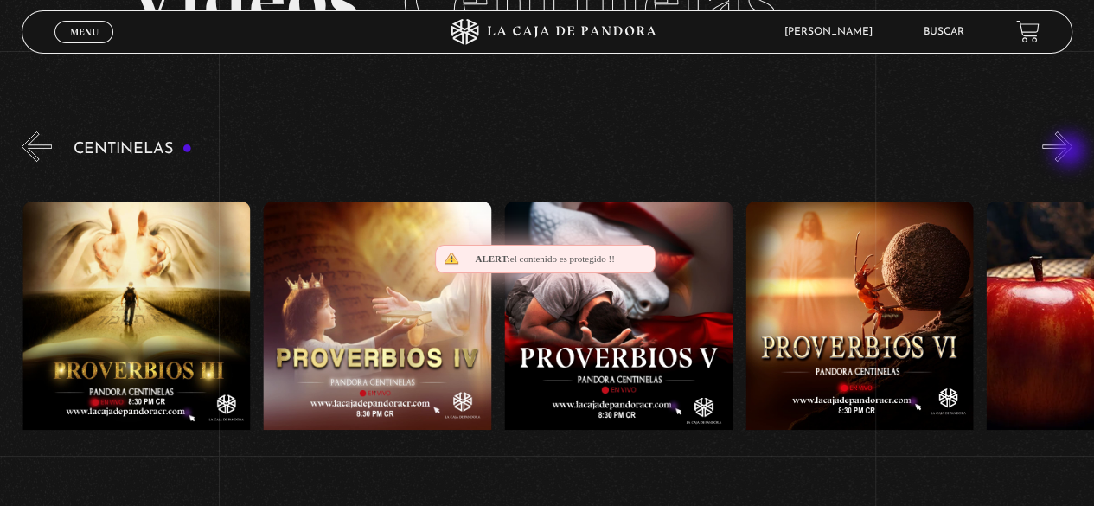
click at [1070, 152] on button "»" at bounding box center [1057, 146] width 30 height 30
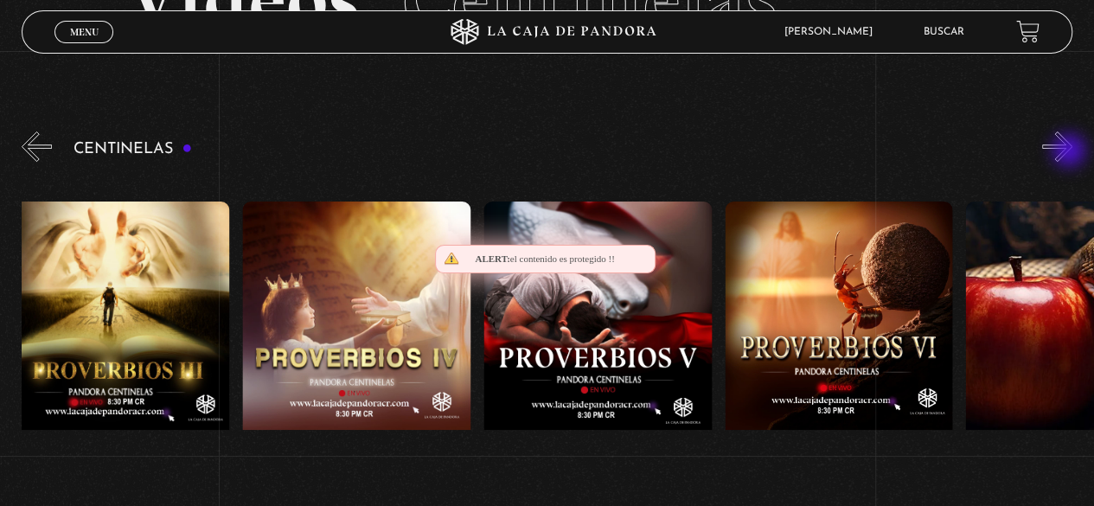
click at [1070, 152] on button "»" at bounding box center [1057, 146] width 30 height 30
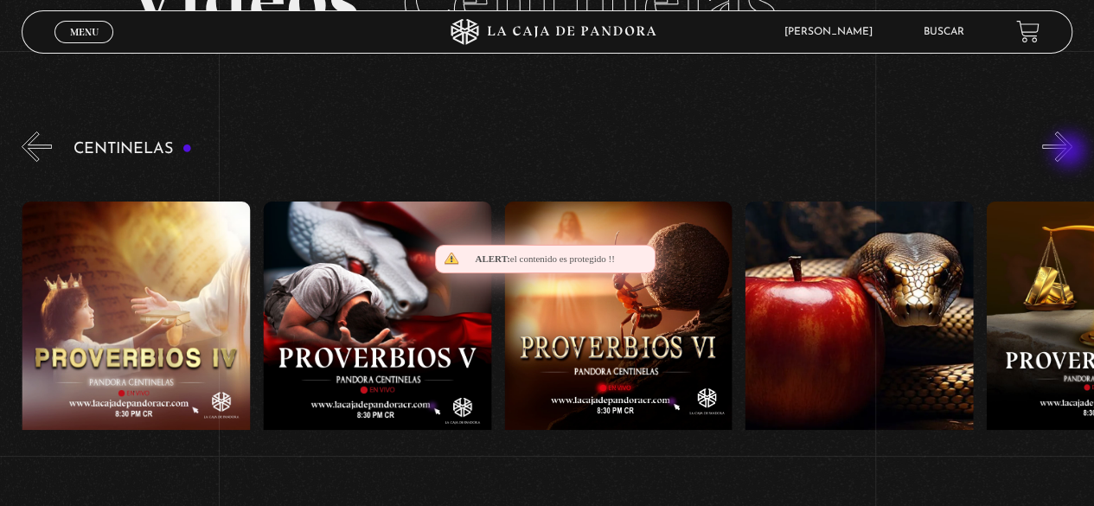
click at [1070, 152] on button "»" at bounding box center [1057, 146] width 30 height 30
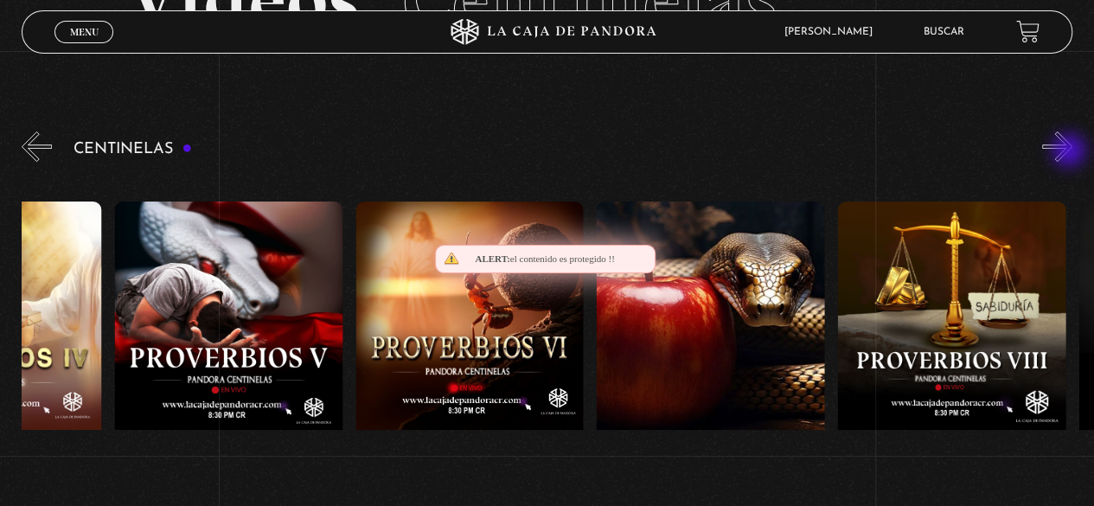
click at [1070, 152] on button "»" at bounding box center [1057, 146] width 30 height 30
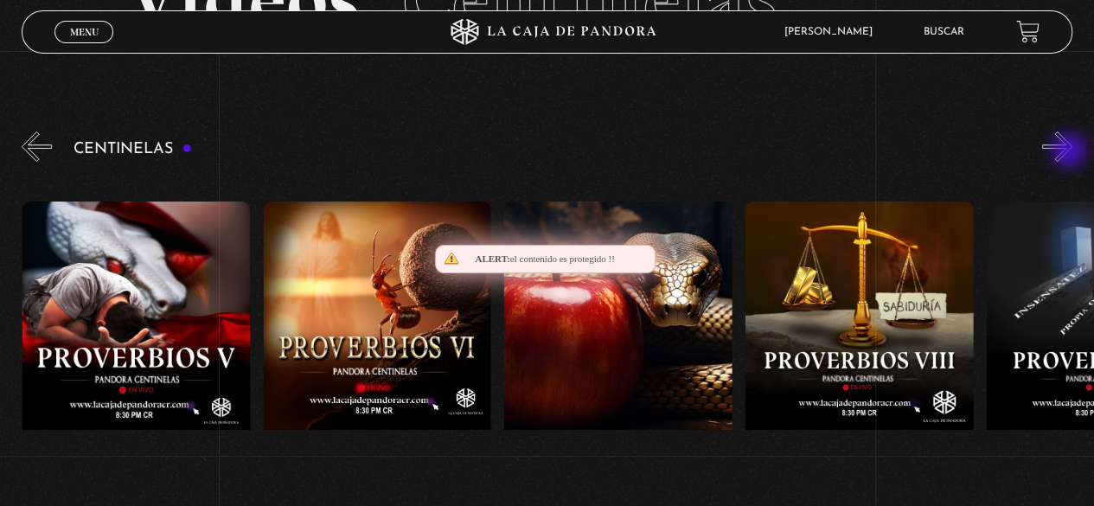
click at [1070, 152] on button "»" at bounding box center [1057, 146] width 30 height 30
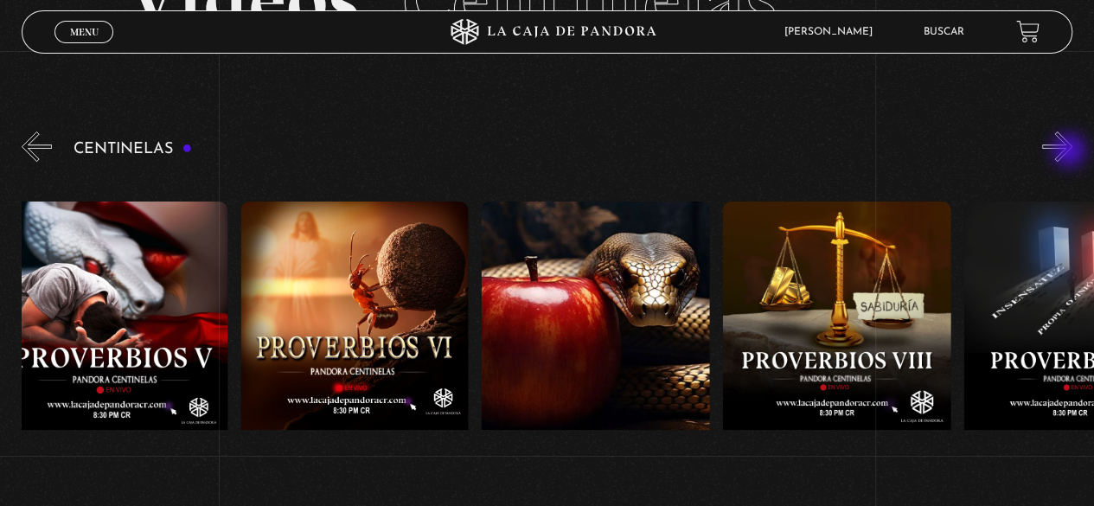
click at [1070, 152] on button "»" at bounding box center [1057, 146] width 30 height 30
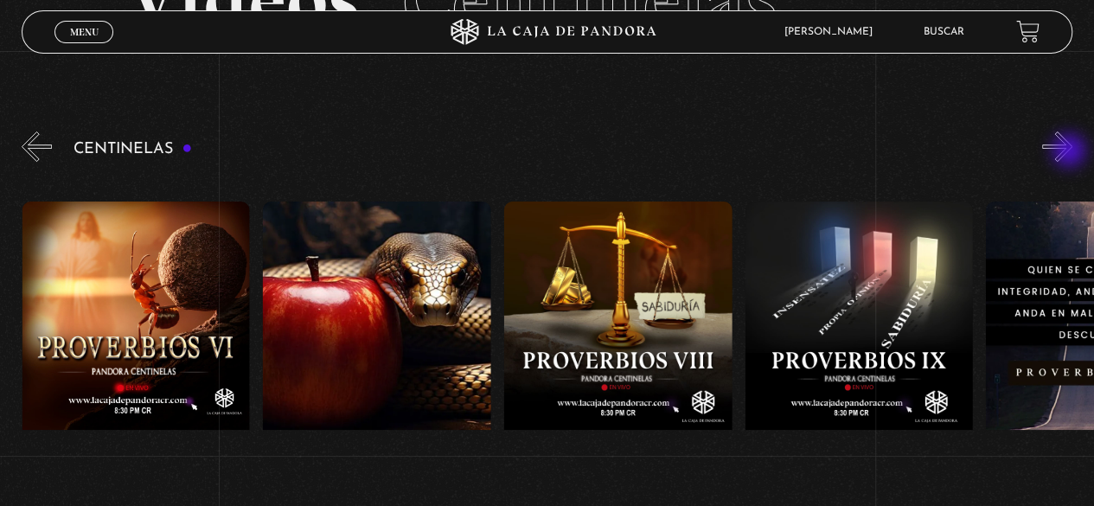
click at [1070, 152] on button "»" at bounding box center [1057, 146] width 30 height 30
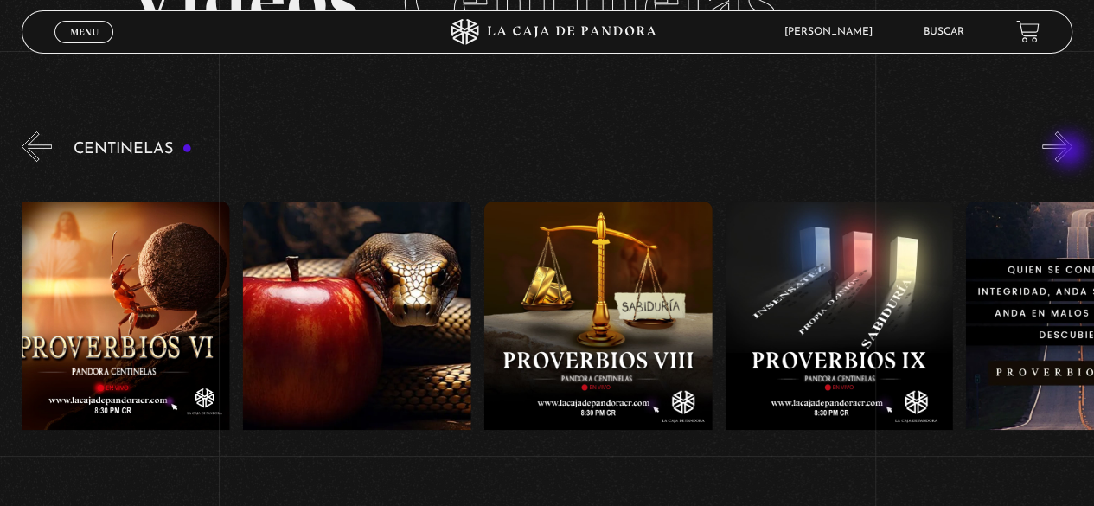
click at [1070, 152] on button "»" at bounding box center [1057, 146] width 30 height 30
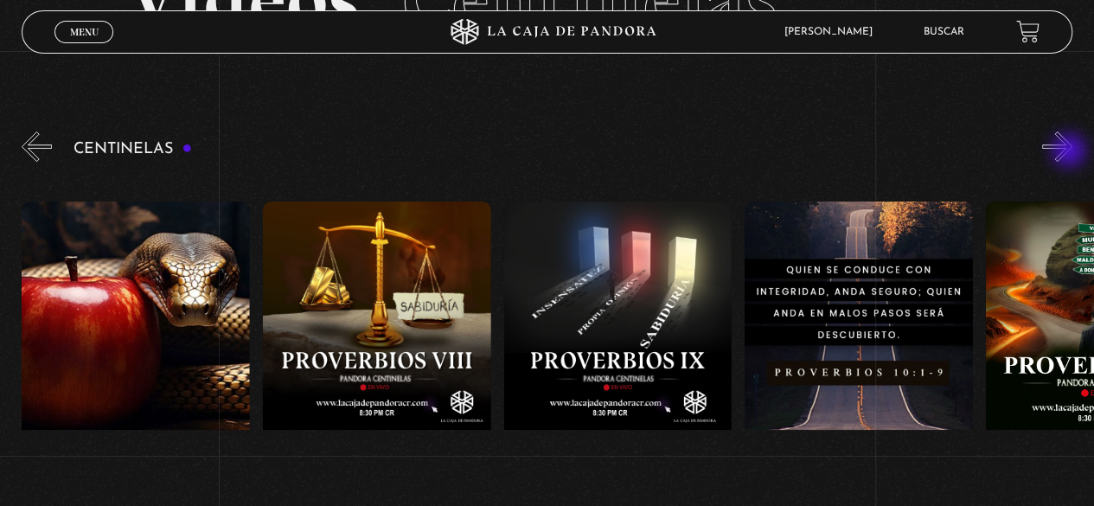
click at [1070, 152] on button "»" at bounding box center [1057, 146] width 30 height 30
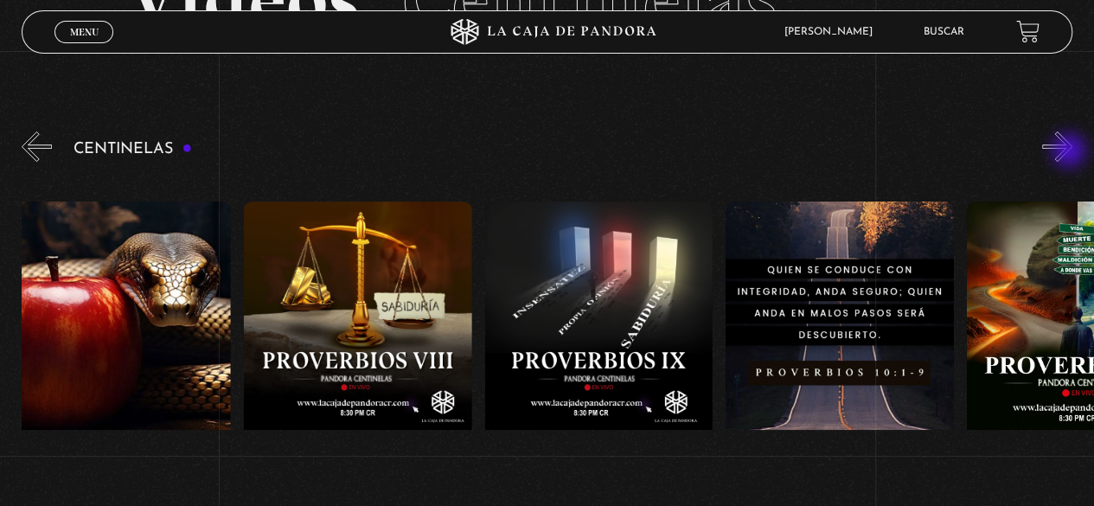
click at [1070, 152] on button "»" at bounding box center [1057, 146] width 30 height 30
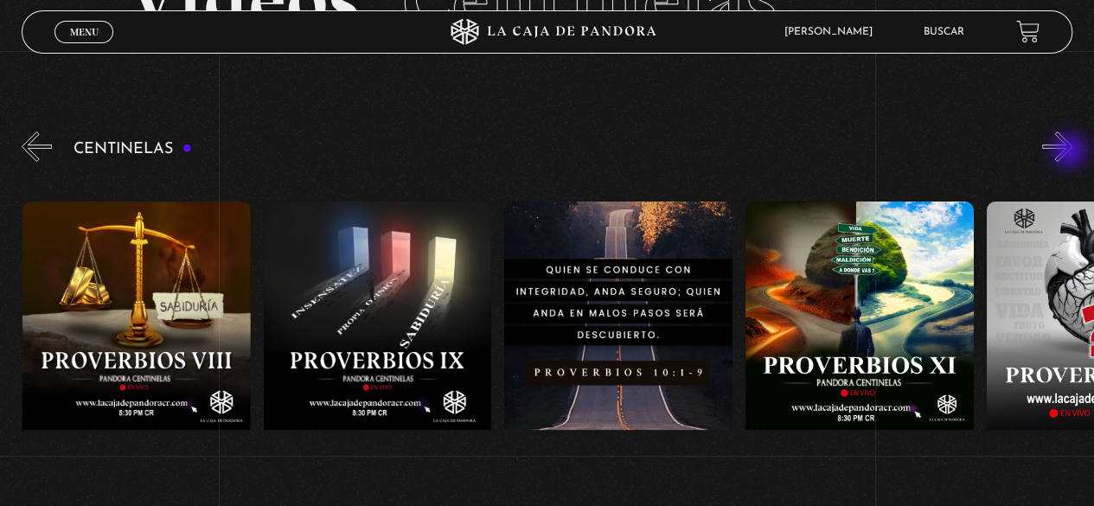
click at [1070, 152] on button "»" at bounding box center [1057, 146] width 30 height 30
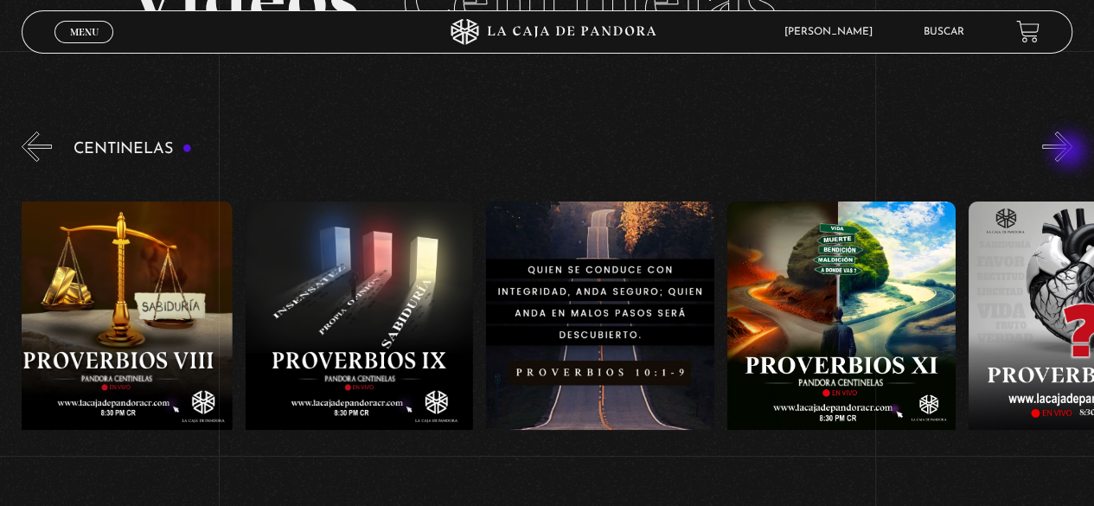
click at [1070, 152] on button "»" at bounding box center [1057, 146] width 30 height 30
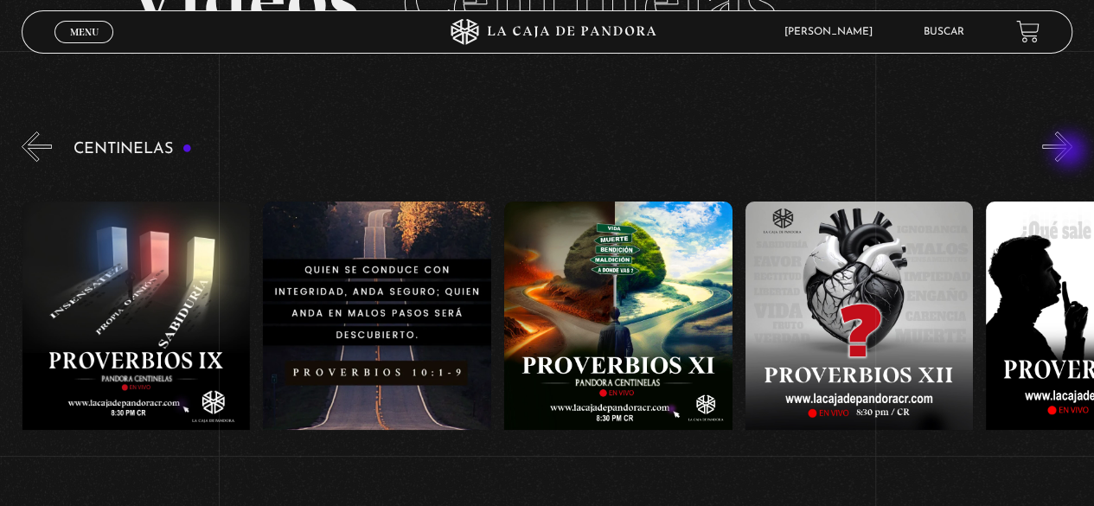
click at [1070, 152] on button "»" at bounding box center [1057, 146] width 30 height 30
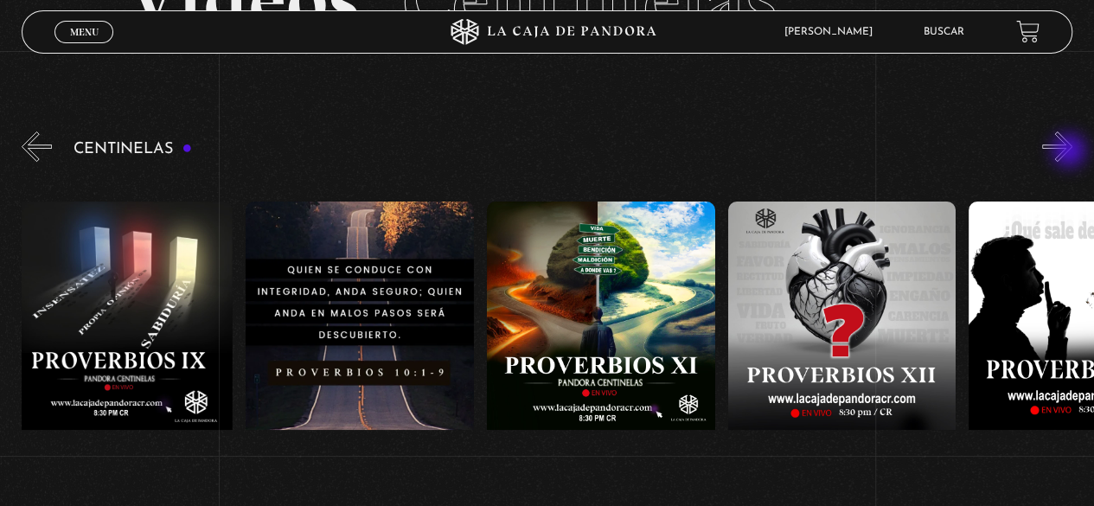
click at [1070, 152] on button "»" at bounding box center [1057, 146] width 30 height 30
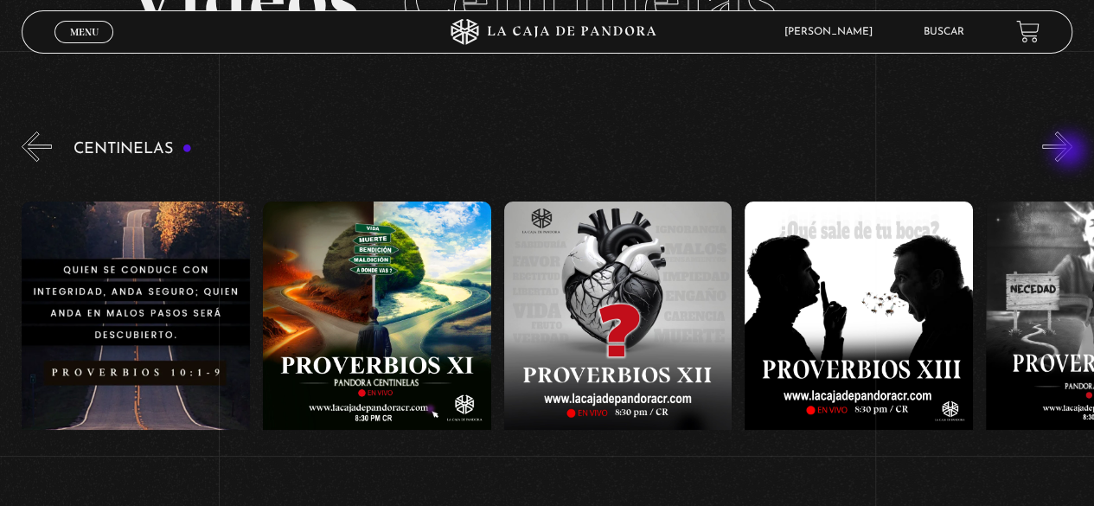
click at [1070, 152] on button "»" at bounding box center [1057, 146] width 30 height 30
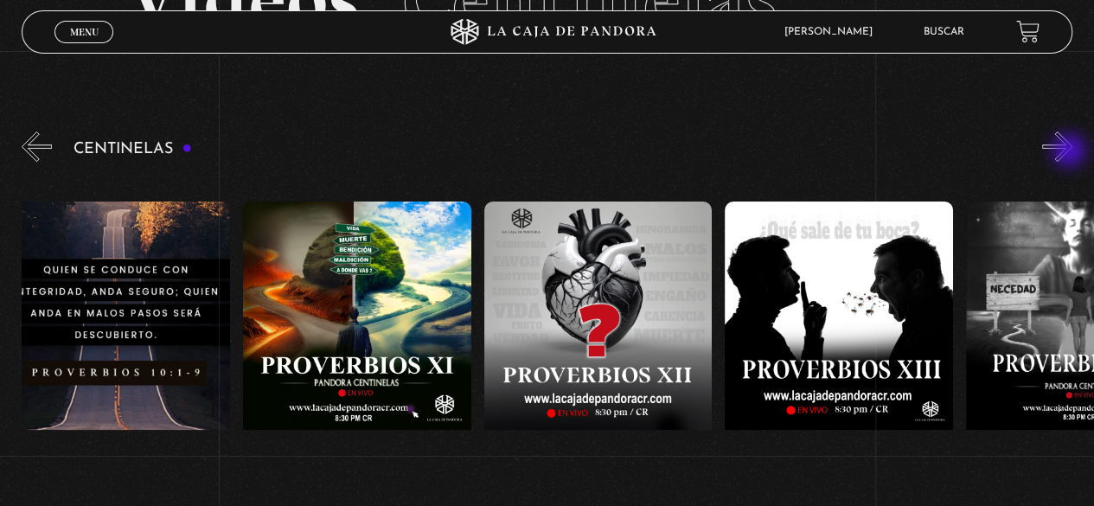
click at [1070, 152] on button "»" at bounding box center [1057, 146] width 30 height 30
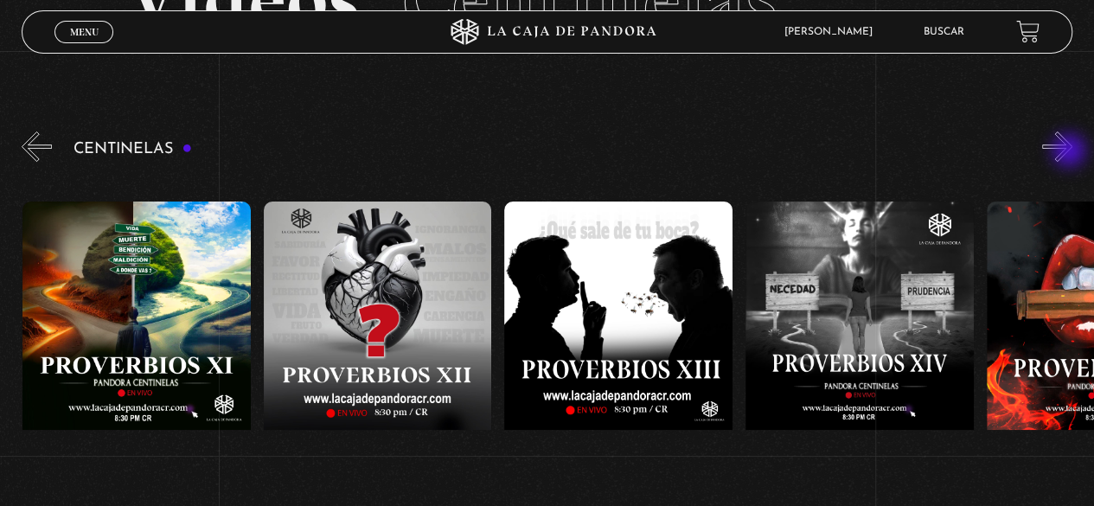
click at [1070, 152] on button "»" at bounding box center [1057, 146] width 30 height 30
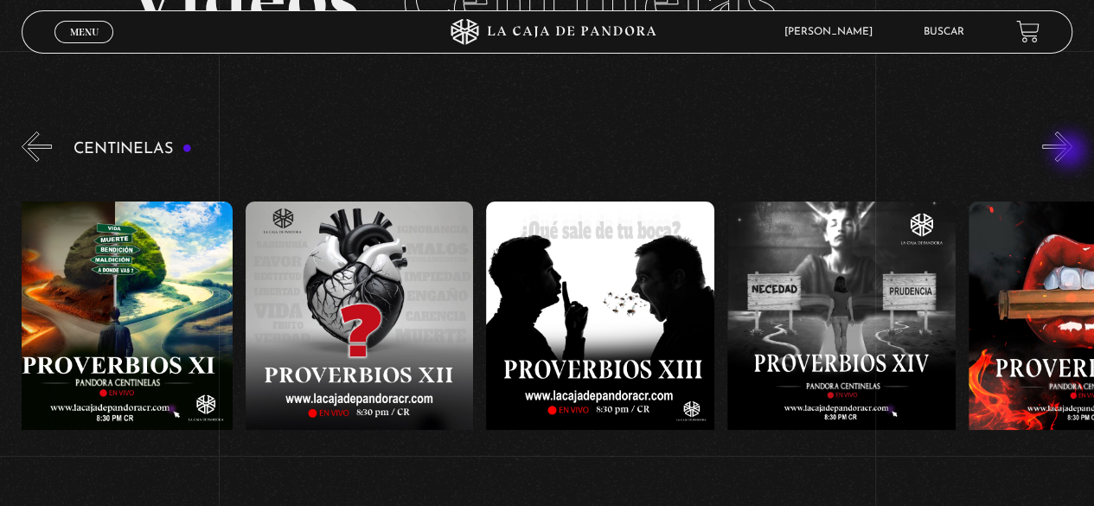
click at [1070, 152] on button "»" at bounding box center [1057, 146] width 30 height 30
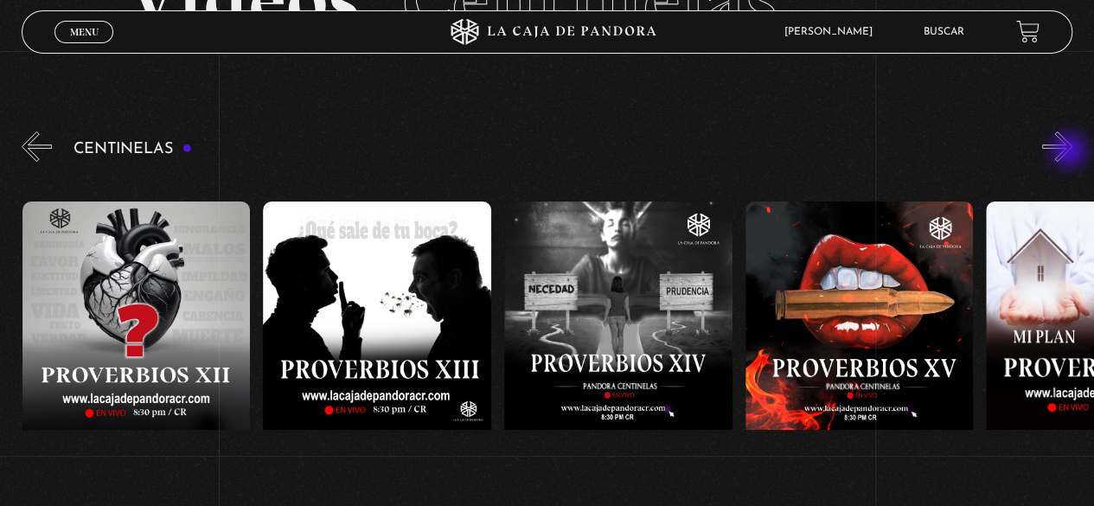
click at [1070, 152] on button "»" at bounding box center [1057, 146] width 30 height 30
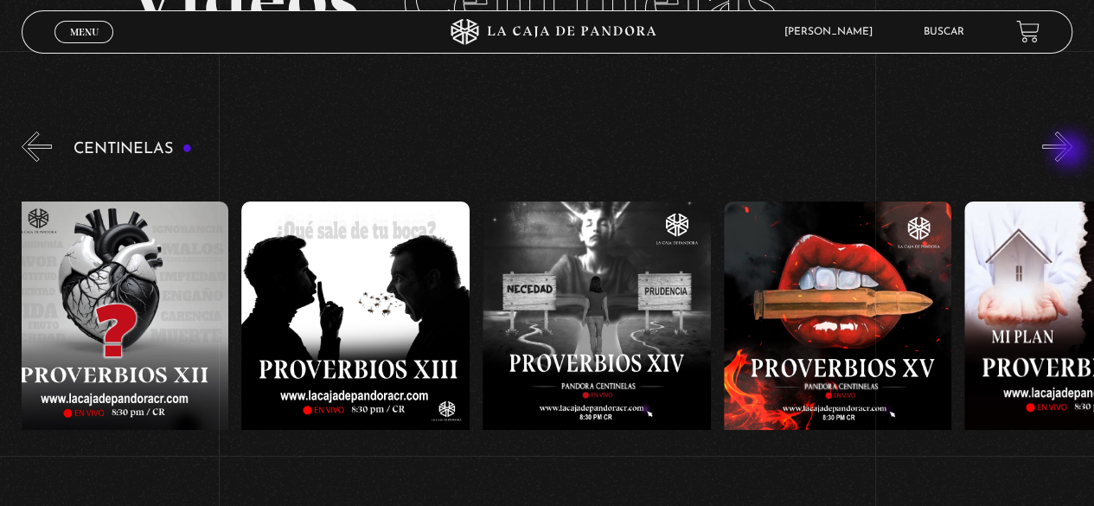
click at [1070, 152] on button "»" at bounding box center [1057, 146] width 30 height 30
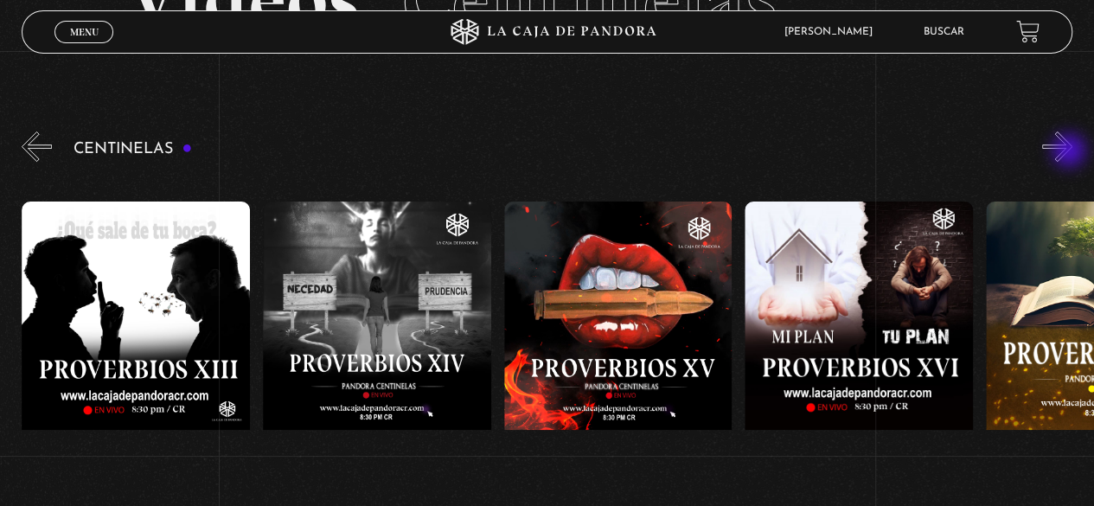
click at [1070, 152] on button "»" at bounding box center [1057, 146] width 30 height 30
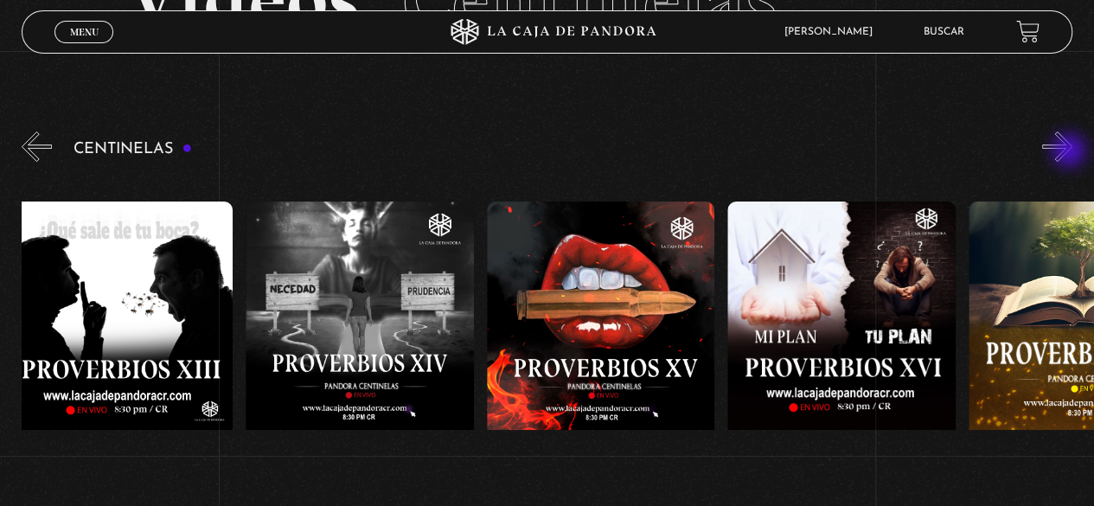
click at [1070, 152] on button "»" at bounding box center [1057, 146] width 30 height 30
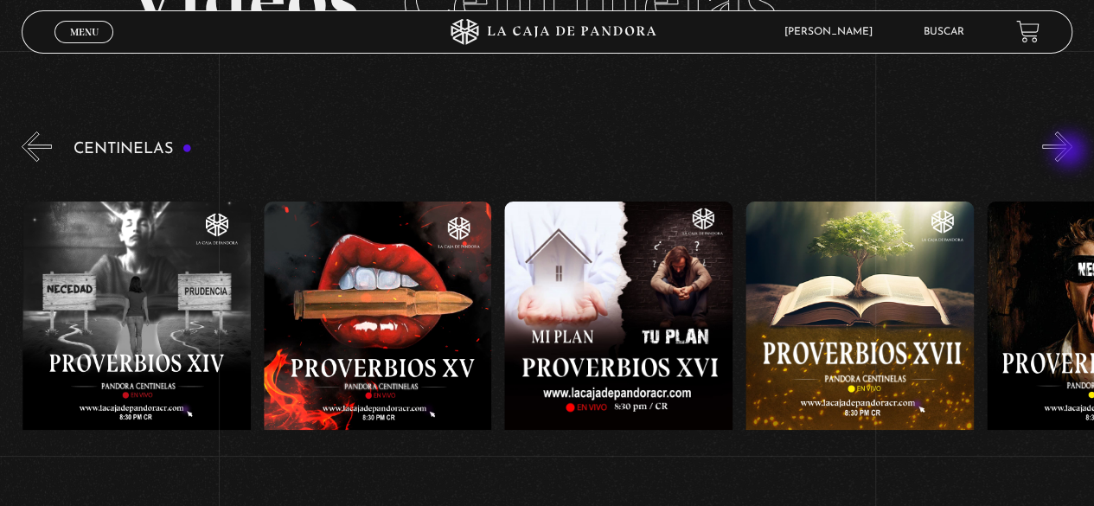
click at [1070, 152] on button "»" at bounding box center [1057, 146] width 30 height 30
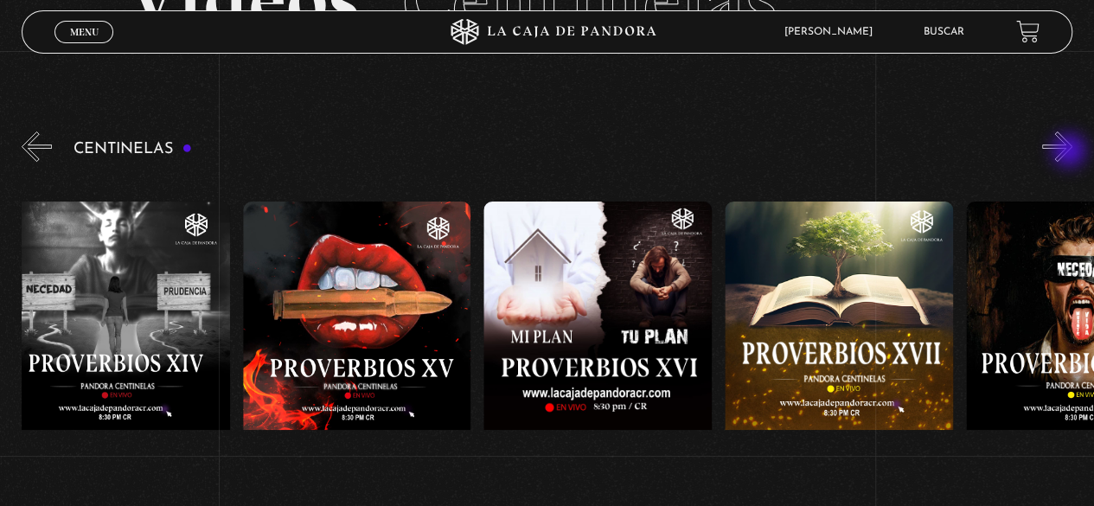
click at [1070, 152] on button "»" at bounding box center [1057, 146] width 30 height 30
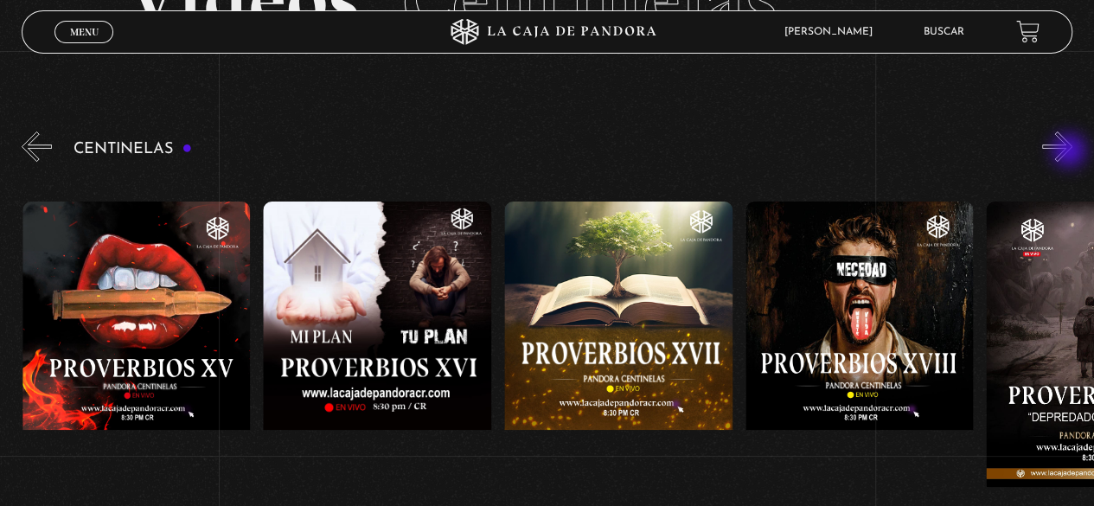
click at [1070, 152] on button "»" at bounding box center [1057, 146] width 30 height 30
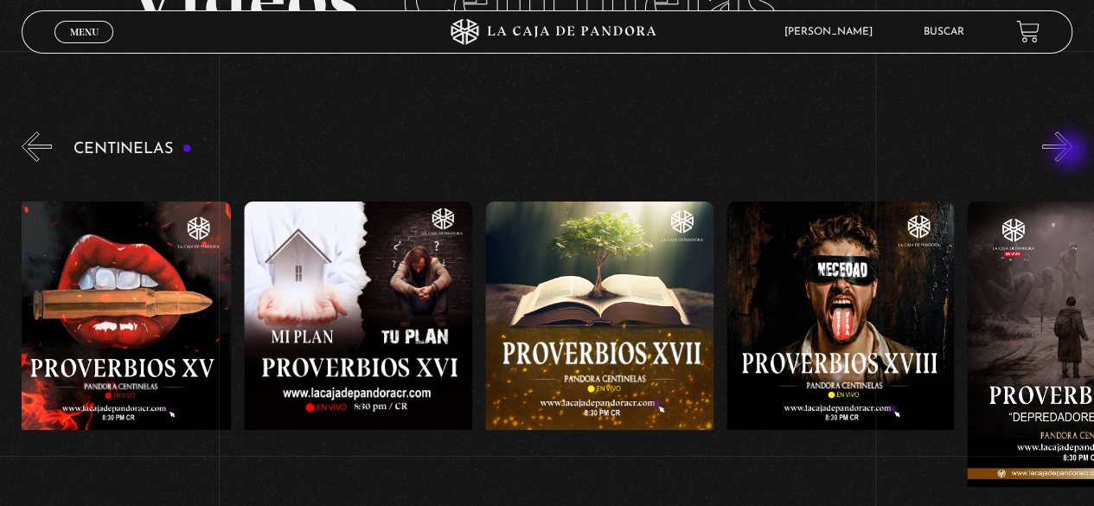
click at [1070, 152] on button "»" at bounding box center [1057, 146] width 30 height 30
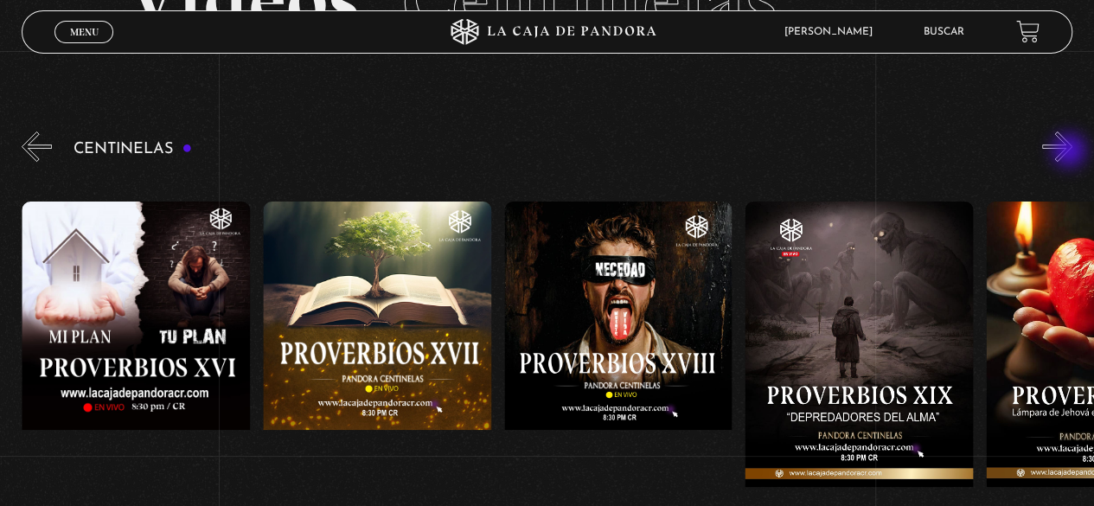
click at [1070, 152] on button "»" at bounding box center [1057, 146] width 30 height 30
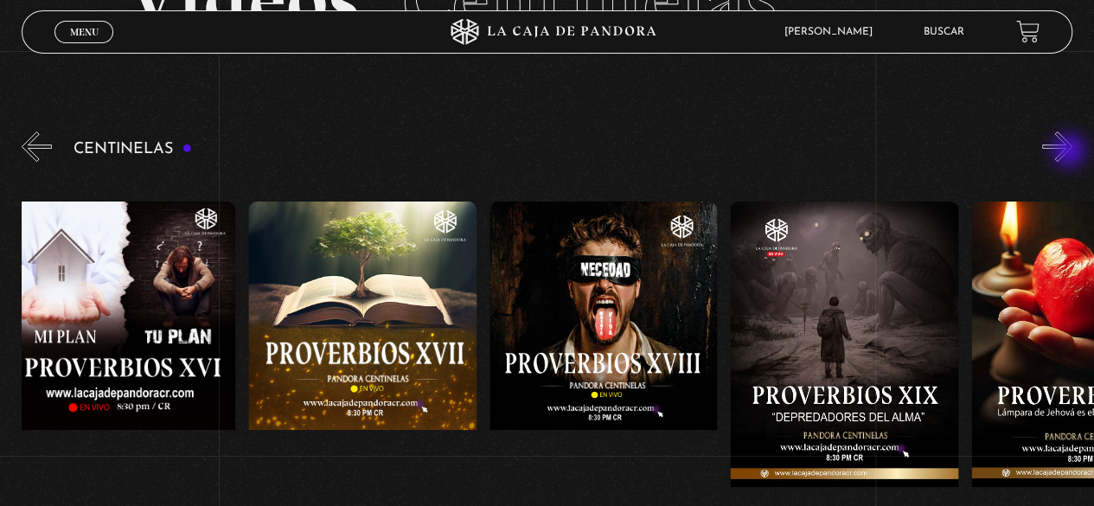
click at [1070, 152] on button "»" at bounding box center [1057, 146] width 30 height 30
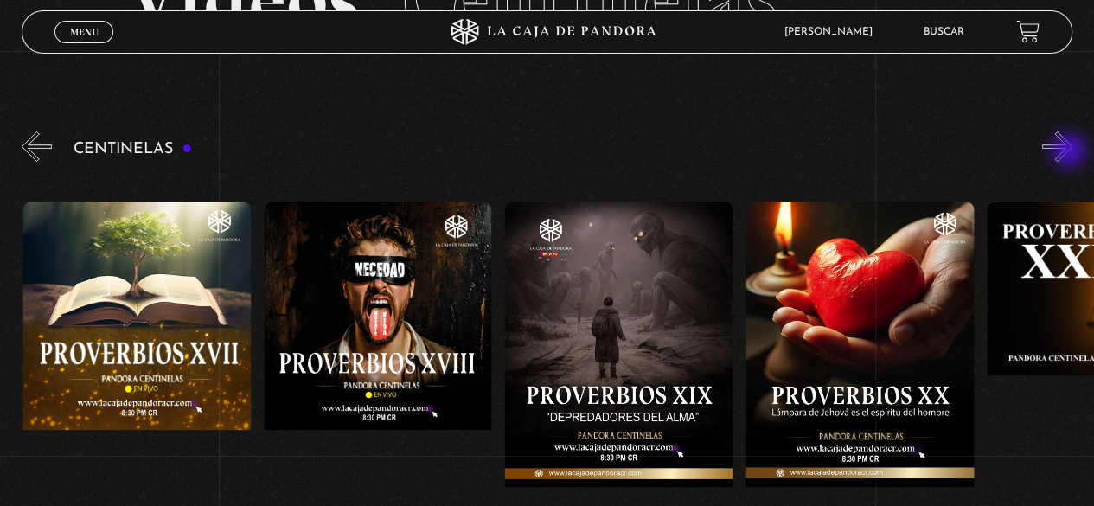
click at [1070, 152] on button "»" at bounding box center [1057, 146] width 30 height 30
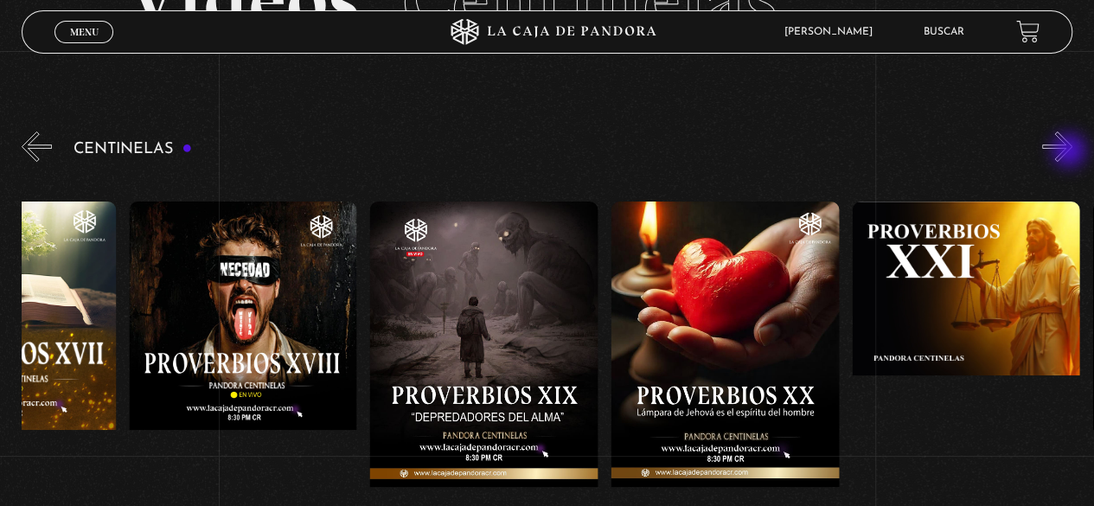
click at [1070, 152] on button "»" at bounding box center [1057, 146] width 30 height 30
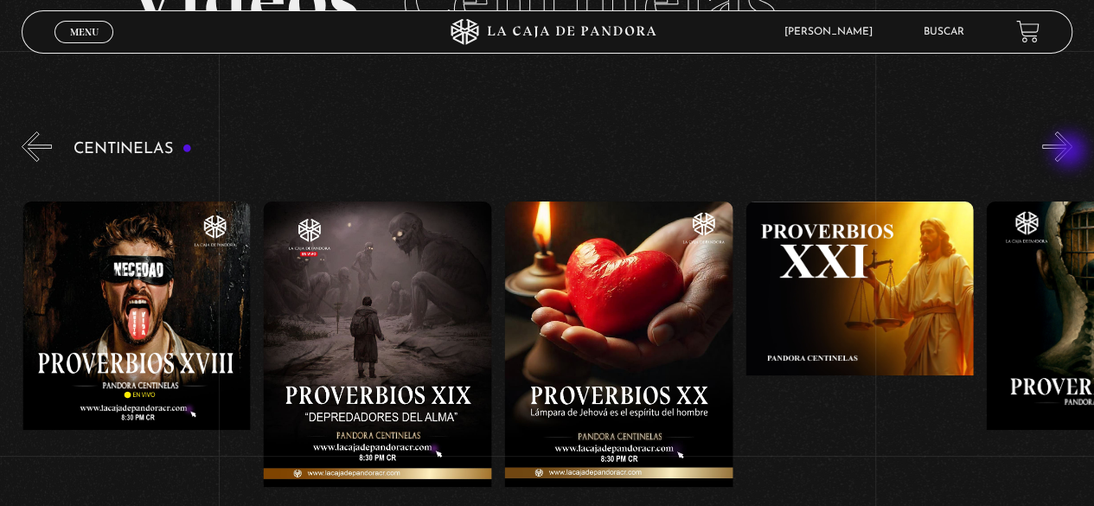
click at [1070, 152] on button "»" at bounding box center [1057, 146] width 30 height 30
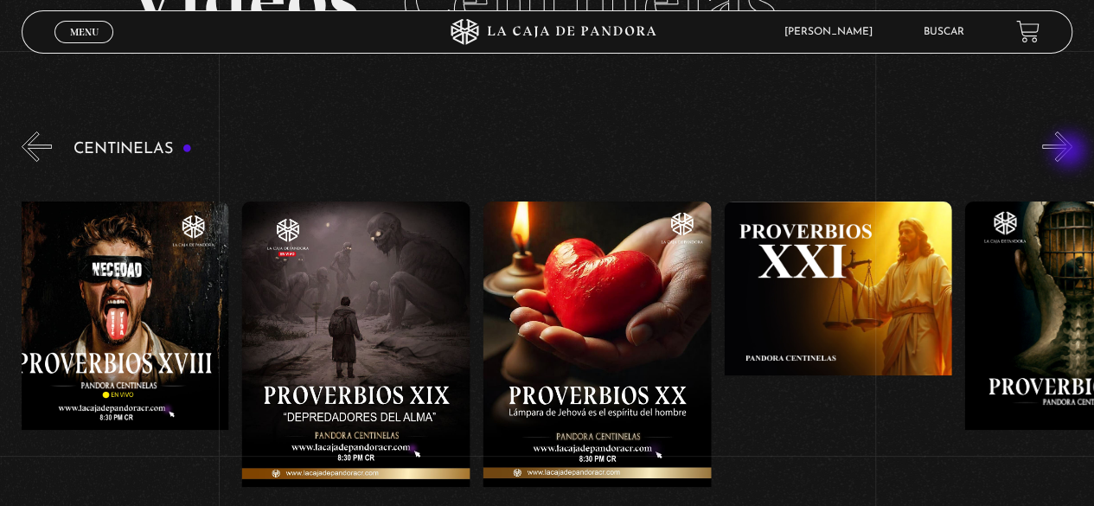
click at [1070, 152] on button "»" at bounding box center [1057, 146] width 30 height 30
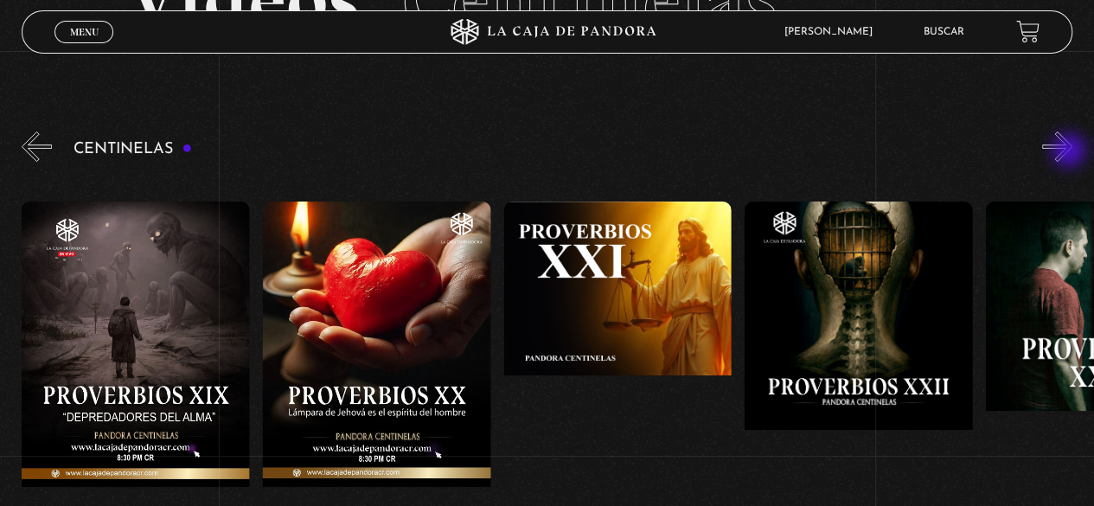
click at [1070, 152] on button "»" at bounding box center [1057, 146] width 30 height 30
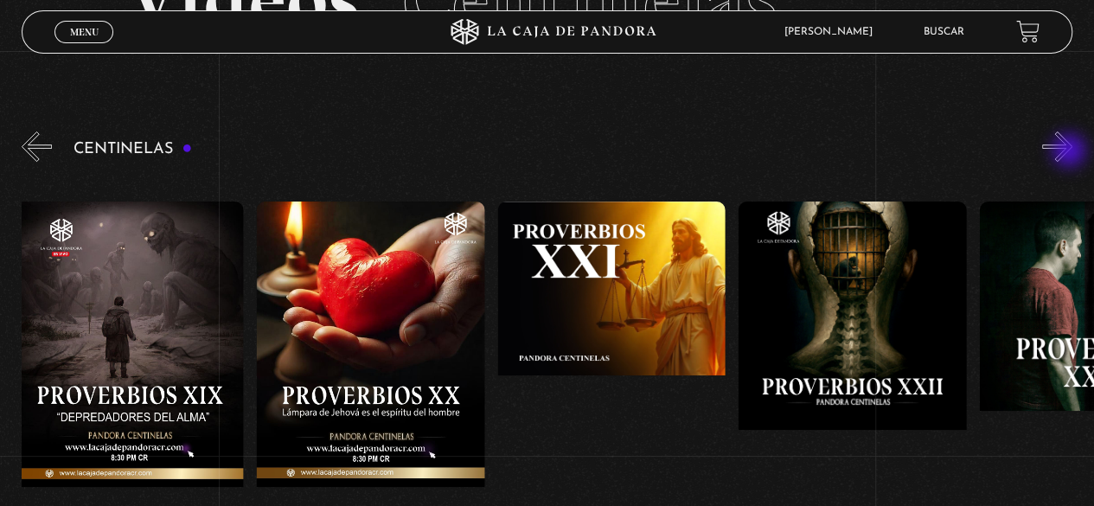
click at [1070, 152] on button "»" at bounding box center [1057, 146] width 30 height 30
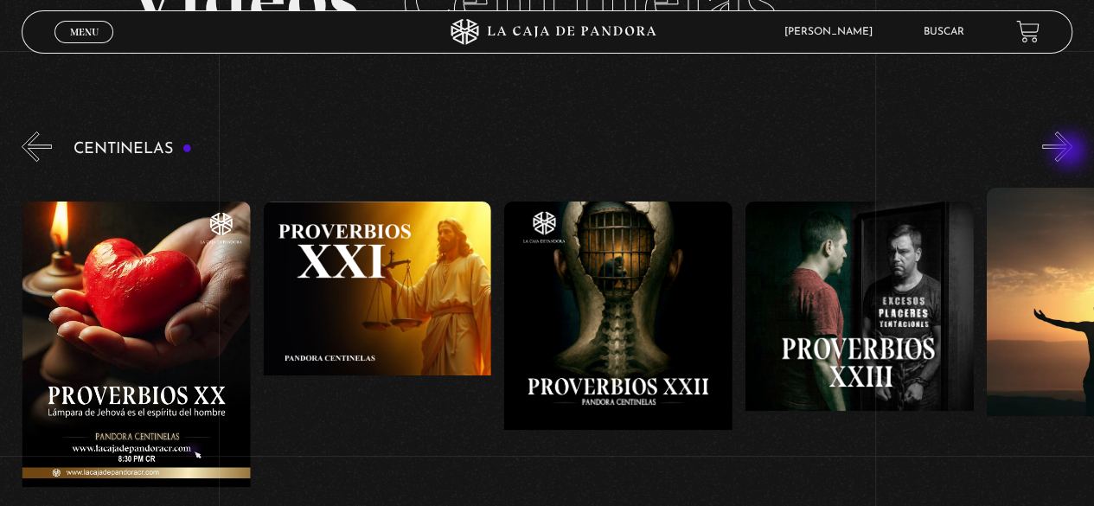
click at [1070, 152] on button "»" at bounding box center [1057, 146] width 30 height 30
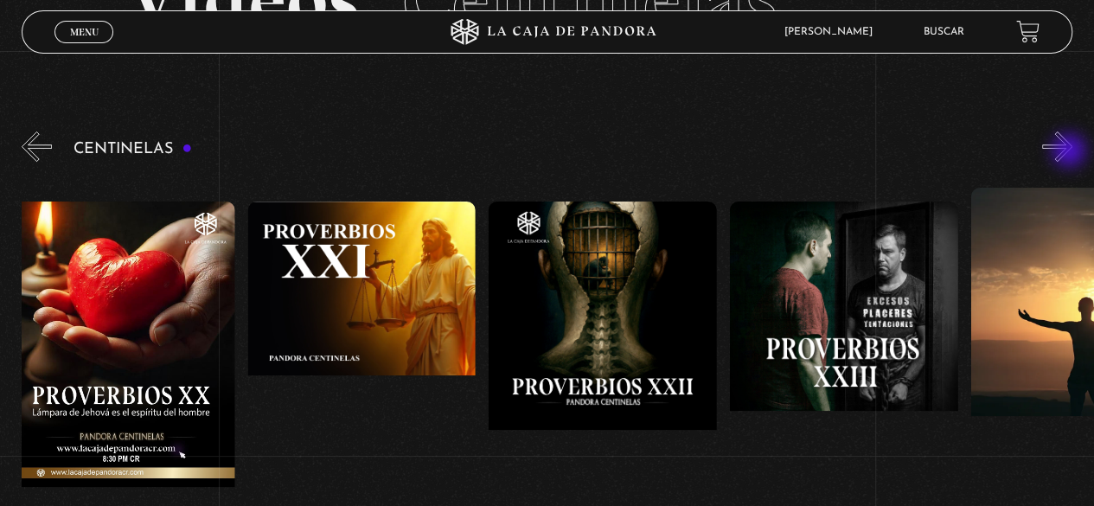
click at [1070, 152] on button "»" at bounding box center [1057, 146] width 30 height 30
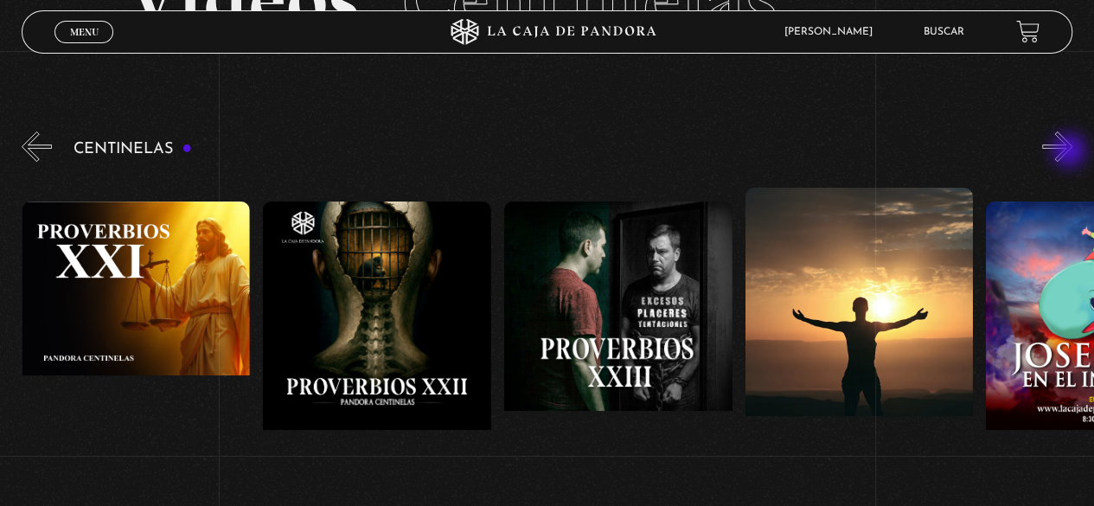
click at [1070, 152] on button "»" at bounding box center [1057, 146] width 30 height 30
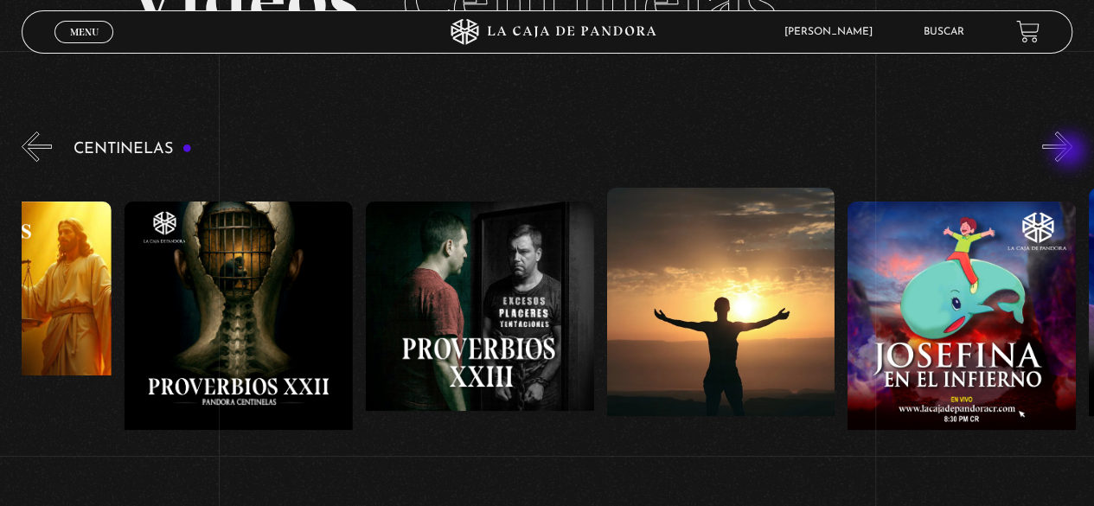
click at [1070, 152] on button "»" at bounding box center [1057, 146] width 30 height 30
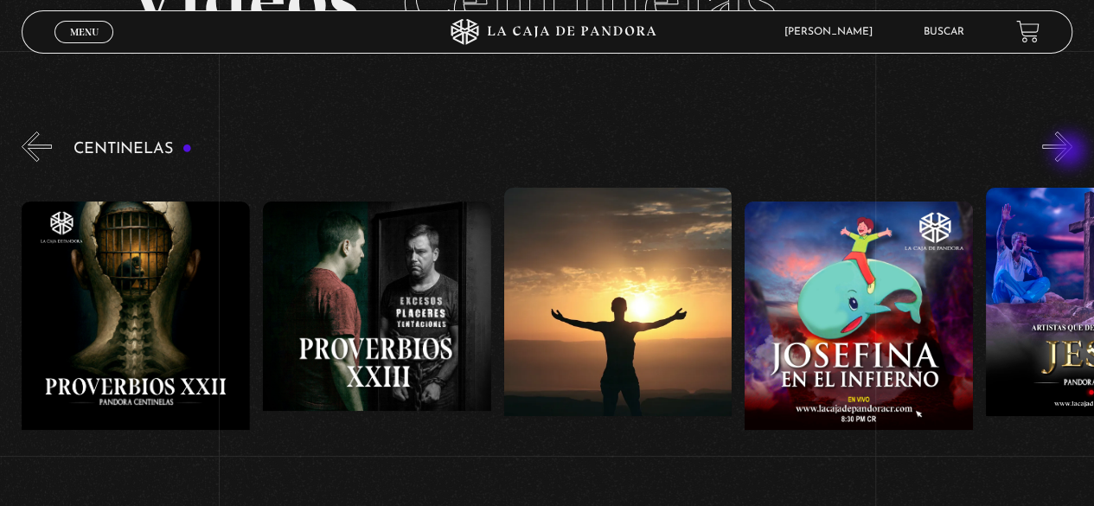
click at [1070, 152] on button "»" at bounding box center [1057, 146] width 30 height 30
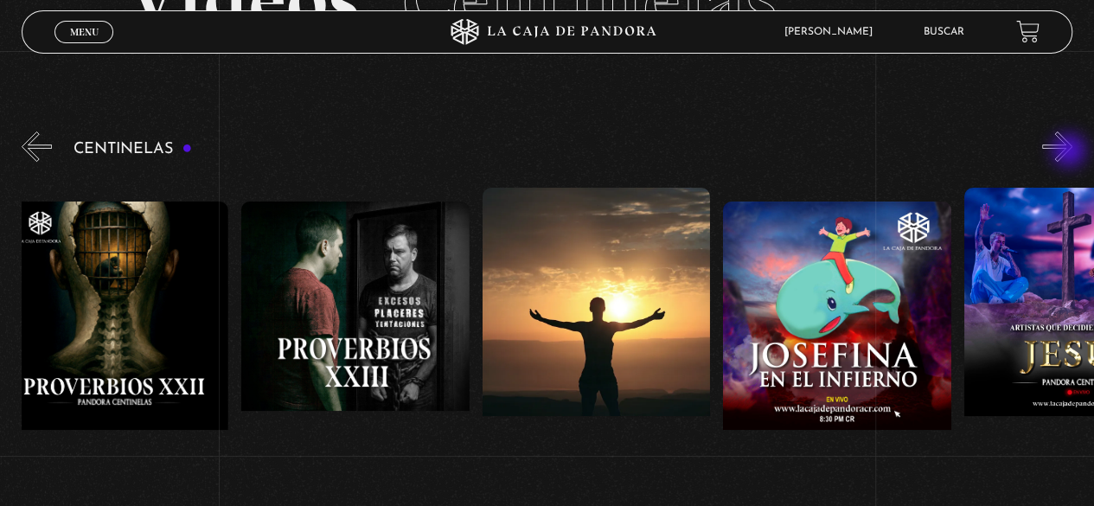
click at [1070, 152] on button "»" at bounding box center [1057, 146] width 30 height 30
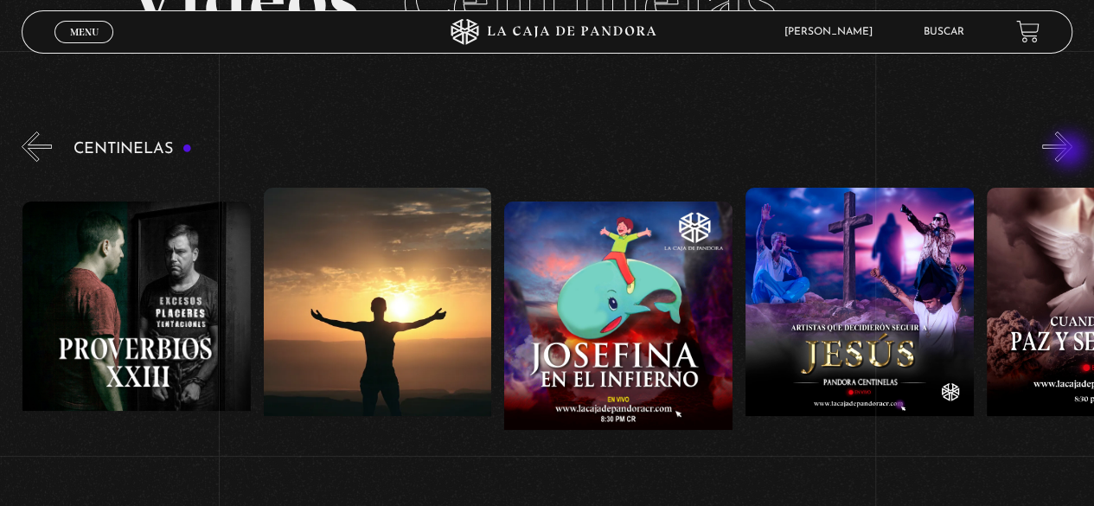
click at [1070, 152] on button "»" at bounding box center [1057, 146] width 30 height 30
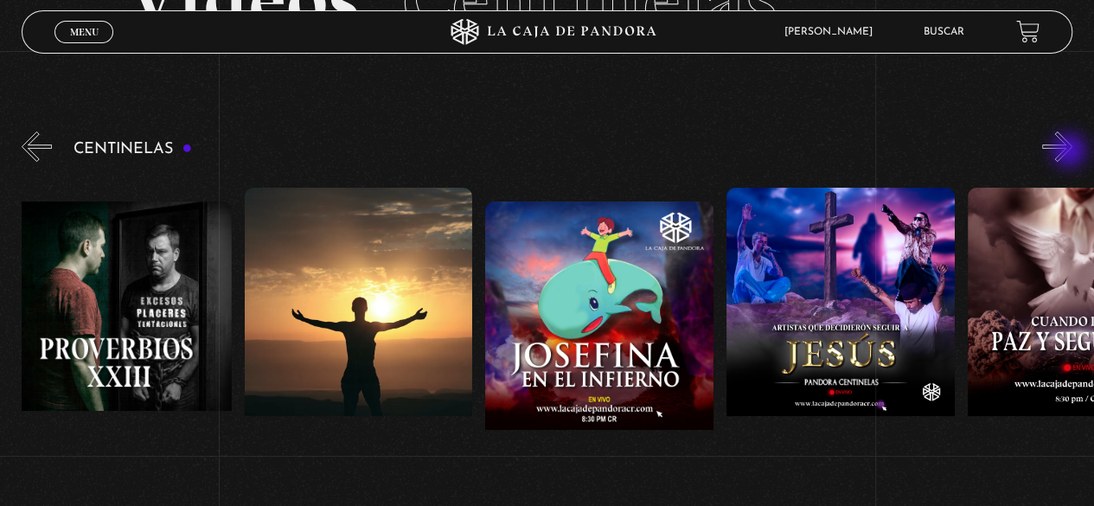
click at [1070, 152] on button "»" at bounding box center [1057, 146] width 30 height 30
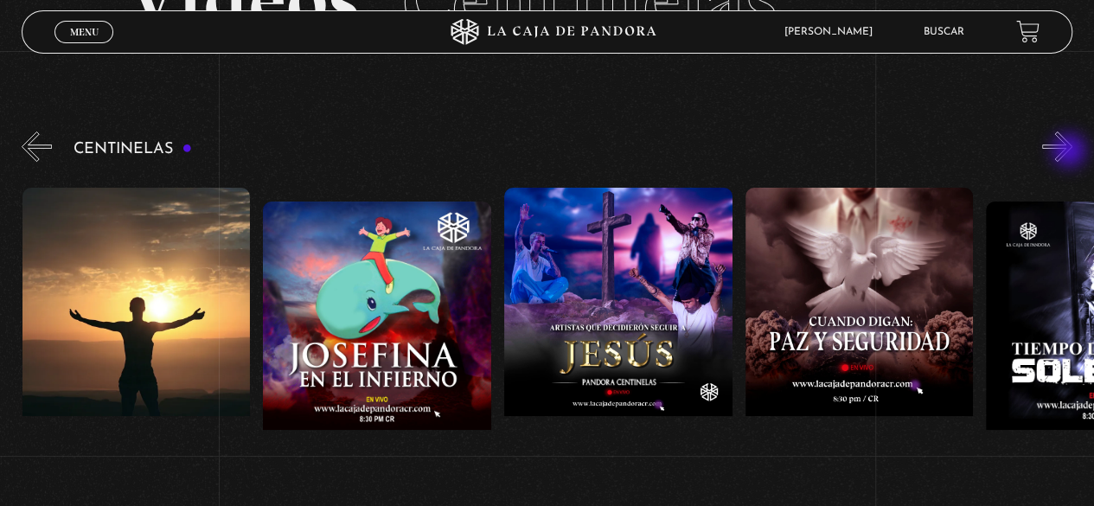
click at [1070, 152] on button "»" at bounding box center [1057, 146] width 30 height 30
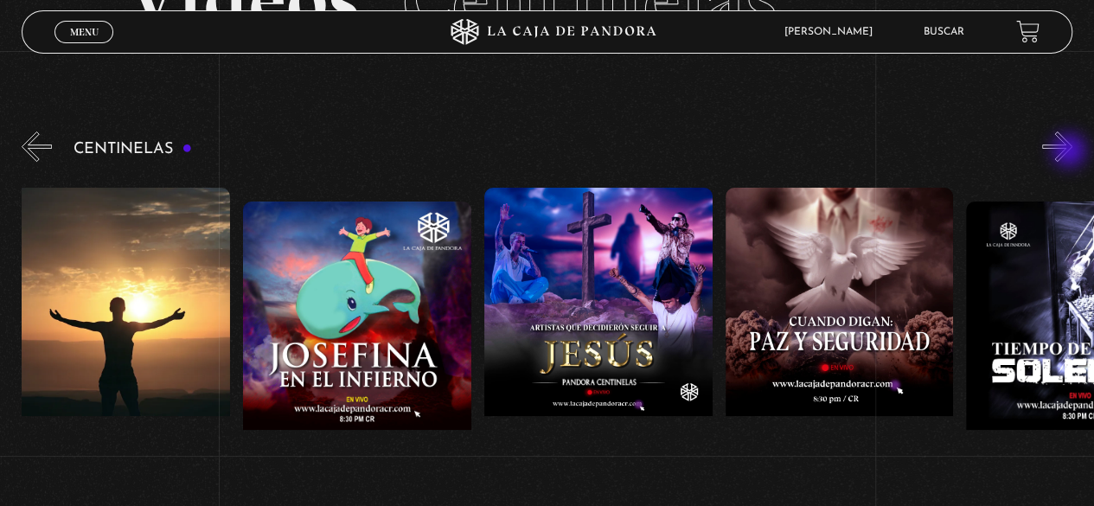
click at [1070, 152] on button "»" at bounding box center [1057, 146] width 30 height 30
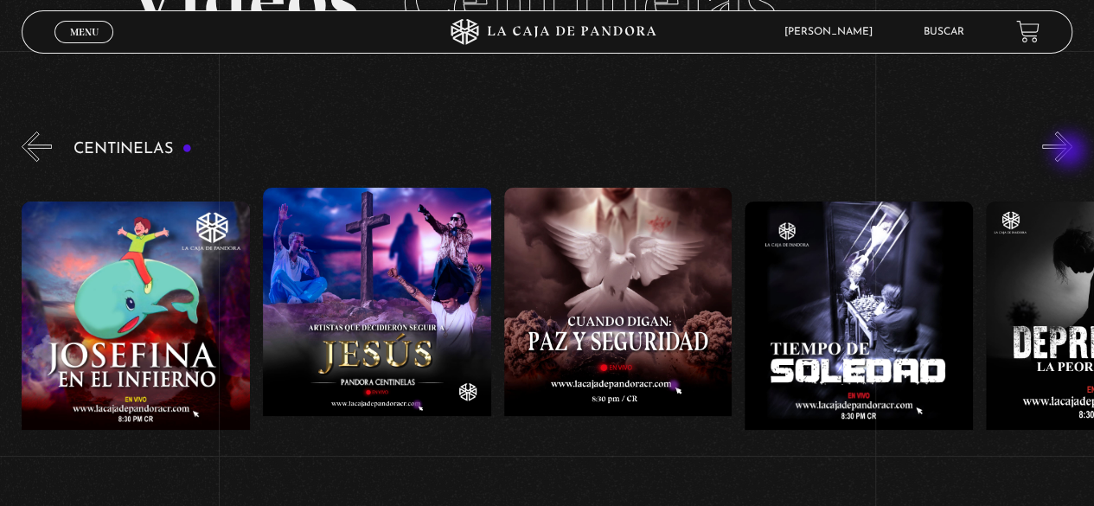
click at [1070, 152] on button "»" at bounding box center [1057, 146] width 30 height 30
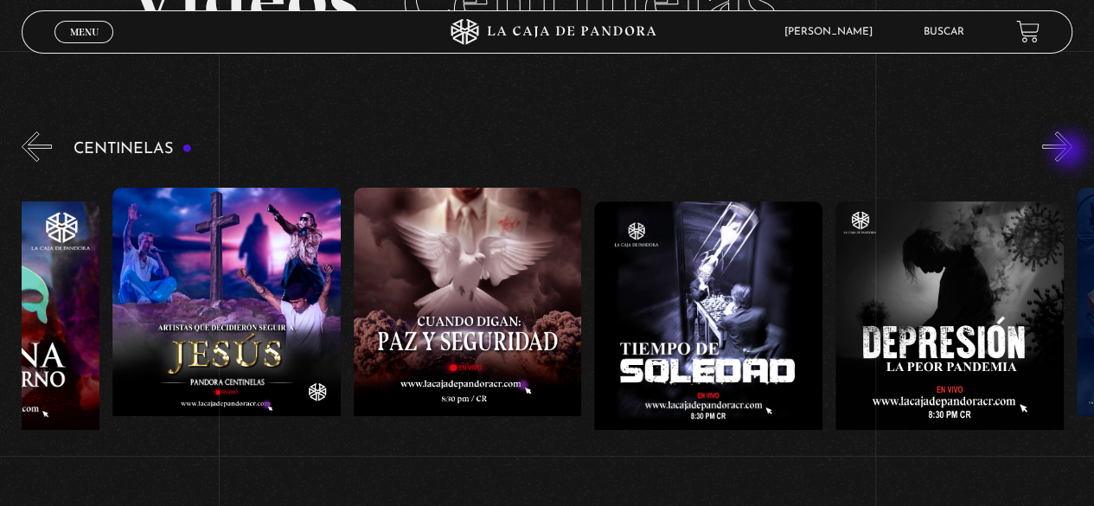
click at [1070, 152] on button "»" at bounding box center [1057, 146] width 30 height 30
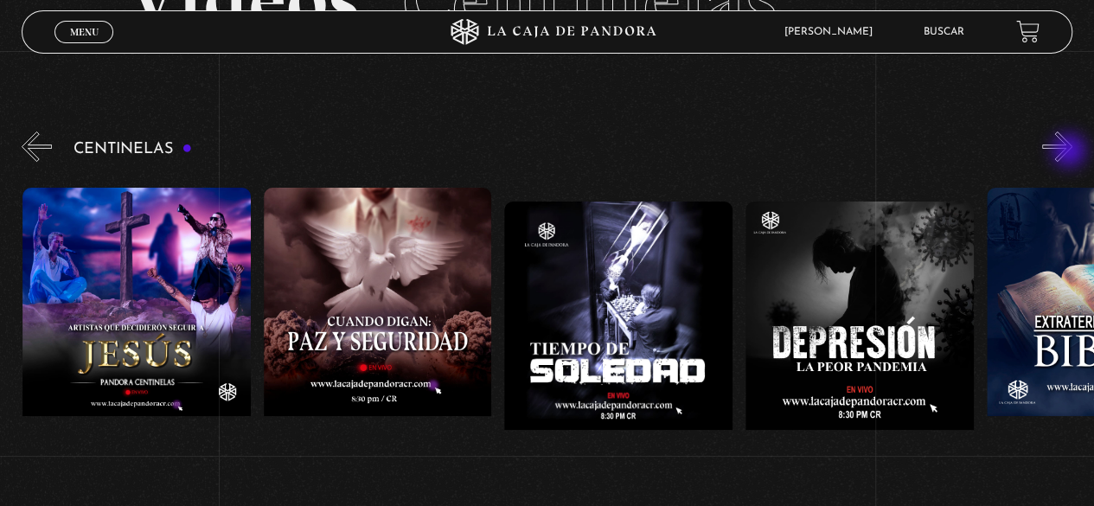
click at [1070, 152] on button "»" at bounding box center [1057, 146] width 30 height 30
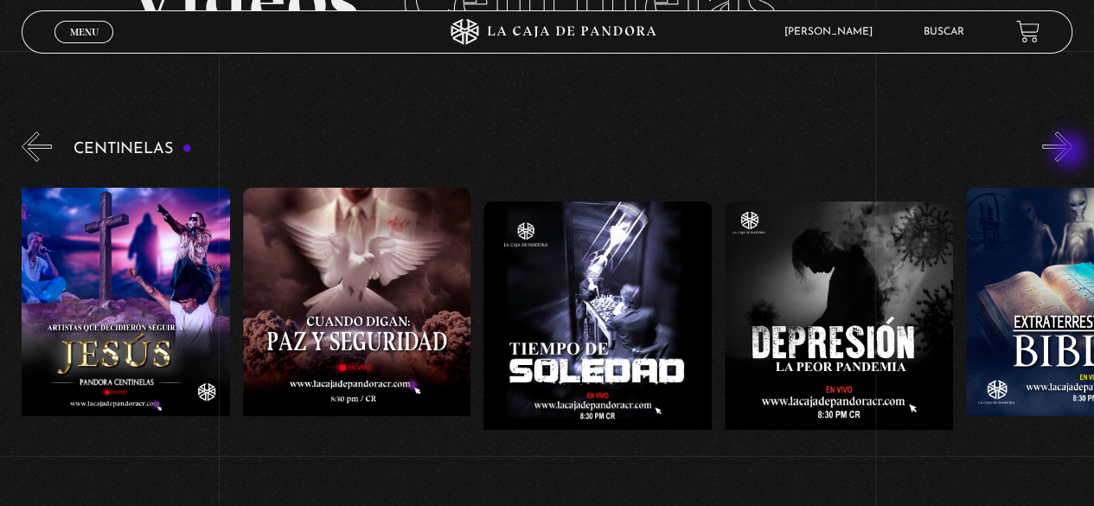
click at [1070, 152] on button "»" at bounding box center [1057, 146] width 30 height 30
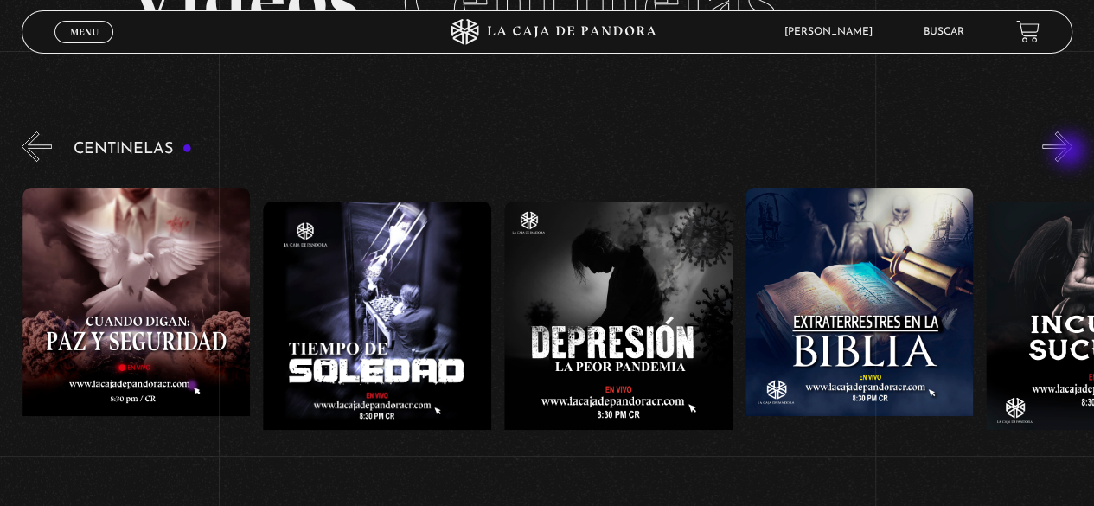
click at [1070, 152] on button "»" at bounding box center [1057, 146] width 30 height 30
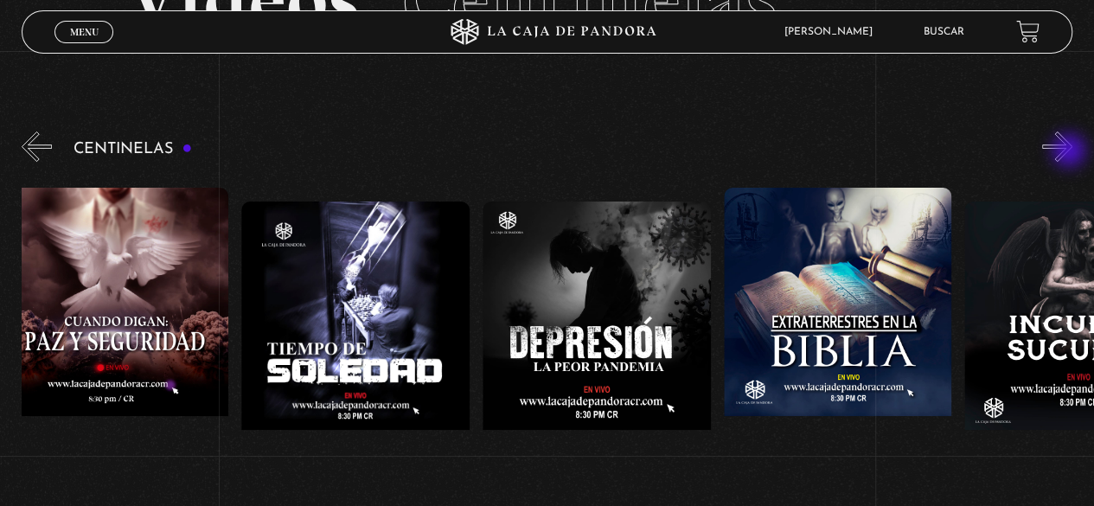
click at [1070, 152] on button "»" at bounding box center [1057, 146] width 30 height 30
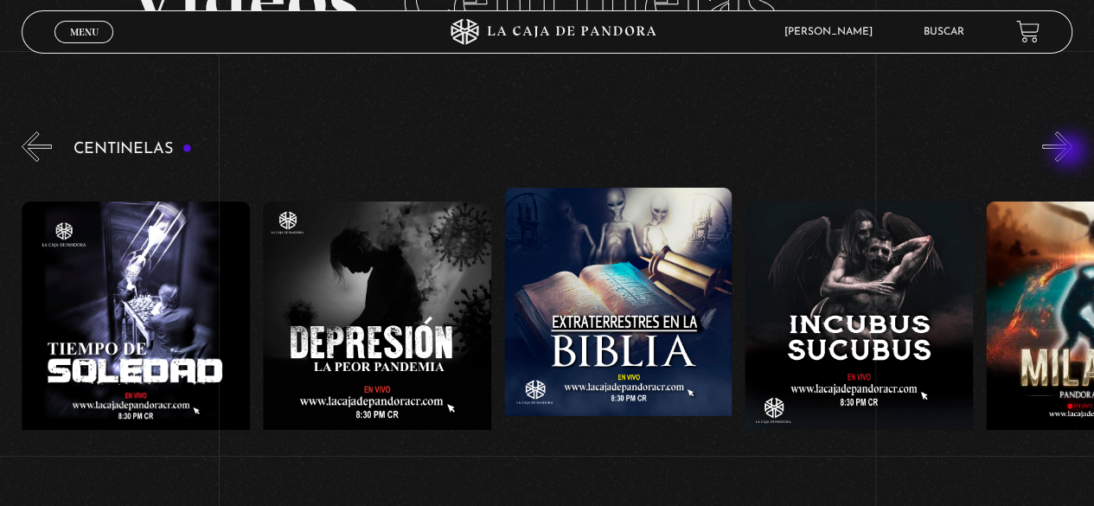
click at [1070, 152] on button "»" at bounding box center [1057, 146] width 30 height 30
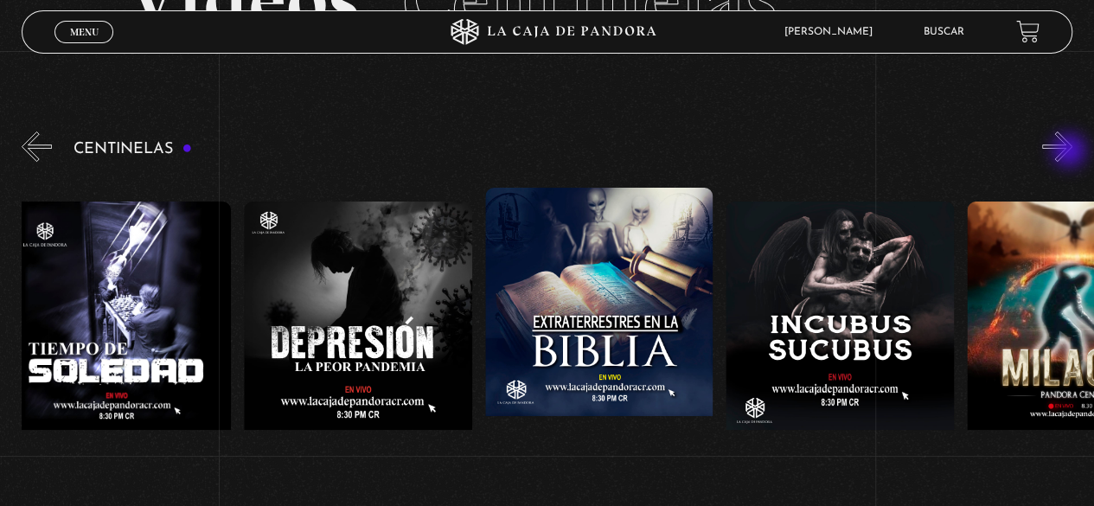
click at [1070, 152] on button "»" at bounding box center [1057, 146] width 30 height 30
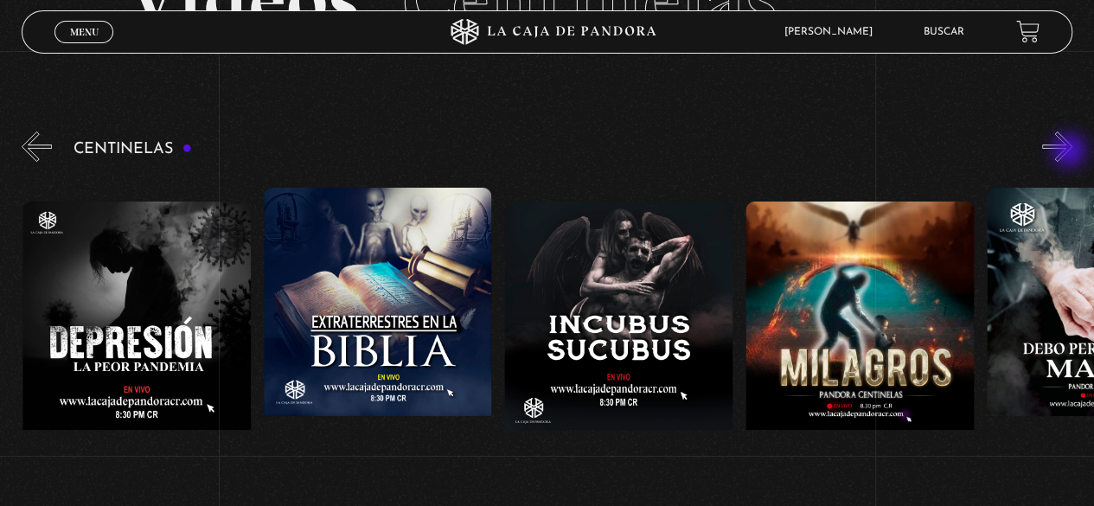
click at [1070, 152] on button "»" at bounding box center [1057, 146] width 30 height 30
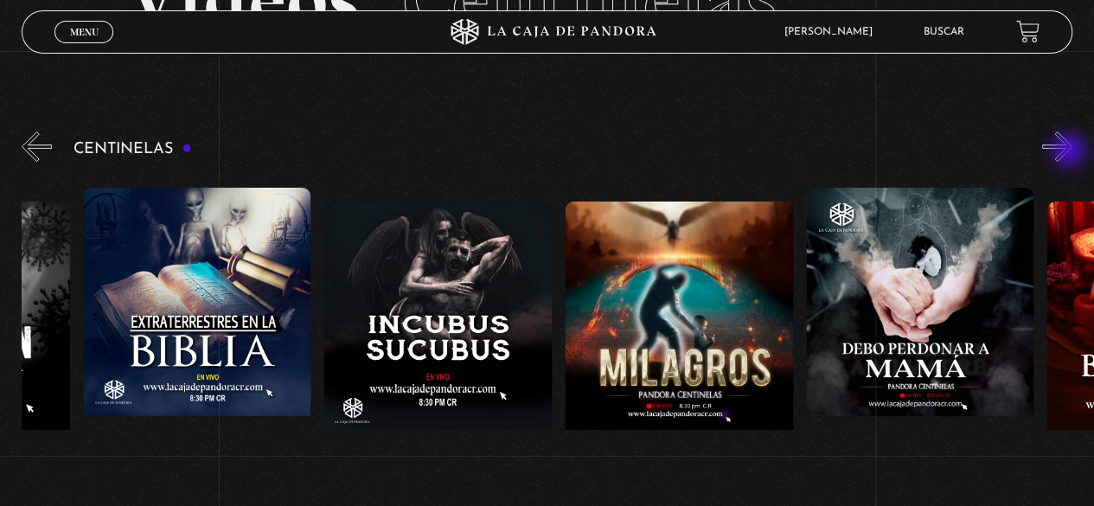
click at [1070, 152] on button "»" at bounding box center [1057, 146] width 30 height 30
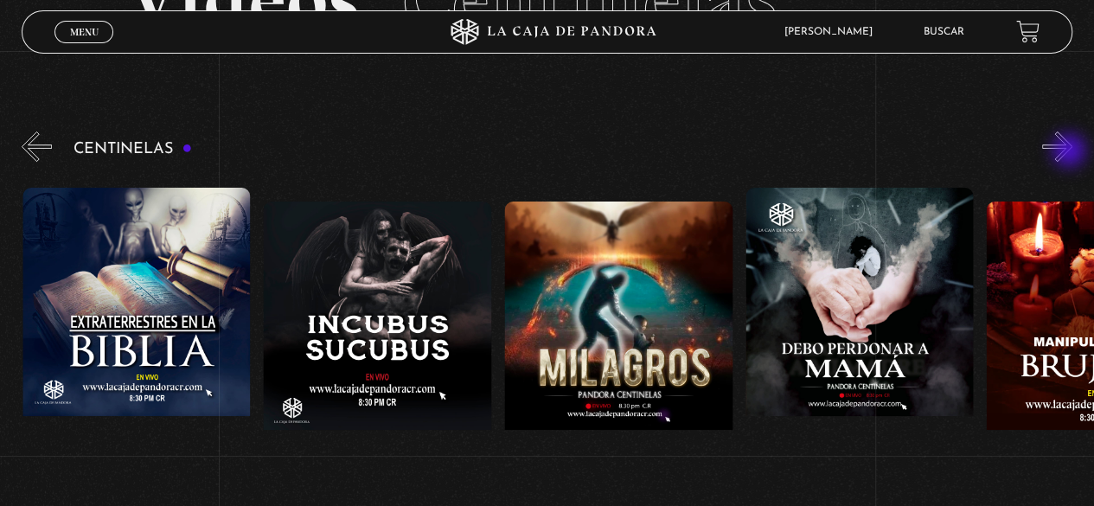
click at [1070, 152] on button "»" at bounding box center [1057, 146] width 30 height 30
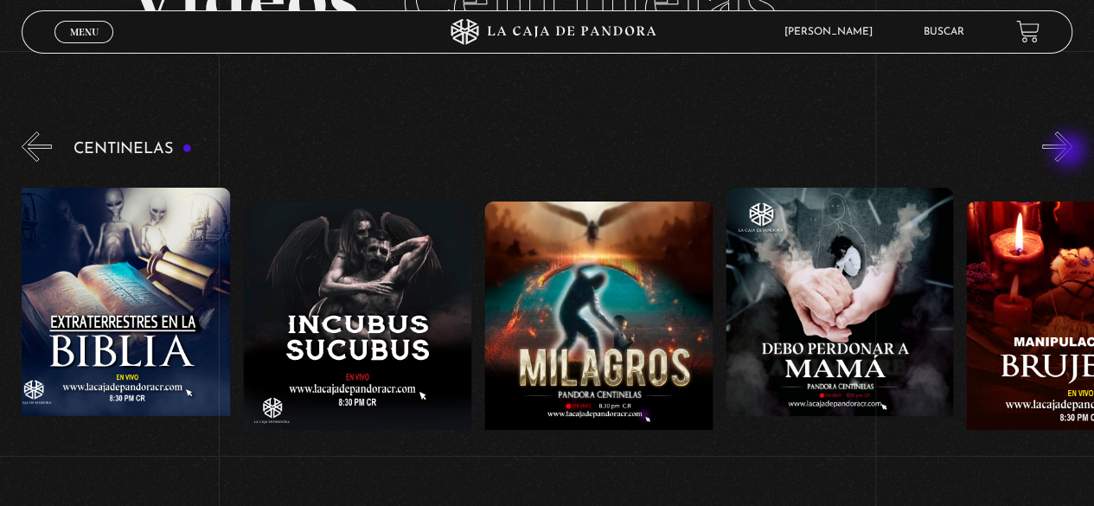
click at [1070, 152] on button "»" at bounding box center [1057, 146] width 30 height 30
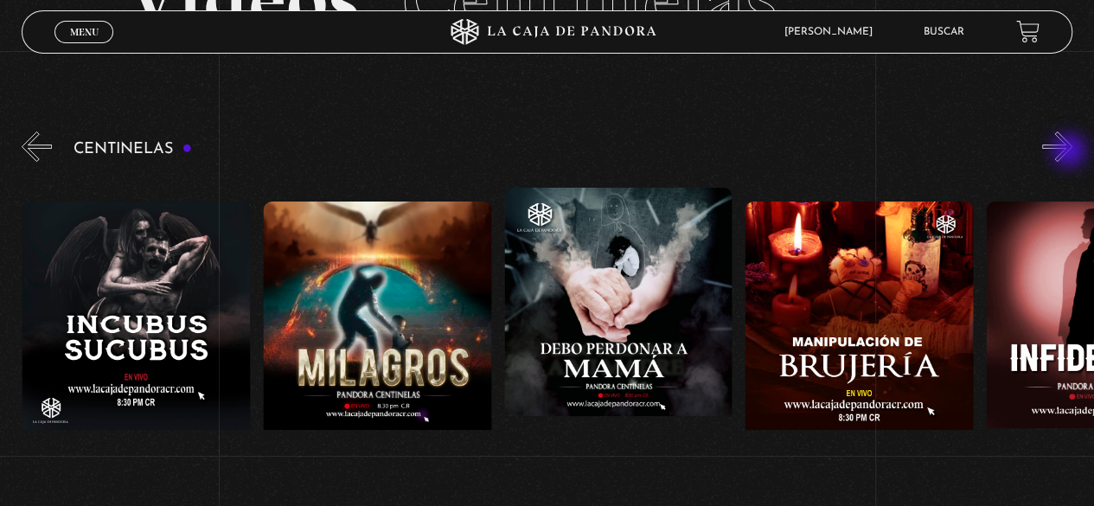
click at [1070, 152] on button "»" at bounding box center [1057, 146] width 30 height 30
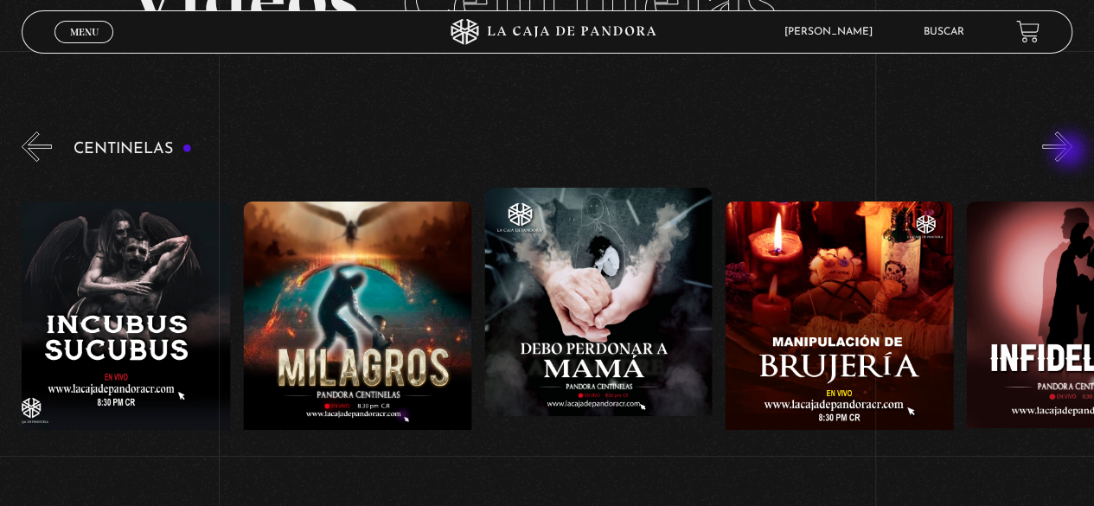
click at [1070, 152] on button "»" at bounding box center [1057, 146] width 30 height 30
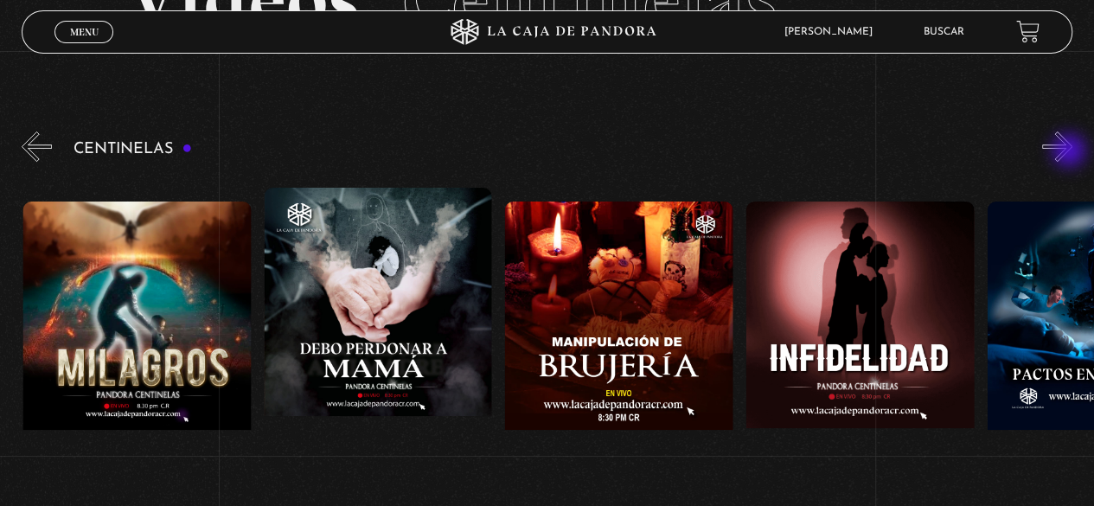
click at [1070, 152] on button "»" at bounding box center [1057, 146] width 30 height 30
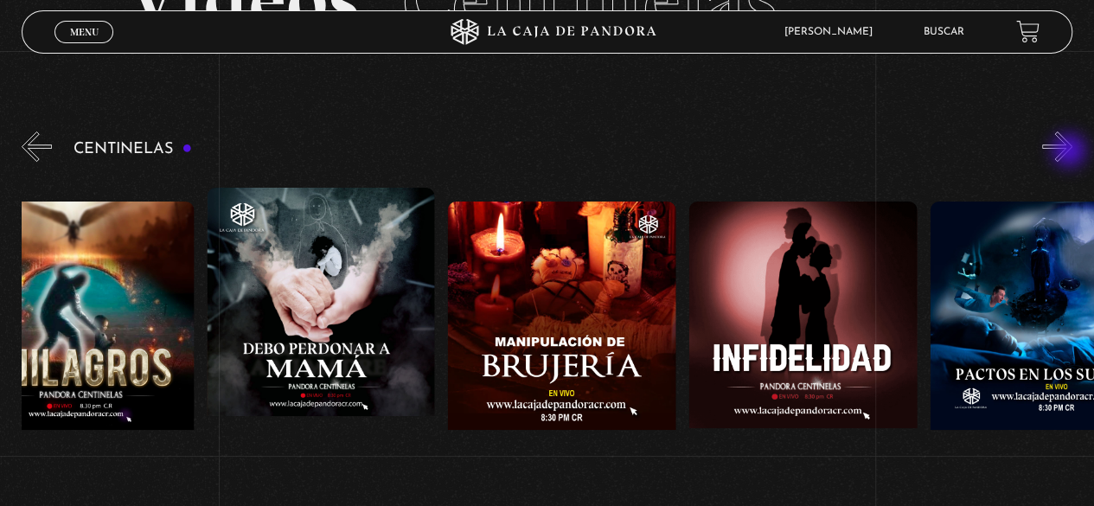
click at [1070, 152] on button "»" at bounding box center [1057, 146] width 30 height 30
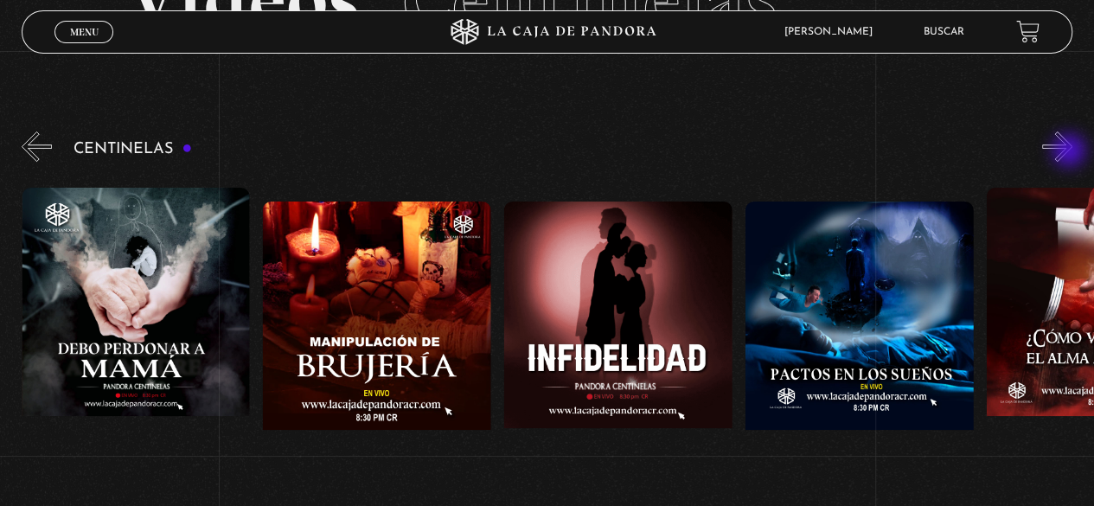
click at [1070, 152] on button "»" at bounding box center [1057, 146] width 30 height 30
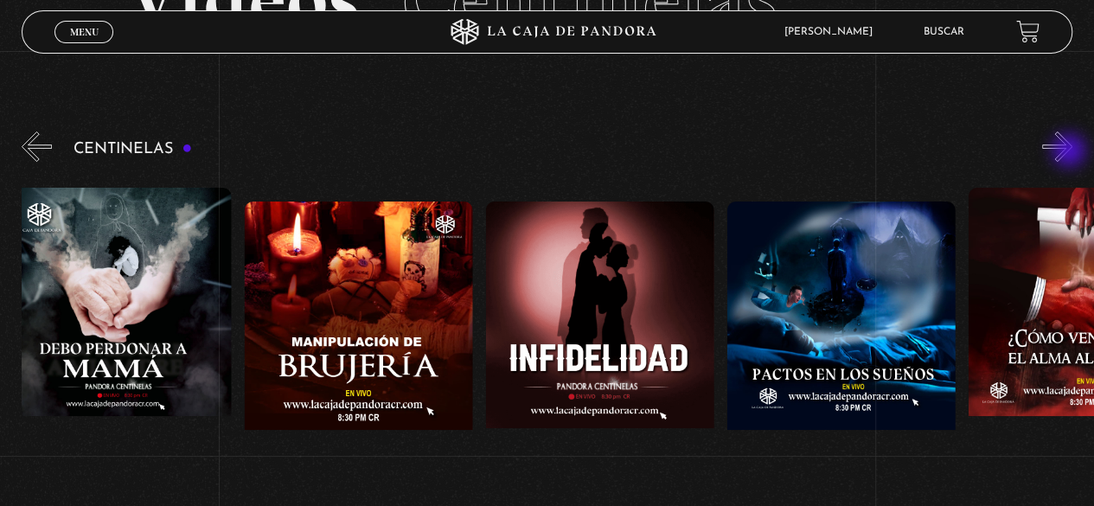
click at [1070, 152] on button "»" at bounding box center [1057, 146] width 30 height 30
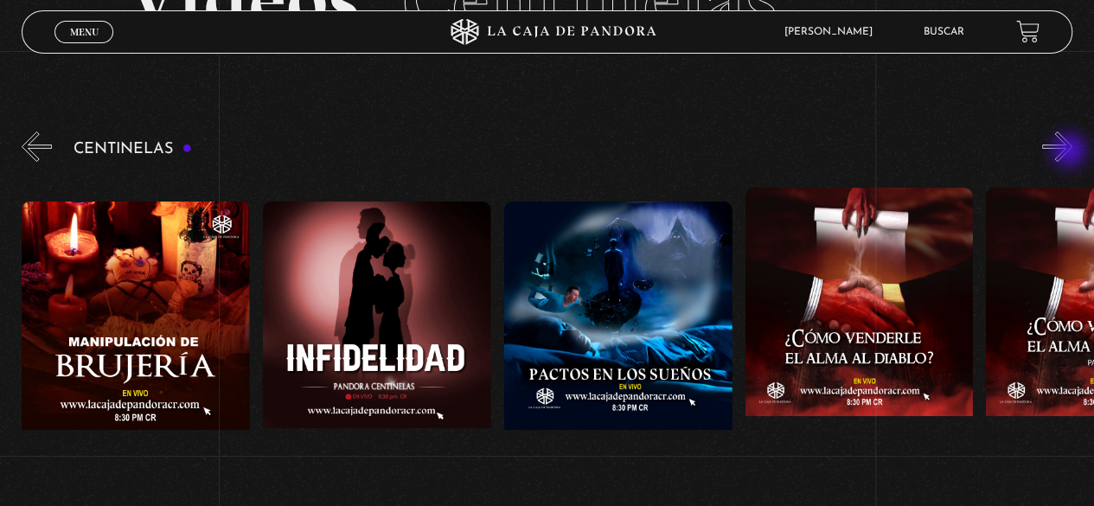
click at [1070, 152] on button "»" at bounding box center [1057, 146] width 30 height 30
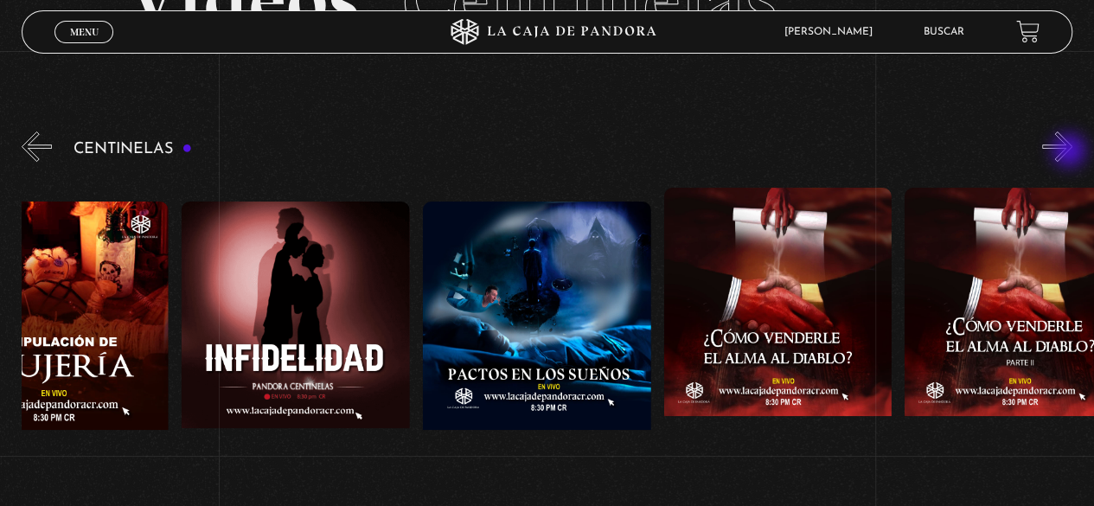
click at [1070, 152] on button "»" at bounding box center [1057, 146] width 30 height 30
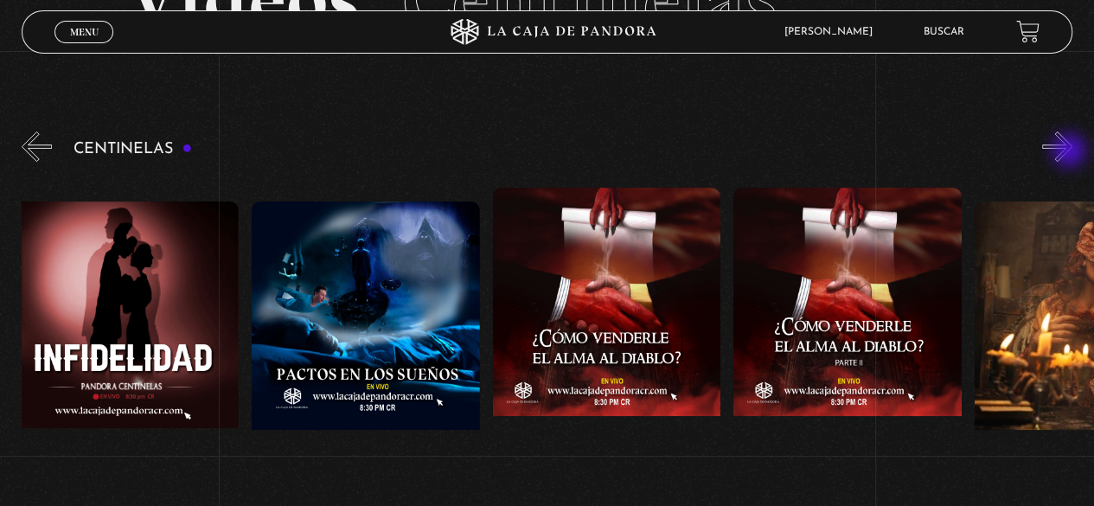
click at [1070, 152] on button "»" at bounding box center [1057, 146] width 30 height 30
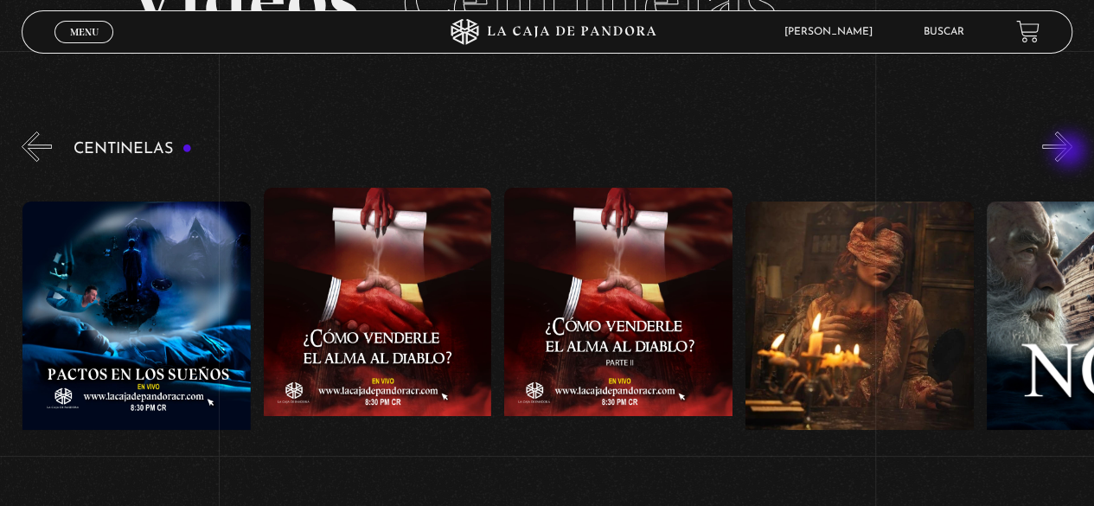
click at [1070, 152] on button "»" at bounding box center [1057, 146] width 30 height 30
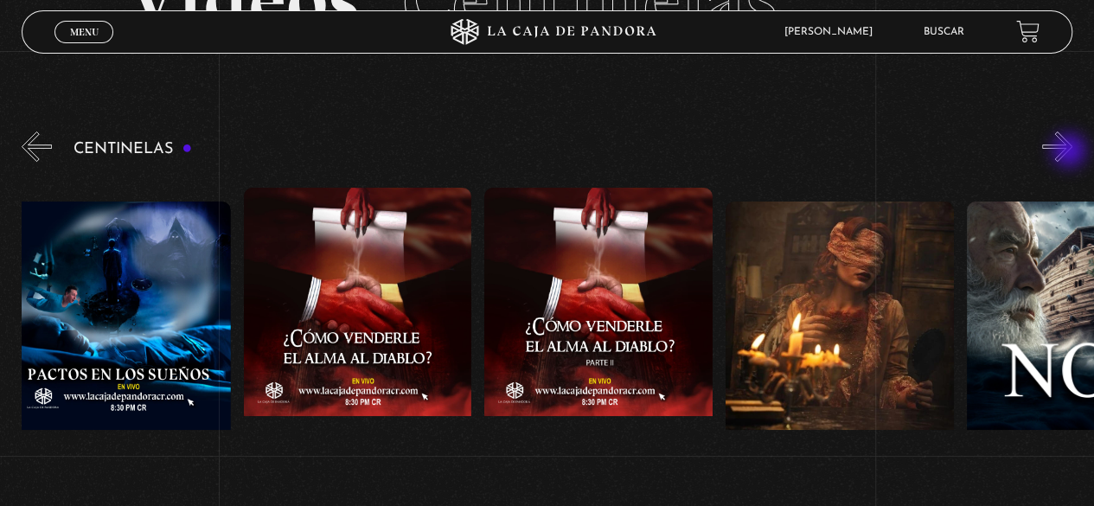
click at [1070, 152] on button "»" at bounding box center [1057, 146] width 30 height 30
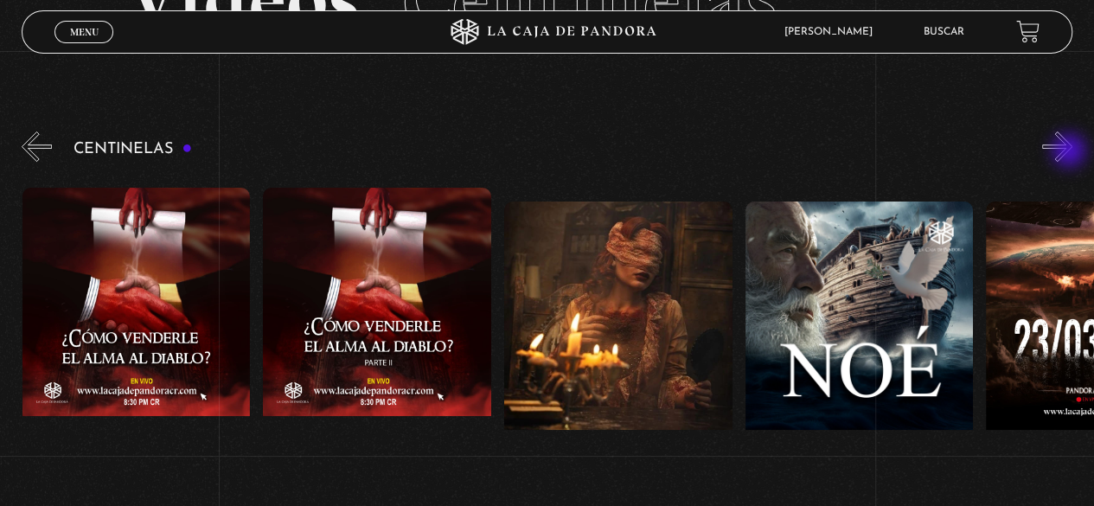
click at [1070, 152] on button "»" at bounding box center [1057, 146] width 30 height 30
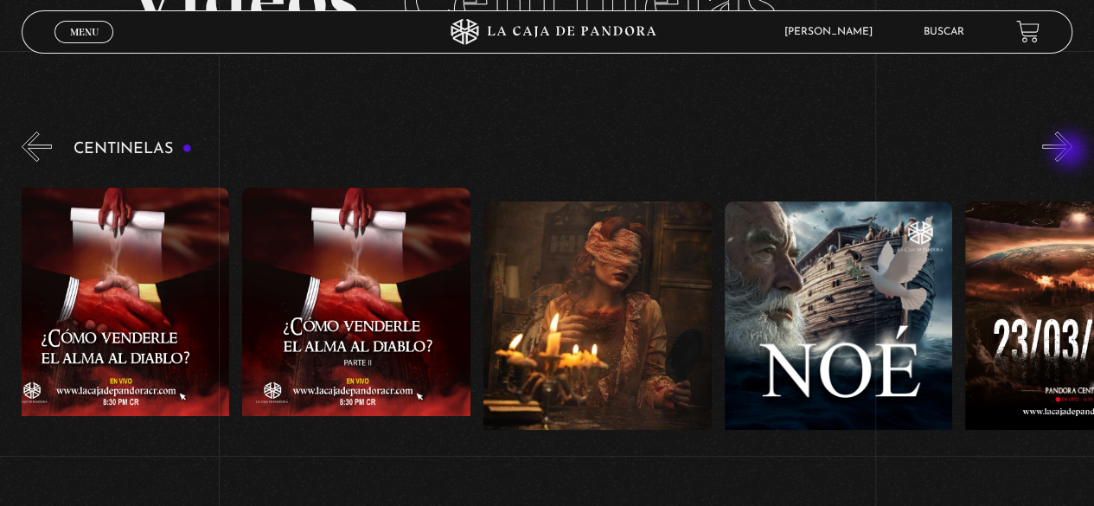
click at [1070, 152] on button "»" at bounding box center [1057, 146] width 30 height 30
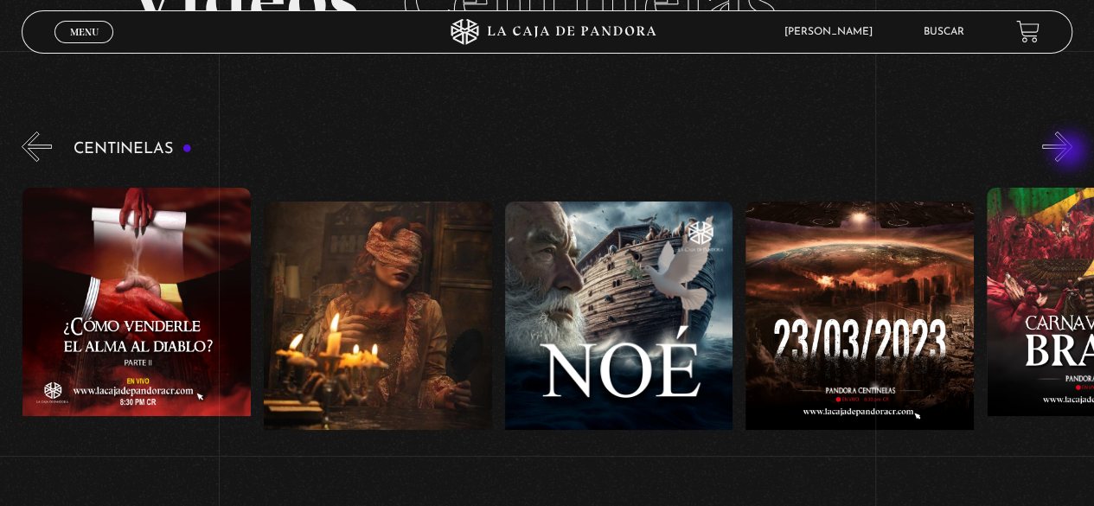
click at [1070, 152] on button "»" at bounding box center [1057, 146] width 30 height 30
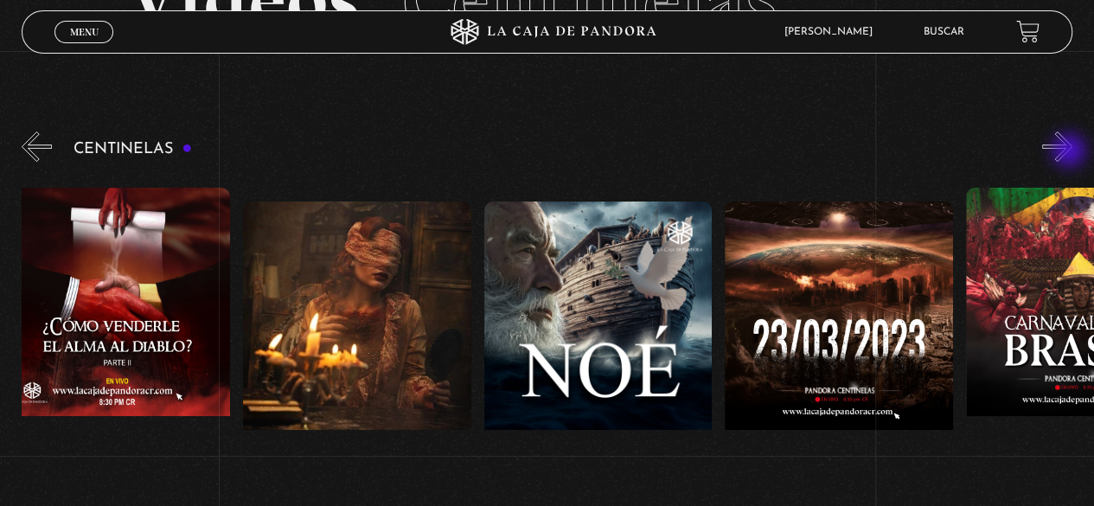
click at [1070, 152] on button "»" at bounding box center [1057, 146] width 30 height 30
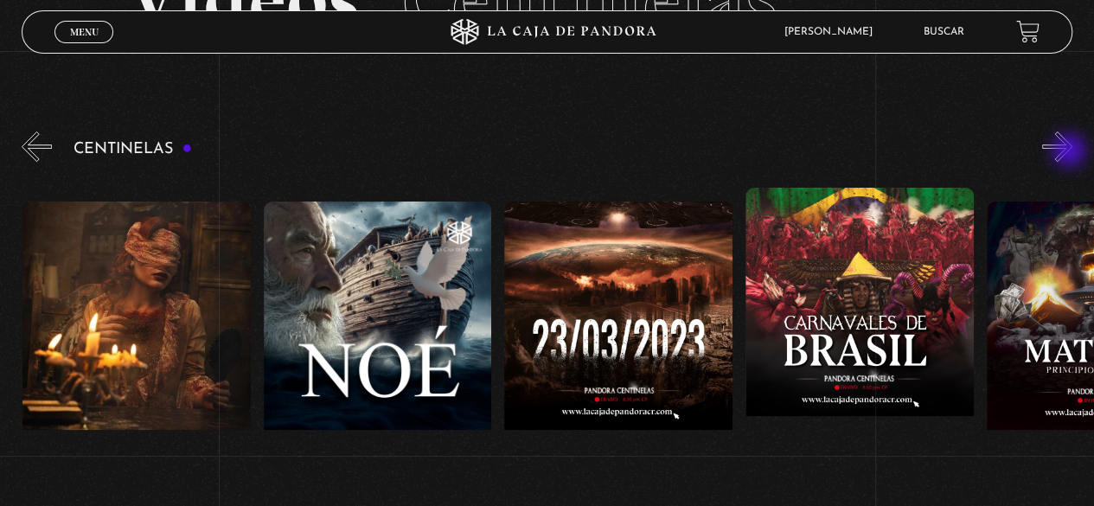
click at [1070, 152] on button "»" at bounding box center [1057, 146] width 30 height 30
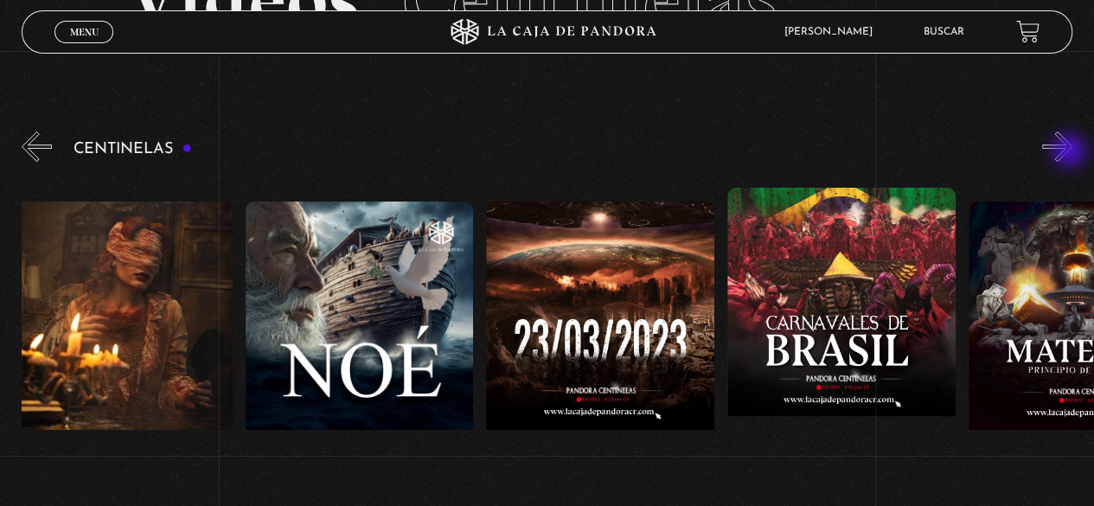
click at [1070, 152] on button "»" at bounding box center [1057, 146] width 30 height 30
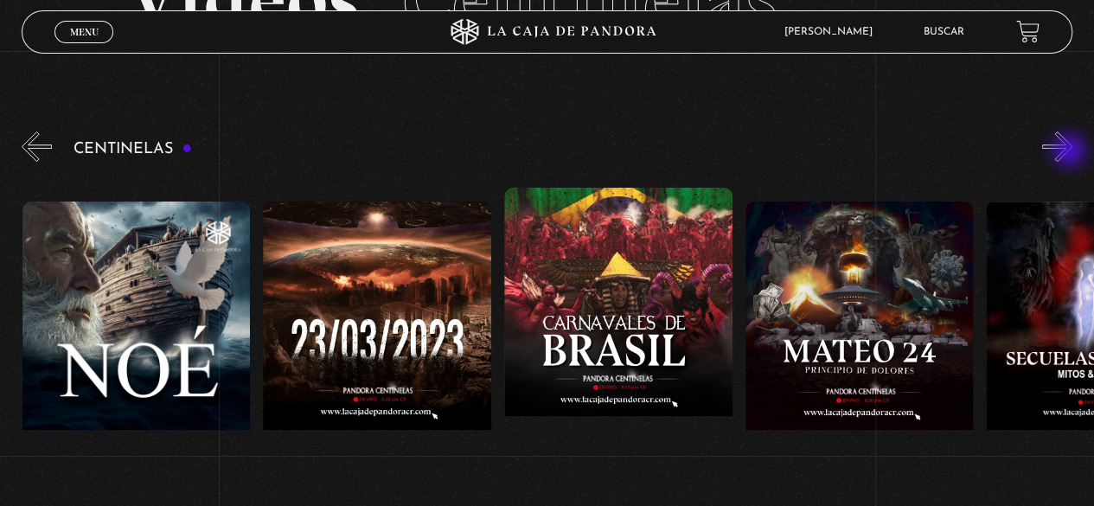
click at [1070, 152] on button "»" at bounding box center [1057, 146] width 30 height 30
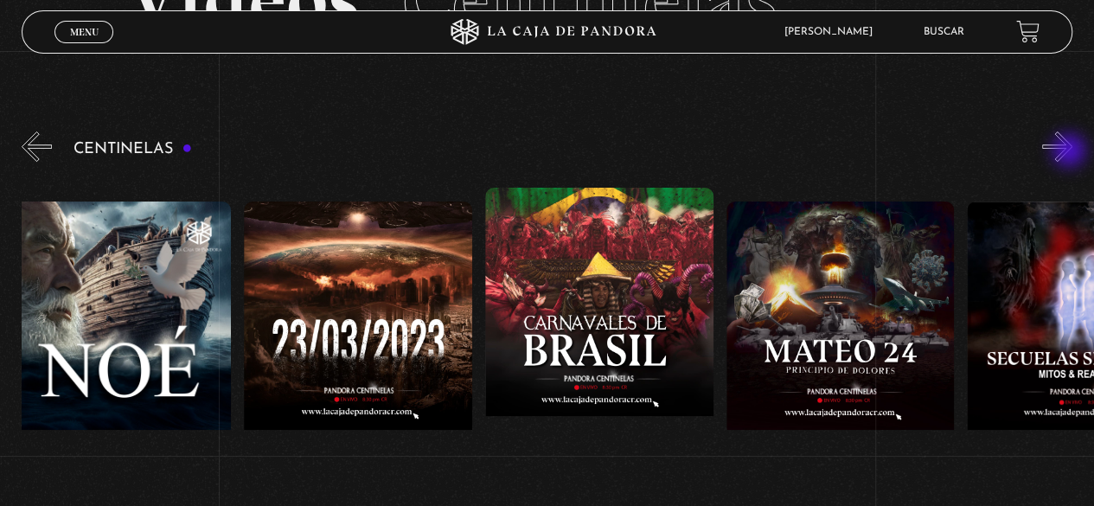
click at [1070, 152] on button "»" at bounding box center [1057, 146] width 30 height 30
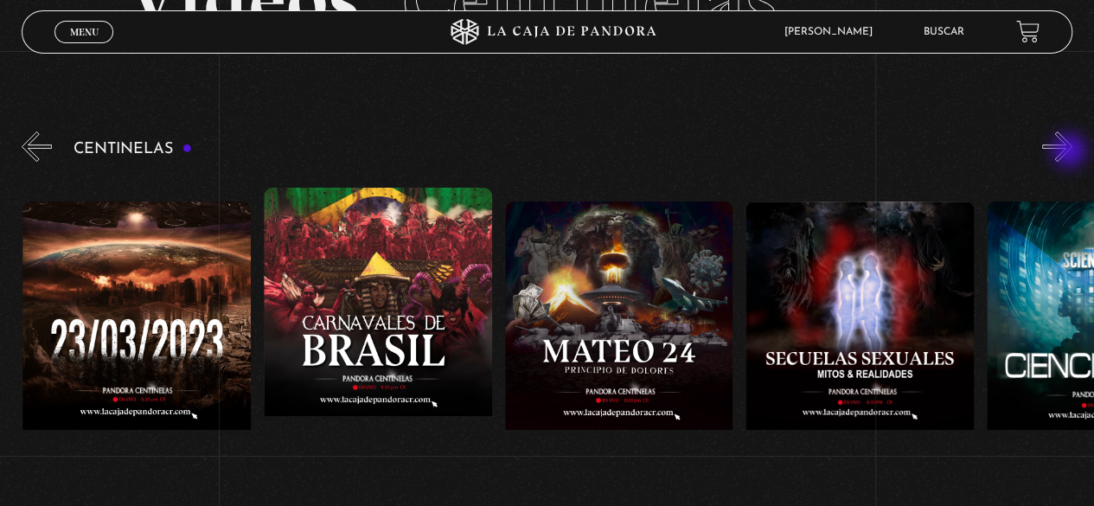
click at [1070, 152] on button "»" at bounding box center [1057, 146] width 30 height 30
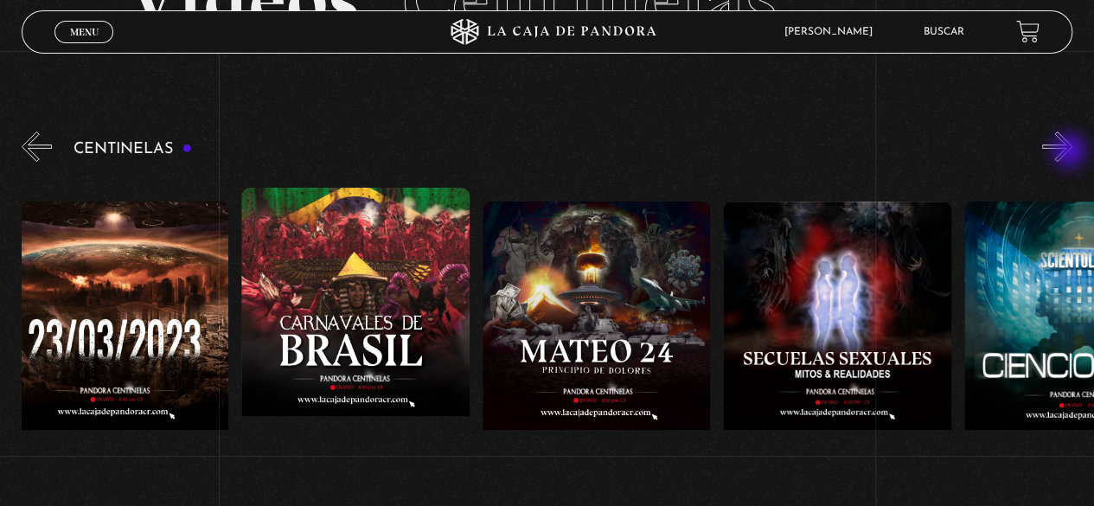
click at [1070, 152] on button "»" at bounding box center [1057, 146] width 30 height 30
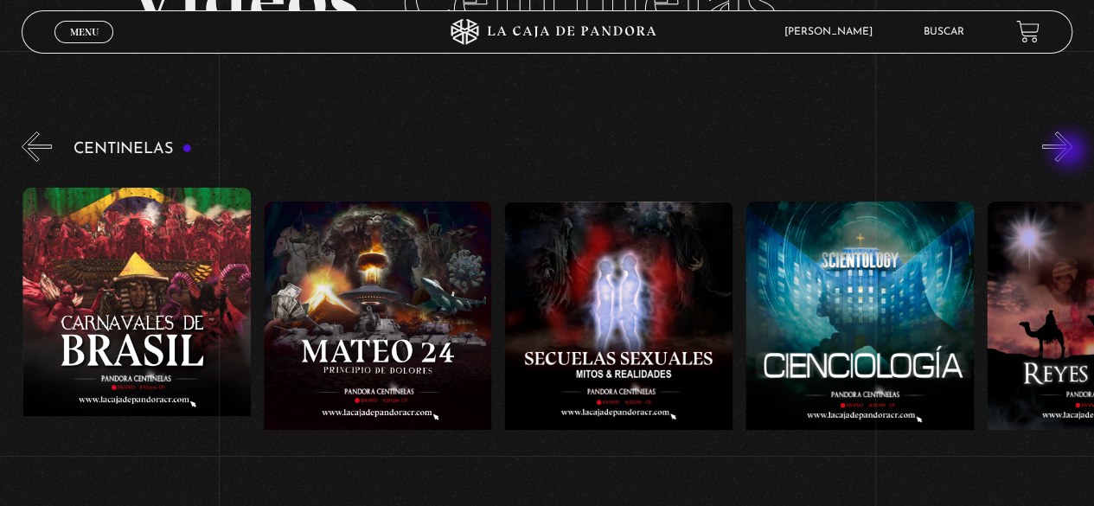
click at [1070, 152] on button "»" at bounding box center [1057, 146] width 30 height 30
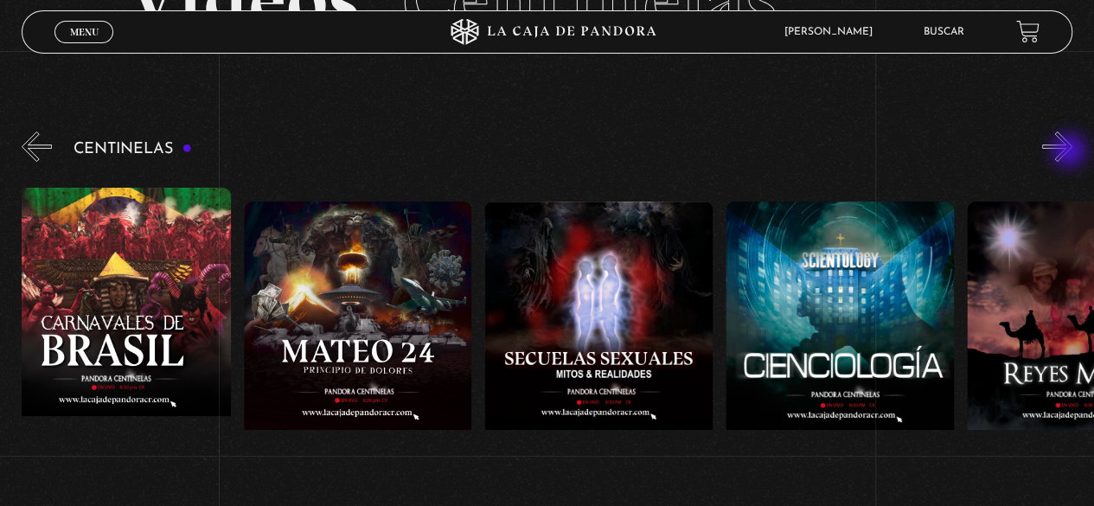
click at [1070, 152] on button "»" at bounding box center [1057, 146] width 30 height 30
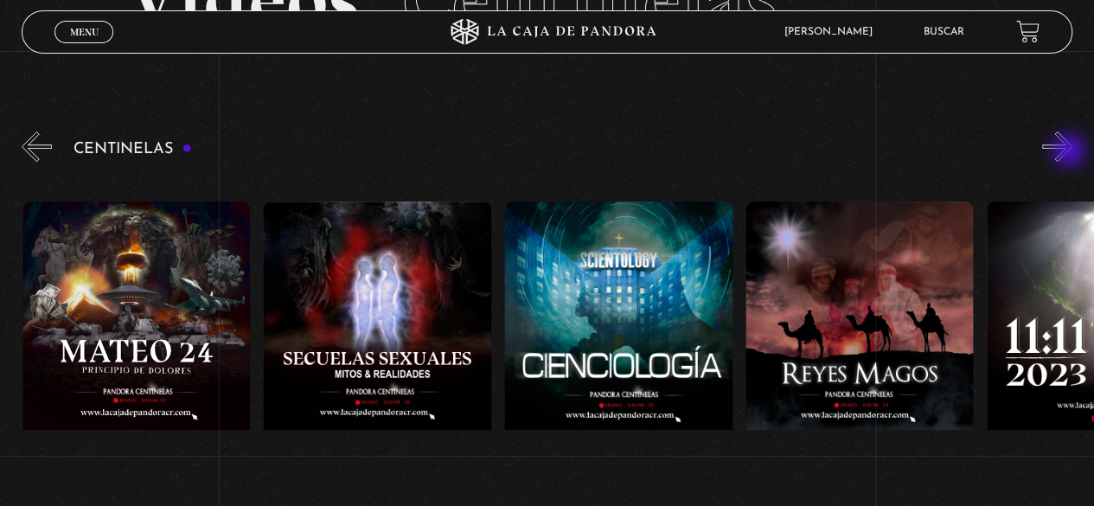
click at [1070, 152] on button "»" at bounding box center [1057, 146] width 30 height 30
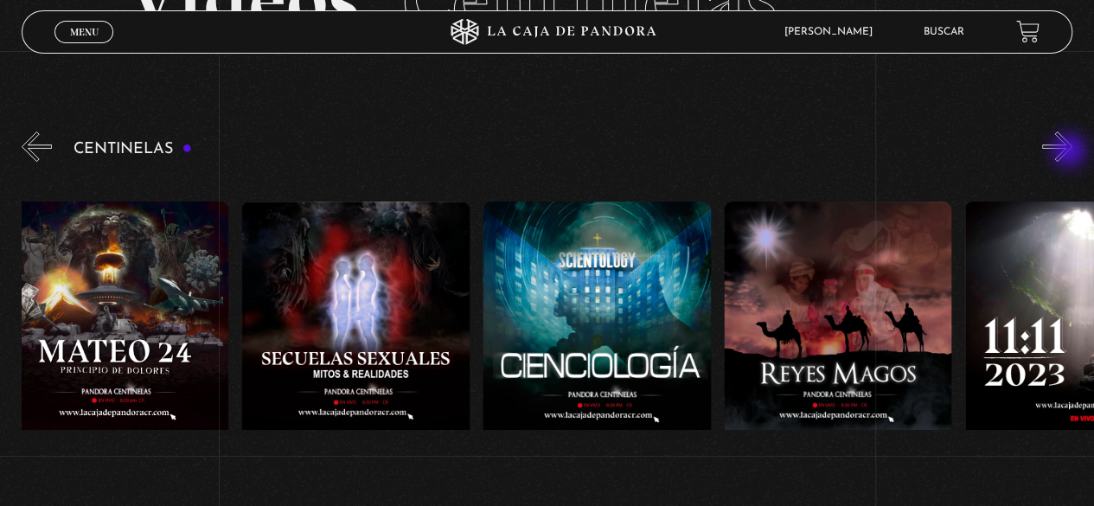
click at [1070, 152] on button "»" at bounding box center [1057, 146] width 30 height 30
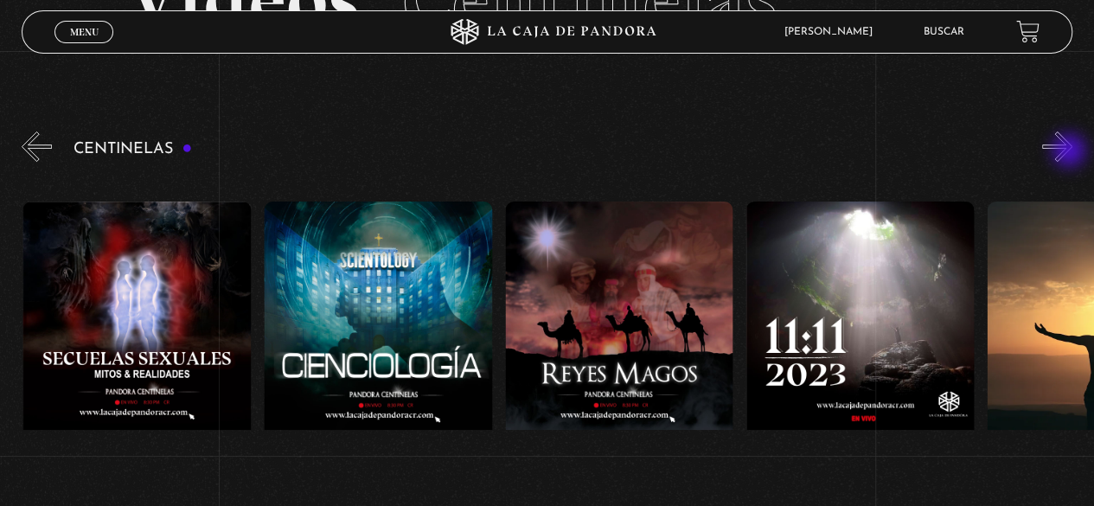
click at [1070, 152] on button "»" at bounding box center [1057, 146] width 30 height 30
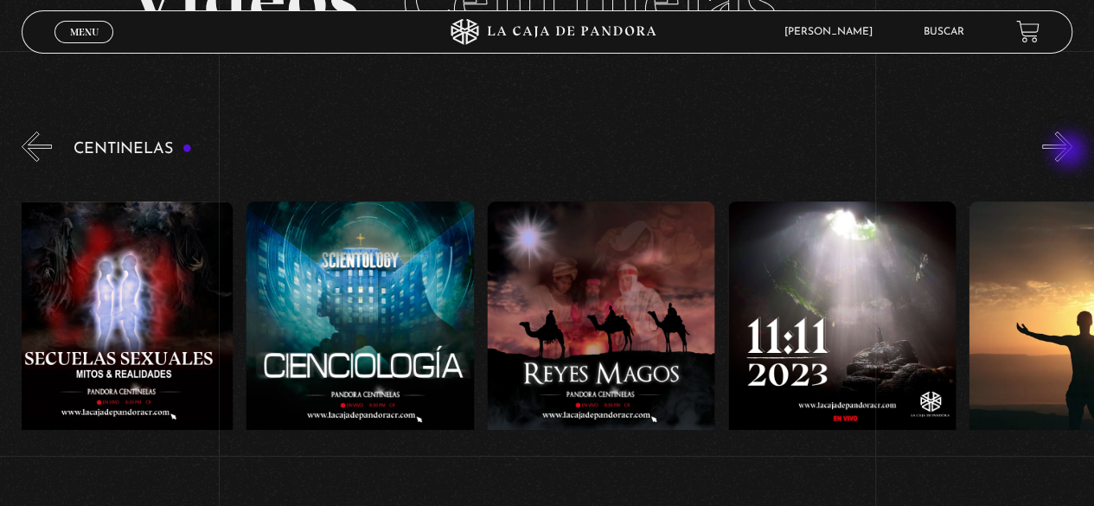
click at [1070, 152] on button "»" at bounding box center [1057, 146] width 30 height 30
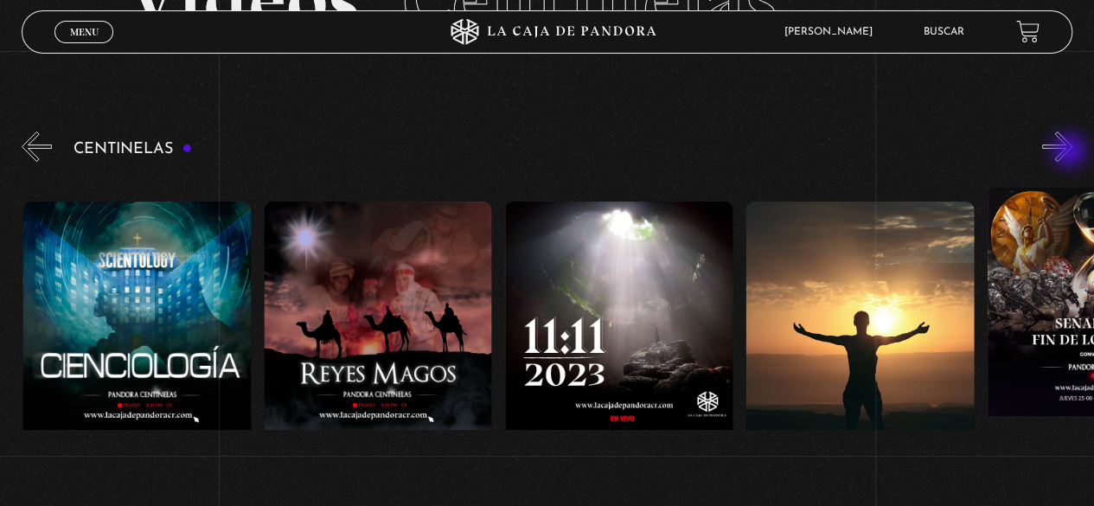
click at [1070, 152] on button "»" at bounding box center [1057, 146] width 30 height 30
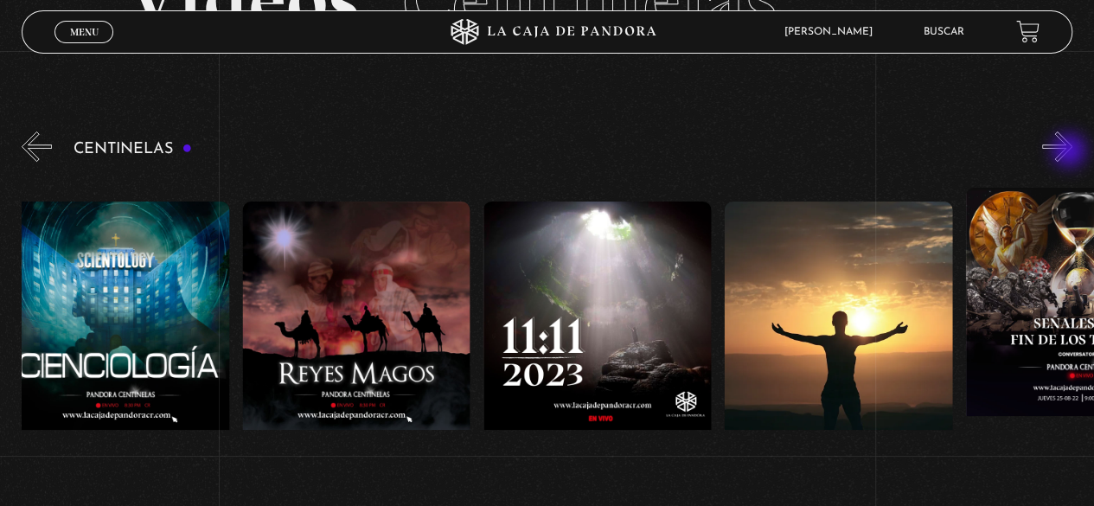
click at [1070, 152] on button "»" at bounding box center [1057, 146] width 30 height 30
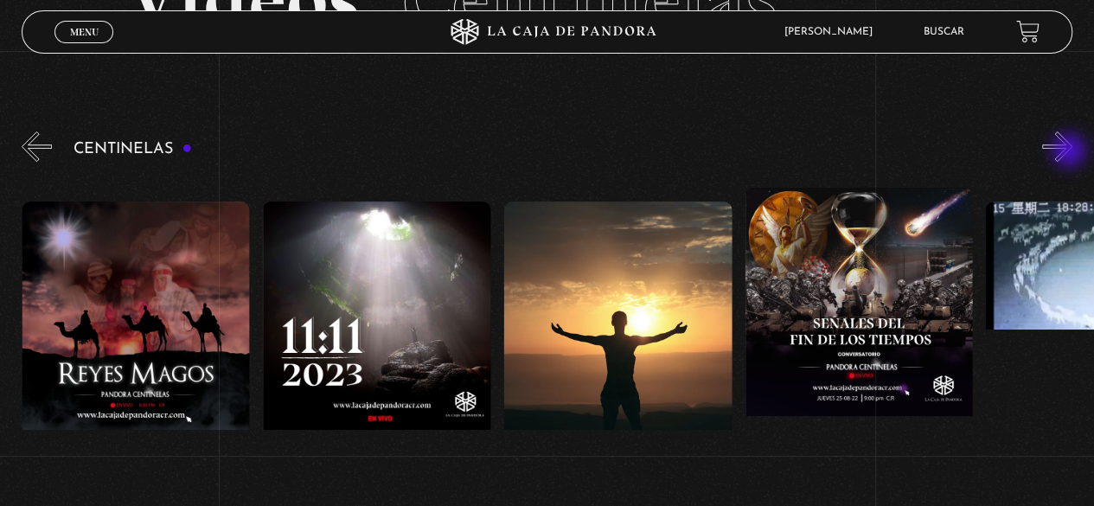
click at [1070, 152] on button "»" at bounding box center [1057, 146] width 30 height 30
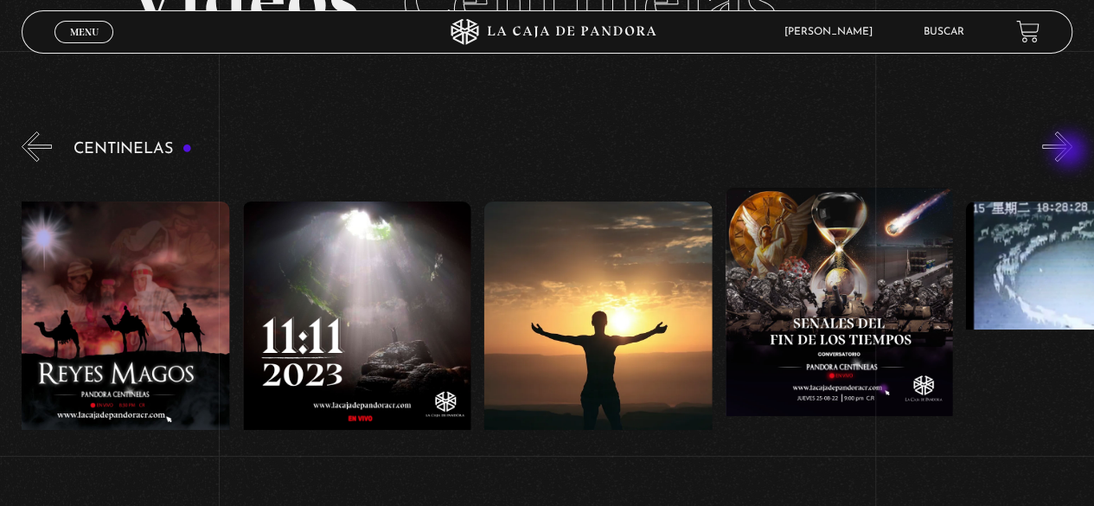
click at [1070, 152] on button "»" at bounding box center [1057, 146] width 30 height 30
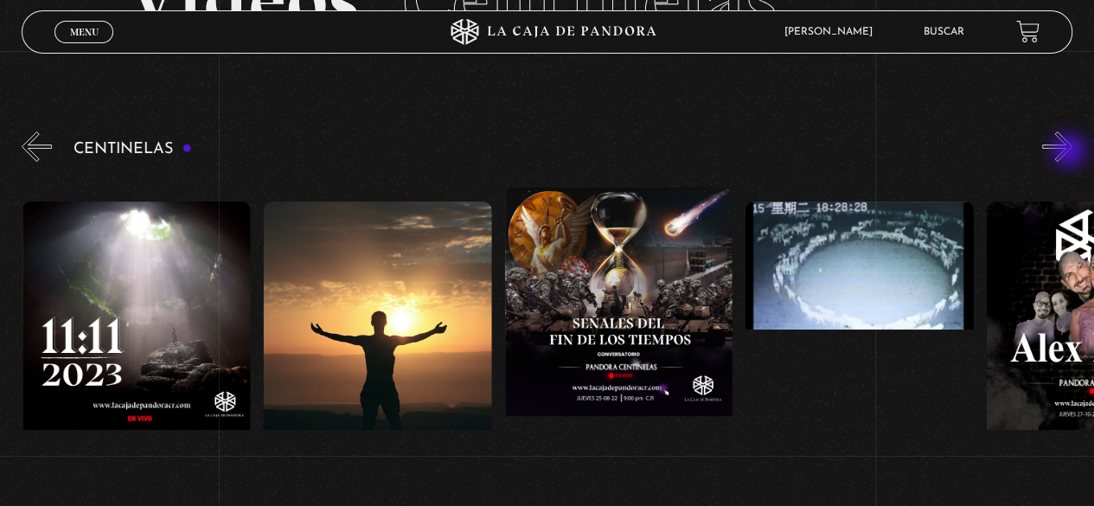
click at [1070, 152] on button "»" at bounding box center [1057, 146] width 30 height 30
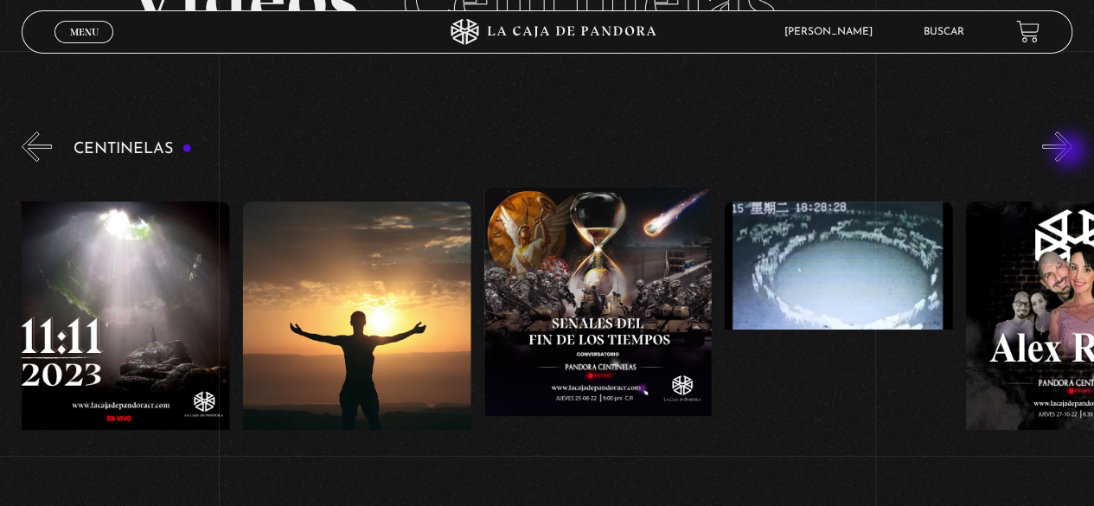
click at [1070, 152] on button "»" at bounding box center [1057, 146] width 30 height 30
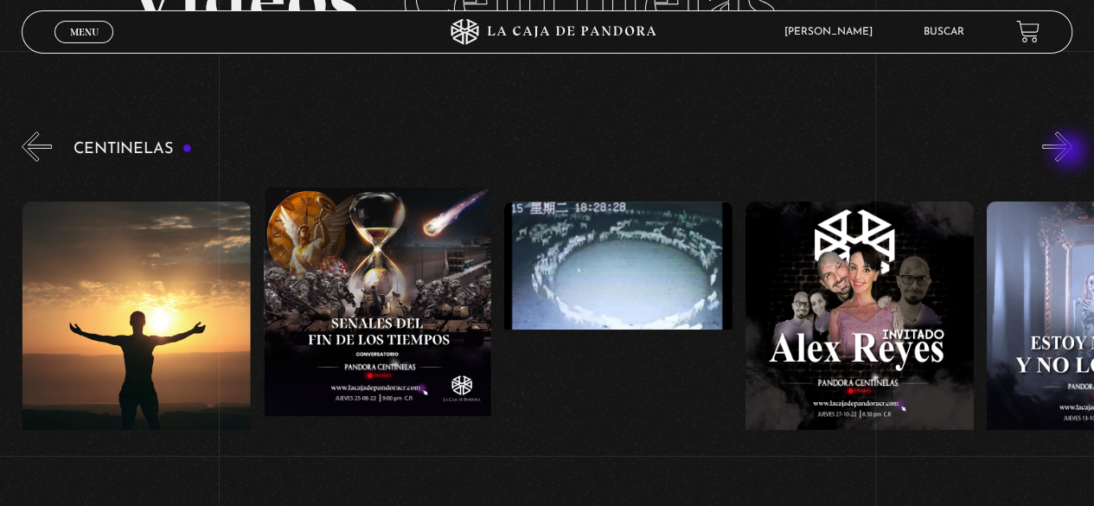
click at [1070, 152] on button "»" at bounding box center [1057, 146] width 30 height 30
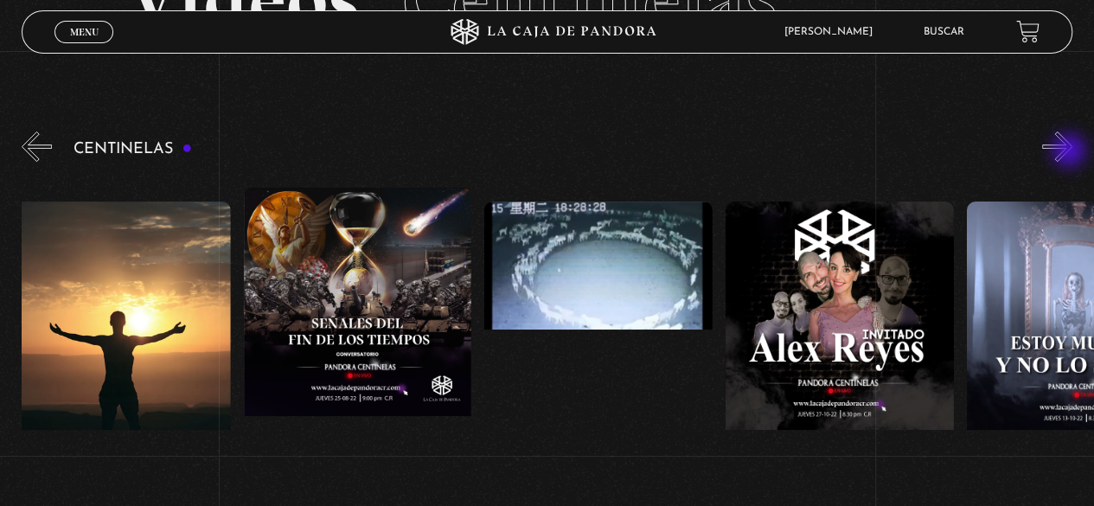
click at [1070, 152] on button "»" at bounding box center [1057, 146] width 30 height 30
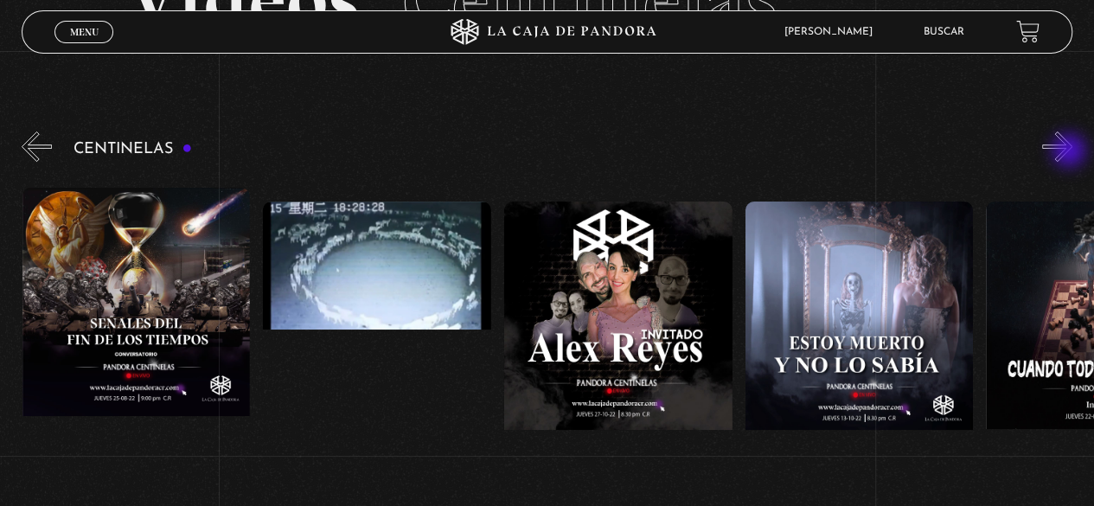
click at [1070, 152] on button "»" at bounding box center [1057, 146] width 30 height 30
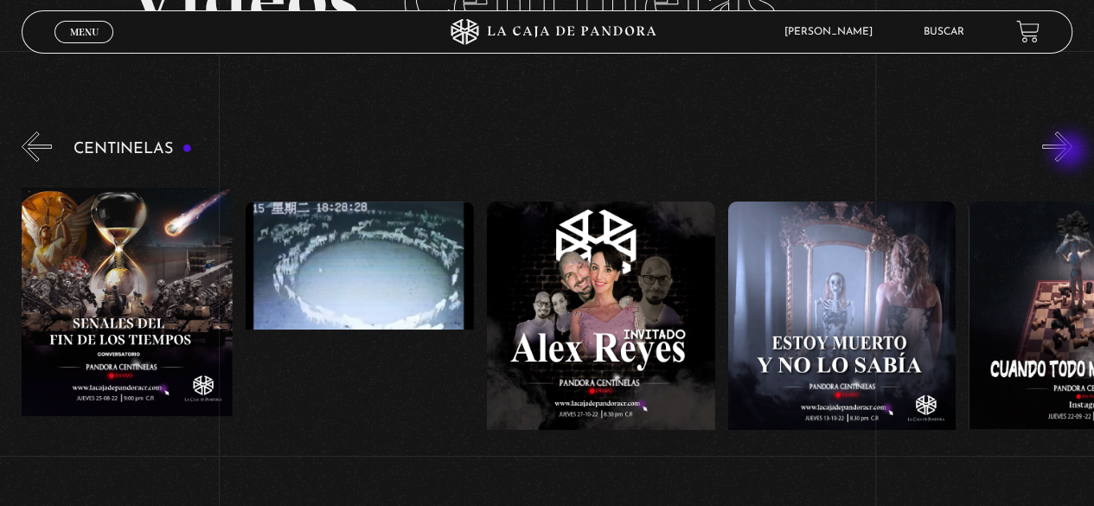
click at [1070, 152] on button "»" at bounding box center [1057, 146] width 30 height 30
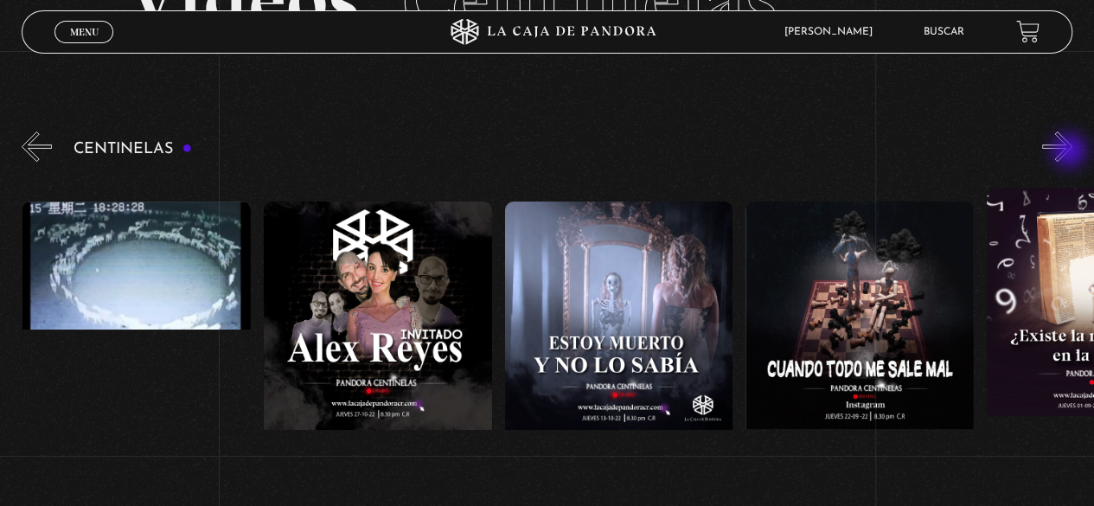
click at [1070, 152] on button "»" at bounding box center [1057, 146] width 30 height 30
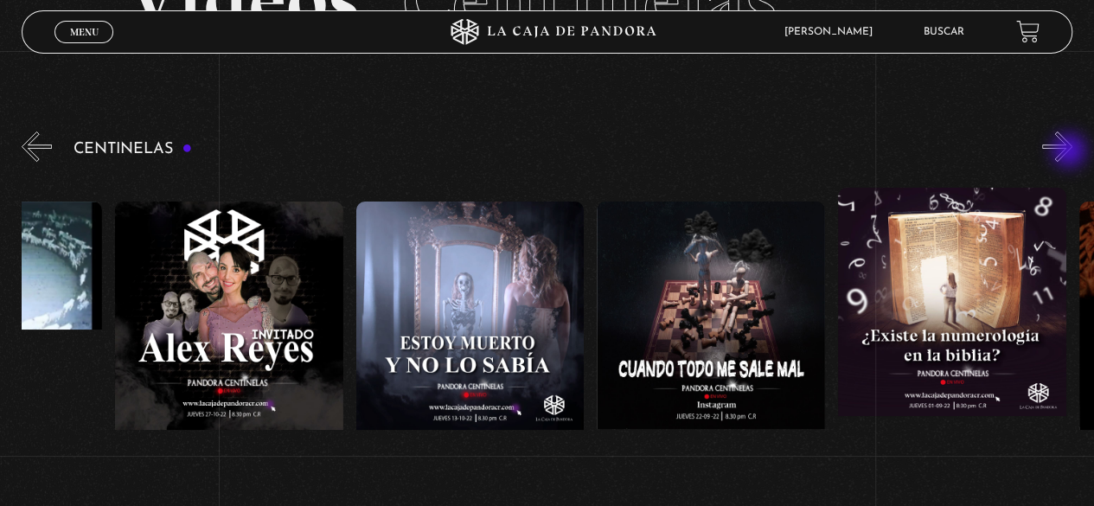
click at [1070, 152] on button "»" at bounding box center [1057, 146] width 30 height 30
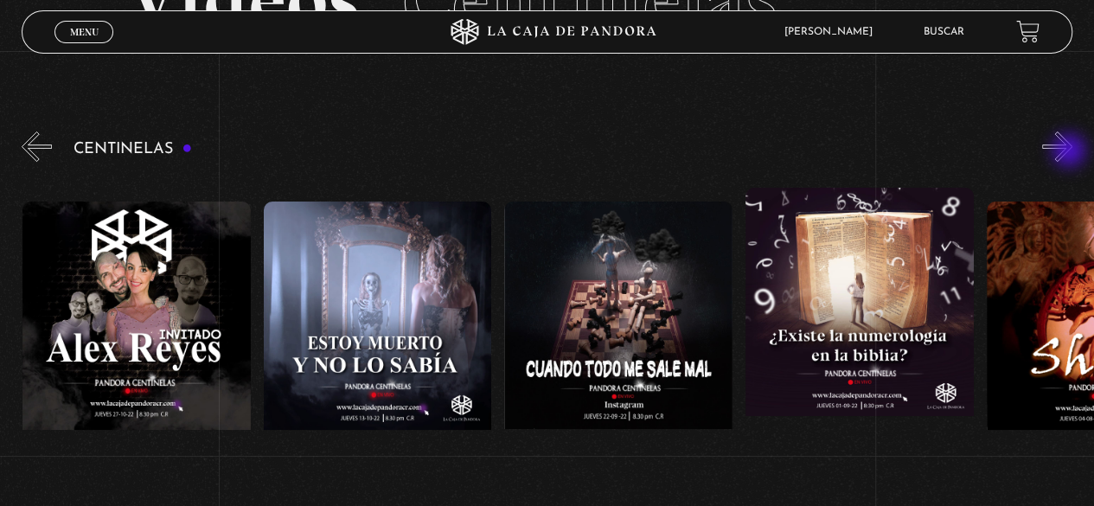
click at [1070, 152] on button "»" at bounding box center [1057, 146] width 30 height 30
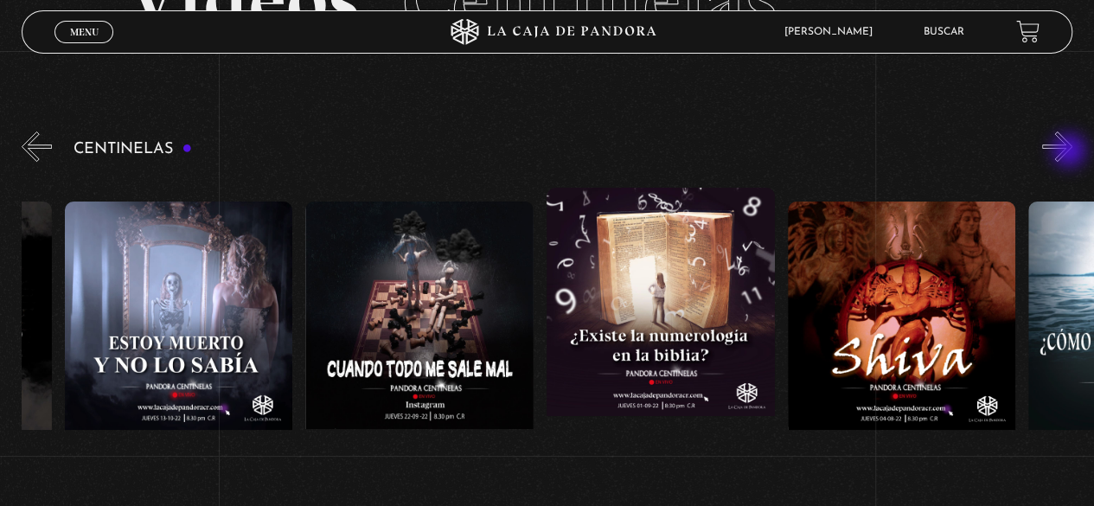
click at [1070, 152] on button "»" at bounding box center [1057, 146] width 30 height 30
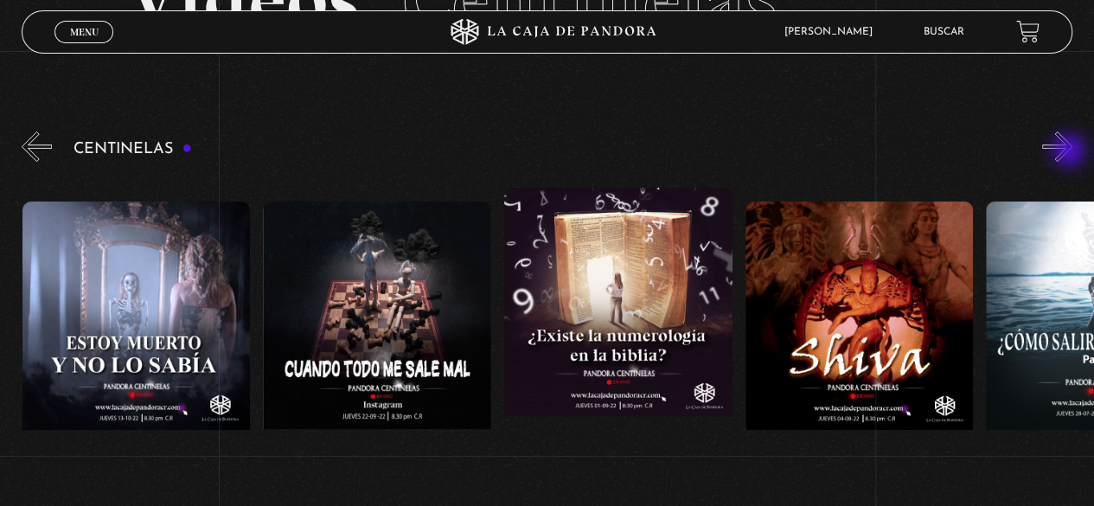
click at [1070, 152] on button "»" at bounding box center [1057, 146] width 30 height 30
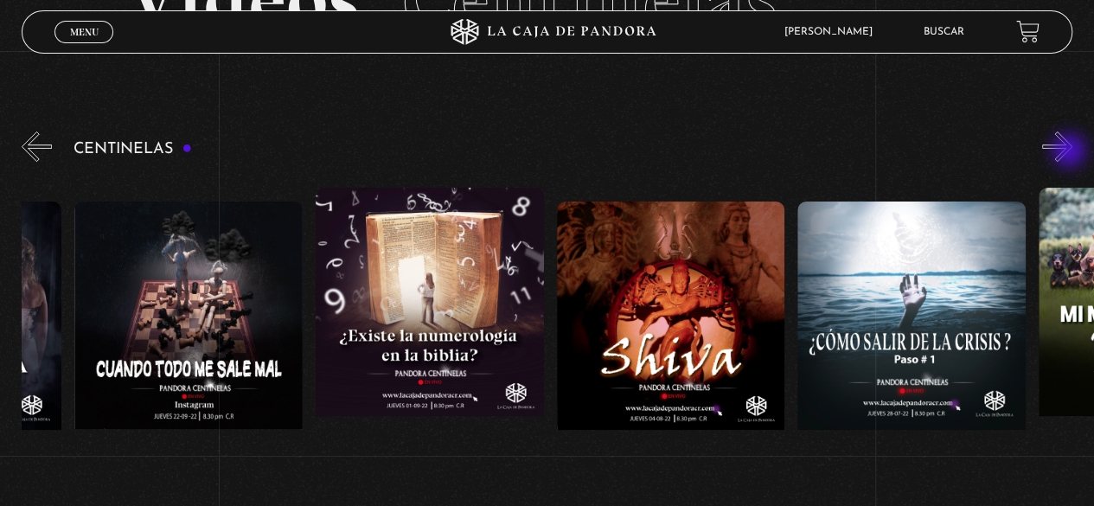
click at [1070, 152] on button "»" at bounding box center [1057, 146] width 30 height 30
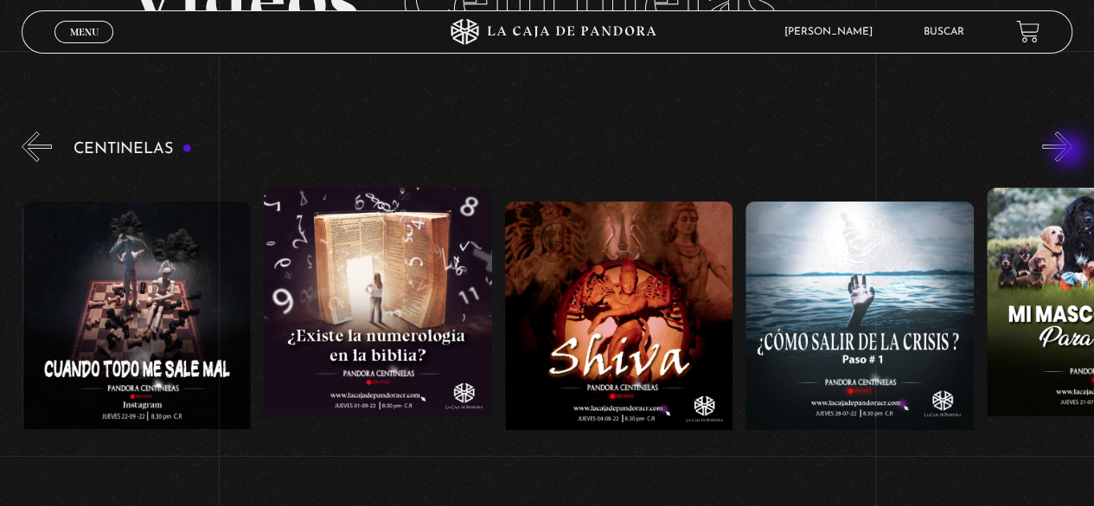
click at [1070, 152] on button "»" at bounding box center [1057, 146] width 30 height 30
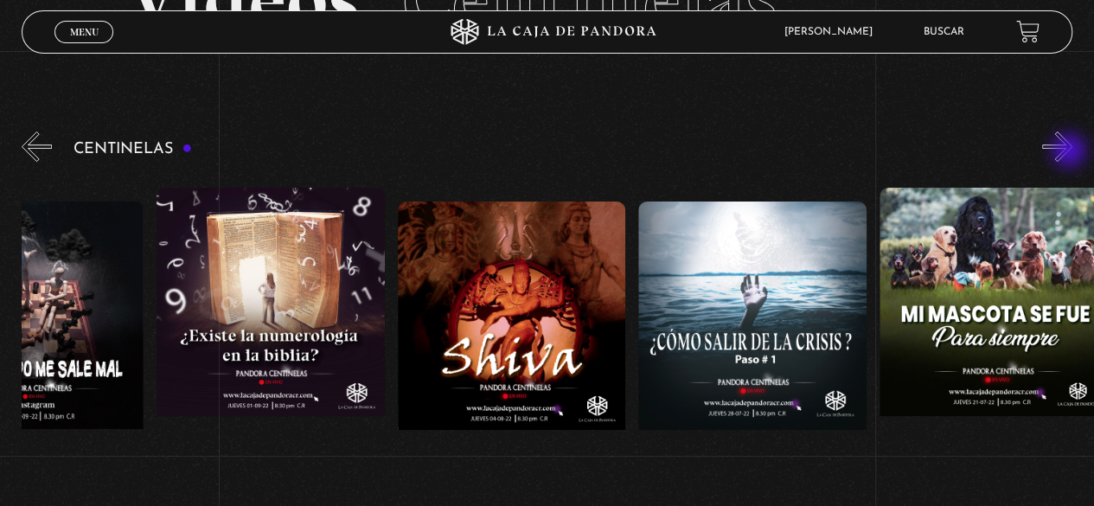
click at [1070, 152] on button "»" at bounding box center [1057, 146] width 30 height 30
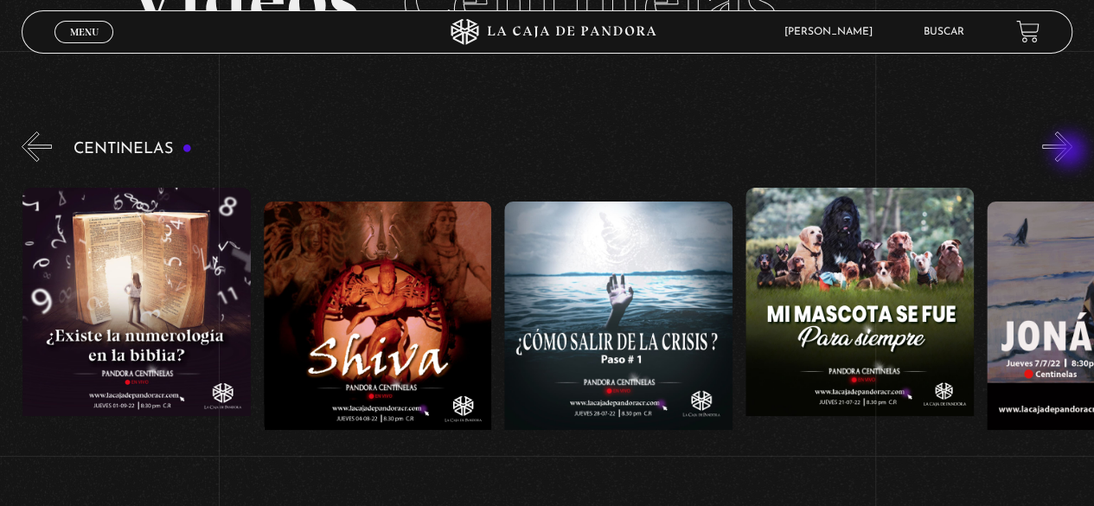
click at [1070, 152] on button "»" at bounding box center [1057, 146] width 30 height 30
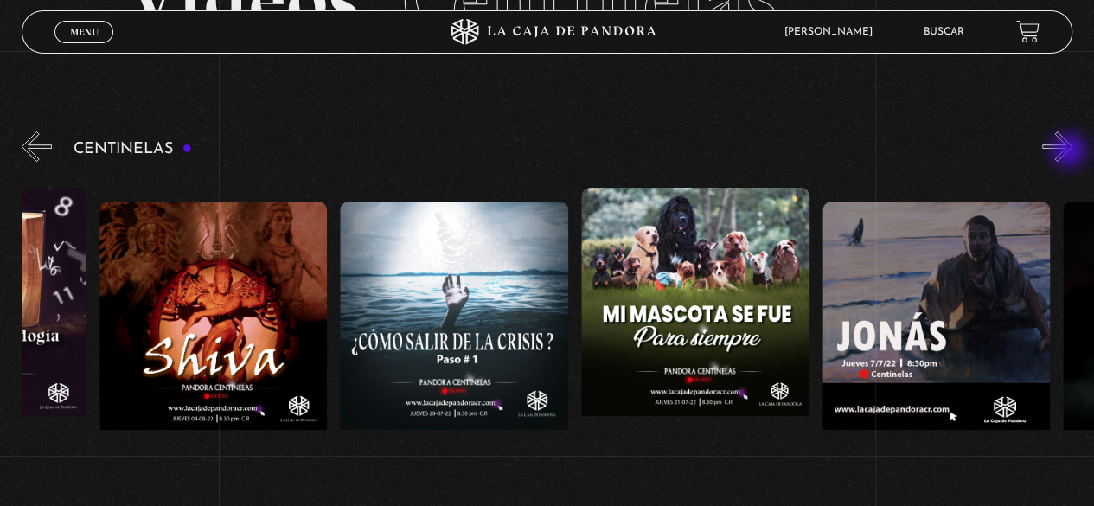
click at [1070, 152] on button "»" at bounding box center [1057, 146] width 30 height 30
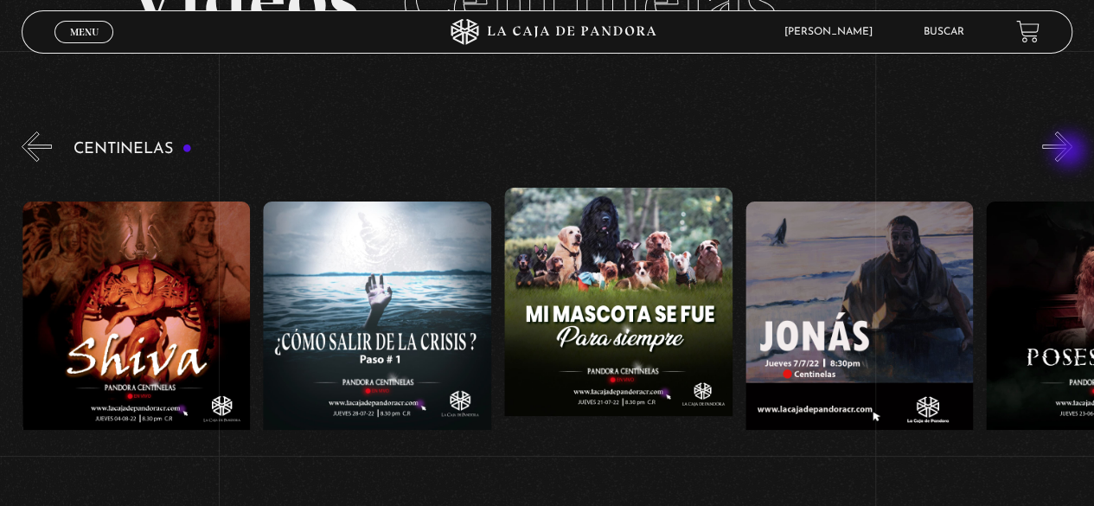
click at [1070, 152] on button "»" at bounding box center [1057, 146] width 30 height 30
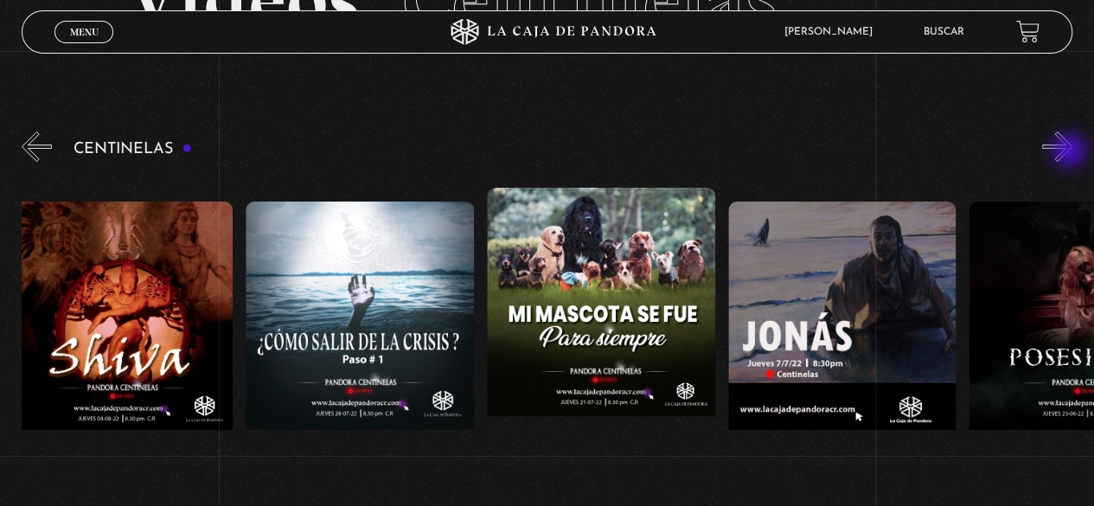
click at [1070, 152] on button "»" at bounding box center [1057, 146] width 30 height 30
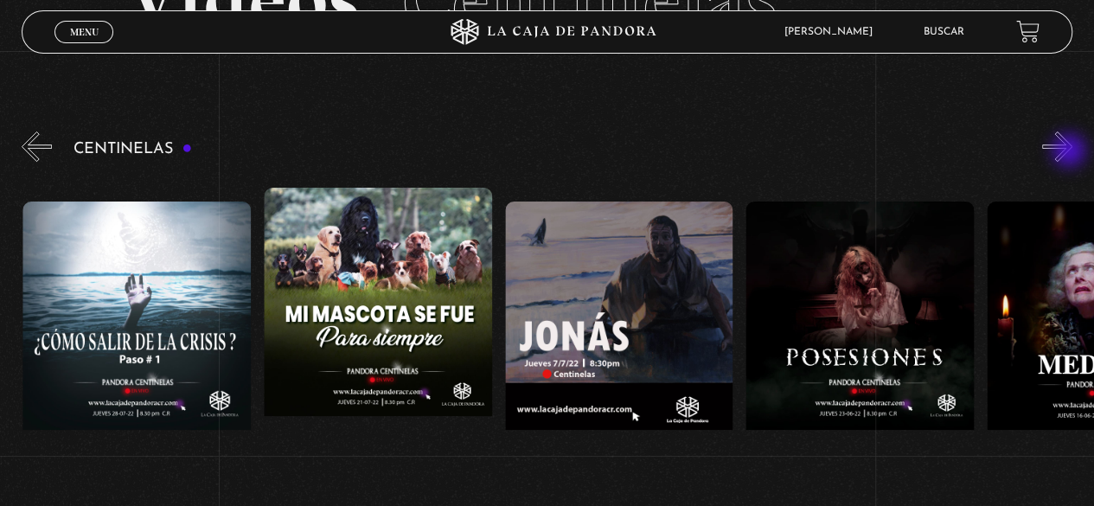
click at [1070, 152] on button "»" at bounding box center [1057, 146] width 30 height 30
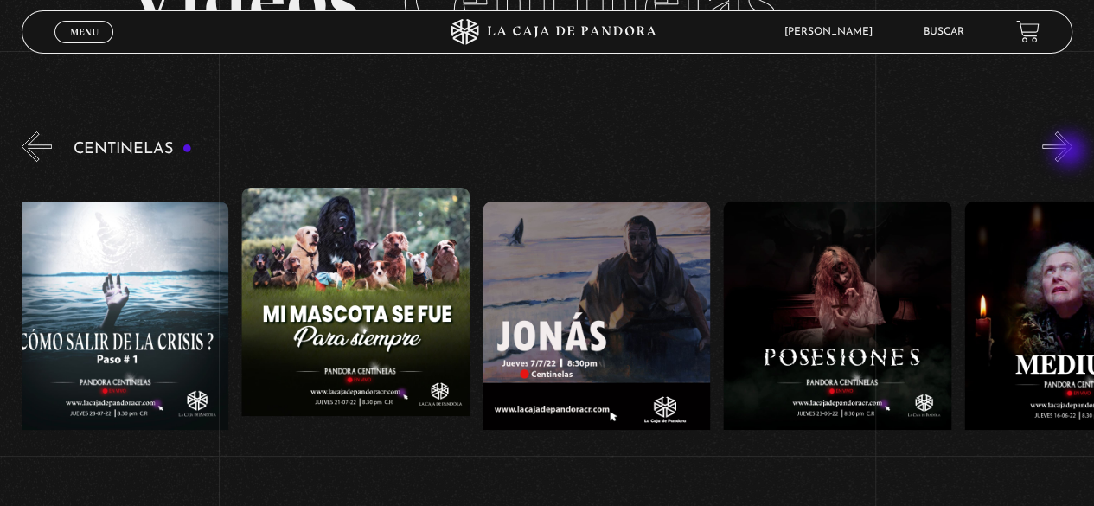
click at [1070, 152] on button "»" at bounding box center [1057, 146] width 30 height 30
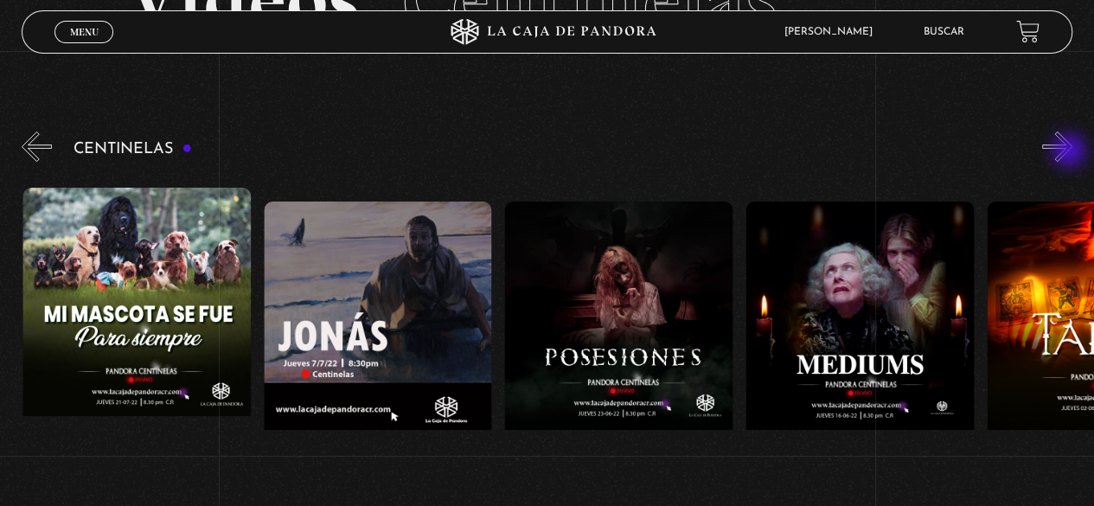
click at [1070, 152] on button "»" at bounding box center [1057, 146] width 30 height 30
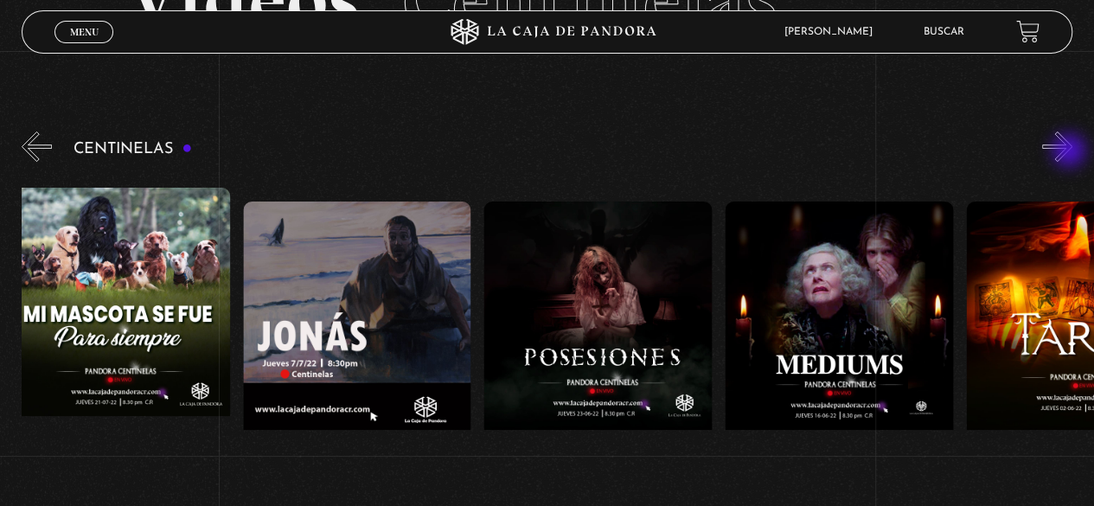
click at [1070, 152] on button "»" at bounding box center [1057, 146] width 30 height 30
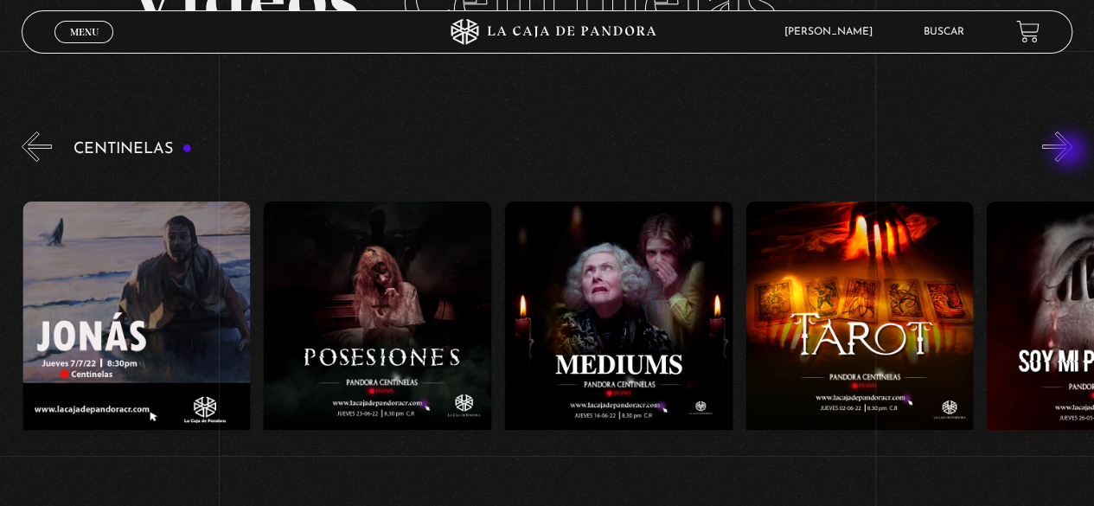
click at [1070, 152] on button "»" at bounding box center [1057, 146] width 30 height 30
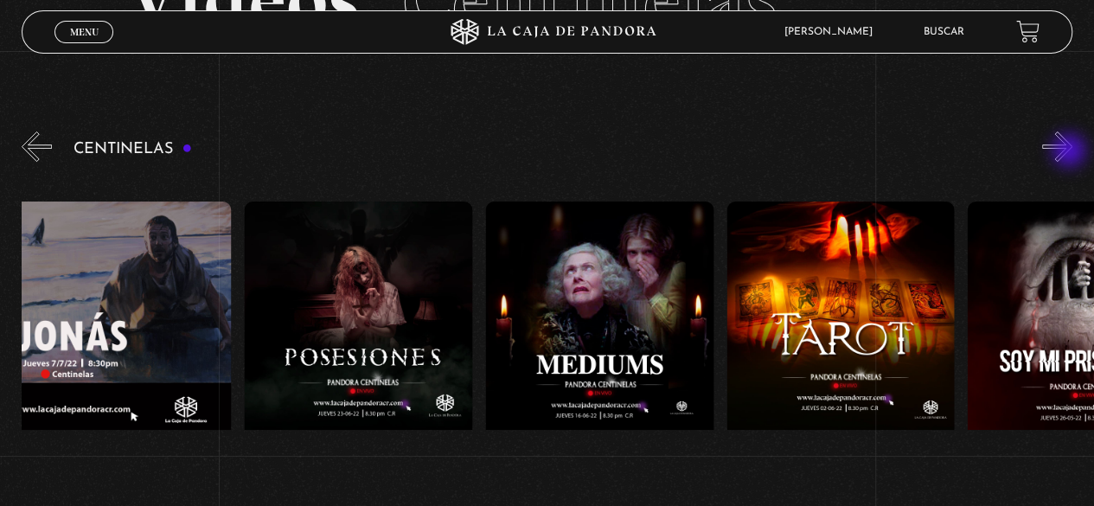
click at [1070, 152] on button "»" at bounding box center [1057, 146] width 30 height 30
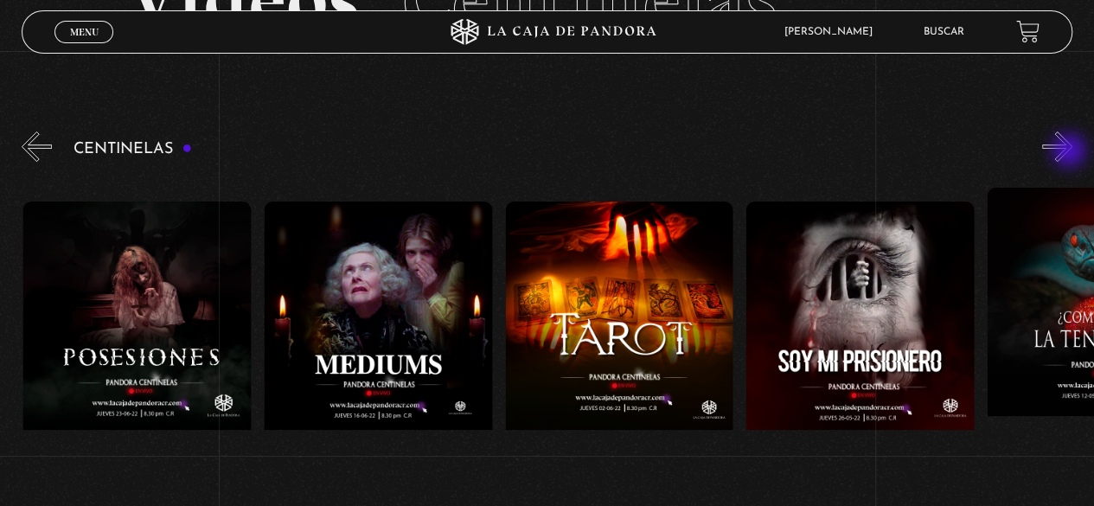
click at [1070, 152] on button "»" at bounding box center [1057, 146] width 30 height 30
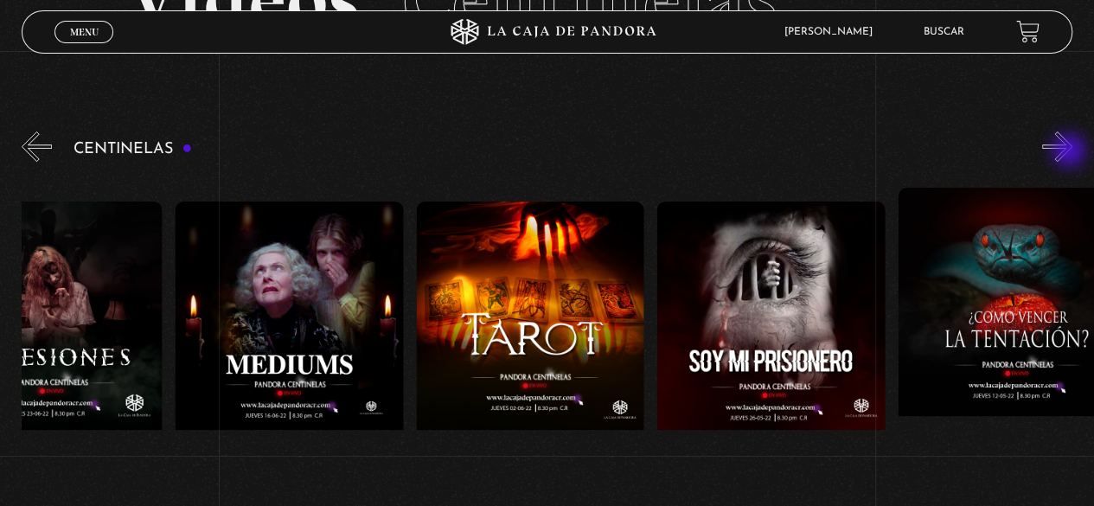
click at [1070, 152] on button "»" at bounding box center [1057, 146] width 30 height 30
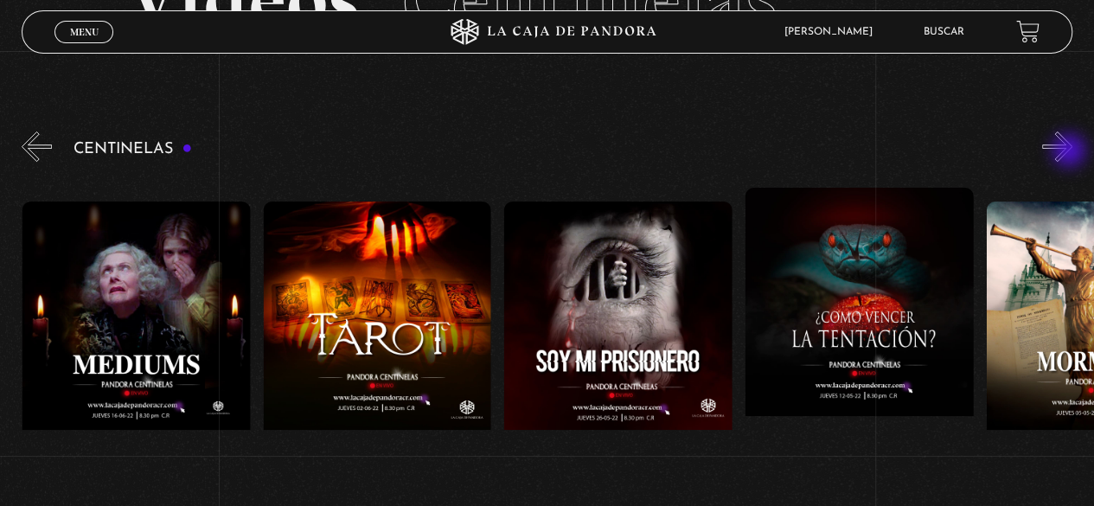
click at [1070, 152] on button "»" at bounding box center [1057, 146] width 30 height 30
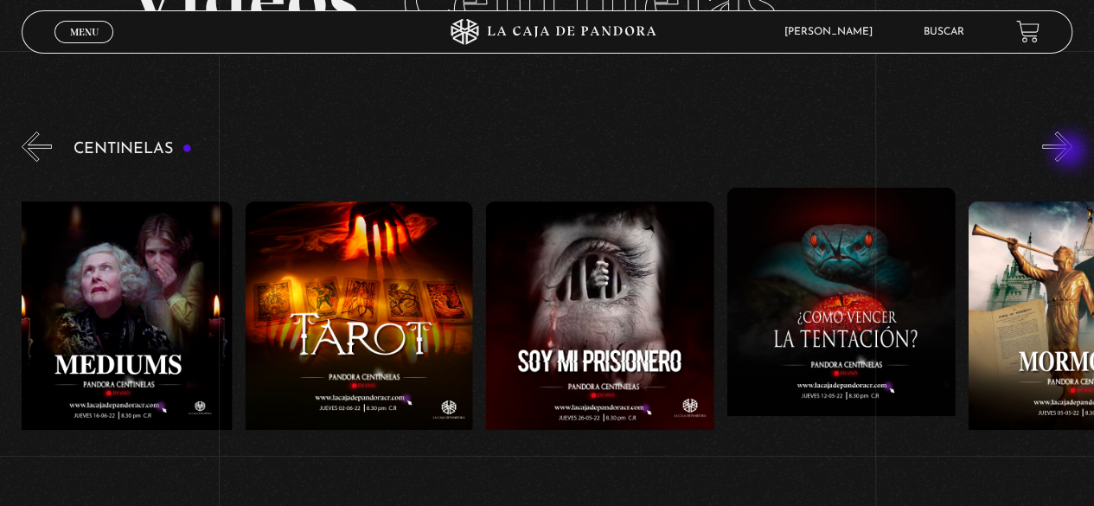
click at [1070, 152] on button "»" at bounding box center [1057, 146] width 30 height 30
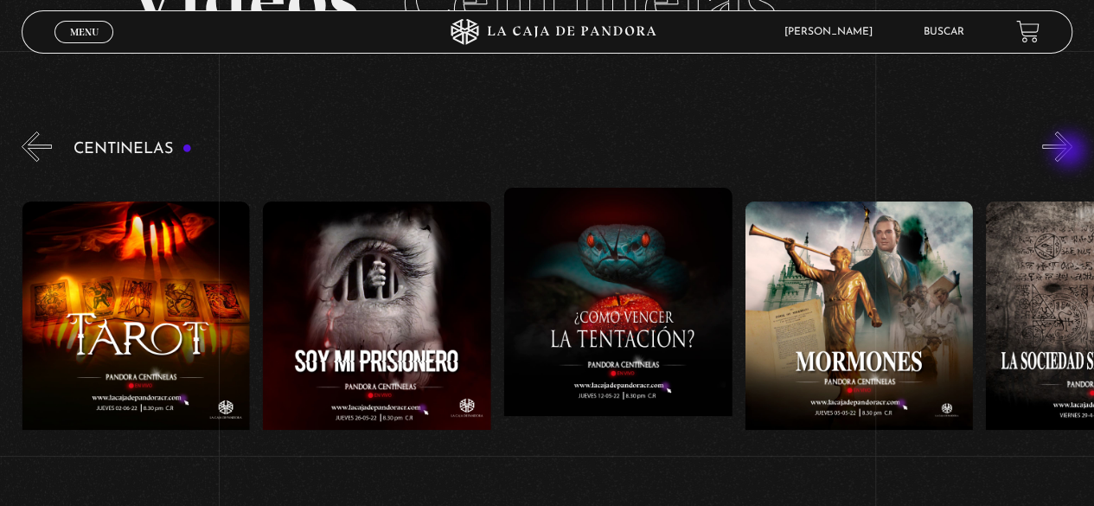
click at [1070, 152] on button "»" at bounding box center [1057, 146] width 30 height 30
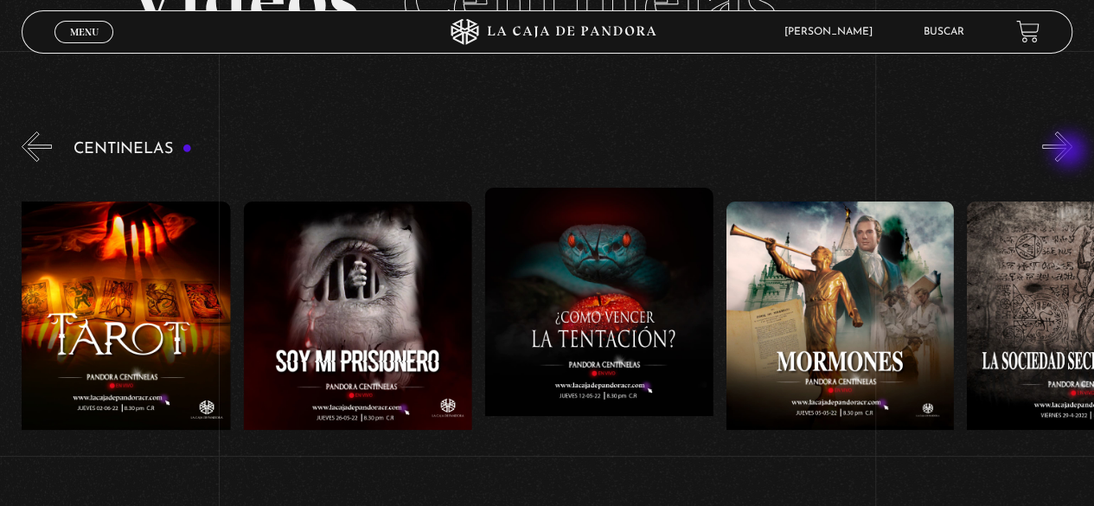
click at [1070, 152] on button "»" at bounding box center [1057, 146] width 30 height 30
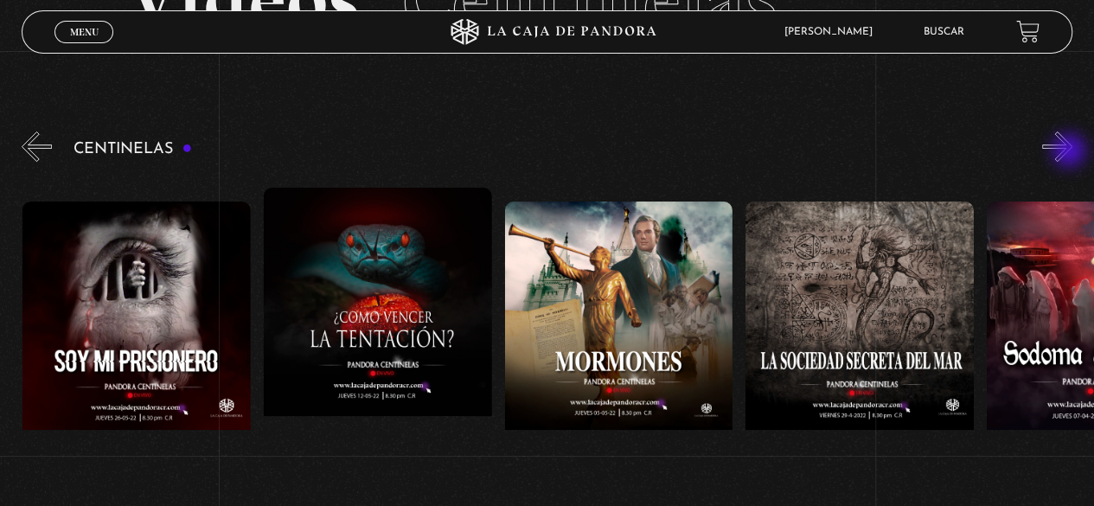
click at [1070, 152] on button "»" at bounding box center [1057, 146] width 30 height 30
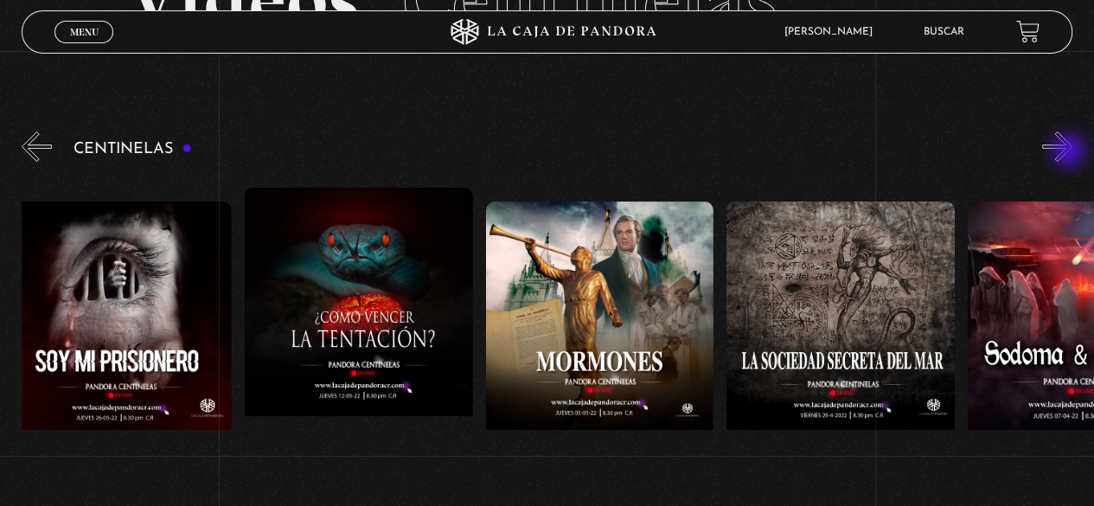
click at [1070, 152] on button "»" at bounding box center [1057, 146] width 30 height 30
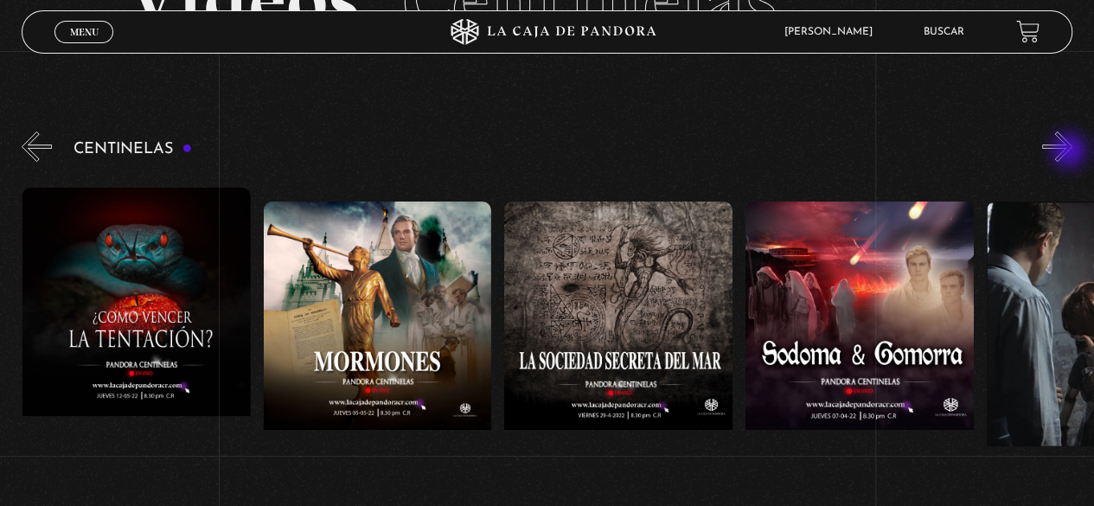
click at [1070, 152] on button "»" at bounding box center [1057, 146] width 30 height 30
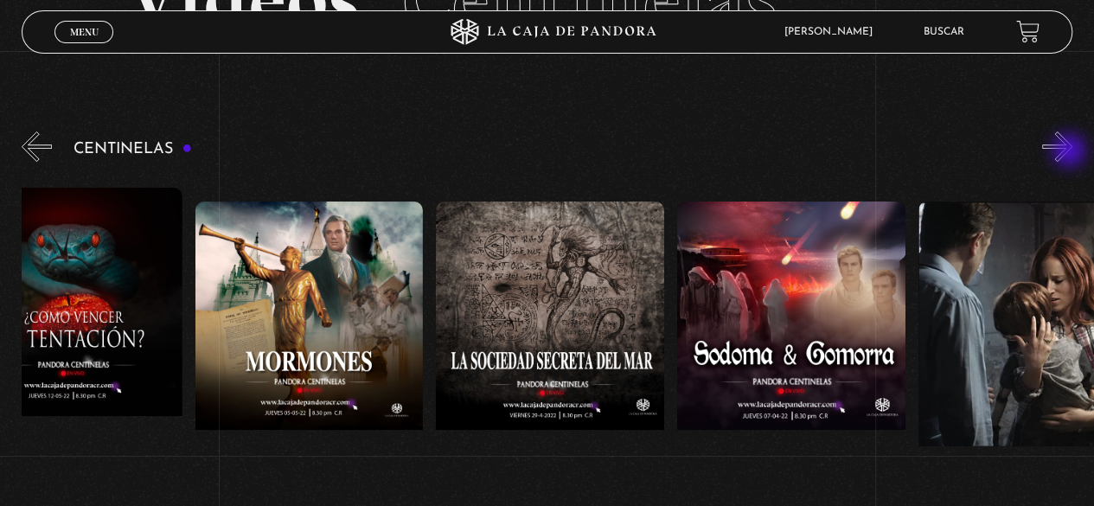
click at [1070, 152] on button "»" at bounding box center [1057, 146] width 30 height 30
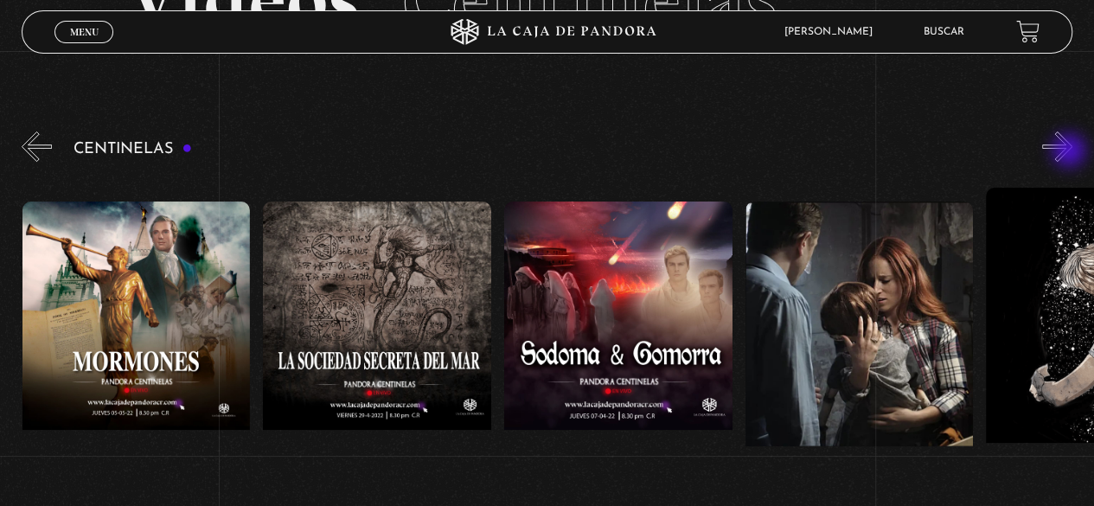
click at [1070, 152] on button "»" at bounding box center [1057, 146] width 30 height 30
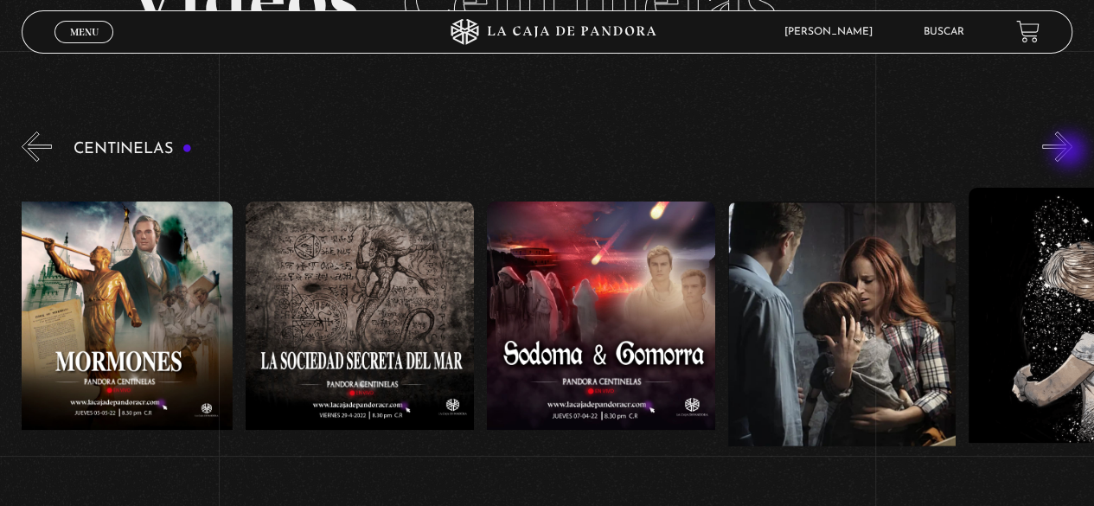
click at [1070, 152] on button "»" at bounding box center [1057, 146] width 30 height 30
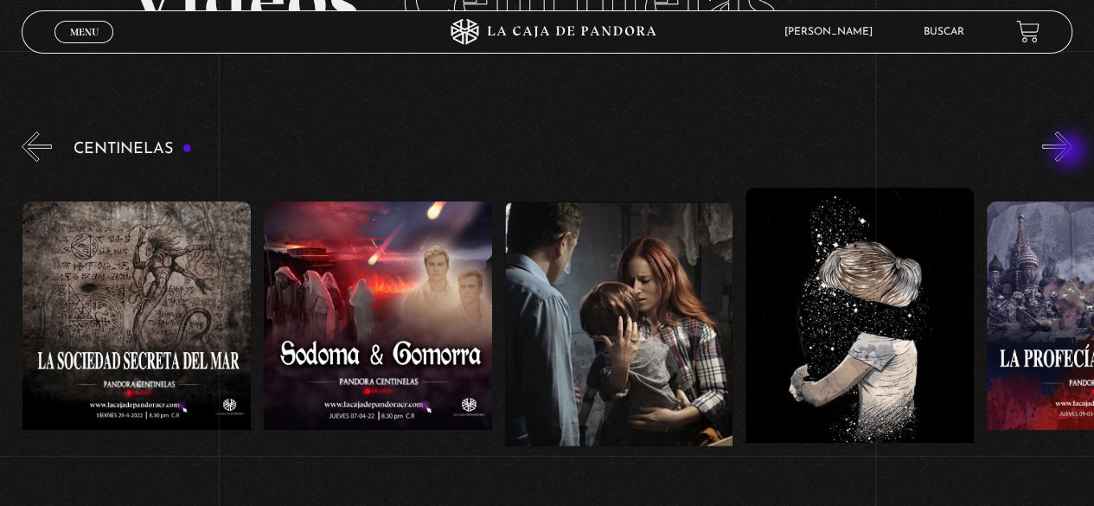
click at [1070, 152] on button "»" at bounding box center [1057, 146] width 30 height 30
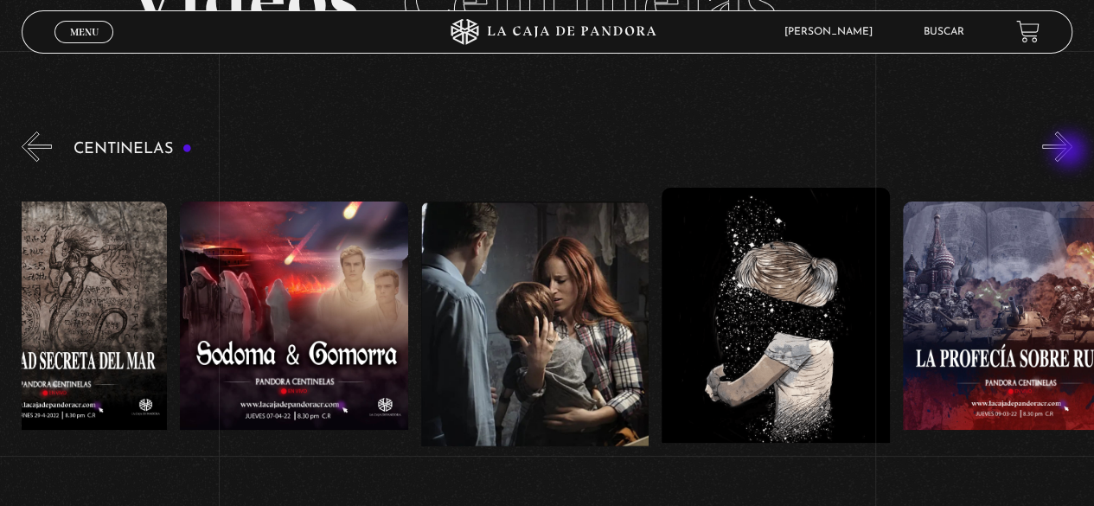
click at [1070, 152] on button "»" at bounding box center [1057, 146] width 30 height 30
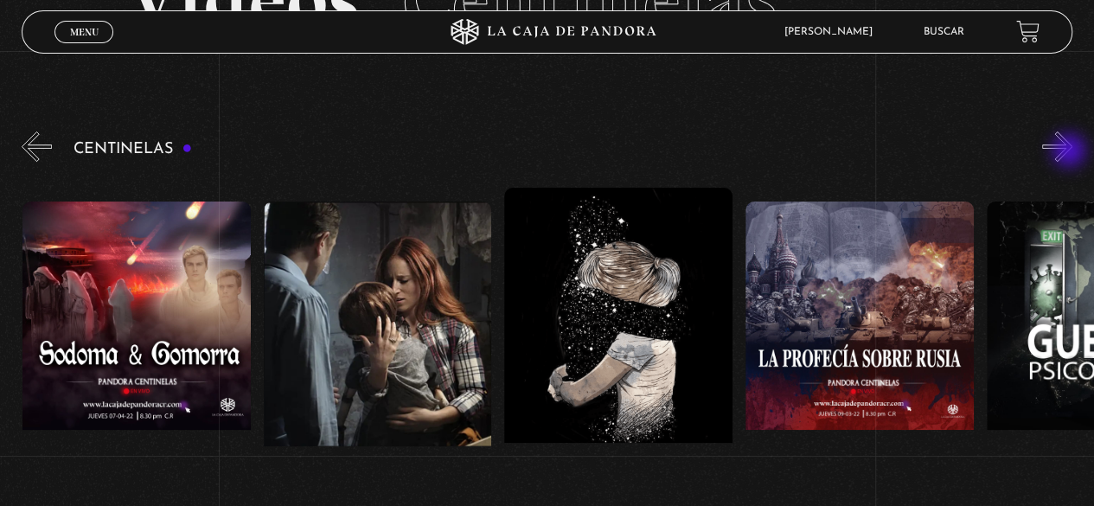
click at [1070, 152] on button "»" at bounding box center [1057, 146] width 30 height 30
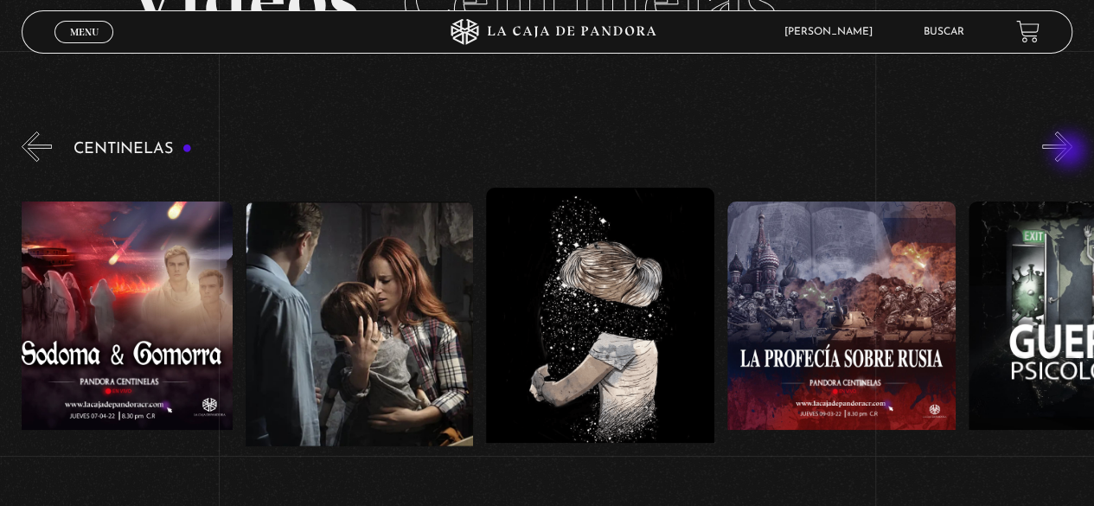
click at [1070, 152] on button "»" at bounding box center [1057, 146] width 30 height 30
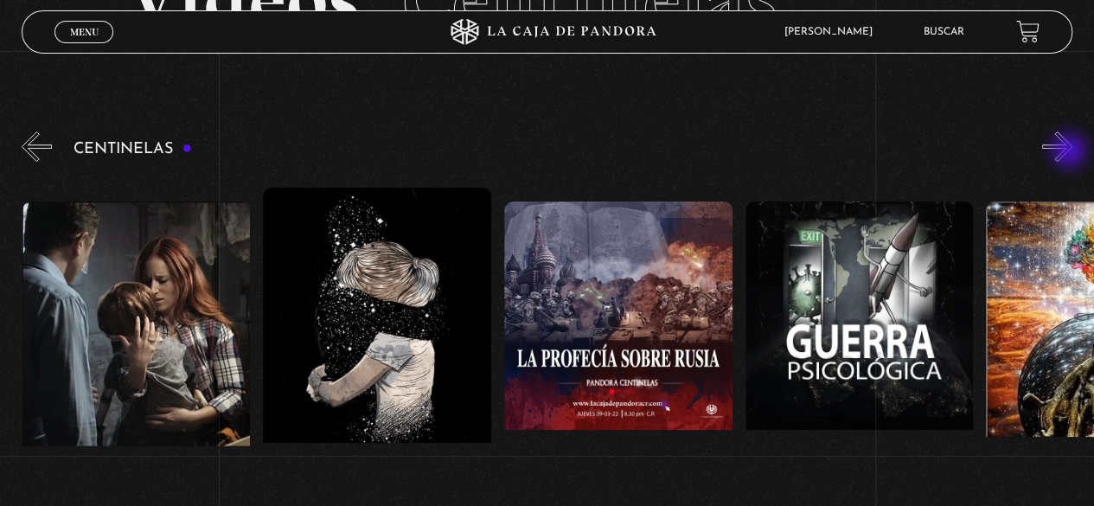
click at [1070, 152] on button "»" at bounding box center [1057, 146] width 30 height 30
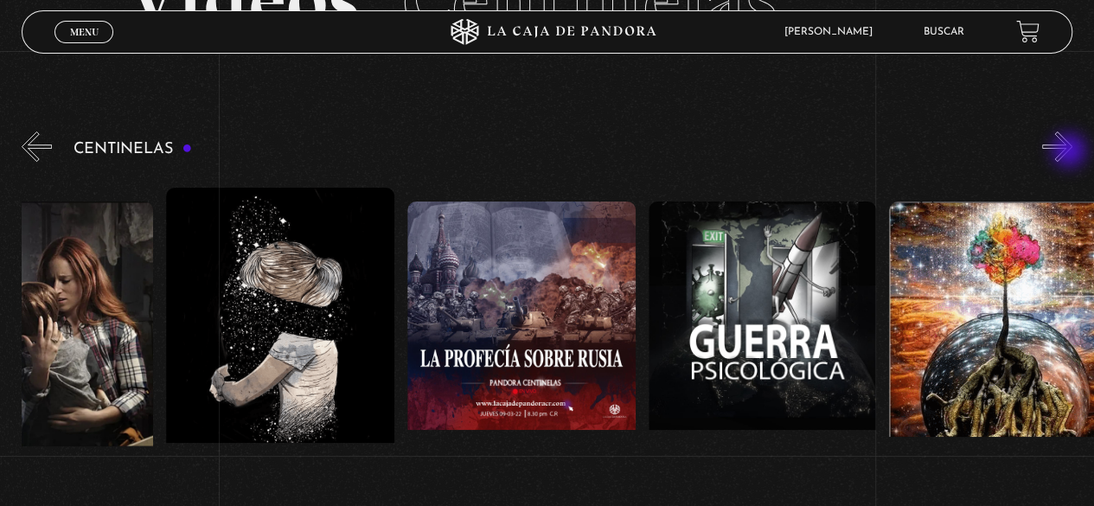
click at [1070, 152] on button "»" at bounding box center [1057, 146] width 30 height 30
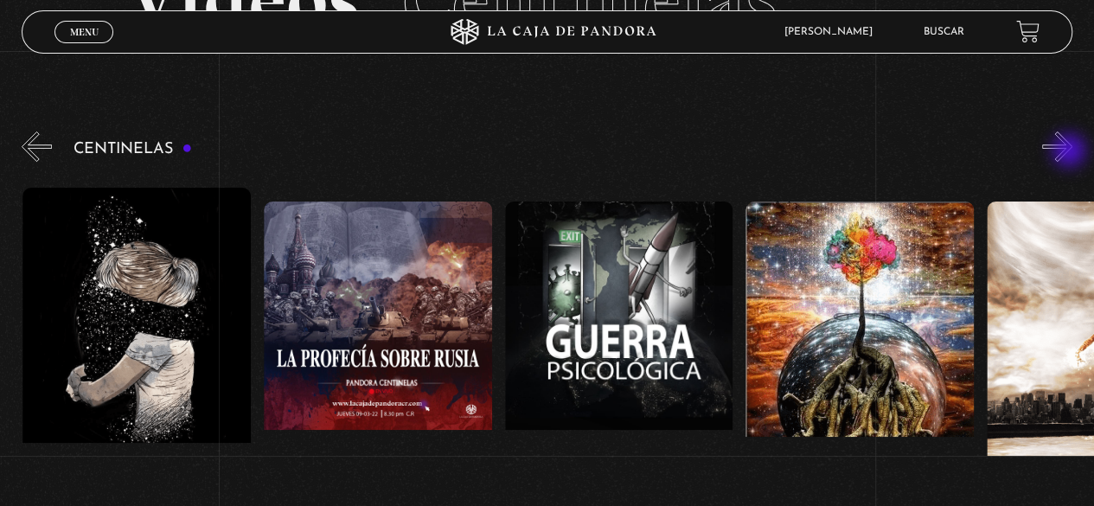
click at [1070, 152] on button "»" at bounding box center [1057, 146] width 30 height 30
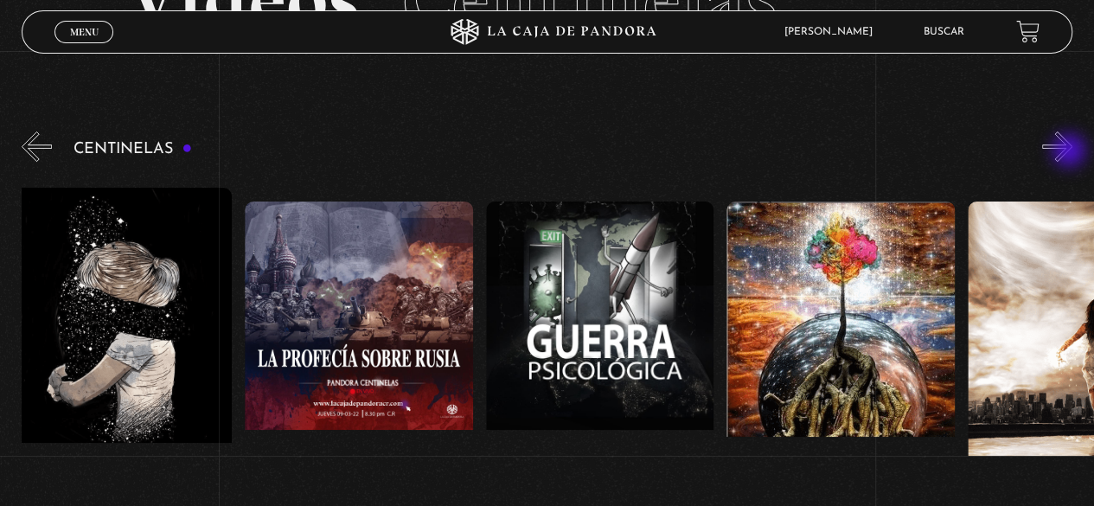
click at [1070, 152] on button "»" at bounding box center [1057, 146] width 30 height 30
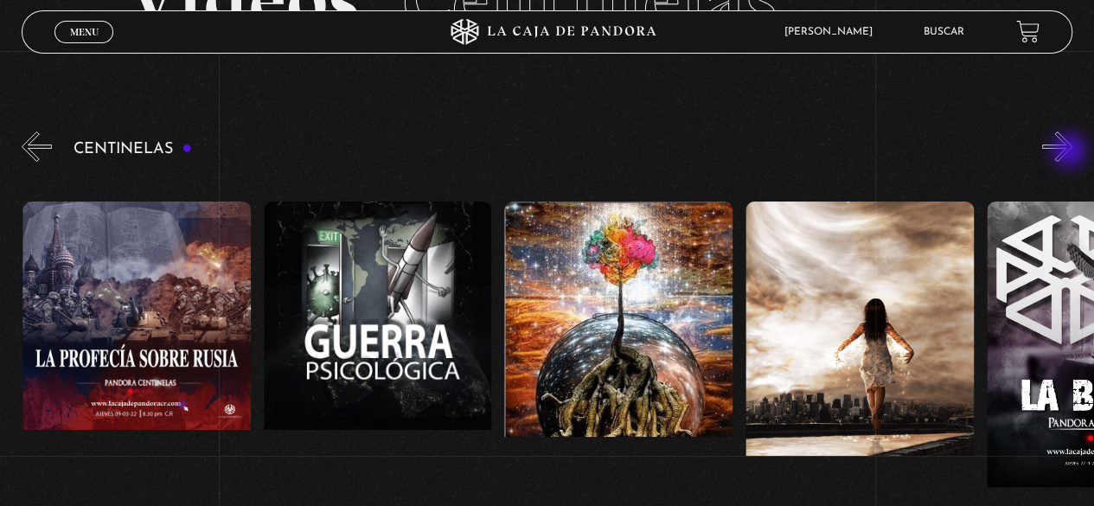
click at [1070, 152] on button "»" at bounding box center [1057, 146] width 30 height 30
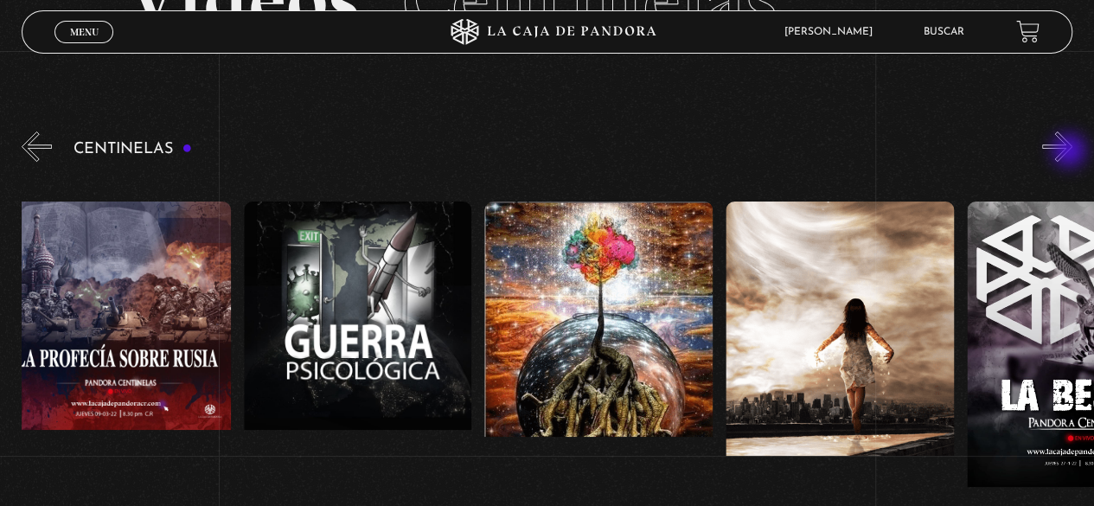
click at [1070, 152] on button "»" at bounding box center [1057, 146] width 30 height 30
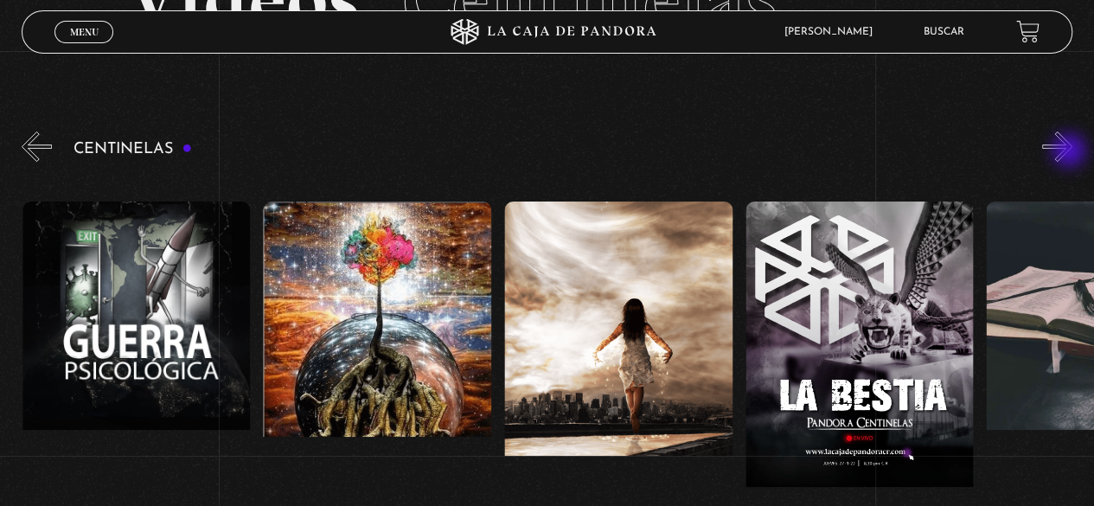
click at [1070, 152] on button "»" at bounding box center [1057, 146] width 30 height 30
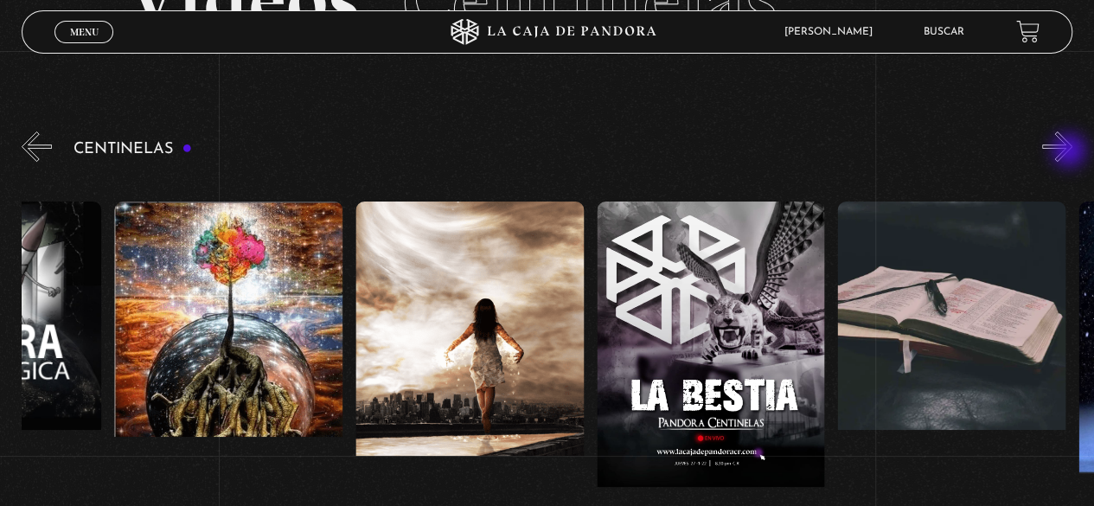
click at [1070, 152] on button "»" at bounding box center [1057, 146] width 30 height 30
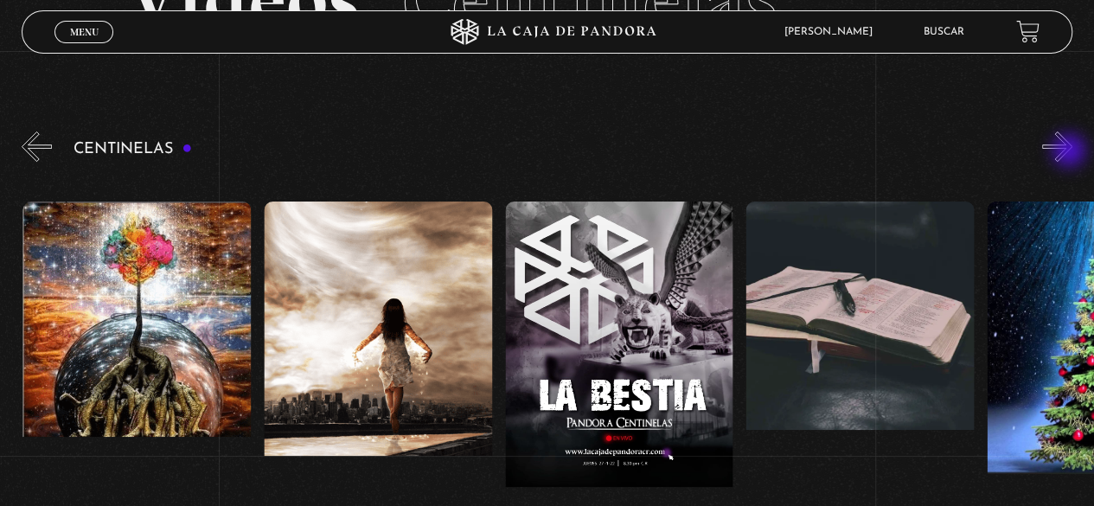
click at [1070, 152] on button "»" at bounding box center [1057, 146] width 30 height 30
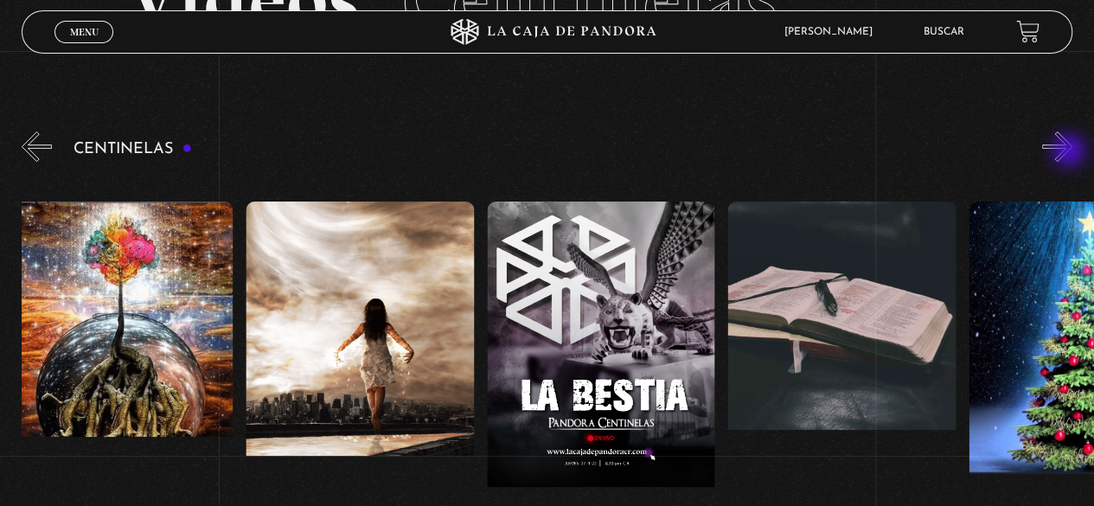
click at [1070, 152] on button "»" at bounding box center [1057, 146] width 30 height 30
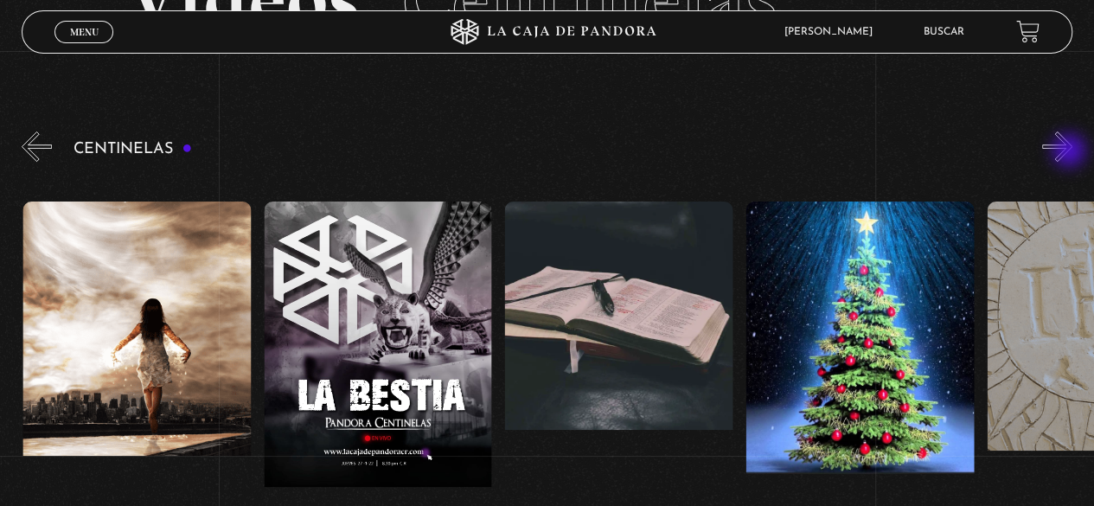
click at [1070, 152] on button "»" at bounding box center [1057, 146] width 30 height 30
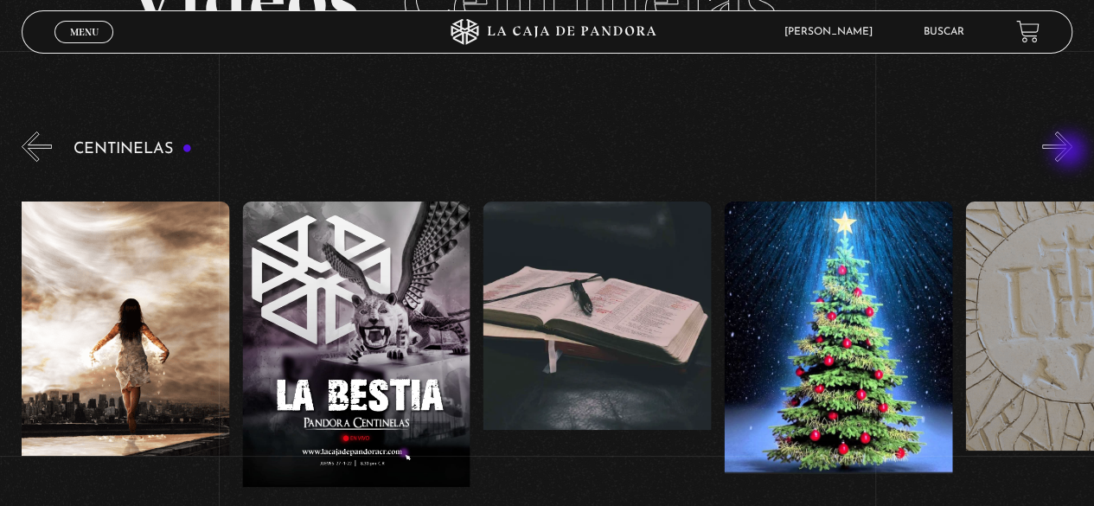
click at [1070, 152] on button "»" at bounding box center [1057, 146] width 30 height 30
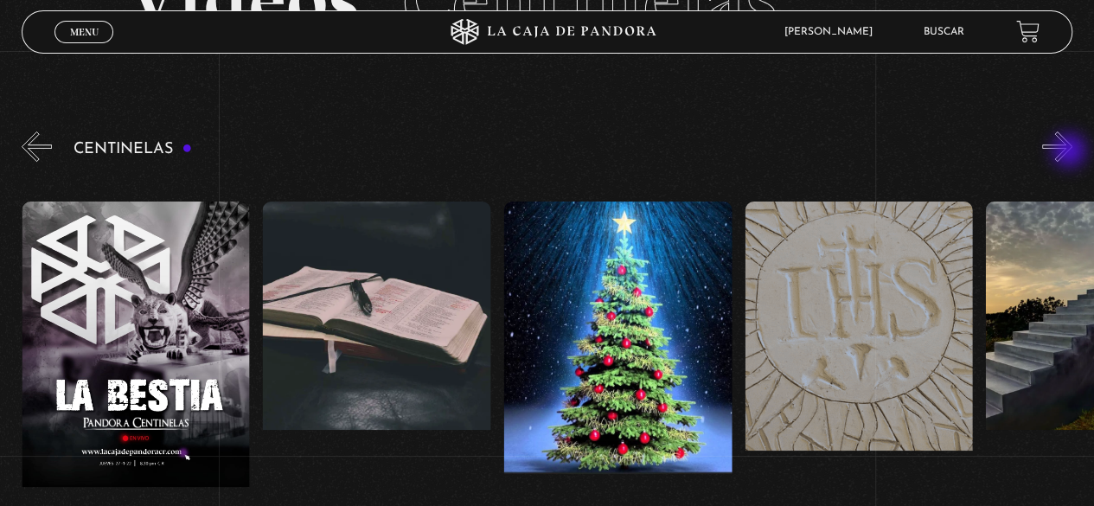
click at [1070, 152] on button "»" at bounding box center [1057, 146] width 30 height 30
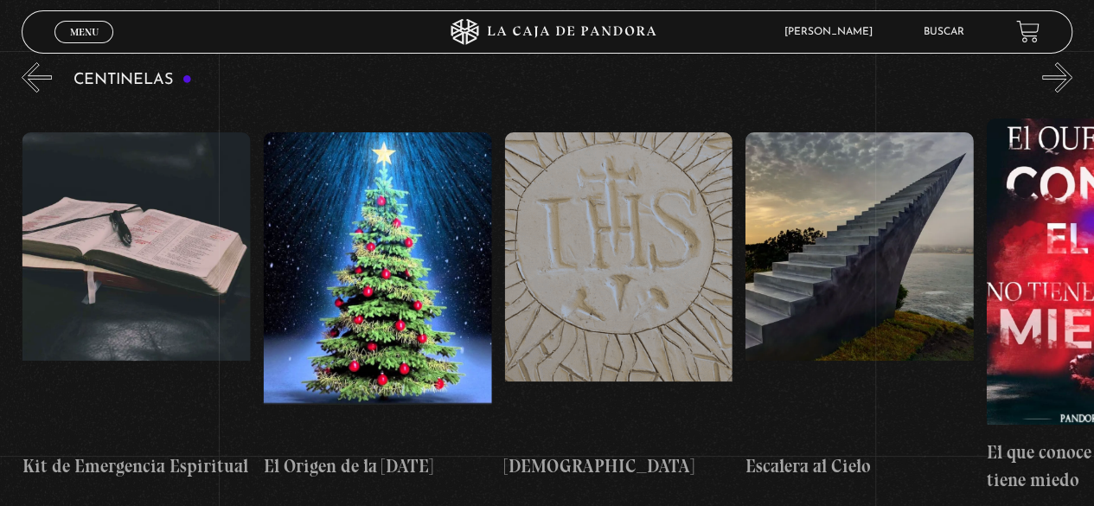
scroll to position [203, 0]
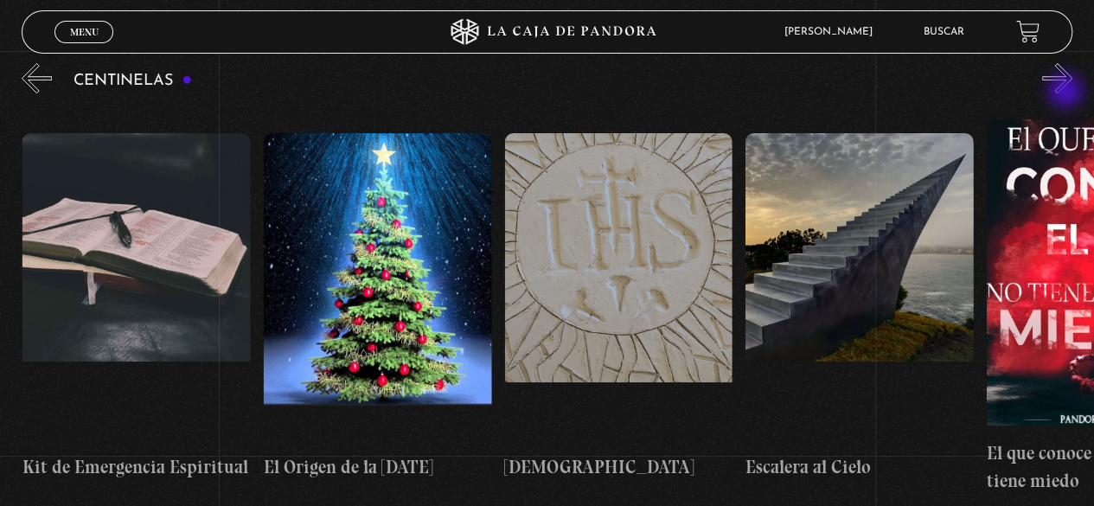
click at [1067, 93] on button "»" at bounding box center [1057, 78] width 30 height 30
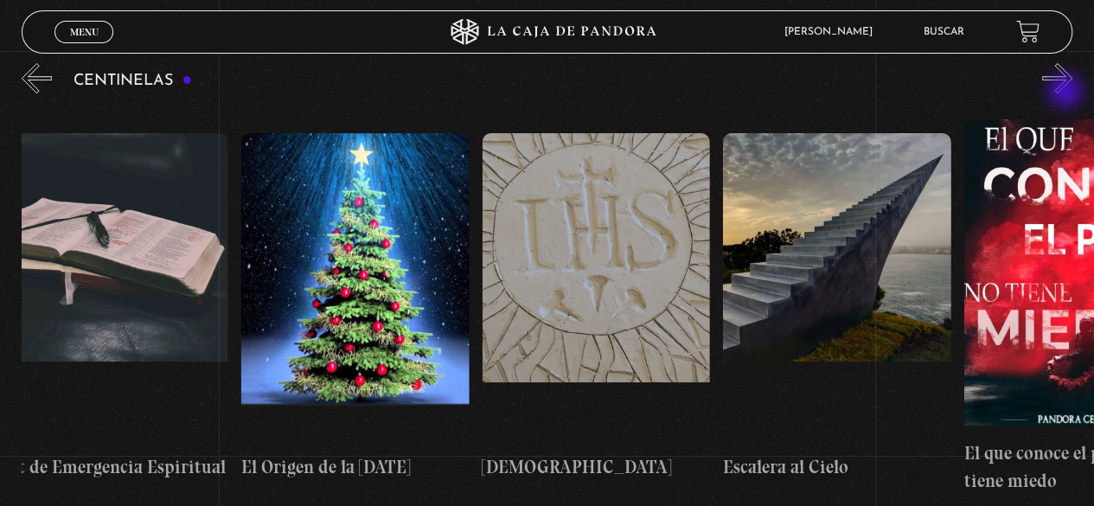
click at [1067, 93] on button "»" at bounding box center [1057, 78] width 30 height 30
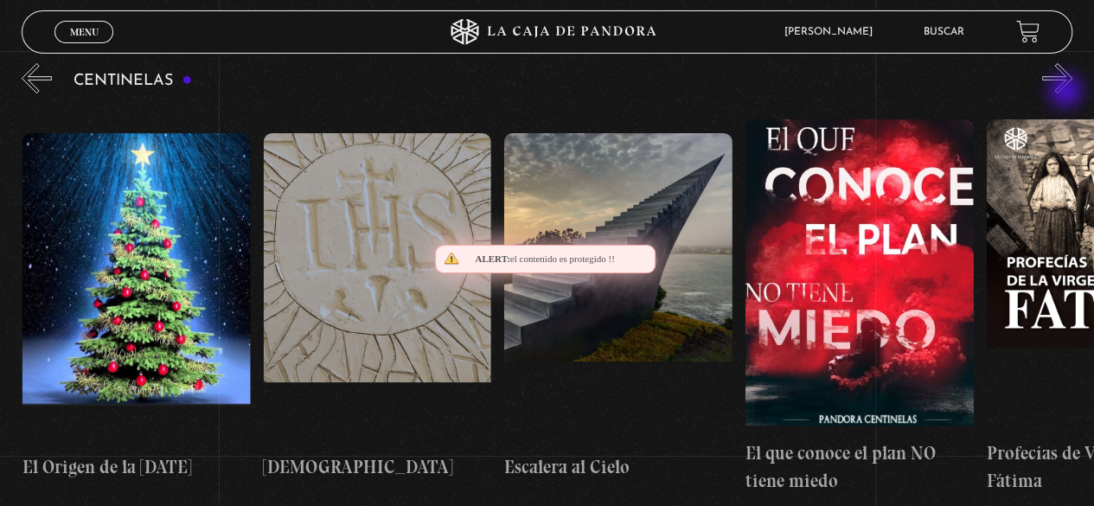
click at [1067, 93] on button "»" at bounding box center [1057, 78] width 30 height 30
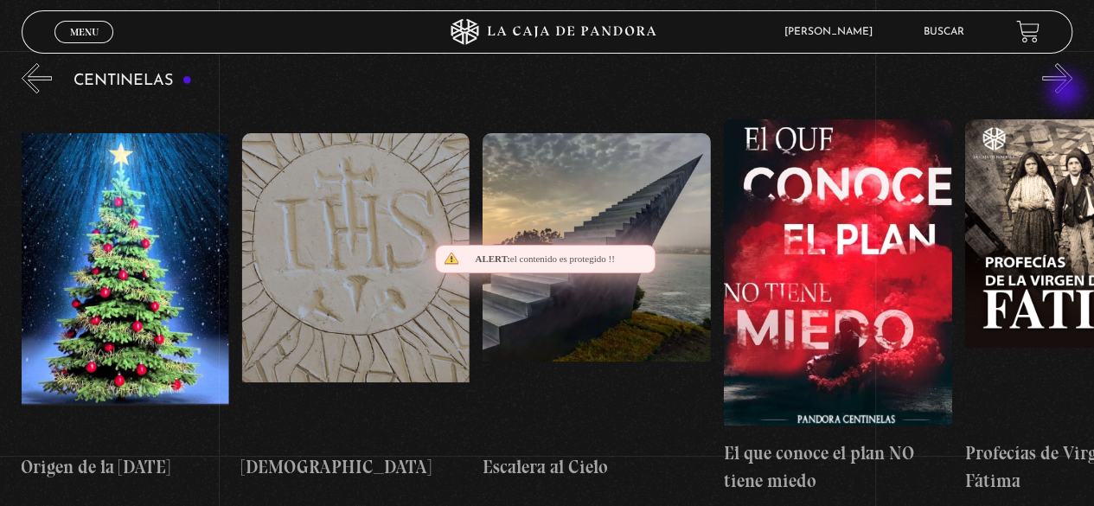
click at [1067, 93] on button "»" at bounding box center [1057, 78] width 30 height 30
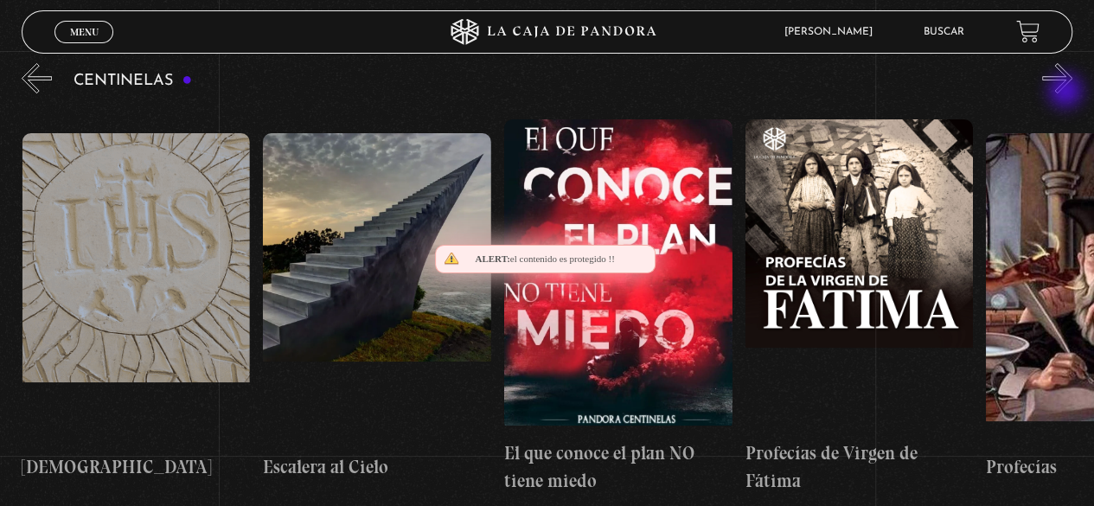
click at [1067, 93] on button "»" at bounding box center [1057, 78] width 30 height 30
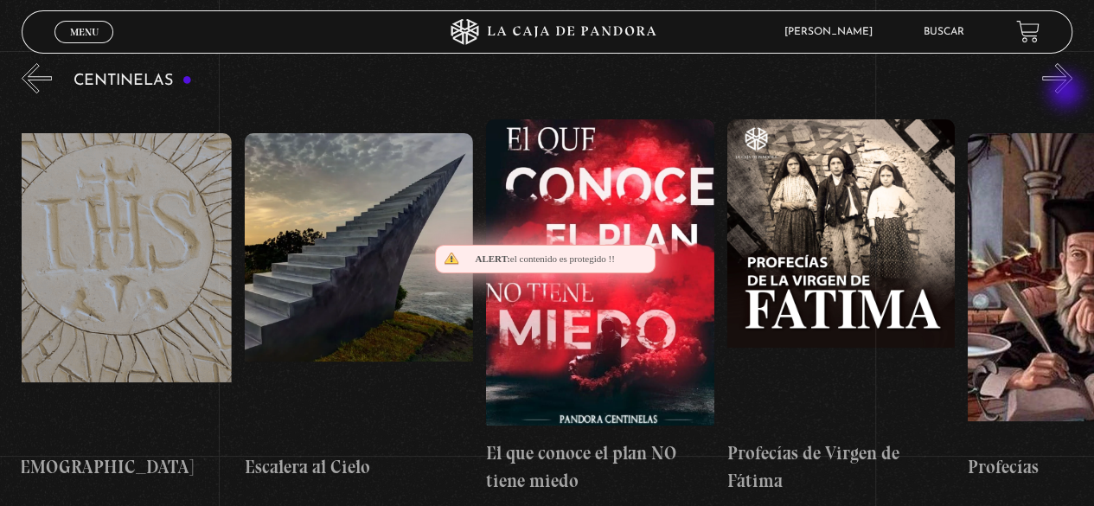
click at [1067, 93] on button "»" at bounding box center [1057, 78] width 30 height 30
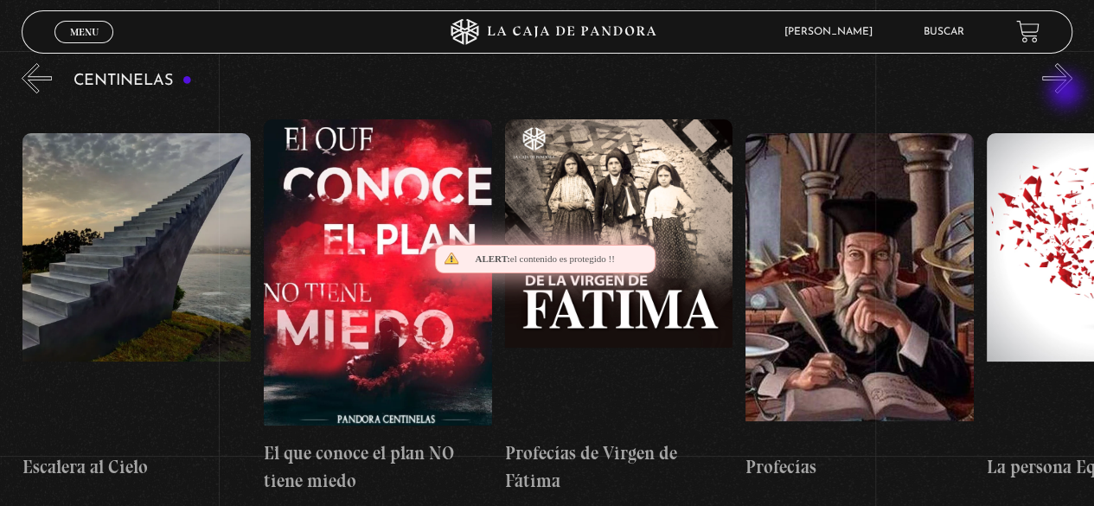
click at [1067, 93] on button "»" at bounding box center [1057, 78] width 30 height 30
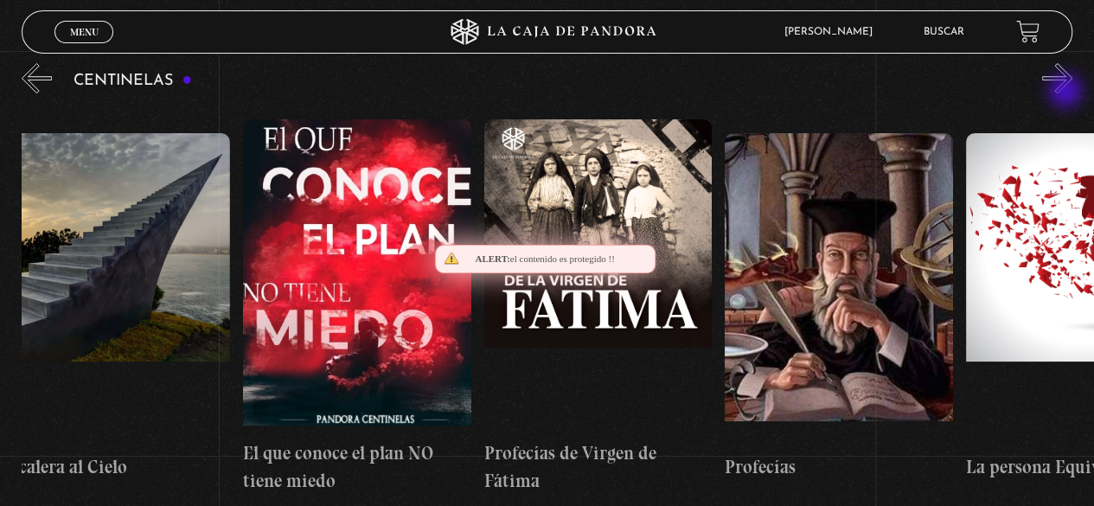
click at [1067, 93] on button "»" at bounding box center [1057, 78] width 30 height 30
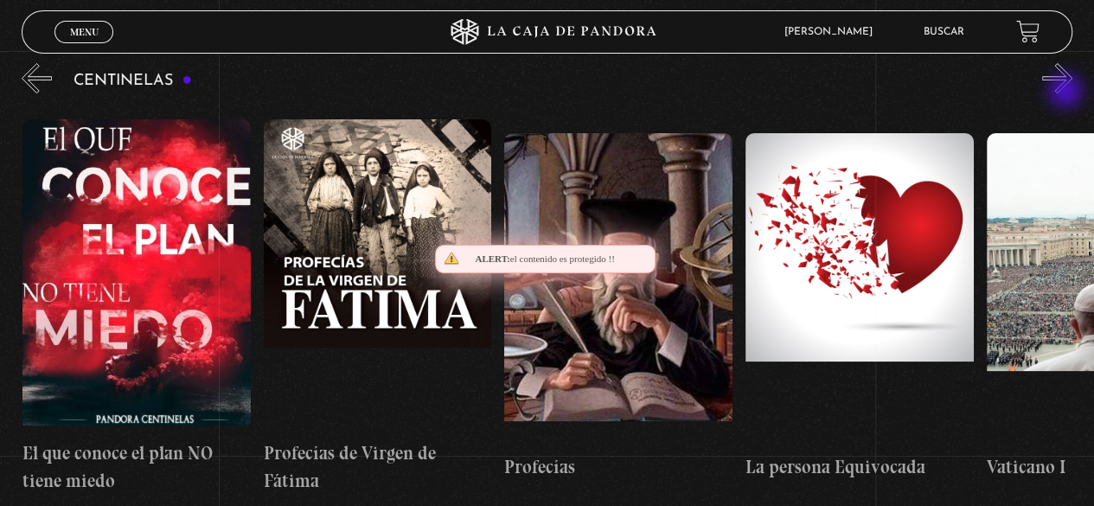
click at [1067, 93] on button "»" at bounding box center [1057, 78] width 30 height 30
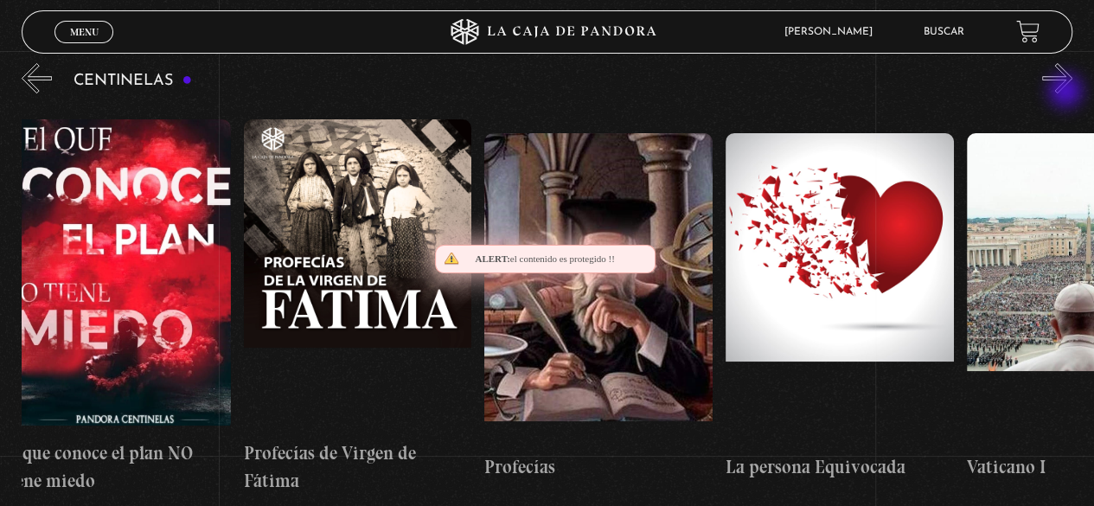
click at [1067, 93] on button "»" at bounding box center [1057, 78] width 30 height 30
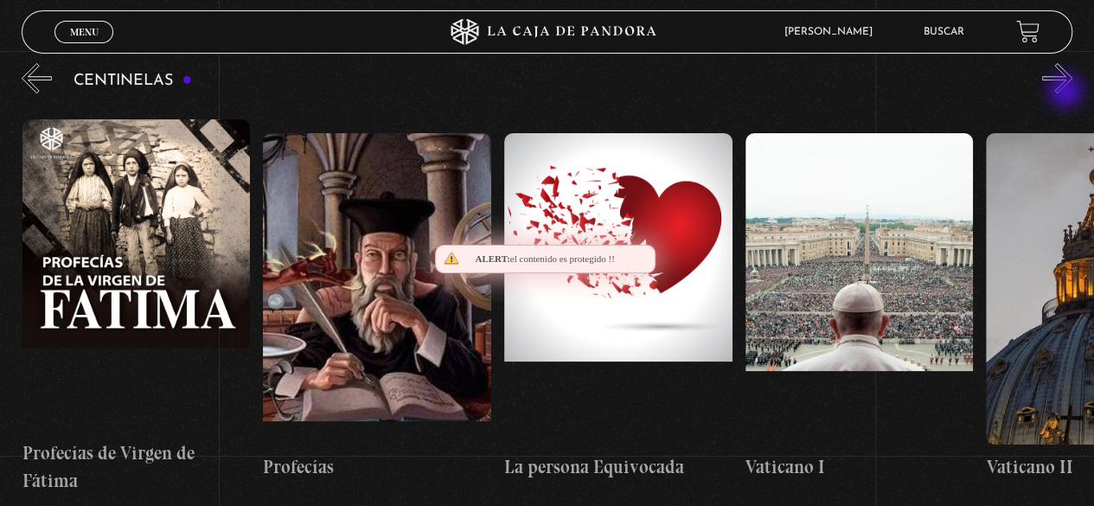
click at [1067, 93] on button "»" at bounding box center [1057, 78] width 30 height 30
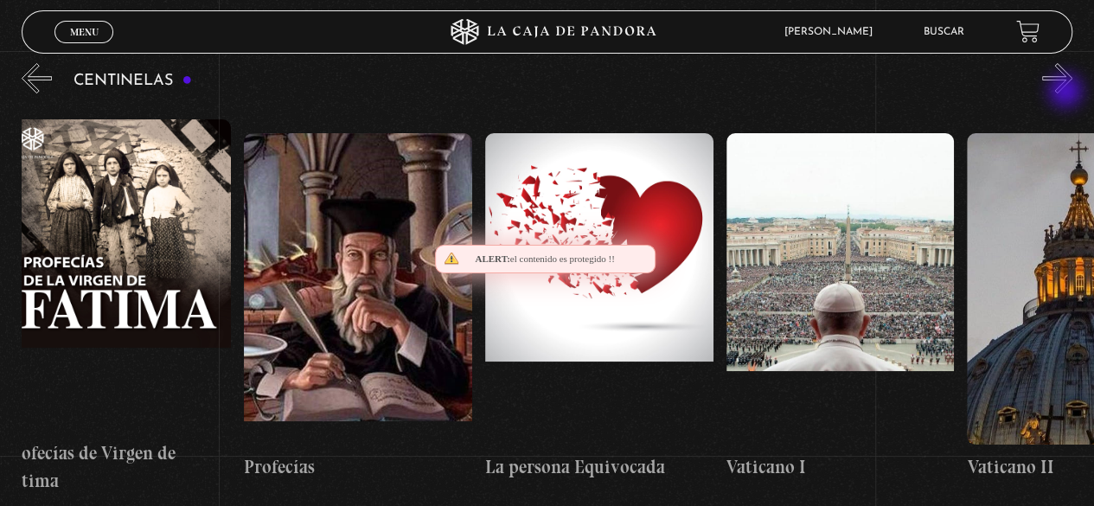
click at [1067, 93] on button "»" at bounding box center [1057, 78] width 30 height 30
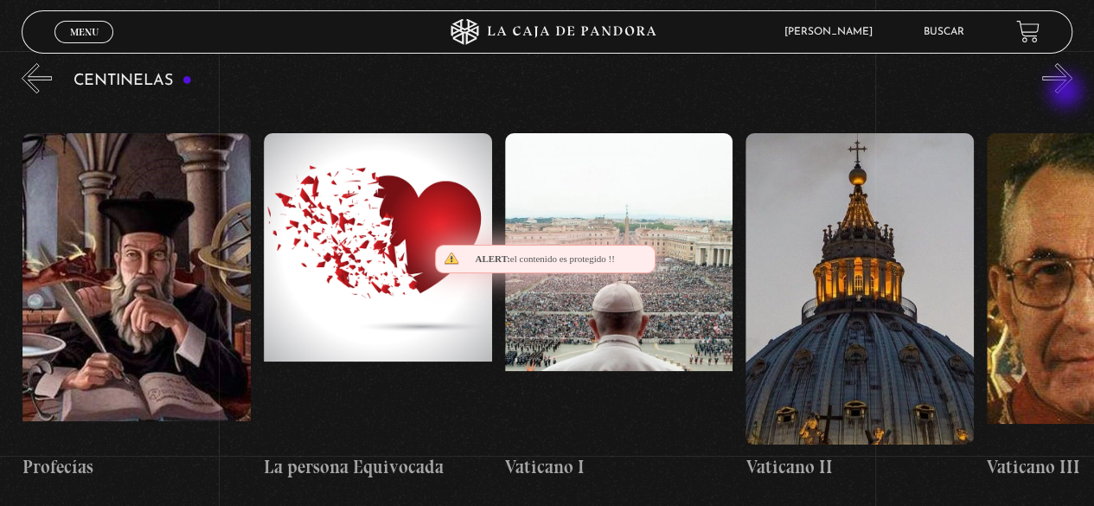
click at [1067, 93] on button "»" at bounding box center [1057, 78] width 30 height 30
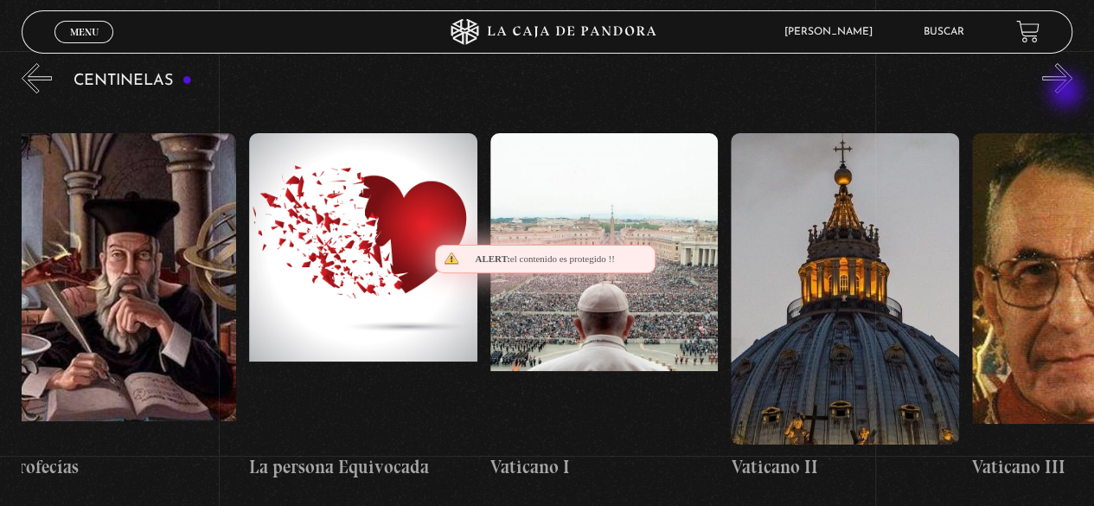
click at [1067, 93] on button "»" at bounding box center [1057, 78] width 30 height 30
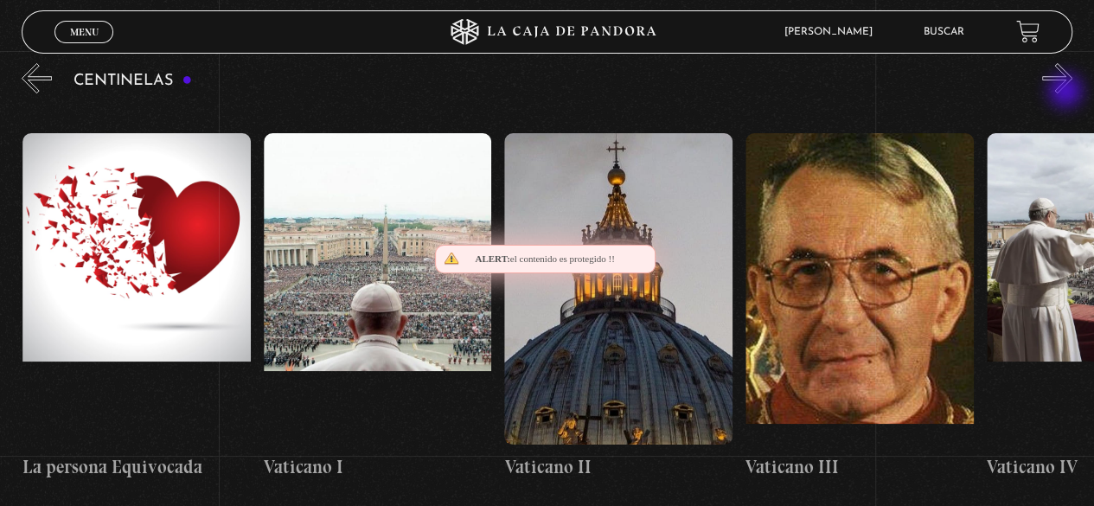
click at [1067, 93] on button "»" at bounding box center [1057, 78] width 30 height 30
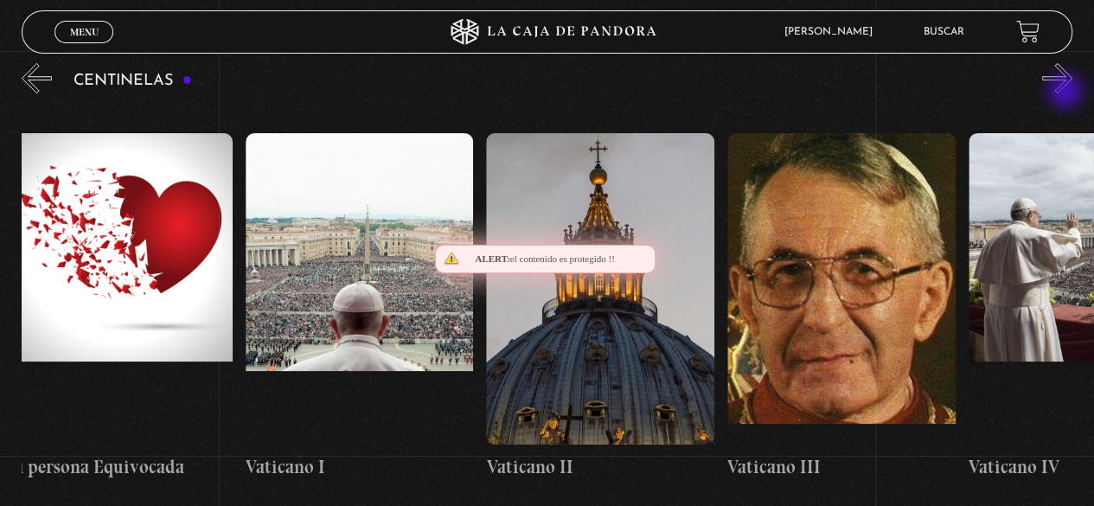
click at [1067, 93] on button "»" at bounding box center [1057, 78] width 30 height 30
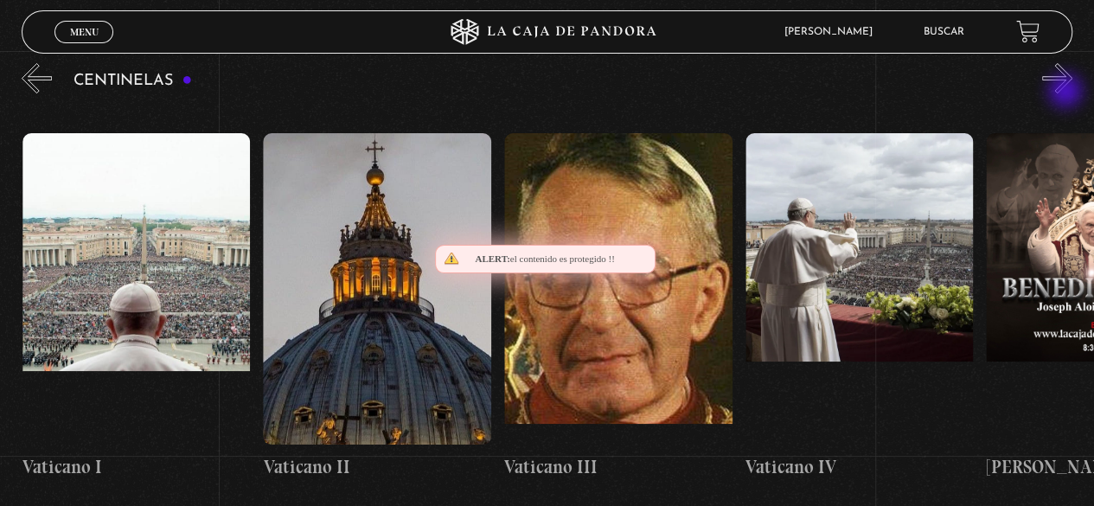
click at [1067, 93] on button "»" at bounding box center [1057, 78] width 30 height 30
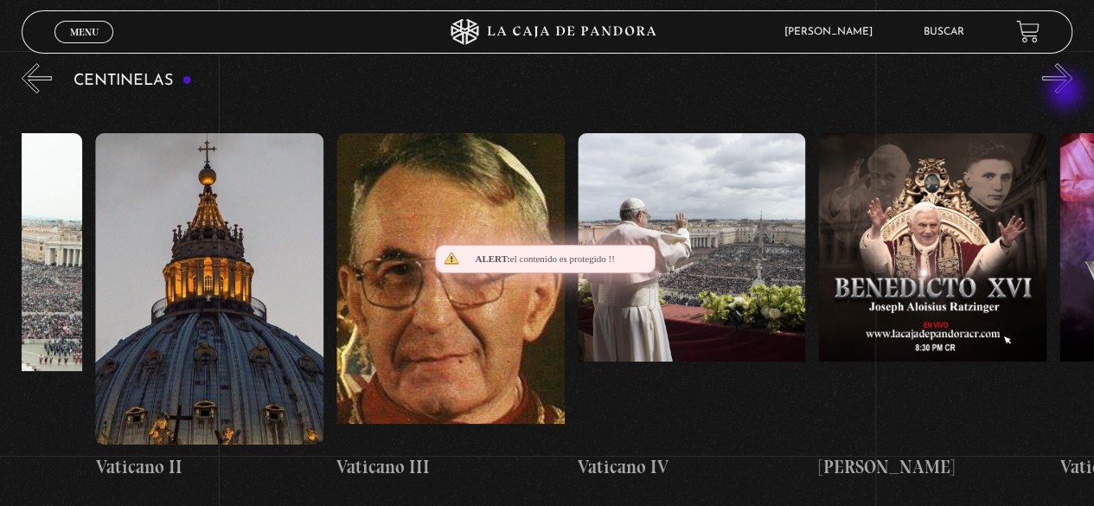
click at [1067, 93] on button "»" at bounding box center [1057, 78] width 30 height 30
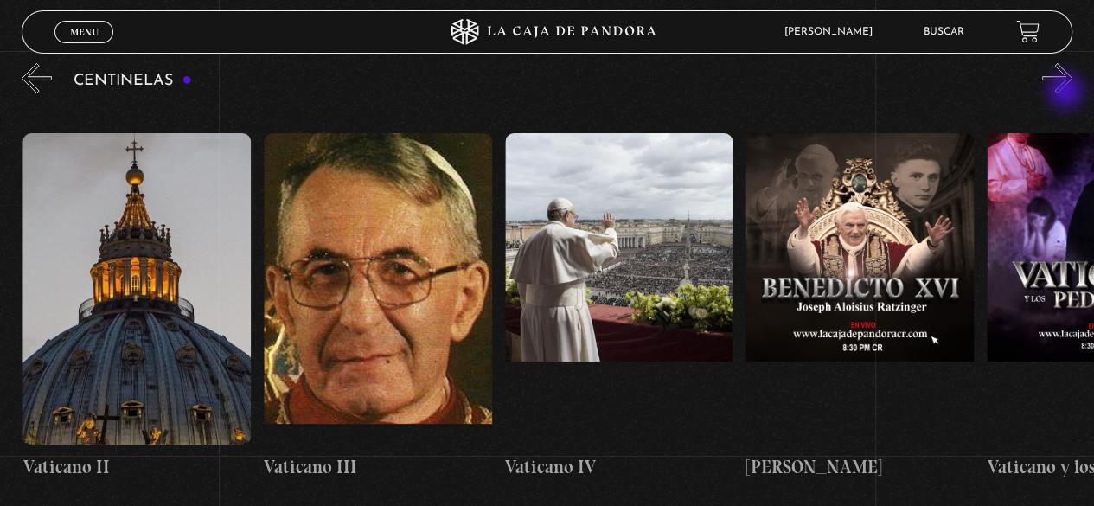
click at [1067, 93] on button "»" at bounding box center [1057, 78] width 30 height 30
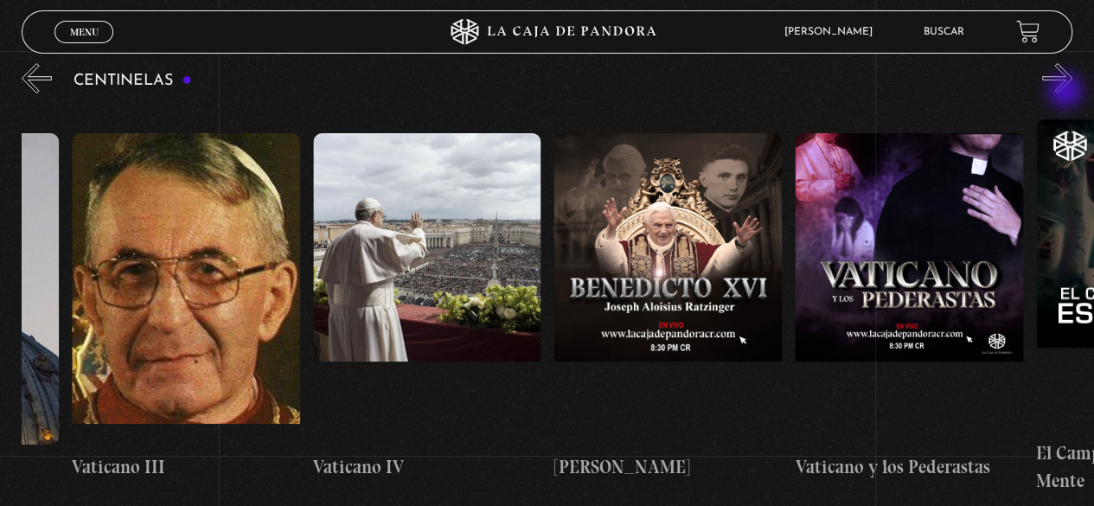
click at [1067, 93] on button "»" at bounding box center [1057, 78] width 30 height 30
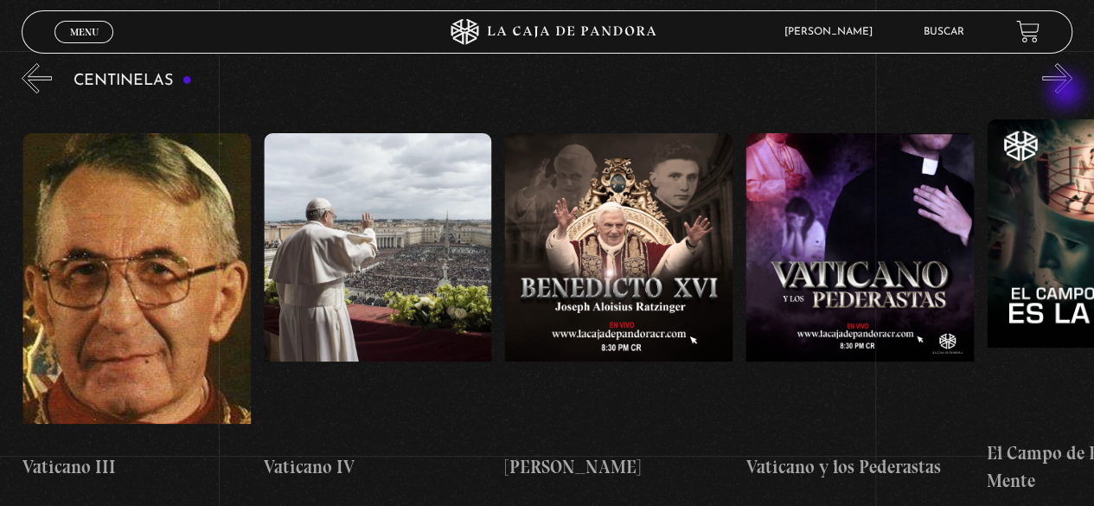
click at [1067, 93] on button "»" at bounding box center [1057, 78] width 30 height 30
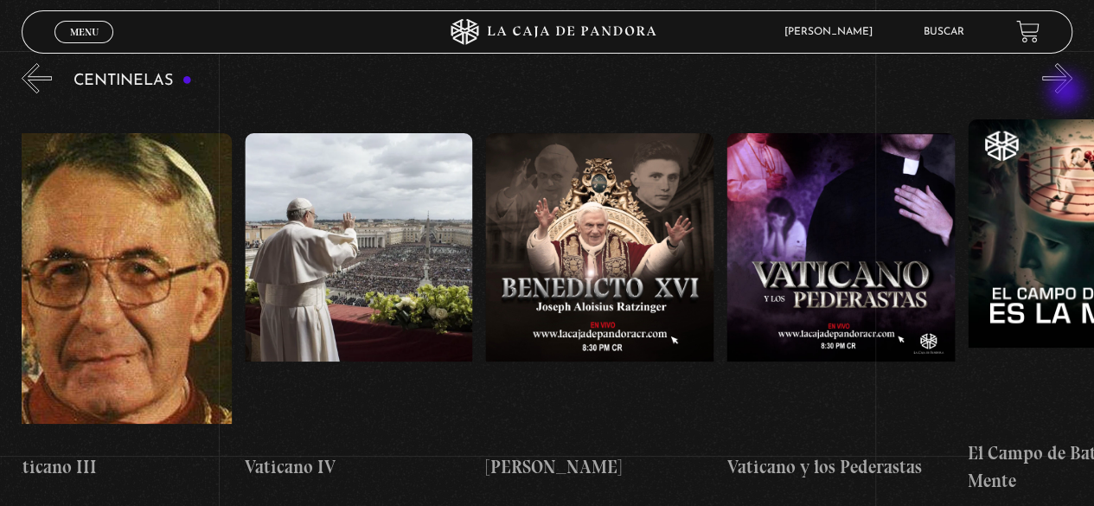
click at [1067, 93] on button "»" at bounding box center [1057, 78] width 30 height 30
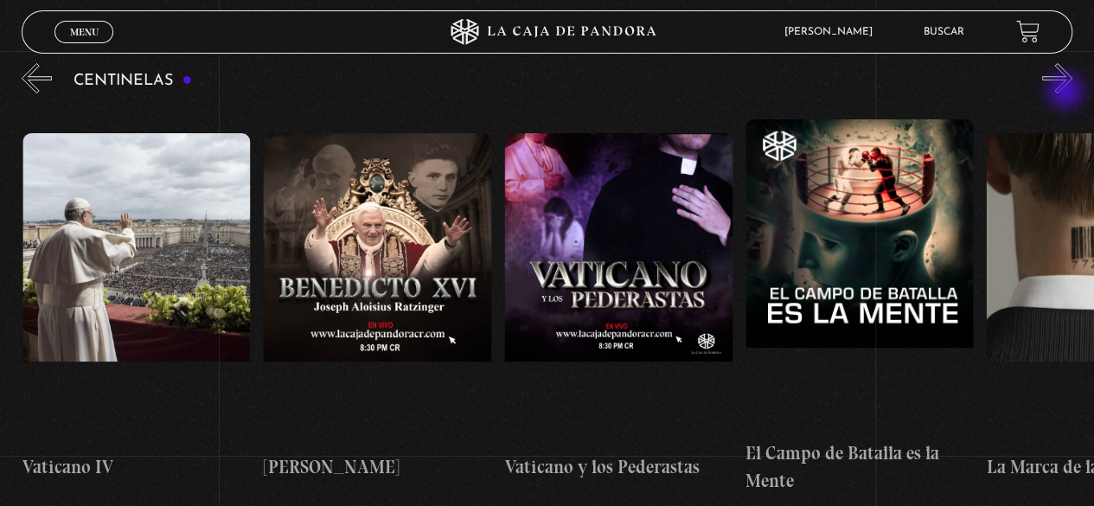
click at [1067, 93] on button "»" at bounding box center [1057, 78] width 30 height 30
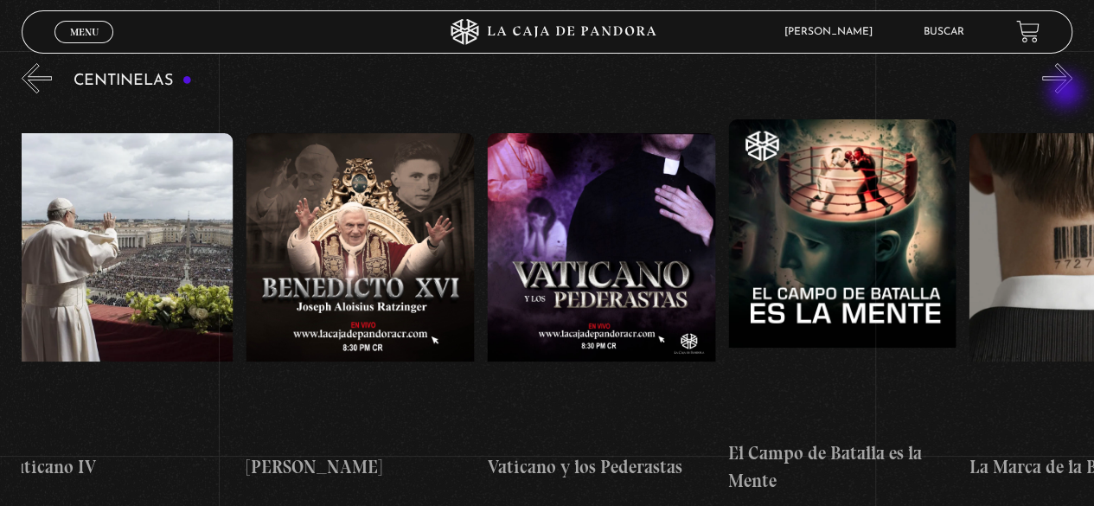
click at [1067, 93] on button "»" at bounding box center [1057, 78] width 30 height 30
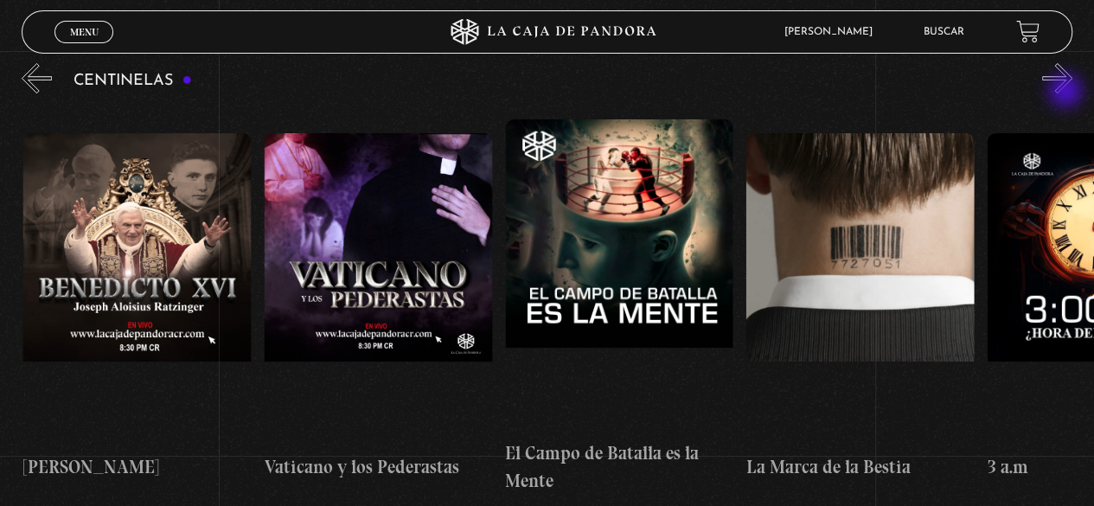
click at [1067, 93] on button "»" at bounding box center [1057, 78] width 30 height 30
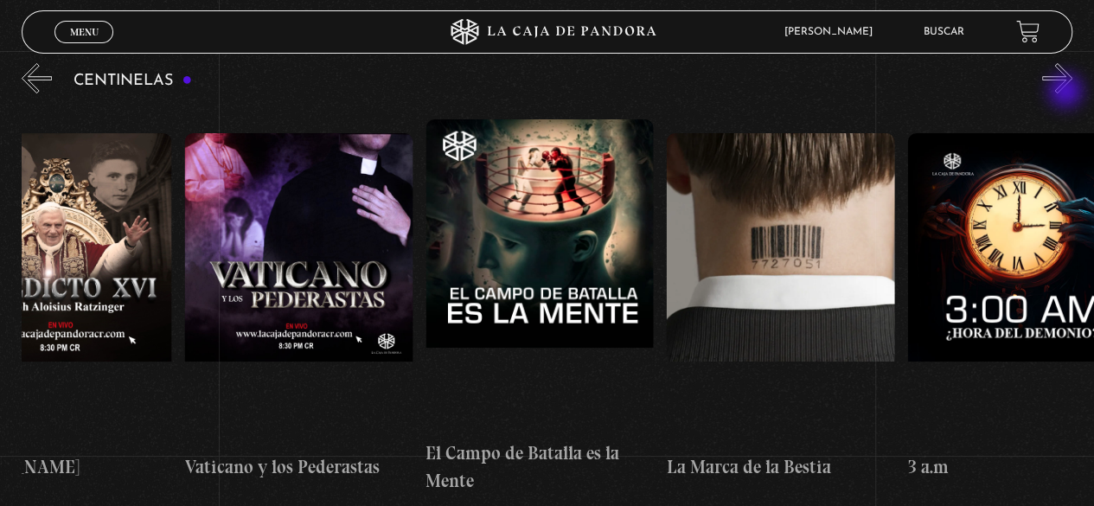
click at [1067, 93] on button "»" at bounding box center [1057, 78] width 30 height 30
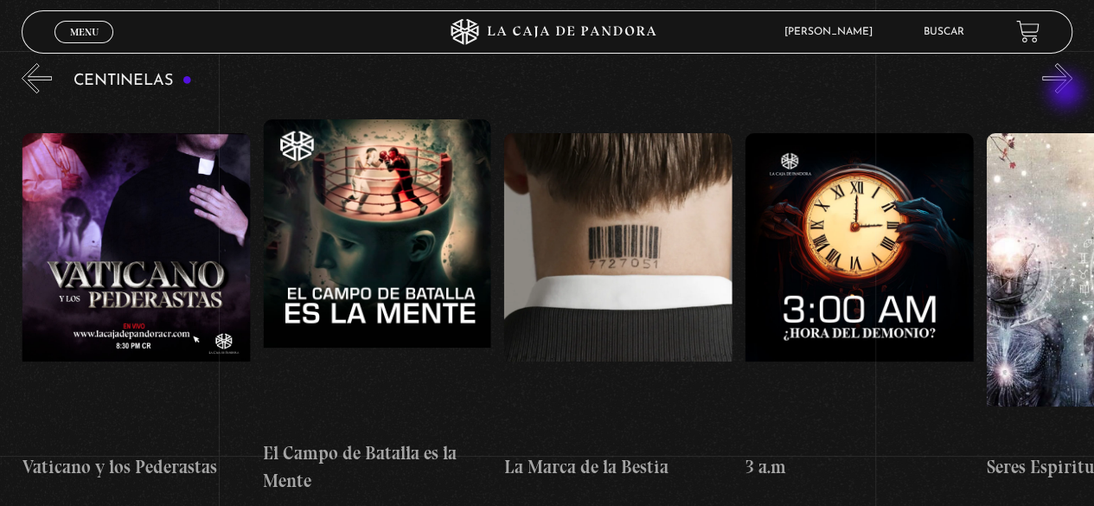
click at [1067, 93] on button "»" at bounding box center [1057, 78] width 30 height 30
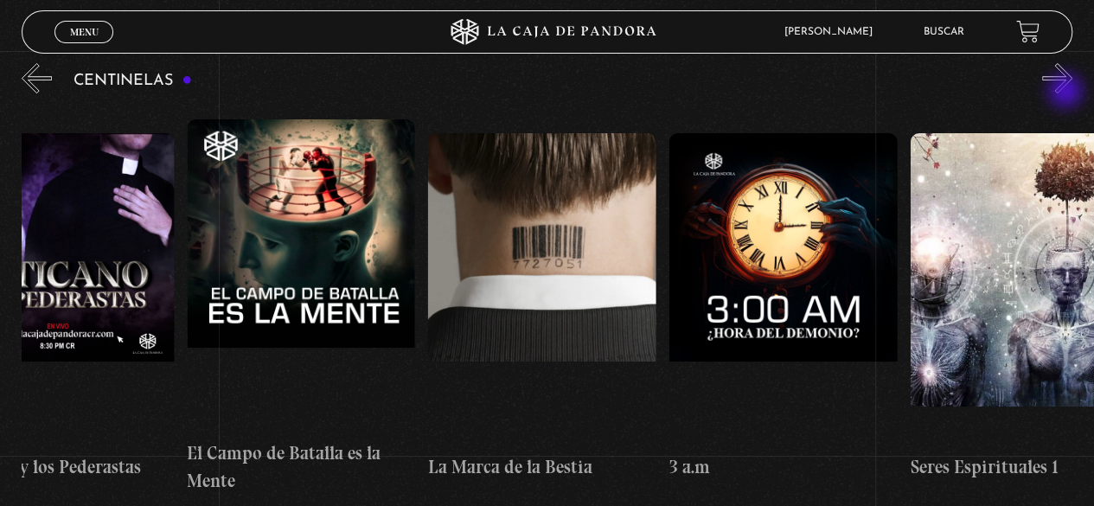
click at [1067, 93] on button "»" at bounding box center [1057, 78] width 30 height 30
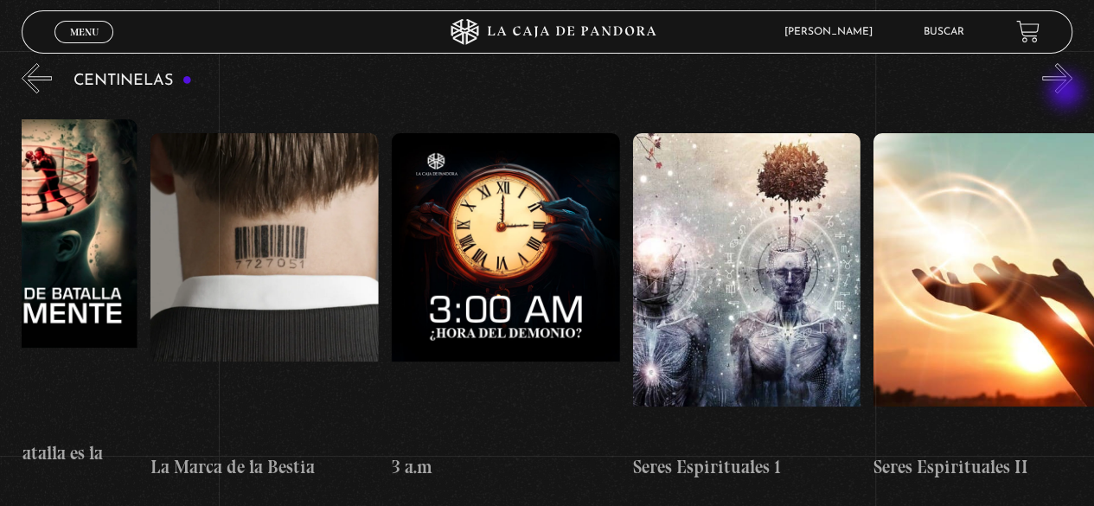
click at [1067, 93] on button "»" at bounding box center [1057, 78] width 30 height 30
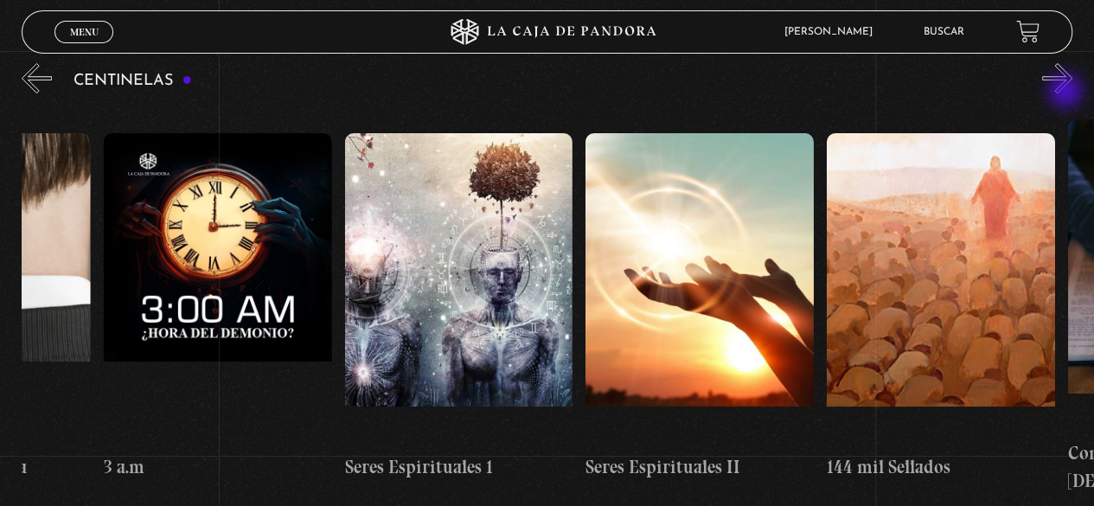
click at [1067, 93] on button "»" at bounding box center [1057, 78] width 30 height 30
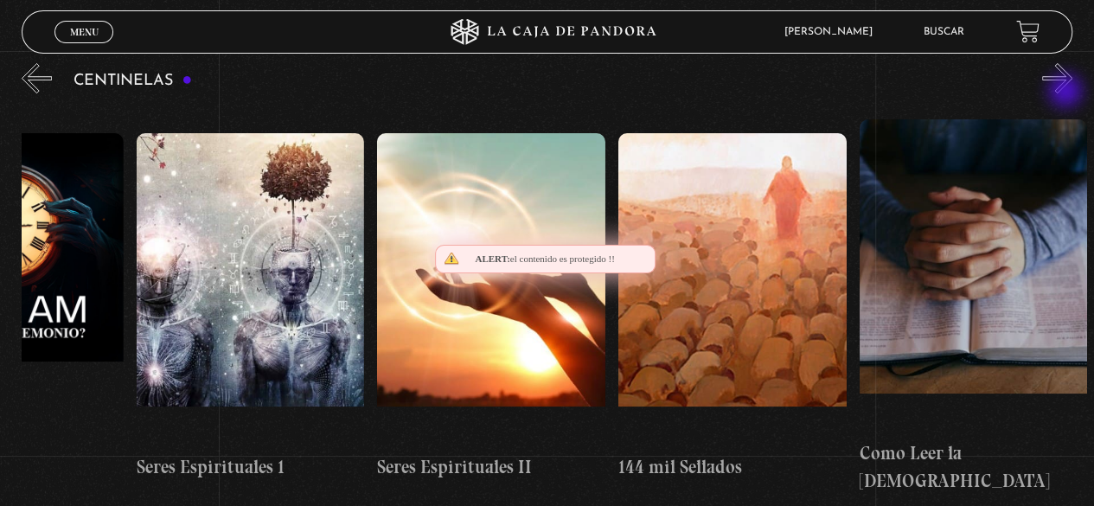
click at [1067, 93] on button "»" at bounding box center [1057, 78] width 30 height 30
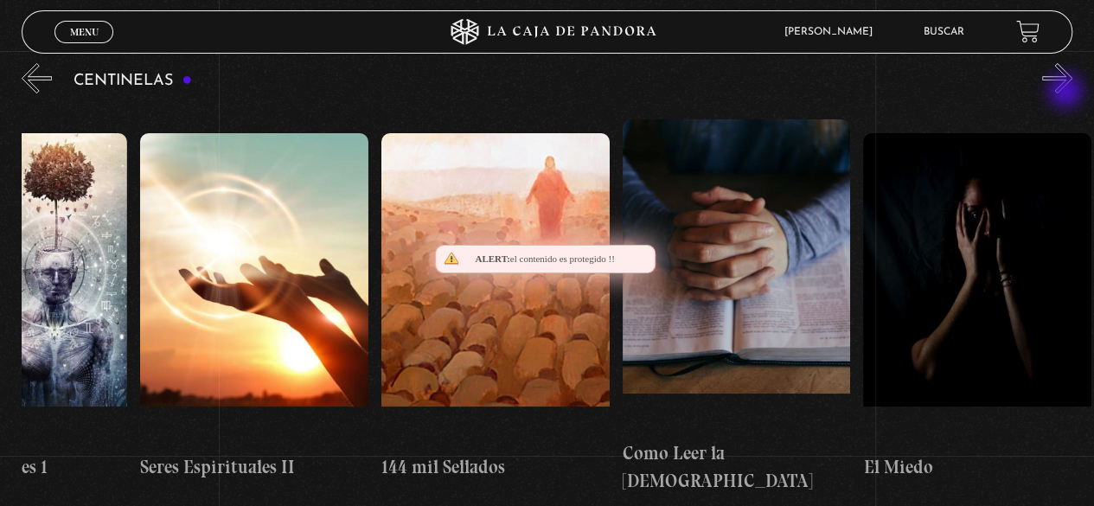
click at [1067, 93] on button "»" at bounding box center [1057, 78] width 30 height 30
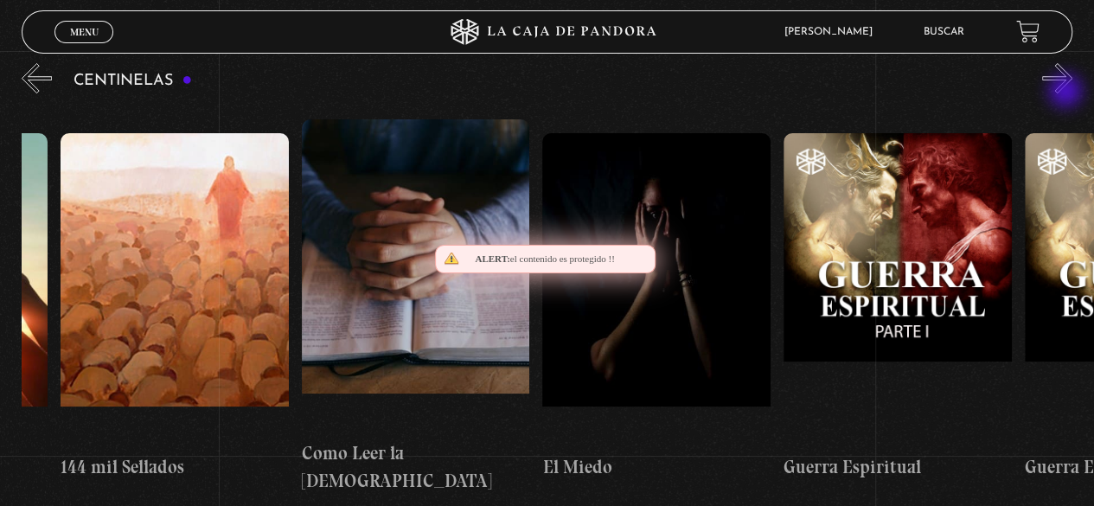
click at [1067, 93] on button "»" at bounding box center [1057, 78] width 30 height 30
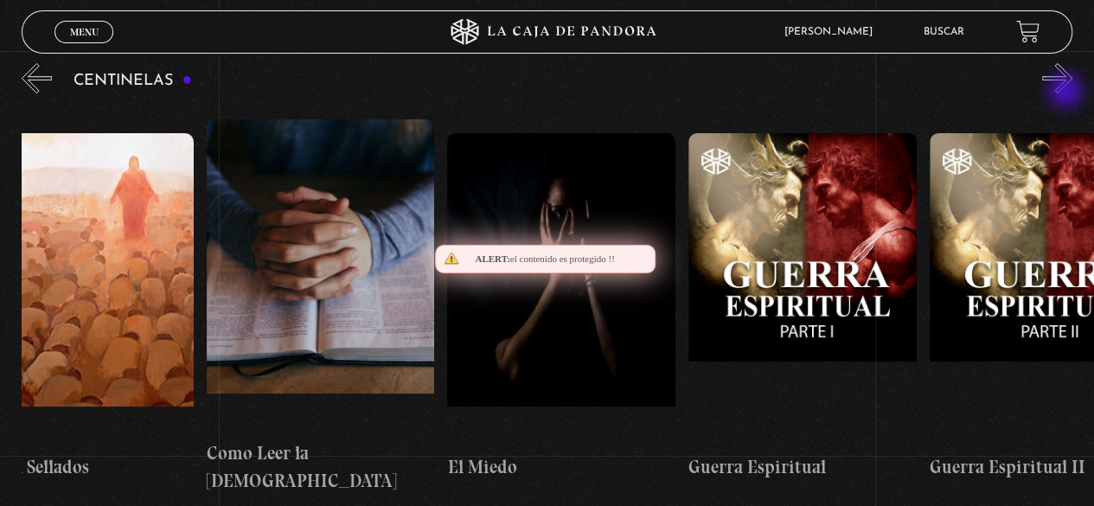
click at [1067, 93] on button "»" at bounding box center [1057, 78] width 30 height 30
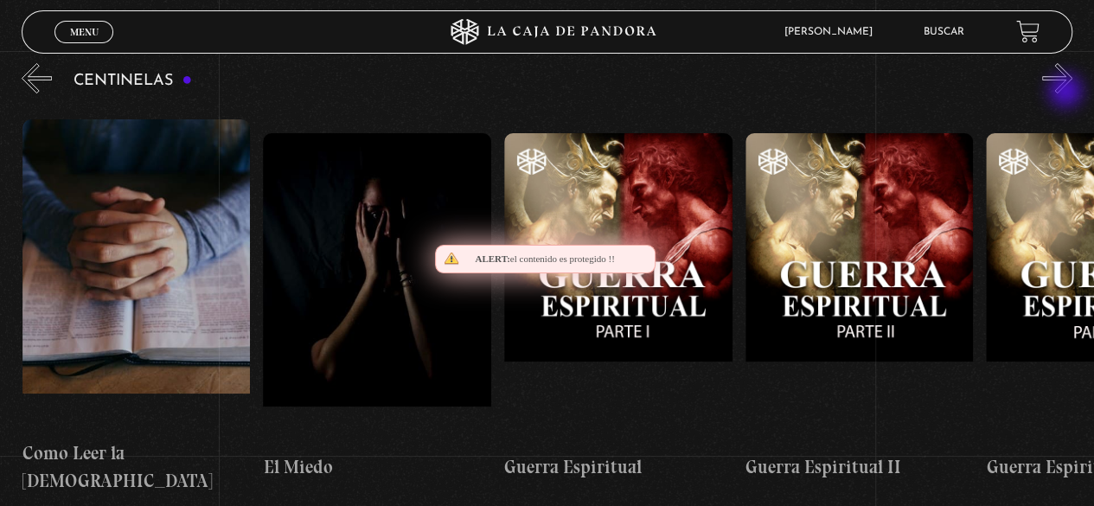
click at [1067, 93] on button "»" at bounding box center [1057, 78] width 30 height 30
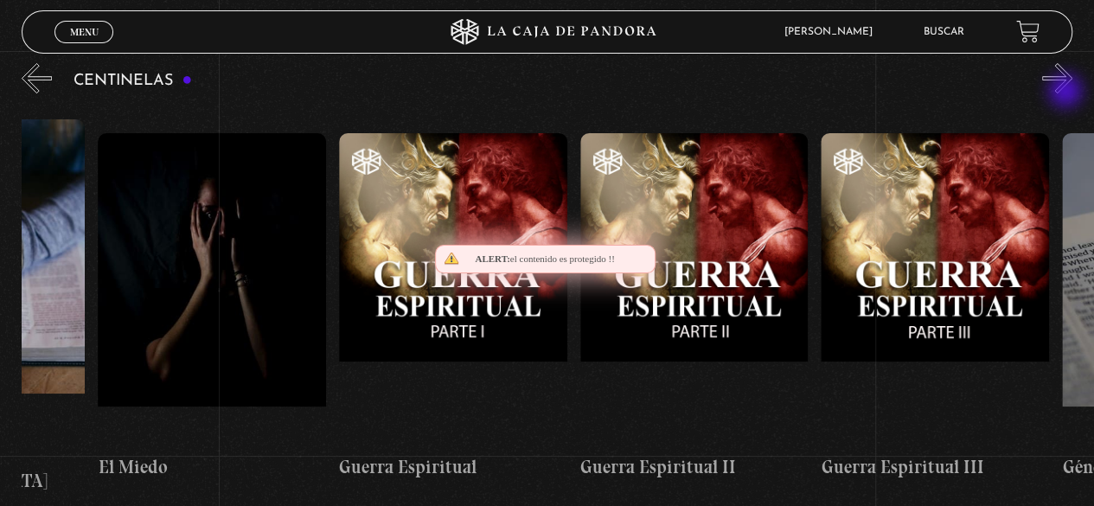
click at [1067, 93] on button "»" at bounding box center [1057, 78] width 30 height 30
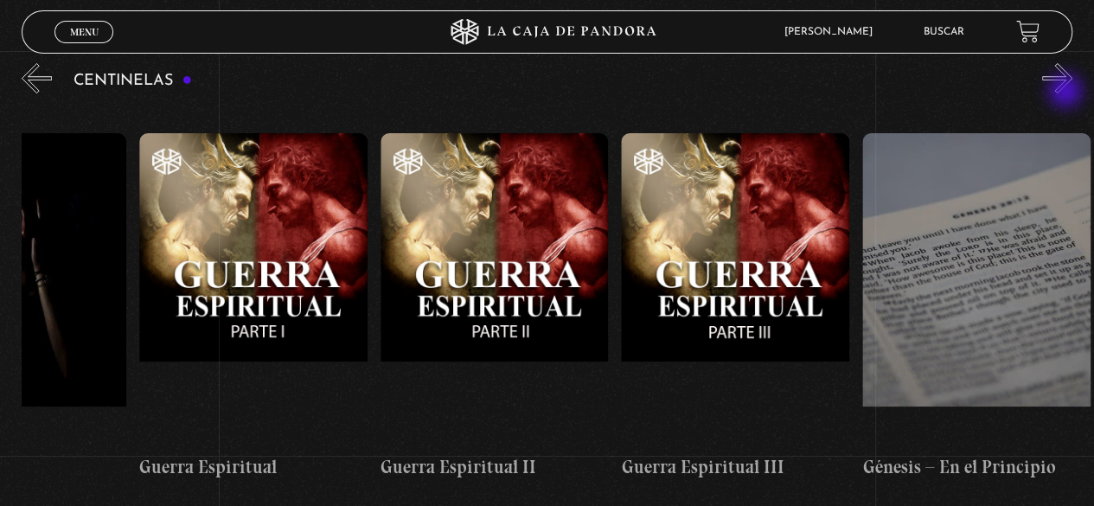
click at [1067, 93] on button "»" at bounding box center [1057, 78] width 30 height 30
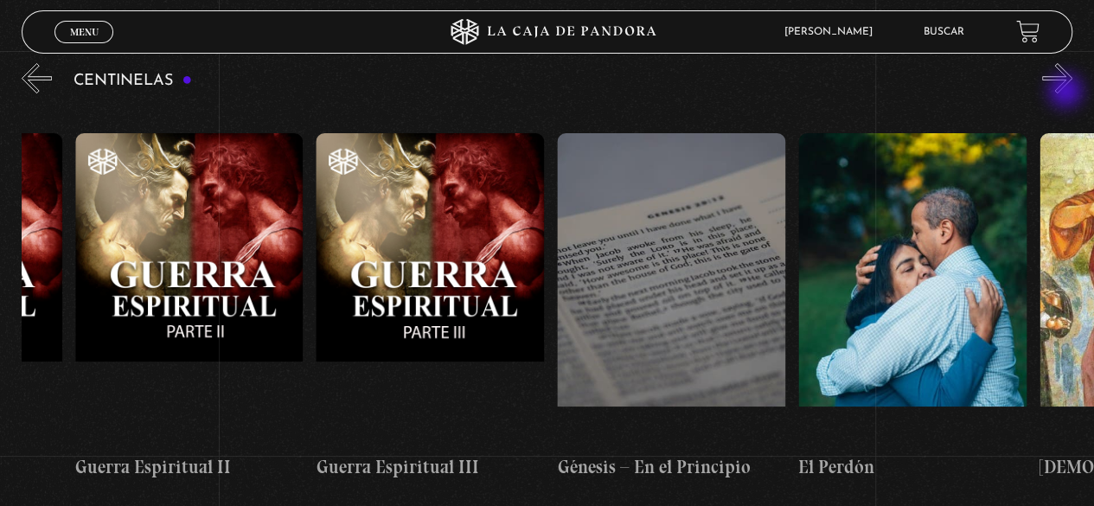
click at [1067, 93] on button "»" at bounding box center [1057, 78] width 30 height 30
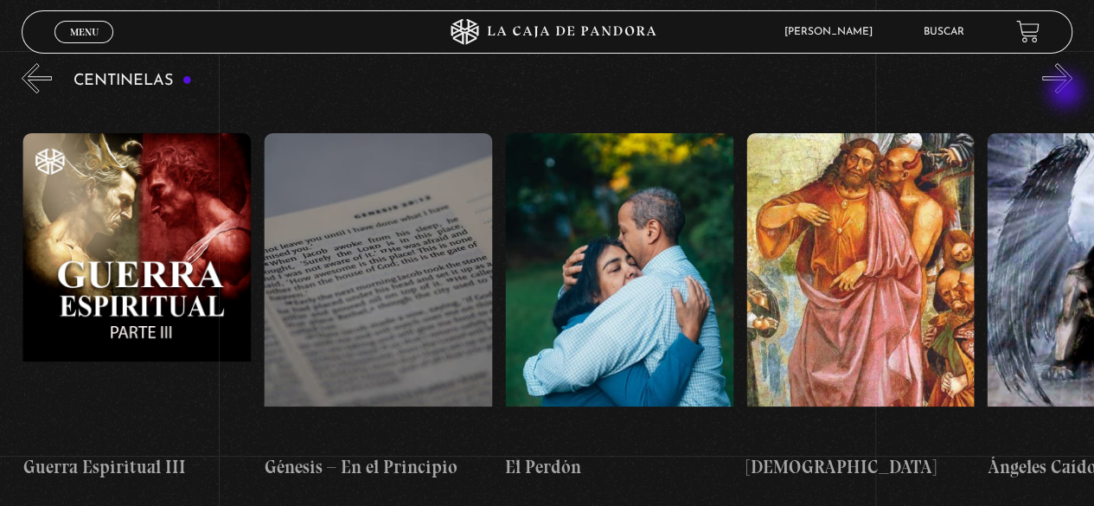
scroll to position [0, 24090]
click at [1067, 97] on div "Centinelas" at bounding box center [558, 284] width 1072 height 449
click at [1063, 77] on button "»" at bounding box center [1057, 78] width 30 height 30
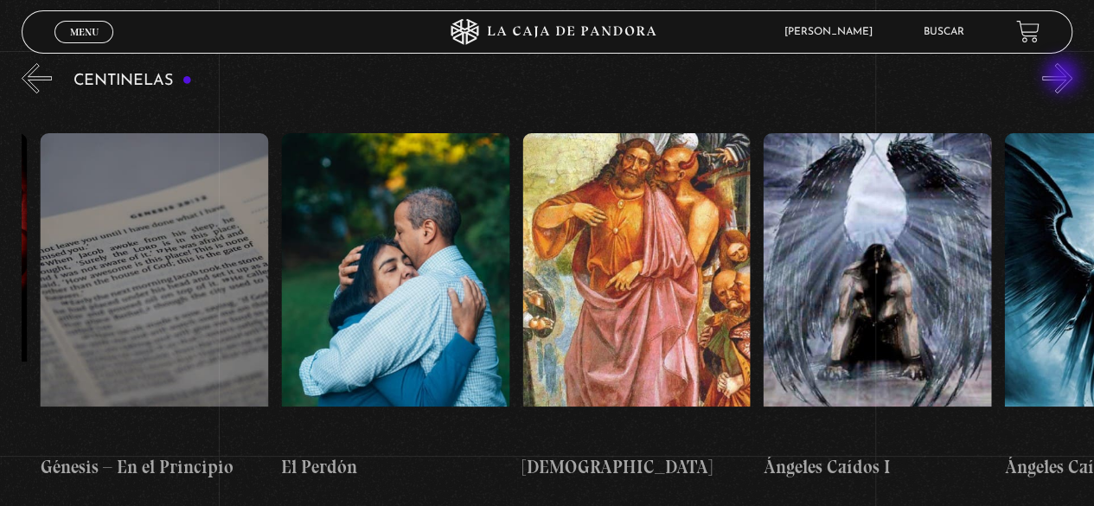
click at [1063, 77] on button "»" at bounding box center [1057, 78] width 30 height 30
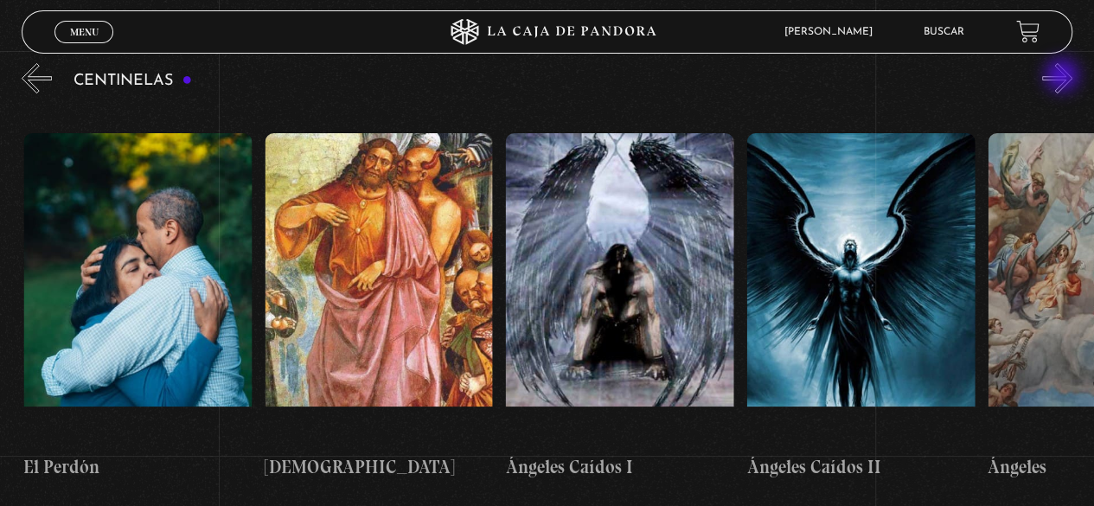
click at [1063, 77] on button "»" at bounding box center [1057, 78] width 30 height 30
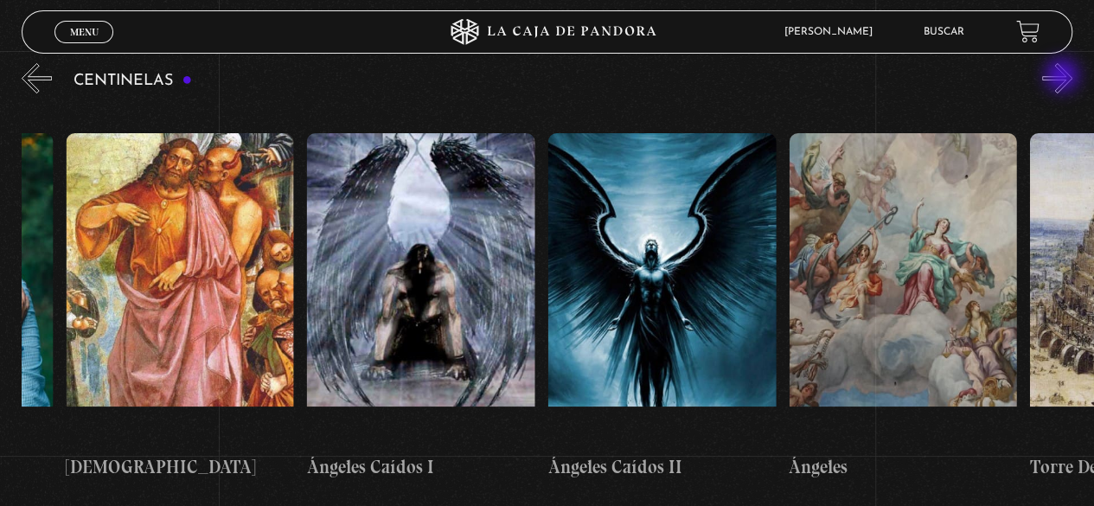
click at [1063, 77] on button "»" at bounding box center [1057, 78] width 30 height 30
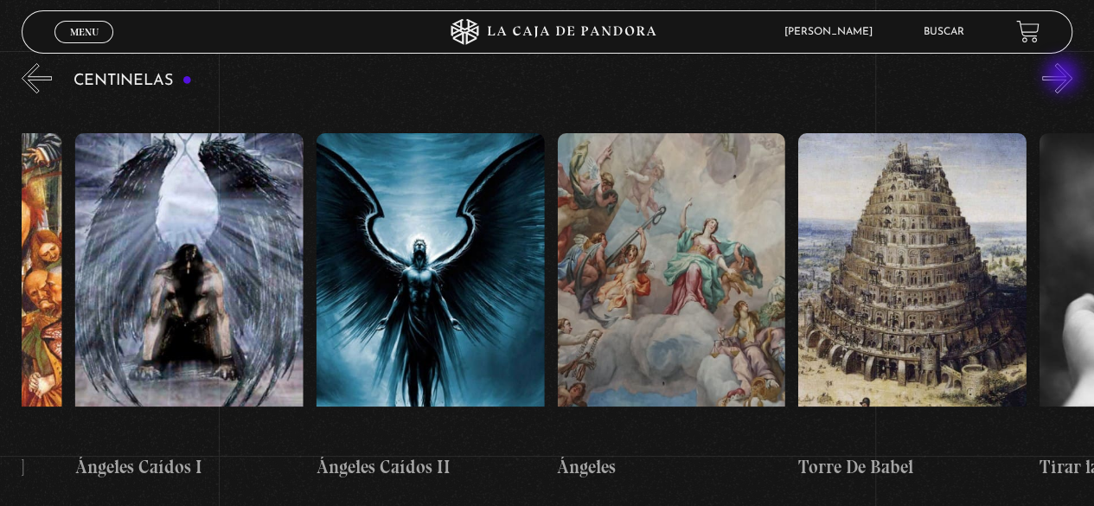
click at [1063, 77] on button "»" at bounding box center [1057, 78] width 30 height 30
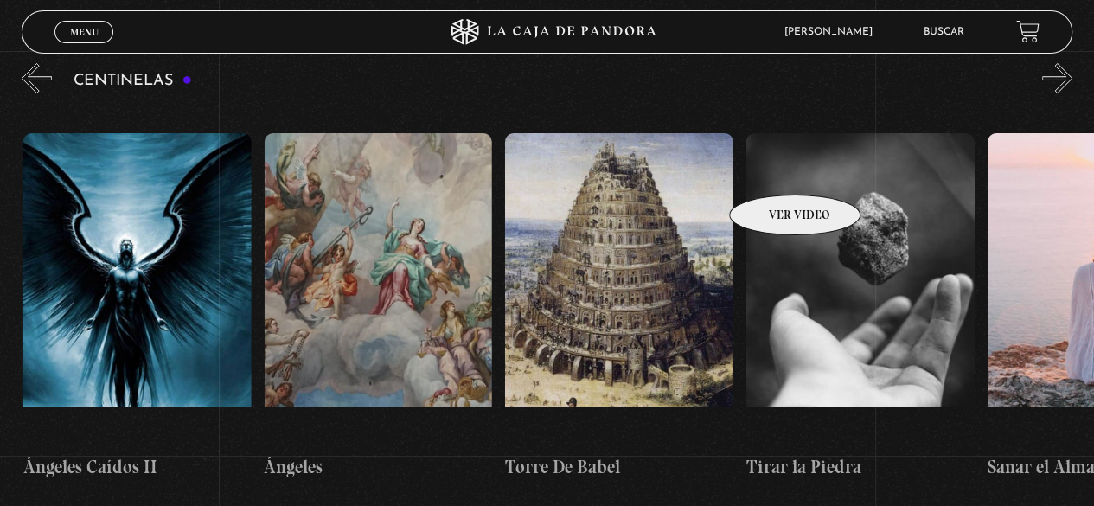
scroll to position [0, 25296]
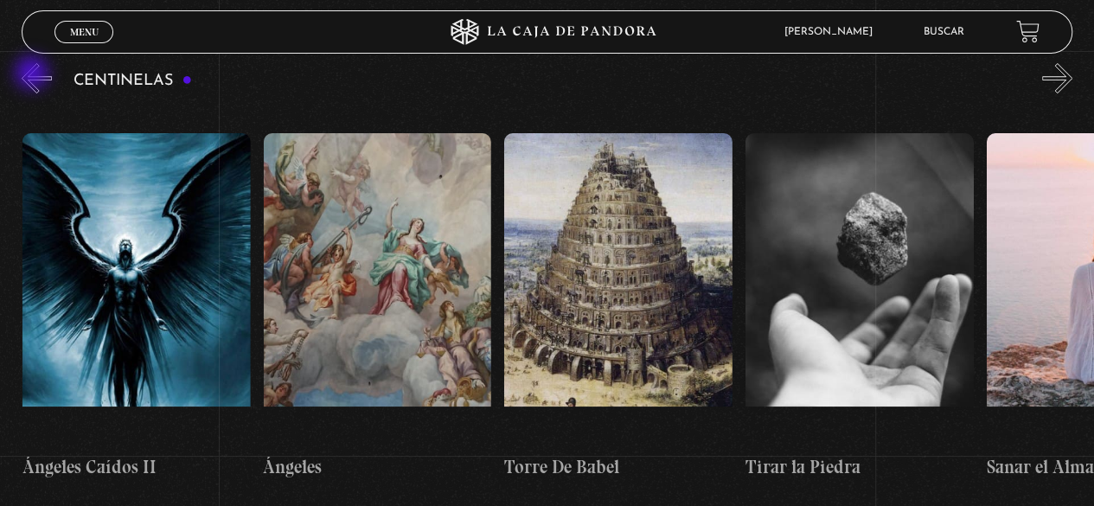
click at [34, 74] on button "«" at bounding box center [37, 78] width 30 height 30
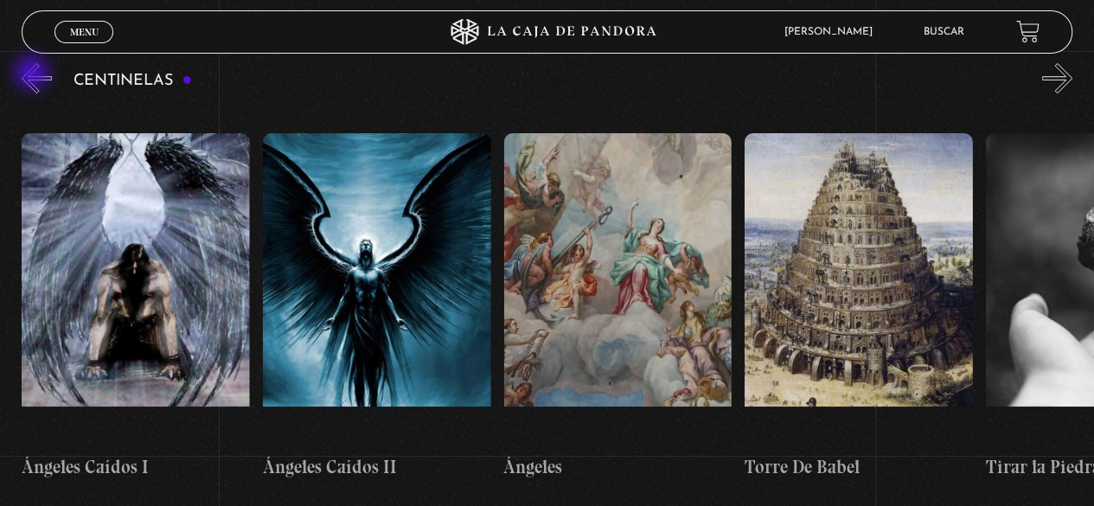
scroll to position [0, 25054]
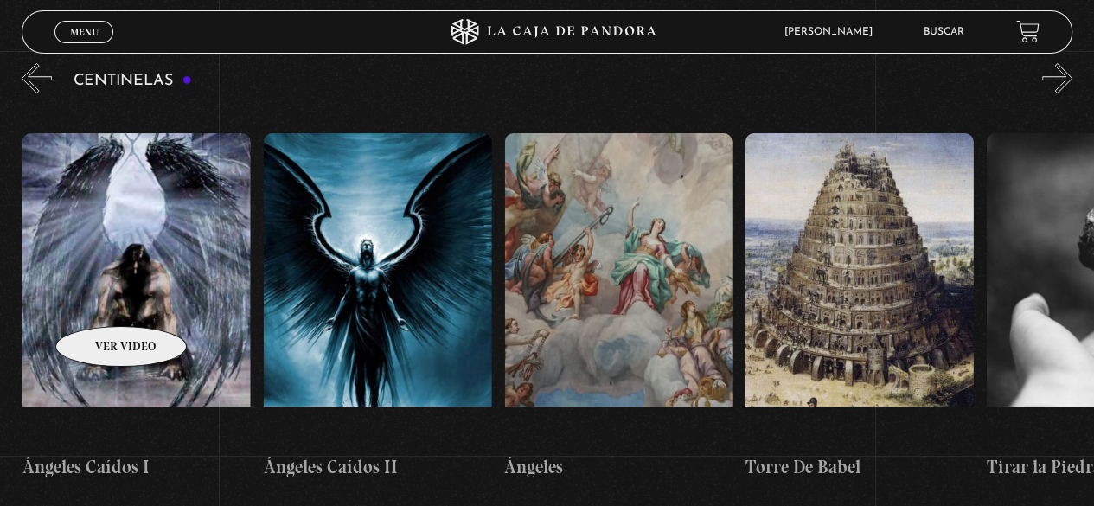
click at [99, 300] on figure at bounding box center [136, 288] width 228 height 311
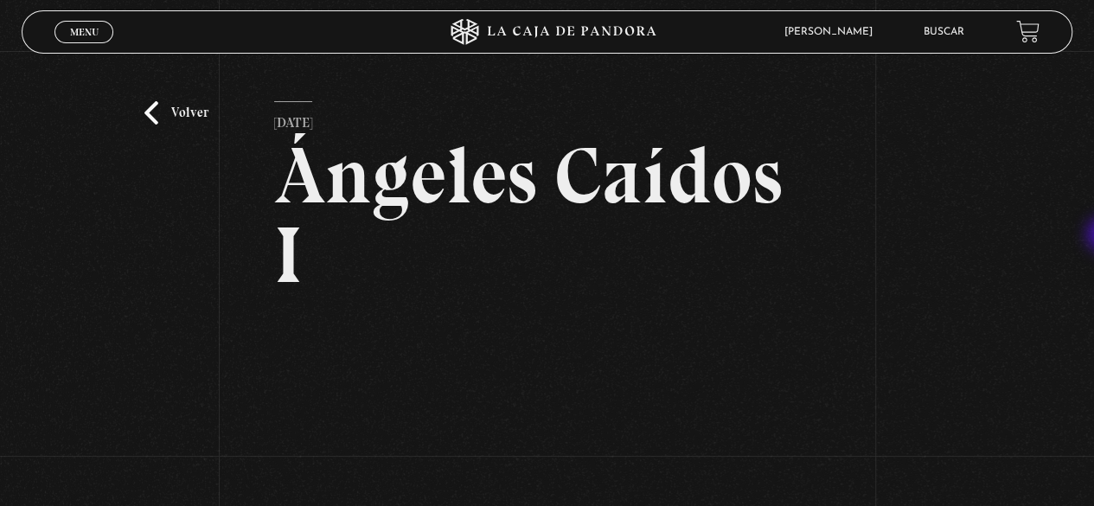
drag, startPoint x: 1091, startPoint y: 220, endPoint x: 1106, endPoint y: 235, distance: 20.8
click at [1093, 235] on html "ingresar al sitio Ver Video Más Información Solicitar Por favor coloque su disp…" at bounding box center [547, 475] width 1094 height 950
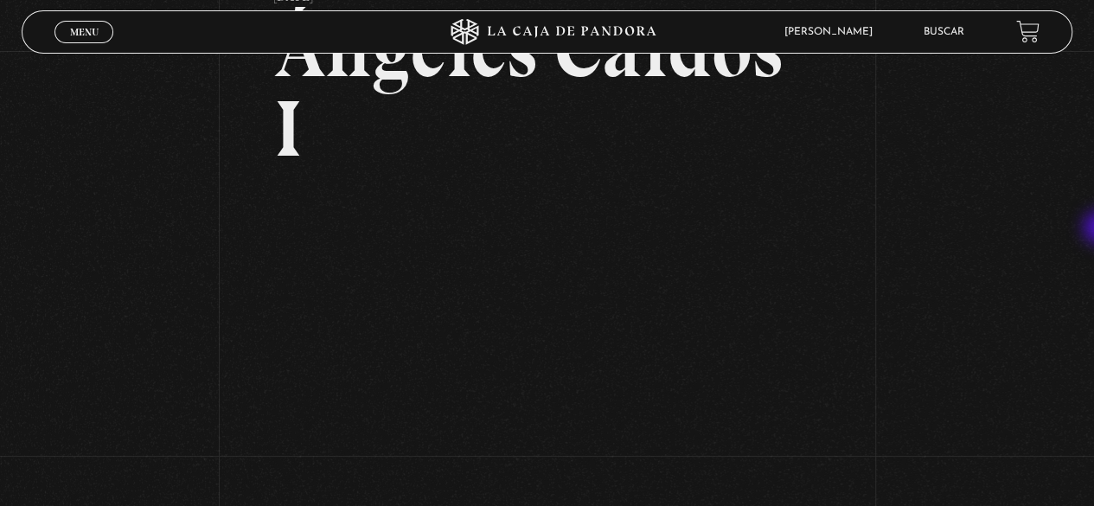
scroll to position [157, 0]
